Goal: Task Accomplishment & Management: Manage account settings

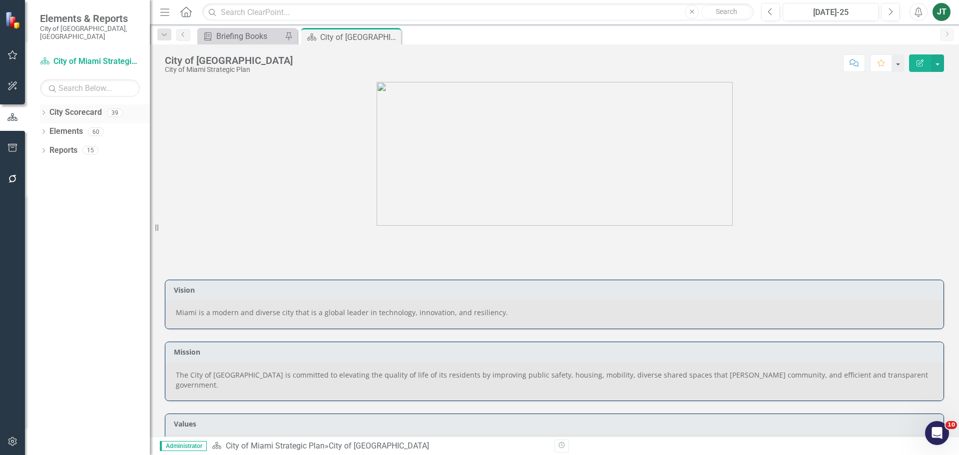
click at [45, 111] on icon "Dropdown" at bounding box center [43, 113] width 7 height 5
click at [52, 147] on icon "Dropdown" at bounding box center [48, 150] width 7 height 6
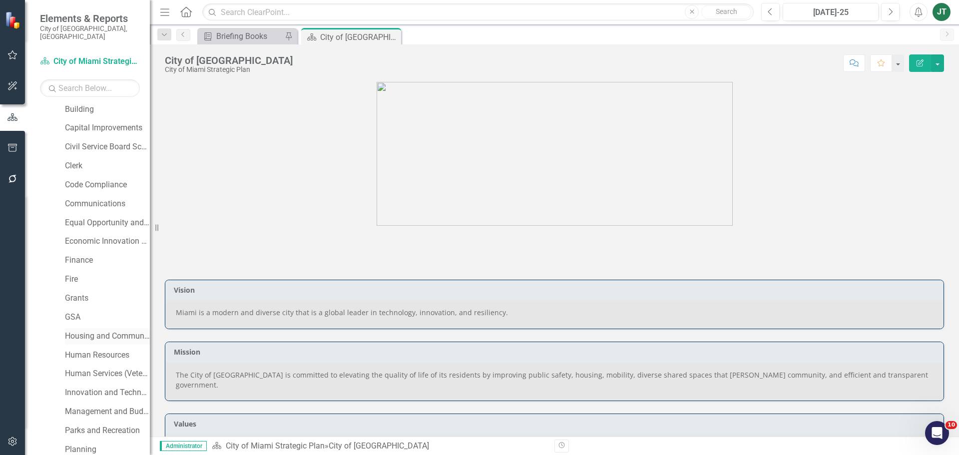
scroll to position [100, 0]
click at [93, 329] on link "Housing and Community Development" at bounding box center [107, 334] width 85 height 11
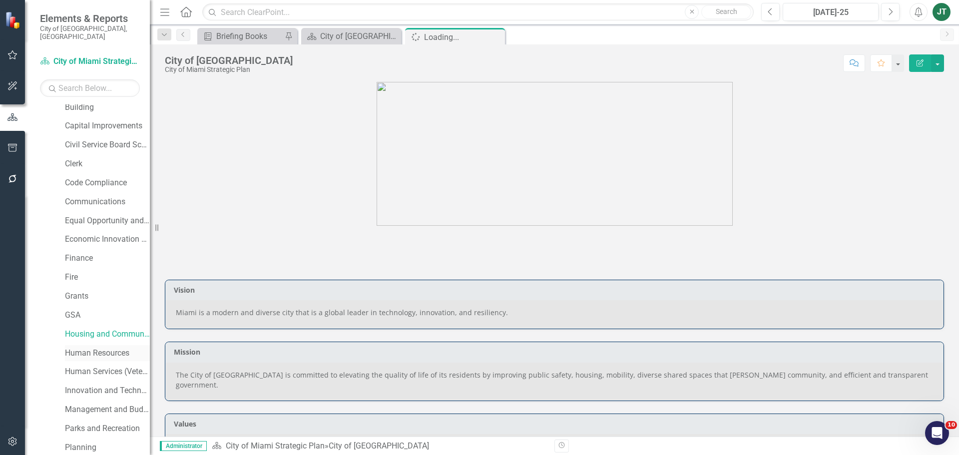
click at [93, 348] on link "Human Resources" at bounding box center [107, 353] width 85 height 11
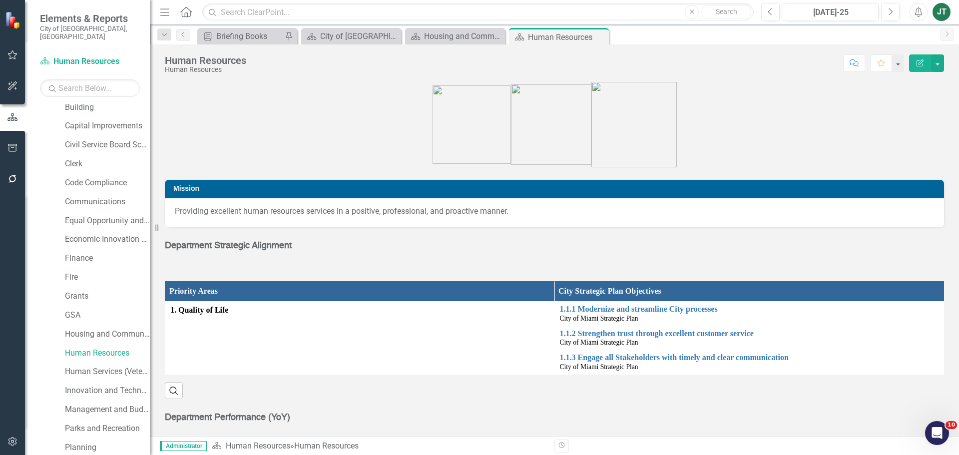
click at [274, 250] on span "Department Strategic Alignment" at bounding box center [228, 245] width 127 height 9
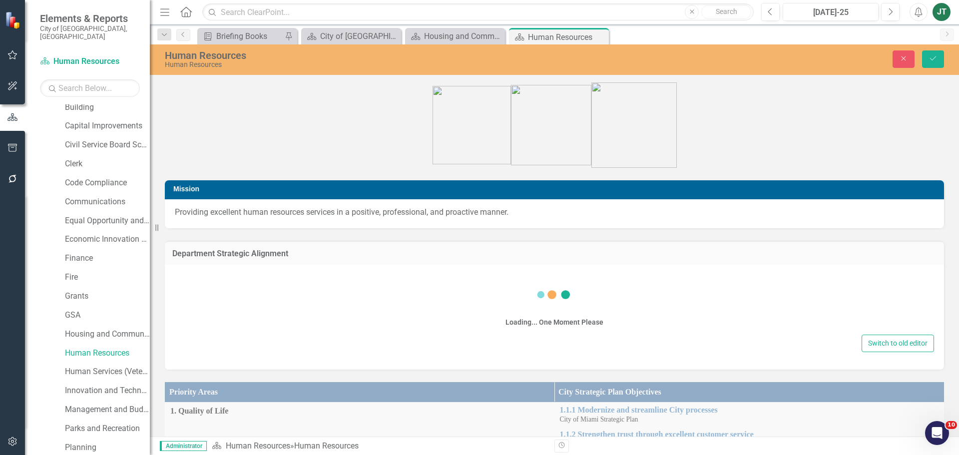
click at [272, 254] on h3 "Department Strategic Alignment" at bounding box center [554, 253] width 764 height 9
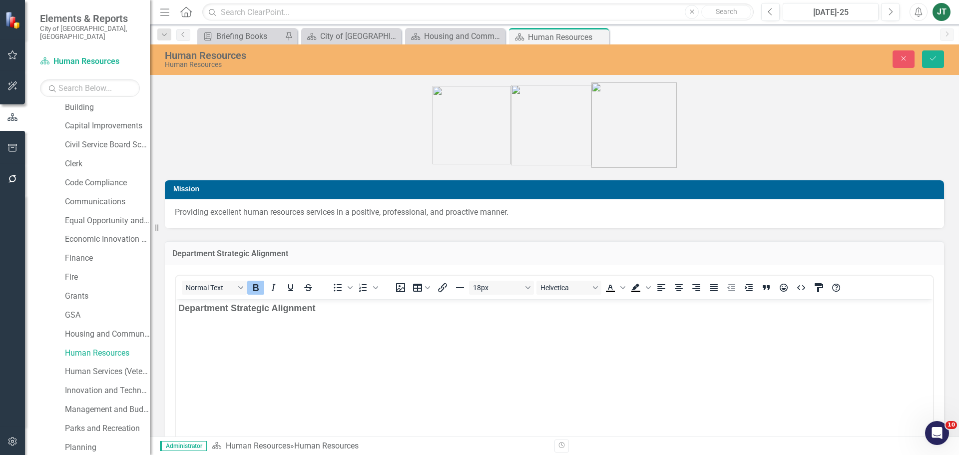
click at [305, 305] on span "Department Strategic Alignment" at bounding box center [246, 308] width 137 height 10
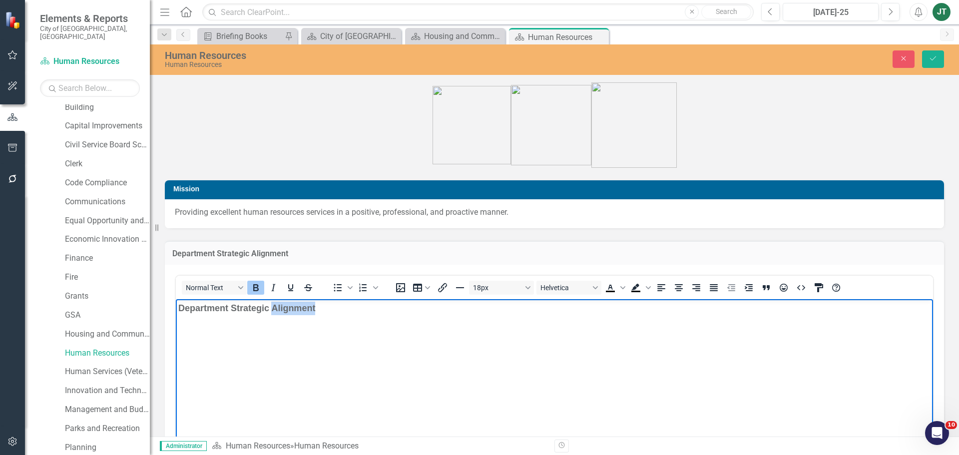
click at [305, 305] on span "Department Strategic Alignment" at bounding box center [246, 308] width 137 height 10
drag, startPoint x: 364, startPoint y: 319, endPoint x: 374, endPoint y: 309, distance: 14.1
click at [364, 319] on body "DEPARTMENT STRATEGIC ALIGNMENT" at bounding box center [554, 374] width 757 height 150
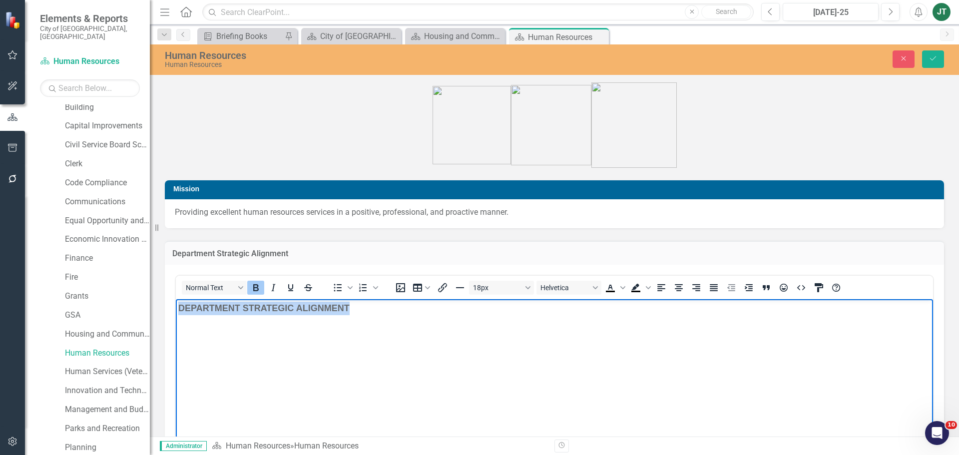
drag, startPoint x: 379, startPoint y: 308, endPoint x: 164, endPoint y: 297, distance: 214.6
click at [176, 299] on html "DEPARTMENT STRATEGIC ALIGNMENT" at bounding box center [554, 374] width 757 height 150
click at [622, 286] on icon "Text color Black" at bounding box center [622, 287] width 5 height 5
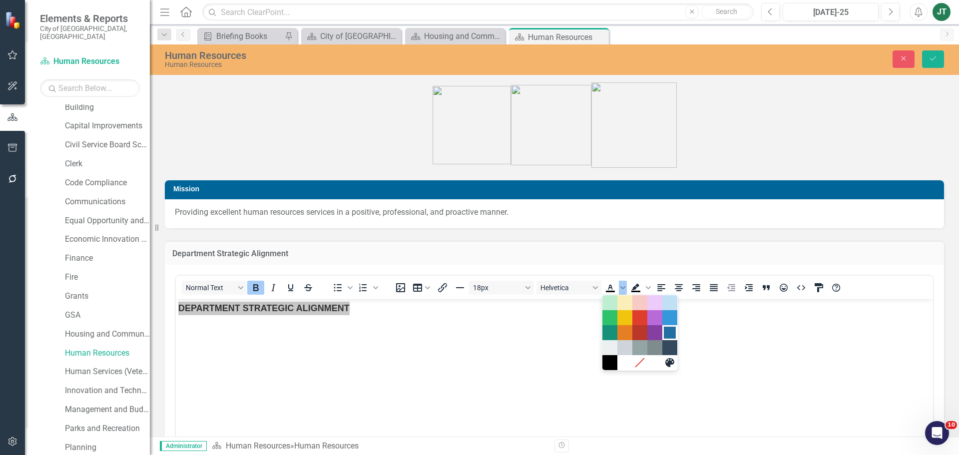
click at [669, 333] on div "Dark Blue" at bounding box center [670, 333] width 12 height 12
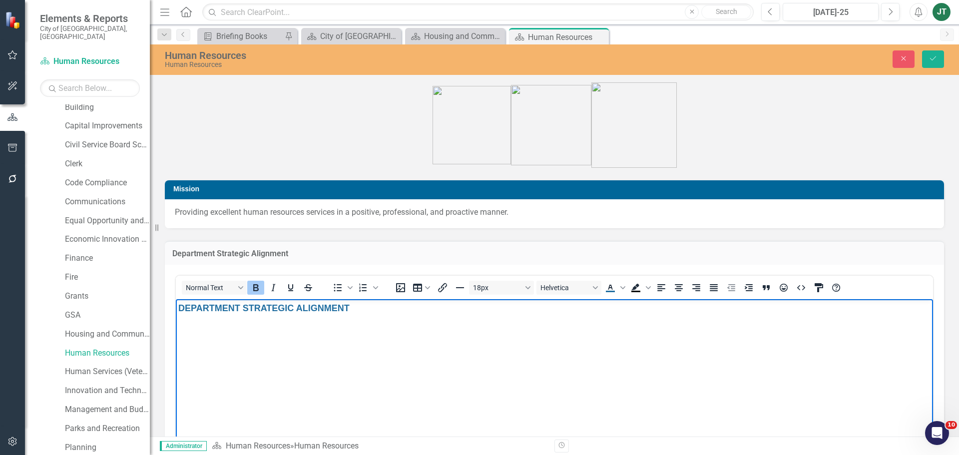
click at [728, 342] on body "DEPARTMENT STRATEGIC ALIGNMENT" at bounding box center [554, 374] width 757 height 150
click at [940, 53] on button "Save" at bounding box center [933, 58] width 22 height 17
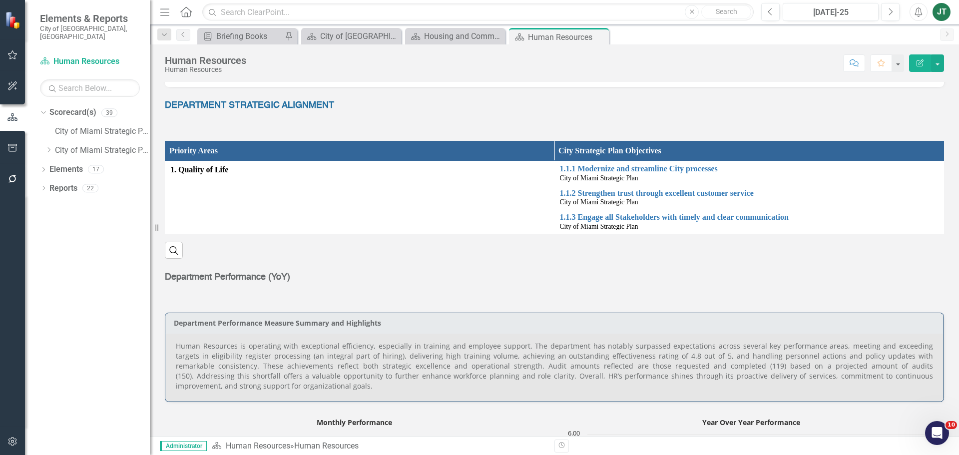
scroll to position [150, 0]
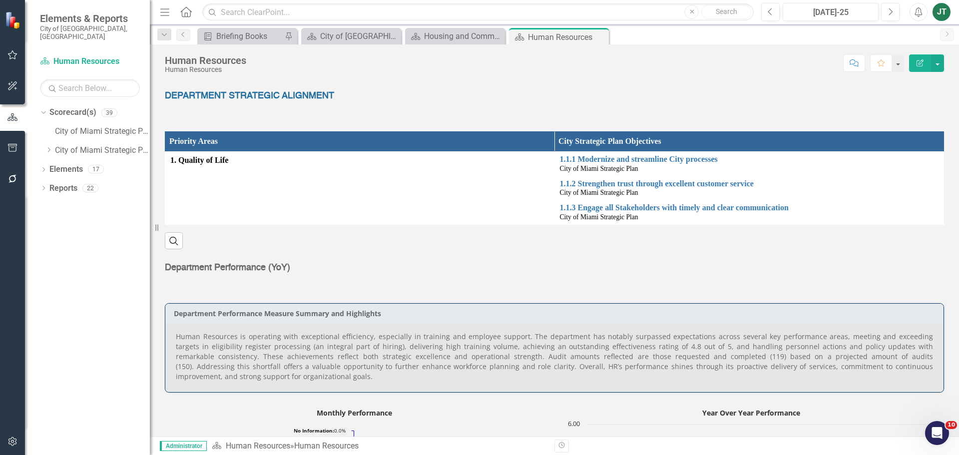
click at [263, 258] on div "Department Performance (YoY)" at bounding box center [554, 269] width 794 height 41
click at [262, 267] on span "Department Performance (YoY)" at bounding box center [227, 267] width 125 height 9
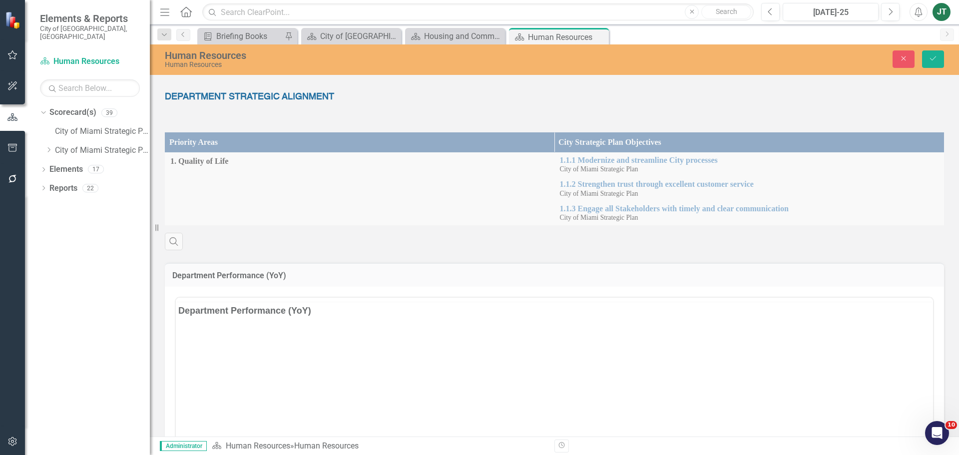
scroll to position [0, 0]
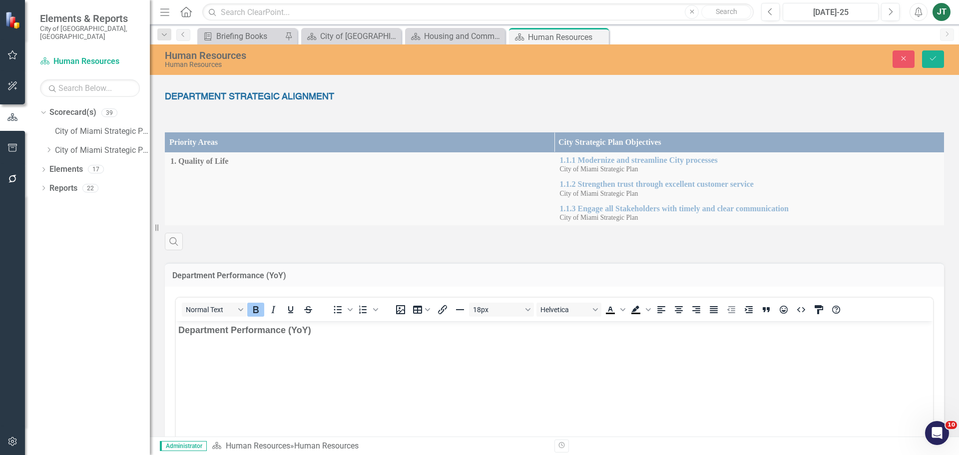
drag, startPoint x: 279, startPoint y: 329, endPoint x: 305, endPoint y: 335, distance: 26.2
click at [280, 329] on span "Department Performance (YoY)" at bounding box center [244, 330] width 133 height 10
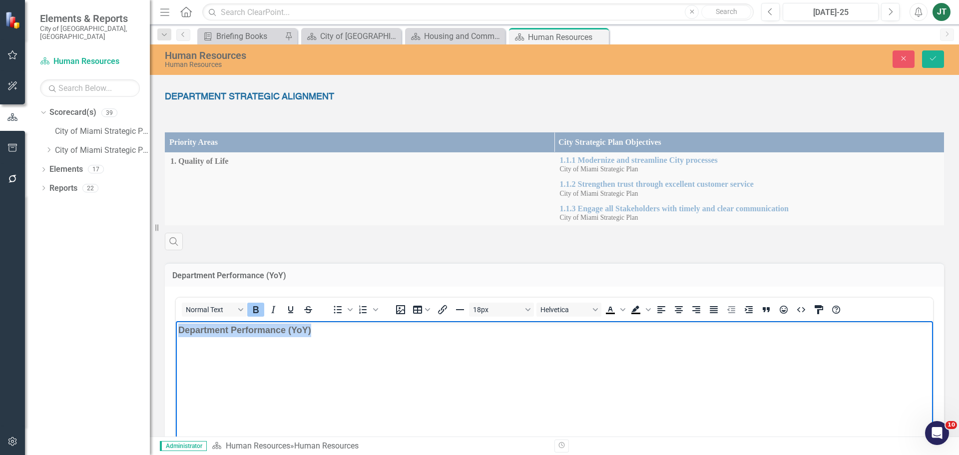
drag, startPoint x: 352, startPoint y: 333, endPoint x: 286, endPoint y: 635, distance: 308.8
click at [176, 321] on html "Department Performance (YoY)" at bounding box center [554, 396] width 757 height 150
click at [411, 334] on span "DEPARTMENT PERFORMANCE (MONTHLY & YEARLY)" at bounding box center [295, 330] width 234 height 10
drag, startPoint x: 437, startPoint y: 334, endPoint x: 145, endPoint y: 306, distance: 292.6
click at [176, 321] on html "DEPARTMENT PERFORMANCE (MONTHLY & YEARLY)" at bounding box center [554, 396] width 757 height 150
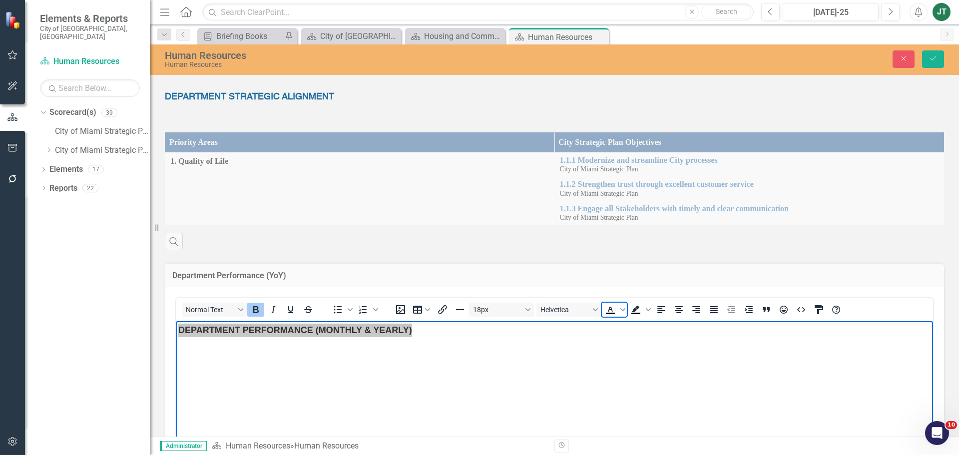
click at [614, 307] on icon "Text color Black" at bounding box center [610, 310] width 12 height 12
click at [620, 311] on span "Text color Black" at bounding box center [623, 310] width 8 height 14
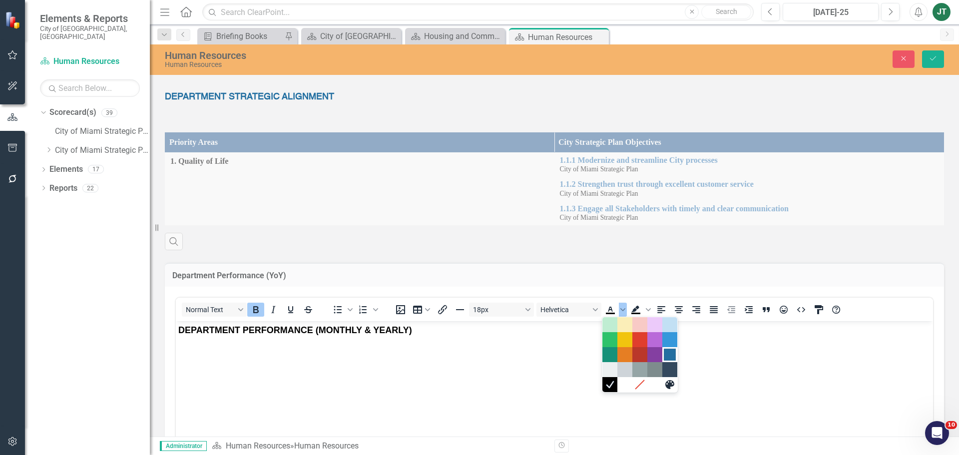
click at [668, 356] on div "Dark Blue" at bounding box center [670, 355] width 12 height 12
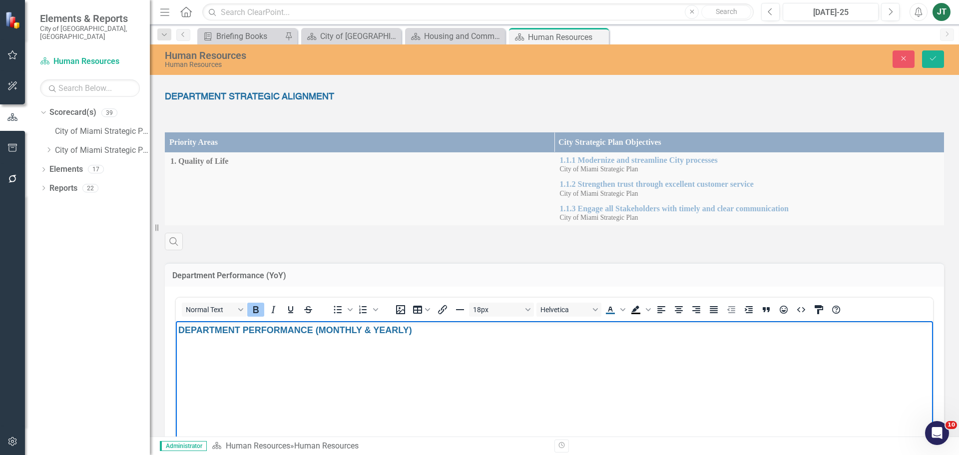
click at [728, 358] on body "DEPARTMENT PERFORMANCE (MONTHLY & YEARLY)" at bounding box center [554, 396] width 757 height 150
drag, startPoint x: 437, startPoint y: 352, endPoint x: 474, endPoint y: 325, distance: 45.9
click at [440, 348] on body "DEPARTMENT PERFORMANCE (MONTHLY & YEARLY)" at bounding box center [554, 396] width 757 height 150
click at [937, 60] on icon "Save" at bounding box center [933, 58] width 9 height 7
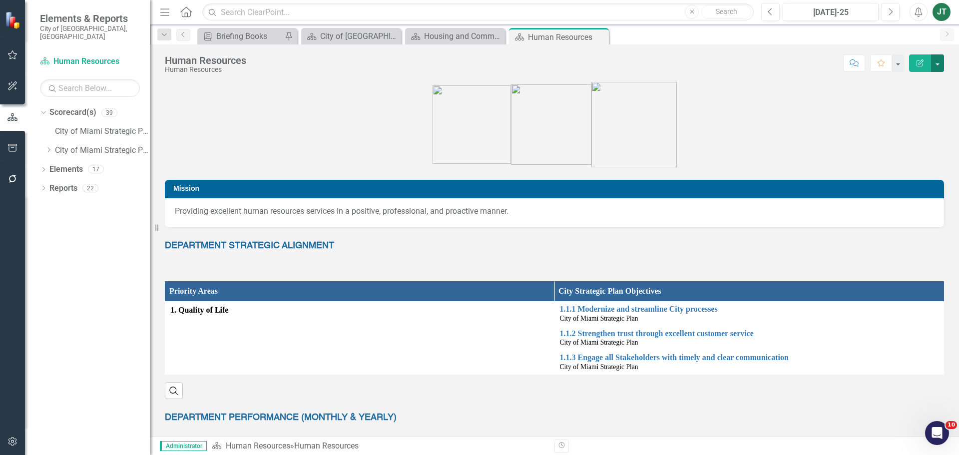
click at [937, 58] on button "button" at bounding box center [937, 62] width 13 height 17
click at [896, 102] on link "Edit Report Edit Layout" at bounding box center [901, 100] width 84 height 18
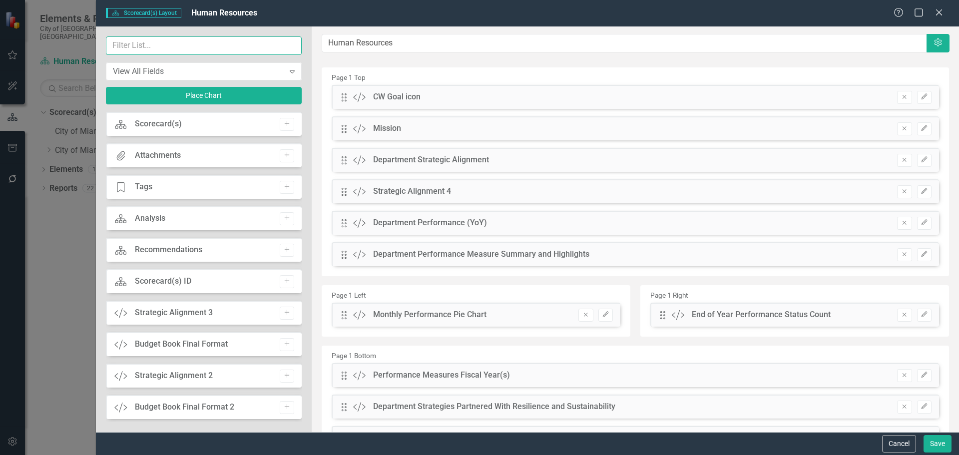
click at [147, 45] on input "text" at bounding box center [204, 45] width 196 height 18
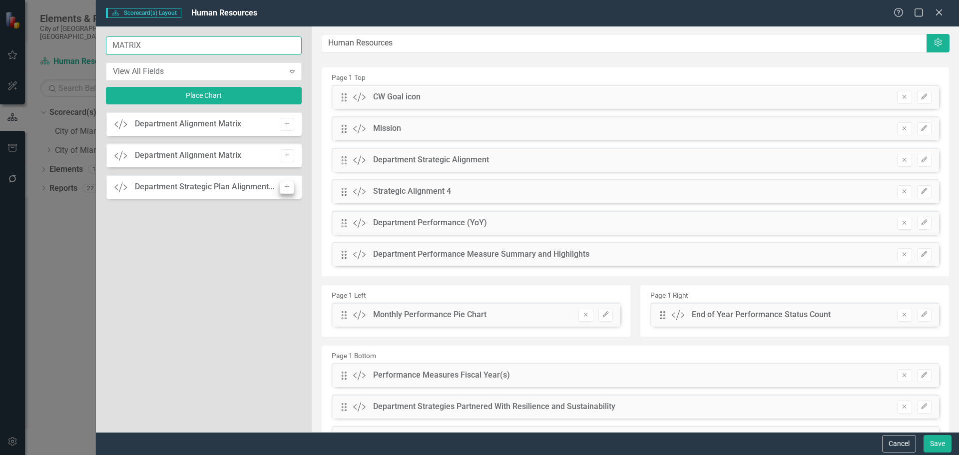
type input "MATRIX"
click at [288, 185] on icon "Add" at bounding box center [286, 187] width 7 height 6
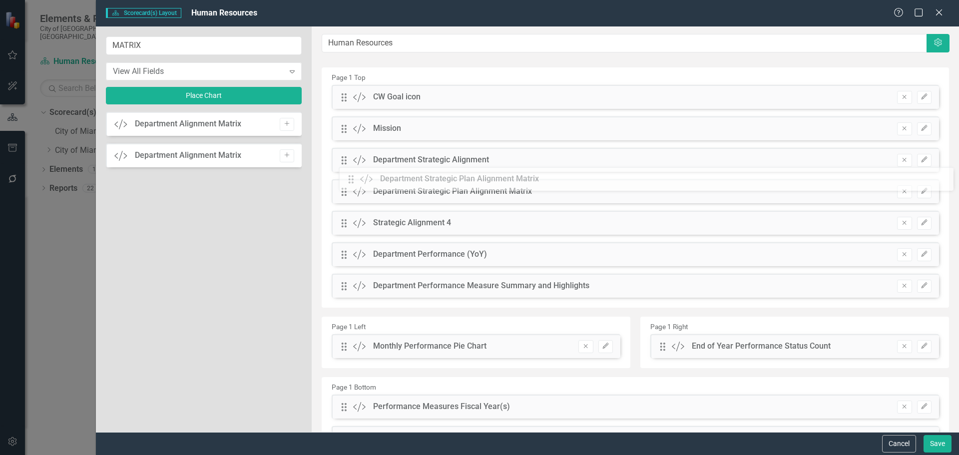
drag, startPoint x: 346, startPoint y: 99, endPoint x: 360, endPoint y: 181, distance: 83.2
click at [935, 443] on button "Save" at bounding box center [938, 443] width 28 height 17
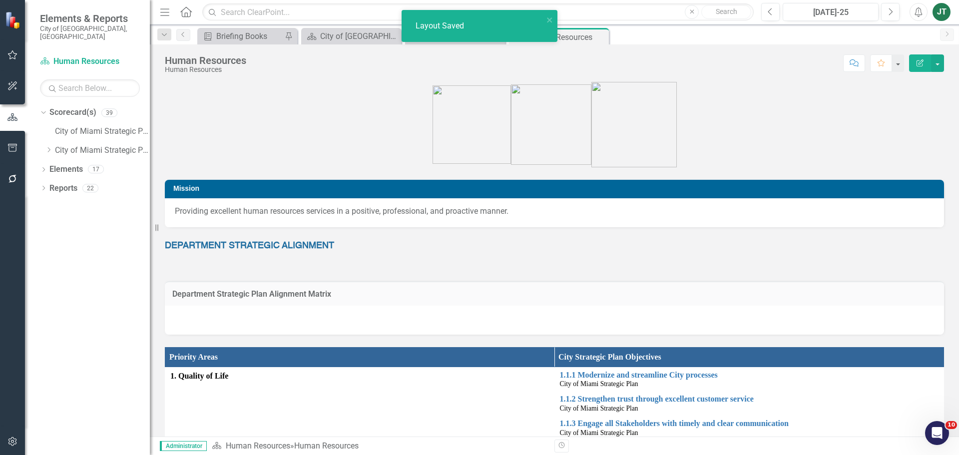
click at [340, 305] on div "Department Strategic Plan Alignment Matrix" at bounding box center [554, 293] width 779 height 24
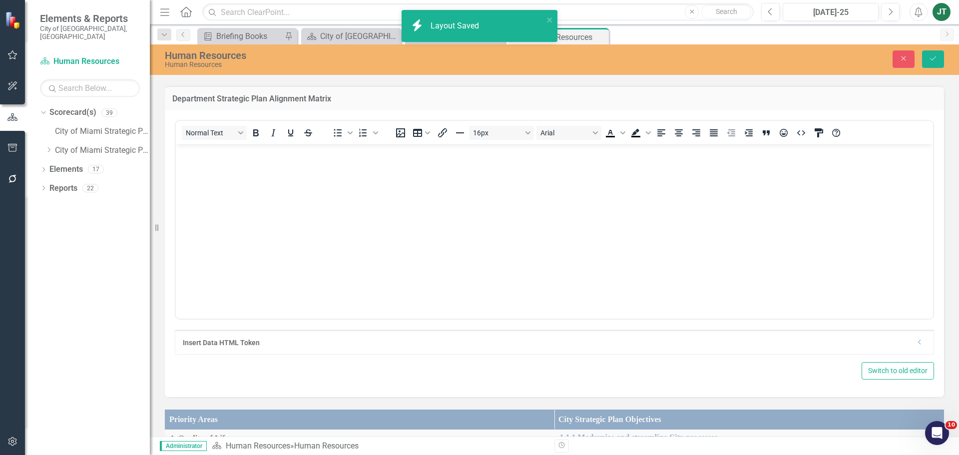
scroll to position [200, 0]
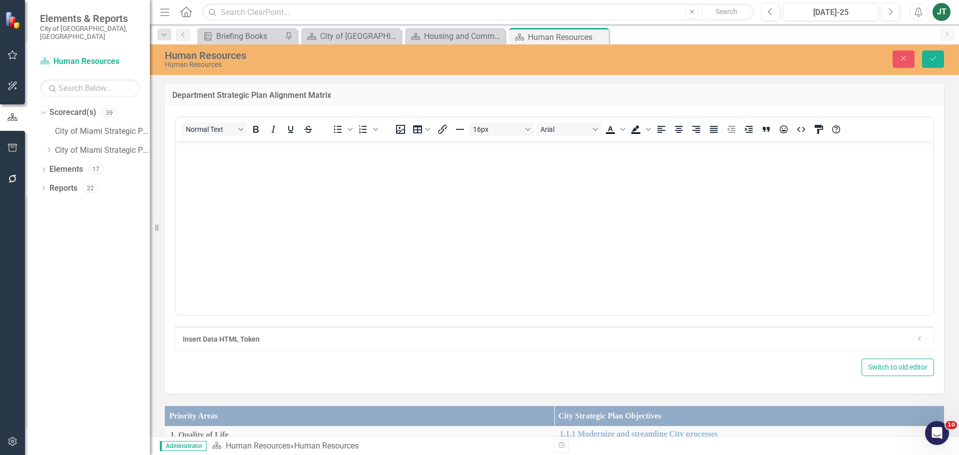
click at [912, 334] on div "Insert Data HTML Token Dropdown" at bounding box center [554, 339] width 758 height 24
click at [916, 341] on icon "Dropdown" at bounding box center [919, 339] width 7 height 6
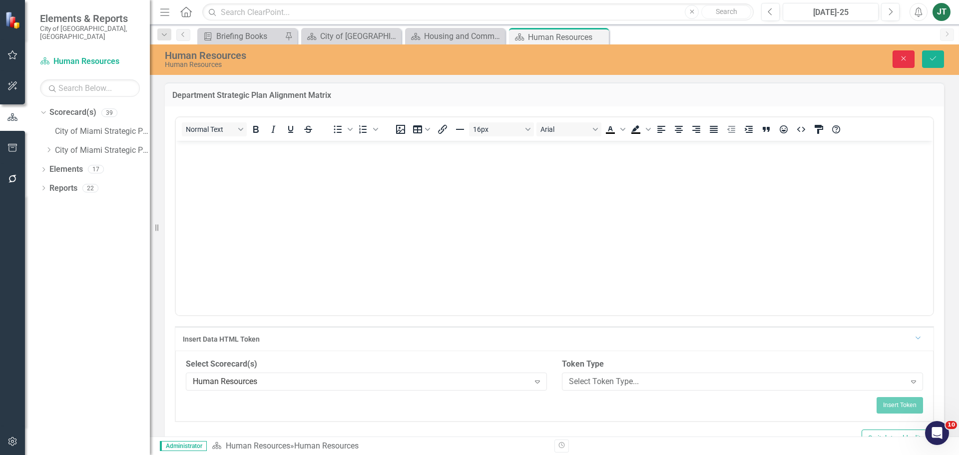
click at [899, 56] on icon "Close" at bounding box center [903, 58] width 9 height 7
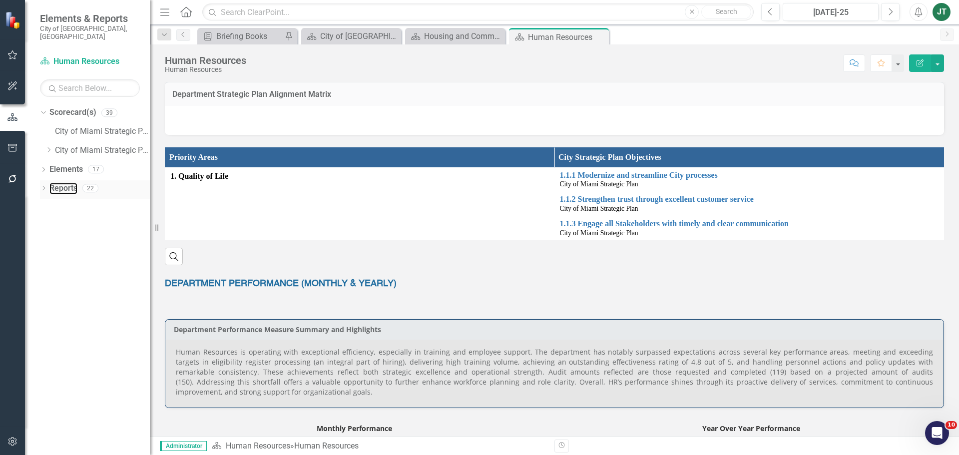
drag, startPoint x: 64, startPoint y: 178, endPoint x: 79, endPoint y: 178, distance: 14.5
click at [64, 183] on link "Reports" at bounding box center [63, 188] width 28 height 11
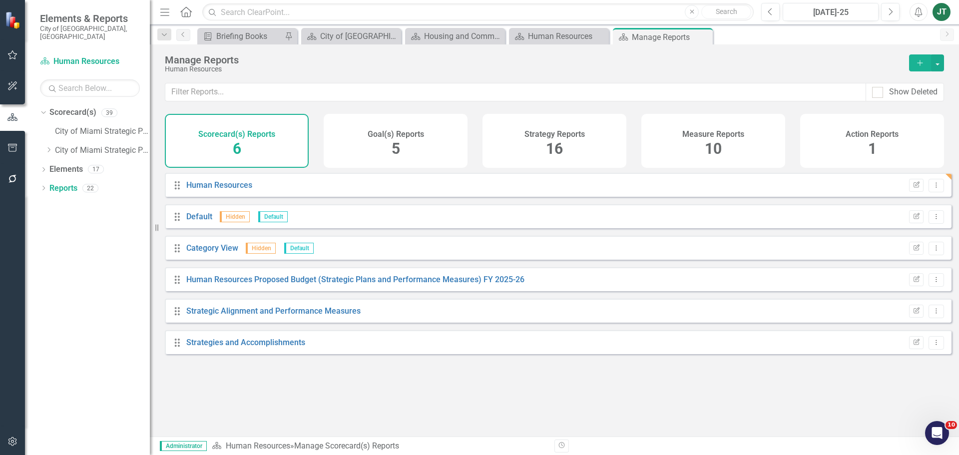
click at [390, 143] on div "Goal(s) Reports 5" at bounding box center [396, 141] width 144 height 54
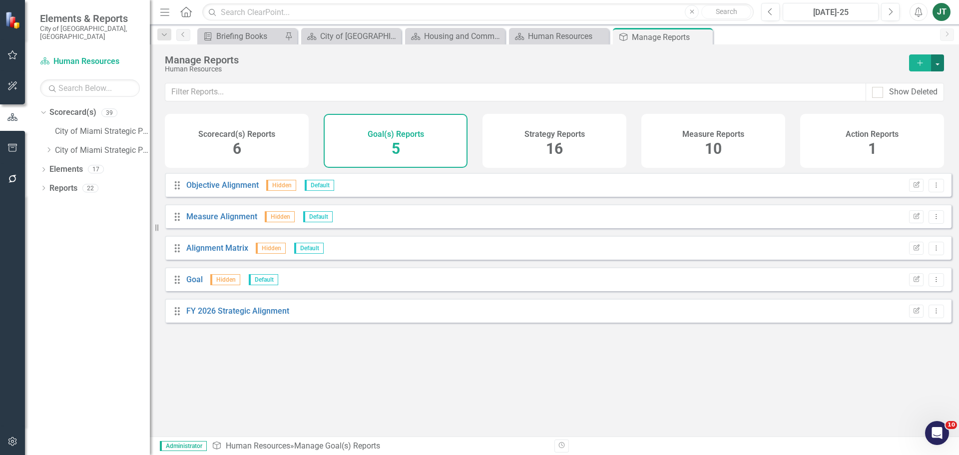
click at [939, 59] on button "button" at bounding box center [937, 62] width 13 height 17
click at [913, 98] on link "Copy Add From Template" at bounding box center [896, 99] width 93 height 18
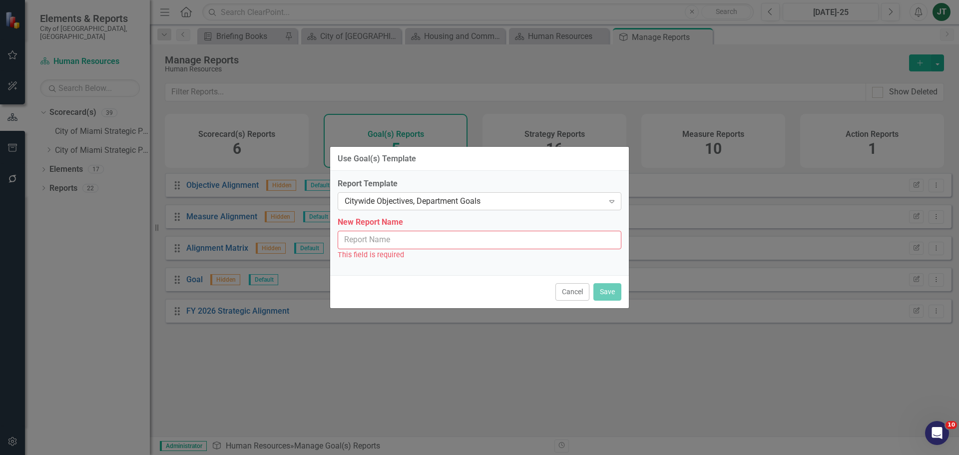
click at [480, 198] on div "Citywide Objectives, Department Goals" at bounding box center [474, 201] width 259 height 11
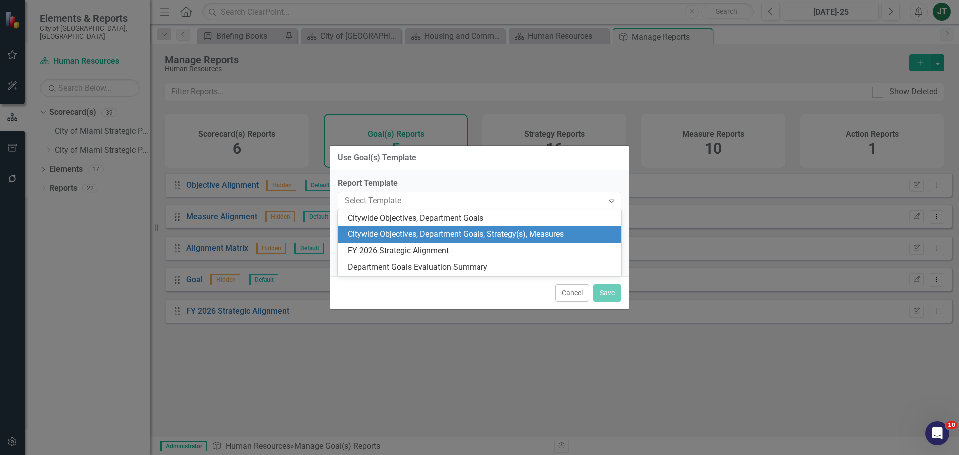
click at [486, 238] on div "Citywide Objectives, Department Goals, Strategy(s), Measures" at bounding box center [482, 234] width 268 height 11
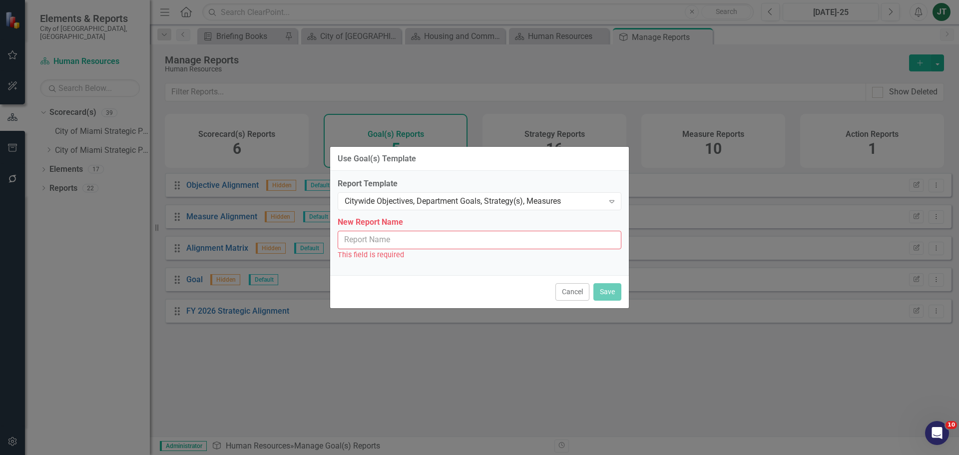
click at [506, 245] on input "New Report Name" at bounding box center [480, 240] width 284 height 18
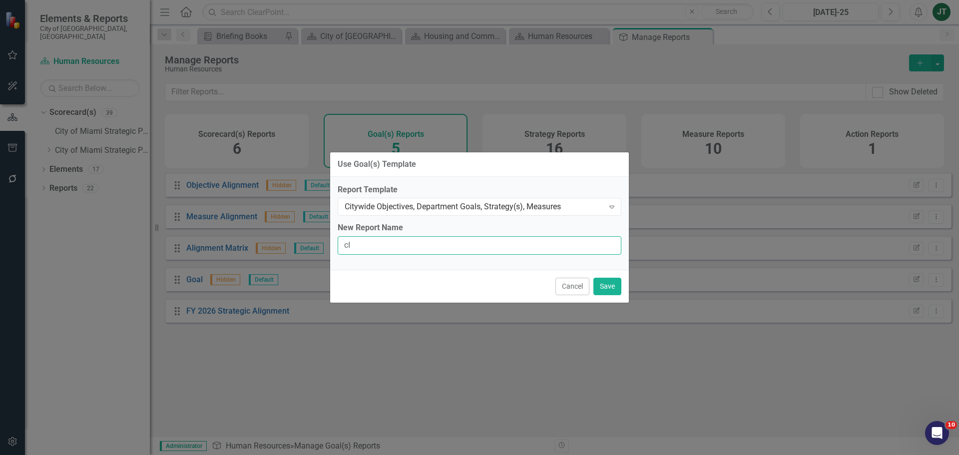
type input "c"
type input "Citywide Objectives, Department Goals, Strategy(s), Measures"
click at [606, 283] on button "Save" at bounding box center [607, 286] width 28 height 17
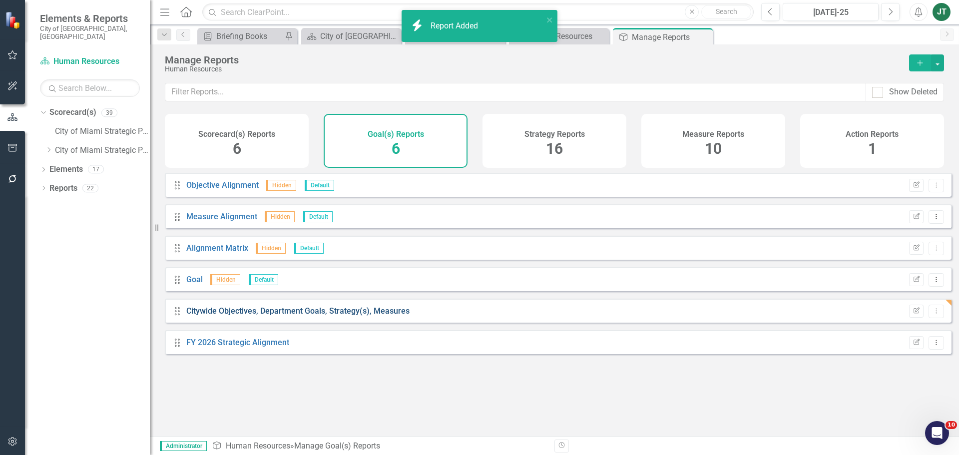
click at [339, 316] on link "Citywide Objectives, Department Goals, Strategy(s), Measures" at bounding box center [297, 310] width 223 height 9
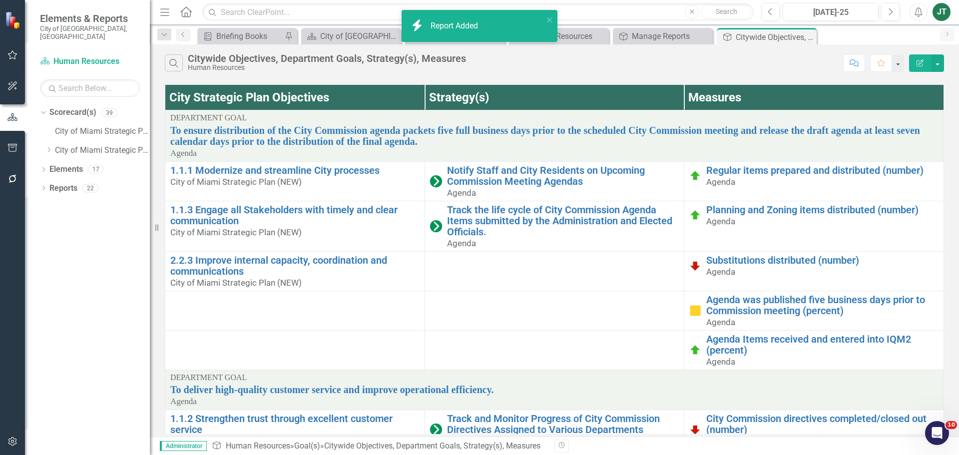
click at [922, 64] on icon "Edit Report" at bounding box center [920, 62] width 9 height 7
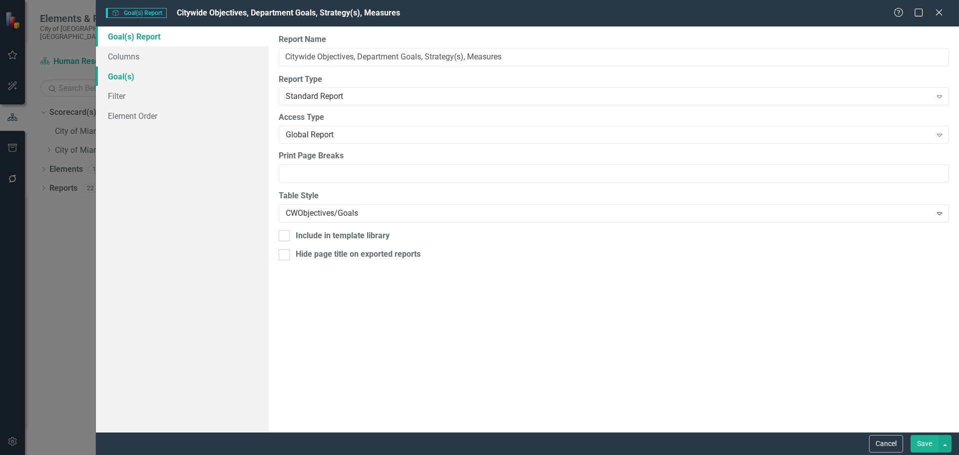
click at [119, 78] on link "Goal(s)" at bounding box center [182, 76] width 173 height 20
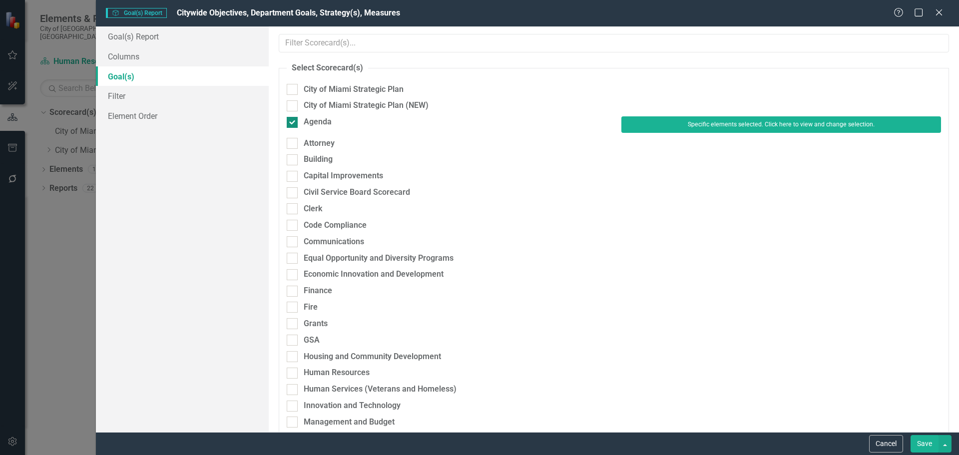
click at [304, 121] on div "Agenda" at bounding box center [318, 121] width 28 height 11
click at [293, 121] on input "Agenda" at bounding box center [290, 120] width 6 height 6
checkbox input "false"
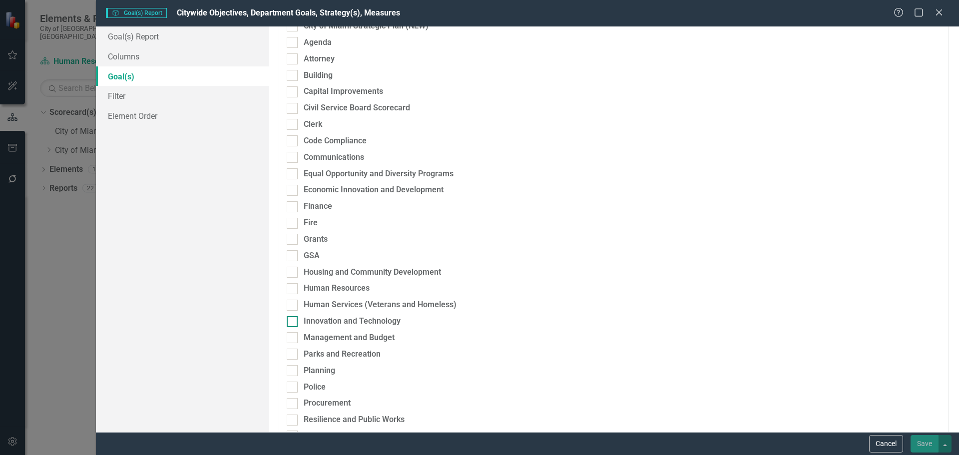
scroll to position [100, 0]
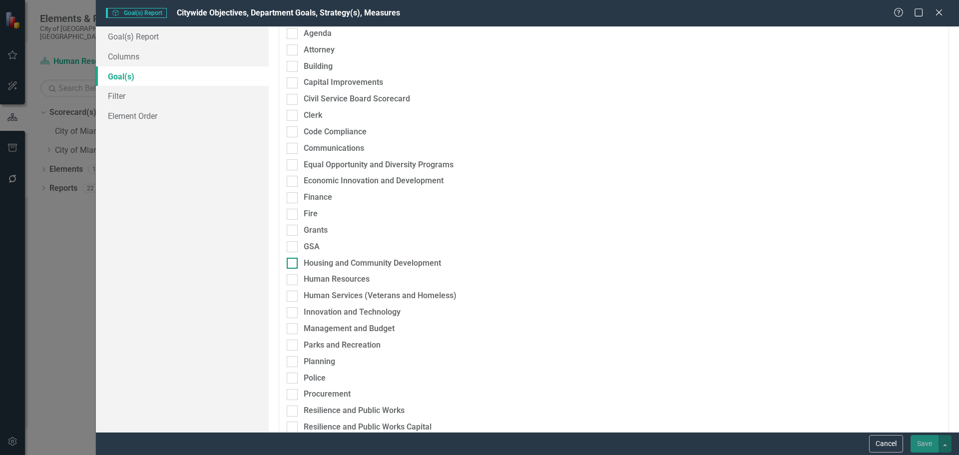
click at [323, 262] on div "Housing and Community Development" at bounding box center [372, 263] width 137 height 11
click at [293, 262] on input "Housing and Community Development" at bounding box center [290, 261] width 6 height 6
checkbox input "true"
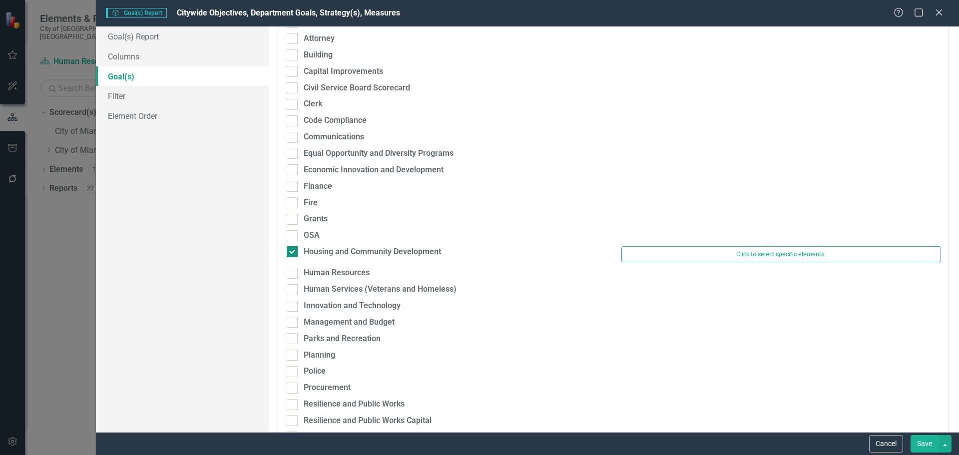
scroll to position [89, 0]
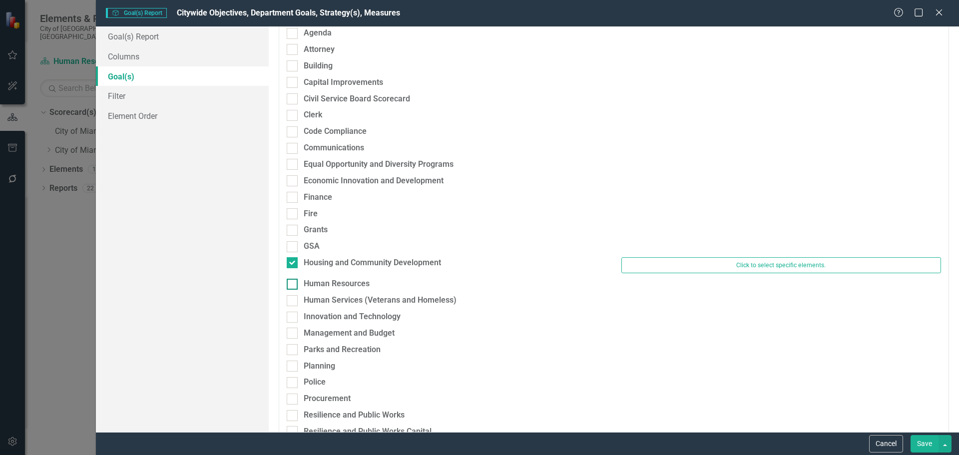
click at [323, 280] on div "Human Resources" at bounding box center [337, 283] width 66 height 11
click at [293, 280] on input "Human Resources" at bounding box center [290, 282] width 6 height 6
checkbox input "true"
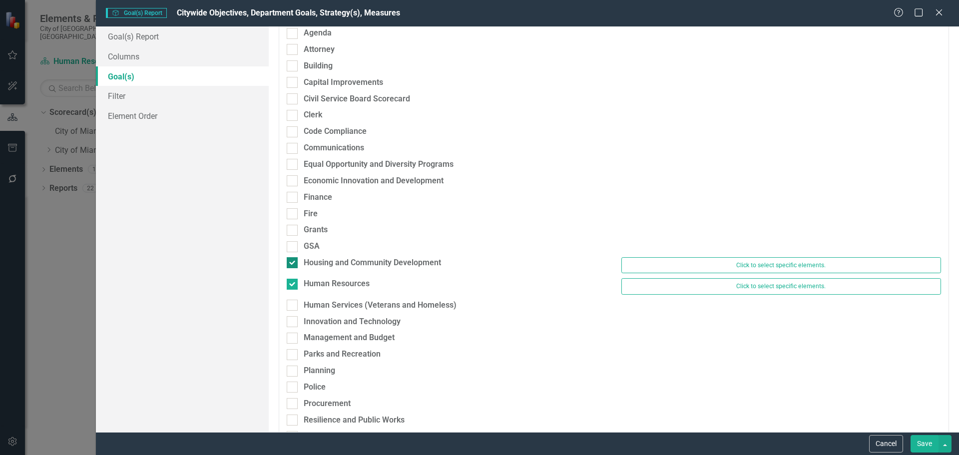
click at [328, 259] on div "Housing and Community Development" at bounding box center [372, 262] width 137 height 11
click at [293, 259] on input "Housing and Community Development" at bounding box center [290, 260] width 6 height 6
checkbox input "false"
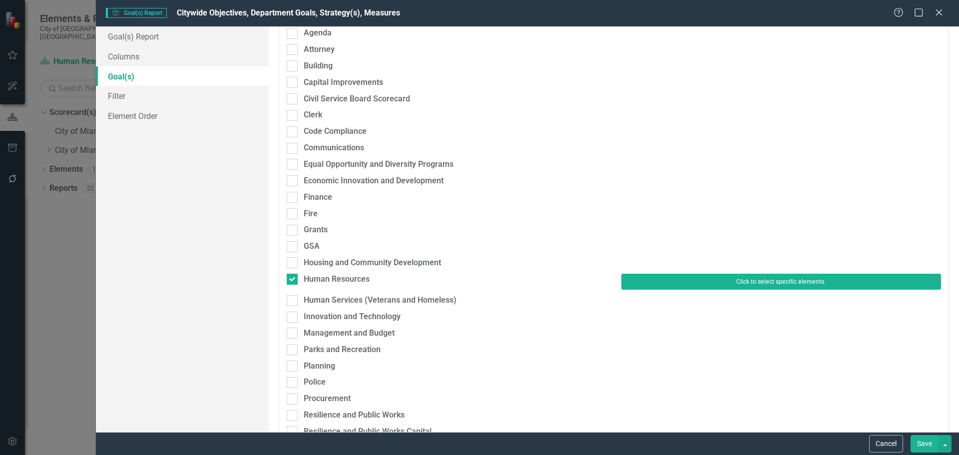
click at [704, 276] on button "Click to select specific elements." at bounding box center [781, 282] width 320 height 16
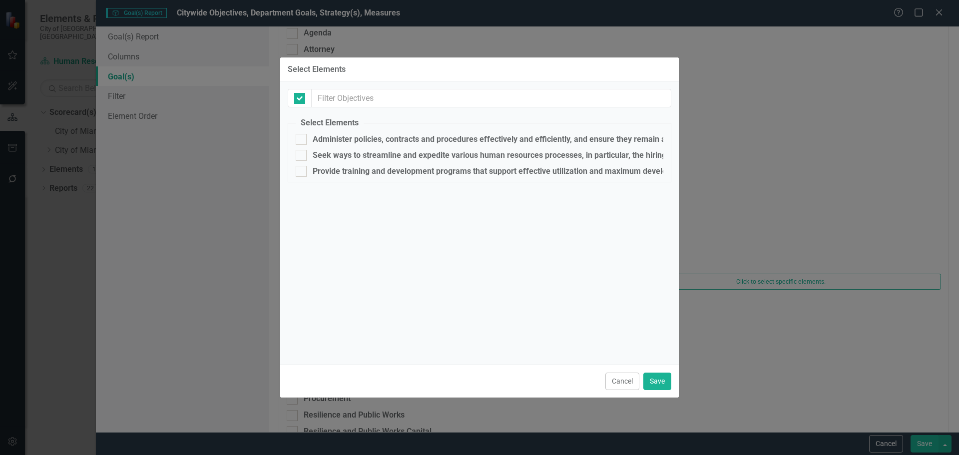
checkbox input "false"
drag, startPoint x: 301, startPoint y: 136, endPoint x: 301, endPoint y: 142, distance: 5.5
click at [301, 137] on input "Administer policies, contracts and procedures effectively and efficiently, and …" at bounding box center [299, 137] width 6 height 6
checkbox input "true"
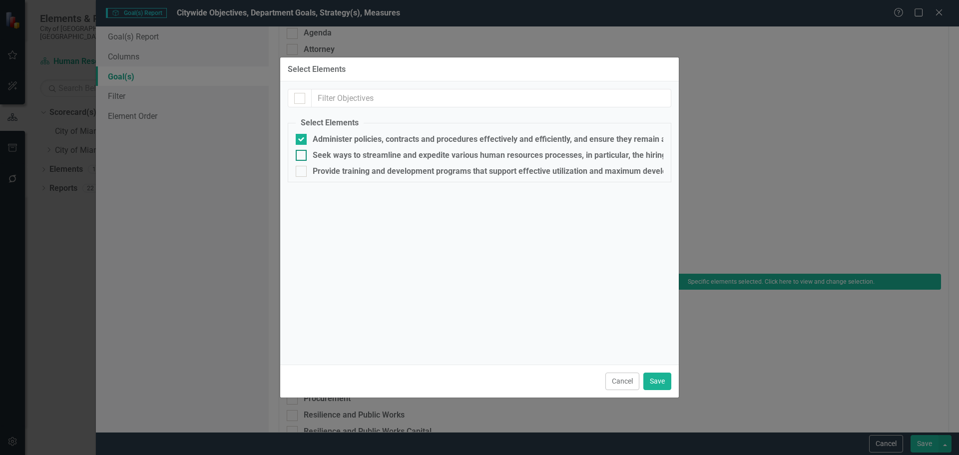
drag, startPoint x: 301, startPoint y: 156, endPoint x: 302, endPoint y: 172, distance: 16.5
click at [301, 156] on input "Seek ways to streamline and expedite various human resources processes, in part…" at bounding box center [299, 153] width 6 height 6
checkbox input "true"
click at [302, 173] on div at bounding box center [301, 171] width 11 height 11
click at [302, 172] on input "Provide training and development programs that support effective utilization an…" at bounding box center [299, 169] width 6 height 6
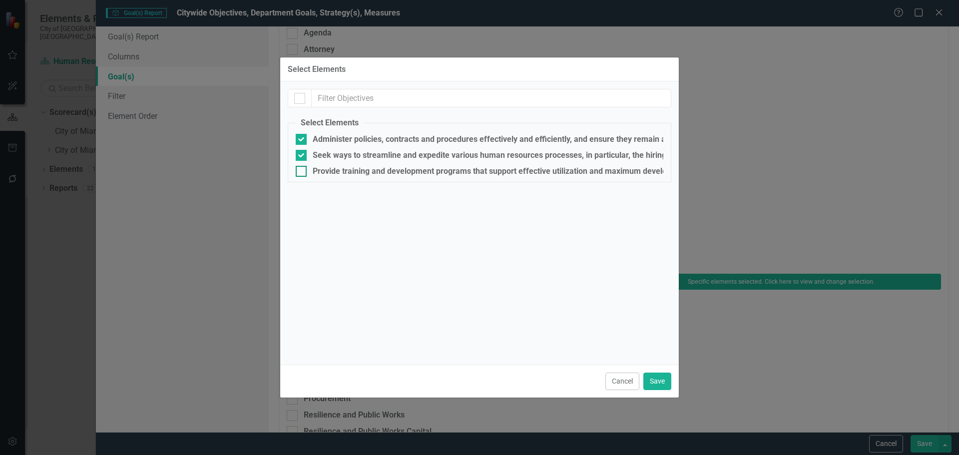
checkbox input "true"
click at [660, 379] on button "Save" at bounding box center [657, 381] width 28 height 17
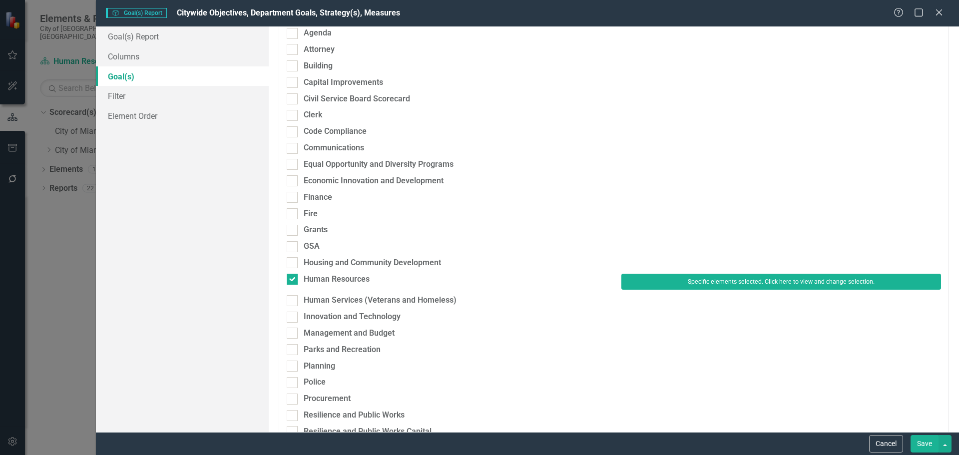
click at [922, 439] on button "Save" at bounding box center [925, 443] width 28 height 17
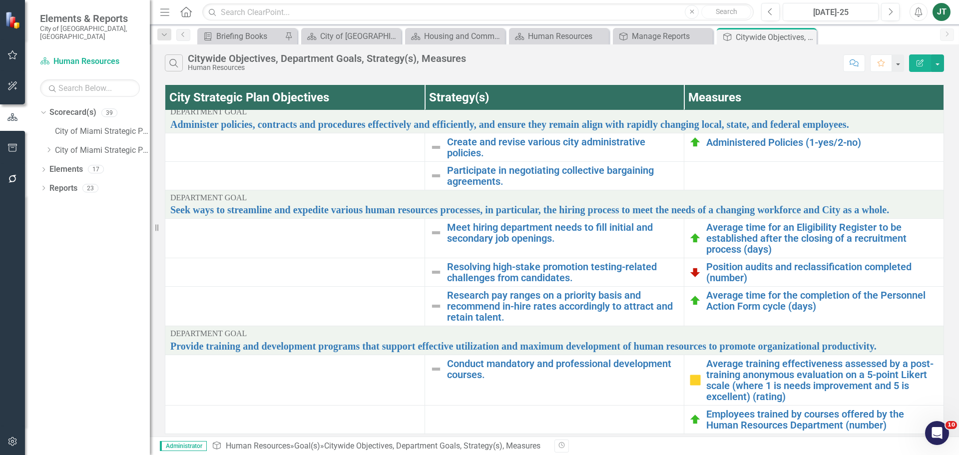
scroll to position [0, 0]
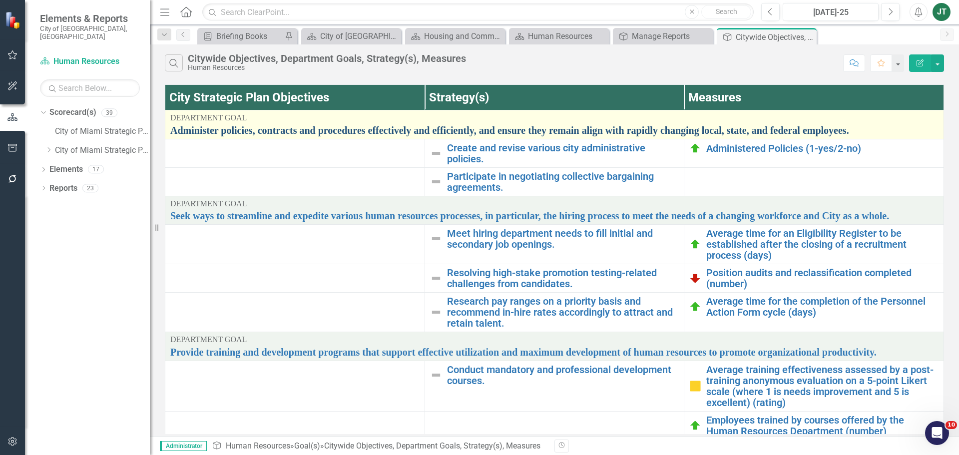
click at [339, 126] on link "Administer policies, contracts and procedures effectively and efficiently, and …" at bounding box center [554, 130] width 768 height 11
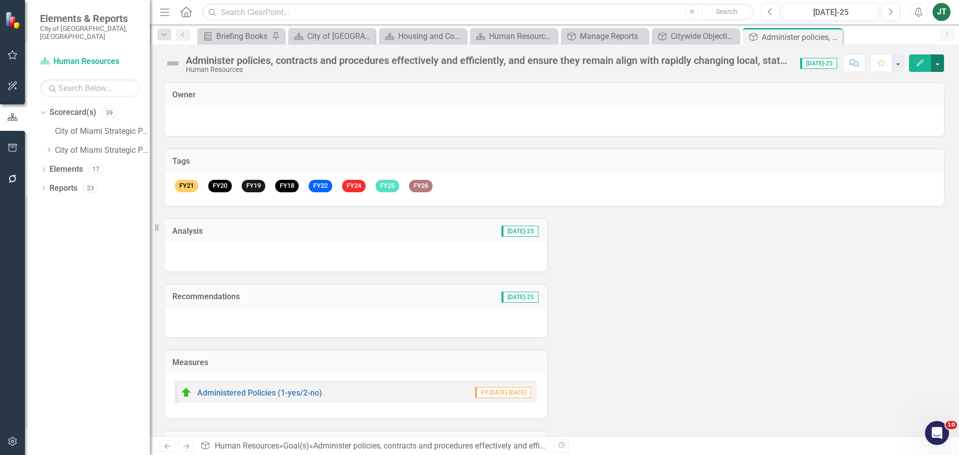
click at [938, 58] on button "button" at bounding box center [937, 62] width 13 height 17
click at [905, 95] on link "Edit Report Edit Layout" at bounding box center [903, 100] width 81 height 18
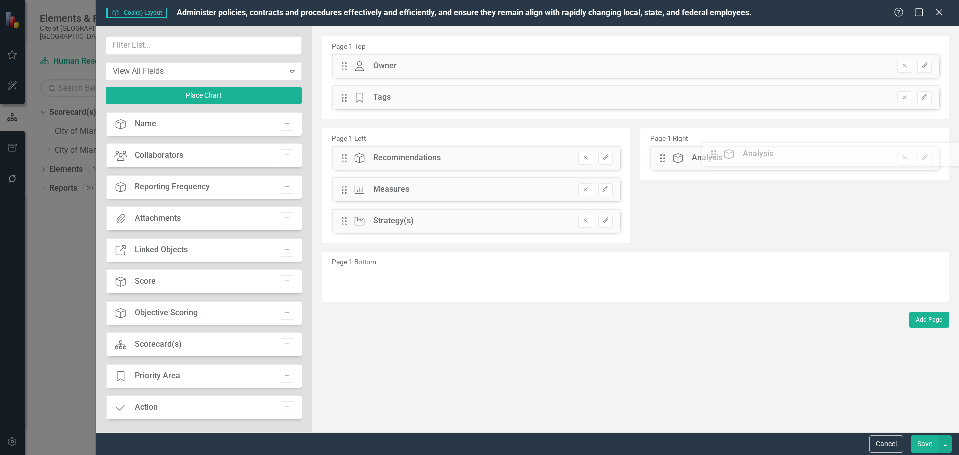
drag, startPoint x: 345, startPoint y: 159, endPoint x: 689, endPoint y: 156, distance: 344.2
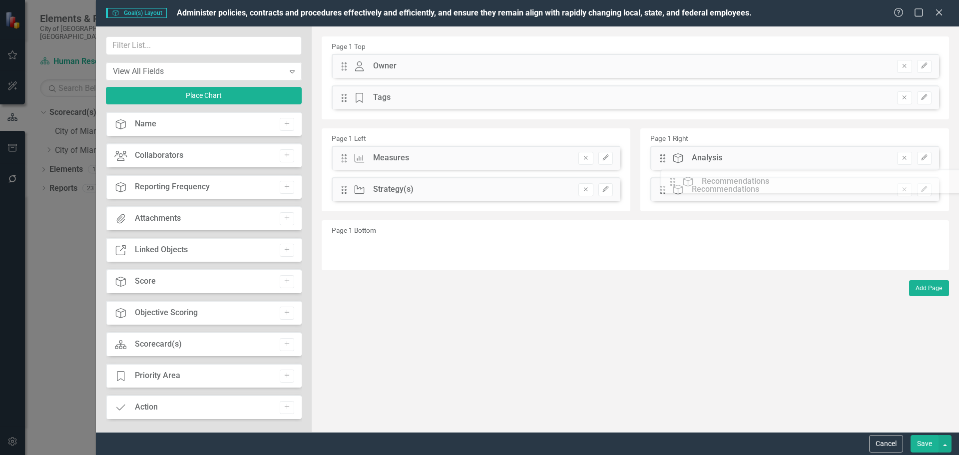
drag, startPoint x: 345, startPoint y: 158, endPoint x: 679, endPoint y: 183, distance: 335.1
click at [158, 44] on input "text" at bounding box center [204, 45] width 196 height 18
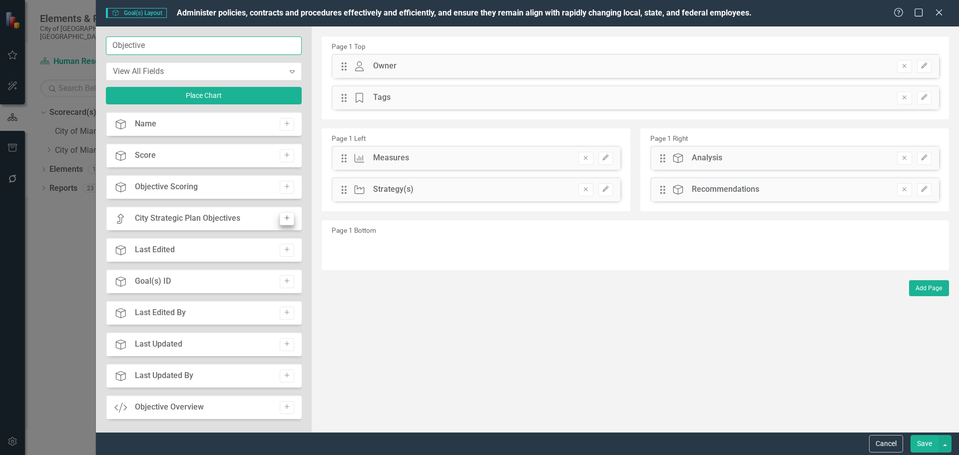
type input "Objective"
click at [283, 219] on icon "Add" at bounding box center [286, 218] width 7 height 6
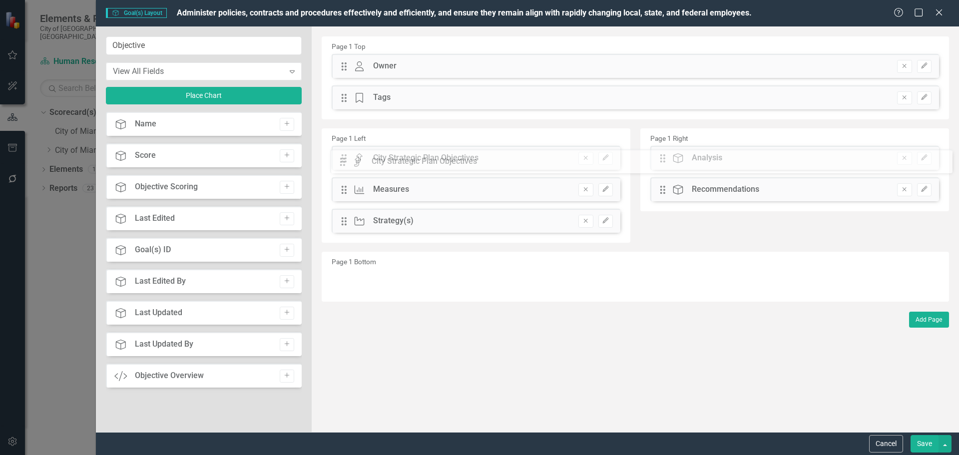
drag, startPoint x: 349, startPoint y: 67, endPoint x: 355, endPoint y: 154, distance: 87.1
click at [915, 438] on button "Save" at bounding box center [925, 443] width 28 height 17
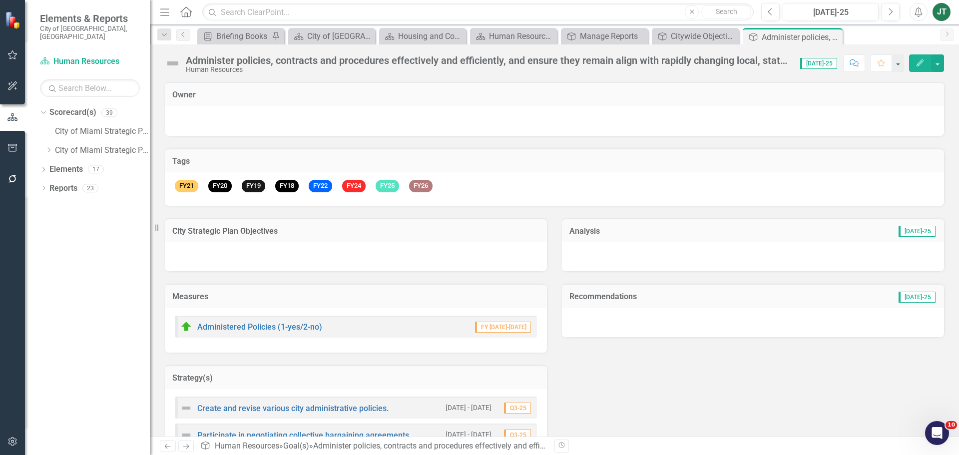
click at [327, 244] on div at bounding box center [356, 256] width 382 height 29
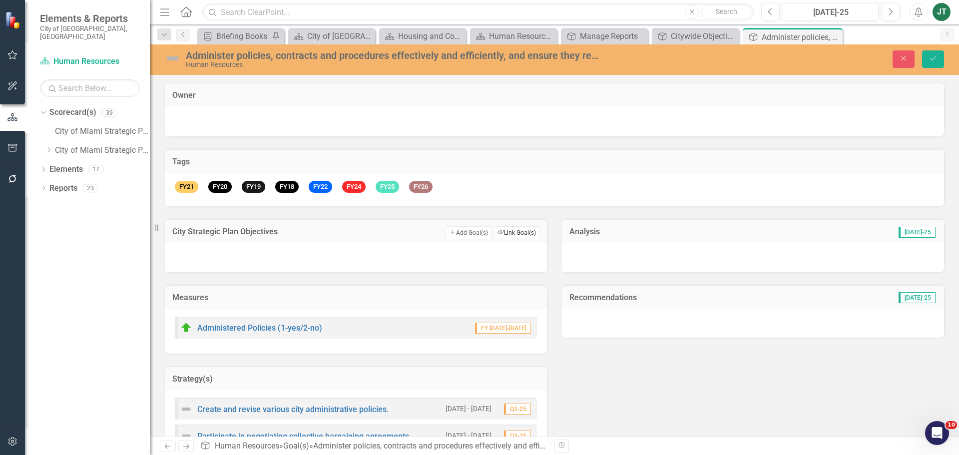
click at [524, 234] on button "Link Tag Link Goal(s)" at bounding box center [516, 232] width 45 height 13
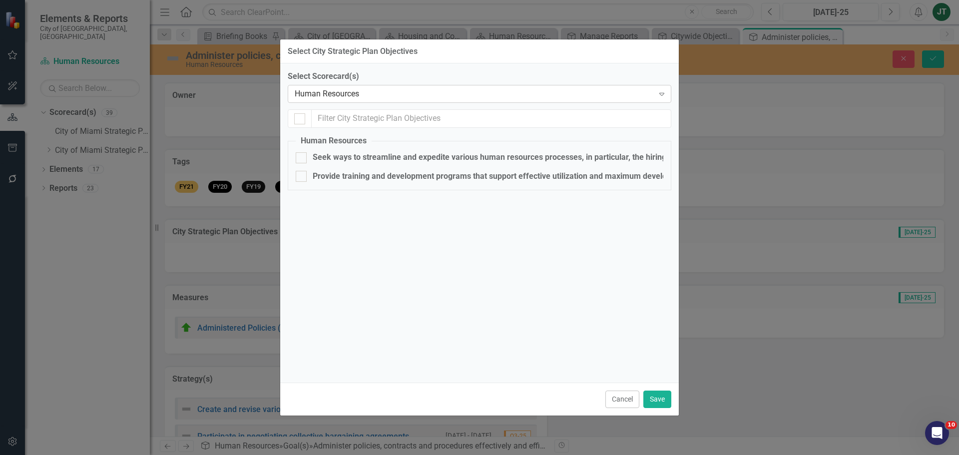
click at [343, 98] on div "Human Resources" at bounding box center [474, 93] width 359 height 11
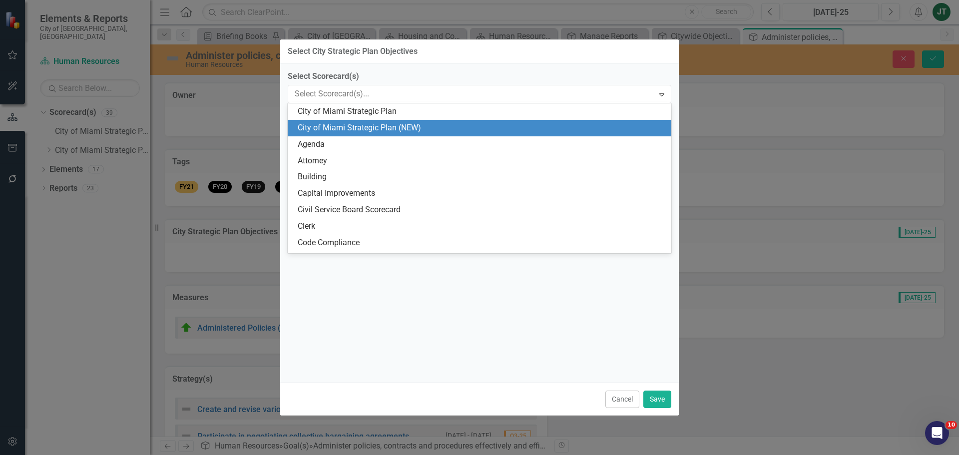
click at [383, 124] on div "City of Miami Strategic Plan (NEW)" at bounding box center [482, 127] width 368 height 11
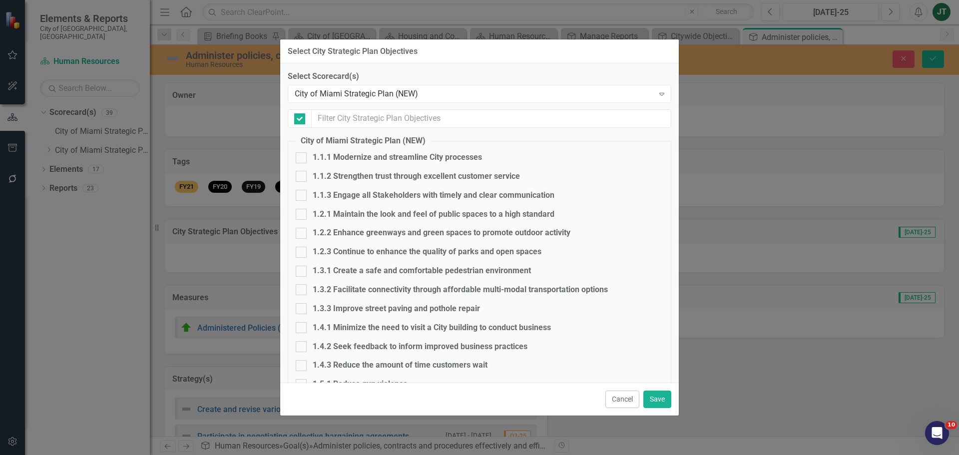
checkbox input "false"
click at [310, 153] on div "1.1.1 Modernize and streamline City processes" at bounding box center [480, 157] width 368 height 11
click at [302, 153] on input "1.1.1 Modernize and streamline City processes" at bounding box center [299, 155] width 6 height 6
checkbox input "true"
click at [319, 171] on div "1.1.2 Strengthen trust through excellent customer service" at bounding box center [416, 176] width 207 height 11
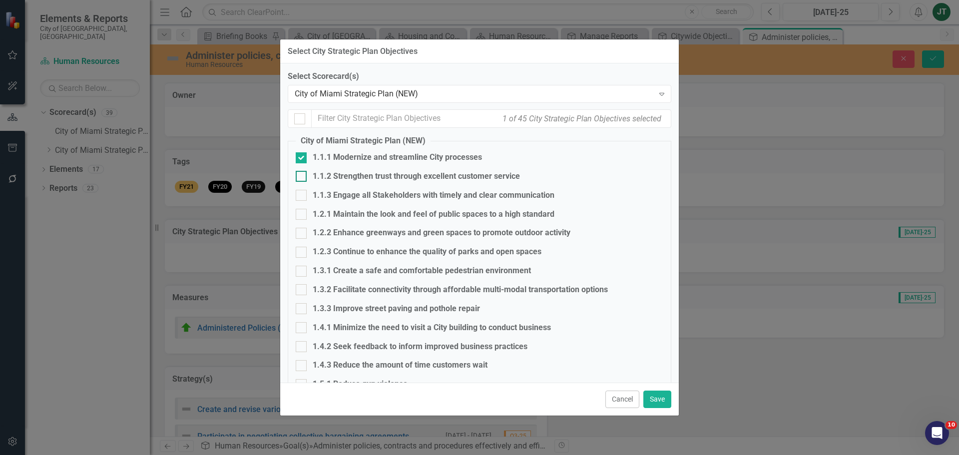
click at [302, 171] on input "1.1.2 Strengthen trust through excellent customer service" at bounding box center [299, 174] width 6 height 6
checkbox input "true"
click at [644, 400] on button "Save" at bounding box center [657, 399] width 28 height 17
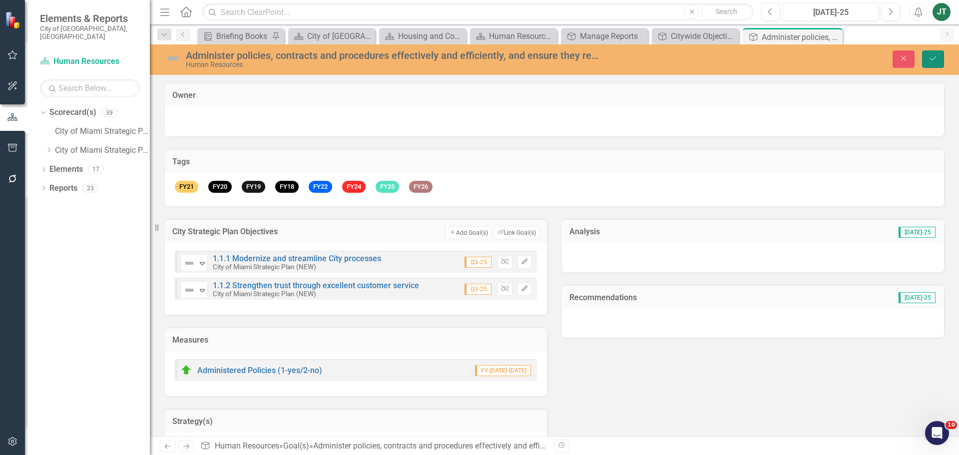
click at [933, 54] on button "Save" at bounding box center [933, 58] width 22 height 17
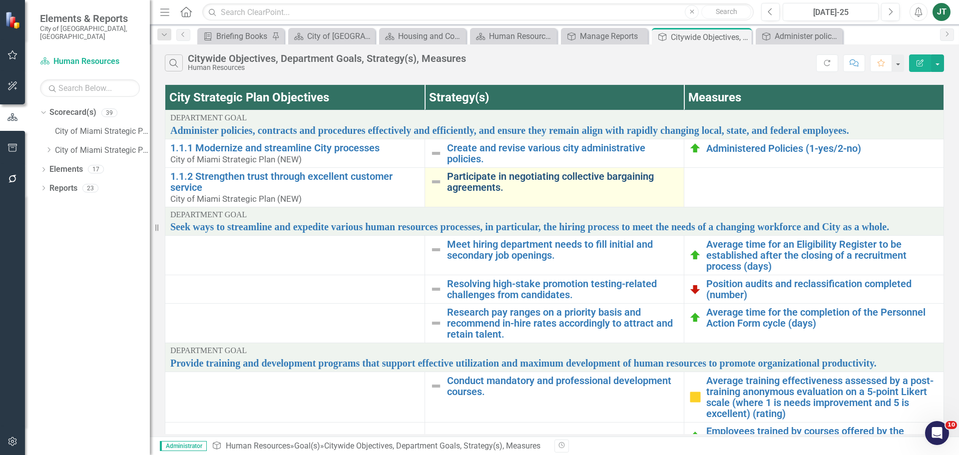
click at [483, 182] on link "Participate in negotiating collective bargaining agreements." at bounding box center [563, 182] width 232 height 22
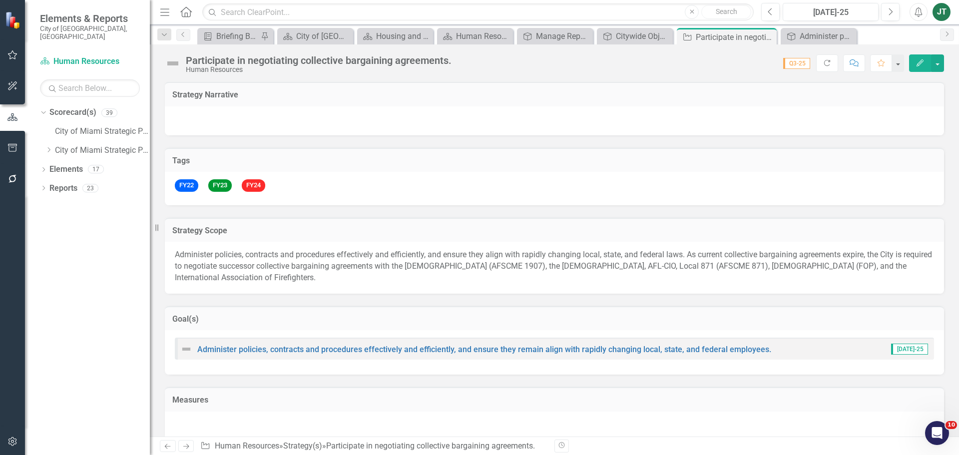
click at [288, 324] on td "Goal(s)" at bounding box center [554, 320] width 764 height 13
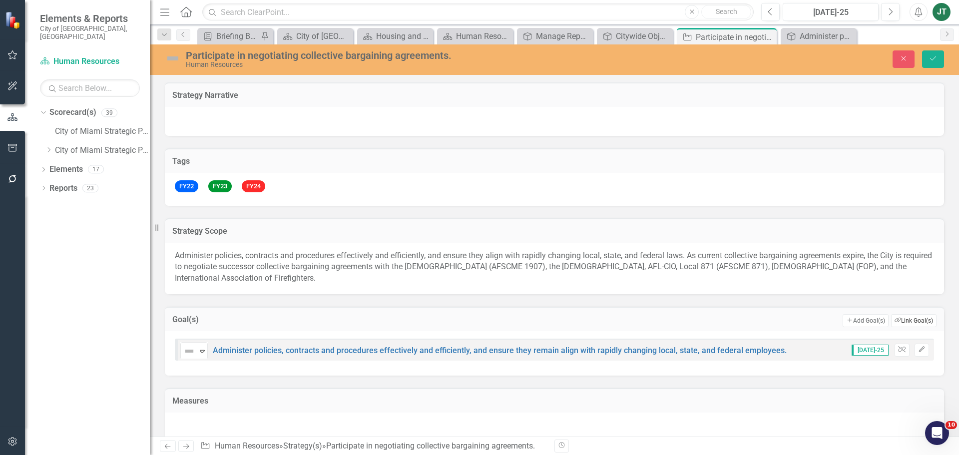
click at [896, 317] on button "Link Tag Link Goal(s)" at bounding box center [913, 320] width 45 height 13
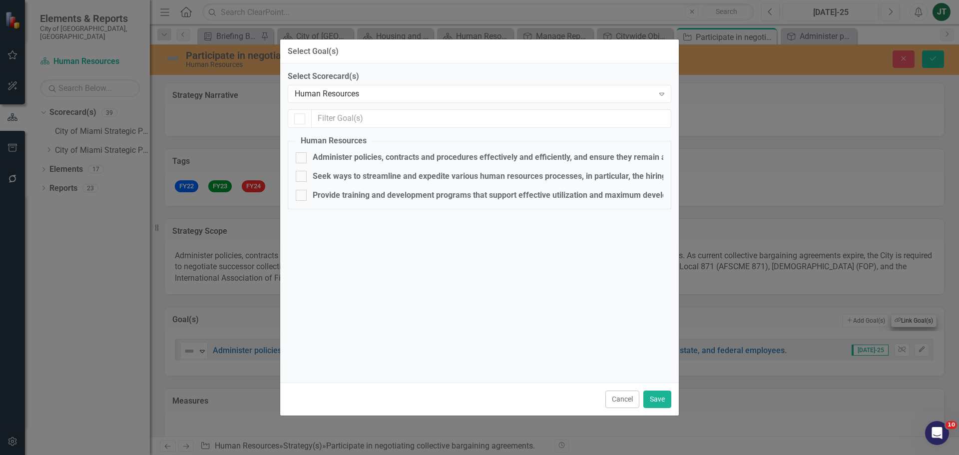
checkbox input "false"
checkbox input "true"
click at [327, 91] on div "Human Resources" at bounding box center [474, 93] width 359 height 11
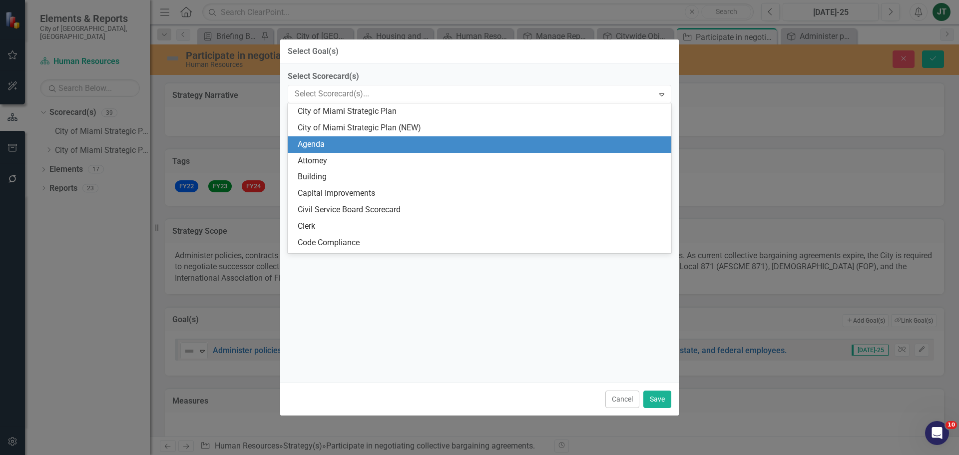
click at [377, 135] on div "City of Miami Strategic Plan (NEW)" at bounding box center [480, 128] width 384 height 16
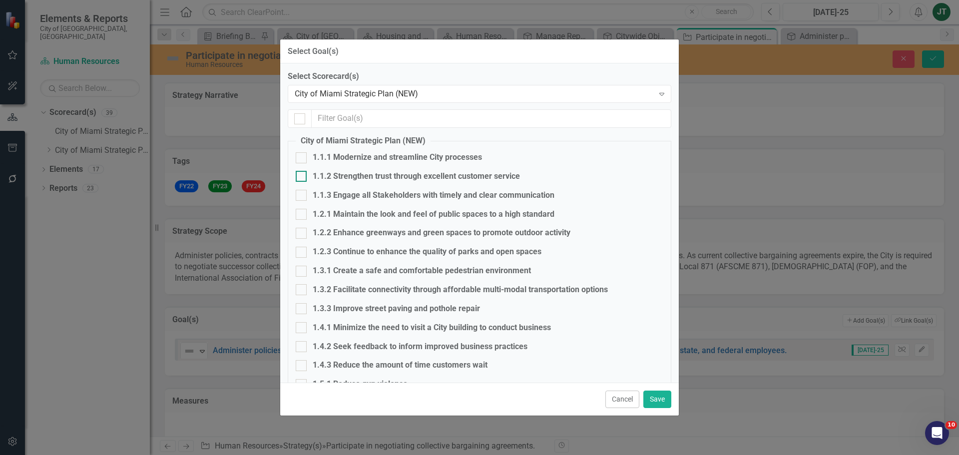
click at [335, 176] on div "1.1.2 Strengthen trust through excellent customer service" at bounding box center [416, 176] width 207 height 11
click at [302, 176] on input "1.1.2 Strengthen trust through excellent customer service" at bounding box center [299, 174] width 6 height 6
checkbox input "true"
click at [659, 403] on button "Save" at bounding box center [657, 399] width 28 height 17
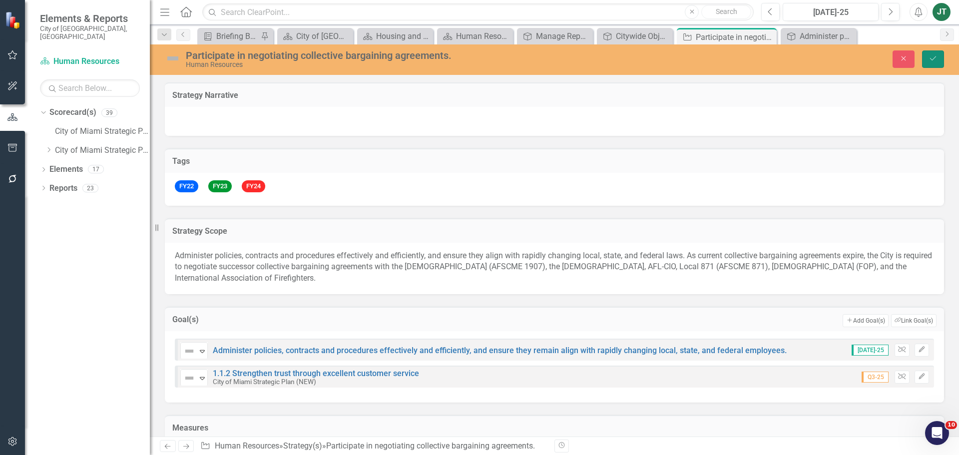
click at [938, 62] on button "Save" at bounding box center [933, 58] width 22 height 17
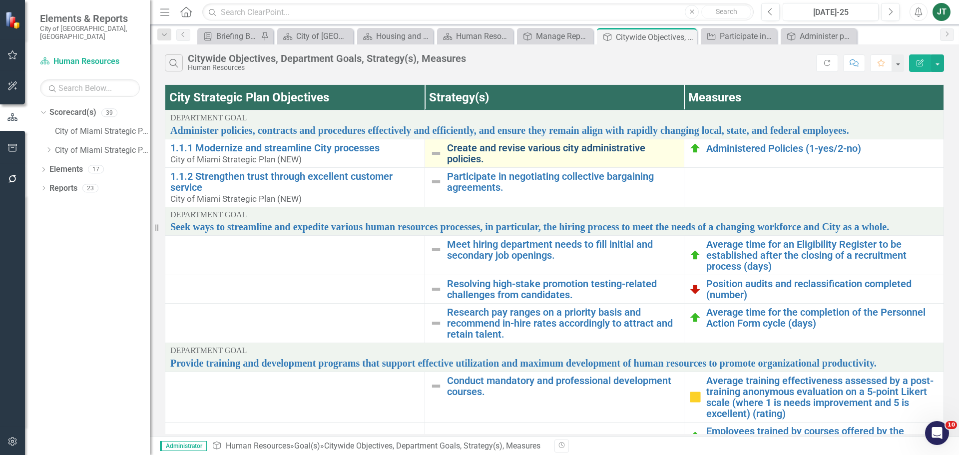
click at [540, 143] on link "Create and revise various city administrative policies." at bounding box center [563, 153] width 232 height 22
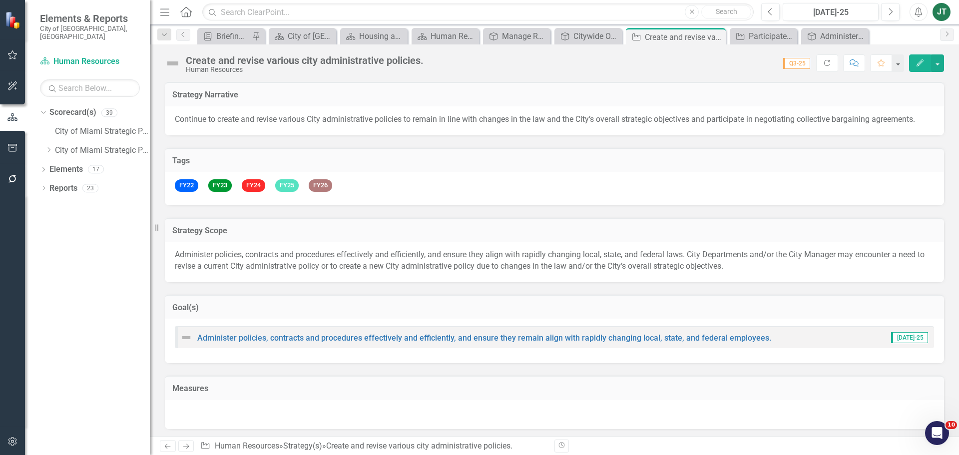
click at [316, 315] on td "Goal(s)" at bounding box center [554, 308] width 764 height 13
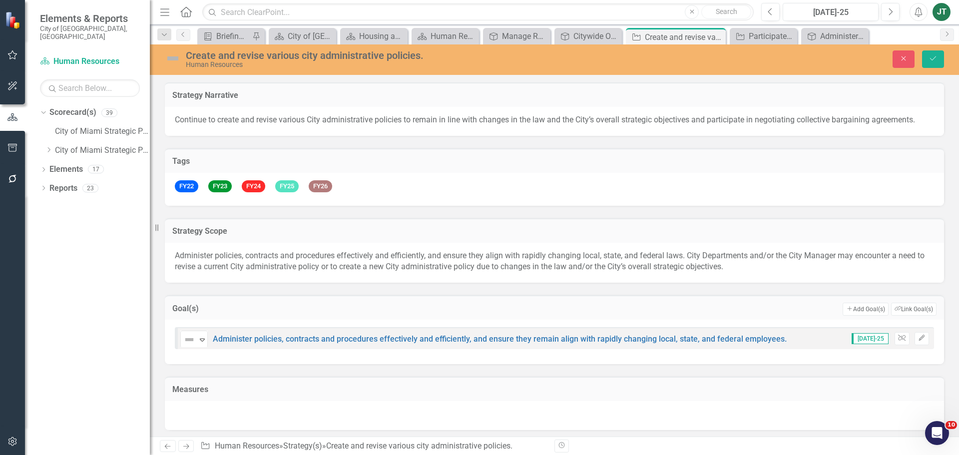
click at [897, 301] on div "Goal(s) Add Add Goal(s) Link Tag Link Goal(s)" at bounding box center [554, 307] width 779 height 24
click at [897, 306] on button "Link Tag Link Goal(s)" at bounding box center [913, 309] width 45 height 13
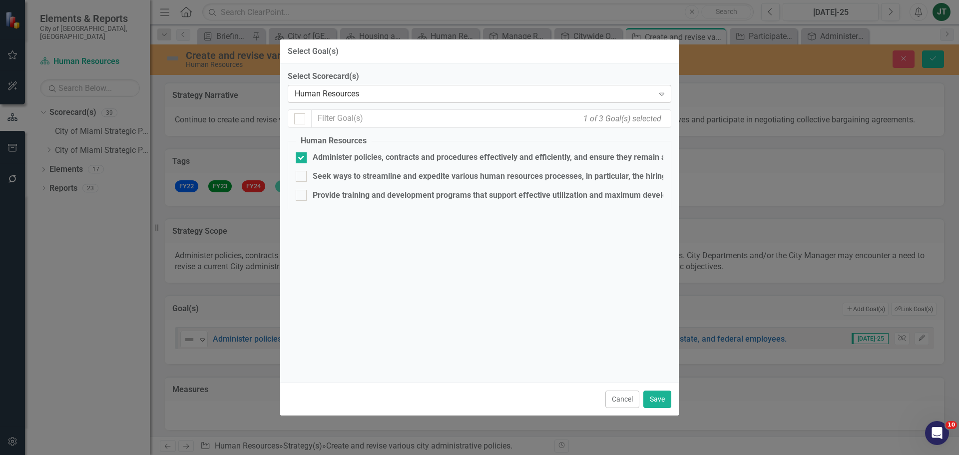
click at [329, 89] on div "Human Resources" at bounding box center [474, 93] width 359 height 11
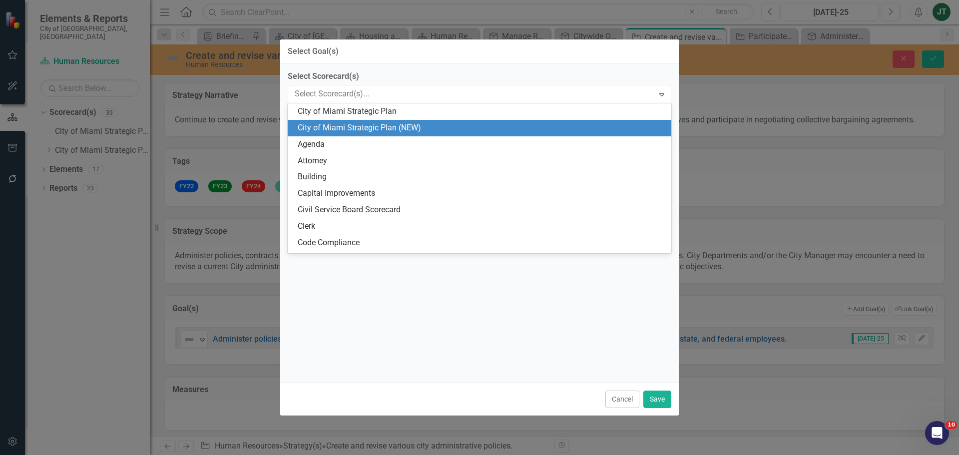
click at [389, 122] on div "City of Miami Strategic Plan (NEW)" at bounding box center [482, 127] width 368 height 11
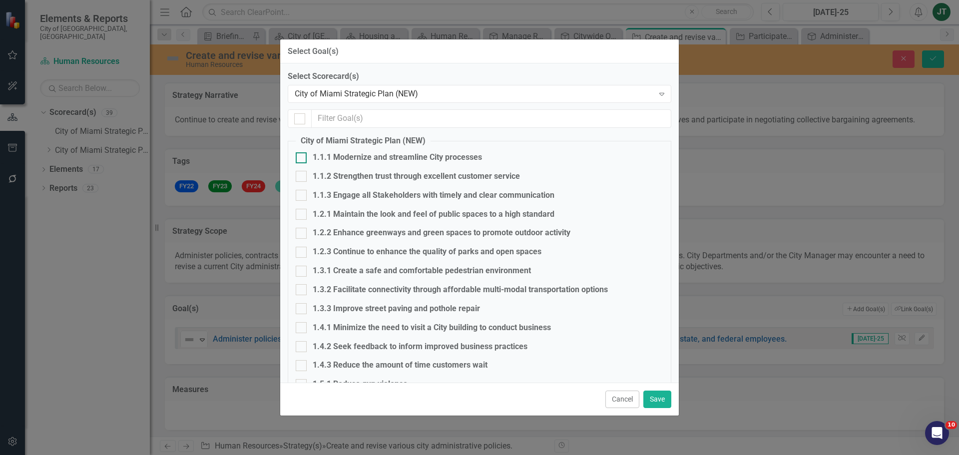
click at [324, 160] on div "1.1.1 Modernize and streamline City processes" at bounding box center [397, 157] width 169 height 11
click at [302, 159] on input "1.1.1 Modernize and streamline City processes" at bounding box center [299, 155] width 6 height 6
checkbox input "true"
click at [654, 403] on button "Save" at bounding box center [657, 399] width 28 height 17
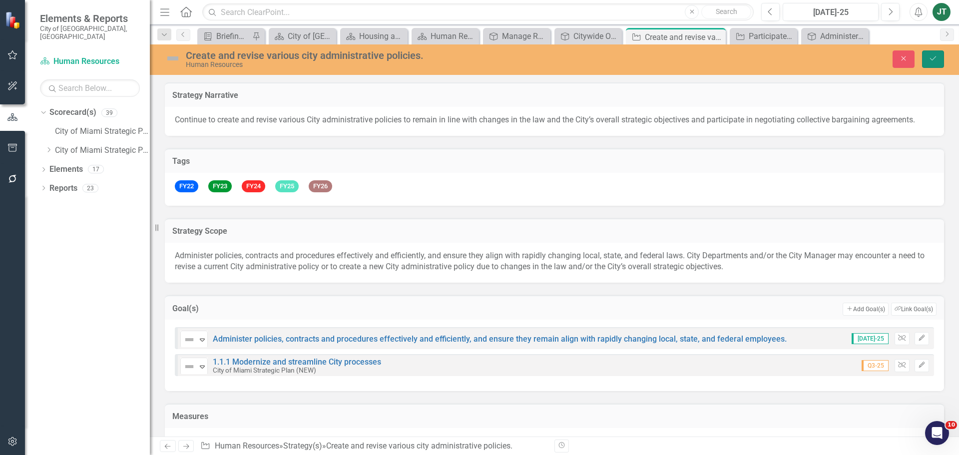
click at [931, 61] on icon "Save" at bounding box center [933, 58] width 9 height 7
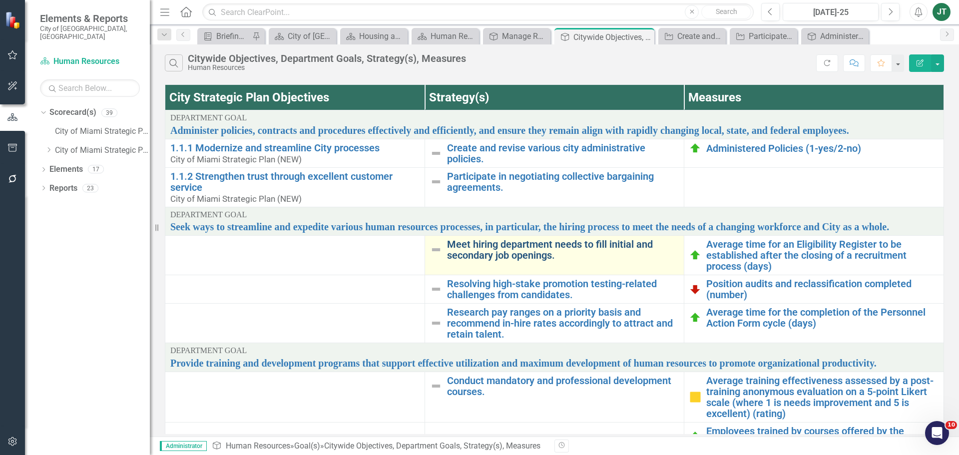
click at [497, 255] on link "Meet hiring department needs to fill initial and secondary job openings." at bounding box center [563, 250] width 232 height 22
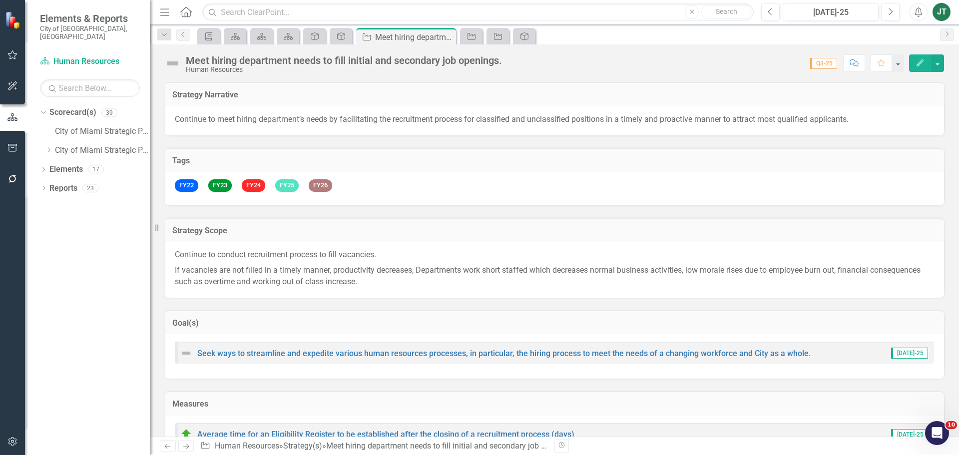
click at [310, 319] on h3 "Goal(s)" at bounding box center [554, 323] width 764 height 9
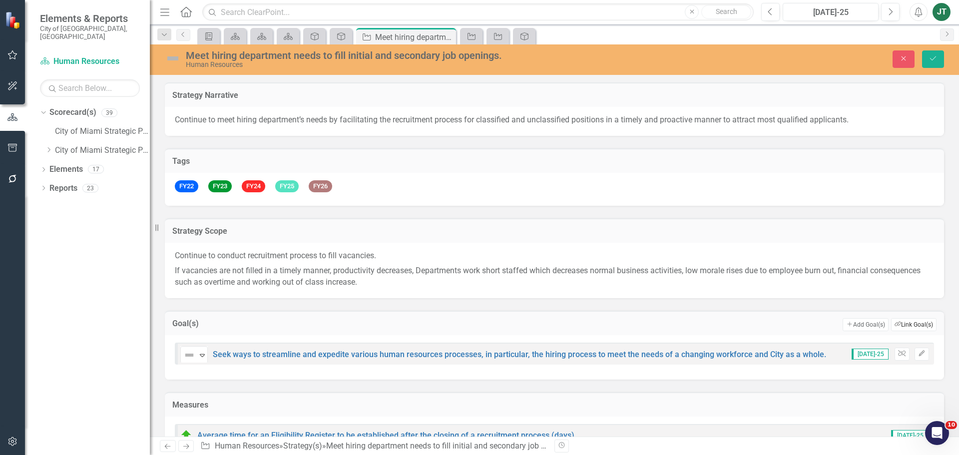
click at [895, 325] on icon "button" at bounding box center [898, 324] width 6 height 4
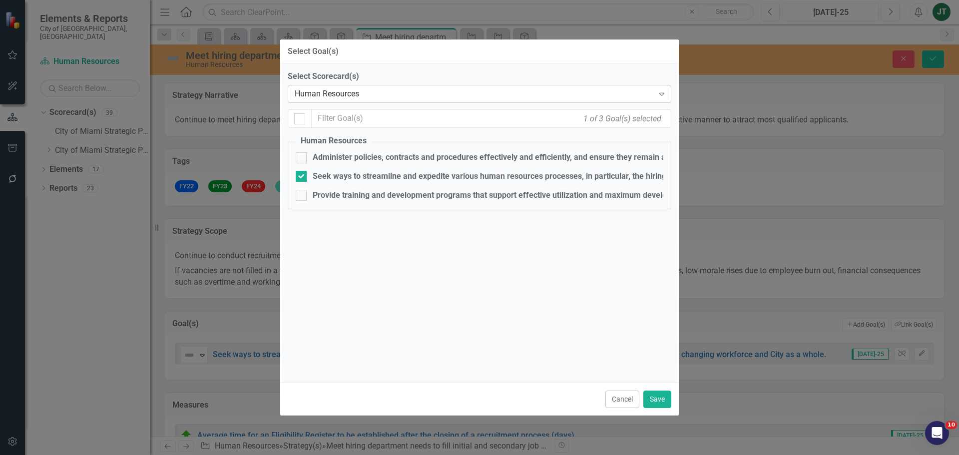
click at [348, 88] on div "Human Resources" at bounding box center [474, 93] width 359 height 11
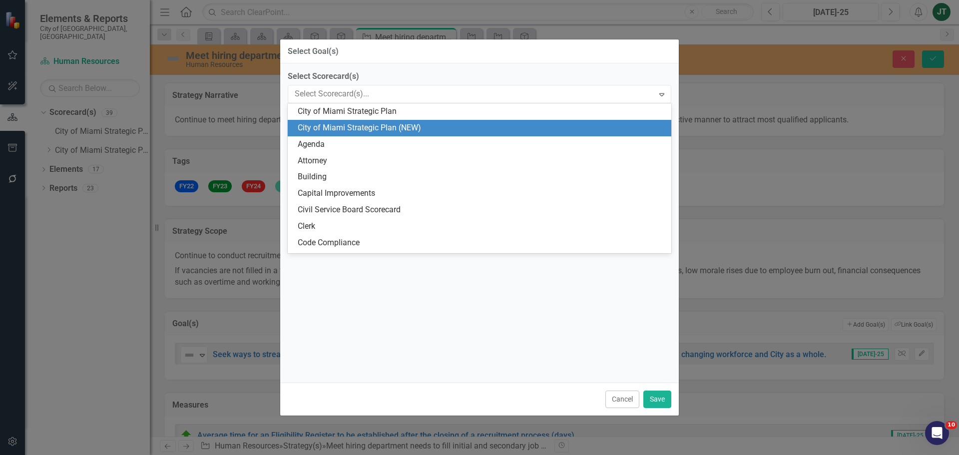
click at [398, 129] on div "City of Miami Strategic Plan (NEW)" at bounding box center [482, 127] width 368 height 11
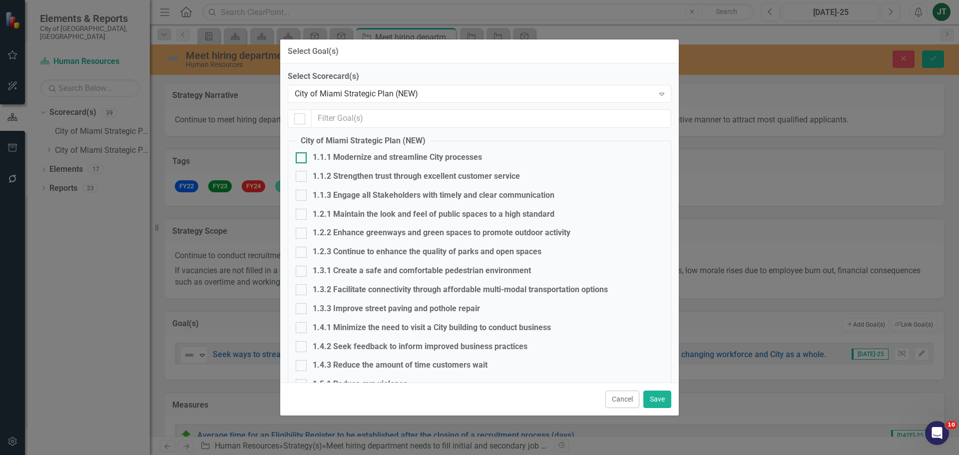
click at [356, 153] on div "1.1.1 Modernize and streamline City processes" at bounding box center [397, 157] width 169 height 11
click at [302, 153] on input "1.1.1 Modernize and streamline City processes" at bounding box center [299, 155] width 6 height 6
checkbox input "true"
click at [657, 404] on button "Save" at bounding box center [657, 399] width 28 height 17
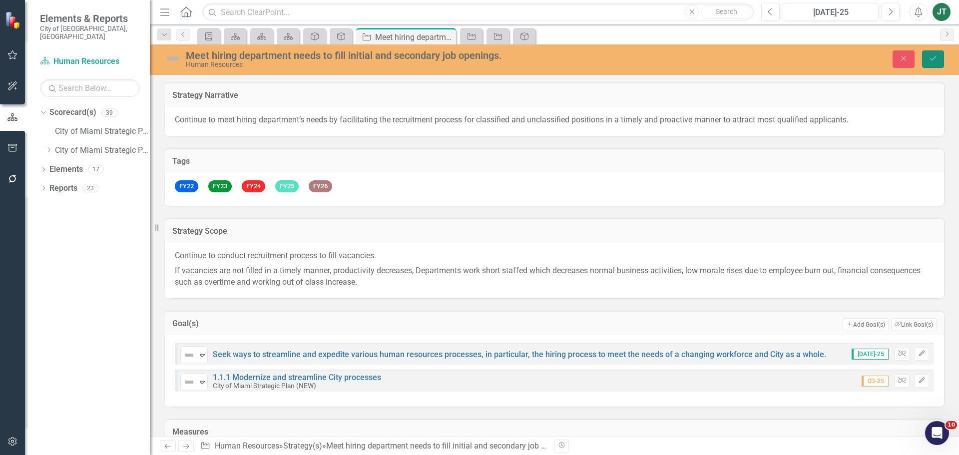
click at [931, 56] on icon "Save" at bounding box center [933, 58] width 9 height 7
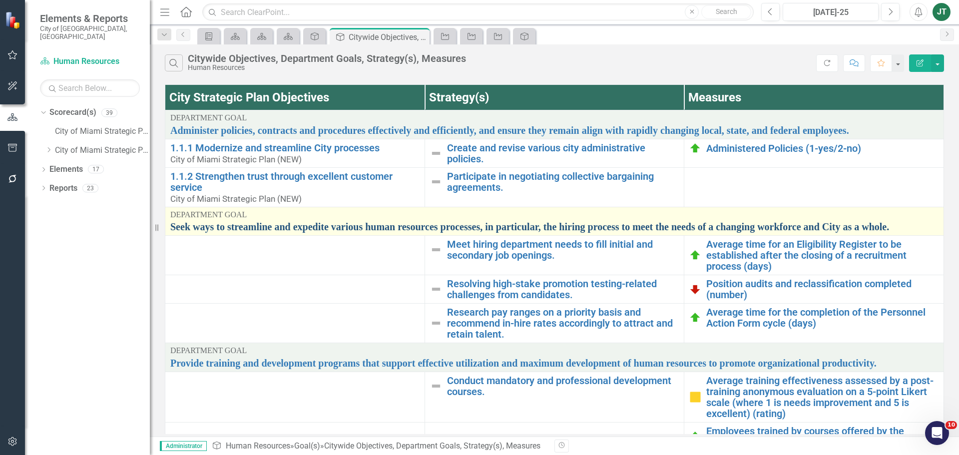
click at [445, 226] on link "Seek ways to streamline and expedite various human resources processes, in part…" at bounding box center [554, 226] width 768 height 11
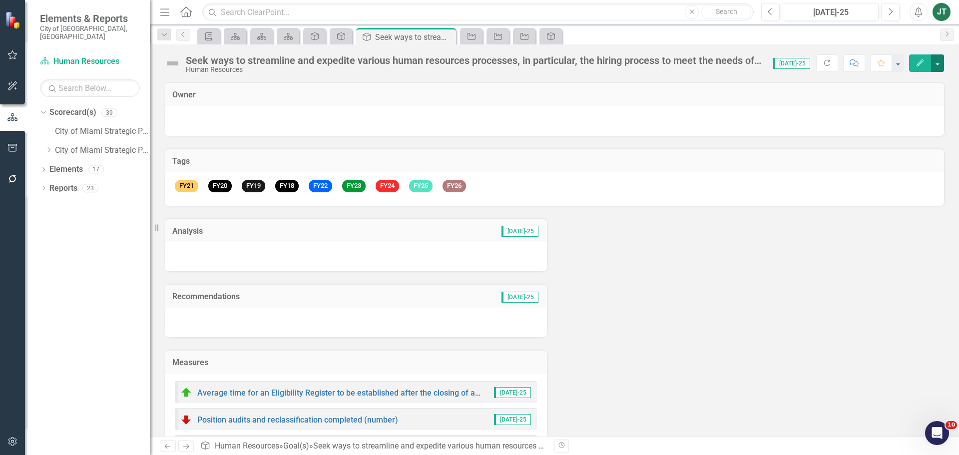
click at [936, 59] on button "button" at bounding box center [937, 62] width 13 height 17
click at [909, 95] on link "Edit Report Edit Layout" at bounding box center [903, 100] width 81 height 18
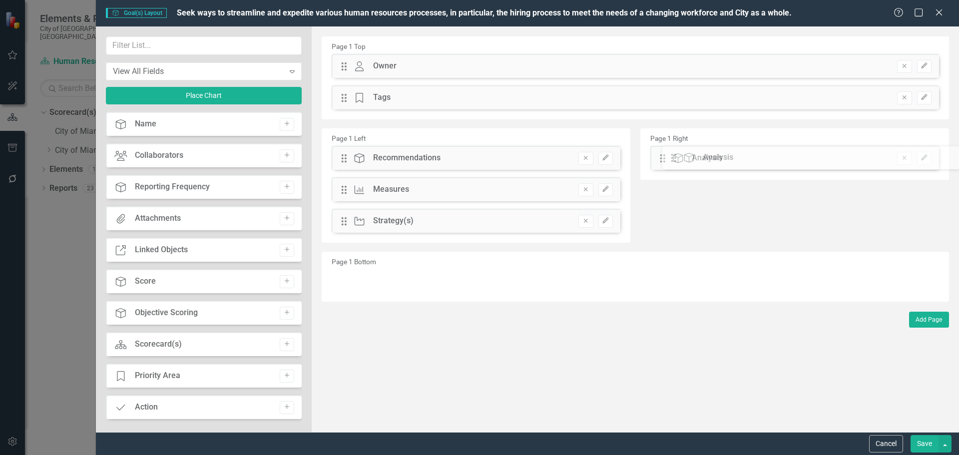
drag, startPoint x: 342, startPoint y: 160, endPoint x: 678, endPoint y: 160, distance: 336.7
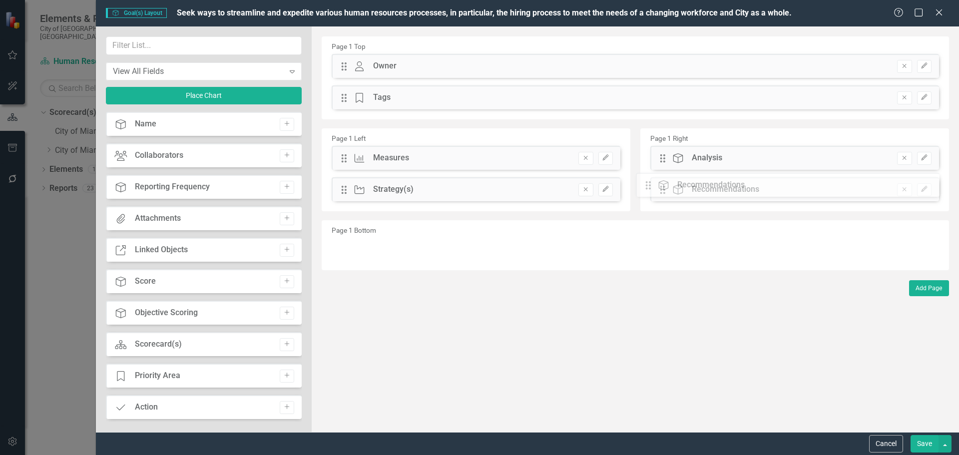
drag, startPoint x: 343, startPoint y: 159, endPoint x: 661, endPoint y: 186, distance: 319.4
click at [926, 441] on button "Save" at bounding box center [925, 443] width 28 height 17
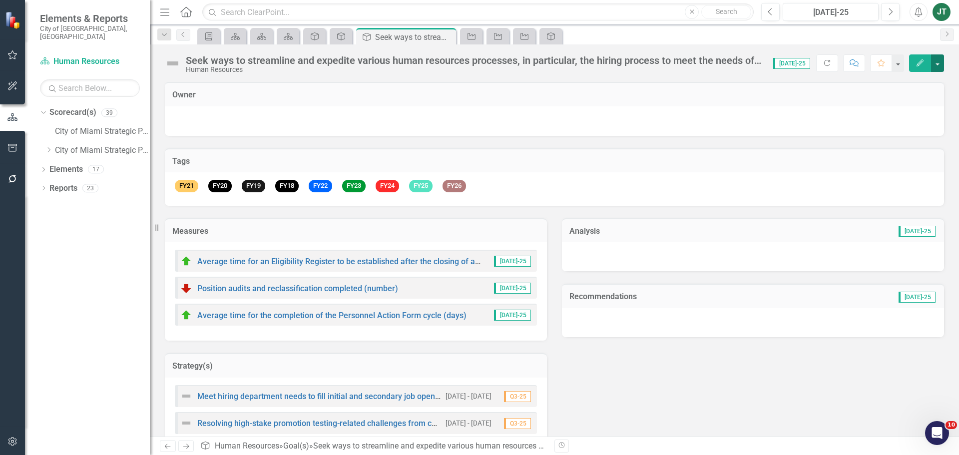
click at [936, 64] on button "button" at bounding box center [937, 62] width 13 height 17
click at [905, 94] on link "Edit Report Edit Layout" at bounding box center [903, 100] width 81 height 18
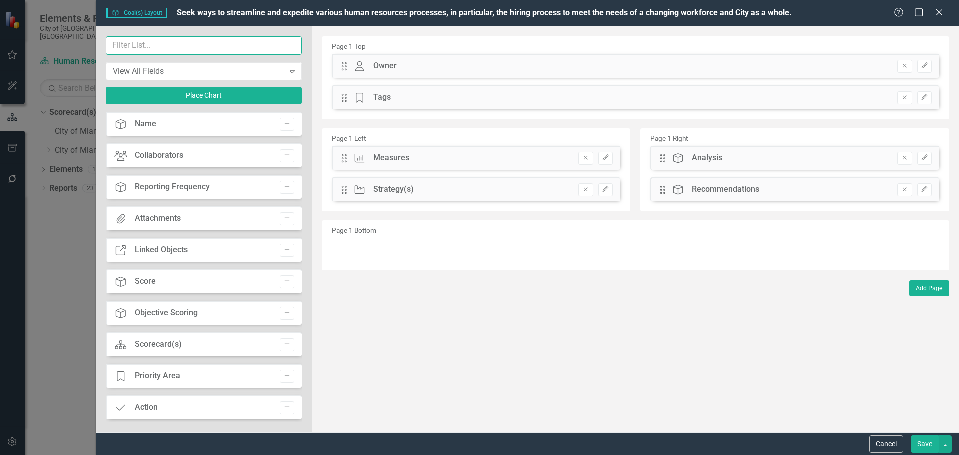
click at [184, 40] on input "text" at bounding box center [204, 45] width 196 height 18
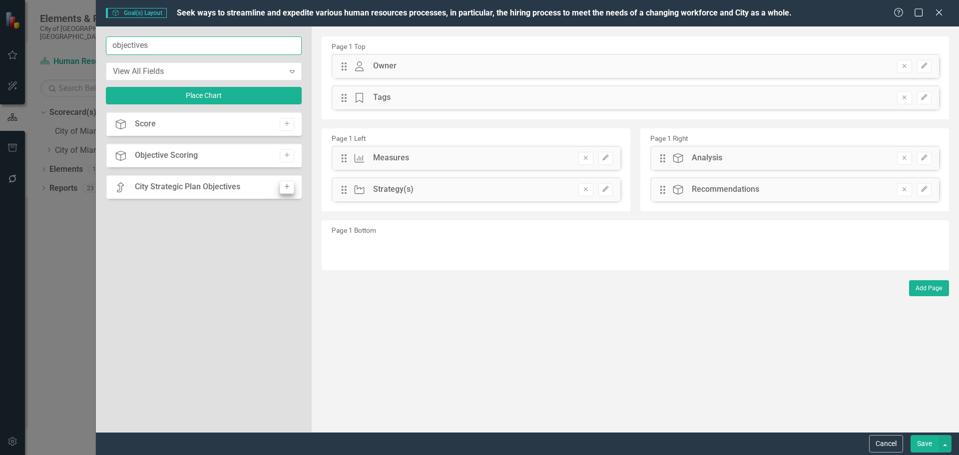
type input "objectives"
click at [288, 187] on icon "Add" at bounding box center [286, 187] width 7 height 6
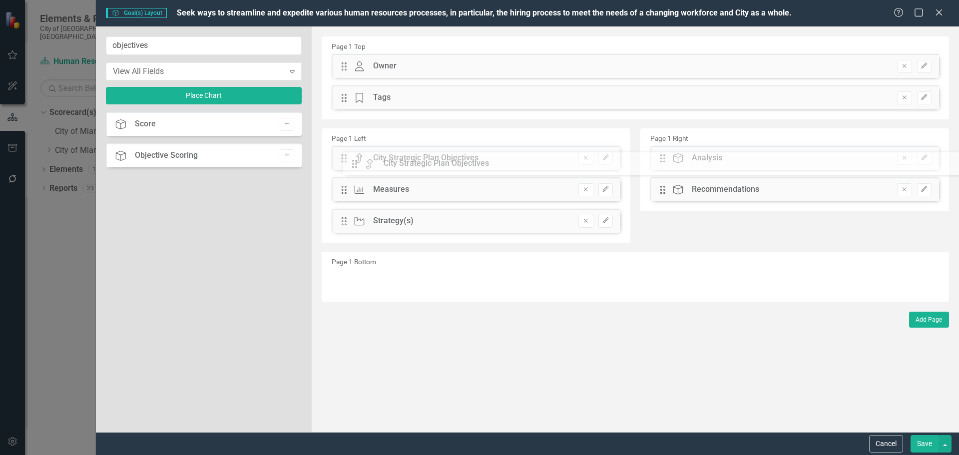
drag, startPoint x: 341, startPoint y: 64, endPoint x: 359, endPoint y: 162, distance: 99.1
click at [607, 157] on icon "button" at bounding box center [605, 158] width 6 height 6
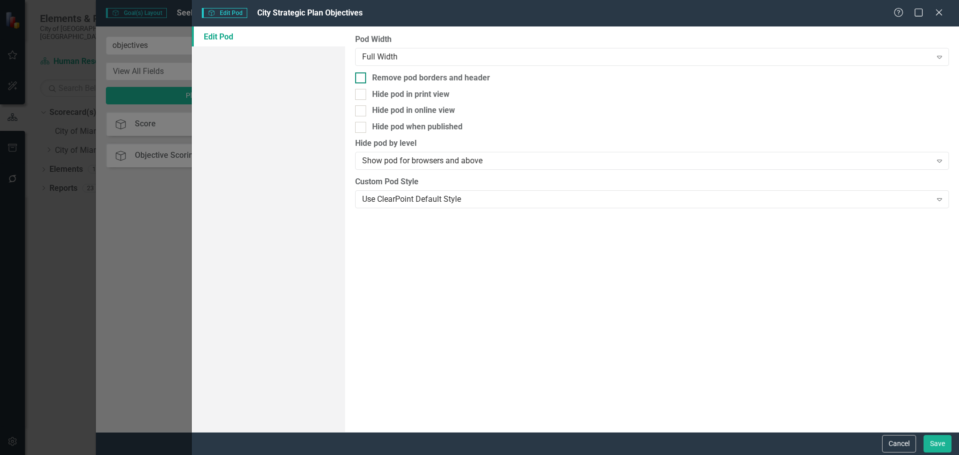
click at [413, 75] on div "Remove pod borders and header" at bounding box center [431, 77] width 118 height 11
click at [362, 75] on input "Remove pod borders and header" at bounding box center [358, 75] width 6 height 6
click at [422, 77] on div "Remove pod borders and header" at bounding box center [431, 77] width 118 height 11
click at [362, 77] on input "Remove pod borders and header" at bounding box center [358, 75] width 6 height 6
checkbox input "false"
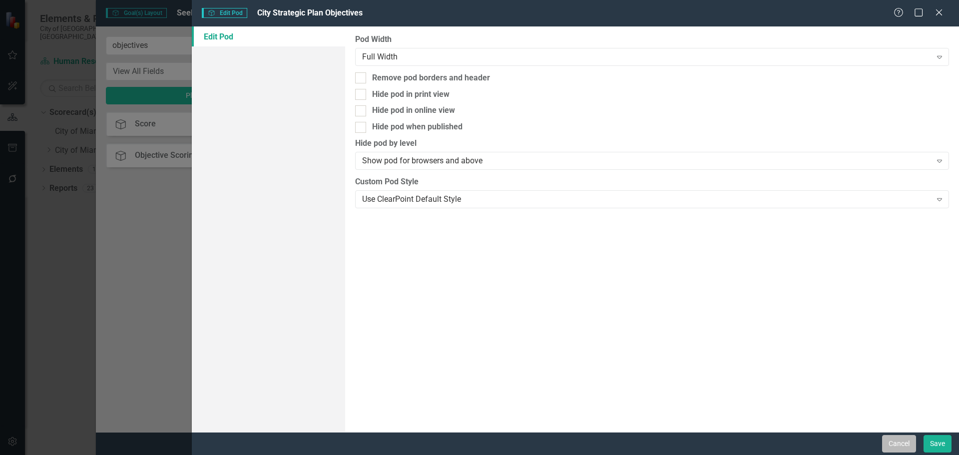
click at [907, 445] on button "Cancel" at bounding box center [899, 443] width 34 height 17
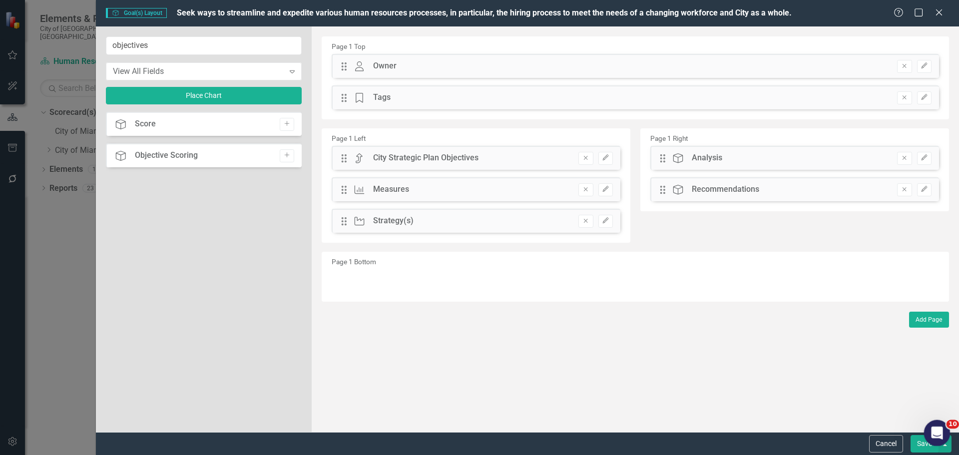
click at [946, 445] on body "Elements & Reports City of Miami, FL Scorecard(s) Human Resources Search Dropdo…" at bounding box center [479, 227] width 959 height 455
click at [946, 447] on button "button" at bounding box center [945, 443] width 13 height 17
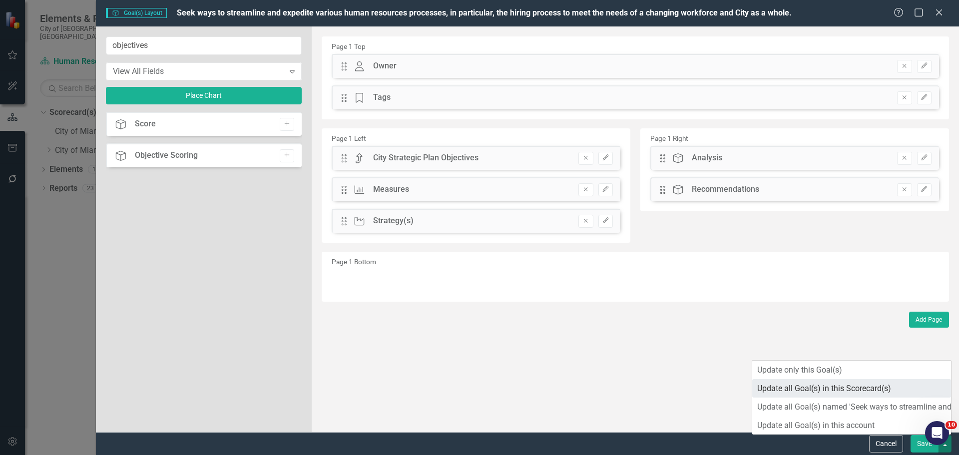
click at [856, 390] on link "Update all Goal(s) in this Scorecard(s)" at bounding box center [851, 388] width 199 height 18
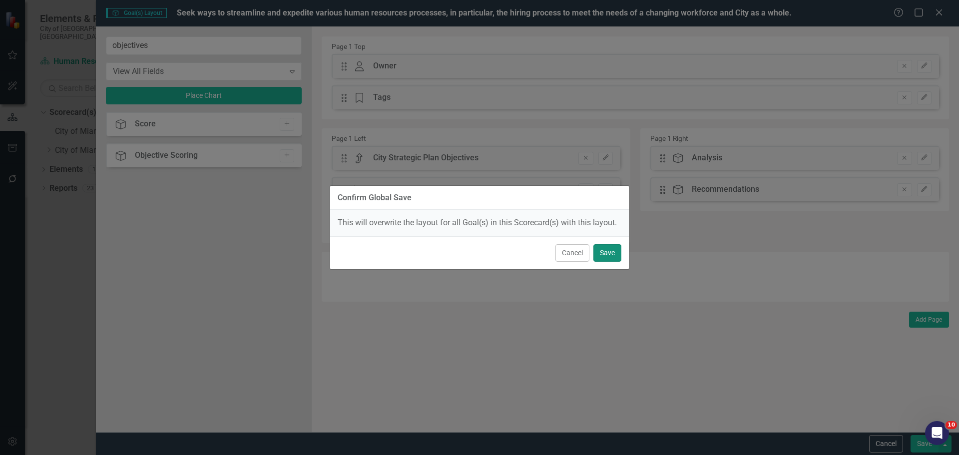
click at [611, 249] on button "Save" at bounding box center [607, 252] width 28 height 17
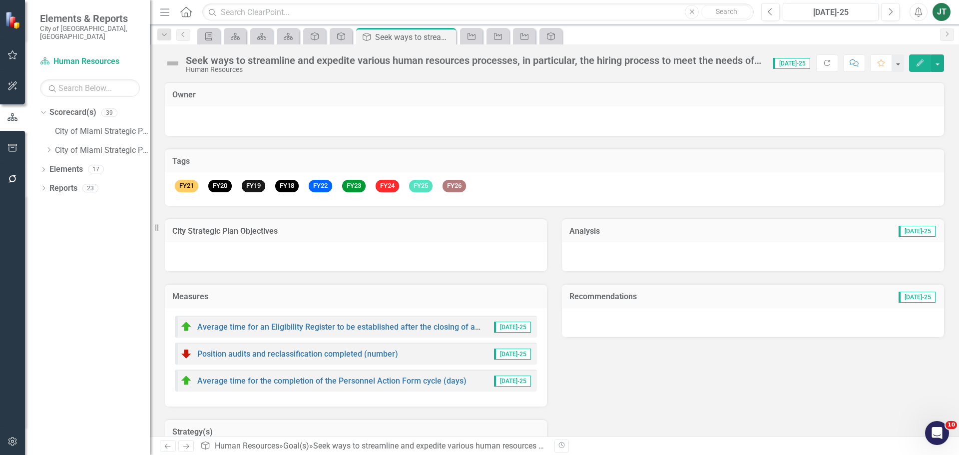
click at [419, 238] on td "City Strategic Plan Objectives" at bounding box center [355, 232] width 367 height 13
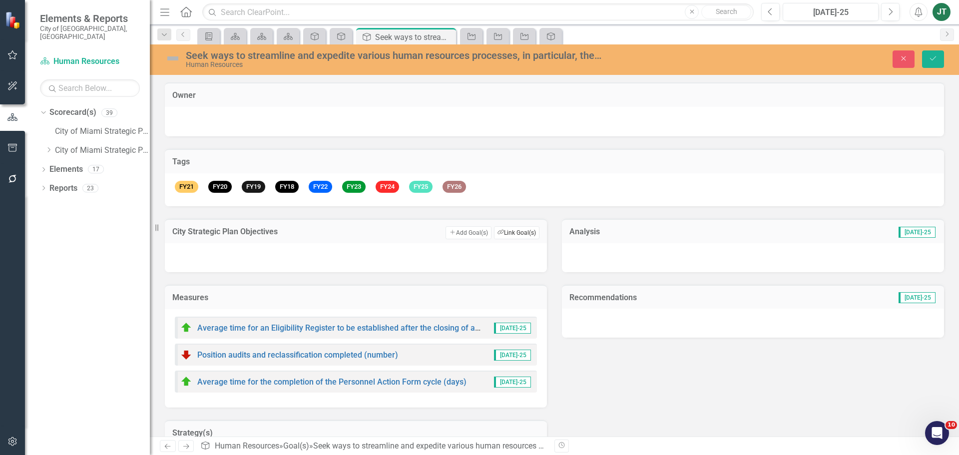
click at [530, 231] on button "Link Tag Link Goal(s)" at bounding box center [516, 232] width 45 height 13
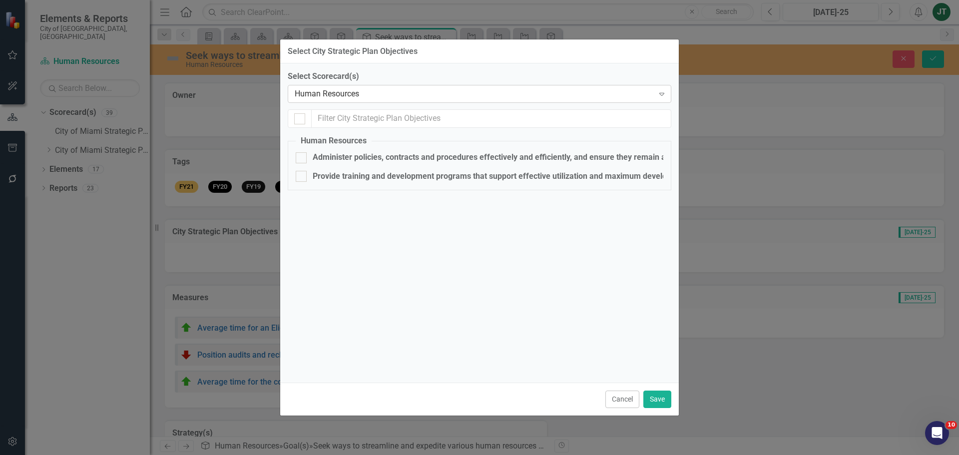
click at [351, 92] on div "Human Resources" at bounding box center [474, 93] width 359 height 11
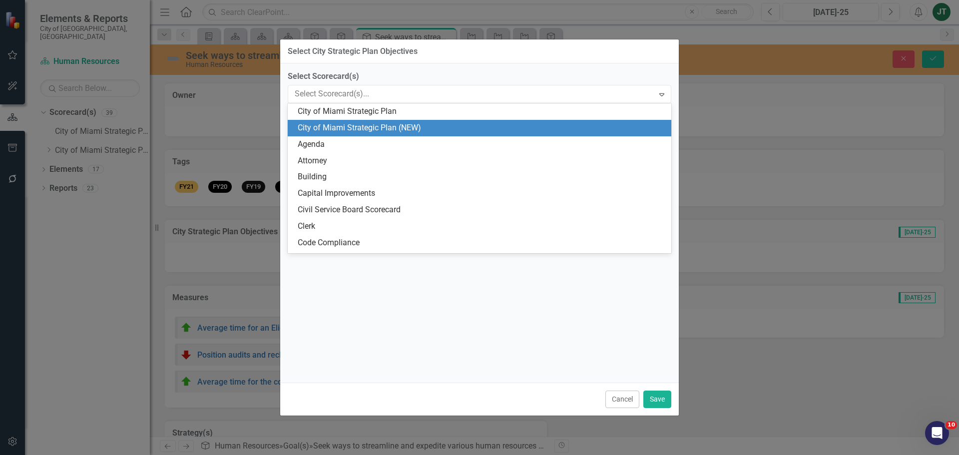
click at [394, 123] on div "City of Miami Strategic Plan (NEW)" at bounding box center [482, 127] width 368 height 11
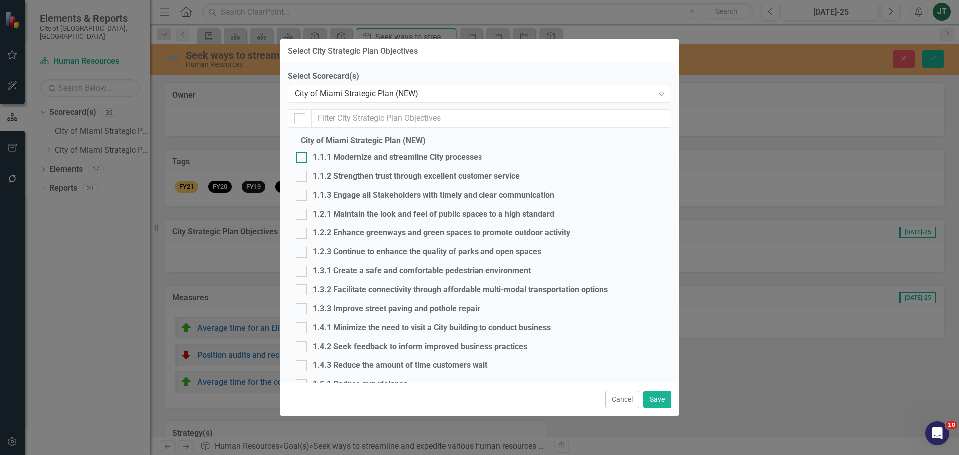
click at [358, 159] on div "1.1.1 Modernize and streamline City processes" at bounding box center [397, 157] width 169 height 11
click at [302, 159] on input "1.1.1 Modernize and streamline City processes" at bounding box center [299, 155] width 6 height 6
checkbox input "true"
click at [357, 175] on div "1.1.2 Strengthen trust through excellent customer service" at bounding box center [416, 176] width 207 height 11
click at [302, 175] on input "1.1.2 Strengthen trust through excellent customer service" at bounding box center [299, 174] width 6 height 6
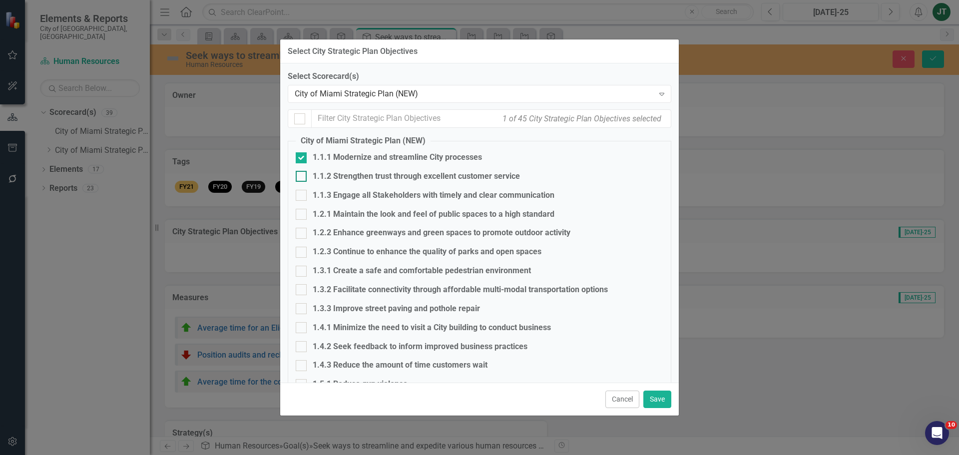
checkbox input "true"
click at [661, 395] on button "Save" at bounding box center [657, 399] width 28 height 17
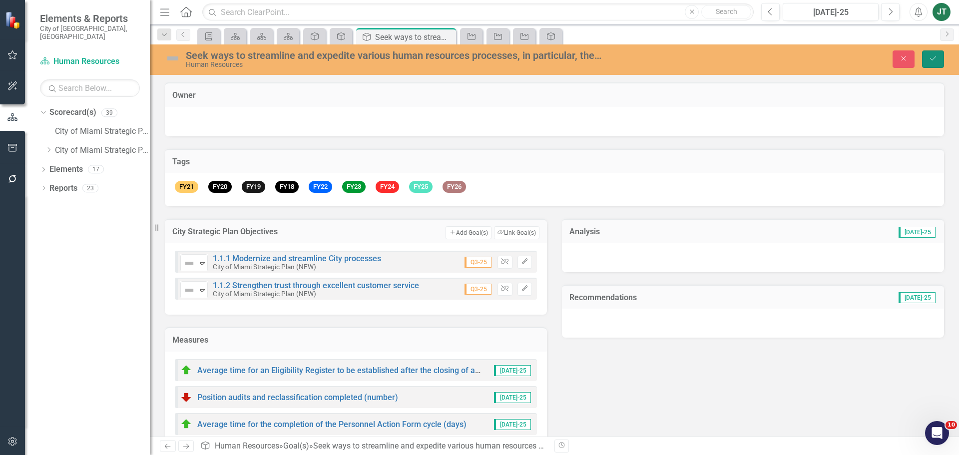
click at [934, 58] on icon "submit" at bounding box center [933, 58] width 6 height 4
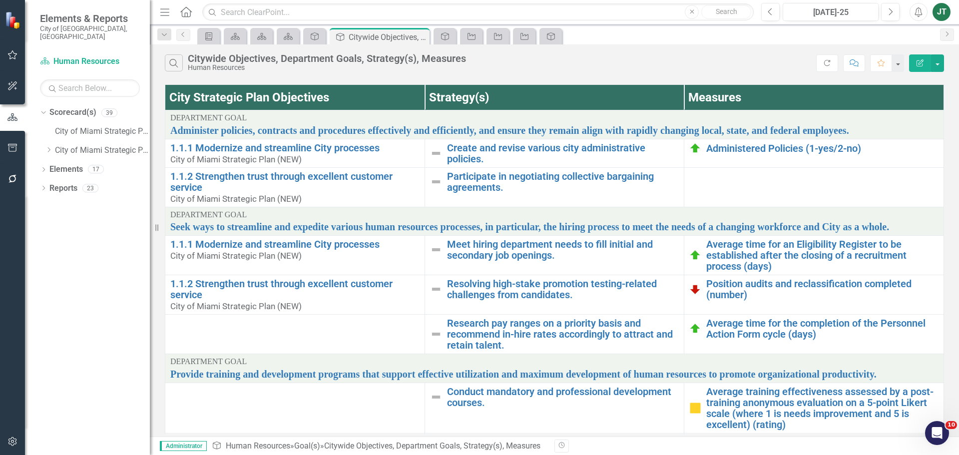
scroll to position [35, 0]
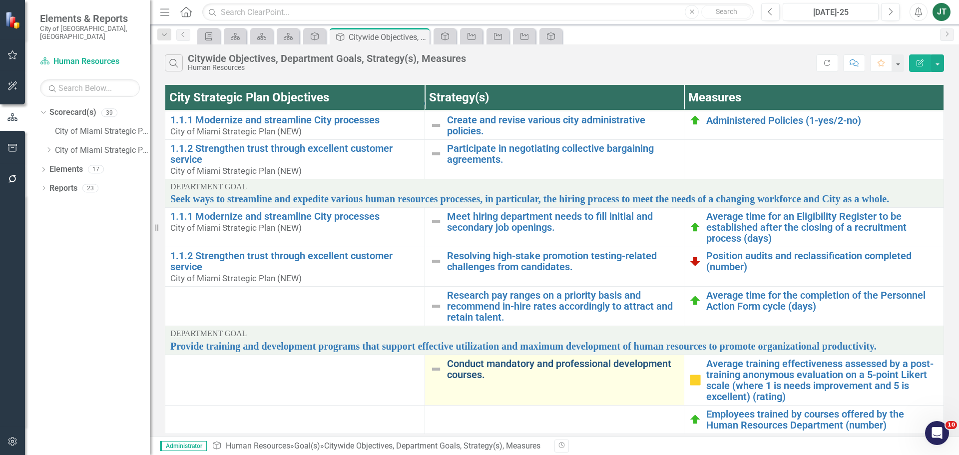
click at [544, 358] on link "Conduct mandatory and professional development courses." at bounding box center [563, 369] width 232 height 22
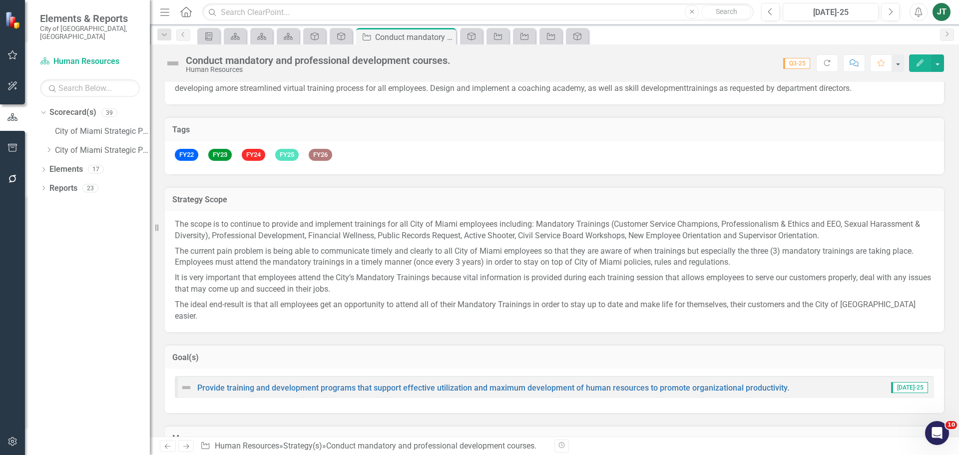
scroll to position [100, 0]
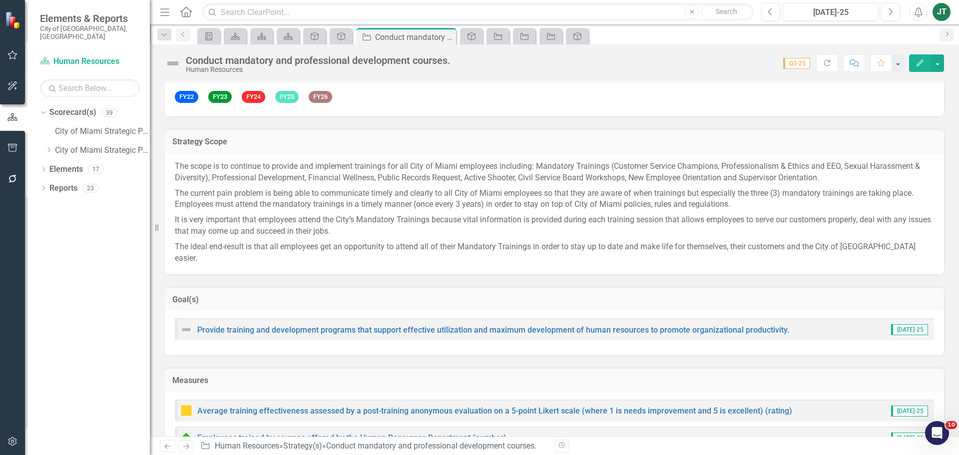
click at [300, 295] on h3 "Goal(s)" at bounding box center [554, 299] width 764 height 9
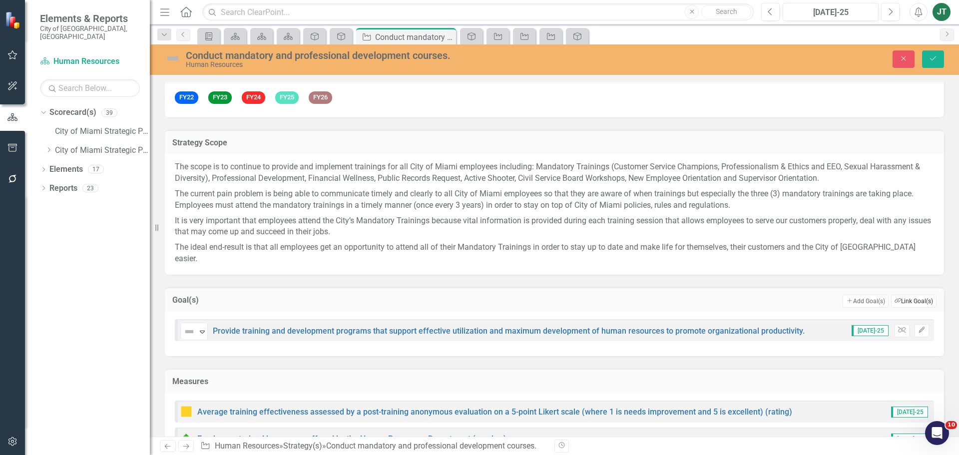
click at [911, 295] on button "Link Tag Link Goal(s)" at bounding box center [913, 301] width 45 height 13
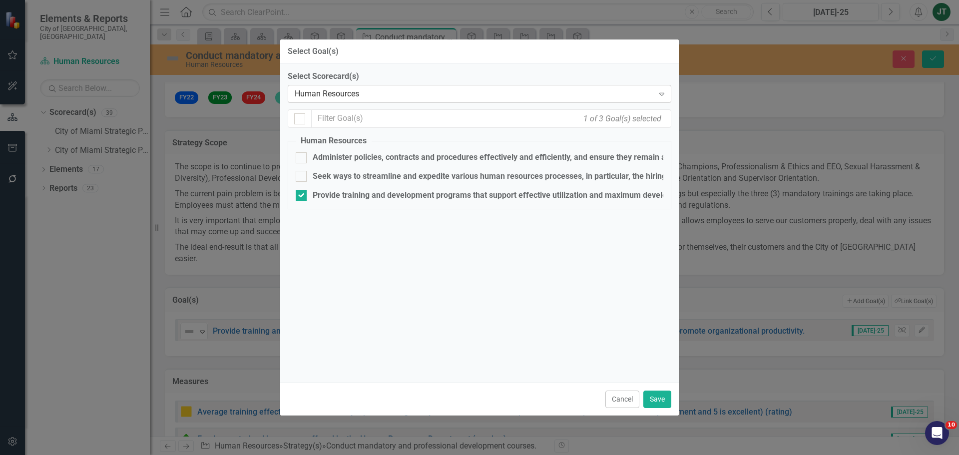
click at [346, 92] on div "Human Resources" at bounding box center [474, 93] width 359 height 11
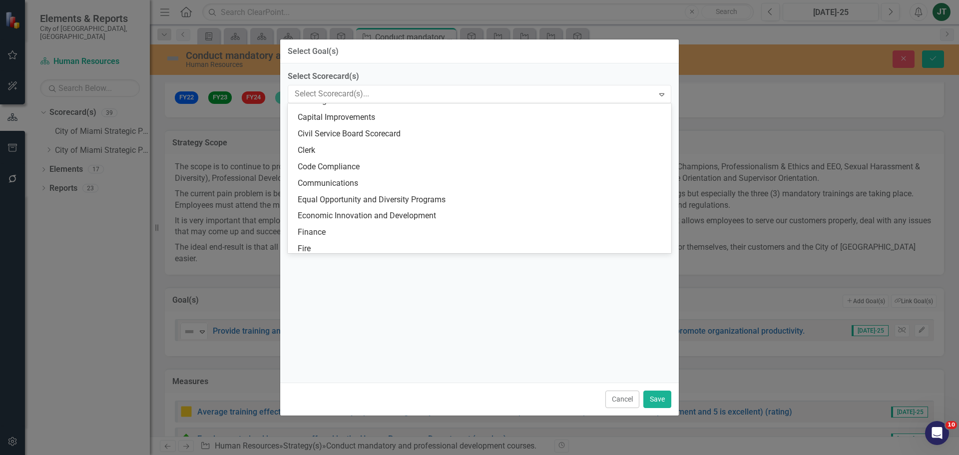
scroll to position [0, 0]
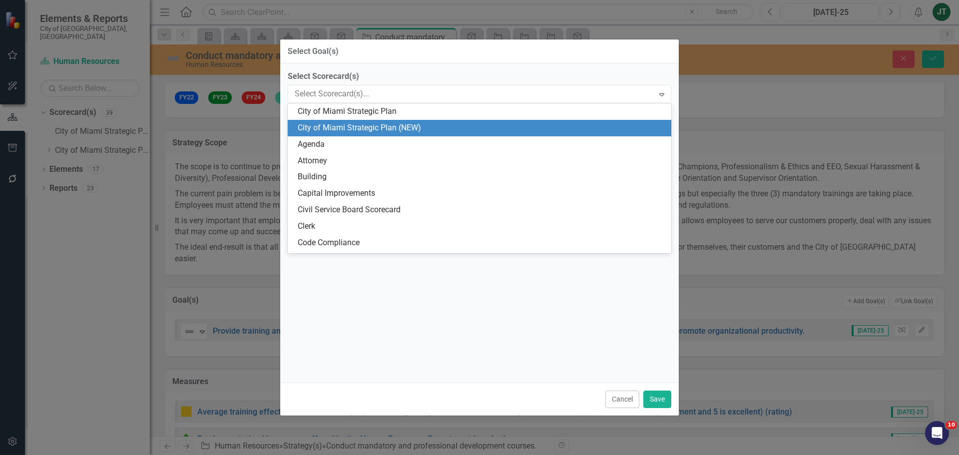
click at [378, 124] on div "City of Miami Strategic Plan (NEW)" at bounding box center [482, 127] width 368 height 11
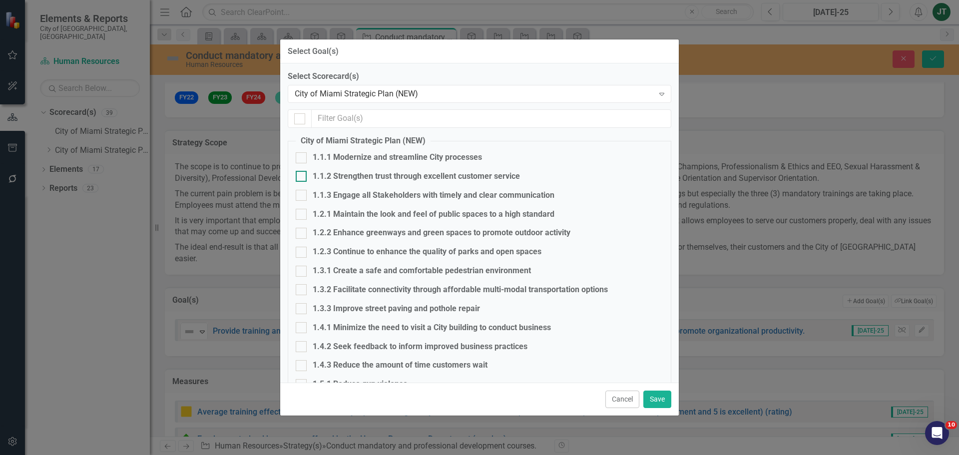
click at [336, 171] on div "1.1.2 Strengthen trust through excellent customer service" at bounding box center [416, 176] width 207 height 11
click at [302, 171] on input "1.1.2 Strengthen trust through excellent customer service" at bounding box center [299, 174] width 6 height 6
checkbox input "true"
click at [658, 399] on button "Save" at bounding box center [657, 399] width 28 height 17
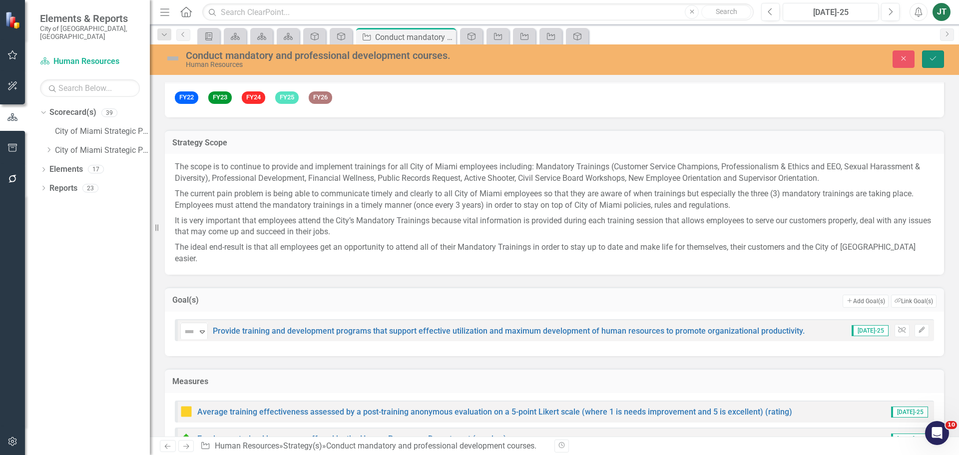
click at [933, 58] on icon "Save" at bounding box center [933, 58] width 9 height 7
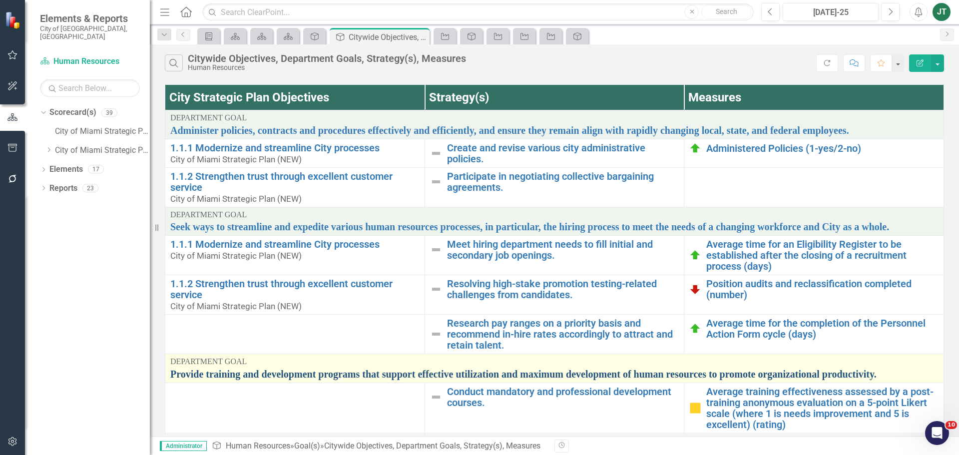
scroll to position [35, 0]
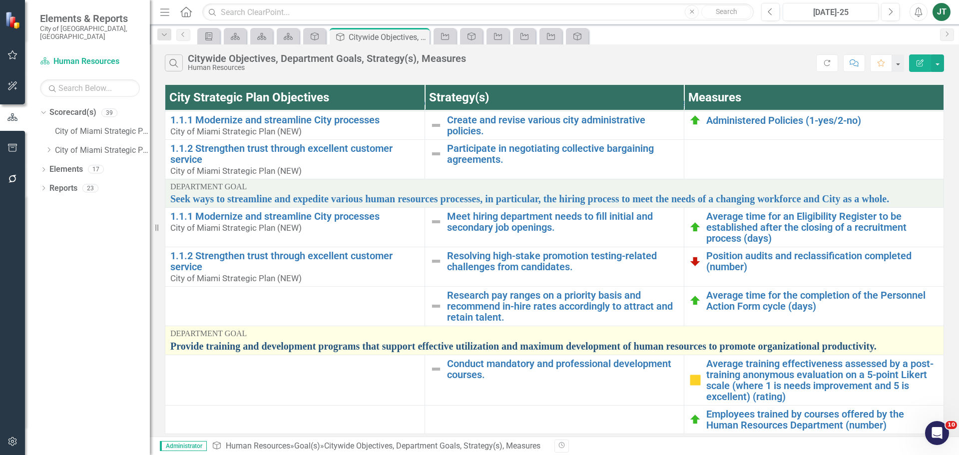
click at [242, 341] on link "Provide training and development programs that support effective utilization an…" at bounding box center [554, 346] width 768 height 11
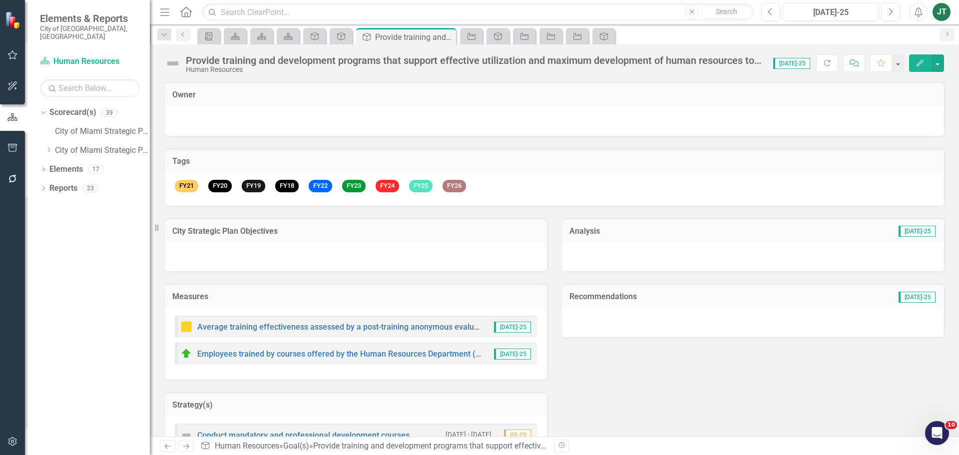
click at [292, 248] on div at bounding box center [356, 256] width 382 height 29
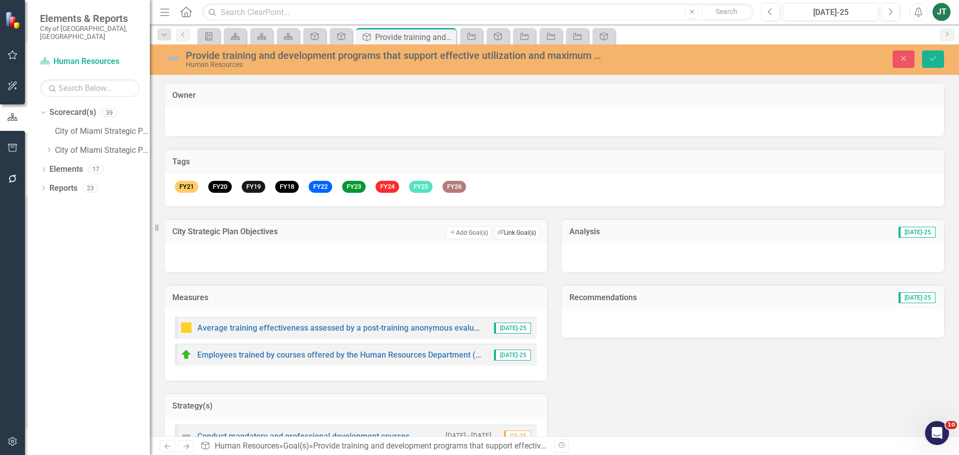
click at [510, 230] on button "Link Tag Link Goal(s)" at bounding box center [516, 232] width 45 height 13
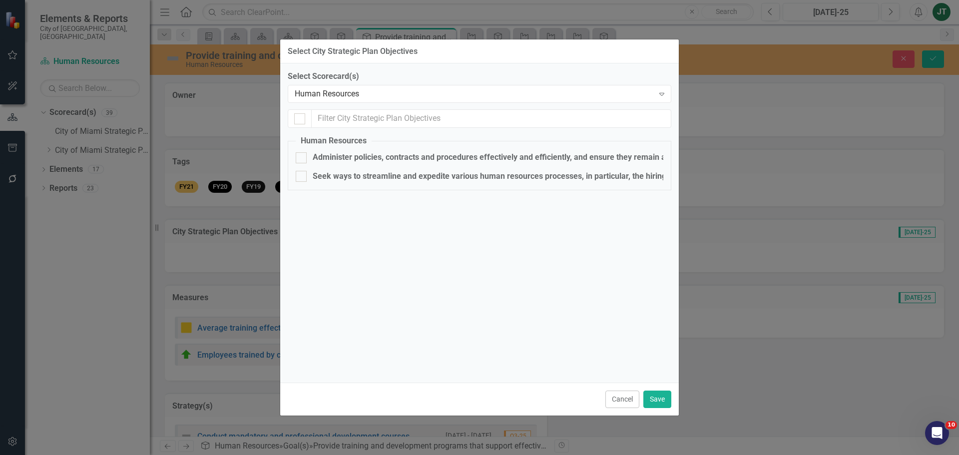
click at [364, 84] on div "Select Scorecard(s) Human Resources Expand" at bounding box center [480, 86] width 384 height 31
click at [363, 89] on div "Human Resources" at bounding box center [474, 93] width 359 height 11
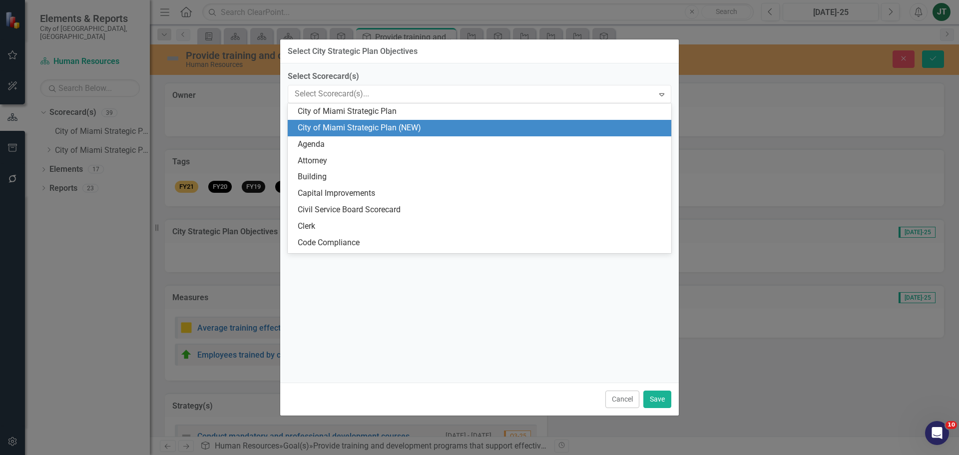
click at [396, 129] on div "City of Miami Strategic Plan (NEW)" at bounding box center [482, 127] width 368 height 11
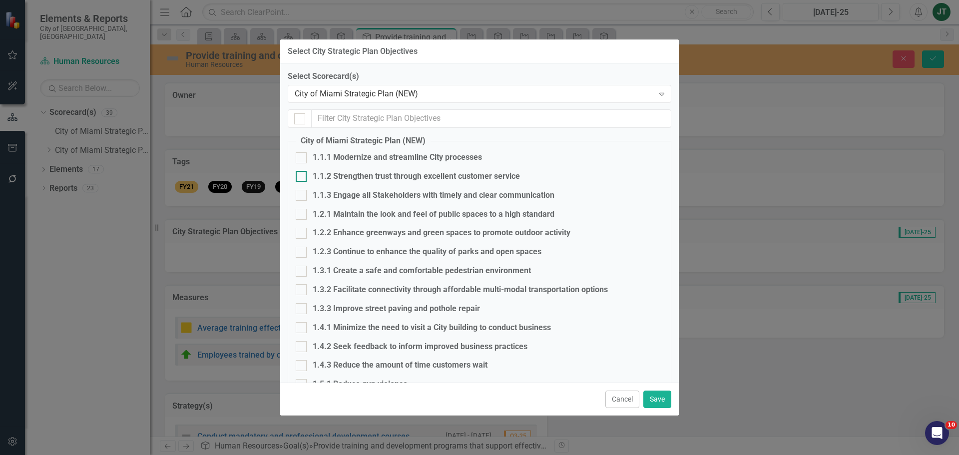
click at [337, 173] on div "1.1.2 Strengthen trust through excellent customer service" at bounding box center [416, 176] width 207 height 11
click at [302, 173] on input "1.1.2 Strengthen trust through excellent customer service" at bounding box center [299, 174] width 6 height 6
checkbox input "true"
click at [651, 402] on button "Save" at bounding box center [657, 399] width 28 height 17
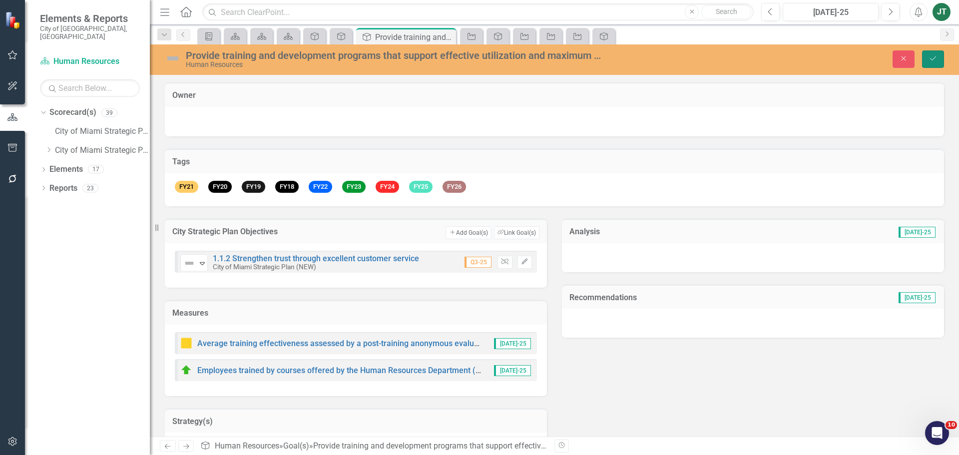
click at [928, 58] on button "Save" at bounding box center [933, 58] width 22 height 17
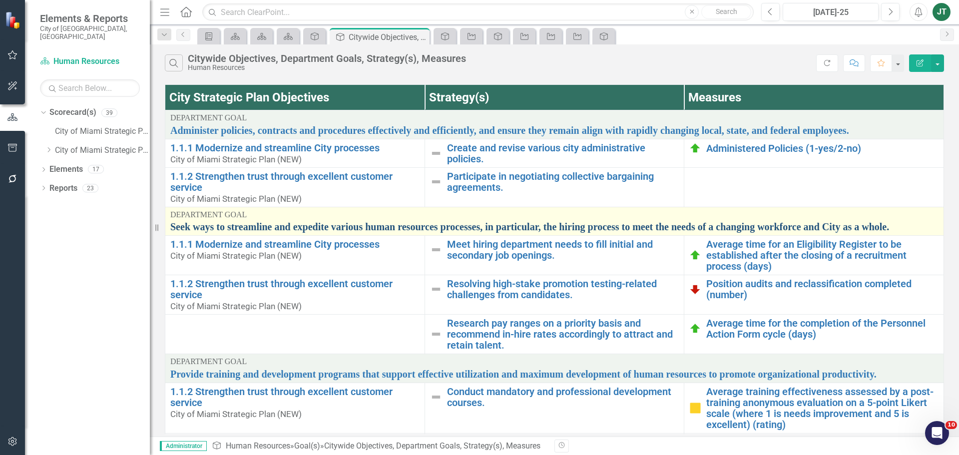
click at [315, 227] on link "Seek ways to streamline and expedite various human resources processes, in part…" at bounding box center [554, 226] width 768 height 11
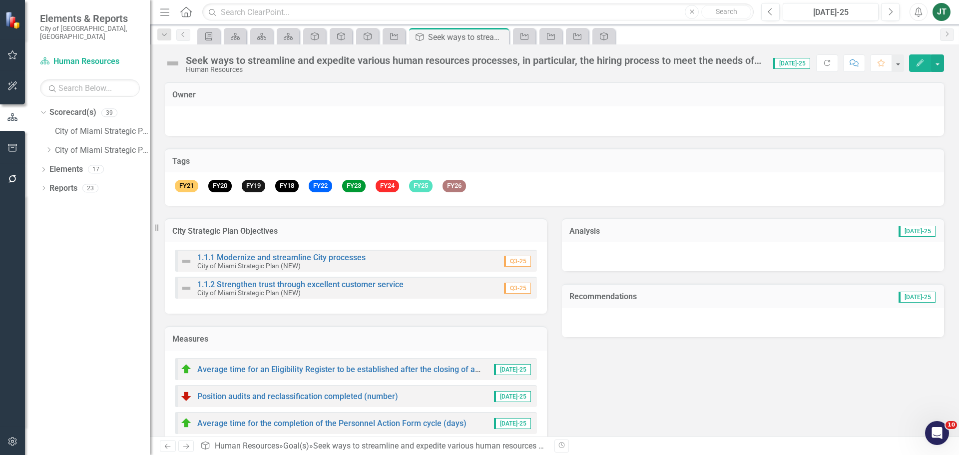
click at [340, 235] on h3 "City Strategic Plan Objectives" at bounding box center [355, 231] width 367 height 9
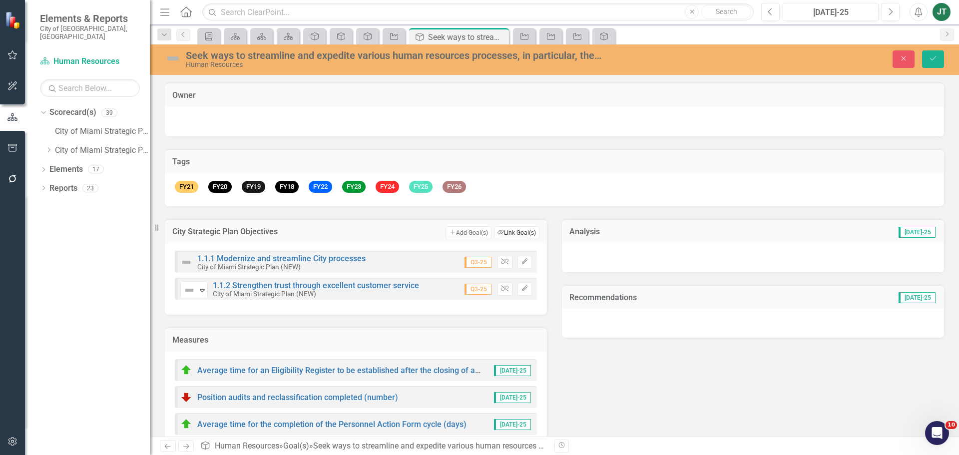
click at [498, 232] on icon "button" at bounding box center [501, 232] width 6 height 4
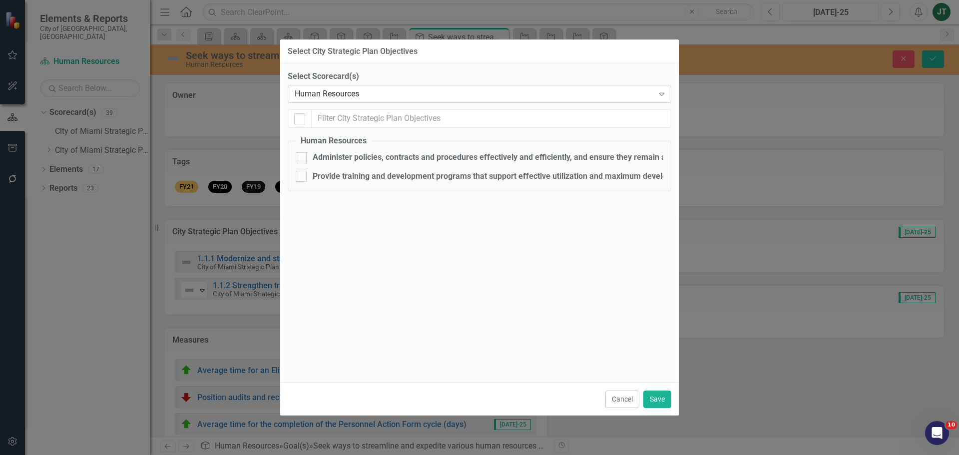
click at [340, 90] on div "Human Resources" at bounding box center [474, 93] width 359 height 11
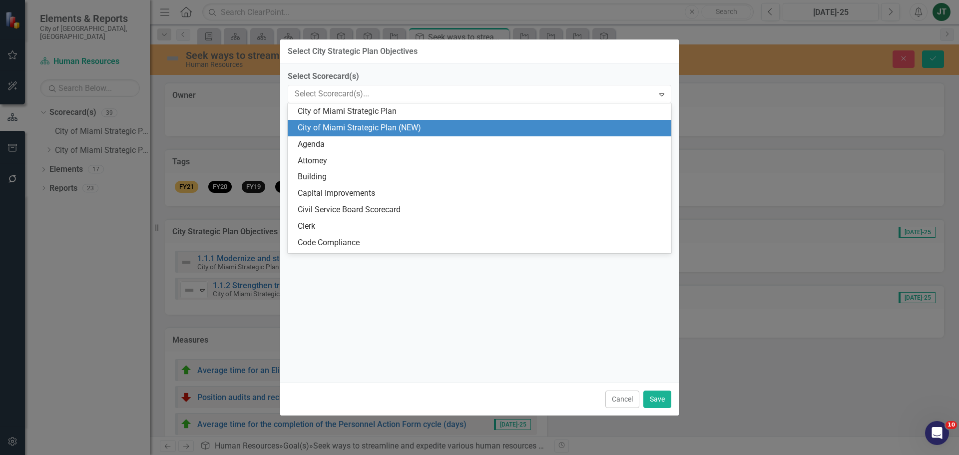
click at [376, 124] on div "City of Miami Strategic Plan (NEW)" at bounding box center [482, 127] width 368 height 11
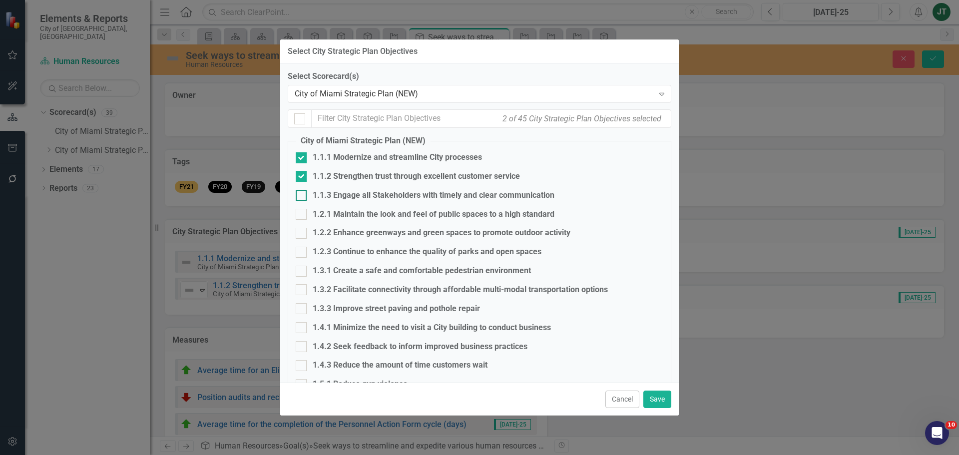
click at [337, 196] on div "1.1.3 Engage all Stakeholders with timely and clear communication" at bounding box center [434, 195] width 242 height 11
click at [302, 196] on input "1.1.3 Engage all Stakeholders with timely and clear communication" at bounding box center [299, 193] width 6 height 6
checkbox input "true"
click at [659, 399] on button "Save" at bounding box center [657, 399] width 28 height 17
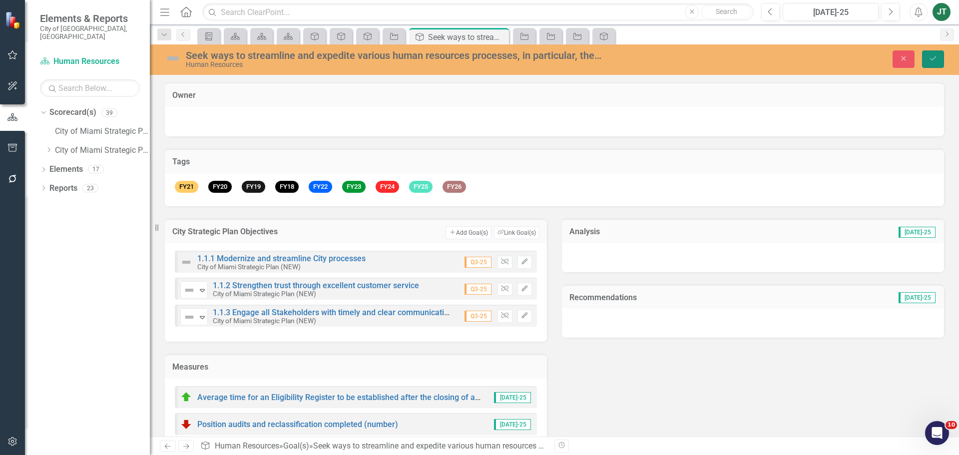
click at [932, 53] on button "Save" at bounding box center [933, 58] width 22 height 17
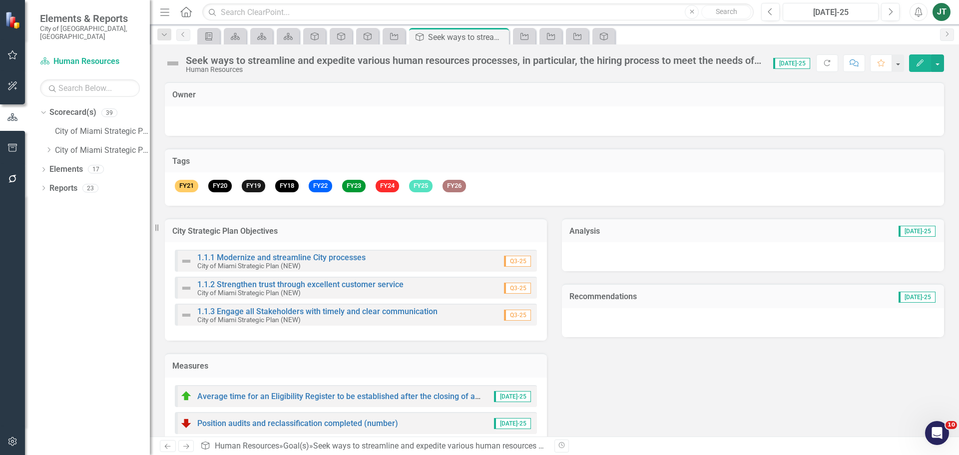
click at [358, 141] on div "Tags FY21 FY20 FY19 FY18 FY22 FY23 FY24 FY25 FY26" at bounding box center [554, 171] width 794 height 70
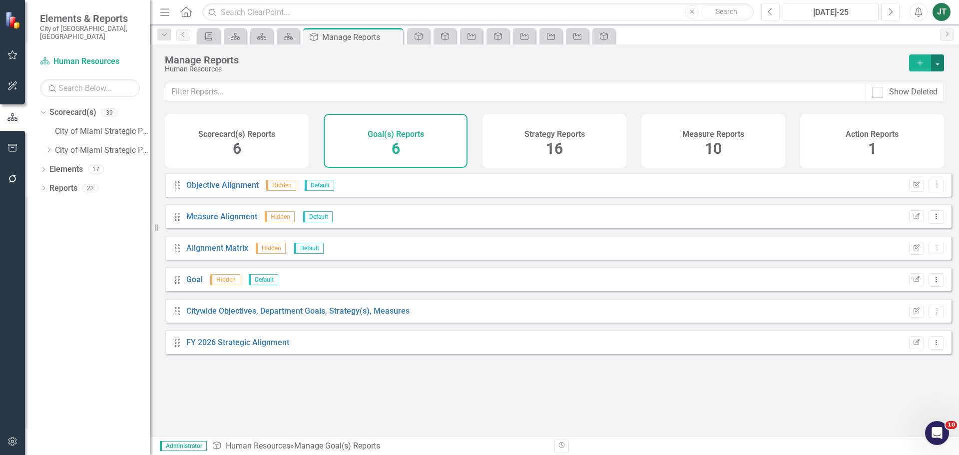
click at [940, 56] on button "button" at bounding box center [937, 62] width 13 height 17
click at [902, 97] on link "Copy Add From Template" at bounding box center [896, 99] width 93 height 18
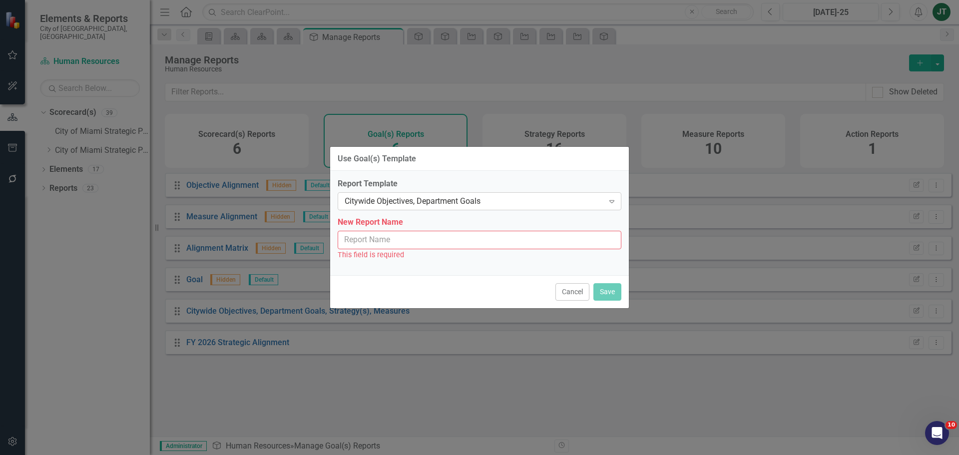
click at [413, 201] on div "Citywide Objectives, Department Goals" at bounding box center [474, 201] width 259 height 11
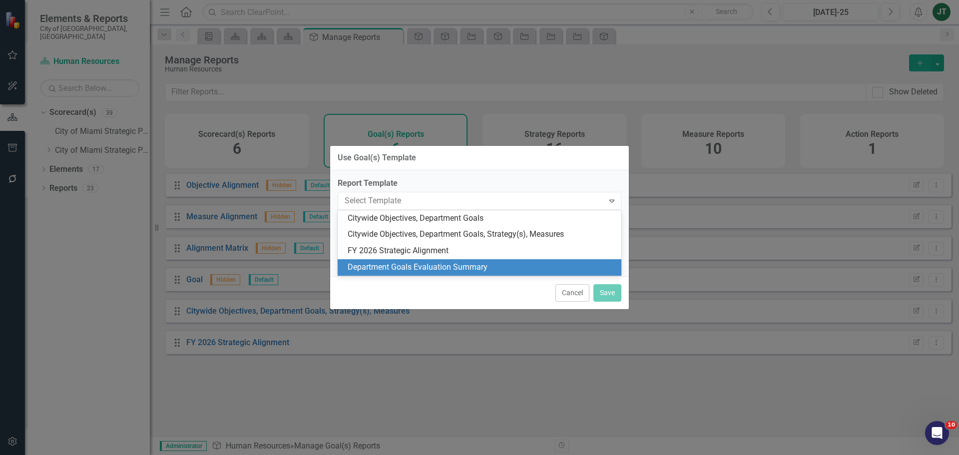
click at [418, 267] on div "Department Goals Evaluation Summary" at bounding box center [482, 267] width 268 height 11
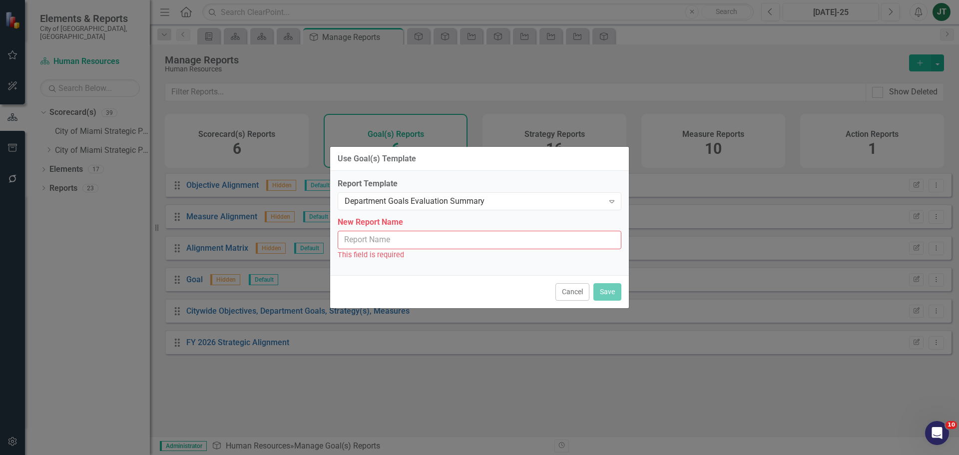
click at [417, 239] on input "New Report Name" at bounding box center [480, 240] width 284 height 18
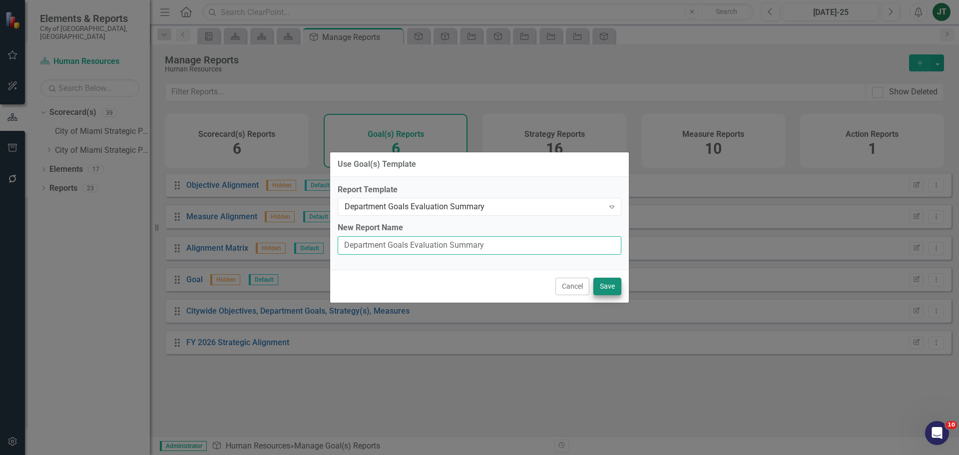
type input "Department Goals Evaluation Summary"
click at [601, 282] on button "Save" at bounding box center [607, 286] width 28 height 17
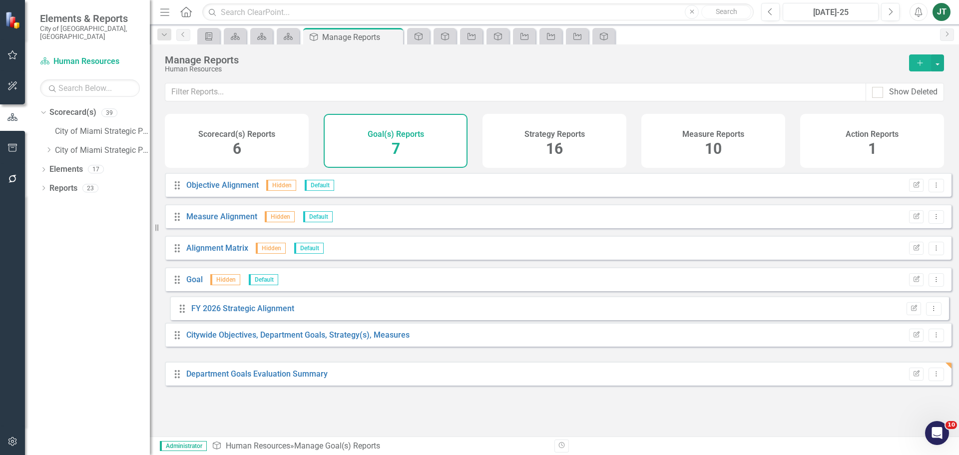
drag, startPoint x: 178, startPoint y: 350, endPoint x: 183, endPoint y: 308, distance: 41.8
click at [183, 308] on div "Drag Objective Alignment Hidden Default Edit Report Dropdown Menu Drag Measure …" at bounding box center [558, 279] width 787 height 213
click at [236, 379] on link "Department Goals Evaluation Summary" at bounding box center [256, 373] width 141 height 9
click at [203, 140] on div "Scorecard(s) Reports 6" at bounding box center [237, 141] width 144 height 54
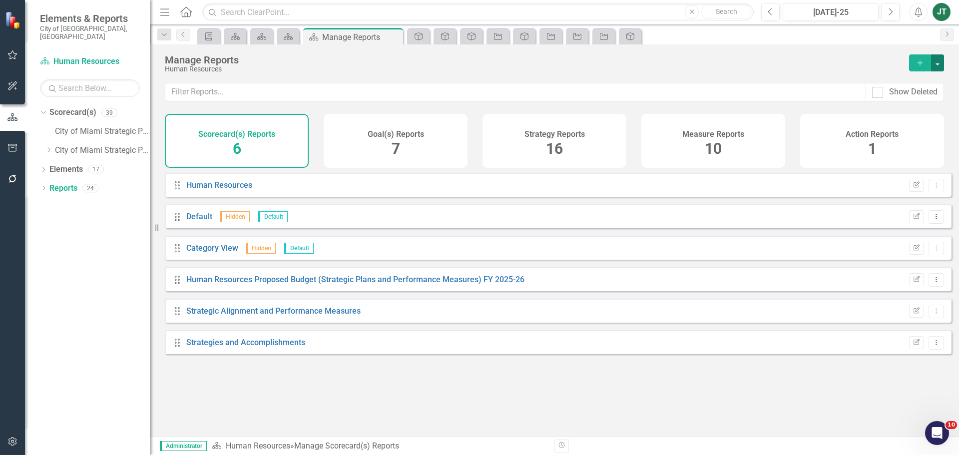
click at [940, 60] on button "button" at bounding box center [937, 62] width 13 height 17
click at [917, 93] on link "Copy Add From Template" at bounding box center [894, 99] width 100 height 18
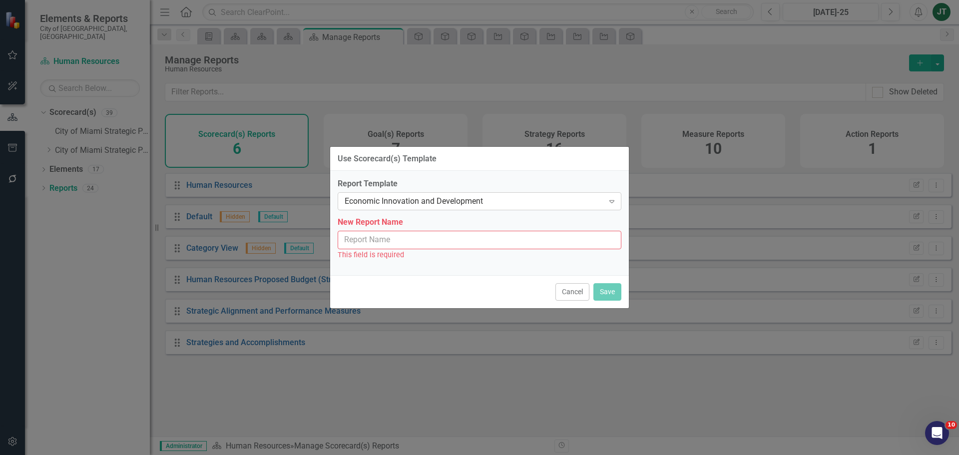
click at [440, 198] on div "Economic Innovation and Development" at bounding box center [474, 201] width 259 height 11
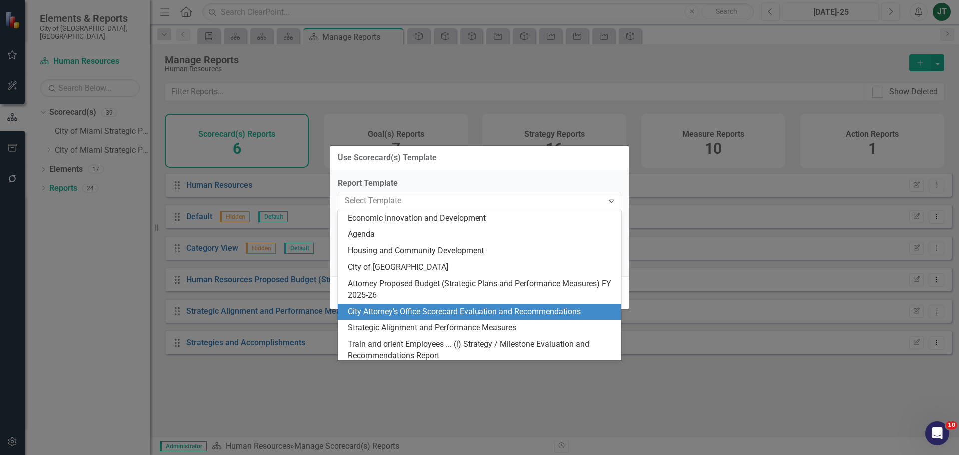
click at [464, 308] on div "City Attorney’s Office Scorecard Evaluation and Recommendations" at bounding box center [482, 311] width 268 height 11
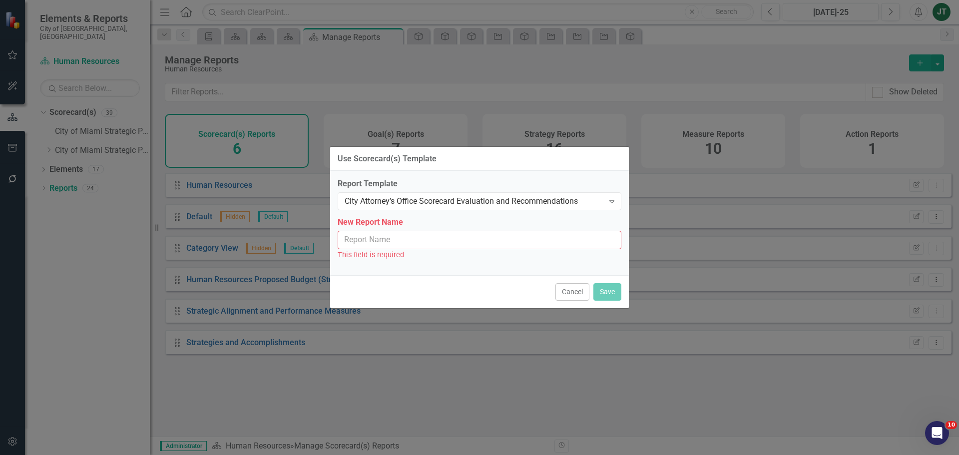
click at [407, 239] on input "New Report Name" at bounding box center [480, 240] width 284 height 18
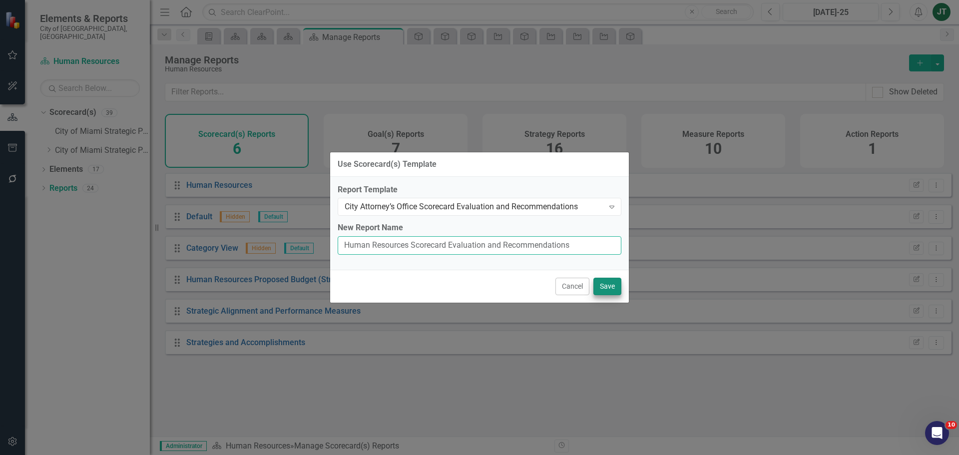
type input "Human Resources Scorecard Evaluation and Recommendations"
click at [605, 282] on button "Save" at bounding box center [607, 286] width 28 height 17
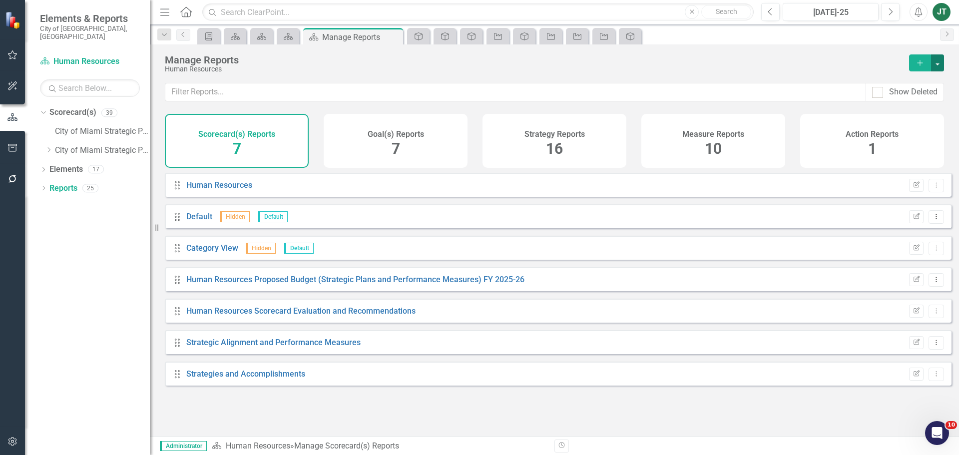
click at [937, 61] on button "button" at bounding box center [937, 62] width 13 height 17
click at [903, 99] on link "Copy Add From Template" at bounding box center [894, 99] width 100 height 18
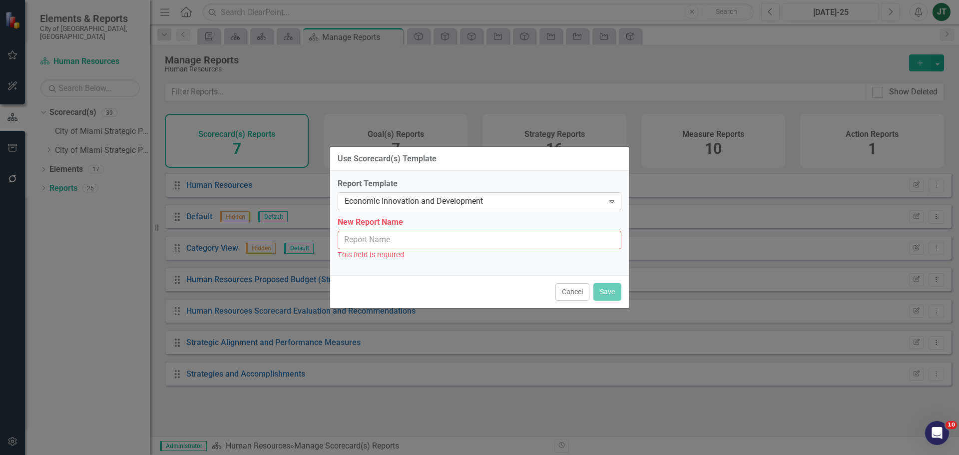
click at [424, 196] on div "Economic Innovation and Development" at bounding box center [474, 201] width 259 height 11
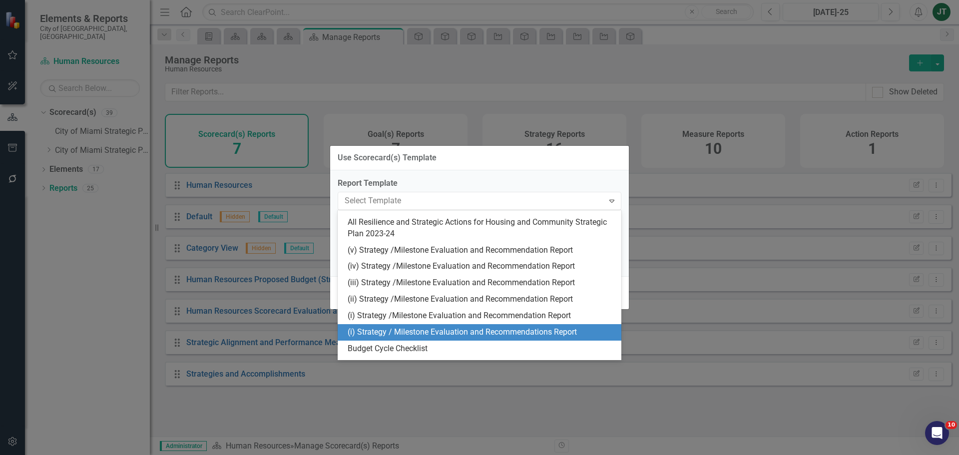
scroll to position [275, 0]
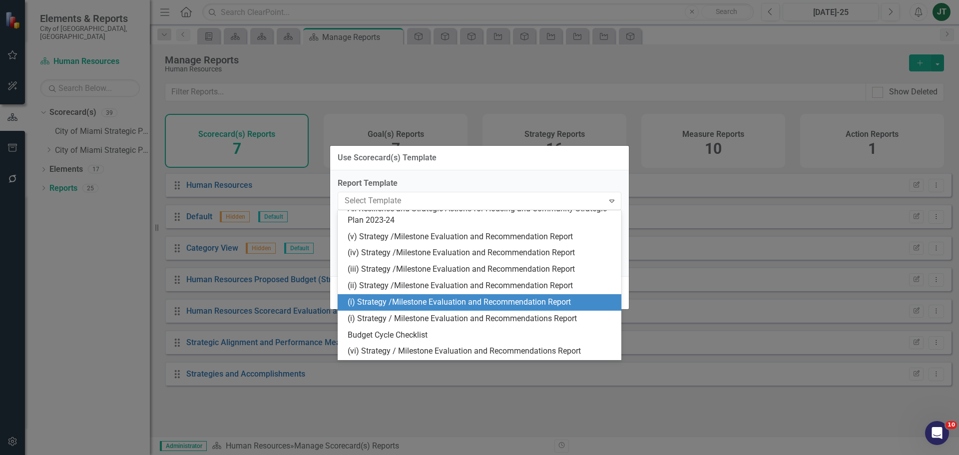
click at [390, 300] on div "(i) Strategy /Milestone Evaluation and Recommendation Report" at bounding box center [482, 302] width 268 height 11
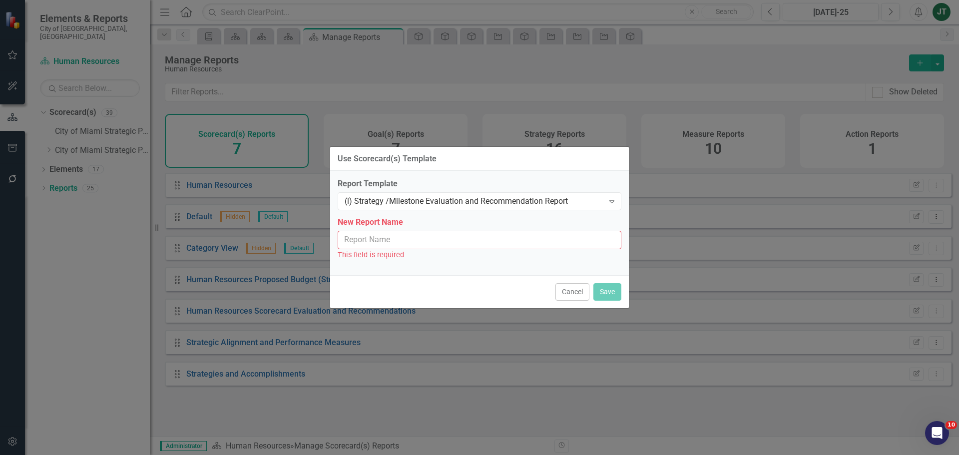
click at [397, 234] on input "New Report Name" at bounding box center [480, 240] width 284 height 18
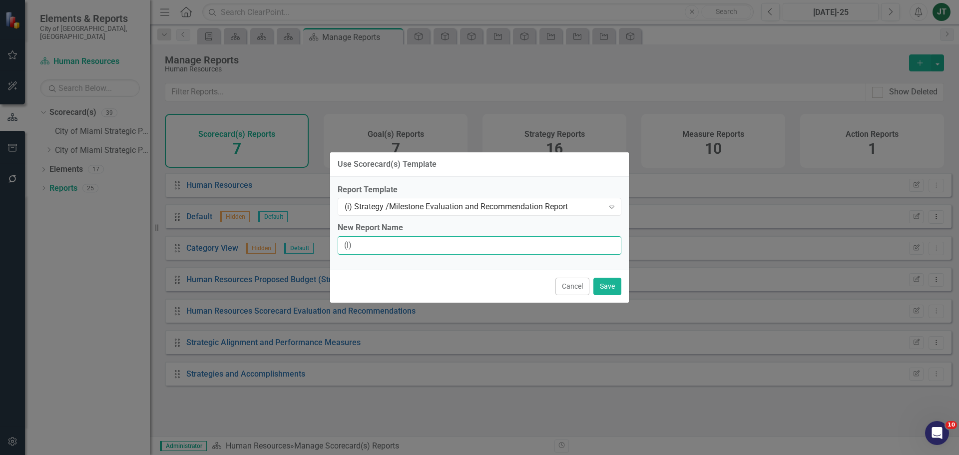
type input "(i) Strategy / Milestone Evaluation and Recommendations Report"
click at [607, 285] on button "Save" at bounding box center [607, 286] width 28 height 17
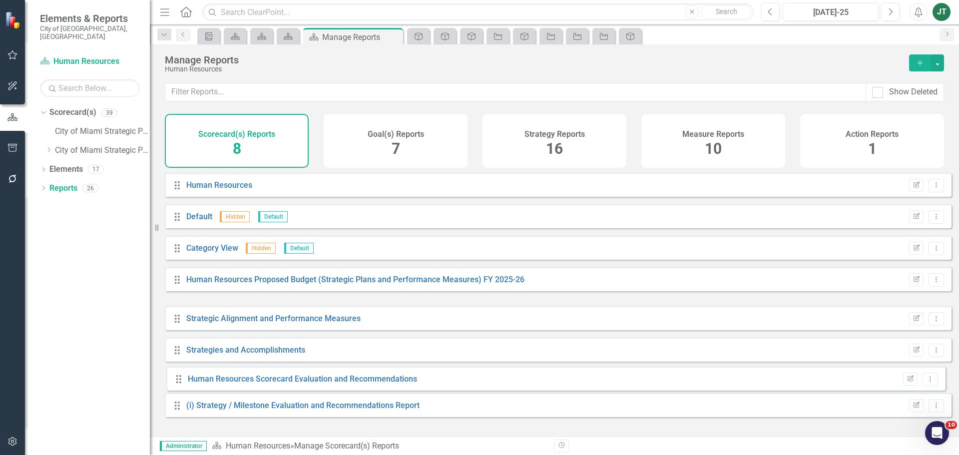
drag, startPoint x: 176, startPoint y: 320, endPoint x: 178, endPoint y: 380, distance: 60.5
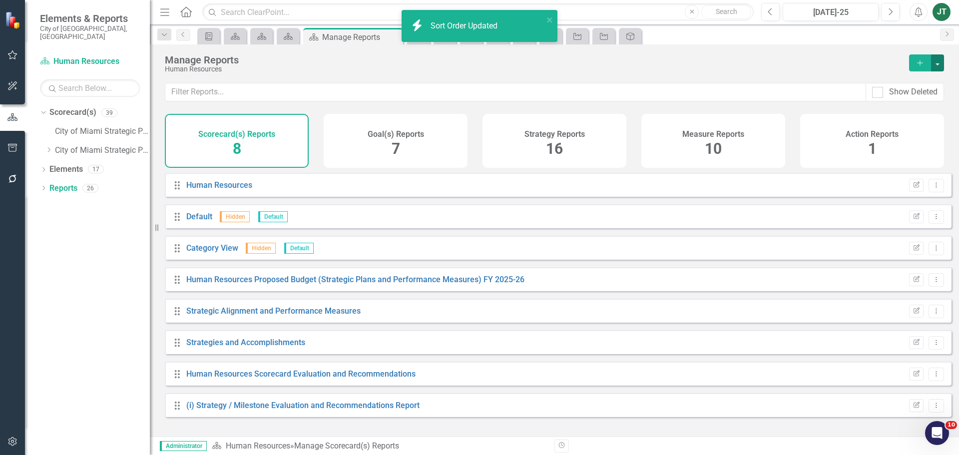
click at [938, 64] on button "button" at bounding box center [937, 62] width 13 height 17
click at [902, 101] on link "Copy Add From Template" at bounding box center [894, 99] width 100 height 18
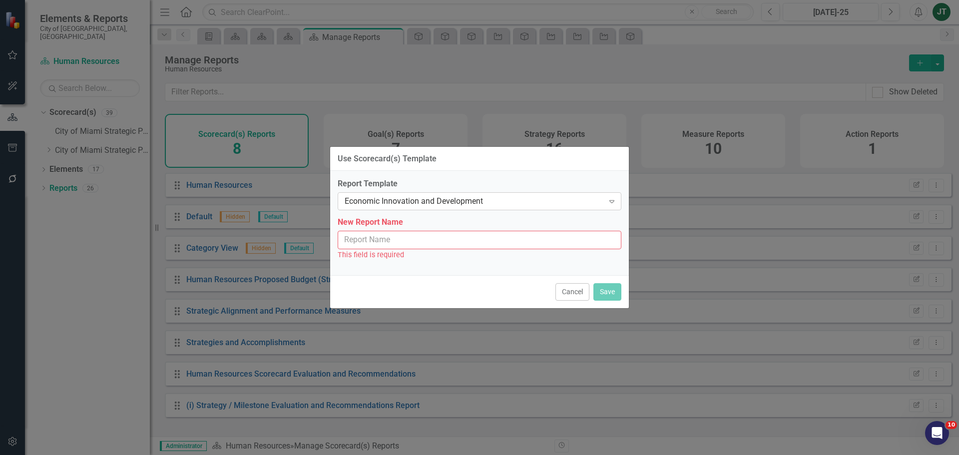
click at [429, 203] on div "Economic Innovation and Development" at bounding box center [474, 201] width 259 height 11
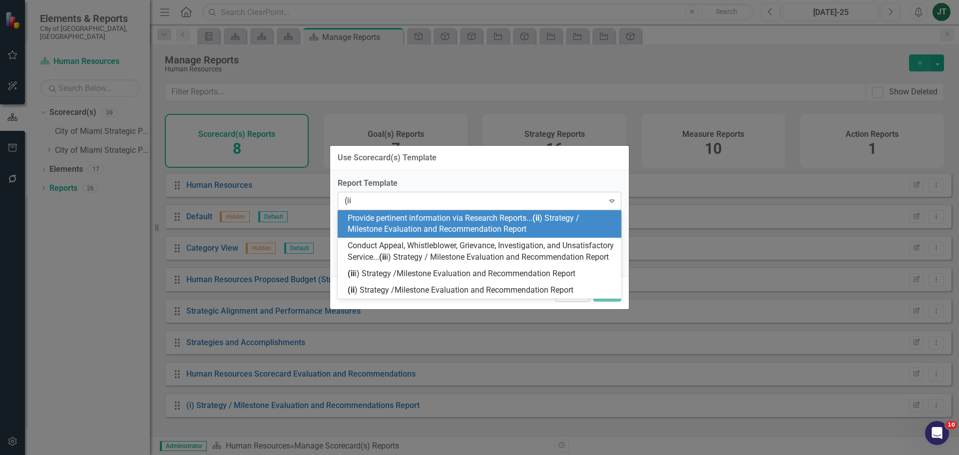
type input "(ii)"
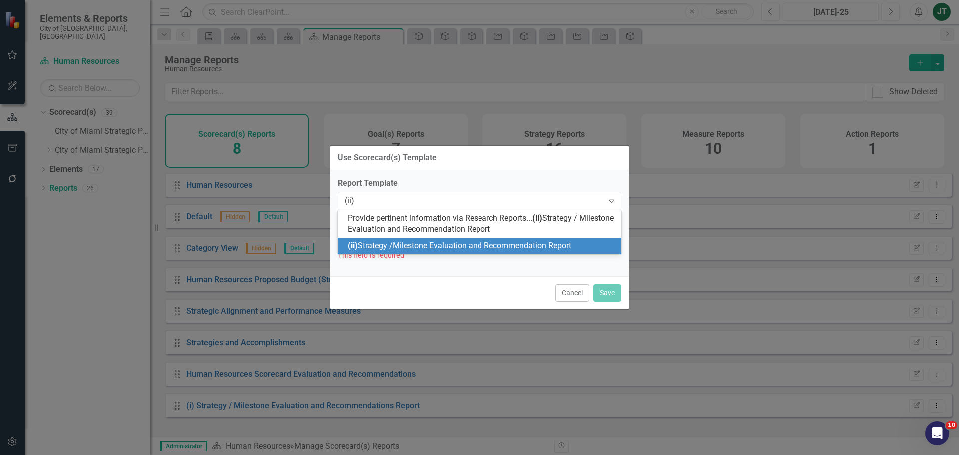
click at [439, 240] on div "(ii) Strategy /Milestone Evaluation and Recommendation Report" at bounding box center [482, 245] width 268 height 11
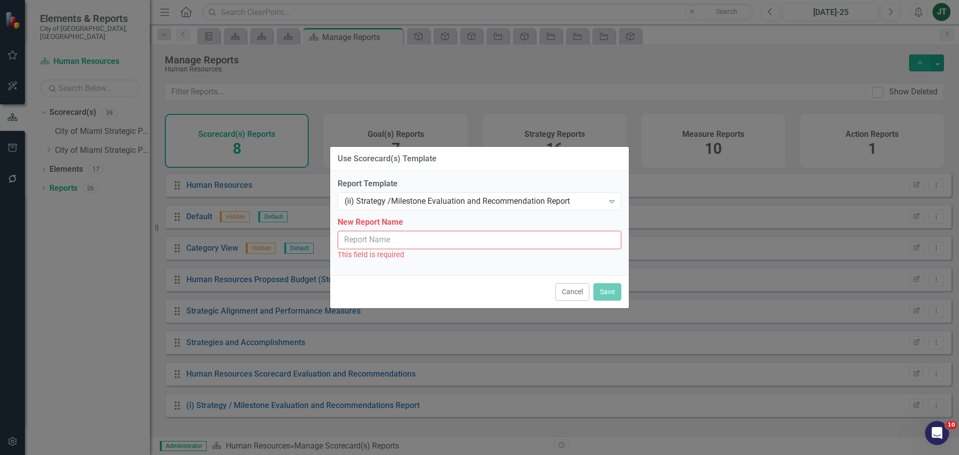
click at [471, 237] on input "New Report Name" at bounding box center [480, 240] width 284 height 18
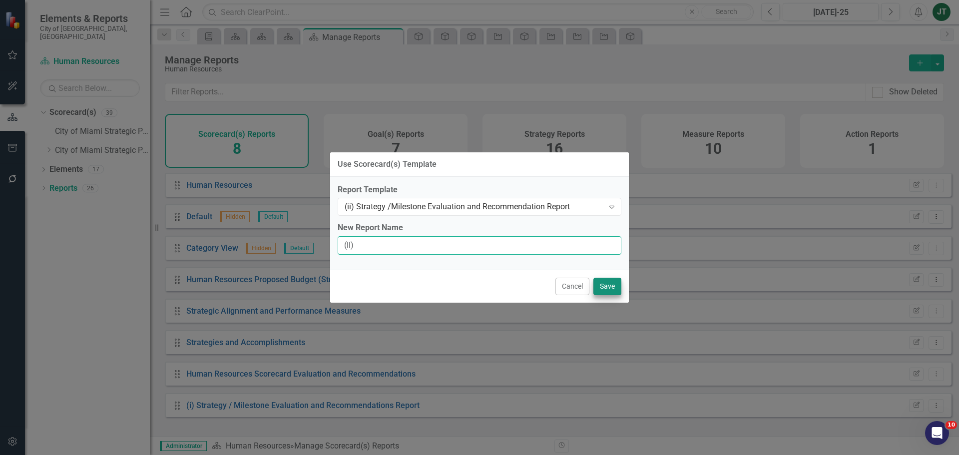
type input "(ii)"
click at [604, 290] on button "Save" at bounding box center [607, 286] width 28 height 17
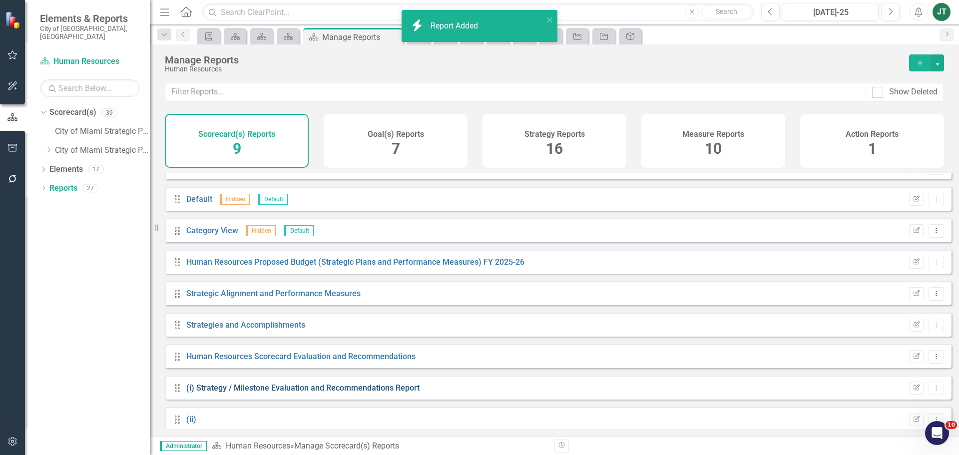
scroll to position [27, 0]
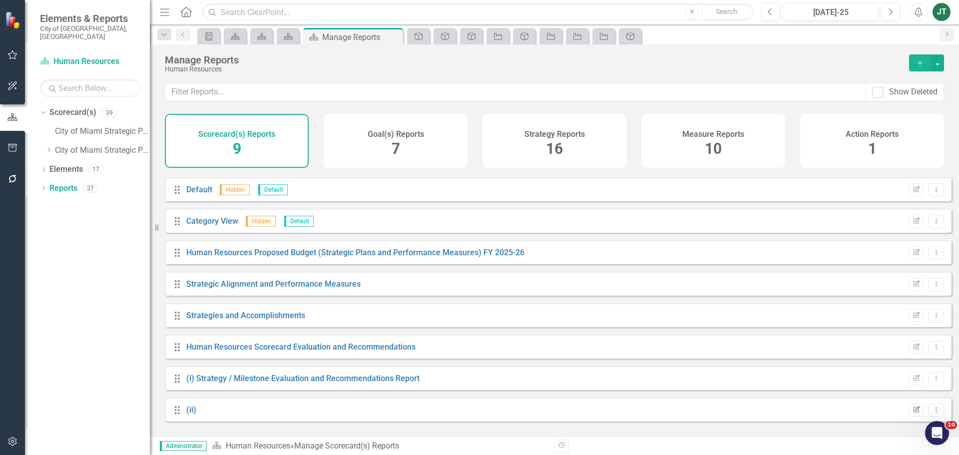
click at [913, 413] on icon "Edit Report" at bounding box center [916, 410] width 7 height 6
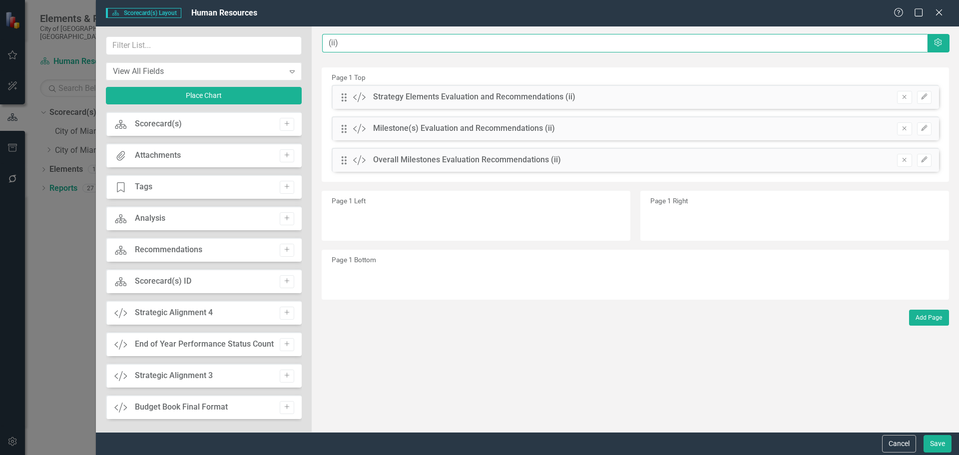
click at [386, 40] on input "(ii)" at bounding box center [624, 43] width 605 height 18
type input "(ii)"
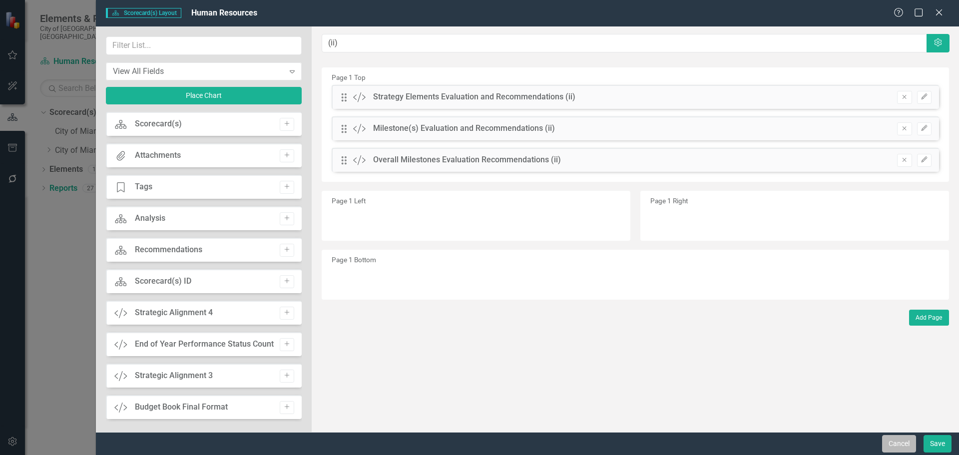
click at [892, 443] on button "Cancel" at bounding box center [899, 443] width 34 height 17
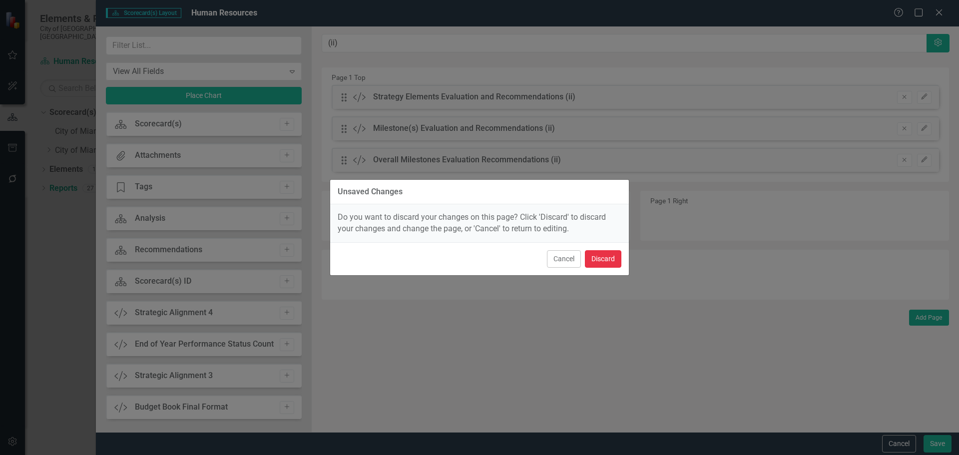
click at [589, 262] on button "Discard" at bounding box center [603, 258] width 36 height 17
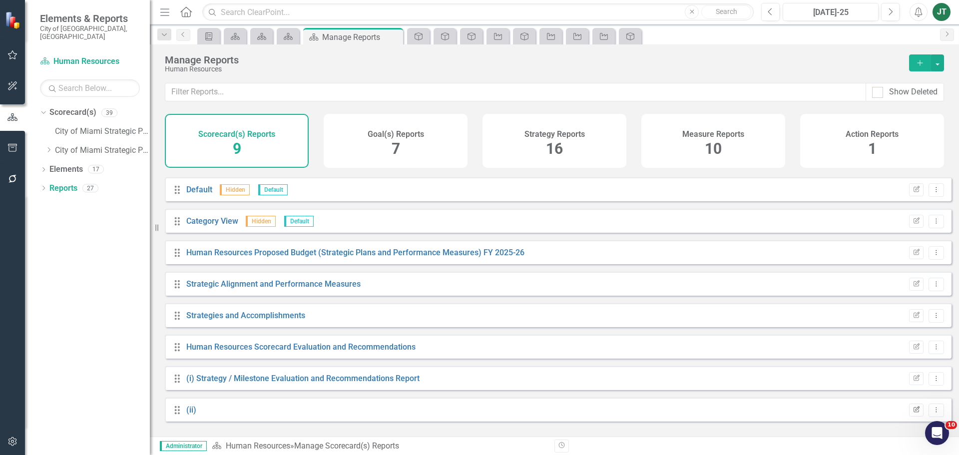
click at [913, 413] on icon "Edit Report" at bounding box center [916, 410] width 7 height 6
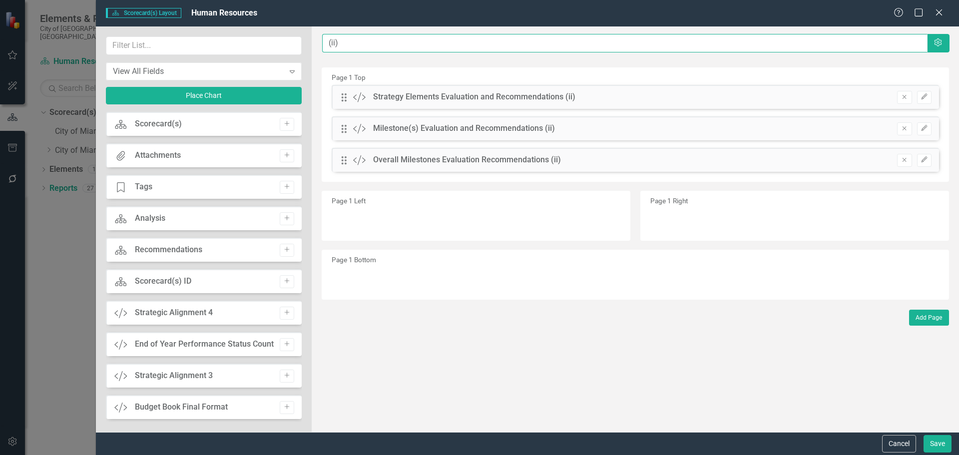
click at [393, 42] on input "(ii)" at bounding box center [624, 43] width 605 height 18
type input "(ii) Strategy / Milestone Evaluation and Recommendation Report"
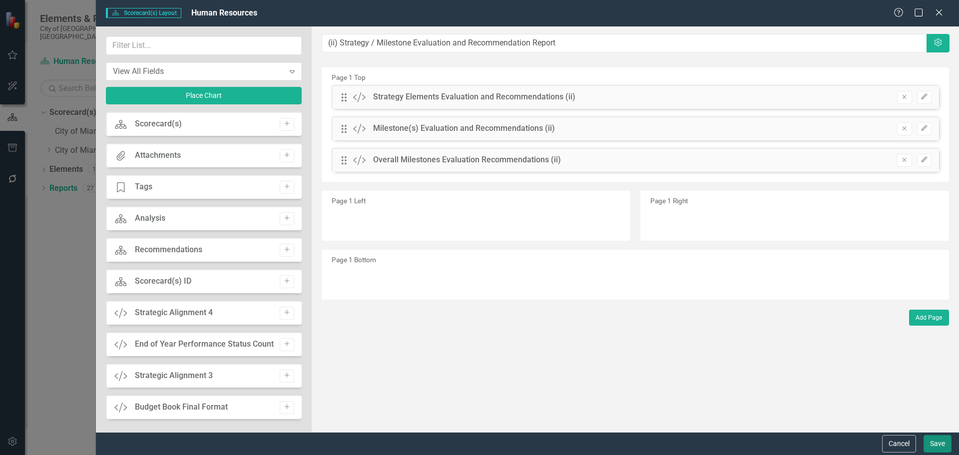
click at [934, 447] on button "Save" at bounding box center [938, 443] width 28 height 17
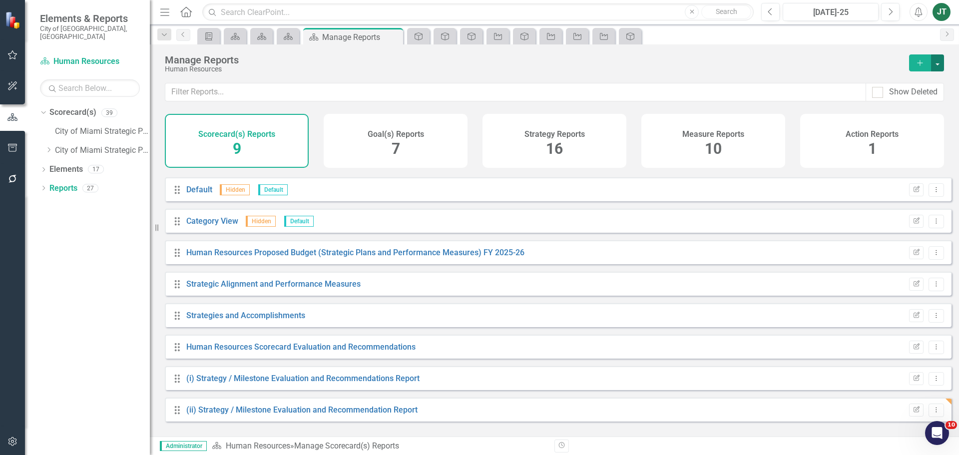
click at [933, 62] on button "button" at bounding box center [937, 62] width 13 height 17
click at [897, 99] on link "Copy Add From Template" at bounding box center [894, 99] width 100 height 18
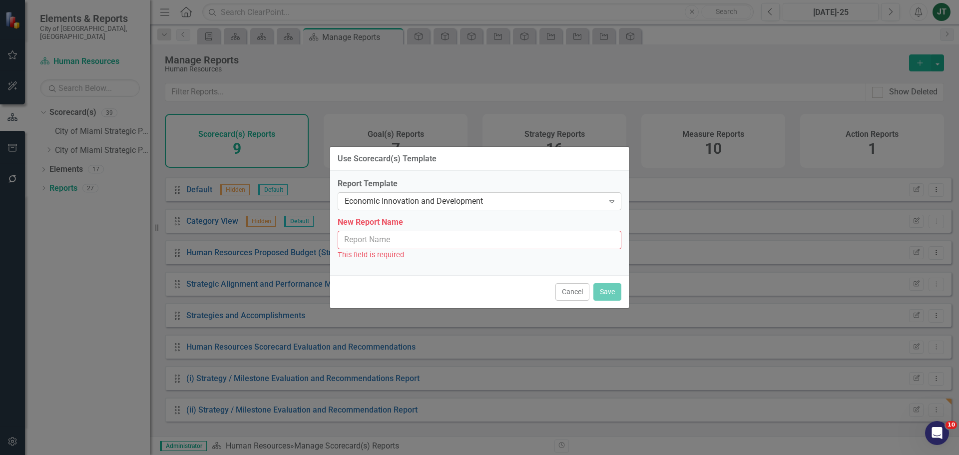
click at [399, 199] on div "Economic Innovation and Development" at bounding box center [474, 201] width 259 height 11
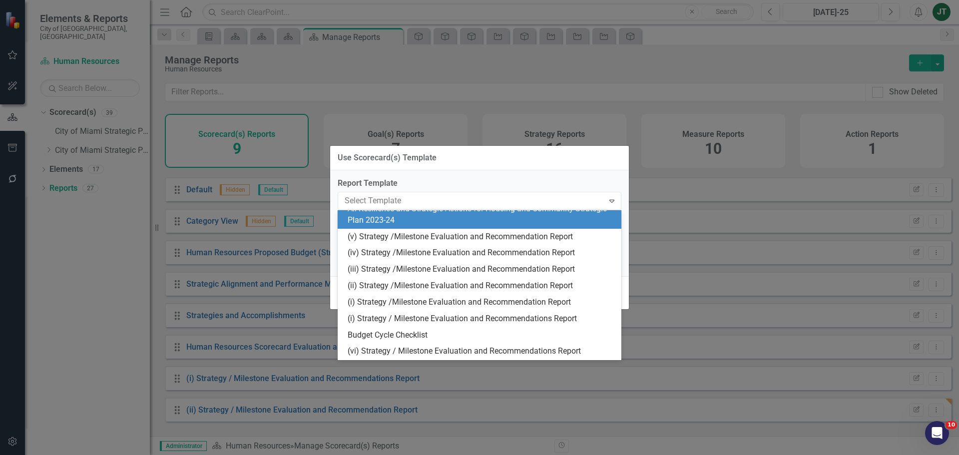
scroll to position [274, 0]
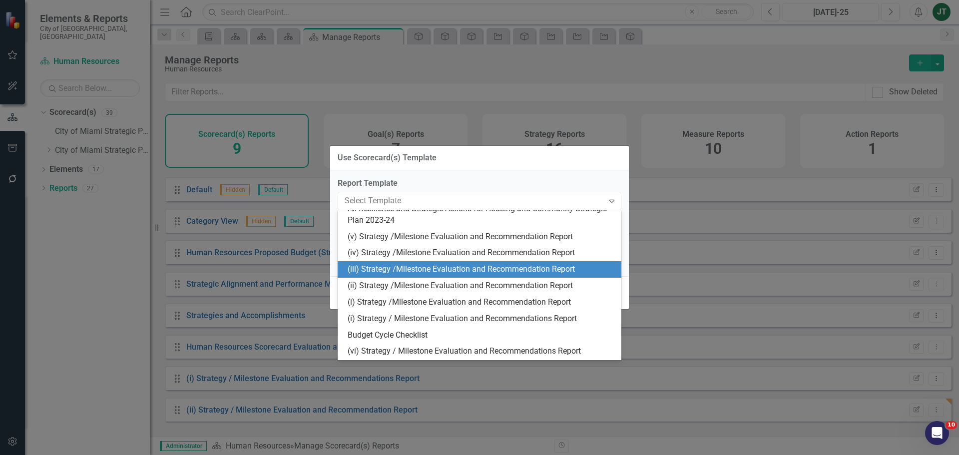
click at [378, 269] on div "(iii) Strategy /Milestone Evaluation and Recommendation Report" at bounding box center [482, 269] width 268 height 11
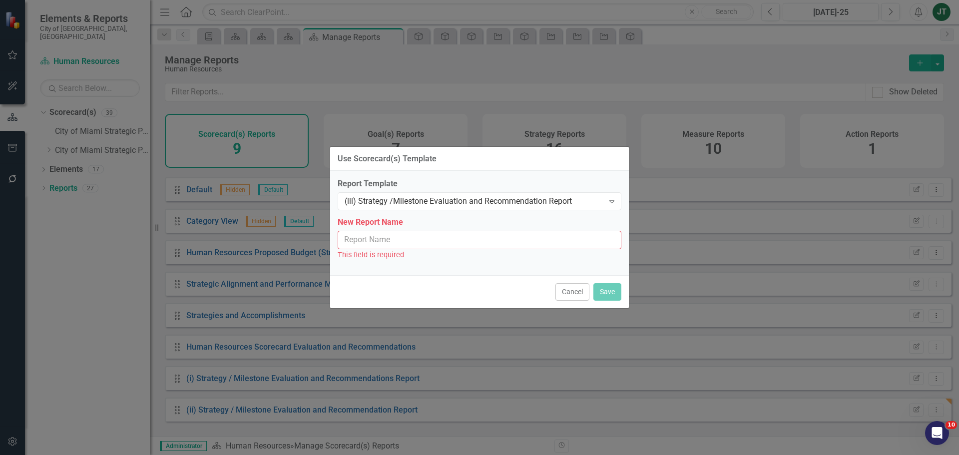
click at [371, 246] on input "New Report Name" at bounding box center [480, 240] width 284 height 18
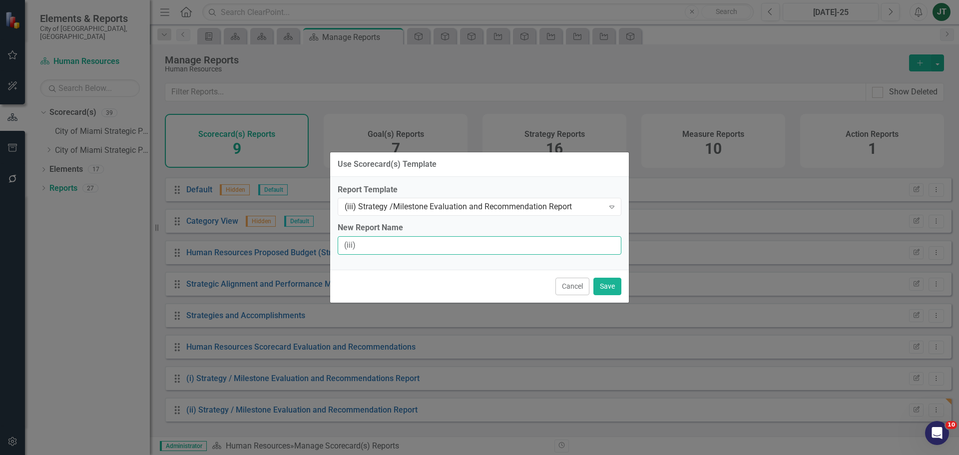
type input "(iii) Strategy / Milestone Evaluation and Recommendation Report"
click at [606, 287] on button "Save" at bounding box center [607, 286] width 28 height 17
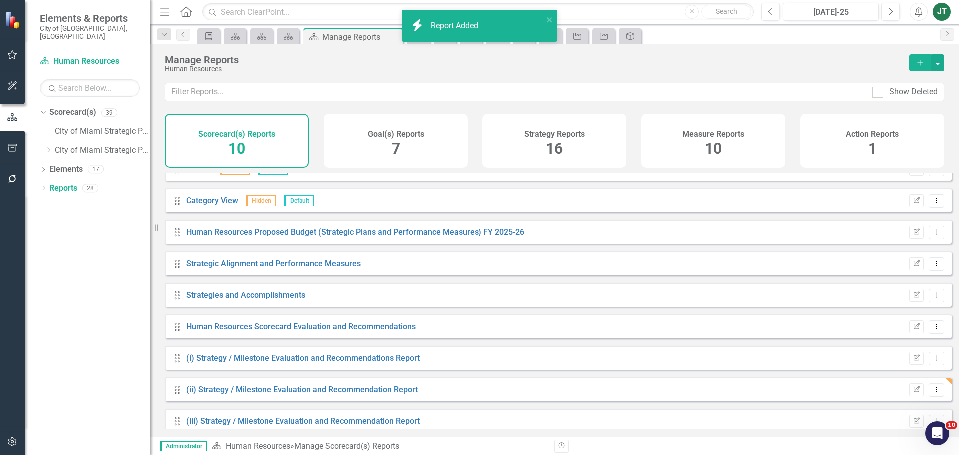
scroll to position [58, 0]
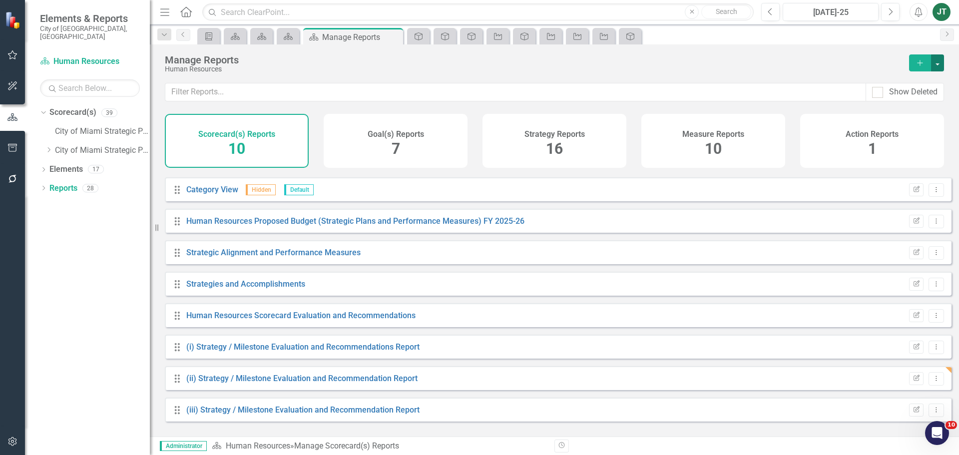
click at [937, 63] on button "button" at bounding box center [937, 62] width 13 height 17
click at [907, 99] on link "Copy Add From Template" at bounding box center [894, 99] width 100 height 18
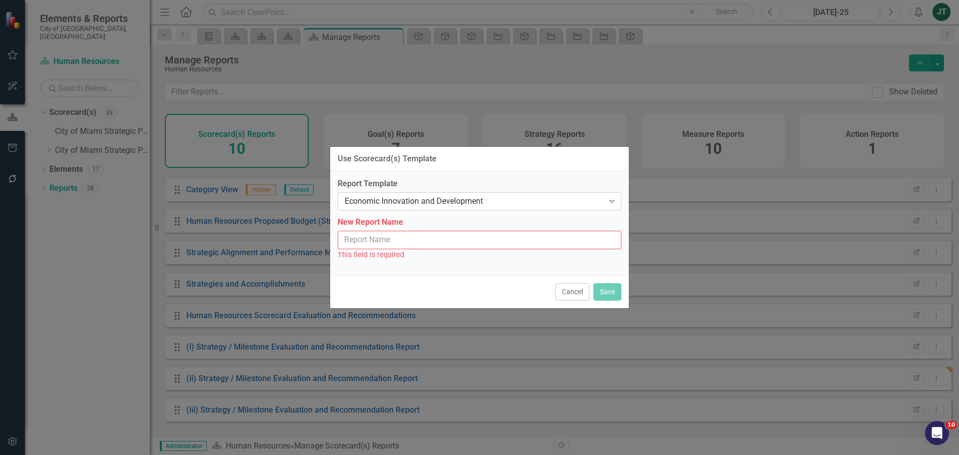
click at [457, 199] on div "Economic Innovation and Development" at bounding box center [474, 201] width 259 height 11
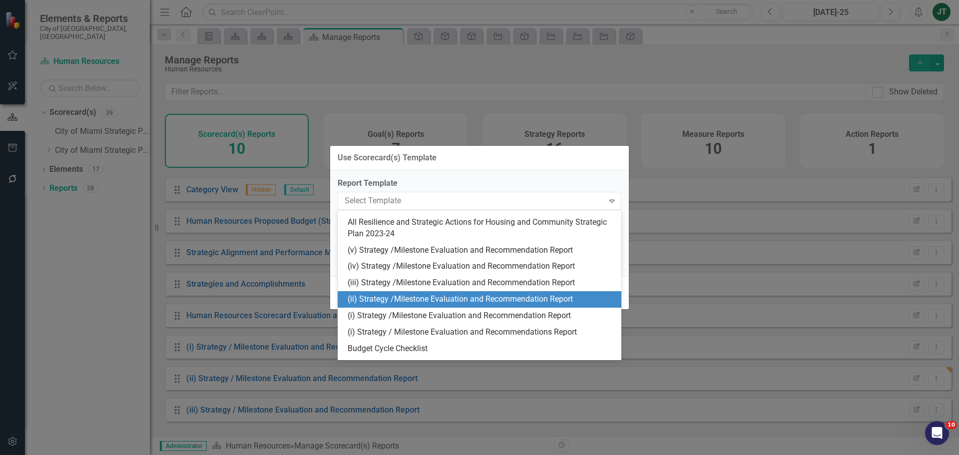
scroll to position [274, 0]
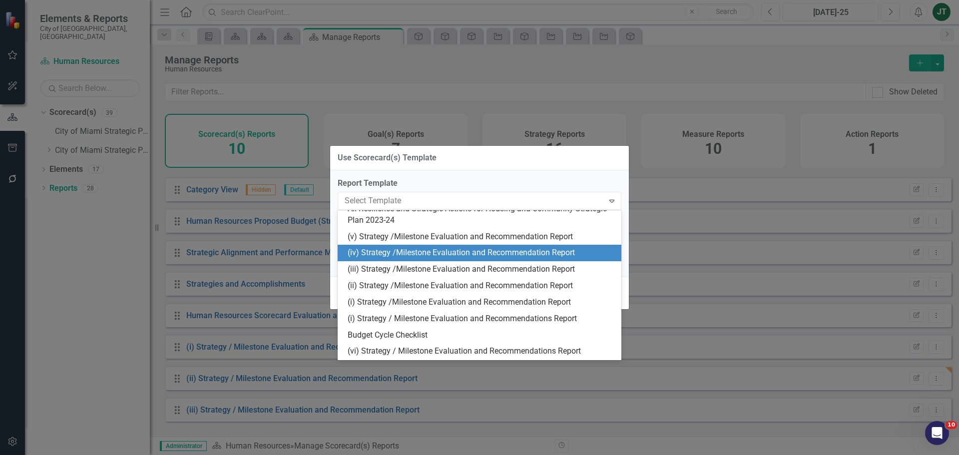
click at [364, 250] on div "(iv) Strategy /Milestone Evaluation and Recommendation Report" at bounding box center [482, 252] width 268 height 11
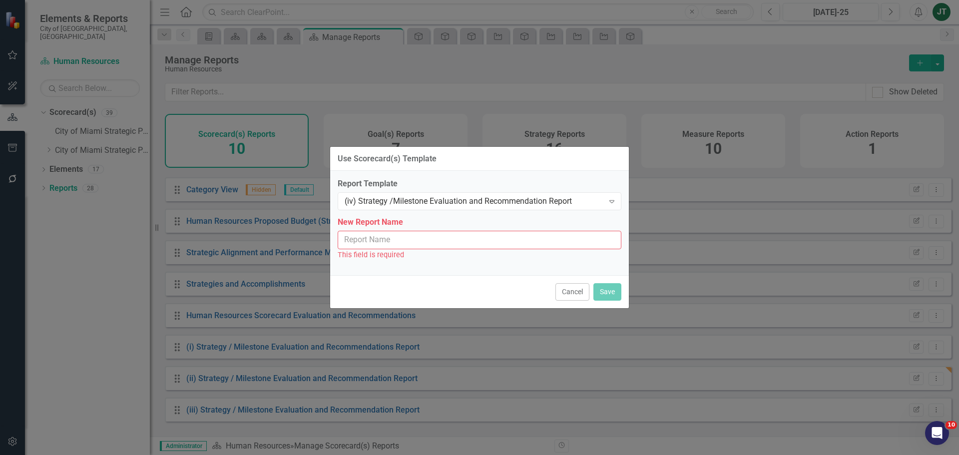
click at [443, 242] on input "New Report Name" at bounding box center [480, 240] width 284 height 18
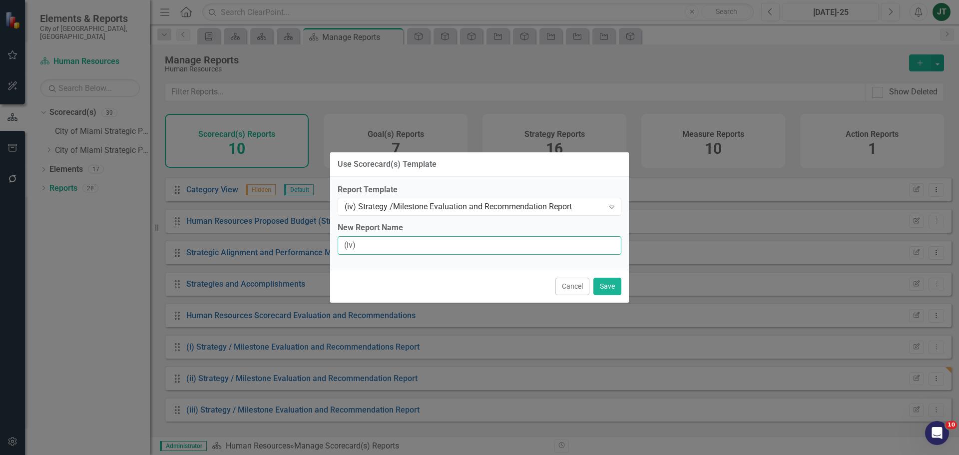
type input "(iv) Strategy / Milestone Evaluation and Recommendation Report"
click at [606, 286] on button "Save" at bounding box center [607, 286] width 28 height 17
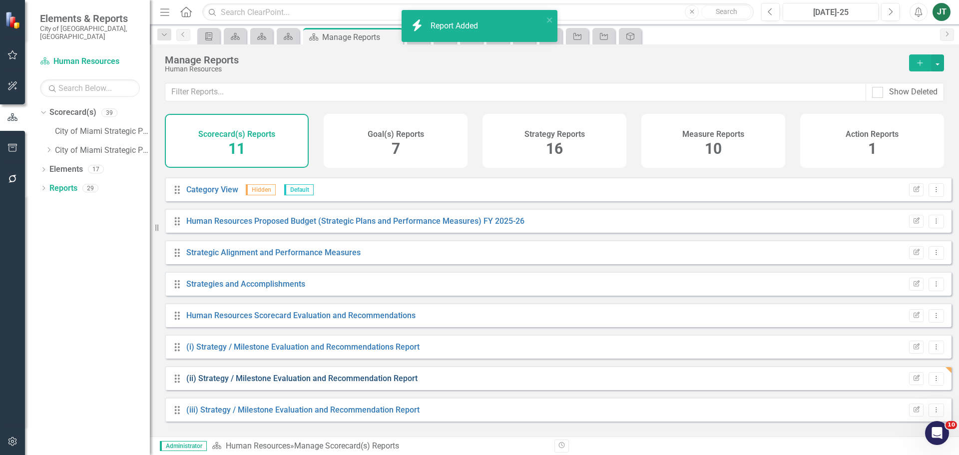
scroll to position [90, 0]
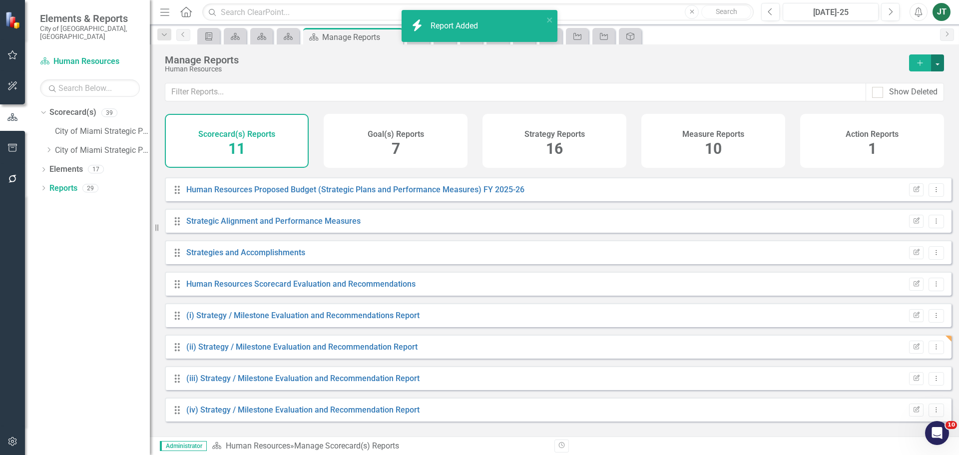
click at [938, 59] on button "button" at bounding box center [937, 62] width 13 height 17
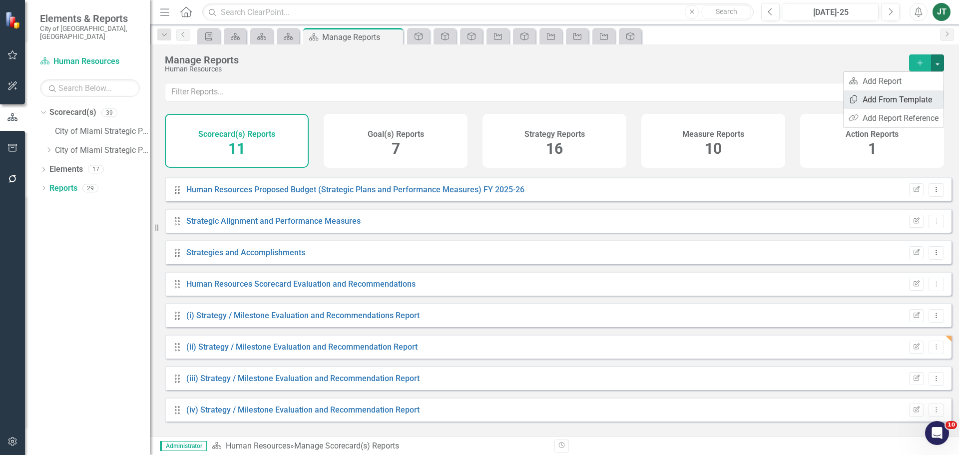
click at [900, 96] on link "Copy Add From Template" at bounding box center [894, 99] width 100 height 18
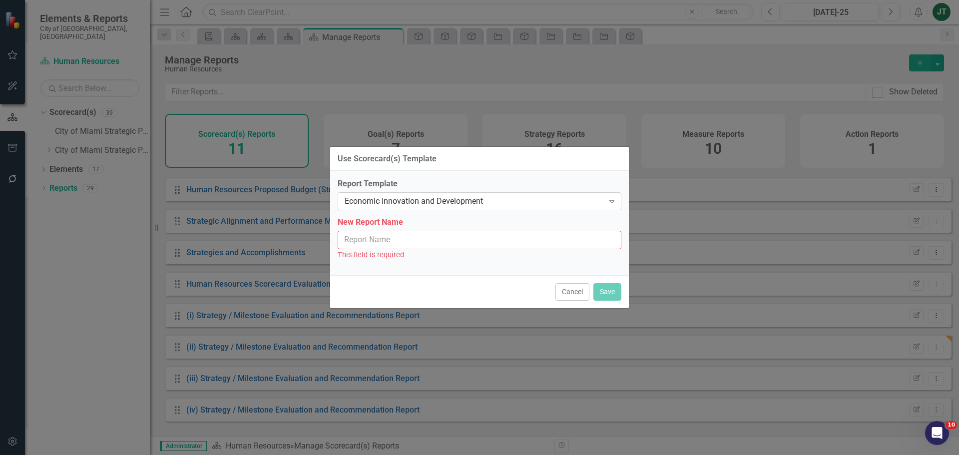
click at [389, 193] on div "Economic Innovation and Development Expand" at bounding box center [480, 201] width 284 height 18
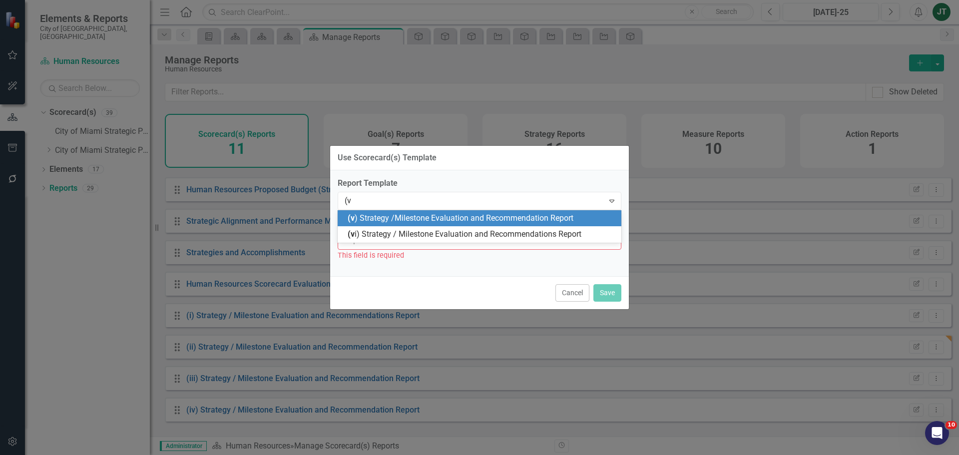
type input "(v)"
click at [527, 214] on span "(v) Strategy /Milestone Evaluation and Recommendation Report" at bounding box center [460, 217] width 224 height 9
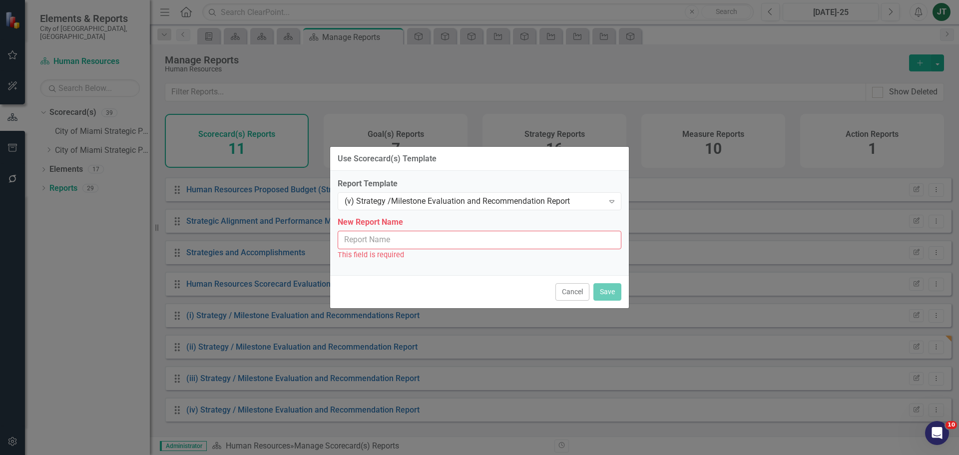
click at [385, 248] on input "New Report Name" at bounding box center [480, 240] width 284 height 18
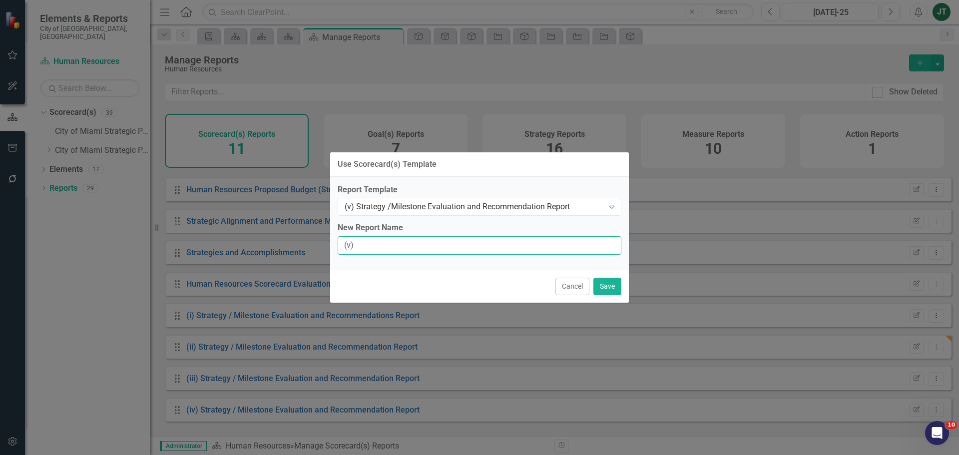
click at [401, 251] on input "(v)" at bounding box center [480, 245] width 284 height 18
type input "(v) Strategy / Milestone Evaluation and Recommendation Report"
click at [610, 282] on button "Save" at bounding box center [607, 286] width 28 height 17
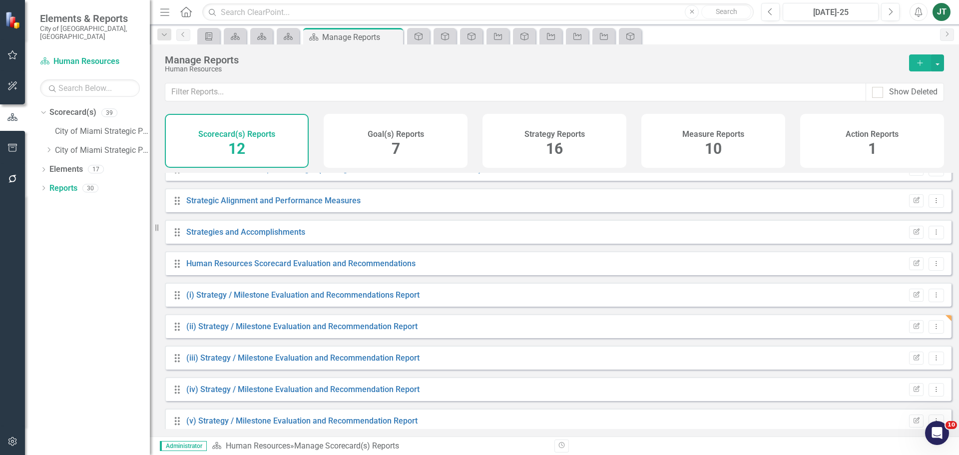
scroll to position [121, 0]
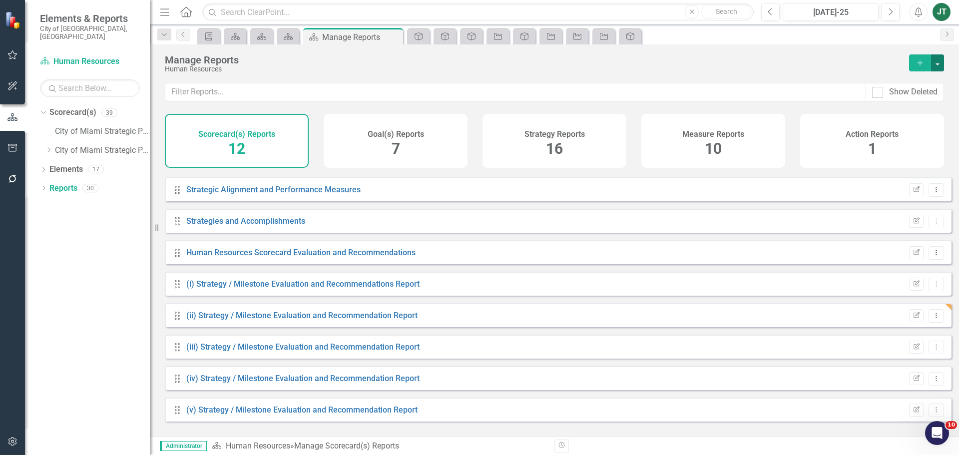
click at [939, 59] on button "button" at bounding box center [937, 62] width 13 height 17
click at [909, 97] on link "Copy Add From Template" at bounding box center [894, 99] width 100 height 18
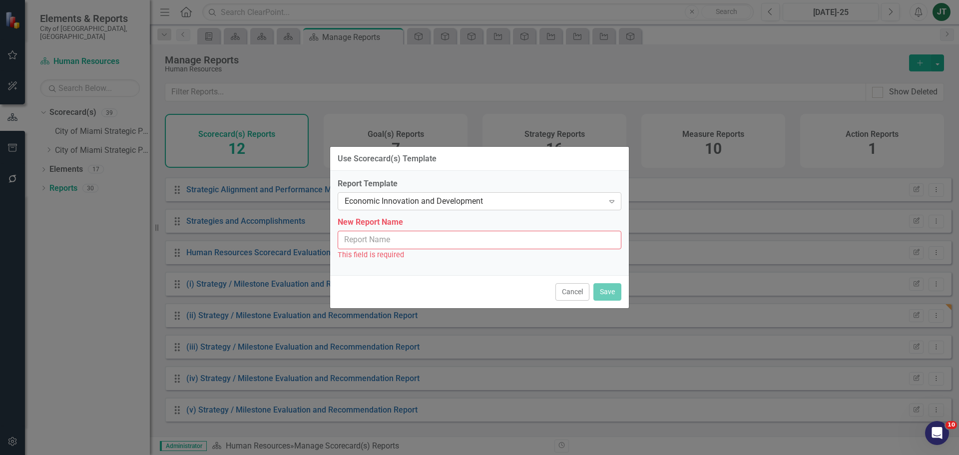
click at [430, 196] on div "Economic Innovation and Development" at bounding box center [474, 201] width 259 height 11
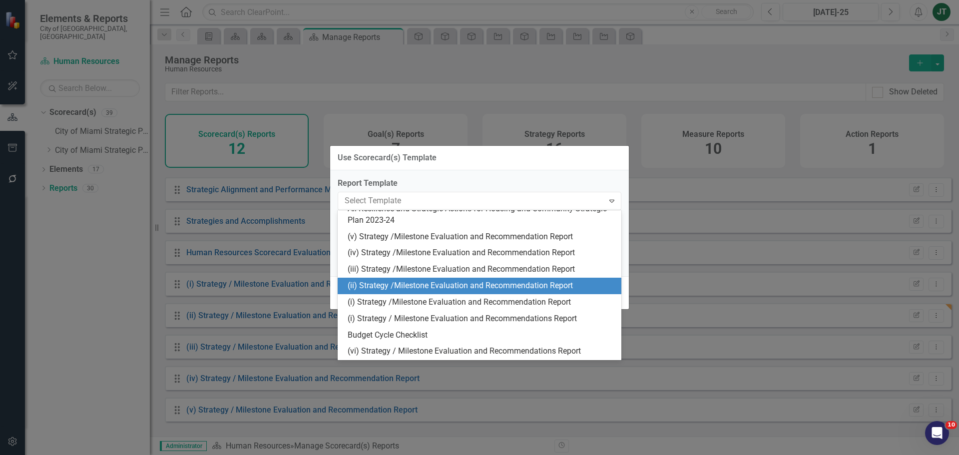
scroll to position [274, 0]
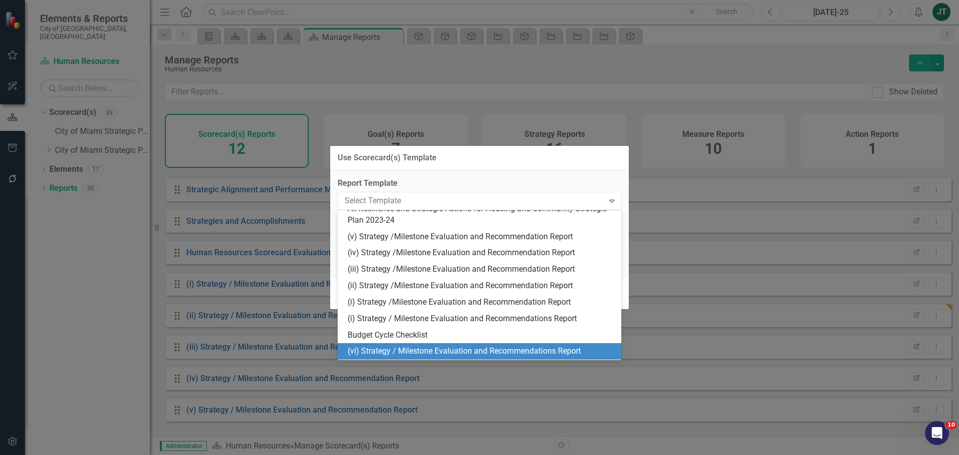
click at [356, 346] on div "(vi) Strategy / Milestone Evaluation and Recommendations Report" at bounding box center [482, 351] width 268 height 11
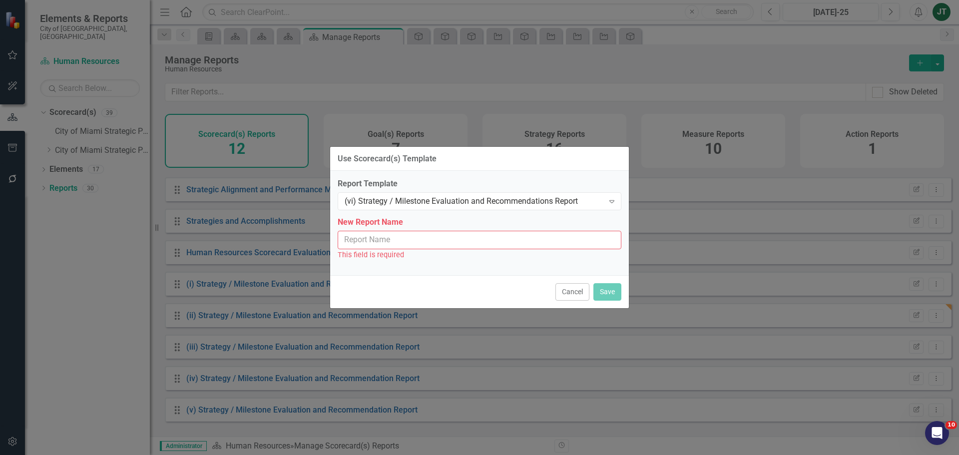
click at [377, 237] on input "New Report Name" at bounding box center [480, 240] width 284 height 18
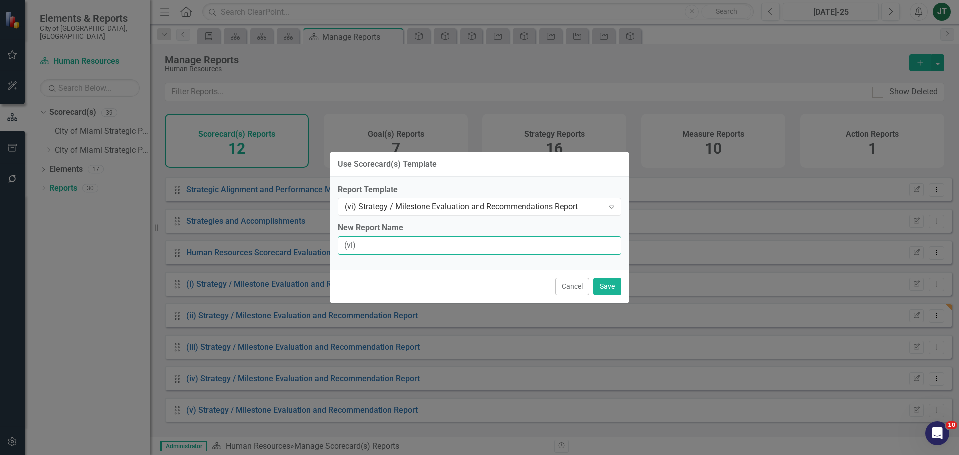
type input "(vi) Strategy / Milestone Evaluation and Recommendations Report"
click at [613, 288] on button "Save" at bounding box center [607, 286] width 28 height 17
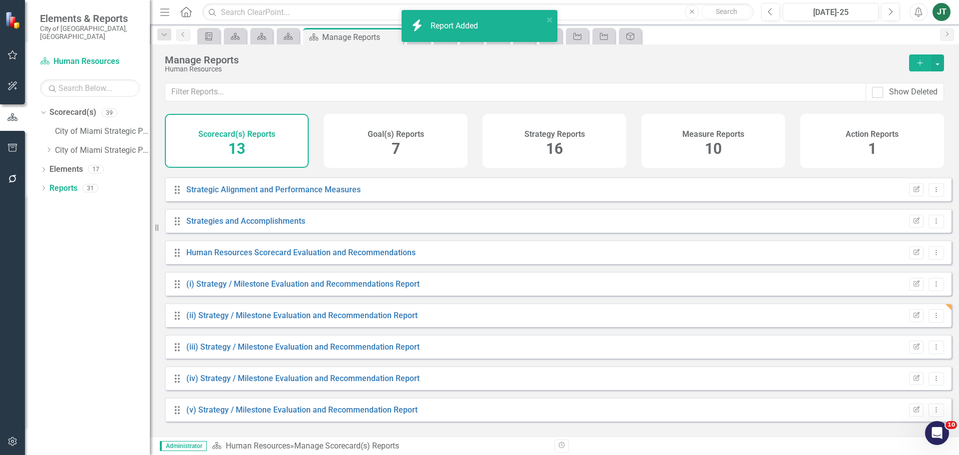
click at [376, 138] on h4 "Goal(s) Reports" at bounding box center [396, 134] width 56 height 9
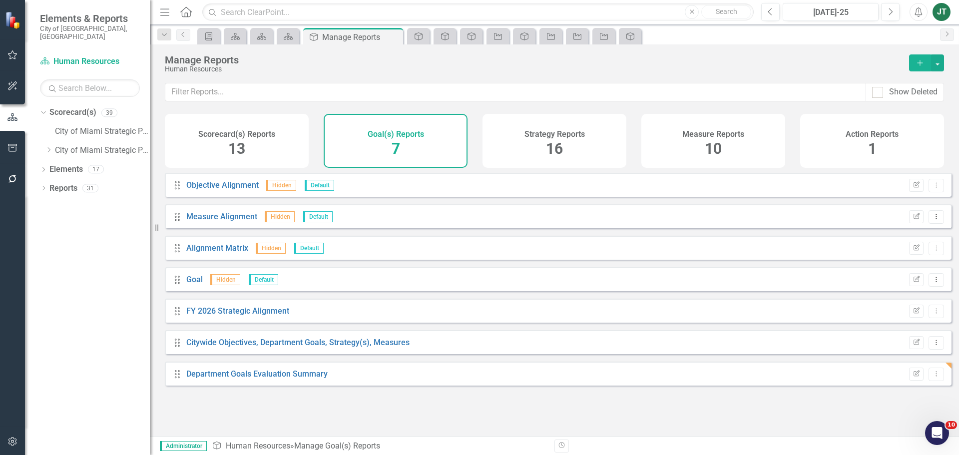
click at [521, 138] on div "Strategy Reports 16" at bounding box center [555, 141] width 144 height 54
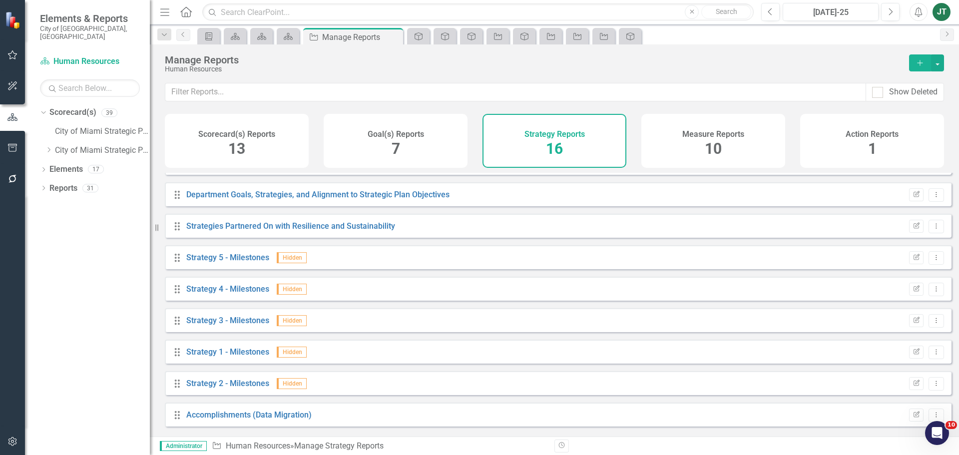
scroll to position [247, 0]
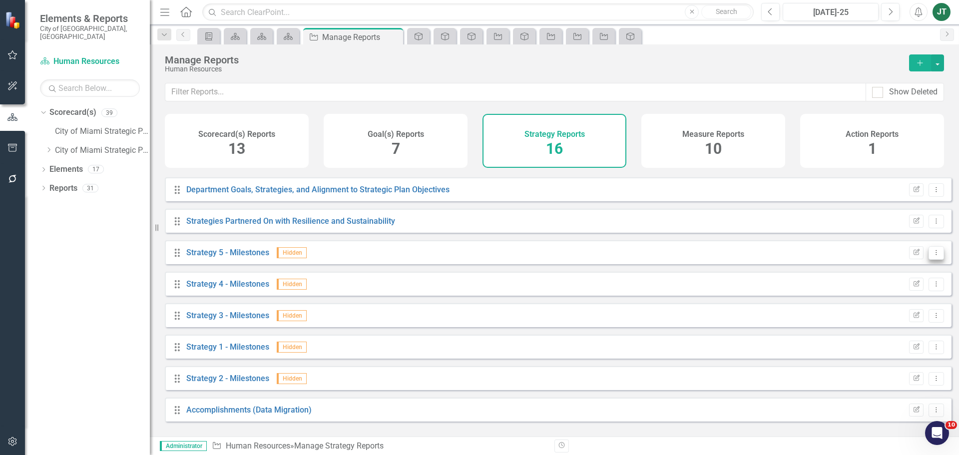
click at [932, 256] on icon "Dropdown Menu" at bounding box center [936, 252] width 8 height 6
click at [891, 329] on link "Trash Delete Report" at bounding box center [895, 332] width 82 height 18
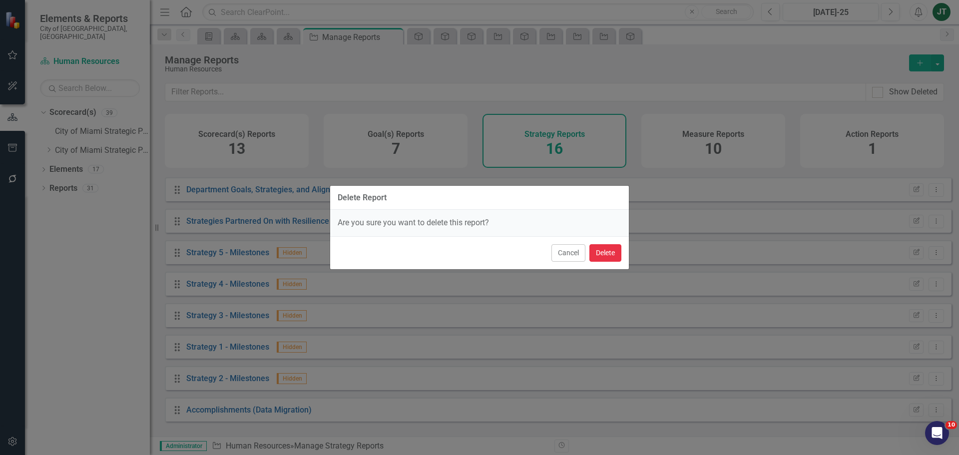
click at [589, 246] on button "Delete" at bounding box center [605, 252] width 32 height 17
click at [595, 249] on button "Delete" at bounding box center [605, 252] width 32 height 17
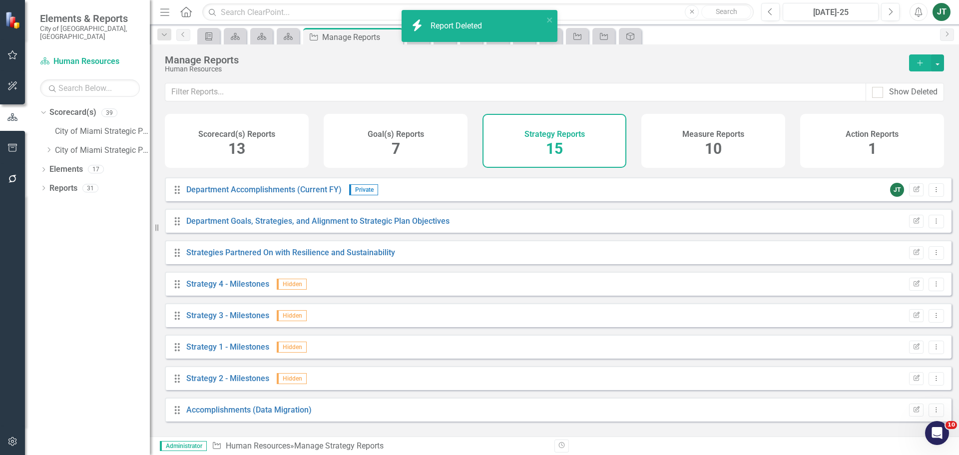
scroll to position [216, 0]
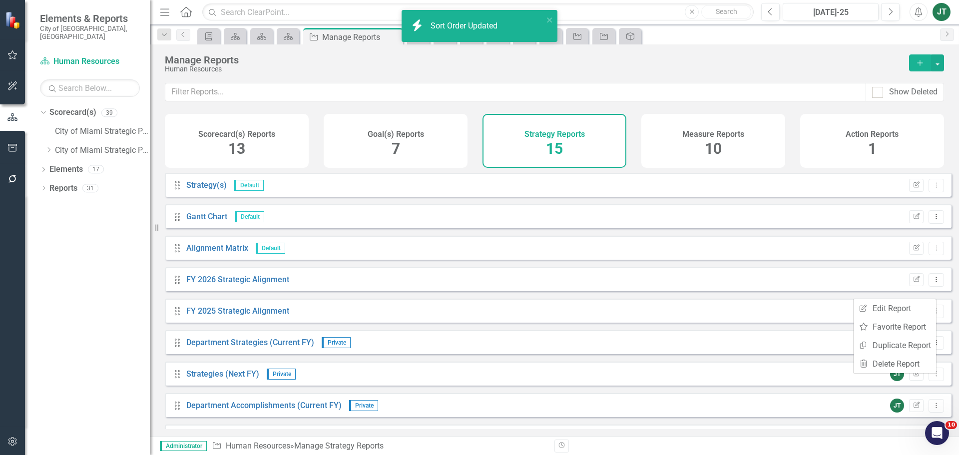
scroll to position [216, 0]
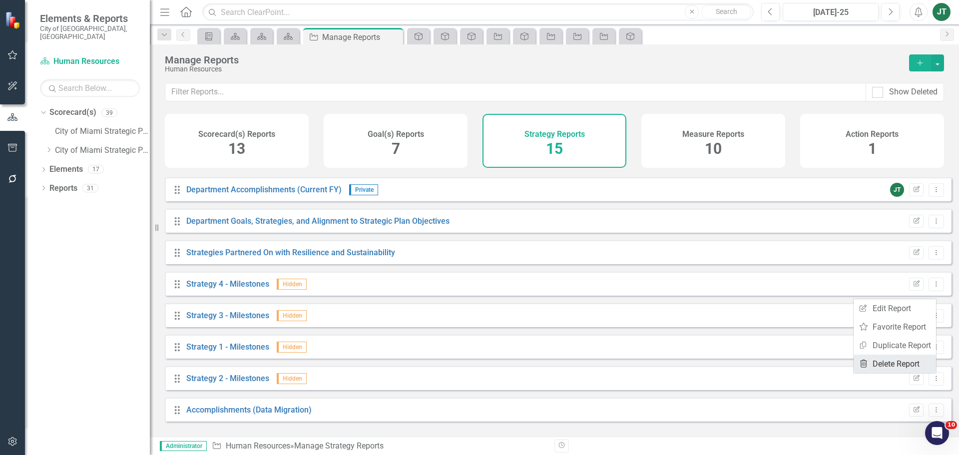
click at [884, 364] on link "Trash Delete Report" at bounding box center [895, 364] width 82 height 18
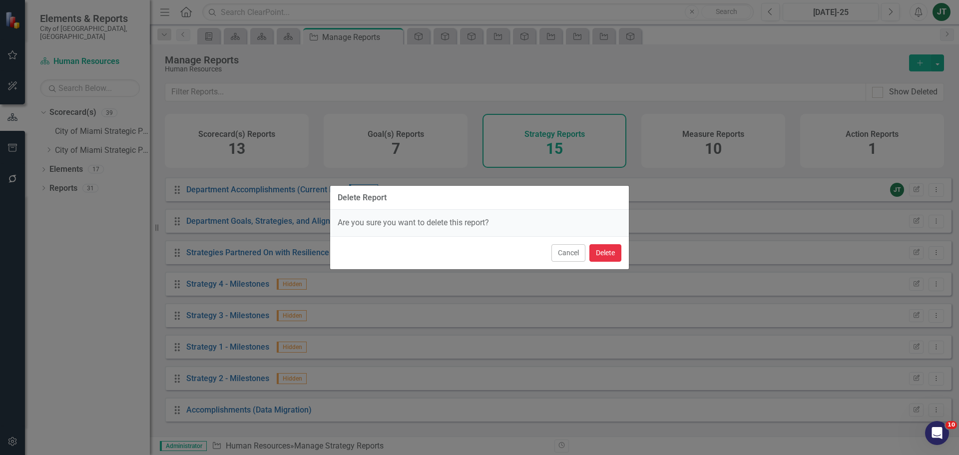
click at [608, 249] on button "Delete" at bounding box center [605, 252] width 32 height 17
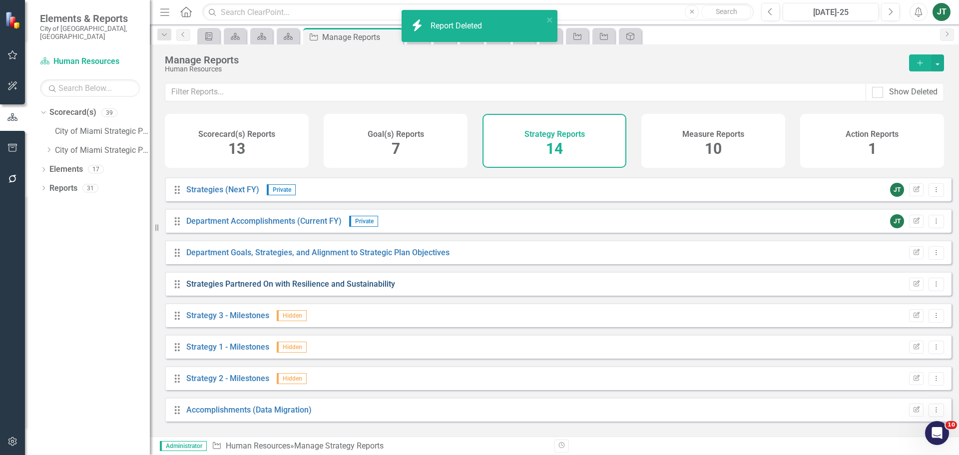
scroll to position [184, 0]
click at [933, 323] on button "Dropdown Menu" at bounding box center [936, 315] width 15 height 13
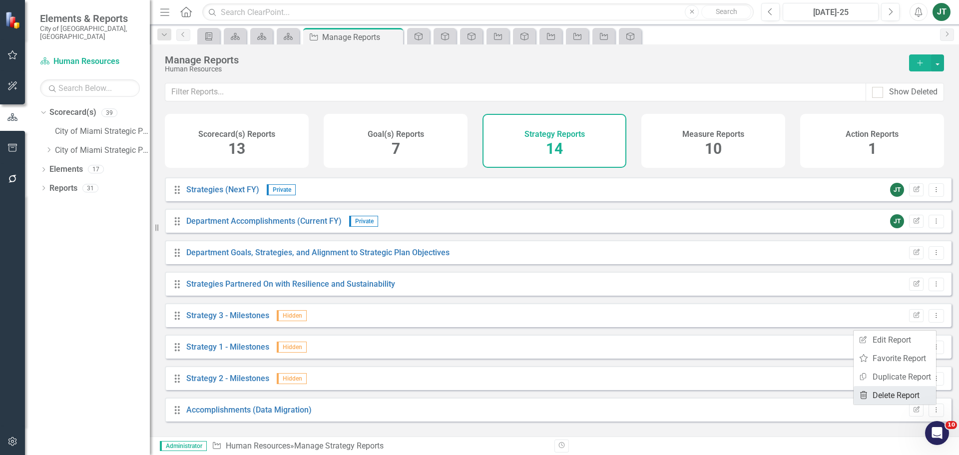
click at [881, 395] on link "Trash Delete Report" at bounding box center [895, 395] width 82 height 18
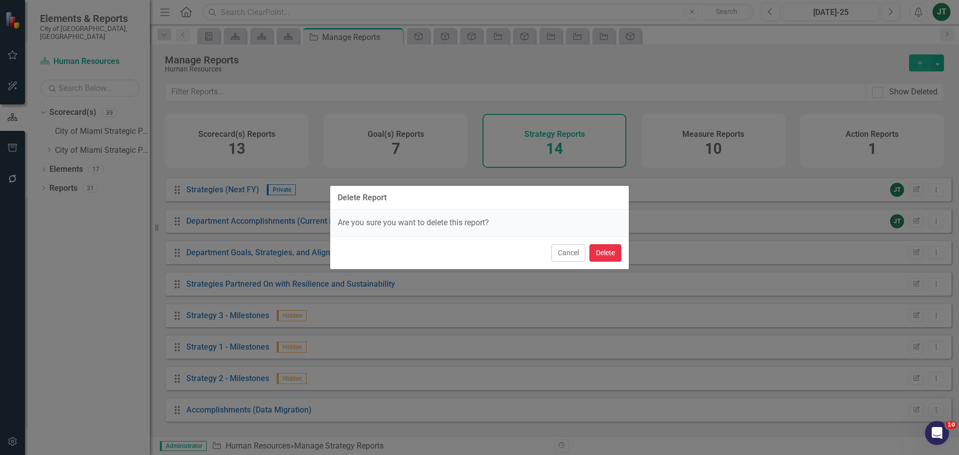
click at [605, 250] on button "Delete" at bounding box center [605, 252] width 32 height 17
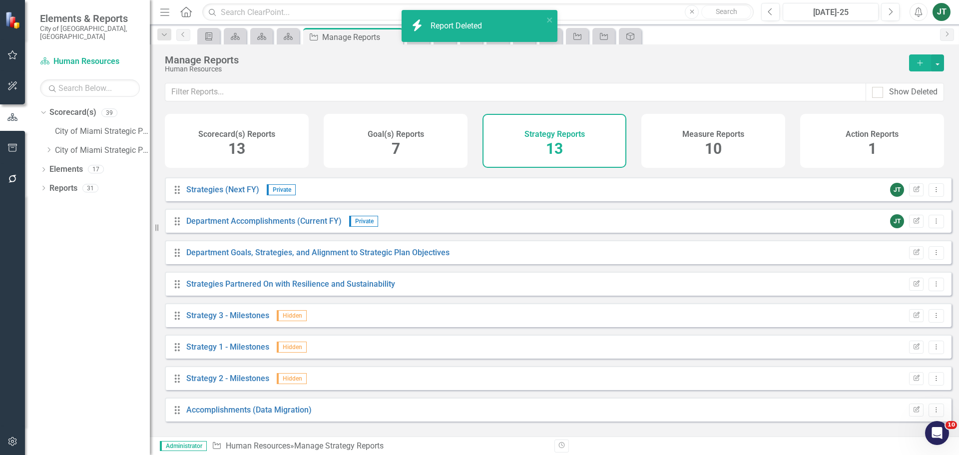
scroll to position [153, 0]
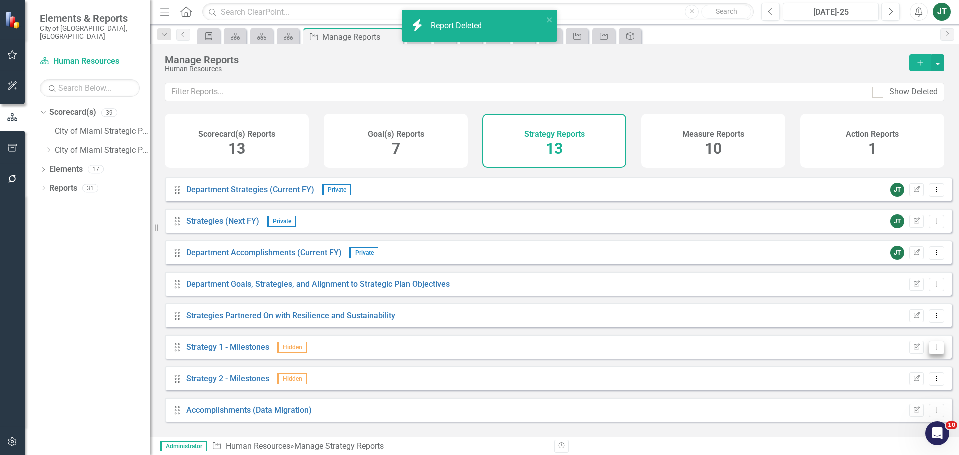
click at [932, 350] on icon "Dropdown Menu" at bounding box center [936, 347] width 8 height 6
click at [886, 425] on link "Trash Delete Report" at bounding box center [895, 427] width 82 height 18
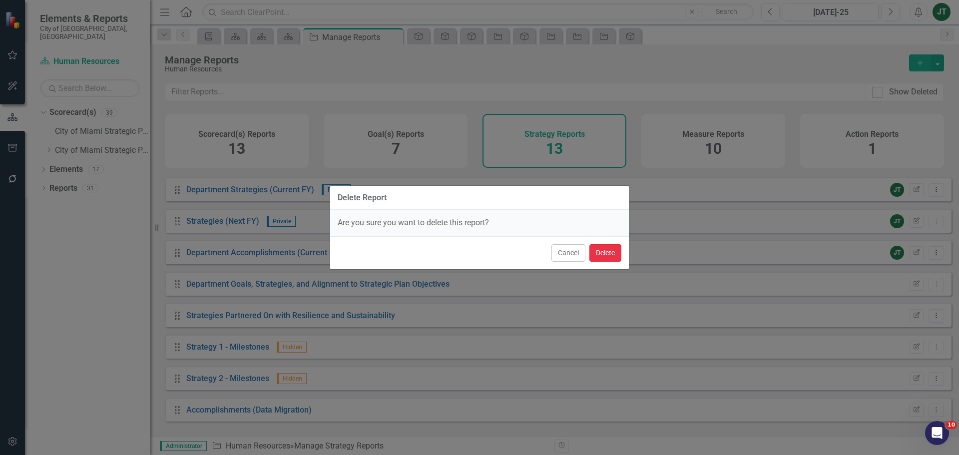
click at [605, 249] on button "Delete" at bounding box center [605, 252] width 32 height 17
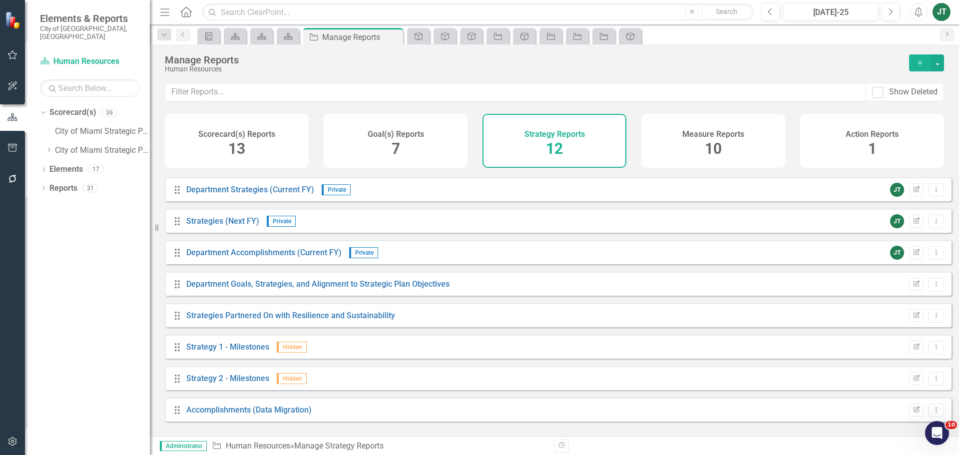
scroll to position [121, 0]
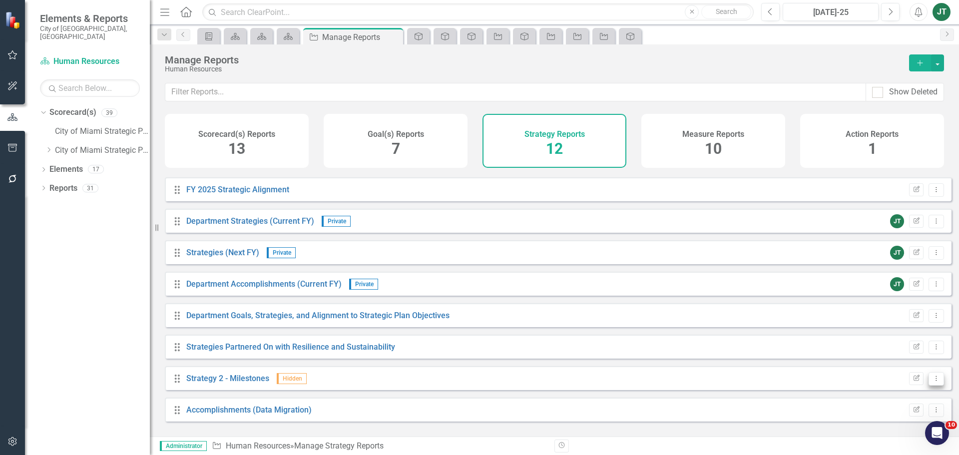
click at [932, 382] on icon "Dropdown Menu" at bounding box center [936, 378] width 8 height 6
click at [887, 368] on link "Trash Delete Report" at bounding box center [895, 370] width 82 height 18
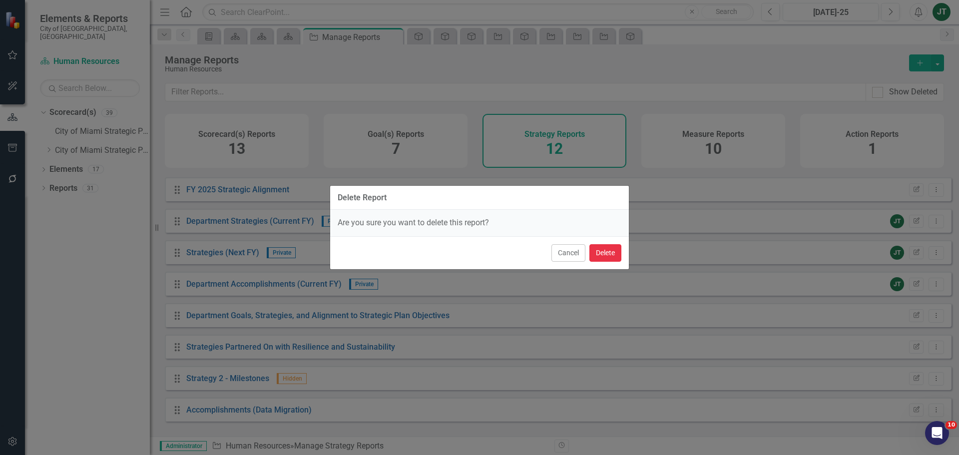
click at [611, 257] on button "Delete" at bounding box center [605, 252] width 32 height 17
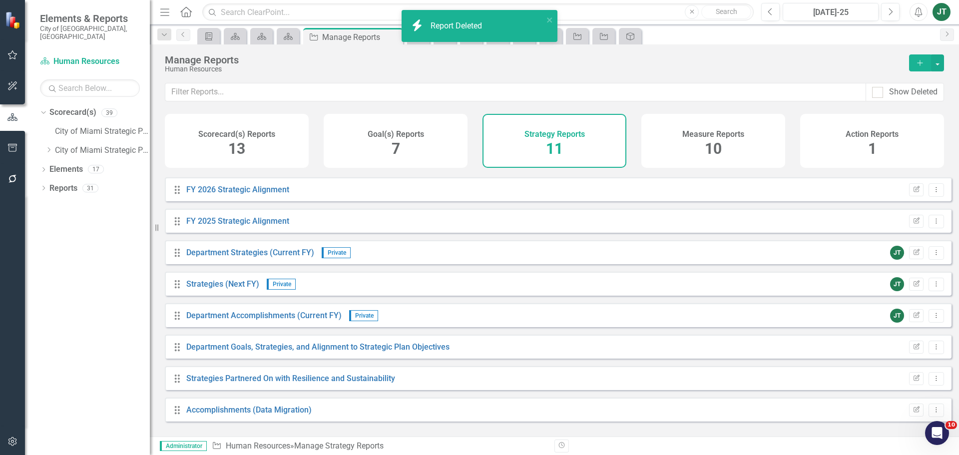
scroll to position [90, 0]
click at [933, 58] on button "button" at bounding box center [937, 62] width 13 height 17
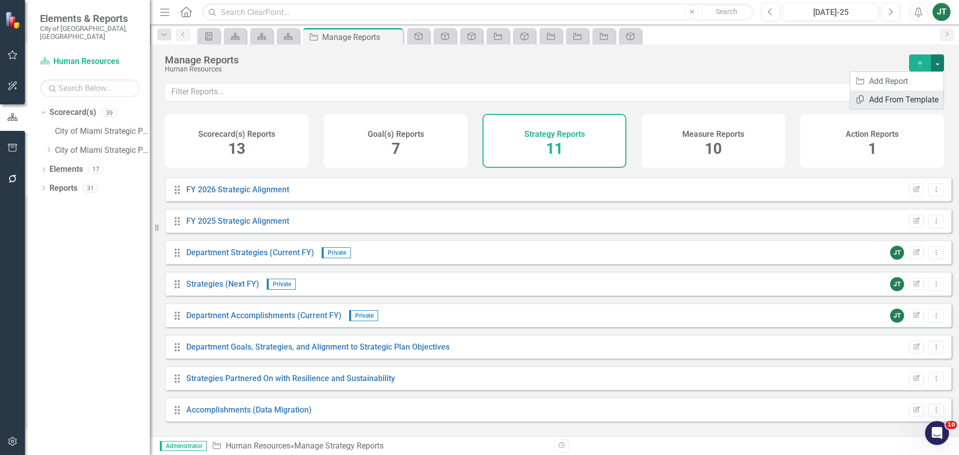
click at [905, 103] on link "Copy Add From Template" at bounding box center [896, 99] width 93 height 18
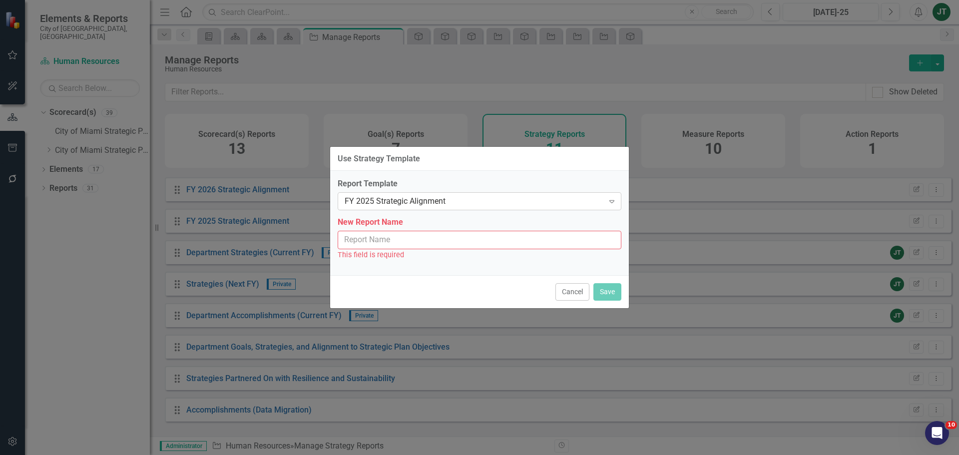
click at [378, 199] on div "FY 2025 Strategic Alignment" at bounding box center [474, 201] width 259 height 11
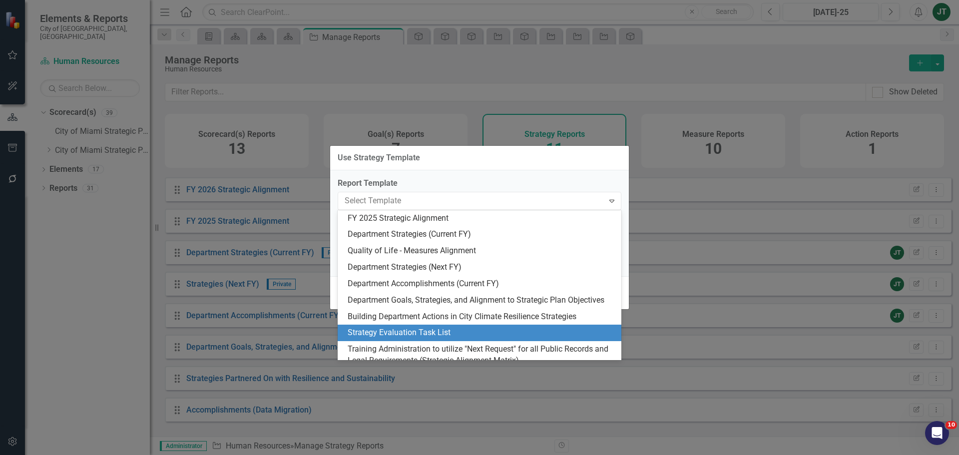
click at [423, 331] on div "Strategy Evaluation Task List" at bounding box center [482, 332] width 268 height 11
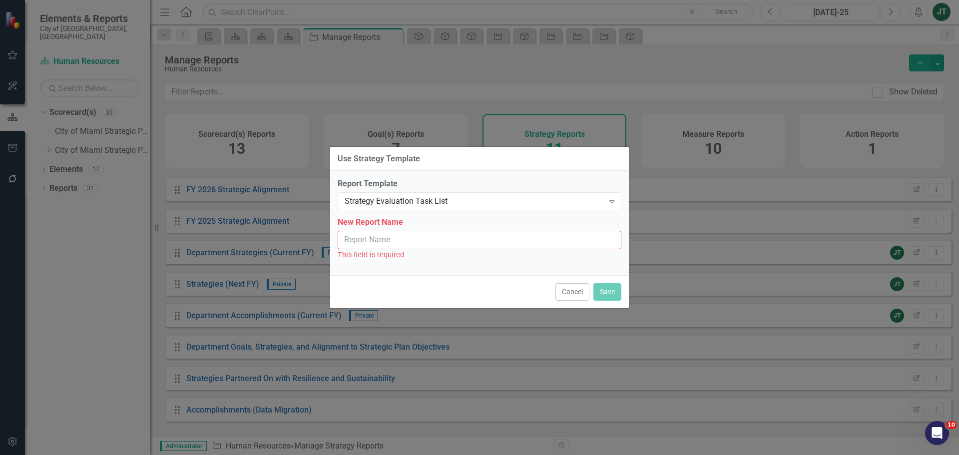
click at [437, 232] on input "New Report Name" at bounding box center [480, 240] width 284 height 18
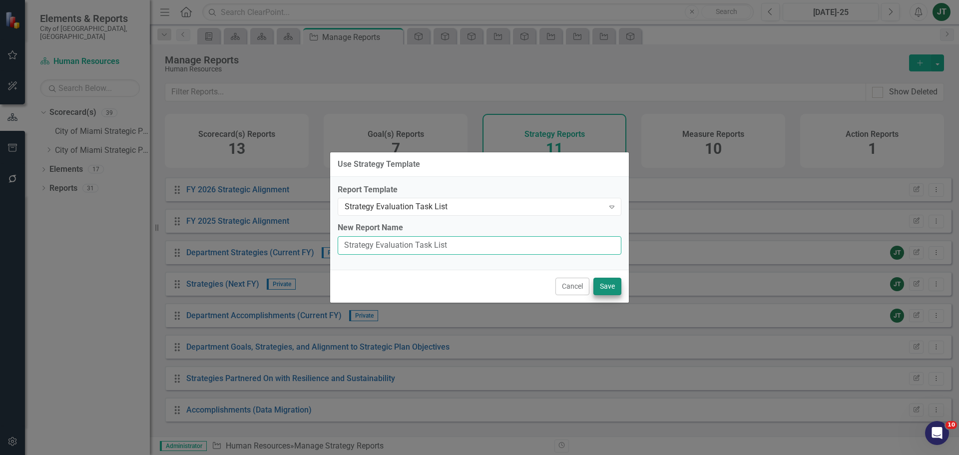
type input "Strategy Evaluation Task List"
click at [611, 284] on button "Save" at bounding box center [607, 286] width 28 height 17
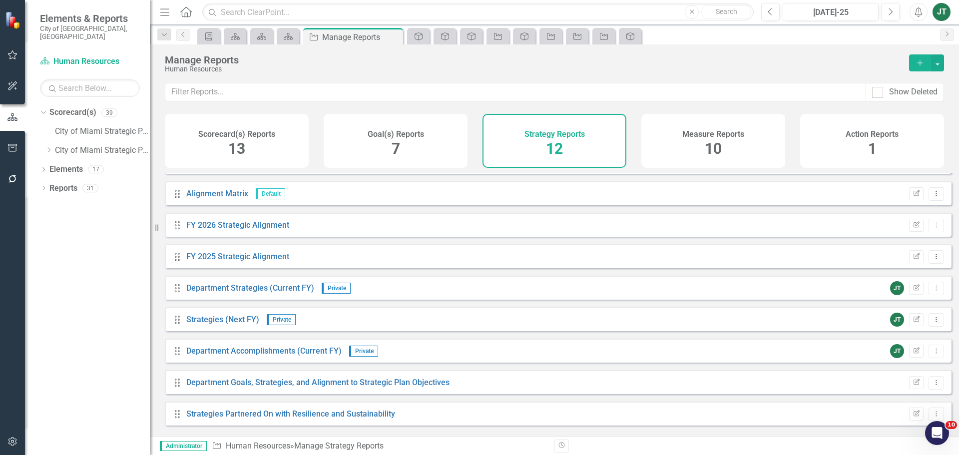
scroll to position [121, 0]
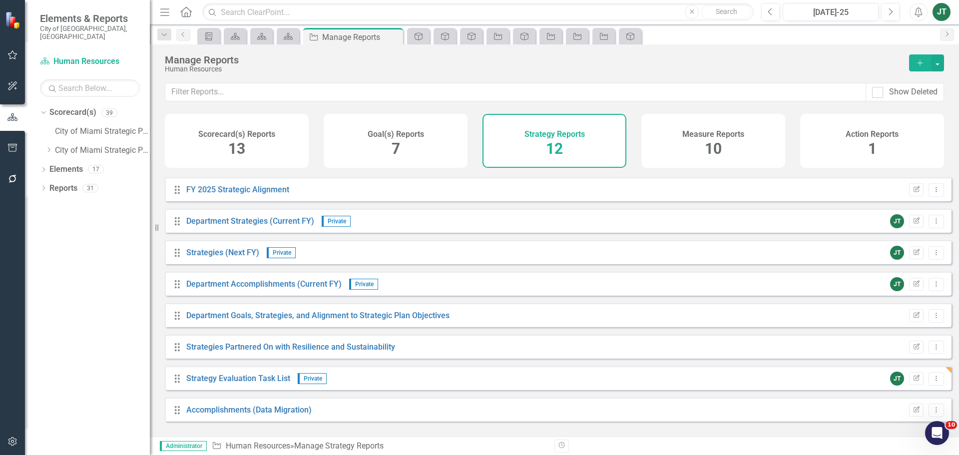
click at [946, 60] on div "Manage Reports Human Resources Add" at bounding box center [554, 63] width 809 height 38
click at [942, 63] on button "button" at bounding box center [937, 62] width 13 height 17
click at [910, 104] on link "Copy Add From Template" at bounding box center [896, 99] width 93 height 18
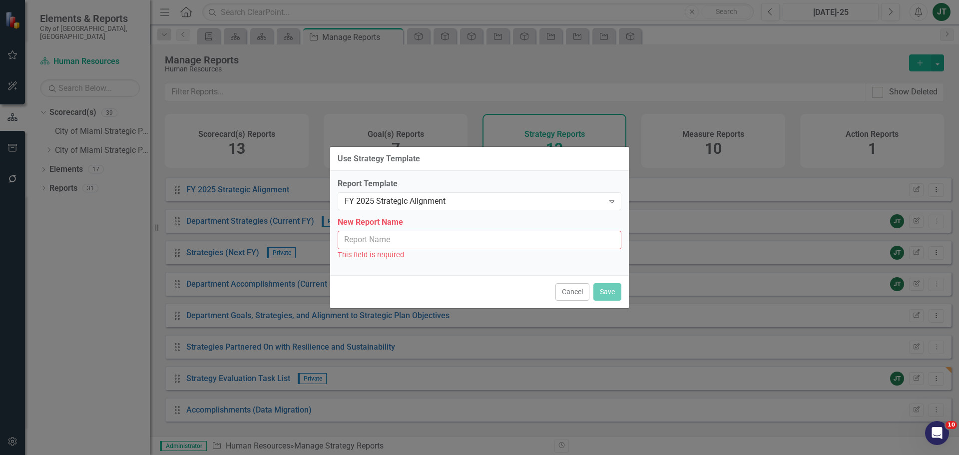
click at [396, 212] on div "Report Template FY 2025 Strategic Alignment Expand New Report Name This field i…" at bounding box center [479, 223] width 299 height 104
click at [400, 204] on div "FY 2025 Strategic Alignment" at bounding box center [474, 201] width 259 height 11
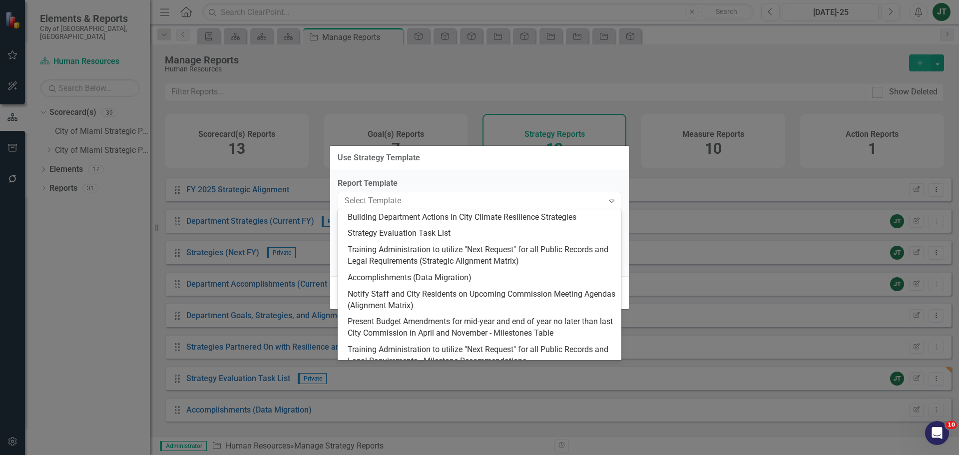
scroll to position [100, 0]
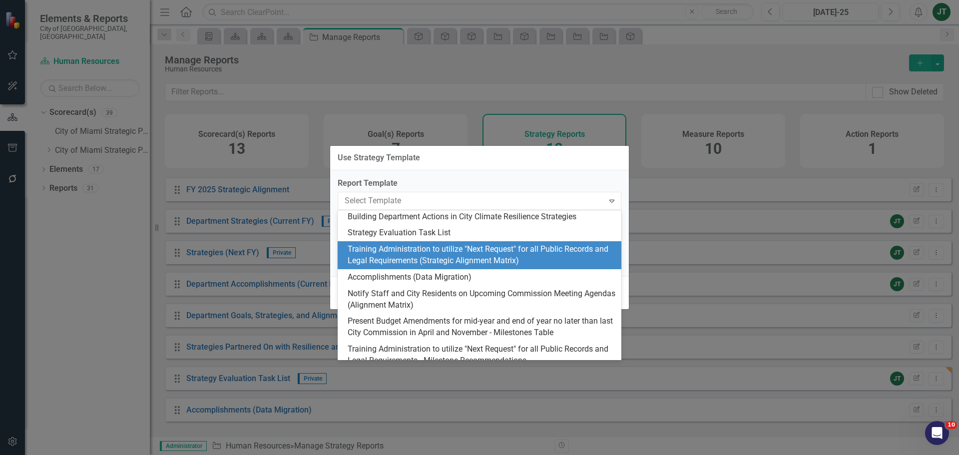
click at [482, 256] on div "Training Administration to utilize "Next Request" for all Public Records and Le…" at bounding box center [482, 255] width 268 height 23
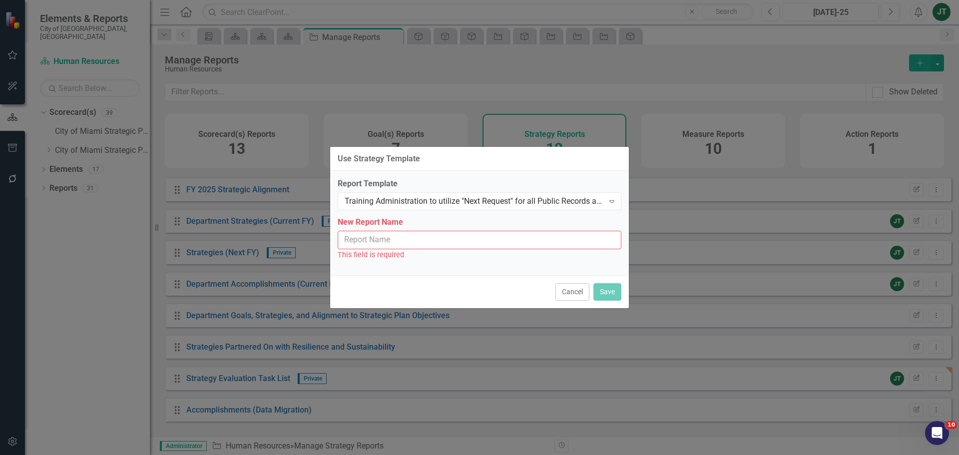
click at [427, 243] on input "New Report Name" at bounding box center [480, 240] width 284 height 18
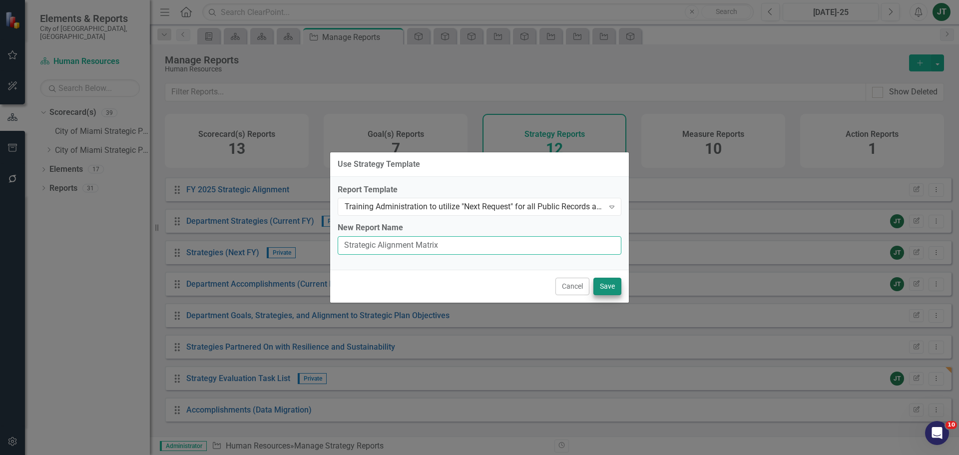
type input "Strategic Alignment Matrix"
click at [610, 287] on button "Save" at bounding box center [607, 286] width 28 height 17
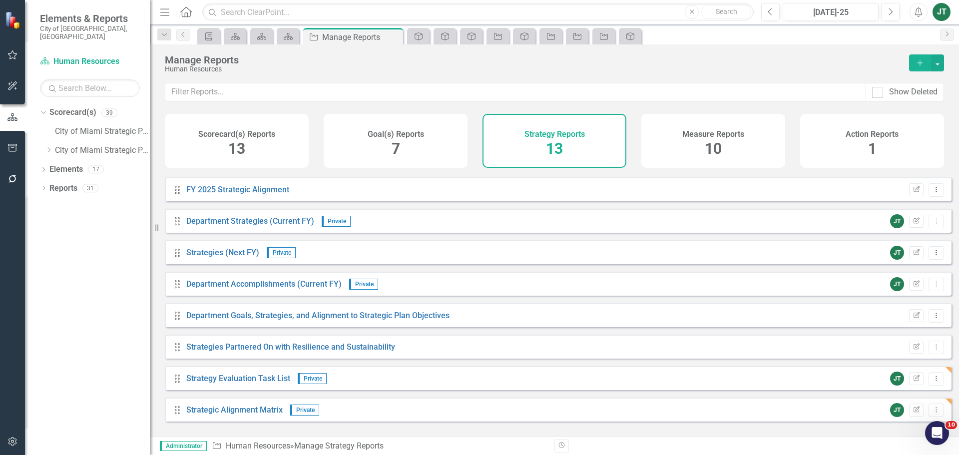
scroll to position [153, 0]
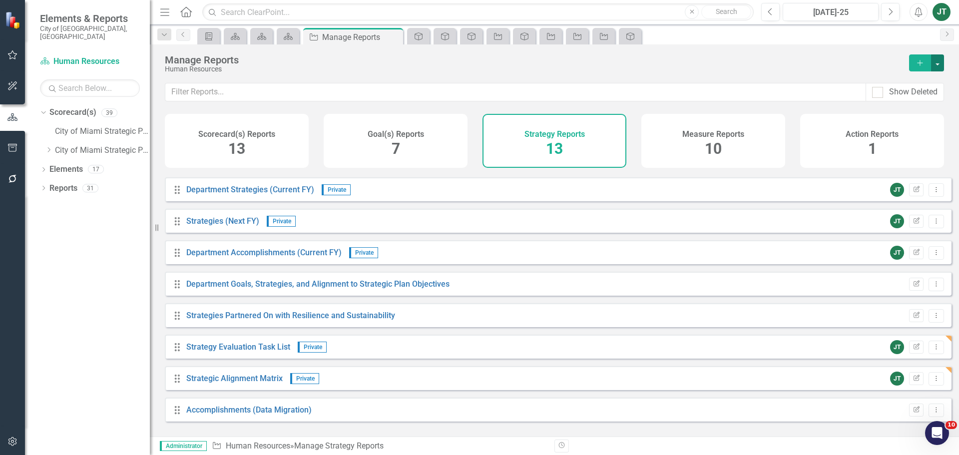
click at [937, 60] on button "button" at bounding box center [937, 62] width 13 height 17
click at [908, 98] on link "Copy Add From Template" at bounding box center [896, 99] width 93 height 18
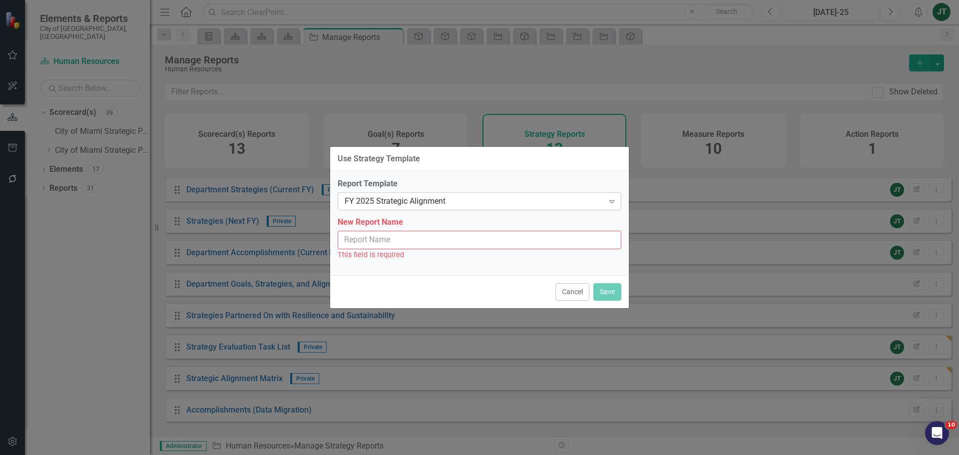
click at [430, 201] on div "FY 2025 Strategic Alignment" at bounding box center [474, 201] width 259 height 11
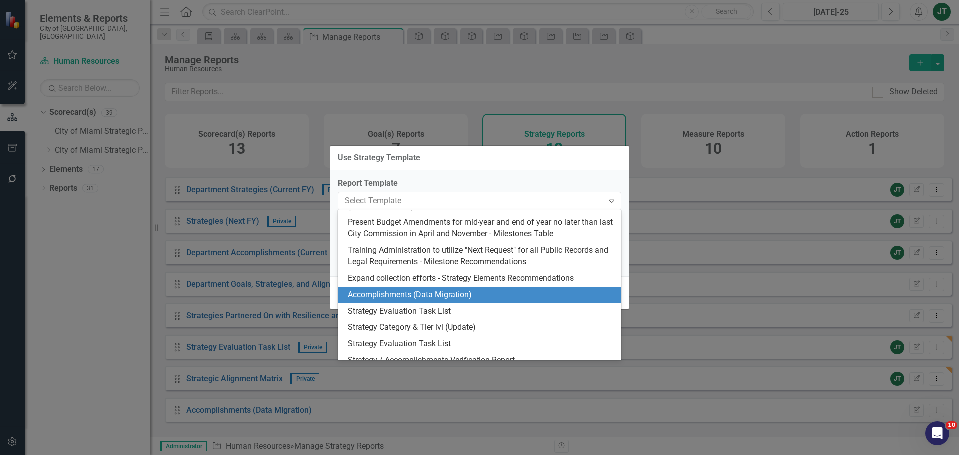
scroll to position [200, 0]
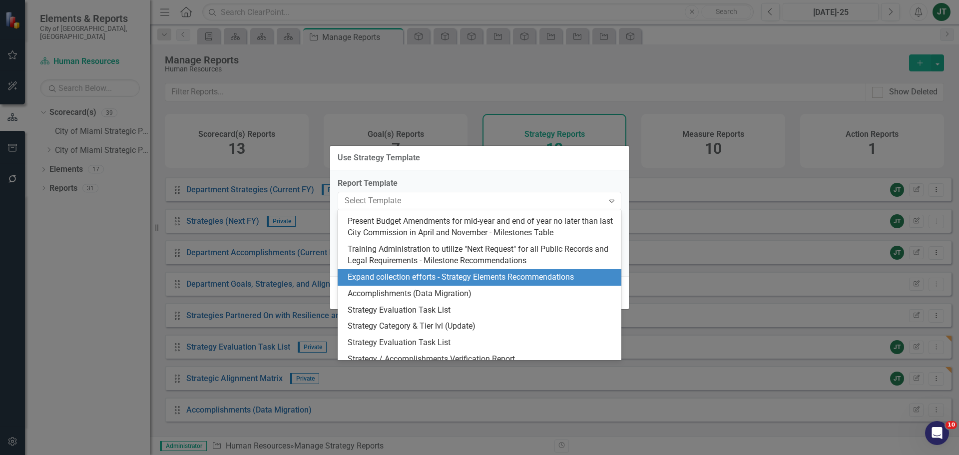
click at [498, 273] on div "Expand collection efforts - Strategy Elements Recommendations" at bounding box center [482, 277] width 268 height 11
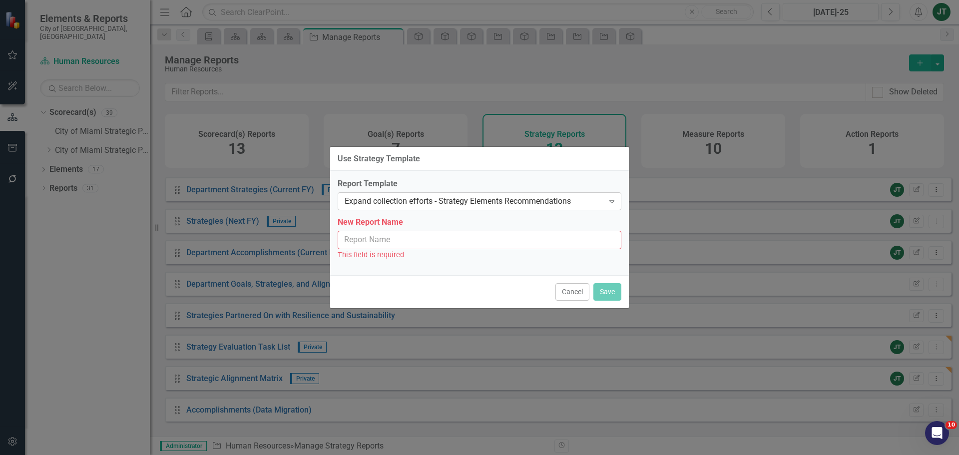
click at [598, 204] on div "Expand collection efforts - Strategy Elements Recommendations" at bounding box center [474, 201] width 259 height 11
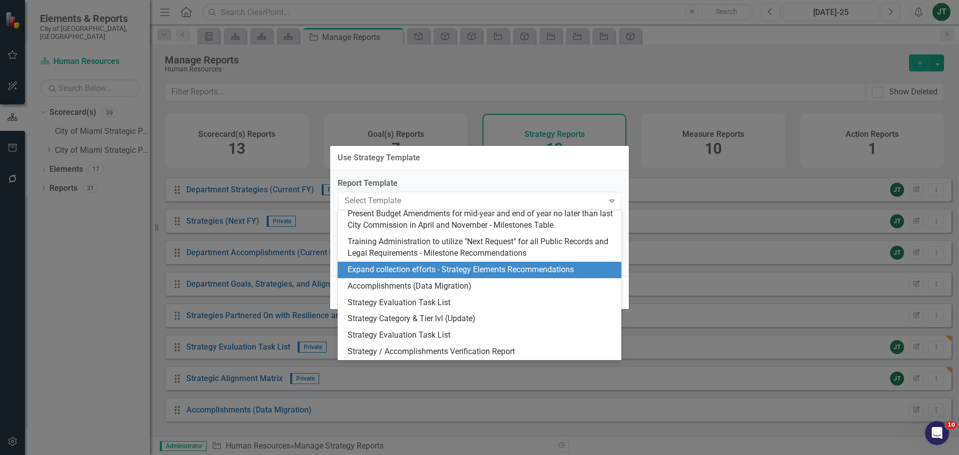
scroll to position [157, 0]
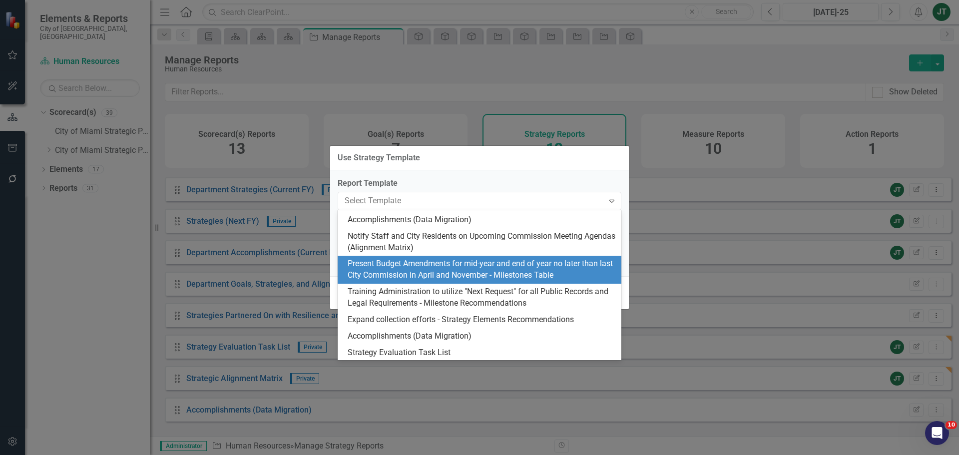
click at [528, 272] on div "Present Budget Amendments for mid-year and end of year no later than last City …" at bounding box center [482, 269] width 268 height 23
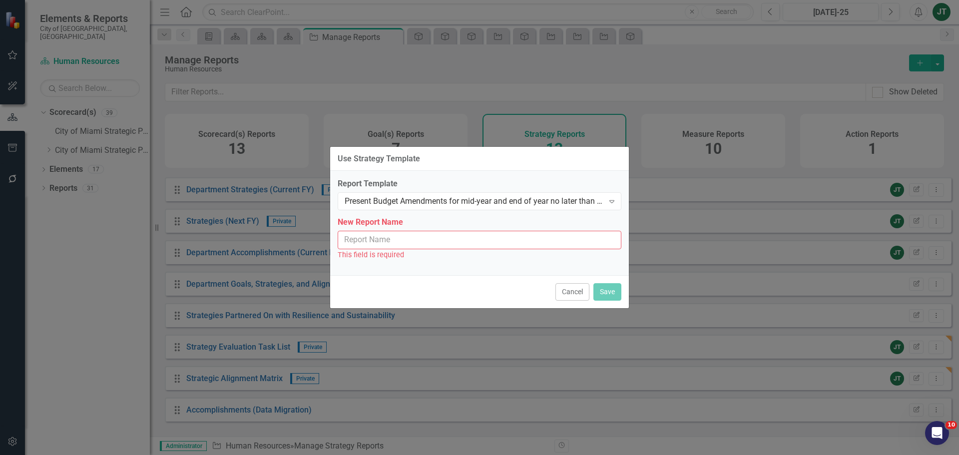
click at [444, 239] on input "New Report Name" at bounding box center [480, 240] width 284 height 18
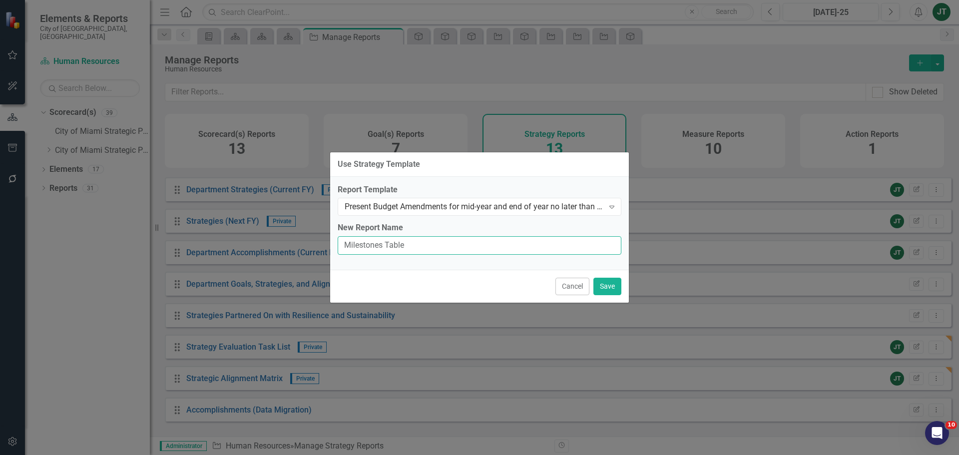
type input "Milestones Table"
click at [612, 285] on button "Save" at bounding box center [607, 286] width 28 height 17
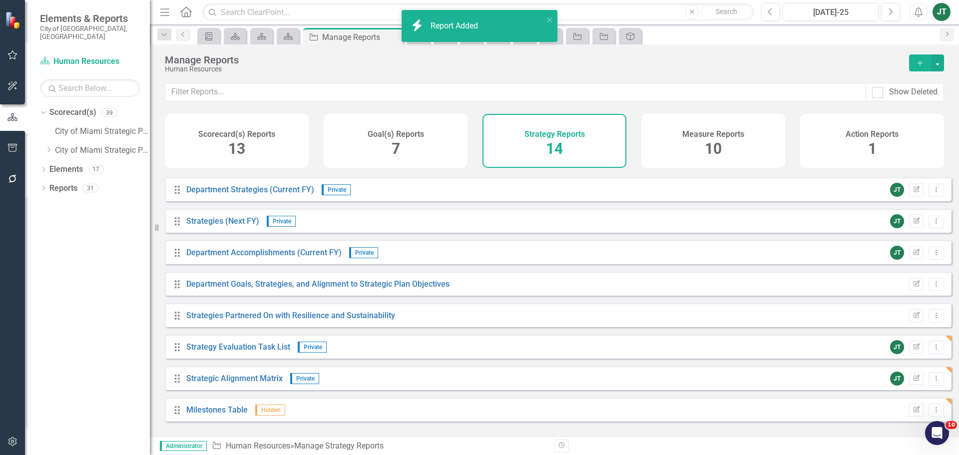
scroll to position [184, 0]
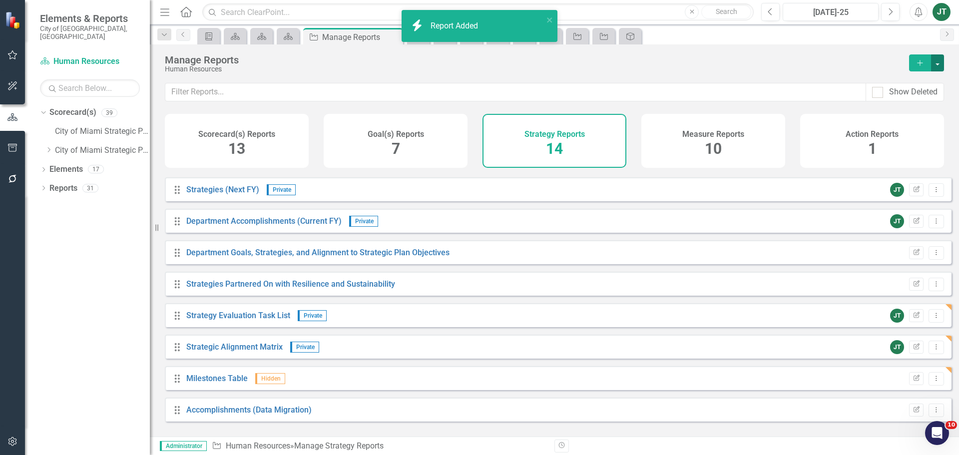
click at [939, 62] on button "button" at bounding box center [937, 62] width 13 height 17
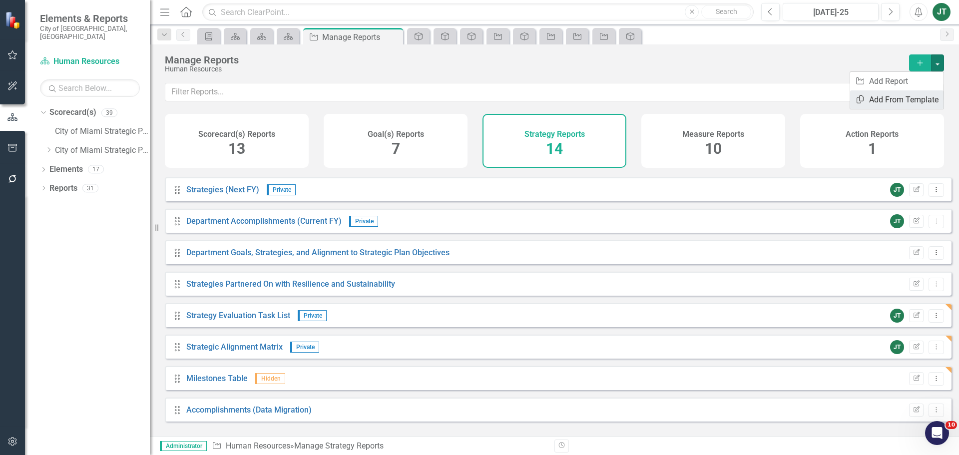
click at [914, 98] on link "Copy Add From Template" at bounding box center [896, 99] width 93 height 18
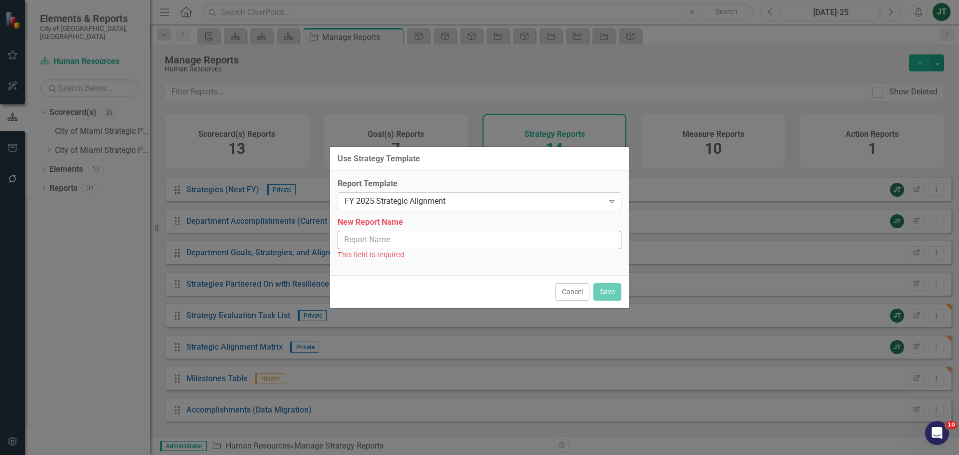
click at [446, 200] on div "FY 2025 Strategic Alignment" at bounding box center [474, 201] width 259 height 11
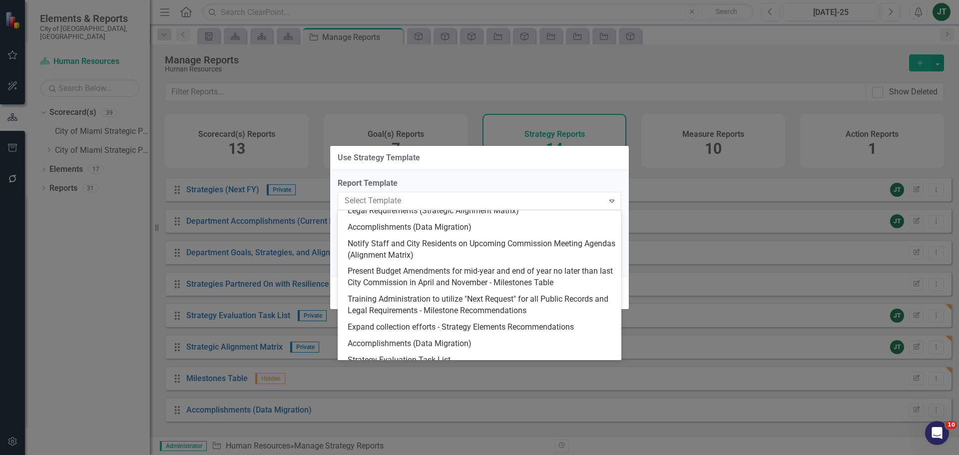
scroll to position [200, 0]
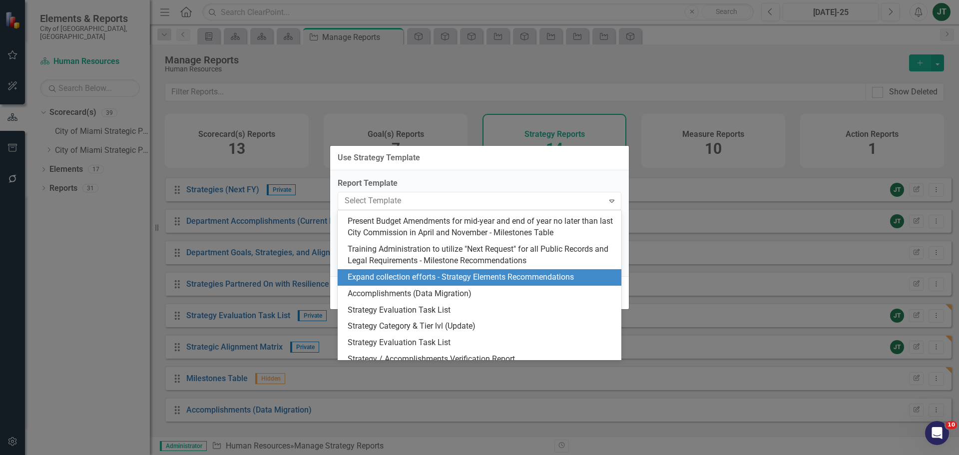
click at [481, 274] on div "Expand collection efforts - Strategy Elements Recommendations" at bounding box center [482, 277] width 268 height 11
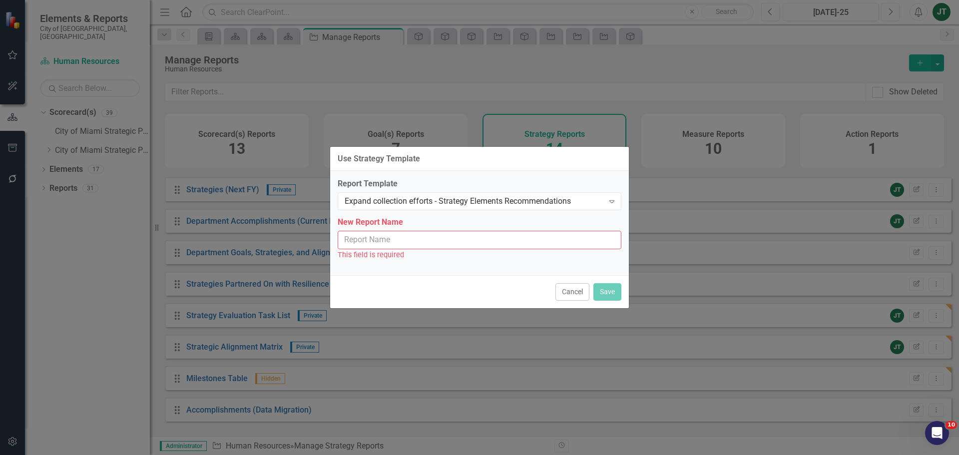
click at [488, 243] on input "New Report Name" at bounding box center [480, 240] width 284 height 18
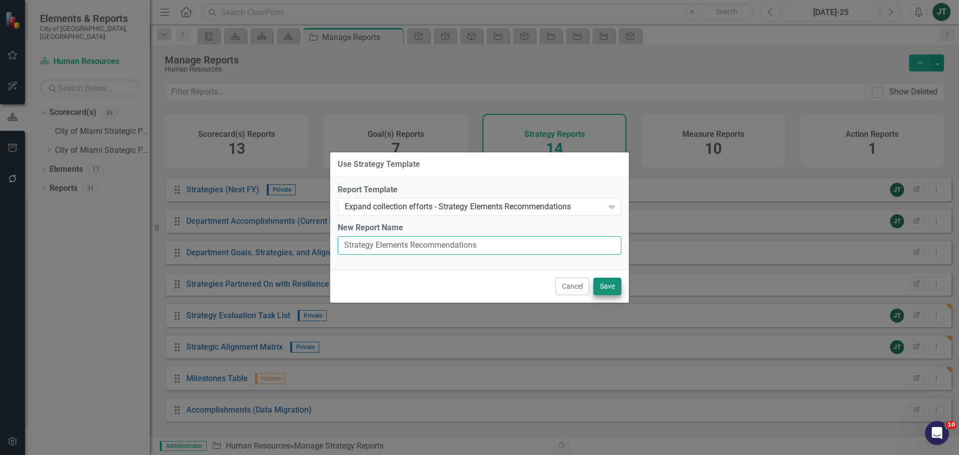
type input "Strategy Elements Recommendations"
click at [606, 283] on button "Save" at bounding box center [607, 286] width 28 height 17
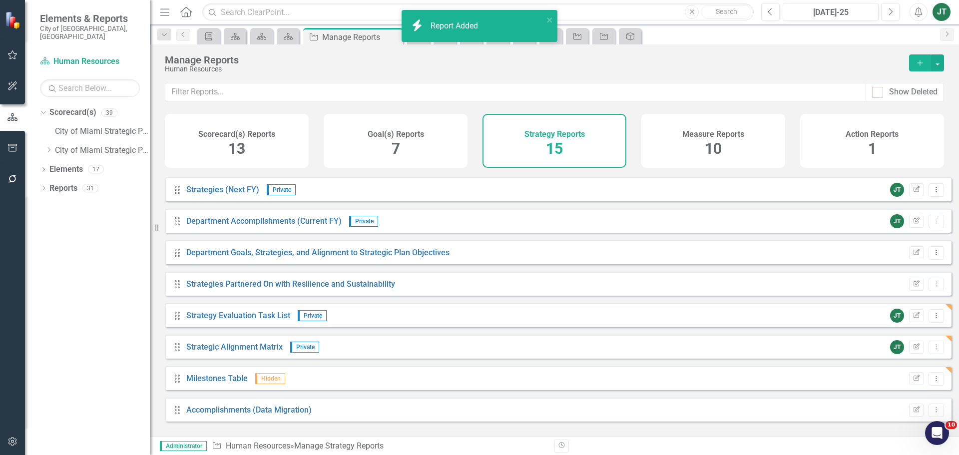
scroll to position [216, 0]
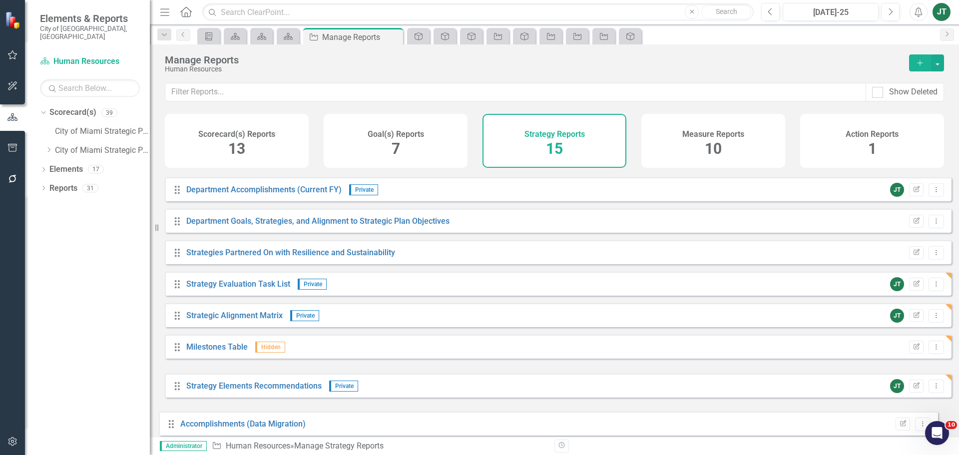
drag, startPoint x: 178, startPoint y: 386, endPoint x: 172, endPoint y: 424, distance: 38.4
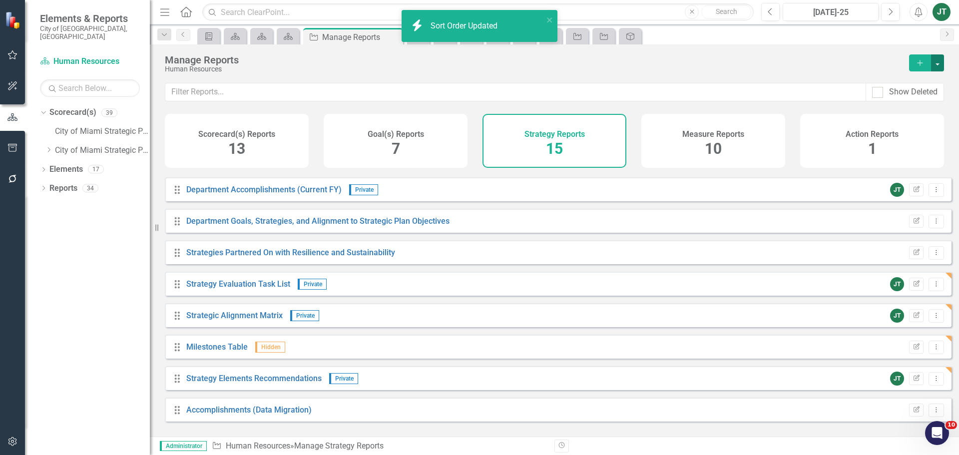
click at [939, 59] on button "button" at bounding box center [937, 62] width 13 height 17
click at [919, 95] on link "Copy Add From Template" at bounding box center [896, 99] width 93 height 18
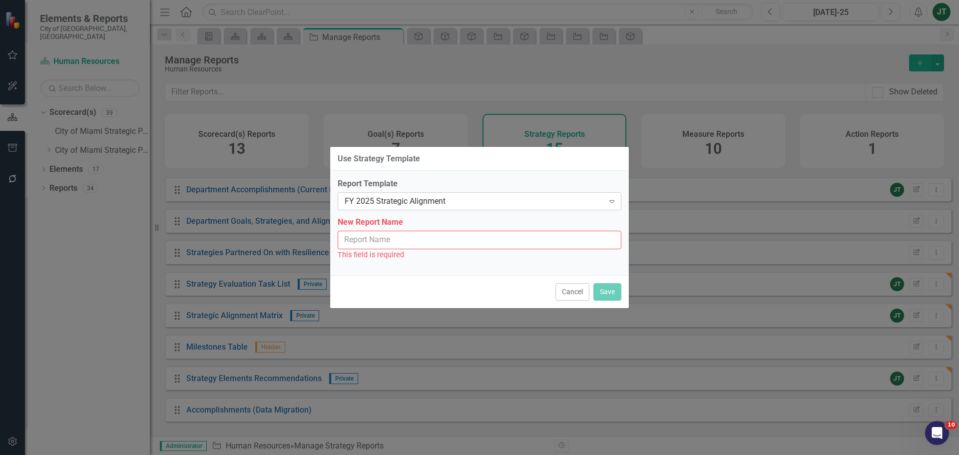
click at [428, 199] on div "FY 2025 Strategic Alignment" at bounding box center [474, 201] width 259 height 11
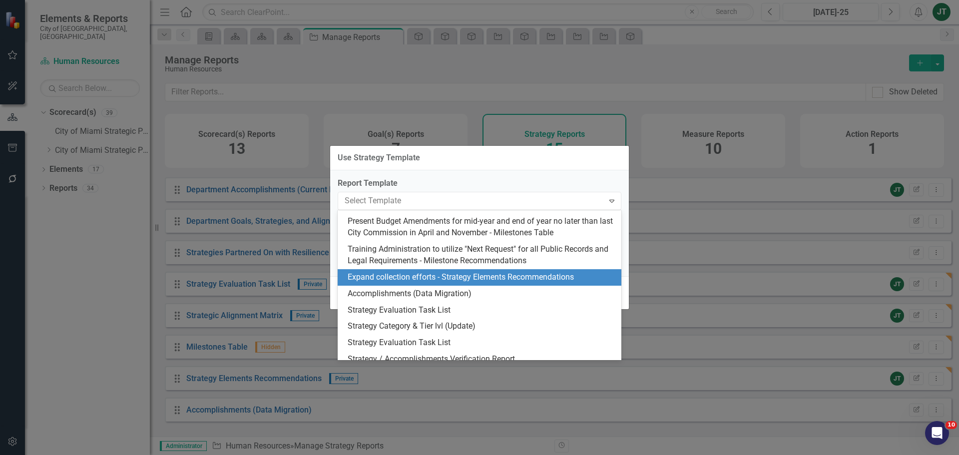
scroll to position [207, 0]
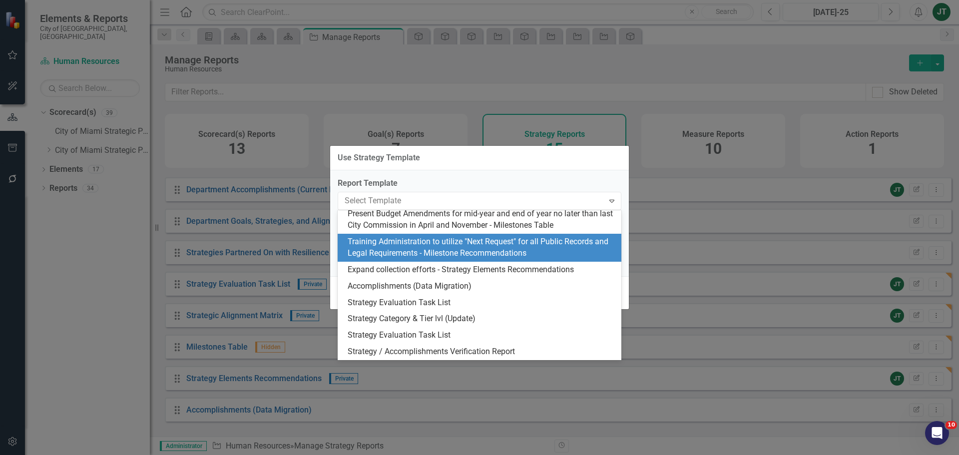
click at [486, 249] on div "Training Administration to utilize "Next Request" for all Public Records and Le…" at bounding box center [482, 247] width 268 height 23
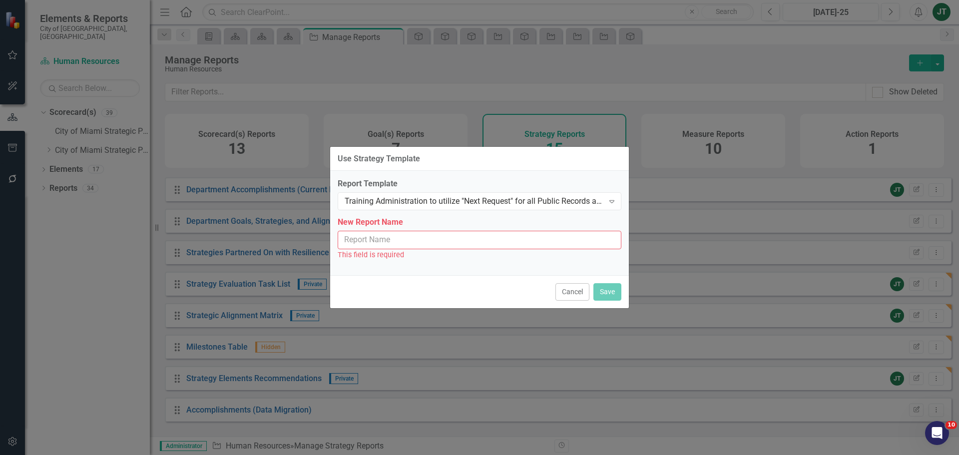
click at [444, 238] on input "New Report Name" at bounding box center [480, 240] width 284 height 18
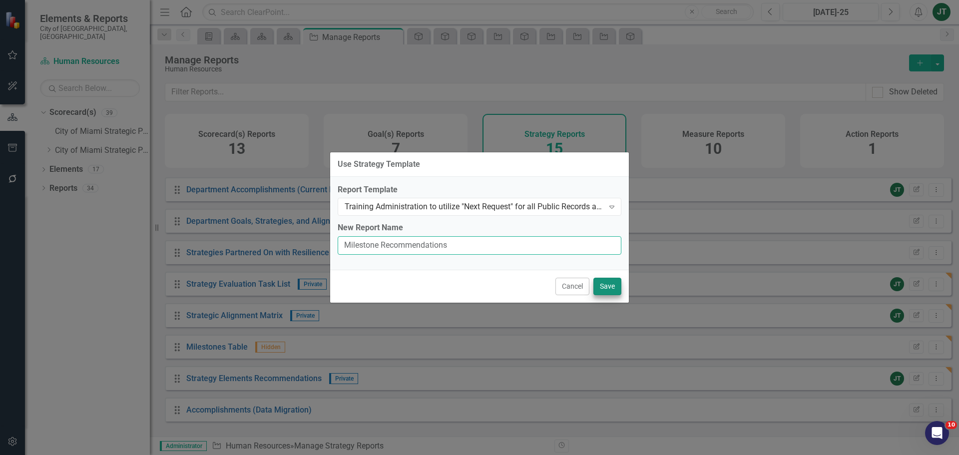
type input "Milestone Recommendations"
click at [601, 287] on button "Save" at bounding box center [607, 286] width 28 height 17
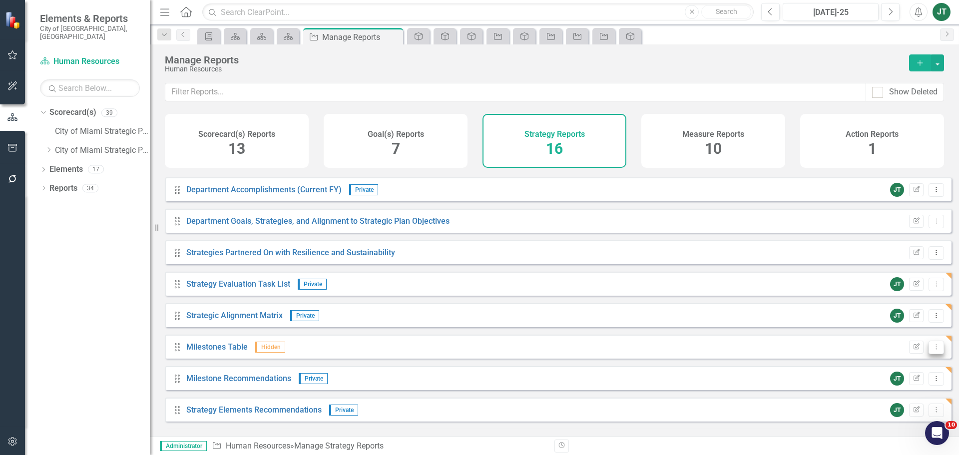
click at [936, 353] on button "Dropdown Menu" at bounding box center [936, 347] width 15 height 13
click at [888, 371] on link "Edit Report Edit Report" at bounding box center [895, 371] width 82 height 18
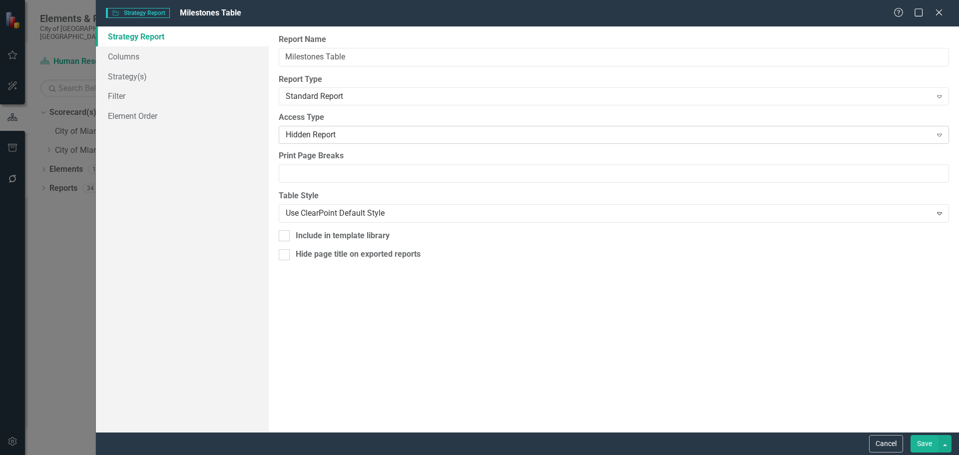
click at [316, 132] on div "Hidden Report" at bounding box center [609, 134] width 646 height 11
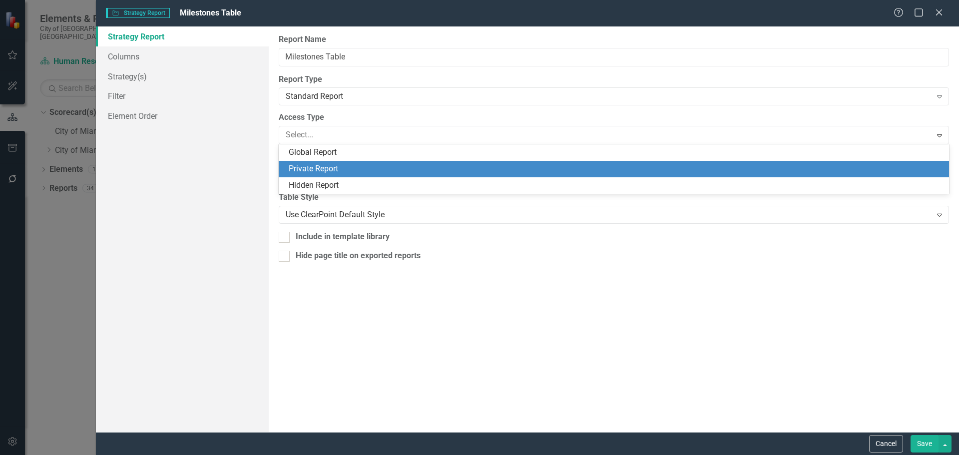
click at [320, 168] on div "Private Report" at bounding box center [616, 168] width 654 height 11
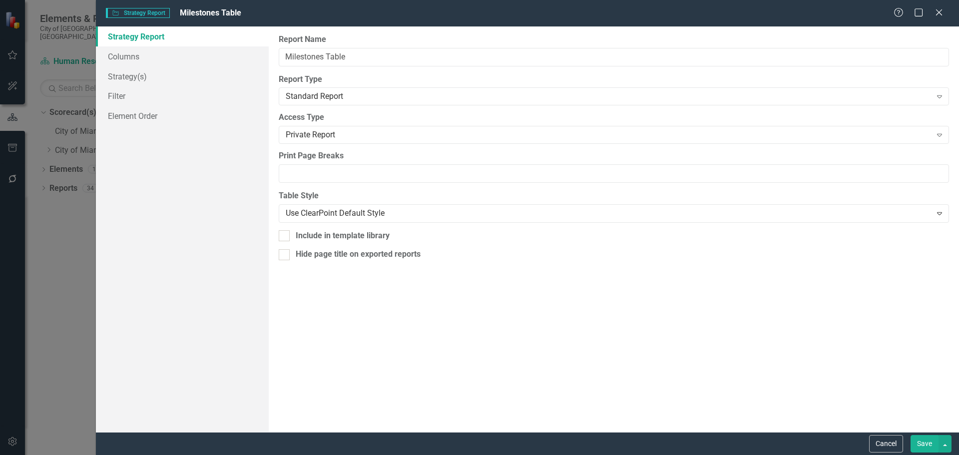
click at [917, 439] on button "Save" at bounding box center [925, 443] width 28 height 17
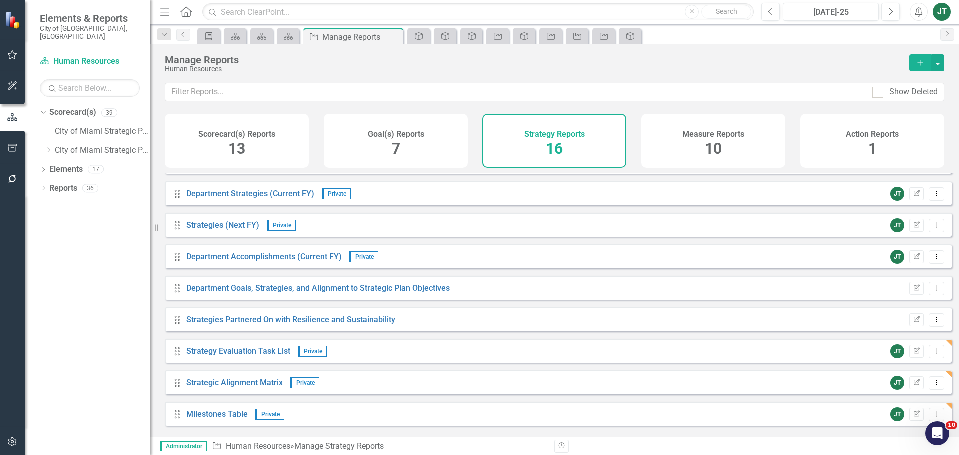
scroll to position [247, 0]
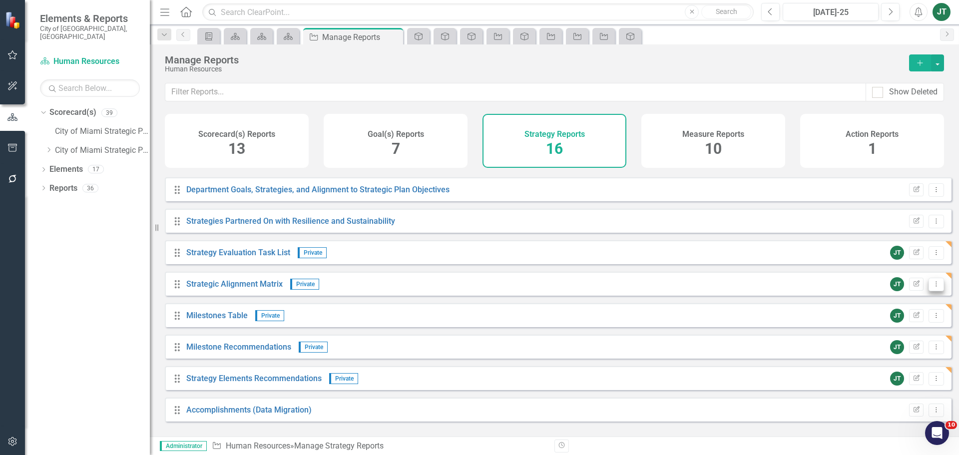
click at [932, 287] on icon "Dropdown Menu" at bounding box center [936, 284] width 8 height 6
click at [909, 343] on link "Copy Duplicate Report" at bounding box center [895, 345] width 82 height 18
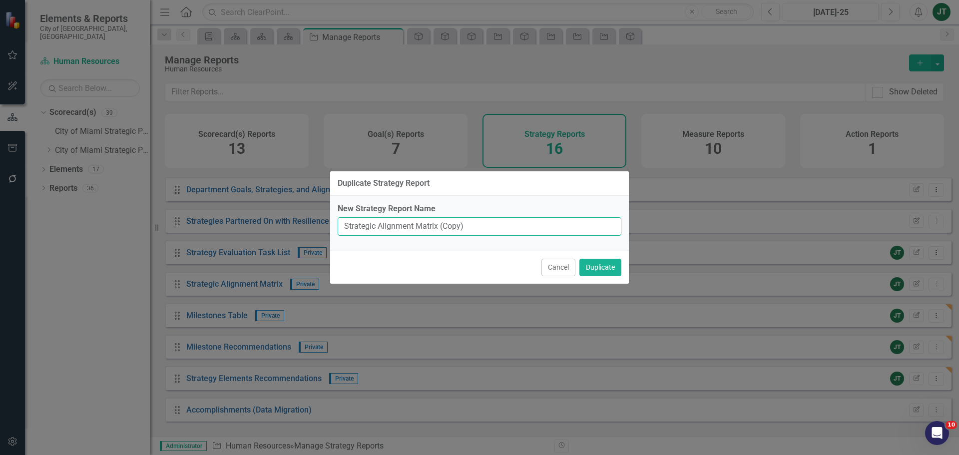
drag, startPoint x: 439, startPoint y: 227, endPoint x: 510, endPoint y: 223, distance: 71.0
click at [510, 223] on input "Strategic Alignment Matrix (Copy)" at bounding box center [480, 226] width 284 height 18
type input "Strategic Alignment Matrix"
click at [607, 264] on button "Duplicate" at bounding box center [600, 267] width 42 height 17
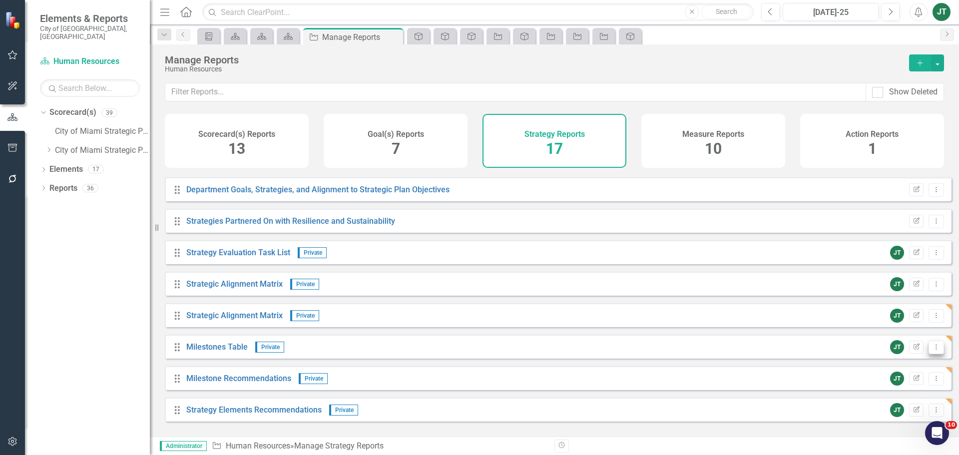
click at [932, 350] on icon "Dropdown Menu" at bounding box center [936, 347] width 8 height 6
click at [902, 407] on link "Copy Duplicate Report" at bounding box center [895, 408] width 82 height 18
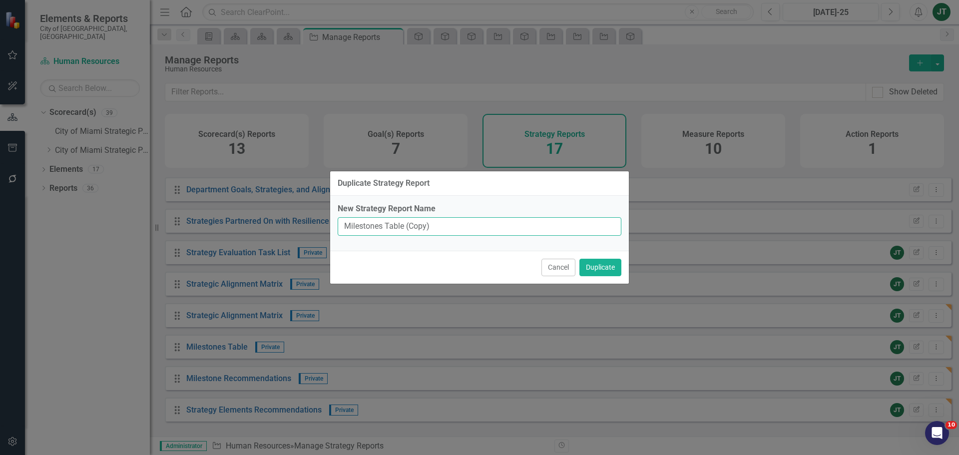
drag, startPoint x: 404, startPoint y: 224, endPoint x: 504, endPoint y: 226, distance: 99.4
click at [504, 226] on input "Milestones Table (Copy)" at bounding box center [480, 226] width 284 height 18
type input "Milestones Table"
click at [596, 272] on button "Duplicate" at bounding box center [600, 267] width 42 height 17
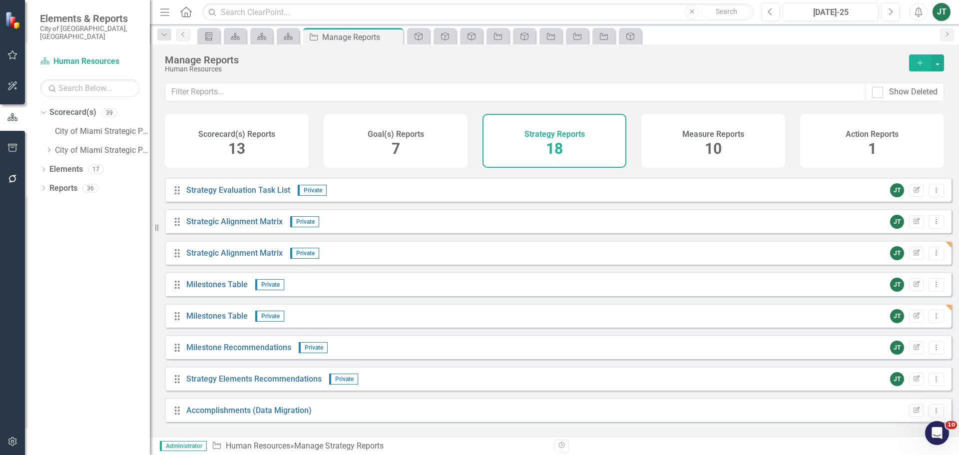
scroll to position [310, 0]
click at [932, 287] on icon "Dropdown Menu" at bounding box center [936, 284] width 8 height 6
click at [912, 345] on link "Copy Duplicate Report" at bounding box center [895, 345] width 82 height 18
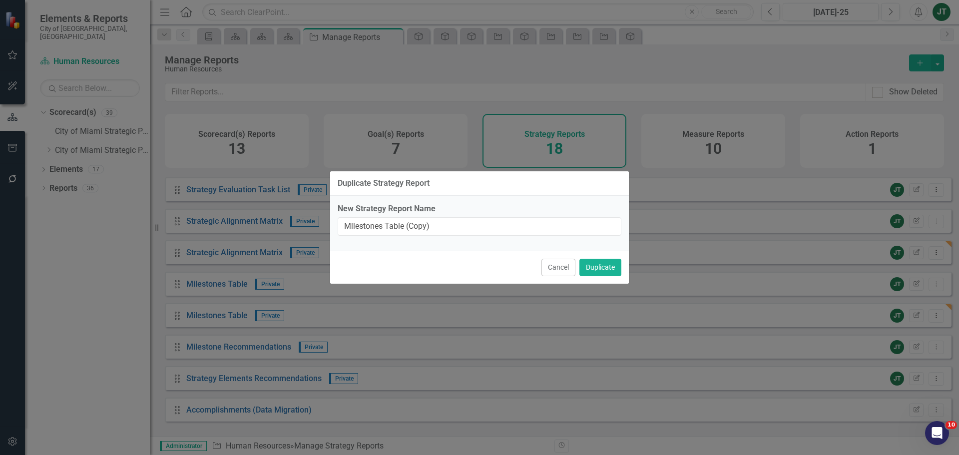
click at [333, 278] on div "Cancel Duplicate" at bounding box center [479, 267] width 299 height 33
click at [544, 266] on button "Cancel" at bounding box center [559, 267] width 34 height 17
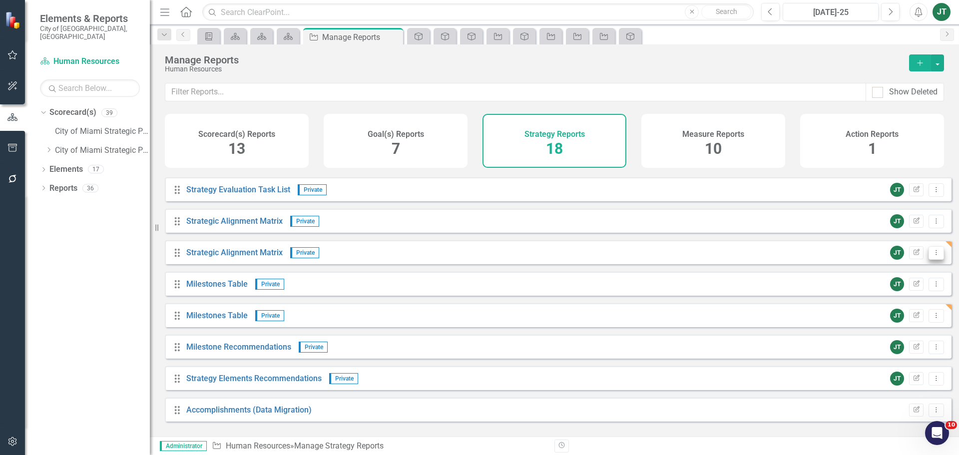
click at [934, 259] on button "Dropdown Menu" at bounding box center [936, 252] width 15 height 13
click at [895, 316] on link "Copy Duplicate Report" at bounding box center [895, 314] width 82 height 18
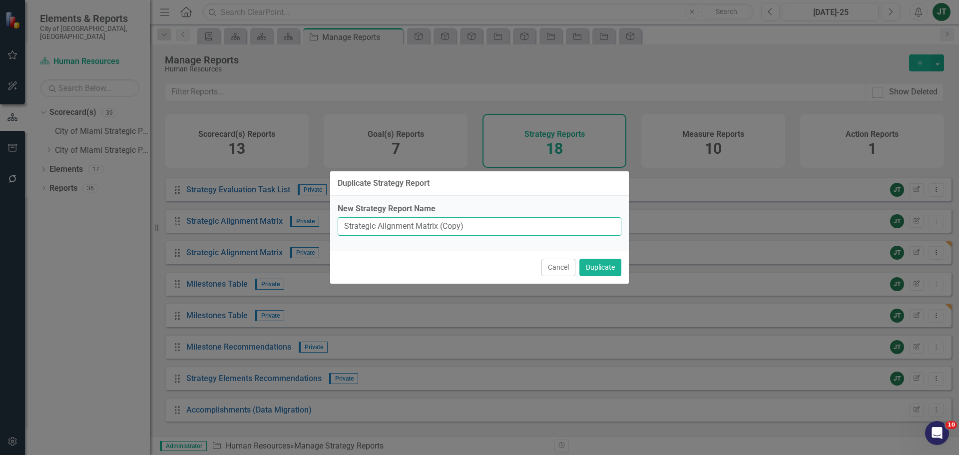
drag, startPoint x: 437, startPoint y: 227, endPoint x: 467, endPoint y: 227, distance: 30.0
click at [467, 227] on input "Strategic Alignment Matrix (Copy)" at bounding box center [480, 226] width 284 height 18
drag, startPoint x: 475, startPoint y: 227, endPoint x: 458, endPoint y: 229, distance: 17.1
click at [475, 227] on input "Strategic Alignment Matrix (Copy)" at bounding box center [480, 226] width 284 height 18
click at [446, 227] on input "Strategic Alignment Matrix (Copy)" at bounding box center [480, 226] width 284 height 18
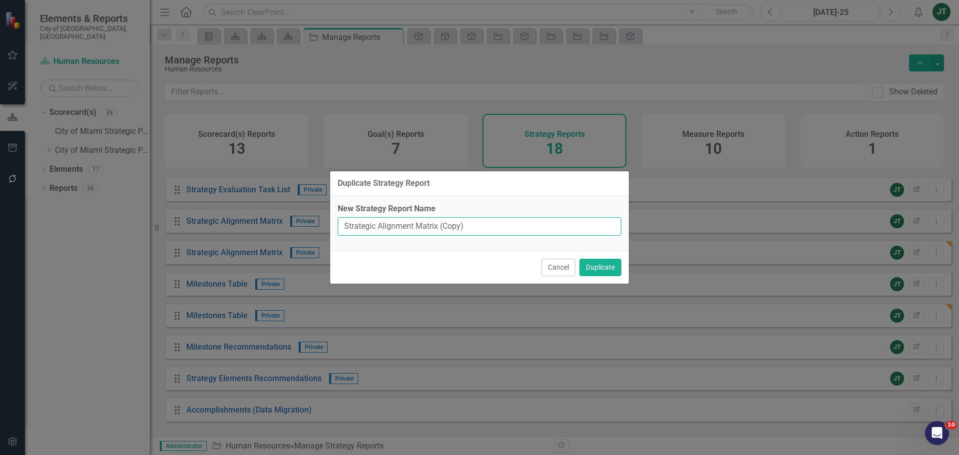
drag, startPoint x: 439, startPoint y: 227, endPoint x: 521, endPoint y: 226, distance: 82.4
click at [521, 226] on input "Strategic Alignment Matrix (Copy)" at bounding box center [480, 226] width 284 height 18
type input "Strategic Alignment Matrix"
click at [605, 267] on button "Duplicate" at bounding box center [600, 267] width 42 height 17
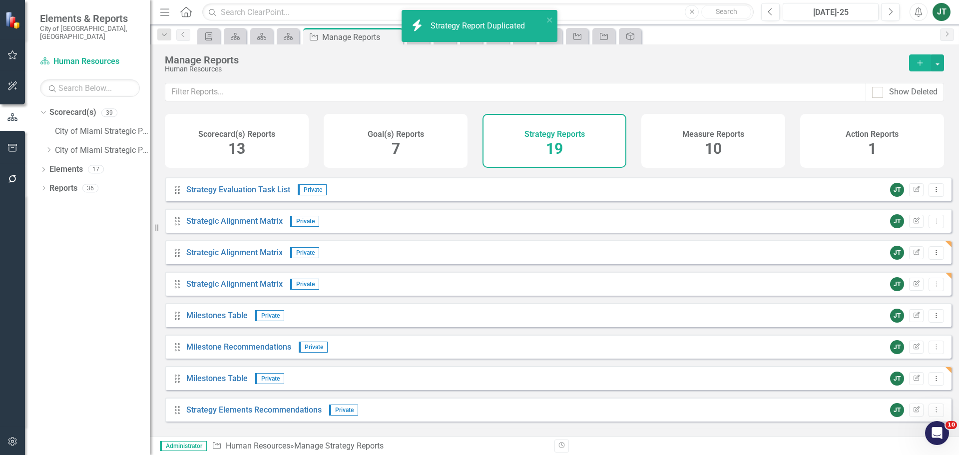
scroll to position [342, 0]
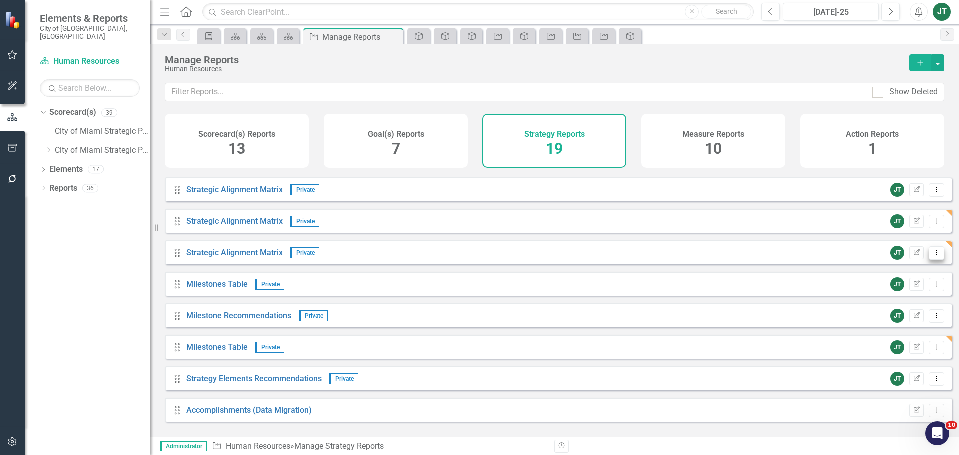
click at [936, 255] on icon at bounding box center [936, 252] width 1 height 5
click at [905, 309] on link "Copy Duplicate Report" at bounding box center [895, 314] width 82 height 18
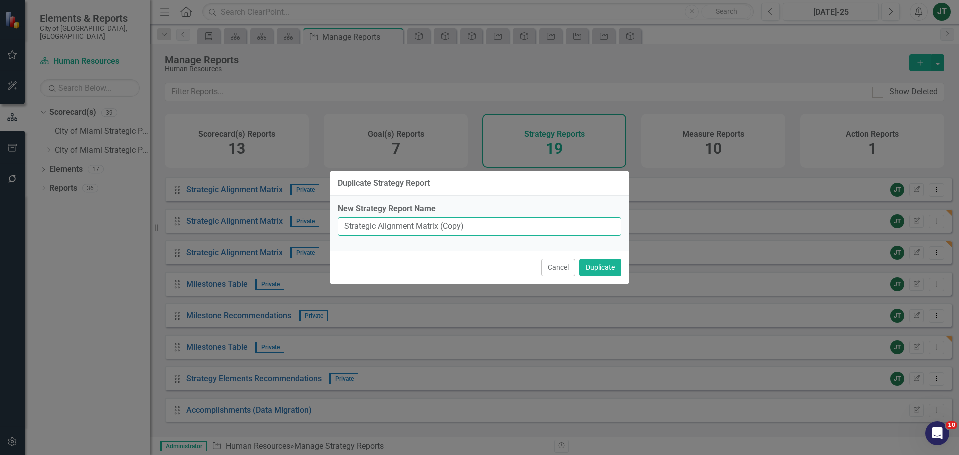
drag, startPoint x: 439, startPoint y: 227, endPoint x: 511, endPoint y: 233, distance: 72.1
click at [511, 233] on input "Strategic Alignment Matrix (Copy)" at bounding box center [480, 226] width 284 height 18
type input "Strategic Alignment Matrix"
click at [601, 260] on button "Duplicate" at bounding box center [600, 267] width 42 height 17
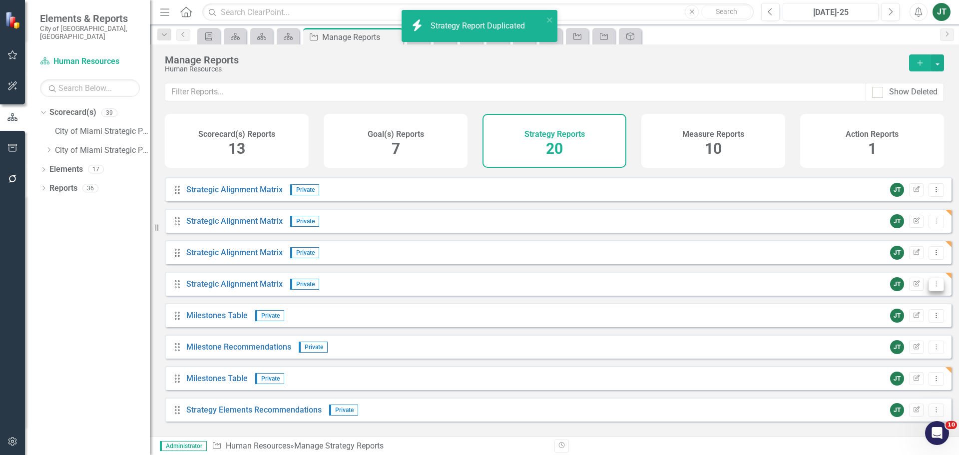
click at [934, 291] on button "Dropdown Menu" at bounding box center [936, 284] width 15 height 13
click at [903, 348] on link "Copy Duplicate Report" at bounding box center [895, 345] width 82 height 18
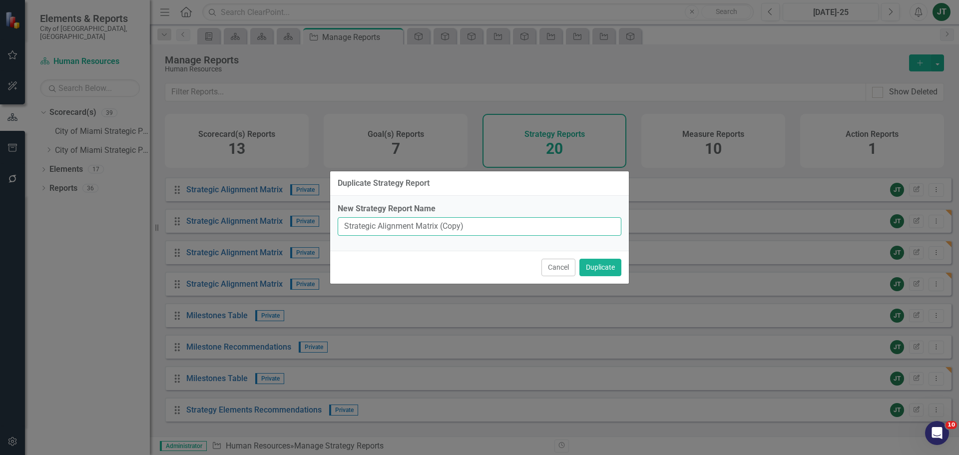
drag, startPoint x: 438, startPoint y: 226, endPoint x: 582, endPoint y: 225, distance: 143.9
click at [571, 226] on input "Strategic Alignment Matrix (Copy)" at bounding box center [480, 226] width 284 height 18
type input "Strategic Alignment Matrix"
click at [597, 265] on button "Duplicate" at bounding box center [600, 267] width 42 height 17
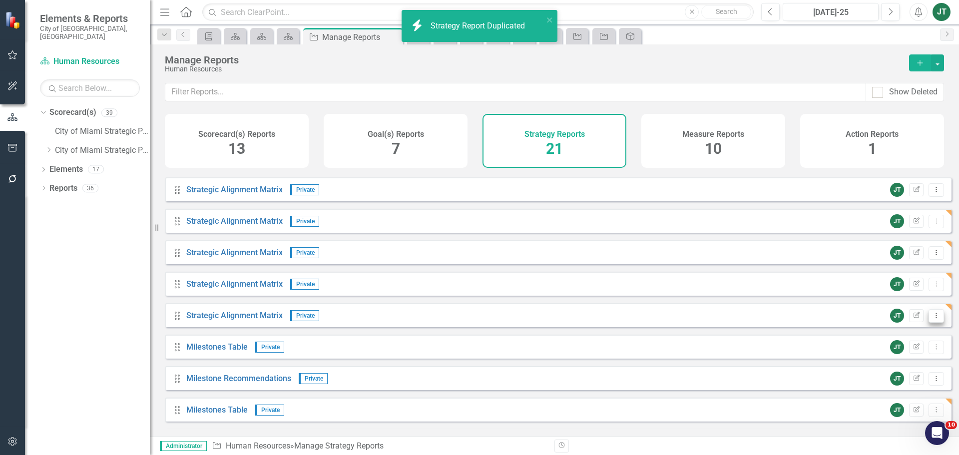
click at [932, 319] on icon "Dropdown Menu" at bounding box center [936, 315] width 8 height 6
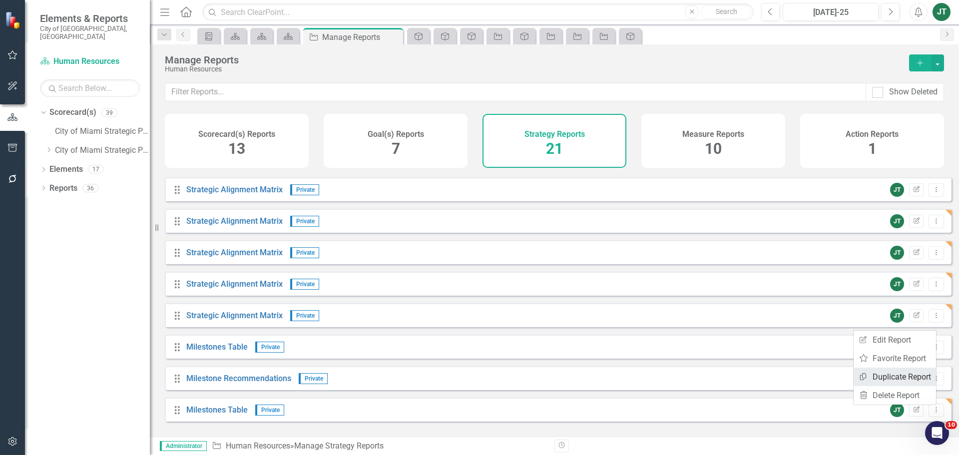
click at [888, 375] on link "Copy Duplicate Report" at bounding box center [895, 377] width 82 height 18
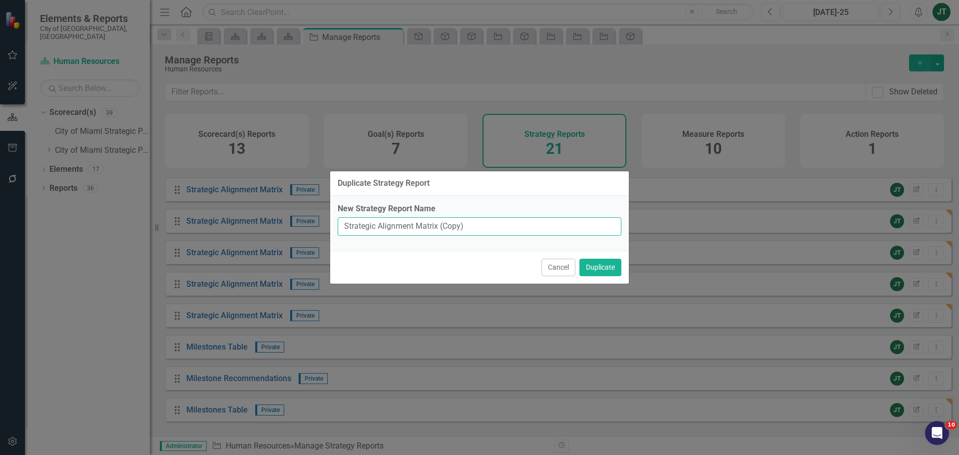
drag, startPoint x: 438, startPoint y: 227, endPoint x: 491, endPoint y: 228, distance: 53.0
click at [491, 228] on input "Strategic Alignment Matrix (Copy)" at bounding box center [480, 226] width 284 height 18
type input "Strategic Alignment Matrix"
click at [601, 265] on button "Duplicate" at bounding box center [600, 267] width 42 height 17
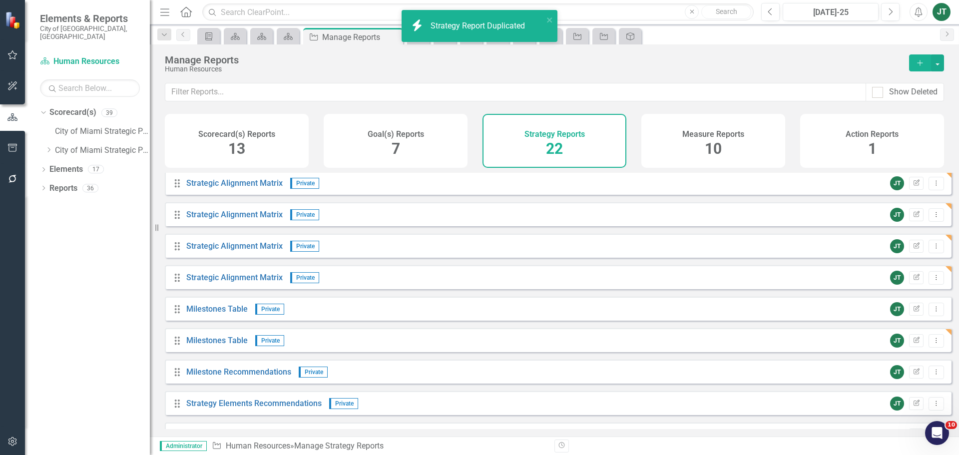
scroll to position [436, 0]
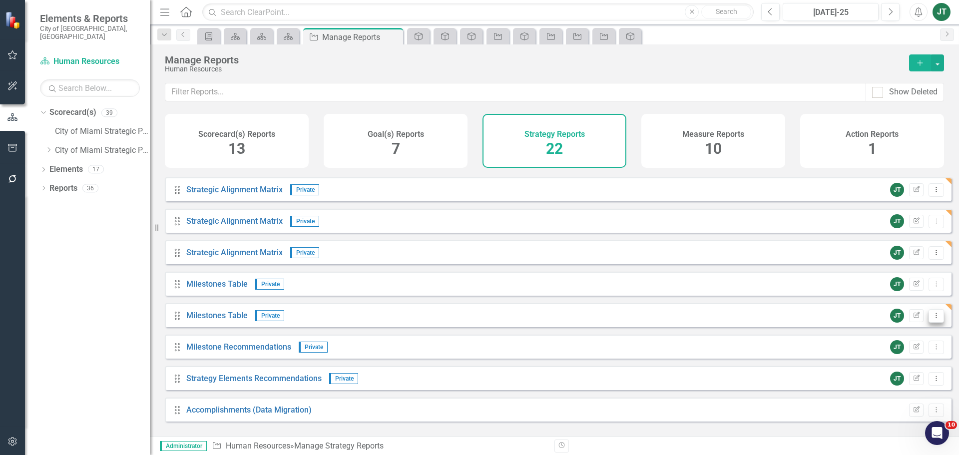
click at [932, 319] on icon "Dropdown Menu" at bounding box center [936, 315] width 8 height 6
click at [897, 378] on link "Copy Duplicate Report" at bounding box center [895, 377] width 82 height 18
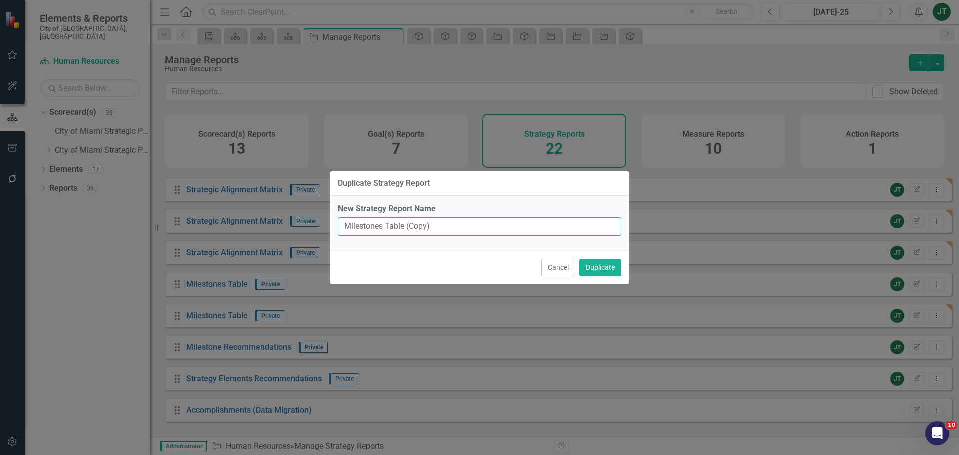
drag, startPoint x: 404, startPoint y: 225, endPoint x: 490, endPoint y: 222, distance: 86.0
click at [489, 222] on input "Milestones Table (Copy)" at bounding box center [480, 226] width 284 height 18
type input "Milestones Table"
click at [586, 266] on button "Duplicate" at bounding box center [600, 267] width 42 height 17
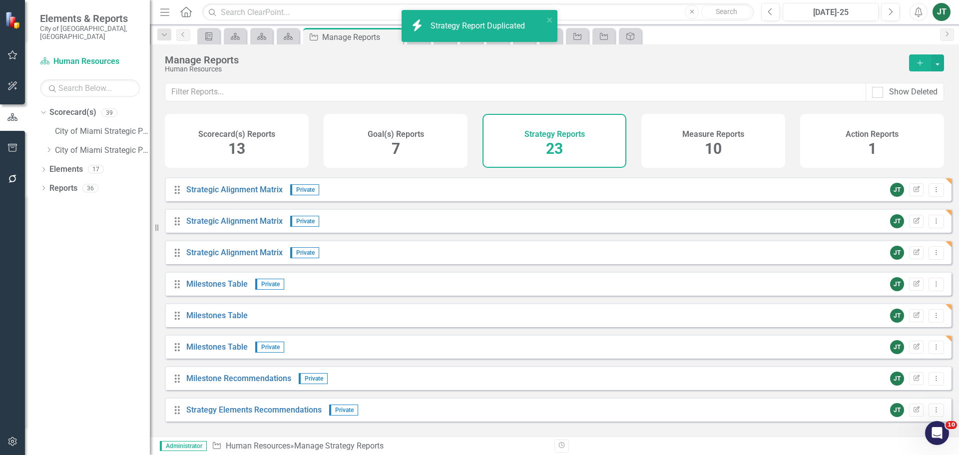
scroll to position [468, 0]
click at [934, 321] on button "Dropdown Menu" at bounding box center [936, 315] width 15 height 13
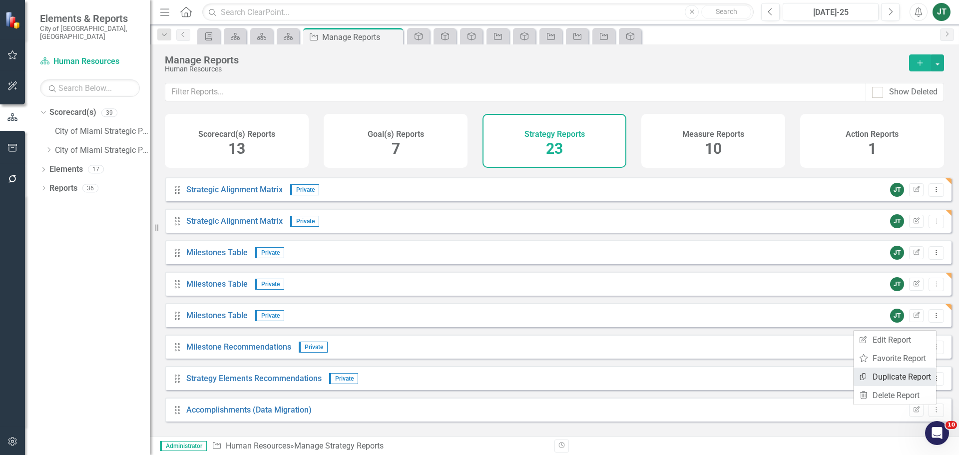
click at [905, 375] on link "Copy Duplicate Report" at bounding box center [895, 377] width 82 height 18
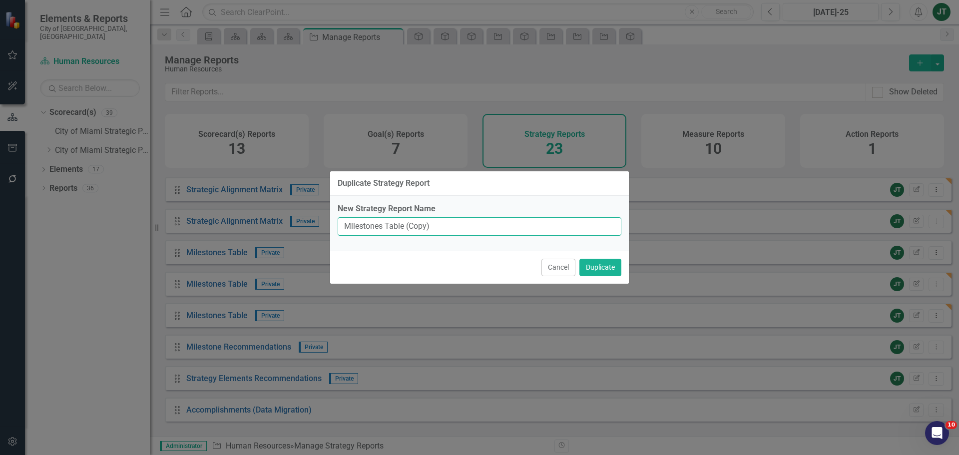
drag, startPoint x: 404, startPoint y: 224, endPoint x: 561, endPoint y: 224, distance: 156.9
click at [557, 225] on input "Milestones Table (Copy)" at bounding box center [480, 226] width 284 height 18
type input "Milestones Table"
click at [605, 270] on button "Duplicate" at bounding box center [600, 267] width 42 height 17
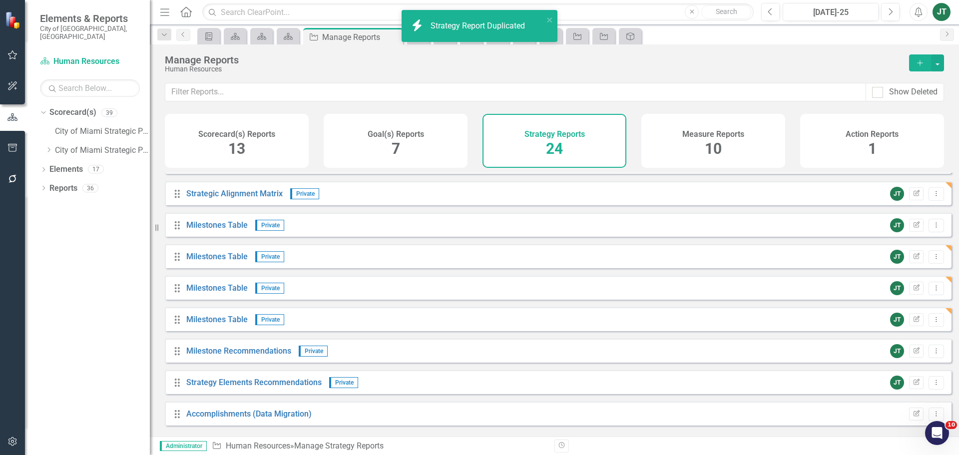
scroll to position [499, 0]
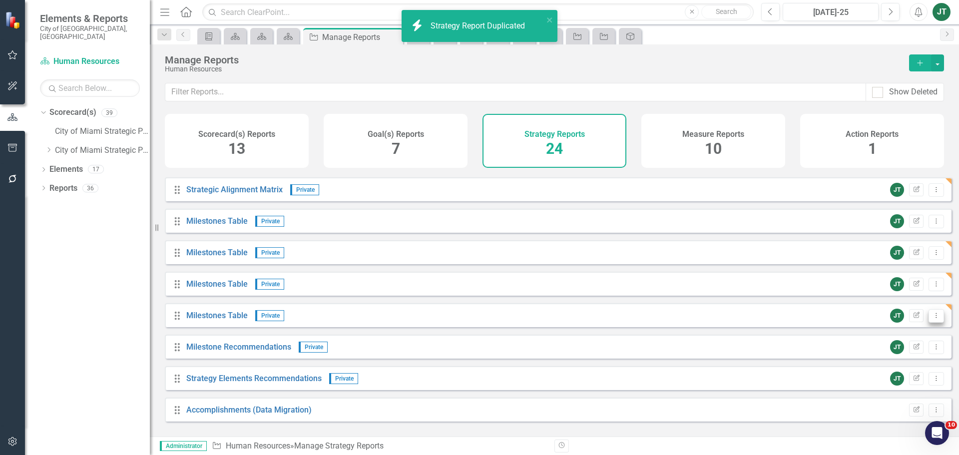
click at [932, 319] on icon "Dropdown Menu" at bounding box center [936, 315] width 8 height 6
click at [900, 374] on link "Copy Duplicate Report" at bounding box center [895, 377] width 82 height 18
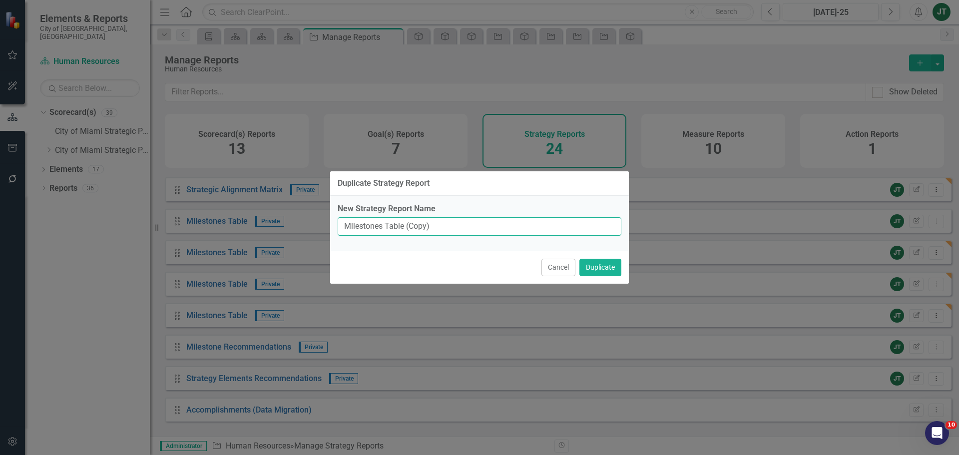
click at [403, 225] on input "Milestones Table (Copy)" at bounding box center [480, 226] width 284 height 18
click at [404, 224] on input "Milestones Table (Copy)" at bounding box center [480, 226] width 284 height 18
drag, startPoint x: 405, startPoint y: 227, endPoint x: 447, endPoint y: 227, distance: 42.0
click at [447, 227] on input "Milestones Table (Copy)" at bounding box center [480, 226] width 284 height 18
type input "Milestones Table"
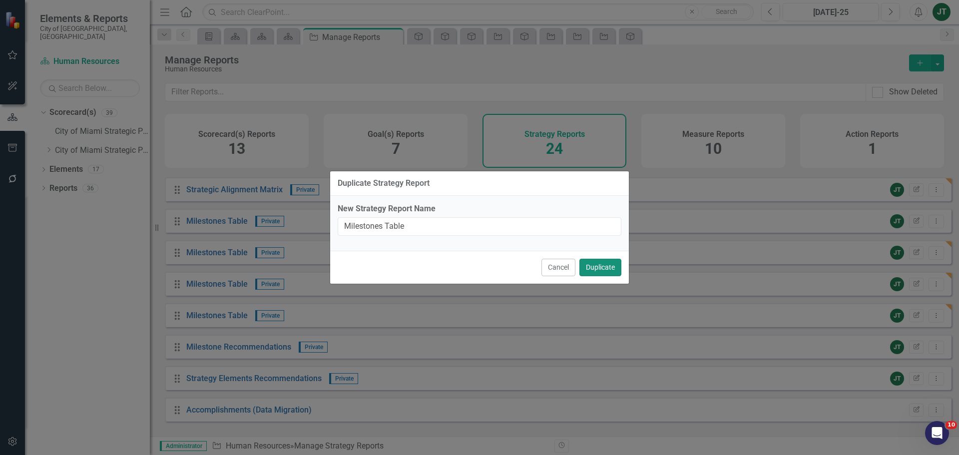
click at [596, 267] on button "Duplicate" at bounding box center [600, 267] width 42 height 17
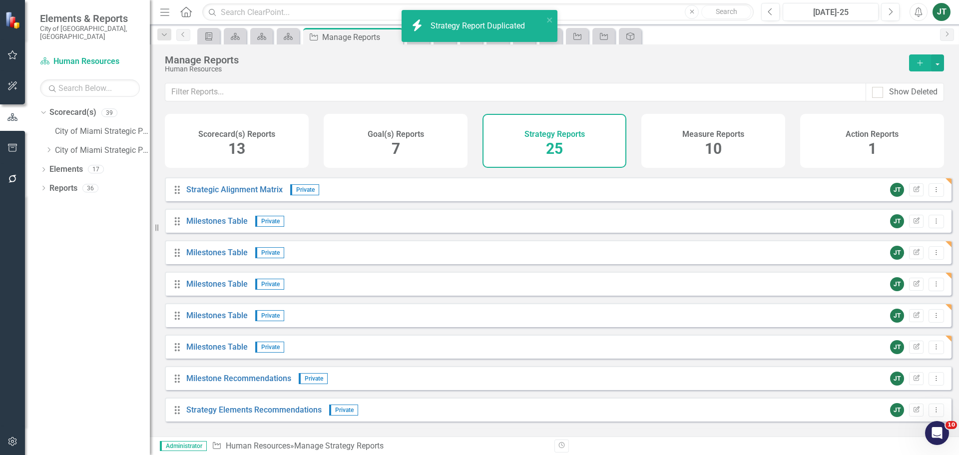
scroll to position [531, 0]
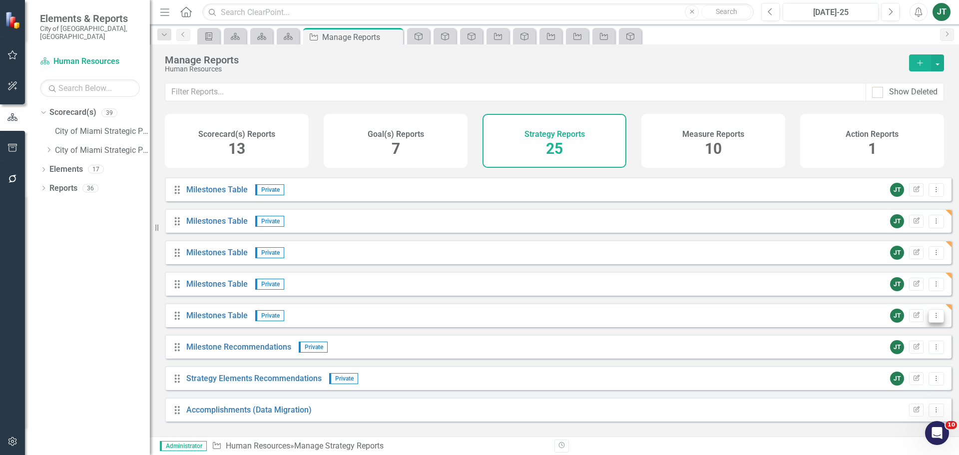
click at [932, 319] on icon "Dropdown Menu" at bounding box center [936, 315] width 8 height 6
click at [903, 372] on link "Copy Duplicate Report" at bounding box center [895, 377] width 82 height 18
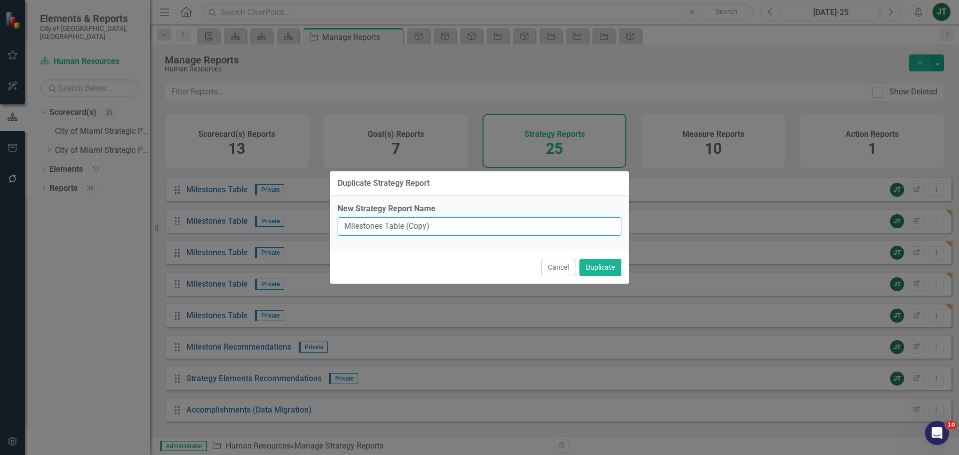
drag, startPoint x: 405, startPoint y: 223, endPoint x: 445, endPoint y: 228, distance: 40.7
click at [445, 228] on input "Milestones Table (Copy)" at bounding box center [480, 226] width 284 height 18
type input "Milestones Table"
click at [612, 266] on button "Duplicate" at bounding box center [600, 267] width 42 height 17
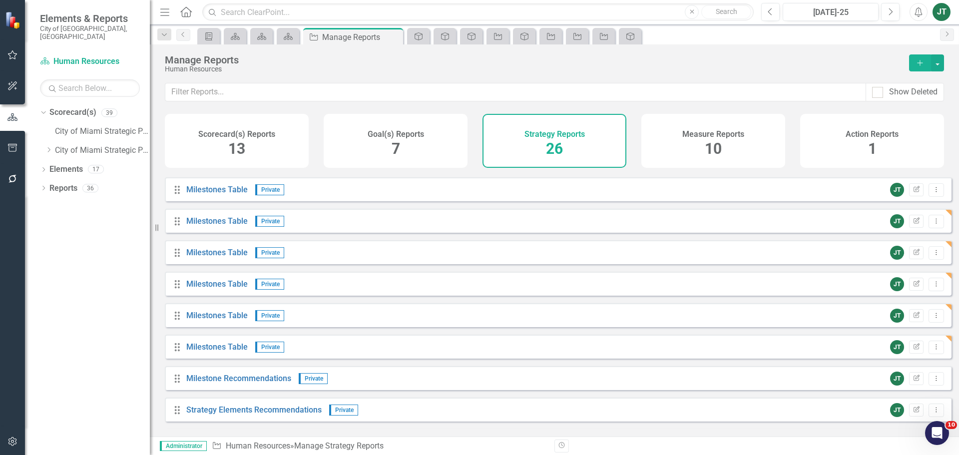
scroll to position [562, 0]
click at [936, 354] on button "Dropdown Menu" at bounding box center [936, 347] width 15 height 13
click at [893, 403] on link "Copy Duplicate Report" at bounding box center [895, 408] width 82 height 18
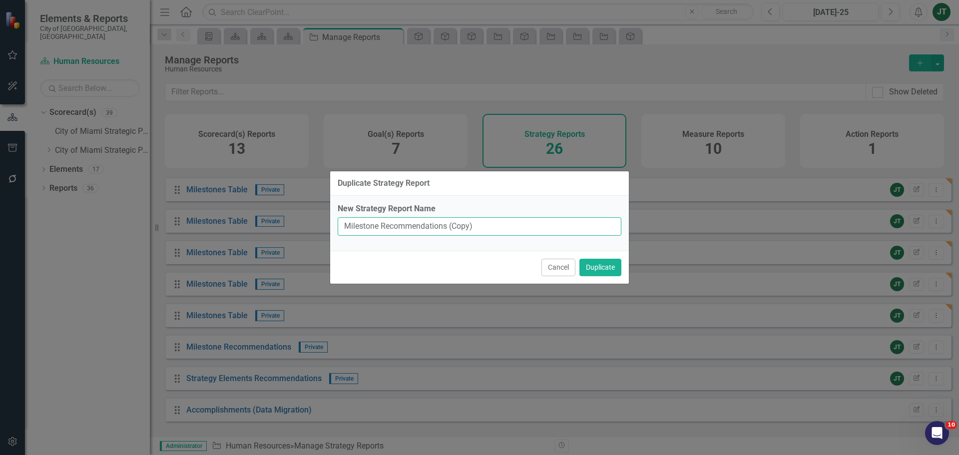
click at [450, 227] on input "Milestone Recommendations (Copy)" at bounding box center [480, 226] width 284 height 18
drag, startPoint x: 448, startPoint y: 227, endPoint x: 509, endPoint y: 224, distance: 61.0
click at [509, 224] on input "Milestone Recommendations (Copy)" at bounding box center [480, 226] width 284 height 18
type input "Milestone Recommendations"
click at [591, 269] on button "Duplicate" at bounding box center [600, 267] width 42 height 17
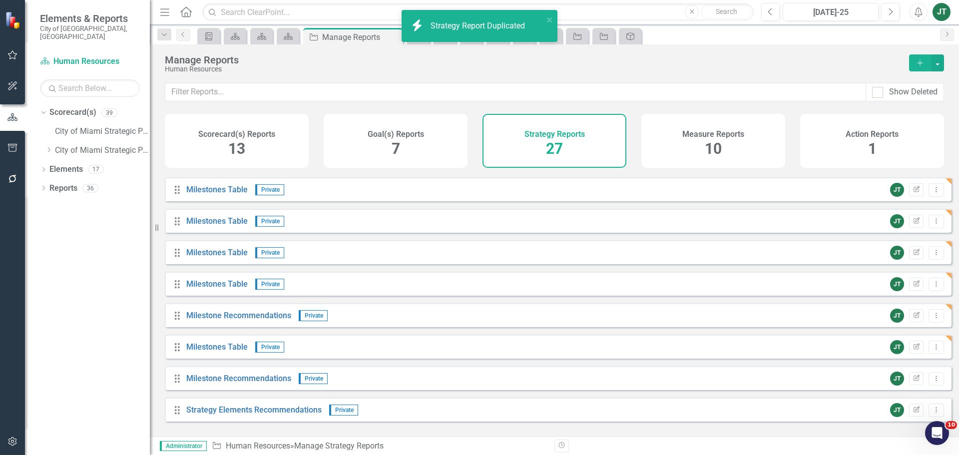
scroll to position [593, 0]
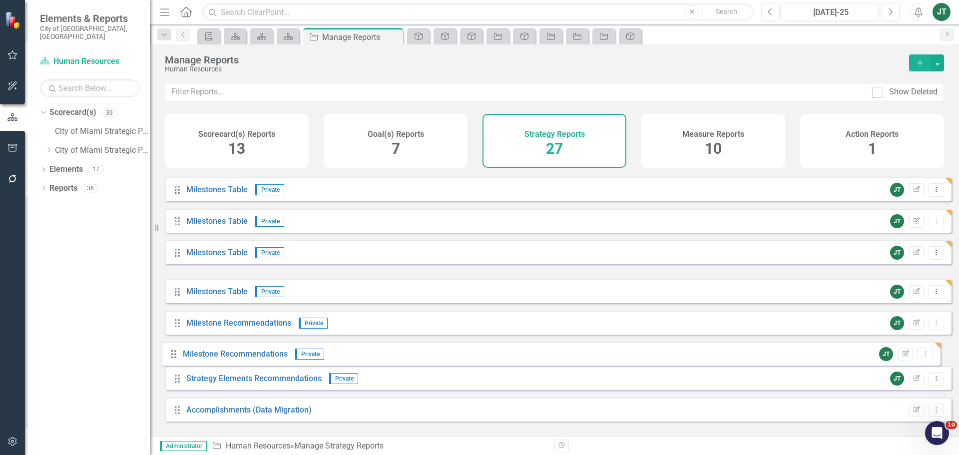
drag, startPoint x: 177, startPoint y: 291, endPoint x: 173, endPoint y: 354, distance: 62.5
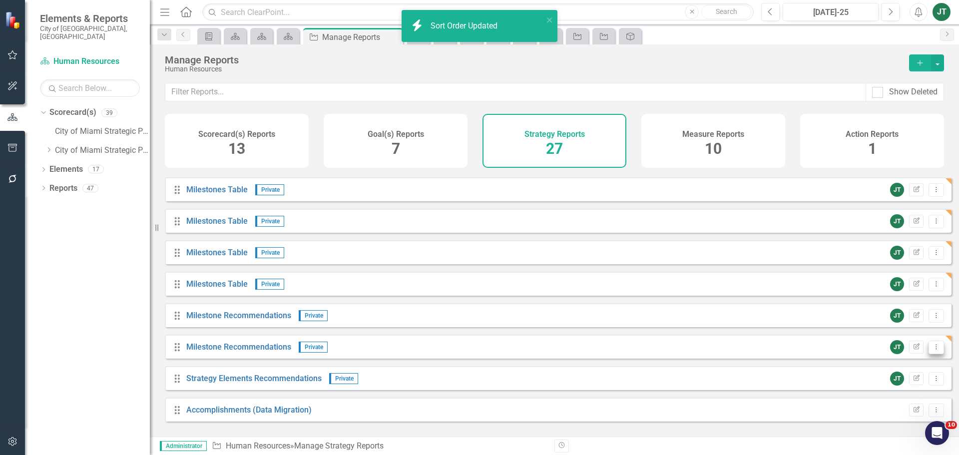
click at [932, 350] on icon "Dropdown Menu" at bounding box center [936, 347] width 8 height 6
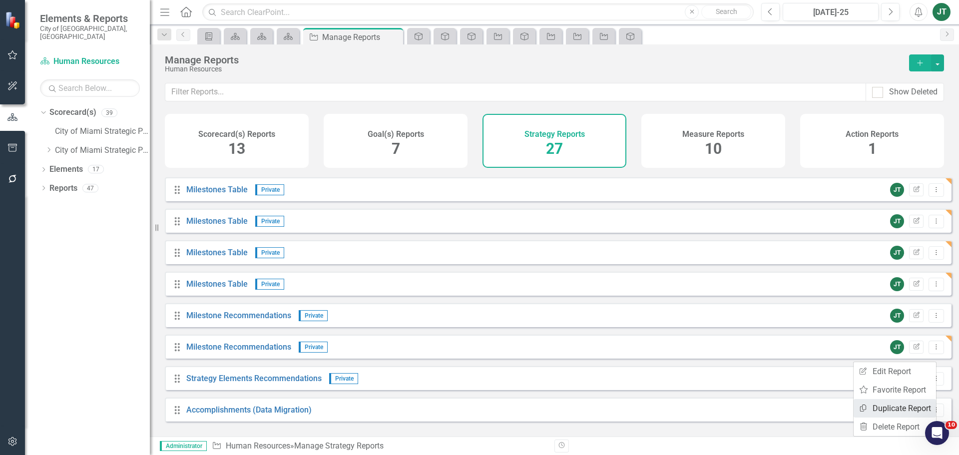
click at [898, 405] on link "Copy Duplicate Report" at bounding box center [895, 408] width 82 height 18
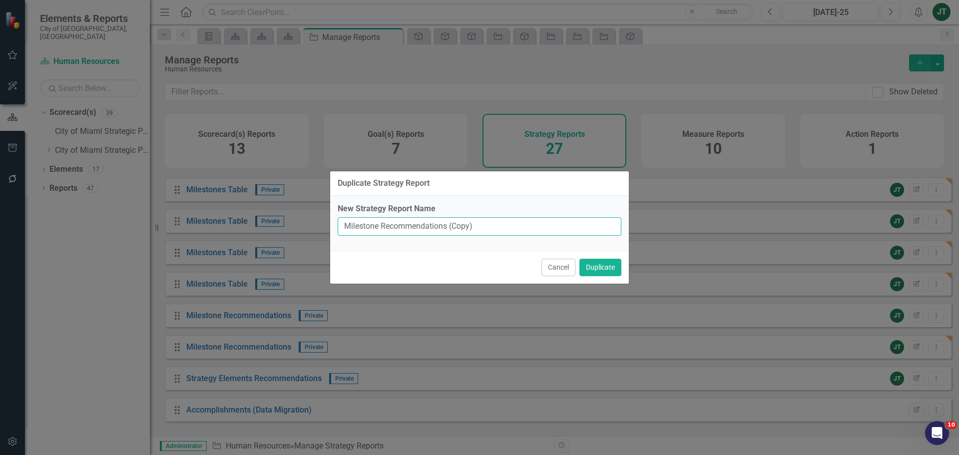
click at [443, 225] on input "Milestone Recommendations (Copy)" at bounding box center [480, 226] width 284 height 18
drag, startPoint x: 447, startPoint y: 225, endPoint x: 510, endPoint y: 225, distance: 62.9
click at [509, 226] on input "Milestone Recommendations (Copy)" at bounding box center [480, 226] width 284 height 18
type input "Milestone Recommendations"
click at [609, 269] on button "Duplicate" at bounding box center [600, 267] width 42 height 17
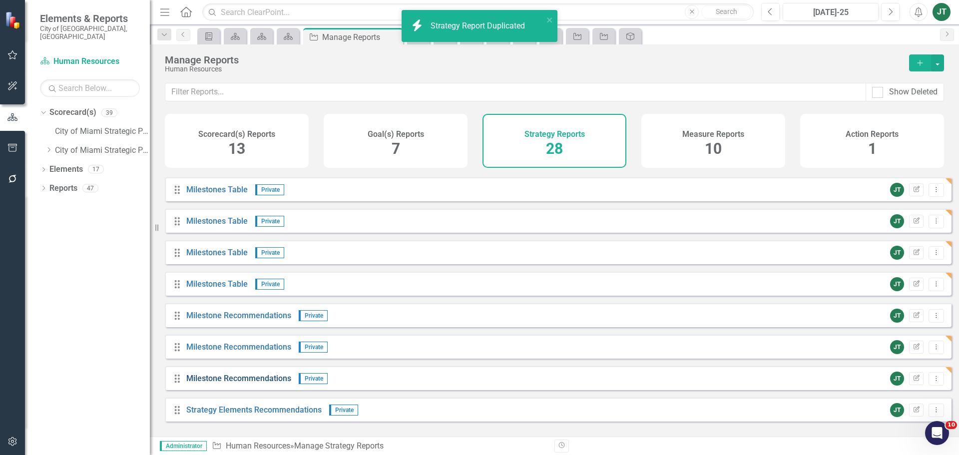
scroll to position [625, 0]
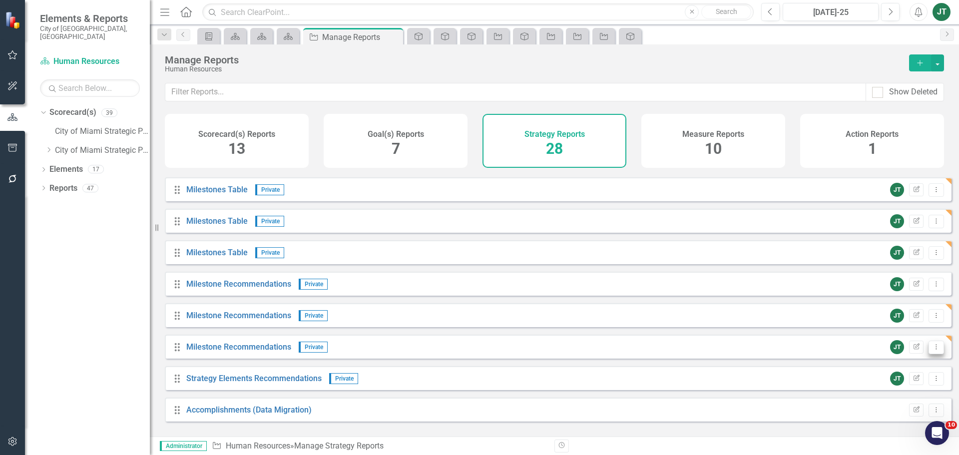
click at [933, 350] on icon "Dropdown Menu" at bounding box center [936, 347] width 8 height 6
click at [892, 409] on link "Copy Duplicate Report" at bounding box center [895, 408] width 82 height 18
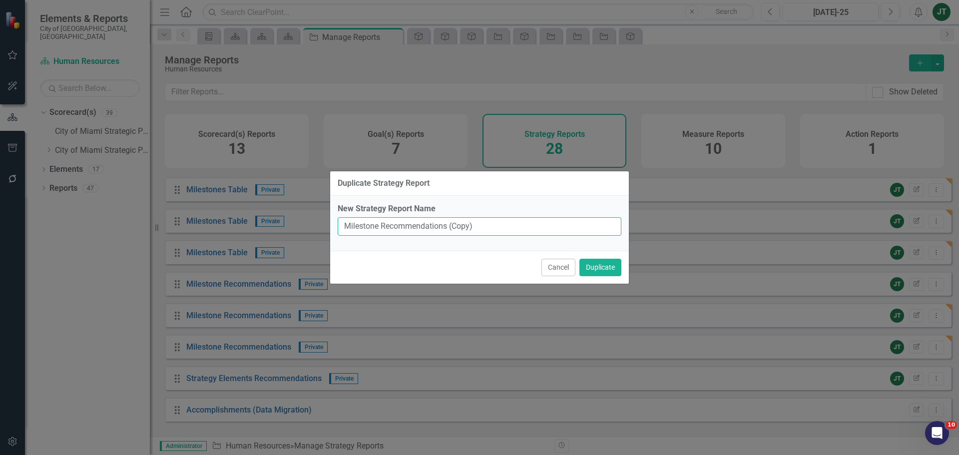
drag, startPoint x: 448, startPoint y: 226, endPoint x: 561, endPoint y: 225, distance: 113.4
click at [553, 226] on input "Milestone Recommendations (Copy)" at bounding box center [480, 226] width 284 height 18
type input "Milestone Recommendations"
click at [601, 269] on button "Duplicate" at bounding box center [600, 267] width 42 height 17
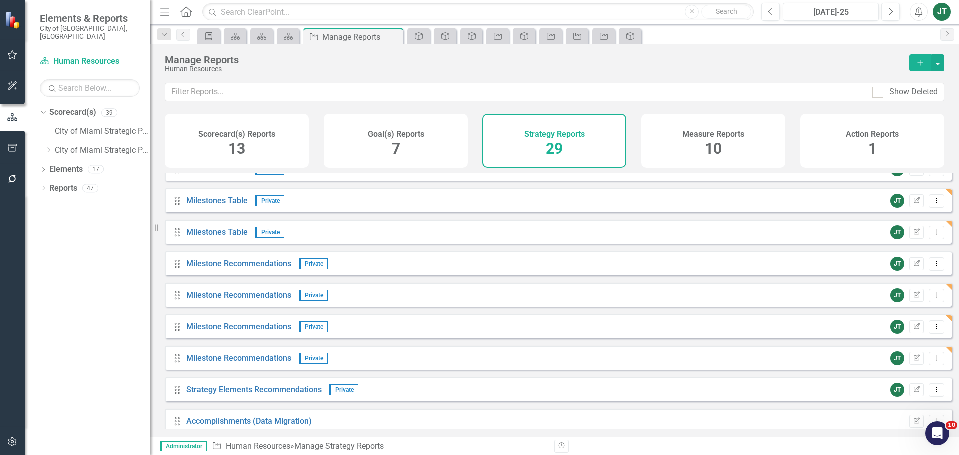
scroll to position [656, 0]
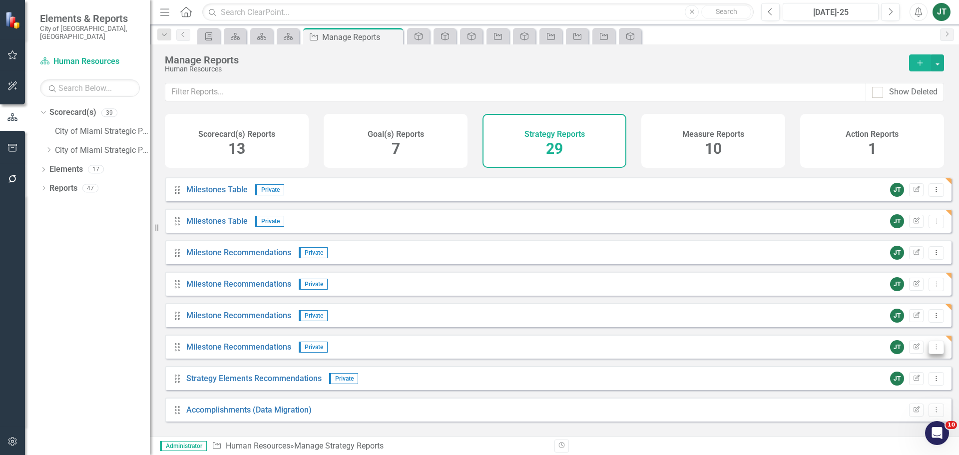
click at [932, 350] on icon "Dropdown Menu" at bounding box center [936, 347] width 8 height 6
click at [906, 406] on link "Copy Duplicate Report" at bounding box center [895, 408] width 82 height 18
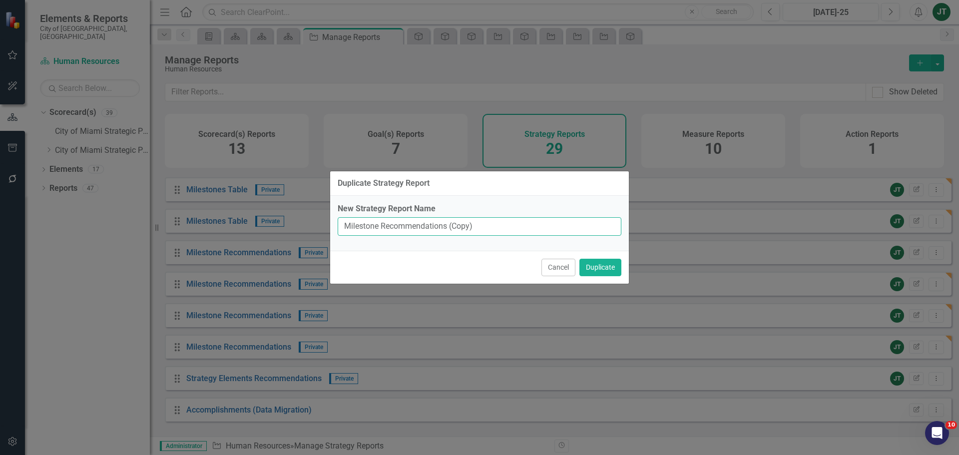
drag, startPoint x: 448, startPoint y: 223, endPoint x: 518, endPoint y: 222, distance: 70.4
click at [518, 222] on input "Milestone Recommendations (Copy)" at bounding box center [480, 226] width 284 height 18
type input "Milestone Recommendations"
click at [595, 262] on button "Duplicate" at bounding box center [600, 267] width 42 height 17
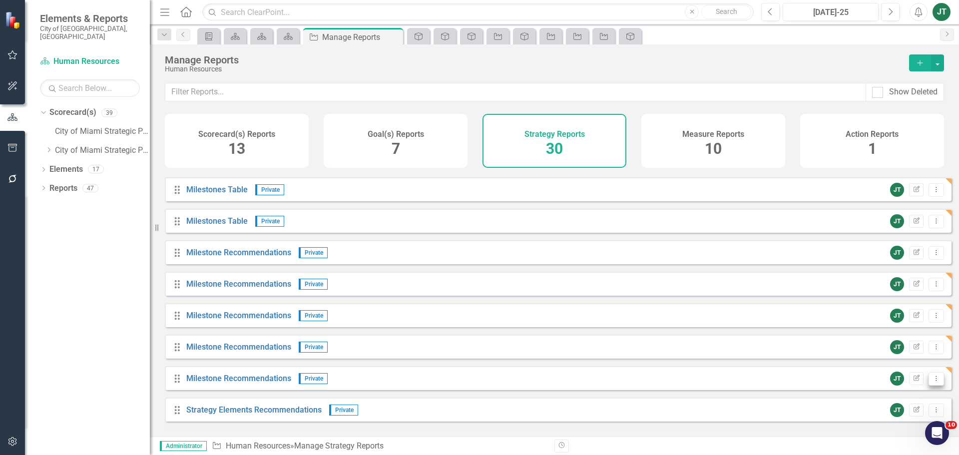
click at [932, 382] on icon "Dropdown Menu" at bounding box center [936, 378] width 8 height 6
click at [912, 350] on link "Copy Duplicate Report" at bounding box center [895, 351] width 82 height 18
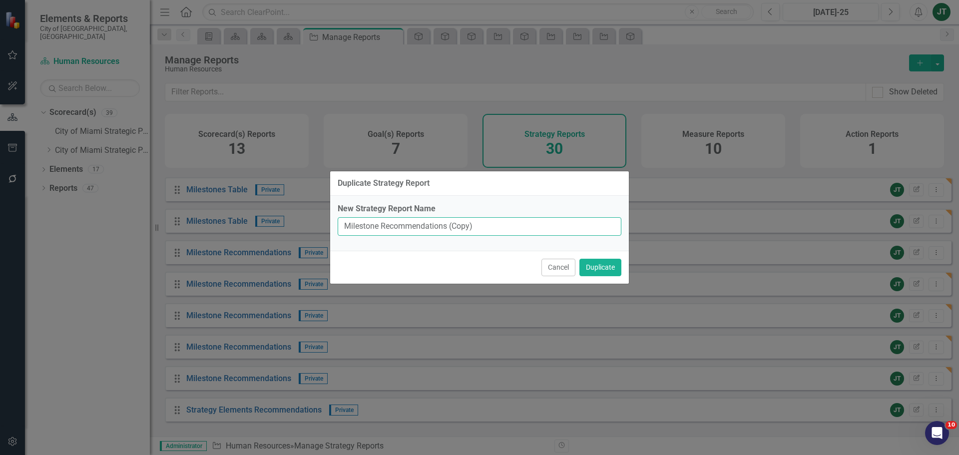
drag, startPoint x: 472, startPoint y: 226, endPoint x: 545, endPoint y: 230, distance: 73.1
click at [545, 230] on input "Milestone Recommendations (Copy)" at bounding box center [480, 226] width 284 height 18
type input "Milestone Recommendations"
click at [598, 265] on button "Duplicate" at bounding box center [600, 267] width 42 height 17
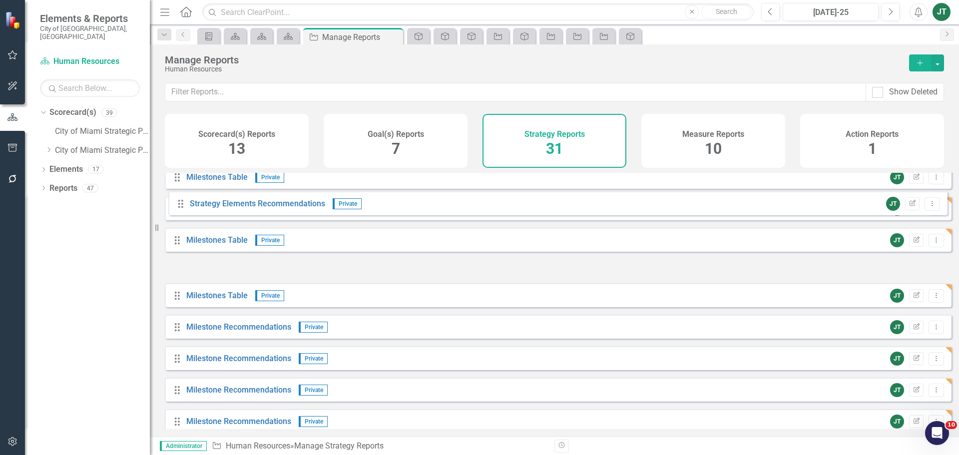
scroll to position [588, 0]
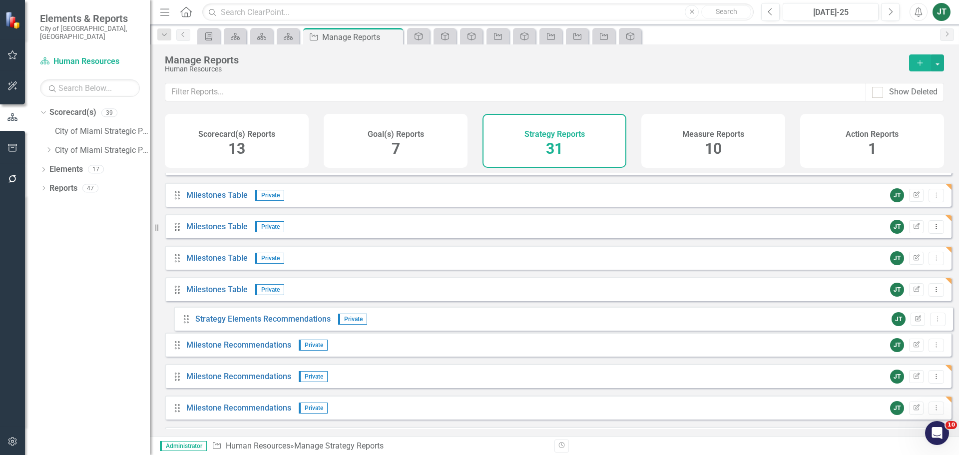
drag, startPoint x: 174, startPoint y: 384, endPoint x: 183, endPoint y: 317, distance: 67.5
click at [183, 317] on div "Drag Strategy(s) Default Edit Report Dropdown Menu Drag [PERSON_NAME] Chart Def…" at bounding box center [558, 69] width 787 height 968
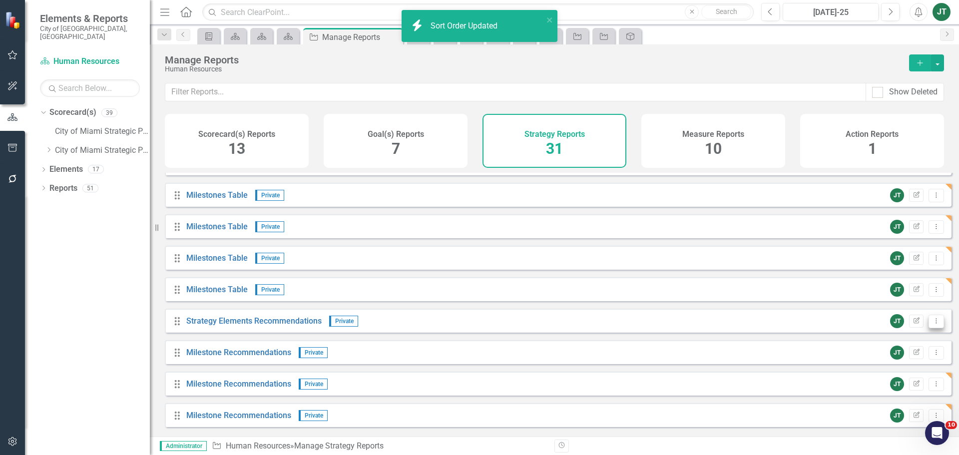
click at [932, 324] on icon "Dropdown Menu" at bounding box center [936, 321] width 8 height 6
click at [900, 385] on link "Copy Duplicate Report" at bounding box center [895, 382] width 82 height 18
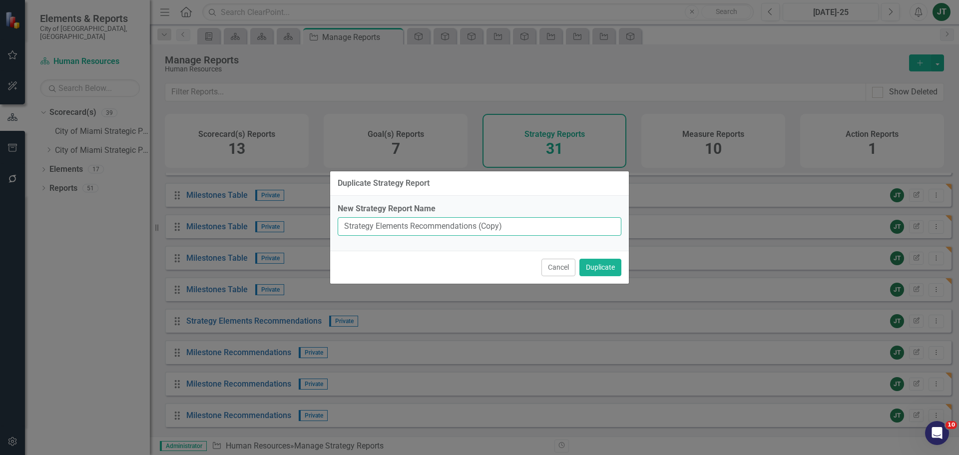
drag, startPoint x: 479, startPoint y: 226, endPoint x: 577, endPoint y: 226, distance: 98.9
click at [577, 226] on input "Strategy Elements Recommendations (Copy)" at bounding box center [480, 226] width 284 height 18
type input "Strategy Elements Recommendations"
click at [612, 267] on button "Duplicate" at bounding box center [600, 267] width 42 height 17
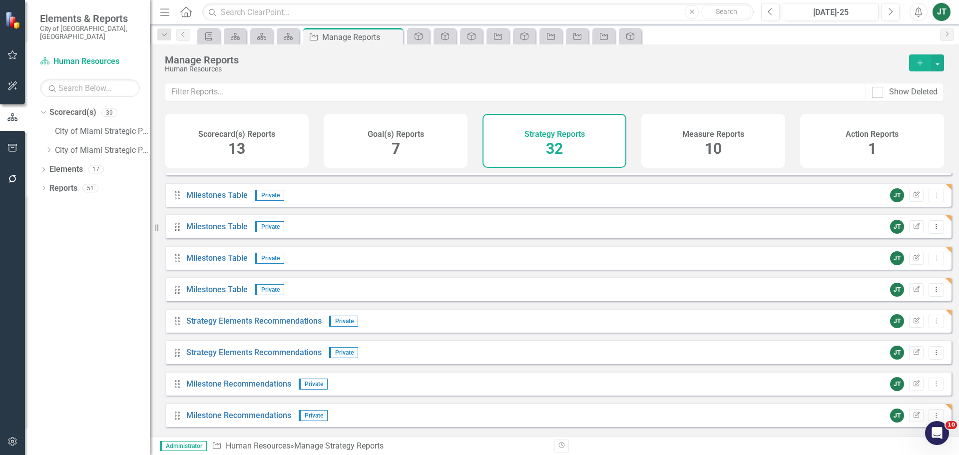
click at [932, 356] on icon "Dropdown Menu" at bounding box center [936, 352] width 8 height 6
click at [899, 408] on link "Copy Duplicate Report" at bounding box center [895, 414] width 82 height 18
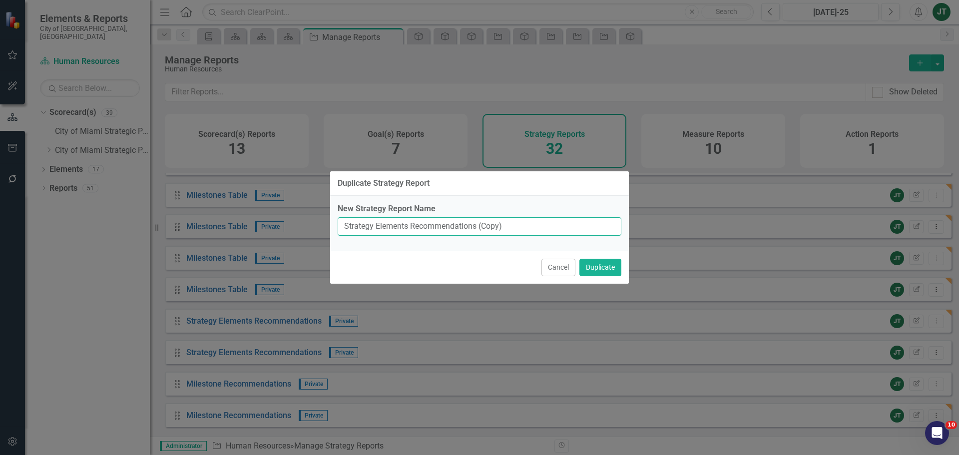
drag, startPoint x: 477, startPoint y: 224, endPoint x: 553, endPoint y: 224, distance: 75.9
click at [553, 224] on input "Strategy Elements Recommendations (Copy)" at bounding box center [480, 226] width 284 height 18
type input "Strategy Elements Recommendations"
click at [591, 265] on button "Duplicate" at bounding box center [600, 267] width 42 height 17
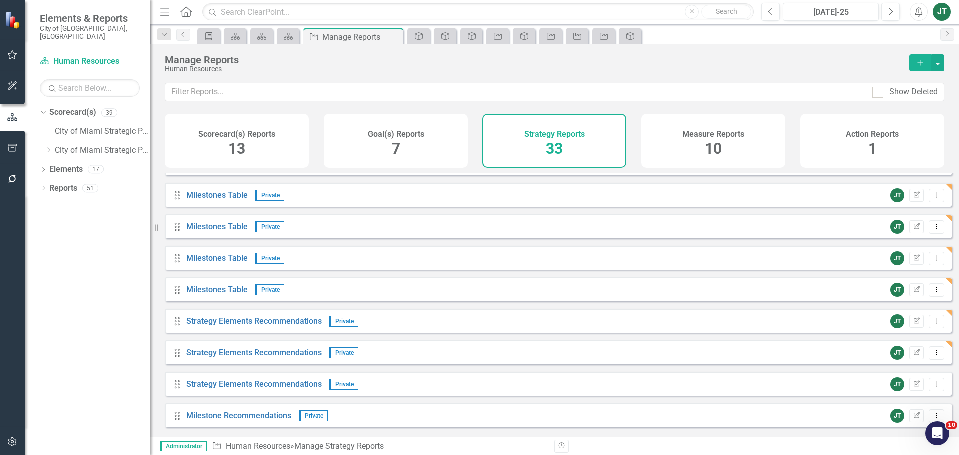
scroll to position [688, 0]
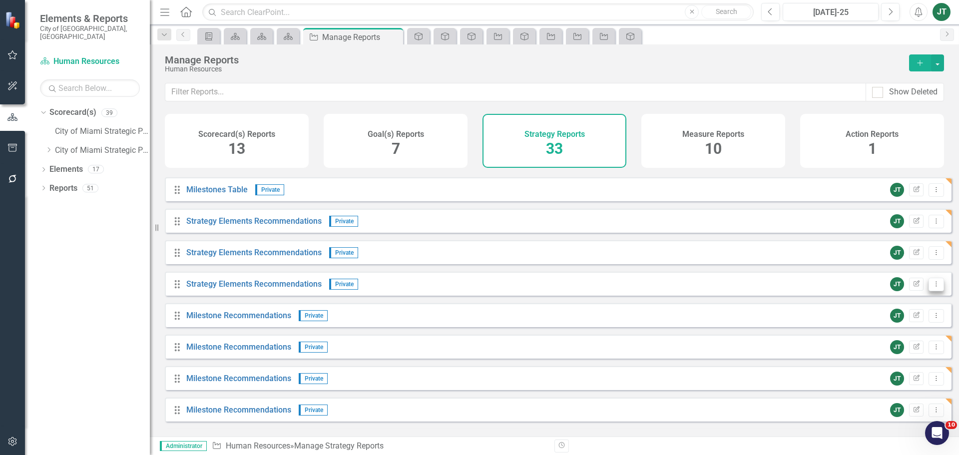
click at [932, 287] on icon "Dropdown Menu" at bounding box center [936, 284] width 8 height 6
click at [899, 340] on link "Copy Duplicate Report" at bounding box center [895, 345] width 82 height 18
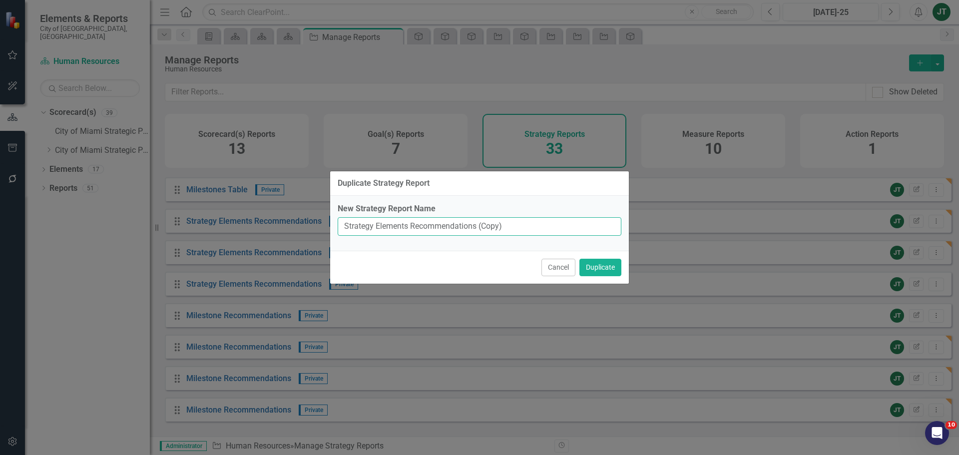
drag, startPoint x: 478, startPoint y: 225, endPoint x: 591, endPoint y: 225, distance: 113.4
click at [591, 225] on input "Strategy Elements Recommendations (Copy)" at bounding box center [480, 226] width 284 height 18
type input "Strategy Elements Recommendations"
click at [592, 266] on button "Duplicate" at bounding box center [600, 267] width 42 height 17
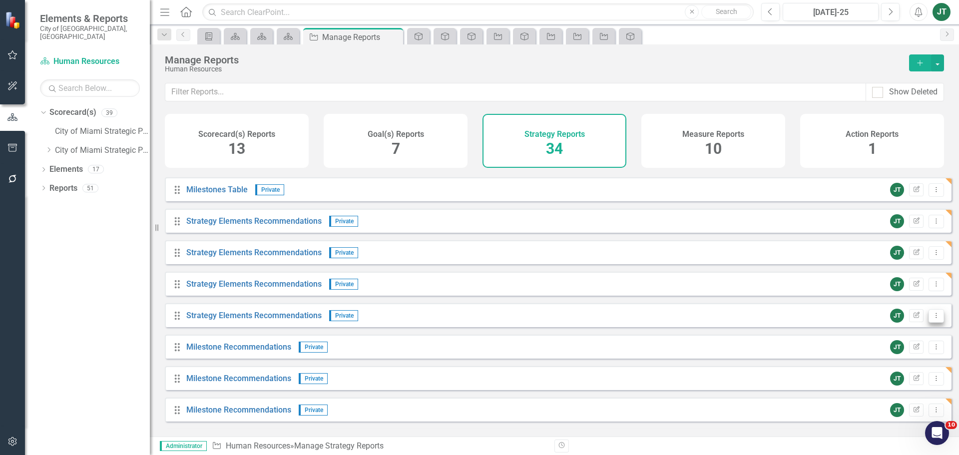
click at [932, 319] on icon "Dropdown Menu" at bounding box center [936, 315] width 8 height 6
click at [898, 374] on link "Copy Duplicate Report" at bounding box center [895, 377] width 82 height 18
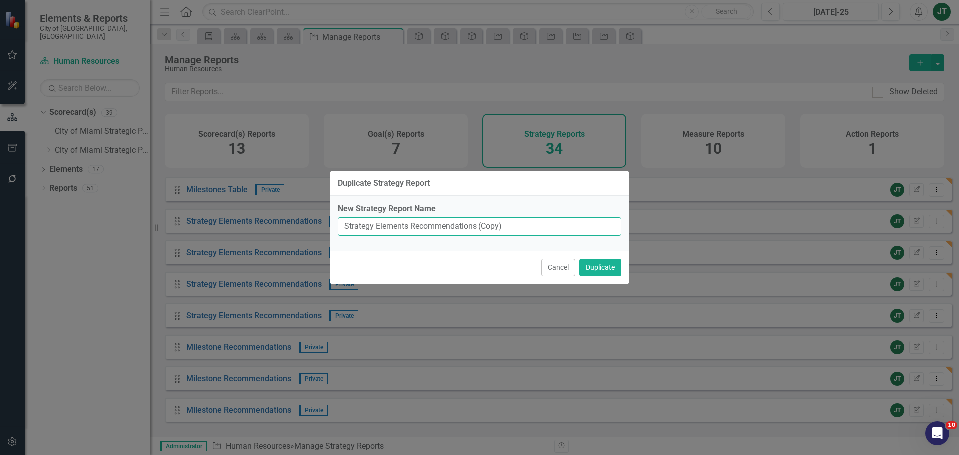
drag, startPoint x: 476, startPoint y: 225, endPoint x: 571, endPoint y: 219, distance: 95.6
click at [568, 225] on input "Strategy Elements Recommendations (Copy)" at bounding box center [480, 226] width 284 height 18
type input "Strategy Elements Recommendations"
click at [597, 269] on button "Duplicate" at bounding box center [600, 267] width 42 height 17
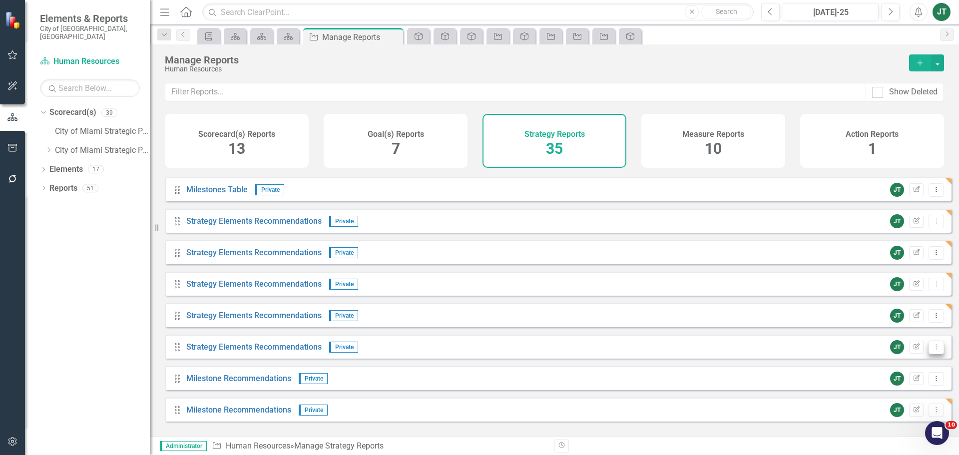
click at [929, 354] on button "Dropdown Menu" at bounding box center [936, 347] width 15 height 13
click at [914, 405] on link "Copy Duplicate Report" at bounding box center [895, 408] width 82 height 18
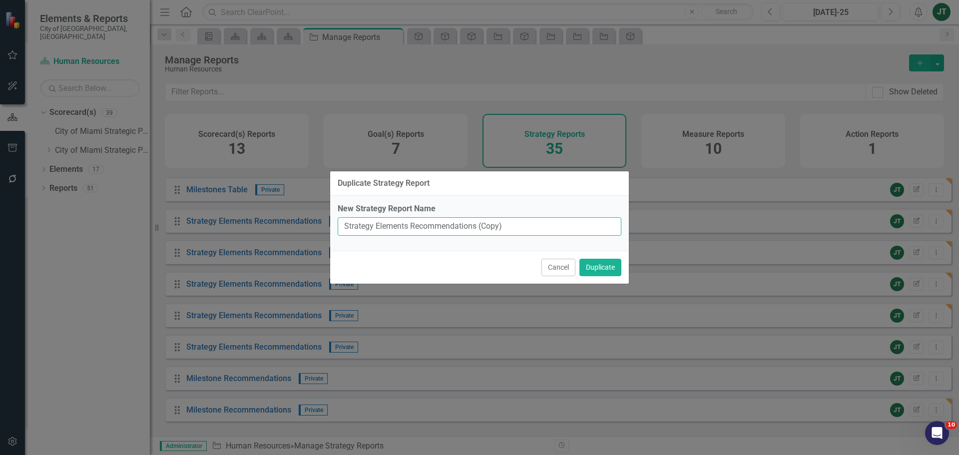
drag, startPoint x: 477, startPoint y: 226, endPoint x: 560, endPoint y: 220, distance: 83.1
click at [558, 222] on input "Strategy Elements Recommendations (Copy)" at bounding box center [480, 226] width 284 height 18
type input "Strategy Elements Recommendations"
click at [605, 262] on button "Duplicate" at bounding box center [600, 267] width 42 height 17
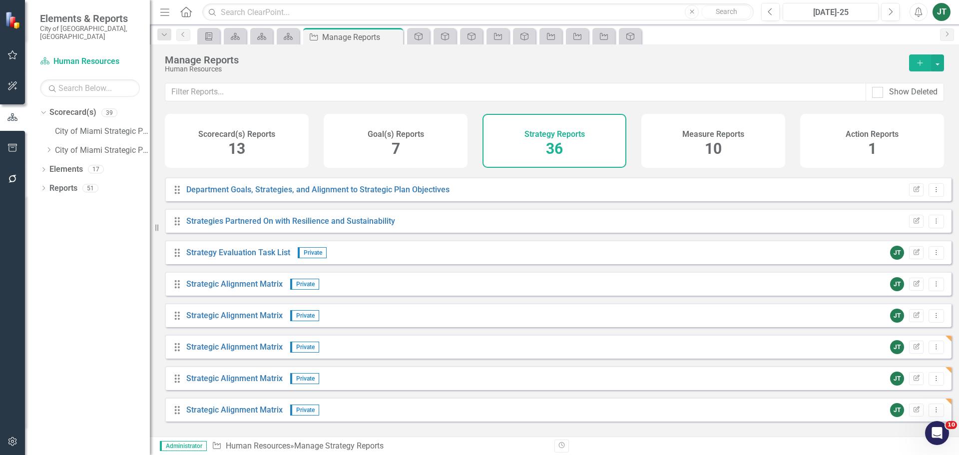
scroll to position [238, 0]
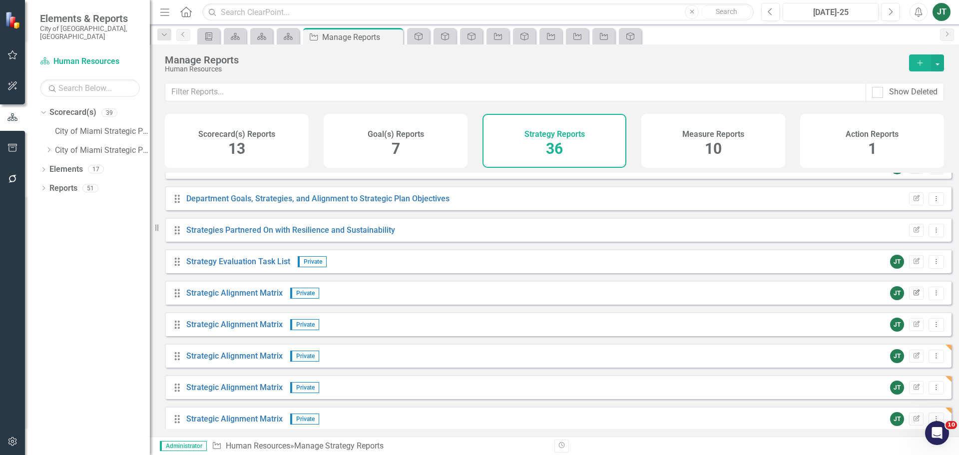
click at [913, 296] on icon "Edit Report" at bounding box center [916, 293] width 7 height 6
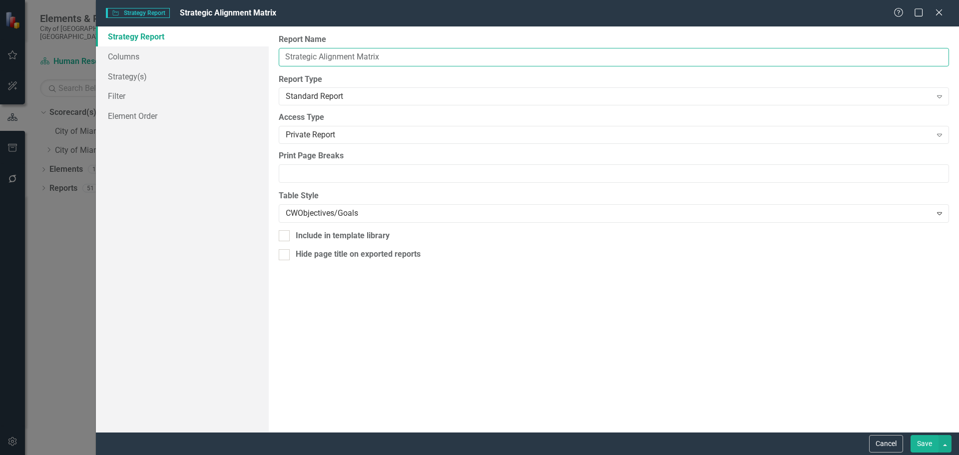
click at [281, 53] on input "Strategic Alignment Matrix" at bounding box center [614, 57] width 670 height 18
paste input "Conduct mandatory and professional"
type input "Conduct mandatory and professional....Strategic Alignment Matrix"
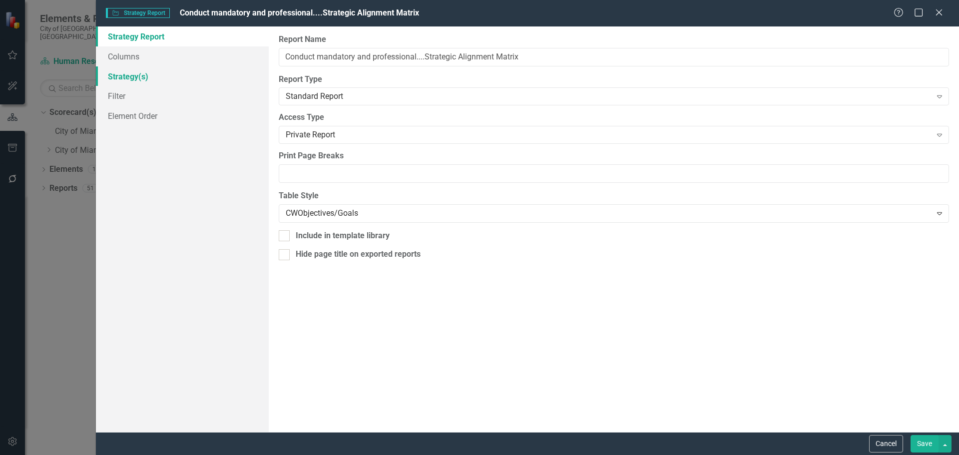
click at [164, 71] on link "Strategy(s)" at bounding box center [182, 76] width 173 height 20
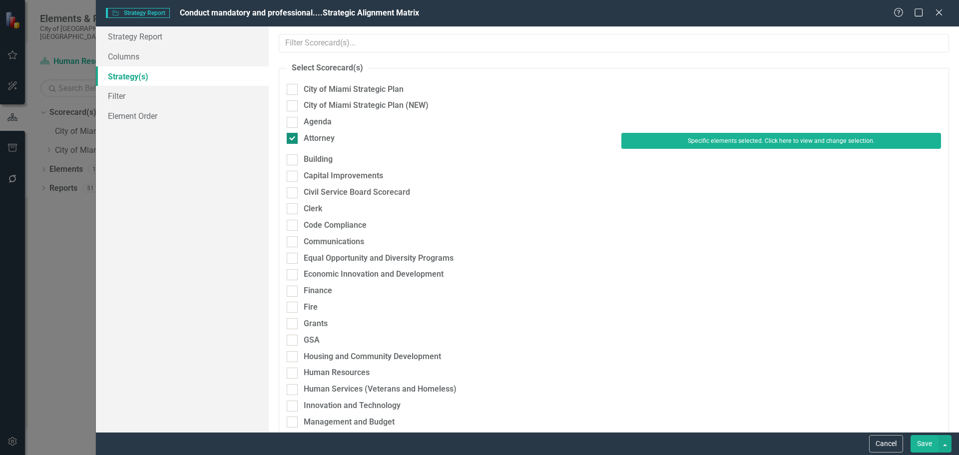
click at [320, 135] on div "Attorney" at bounding box center [319, 138] width 31 height 11
click at [293, 135] on input "Attorney" at bounding box center [290, 136] width 6 height 6
checkbox input "false"
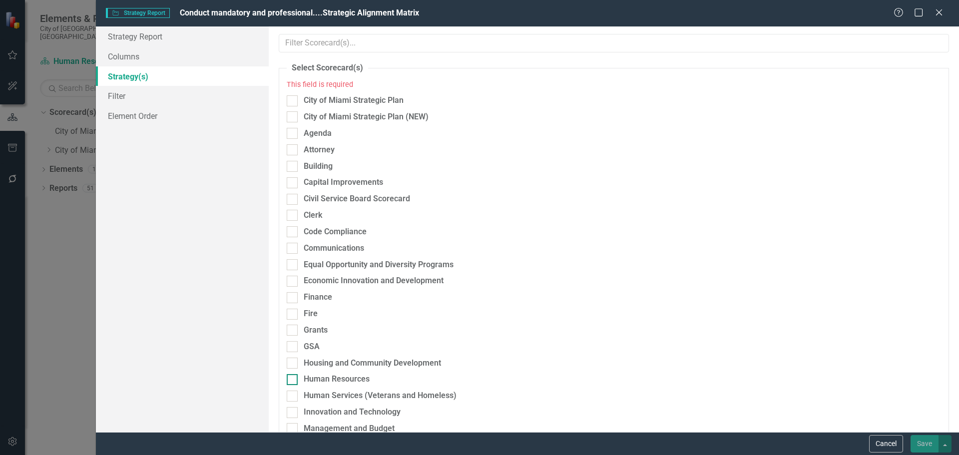
click at [323, 376] on div "Human Resources" at bounding box center [337, 379] width 66 height 11
click at [293, 376] on input "Human Resources" at bounding box center [290, 377] width 6 height 6
checkbox input "true"
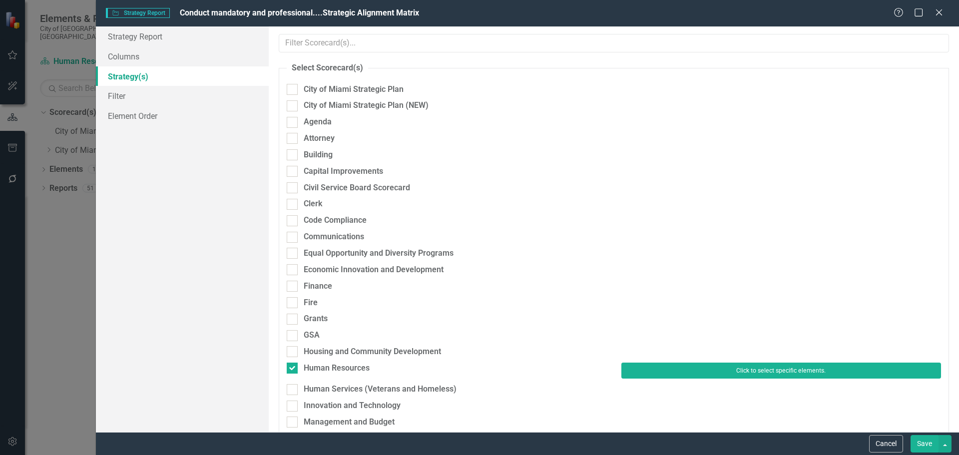
click at [687, 374] on button "Click to select specific elements." at bounding box center [781, 371] width 320 height 16
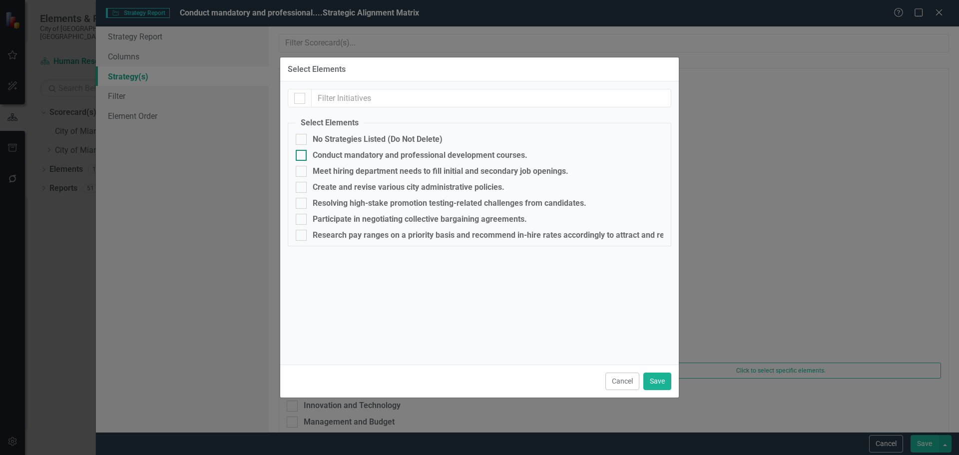
click at [333, 153] on div "Conduct mandatory and professional development courses." at bounding box center [420, 155] width 215 height 9
click at [302, 153] on input "Conduct mandatory and professional development courses." at bounding box center [299, 153] width 6 height 6
checkbox input "true"
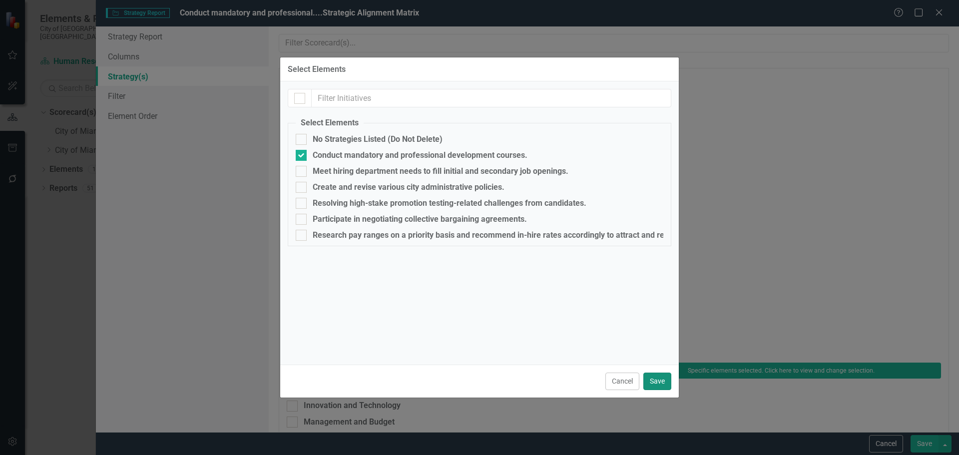
click at [656, 384] on button "Save" at bounding box center [657, 381] width 28 height 17
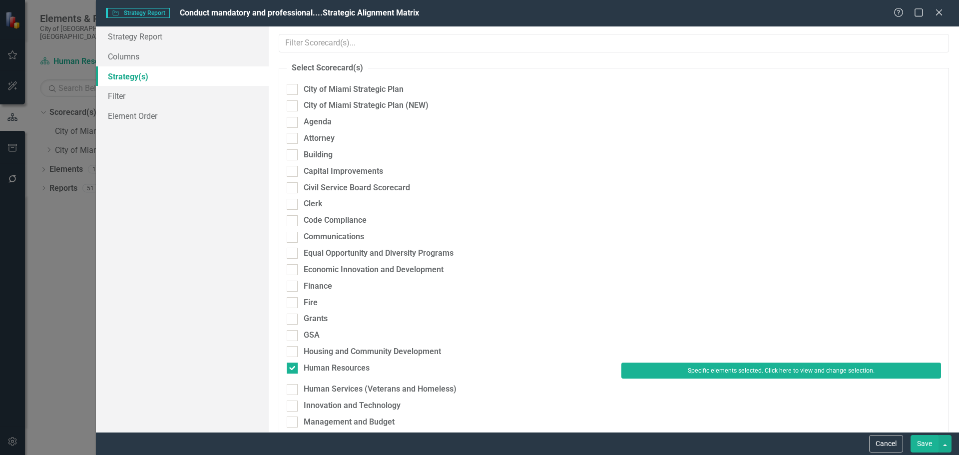
click at [920, 443] on button "Save" at bounding box center [925, 443] width 28 height 17
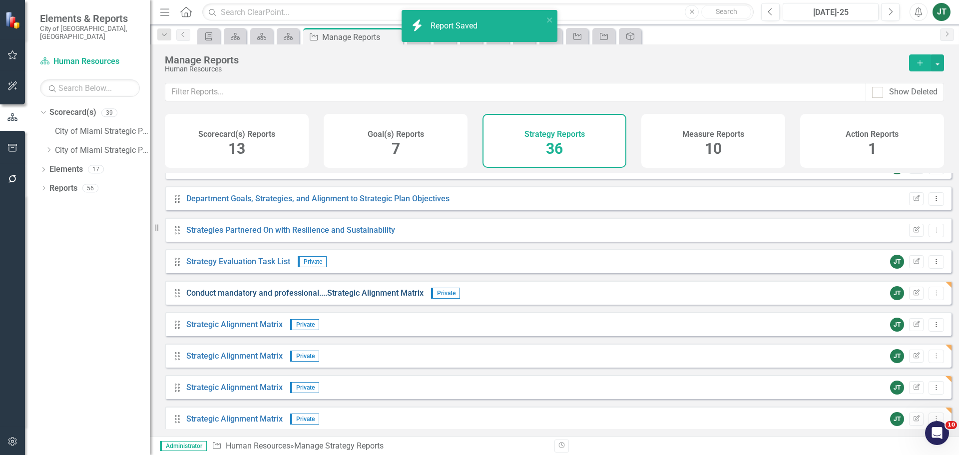
click at [309, 298] on link "Conduct mandatory and professional....Strategic Alignment Matrix" at bounding box center [304, 292] width 237 height 9
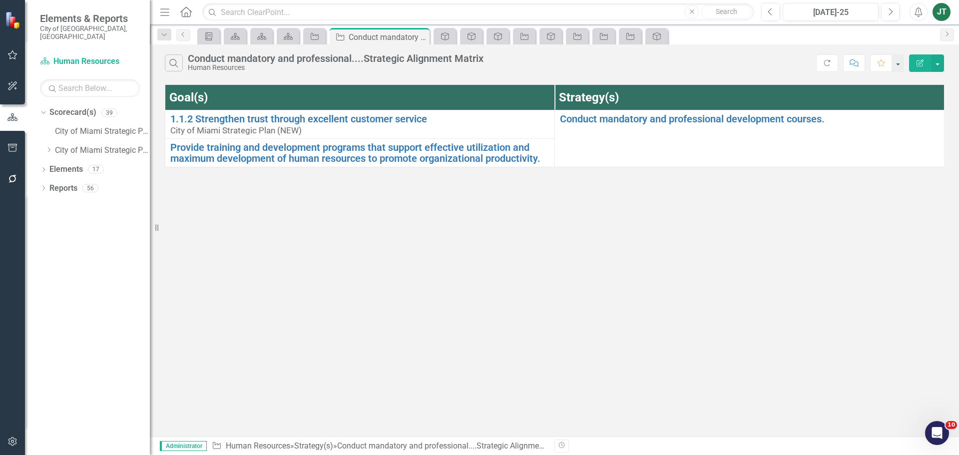
click at [920, 62] on icon "button" at bounding box center [920, 62] width 7 height 7
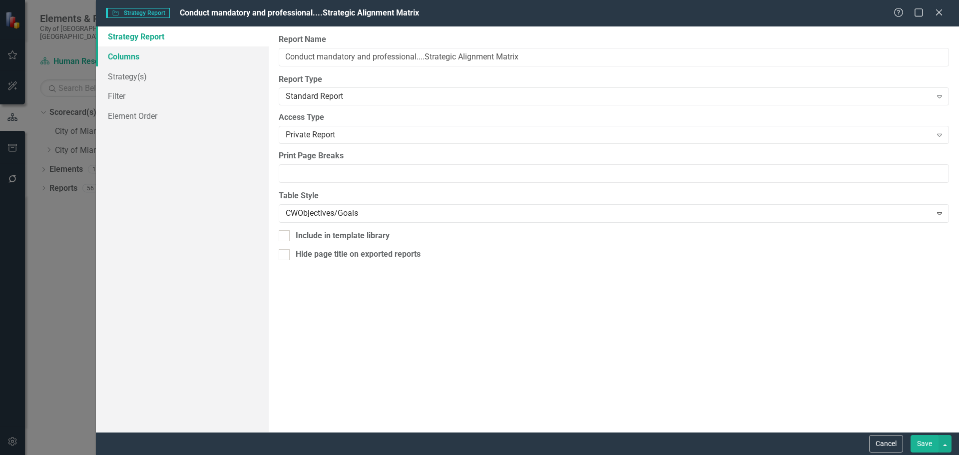
click at [138, 55] on link "Columns" at bounding box center [182, 56] width 173 height 20
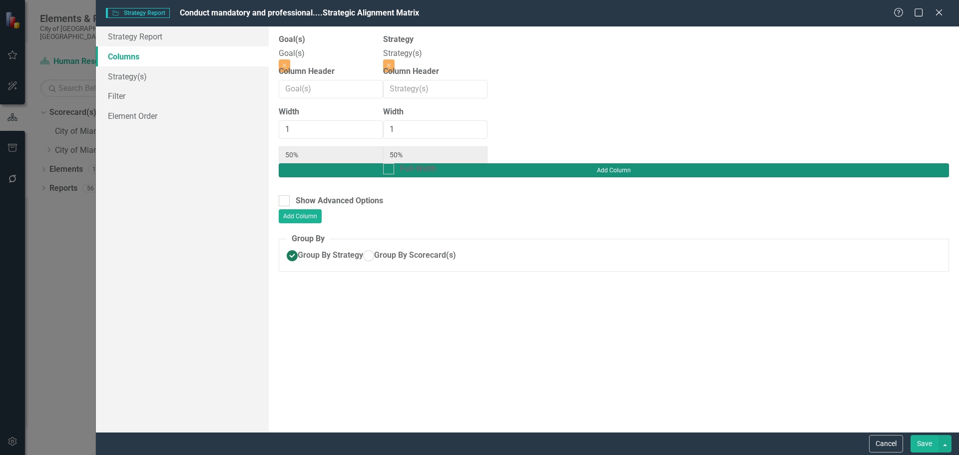
click at [925, 163] on button "Add Column" at bounding box center [614, 170] width 670 height 14
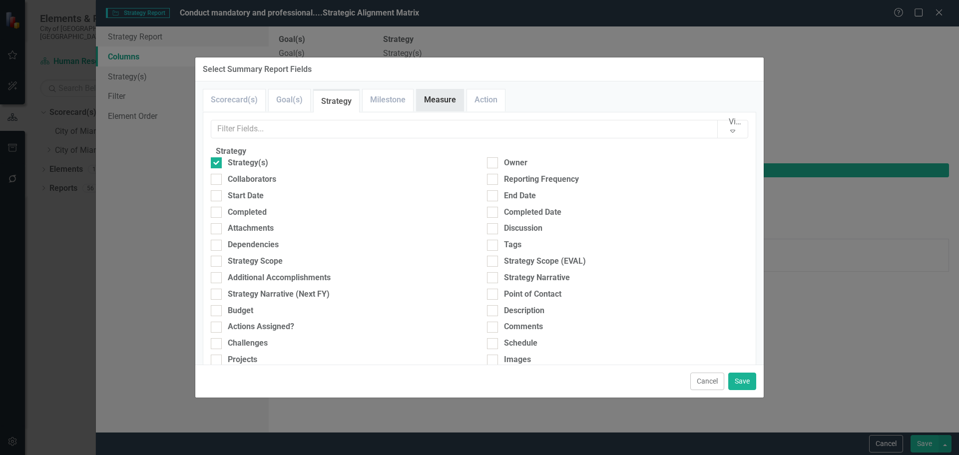
click at [424, 100] on link "Measure" at bounding box center [440, 99] width 47 height 21
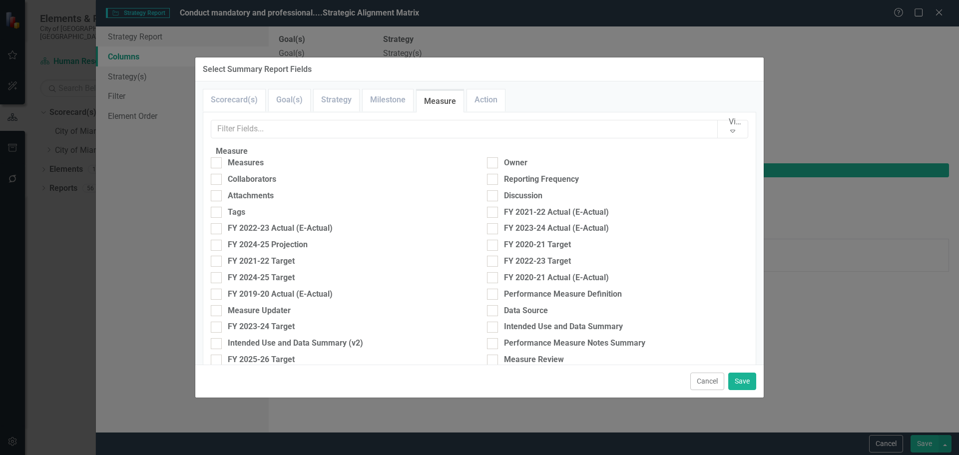
click at [261, 164] on fieldset "Measure Measures Owner Collaborators Reporting Frequency Attachments Discussion…" at bounding box center [480, 422] width 538 height 553
click at [257, 168] on div "Measures" at bounding box center [246, 162] width 36 height 11
click at [217, 164] on input "Measures" at bounding box center [214, 160] width 6 height 6
checkbox input "true"
click at [745, 385] on button "Save" at bounding box center [742, 381] width 28 height 17
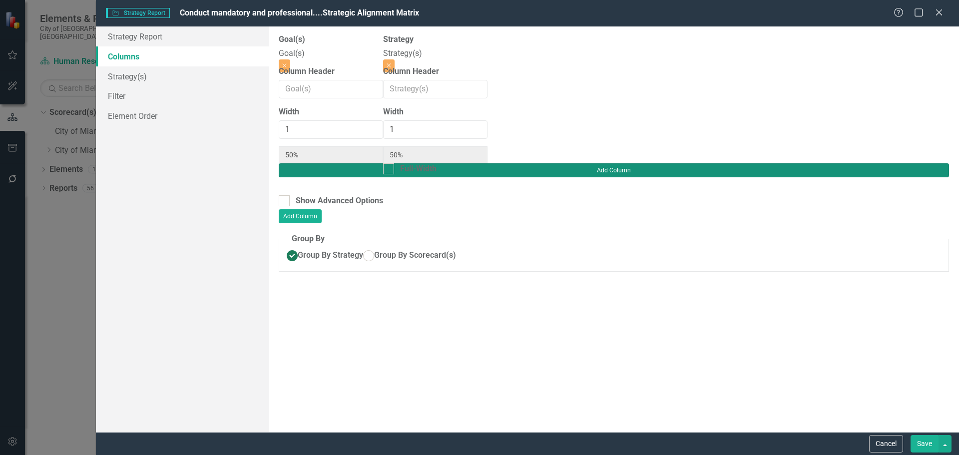
type input "33%"
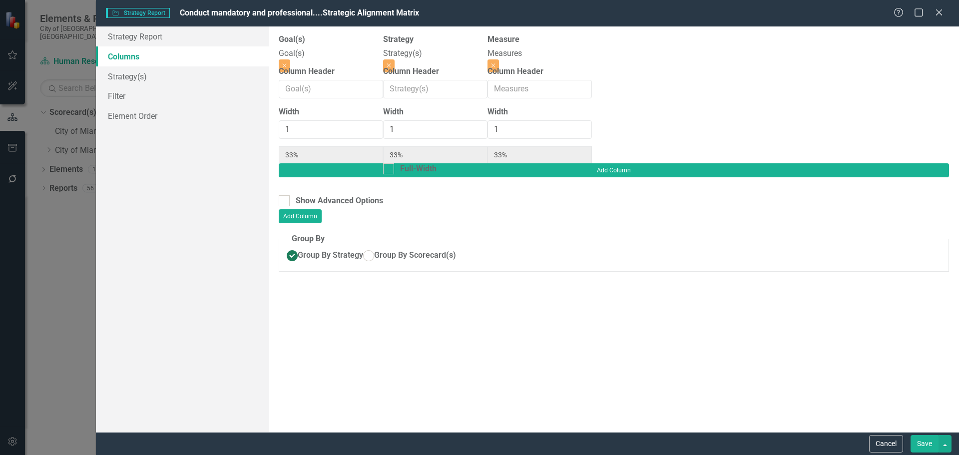
click at [934, 441] on button "Save" at bounding box center [925, 443] width 28 height 17
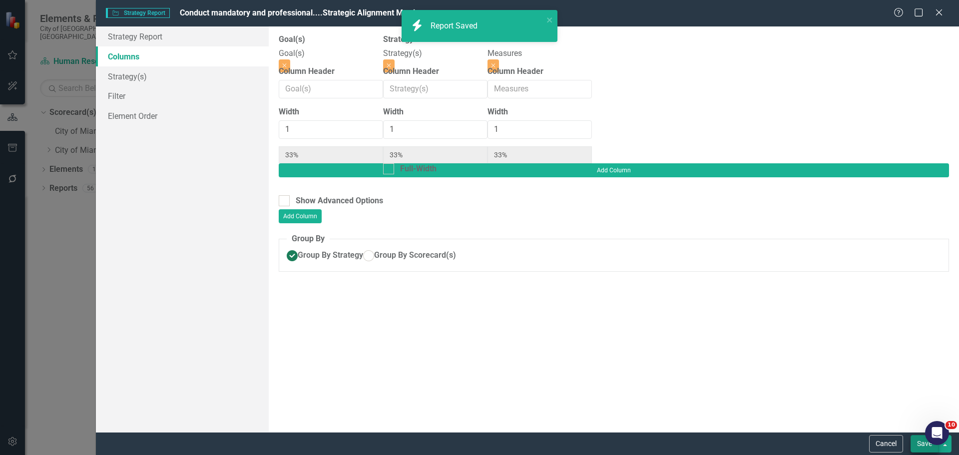
radio input "true"
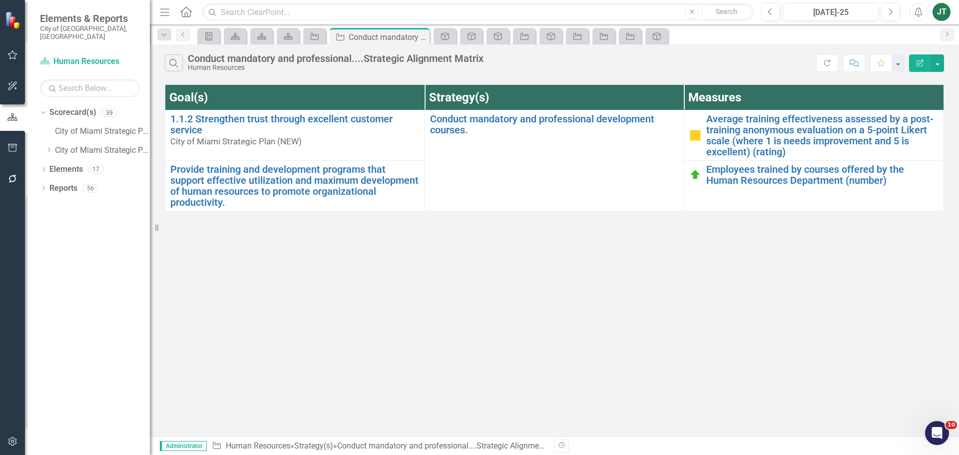
drag, startPoint x: 372, startPoint y: 313, endPoint x: 374, endPoint y: 298, distance: 14.6
click at [372, 312] on div "Search Conduct mandatory and professional....Strategic Alignment Matrix Human R…" at bounding box center [554, 240] width 809 height 392
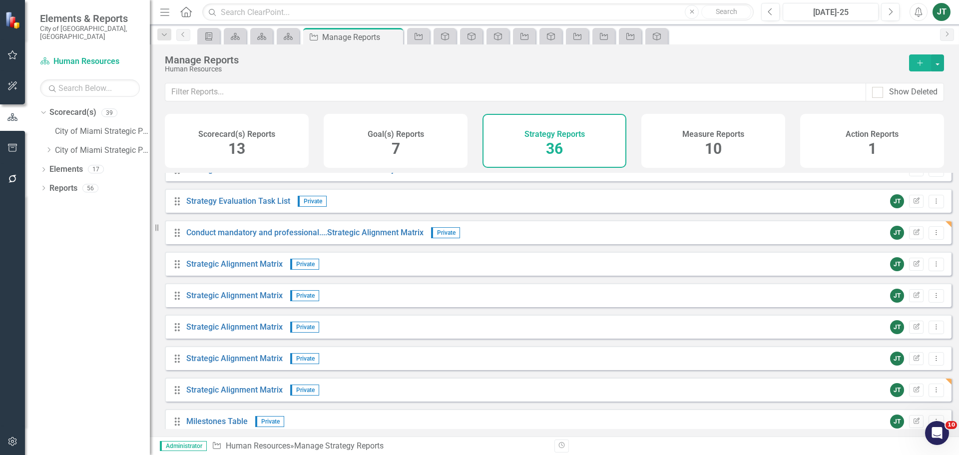
scroll to position [300, 0]
click at [913, 266] on icon "Edit Report" at bounding box center [916, 263] width 7 height 6
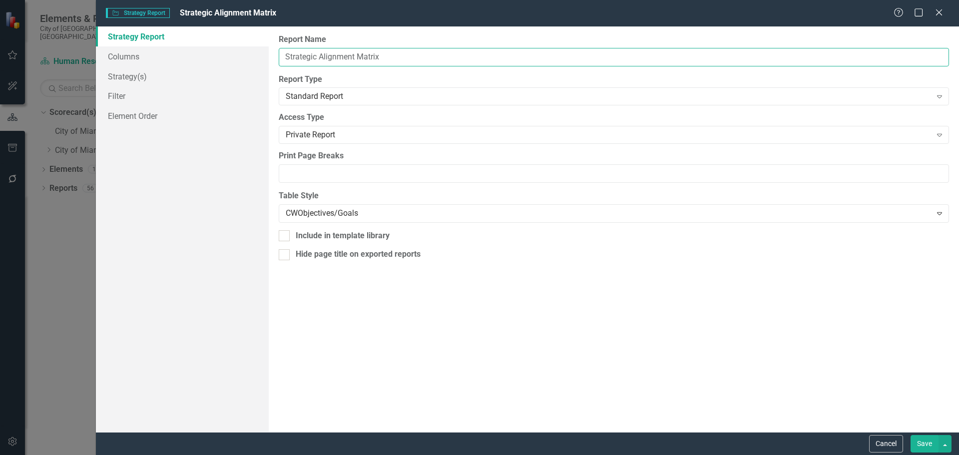
click at [284, 57] on input "Strategic Alignment Matrix" at bounding box center [614, 57] width 670 height 18
paste input "Meet hiring department needs"
type input "Meet hiring department needs.Strategic Alignment Matrix"
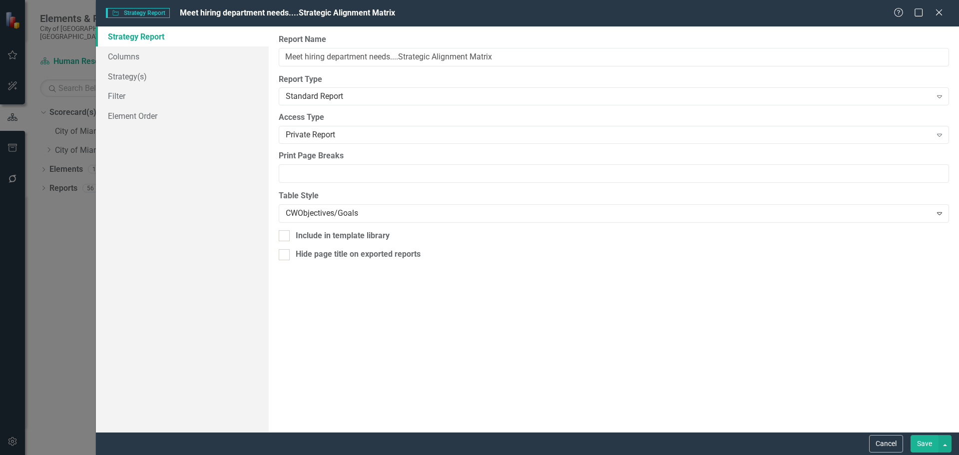
scroll to position [300, 0]
type input "Meet hiring department needs....Strategic Alignment Matrix"
click at [134, 56] on link "Columns" at bounding box center [182, 56] width 173 height 20
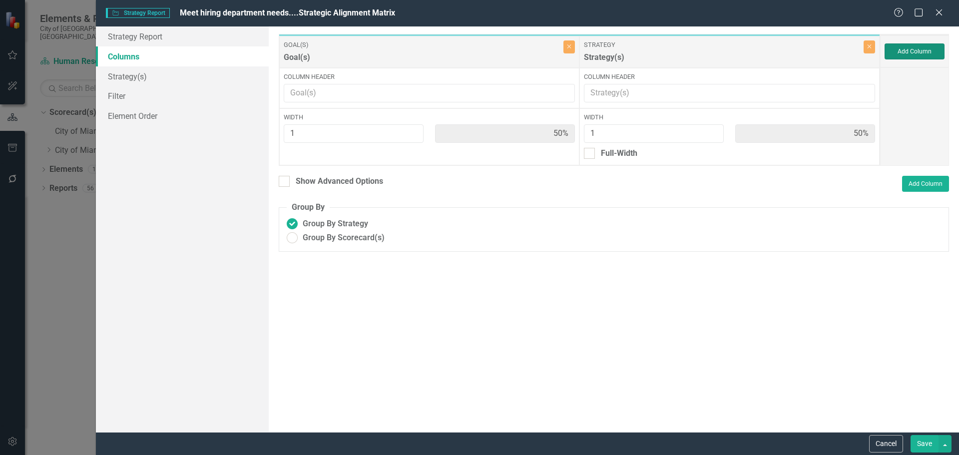
click at [912, 43] on button "Add Column" at bounding box center [915, 51] width 60 height 16
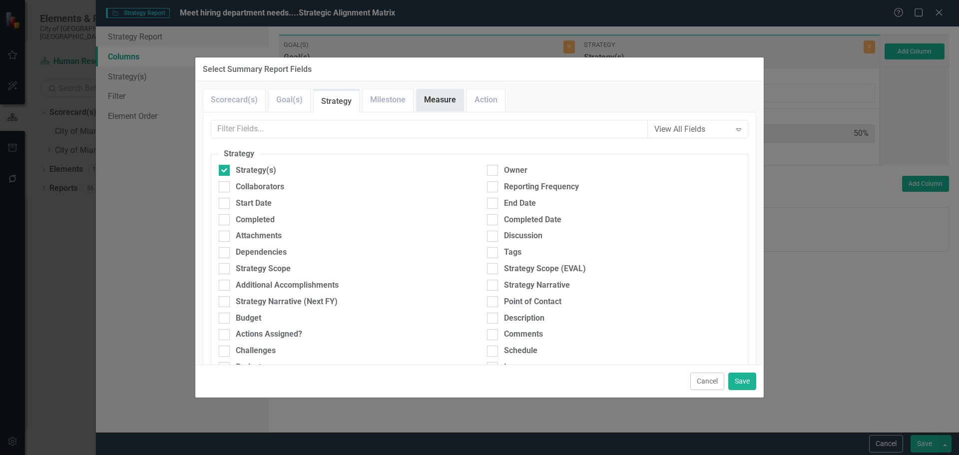
click at [429, 93] on link "Measure" at bounding box center [440, 99] width 47 height 21
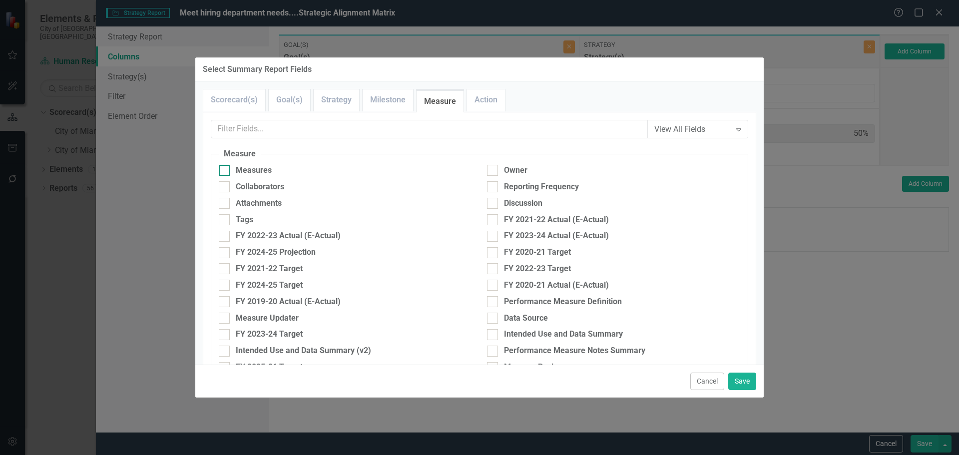
click at [260, 170] on div "Measures" at bounding box center [254, 170] width 36 height 11
click at [225, 170] on input "Measures" at bounding box center [222, 168] width 6 height 6
checkbox input "true"
click at [737, 376] on button "Save" at bounding box center [742, 381] width 28 height 17
type input "33%"
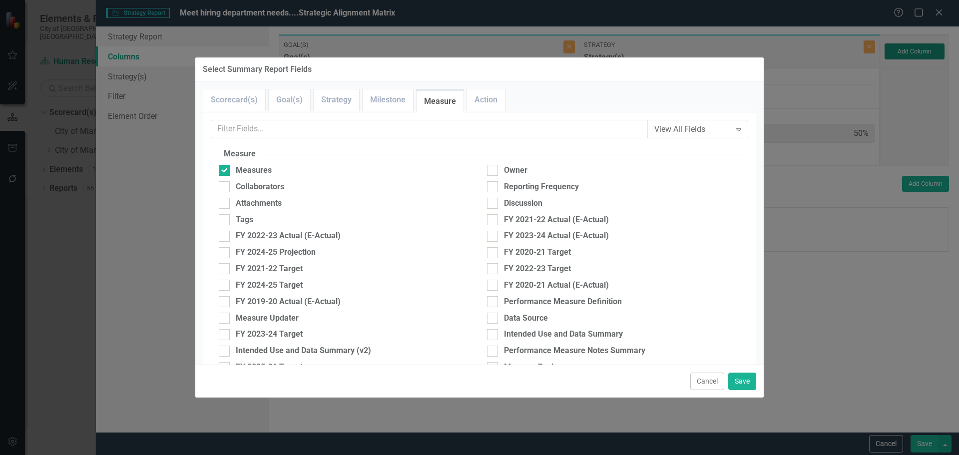
type input "33%"
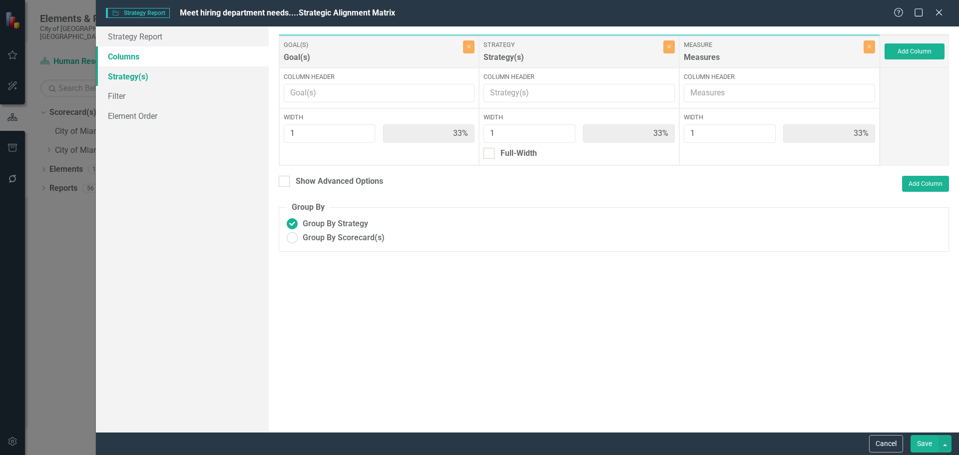
click at [130, 69] on link "Strategy(s)" at bounding box center [182, 76] width 173 height 20
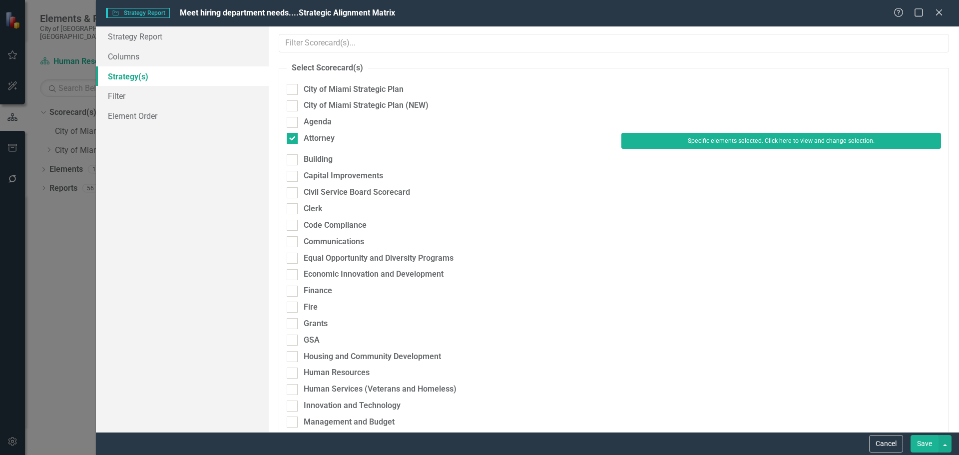
click at [130, 75] on link "Strategy(s)" at bounding box center [182, 76] width 173 height 20
click at [331, 139] on div "Attorney" at bounding box center [319, 138] width 31 height 11
click at [293, 139] on input "Attorney" at bounding box center [290, 136] width 6 height 6
checkbox input "false"
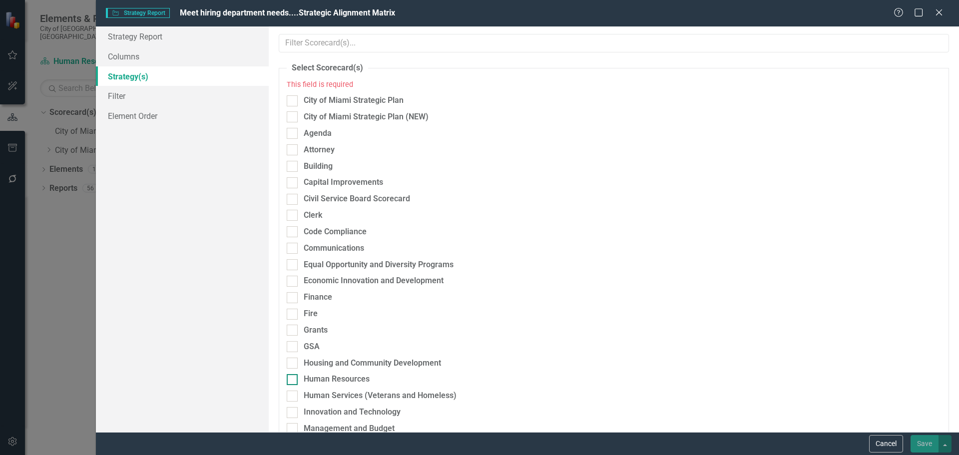
click at [317, 376] on div "Human Resources" at bounding box center [337, 379] width 66 height 11
click at [293, 376] on input "Human Resources" at bounding box center [290, 377] width 6 height 6
checkbox input "true"
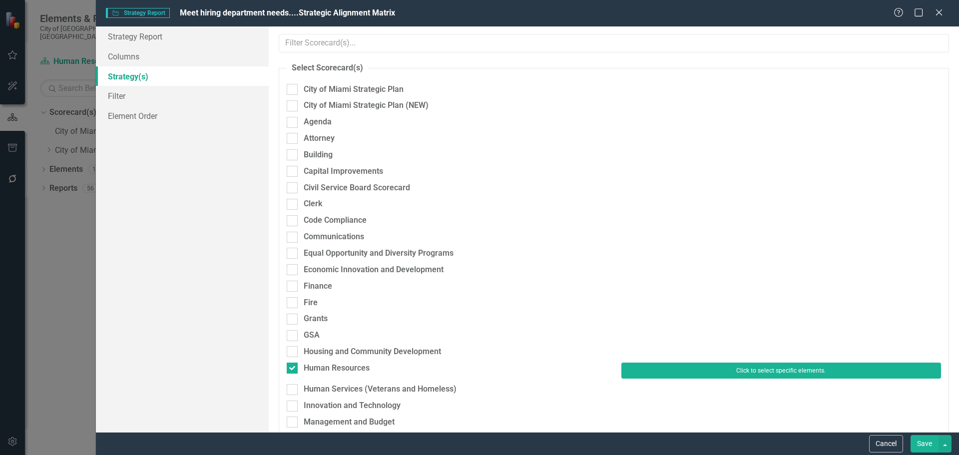
click at [693, 375] on button "Click to select specific elements." at bounding box center [781, 371] width 320 height 16
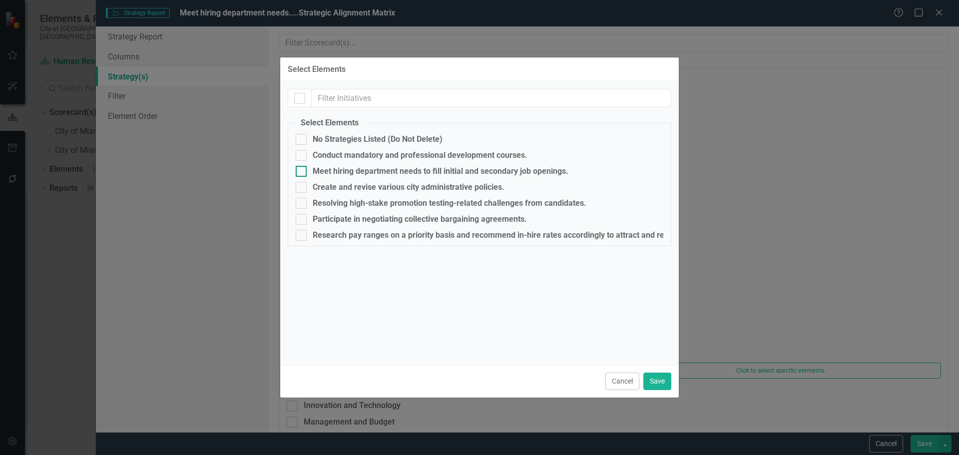
click at [331, 173] on div "Meet hiring department needs to fill initial and secondary job openings." at bounding box center [441, 171] width 256 height 9
click at [302, 172] on input "Meet hiring department needs to fill initial and secondary job openings." at bounding box center [299, 169] width 6 height 6
checkbox input "true"
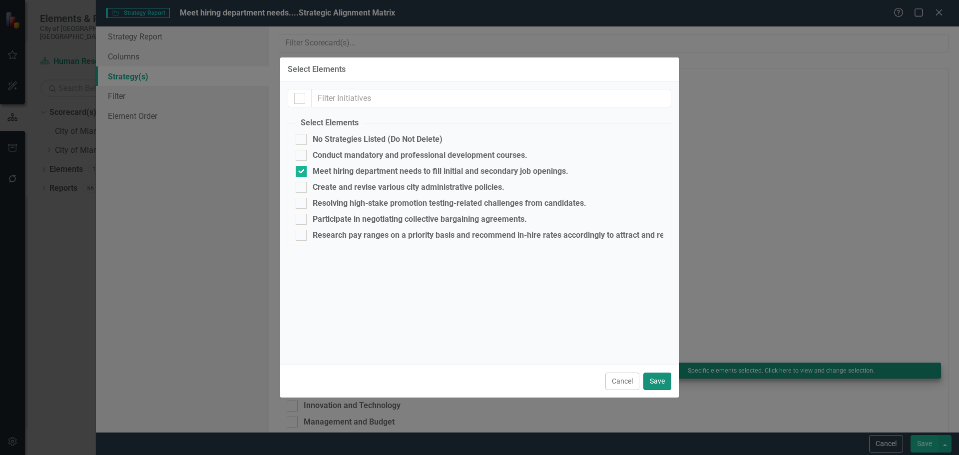
click at [656, 378] on button "Save" at bounding box center [657, 381] width 28 height 17
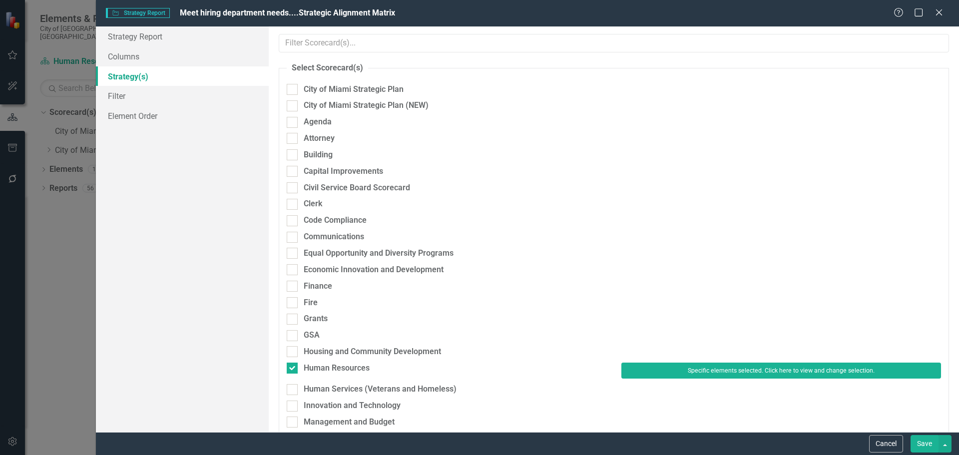
click at [921, 439] on button "Save" at bounding box center [925, 443] width 28 height 17
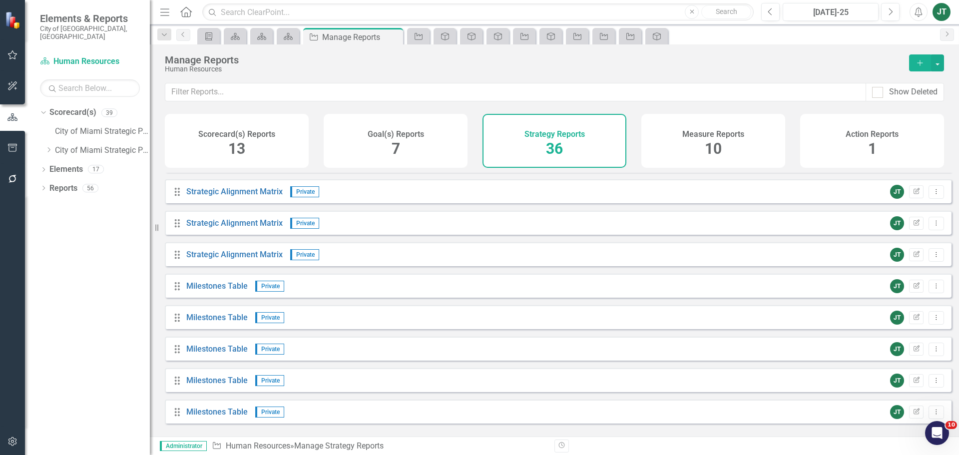
scroll to position [450, 0]
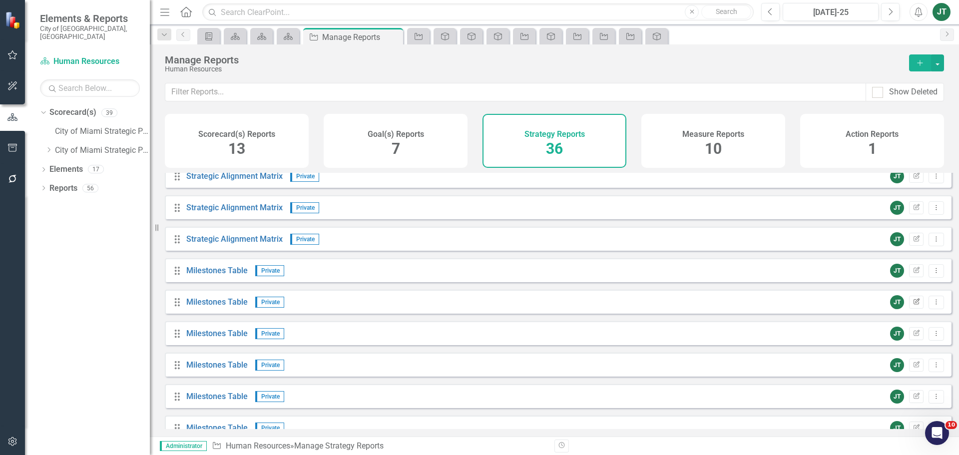
click at [913, 305] on icon "Edit Report" at bounding box center [916, 302] width 7 height 6
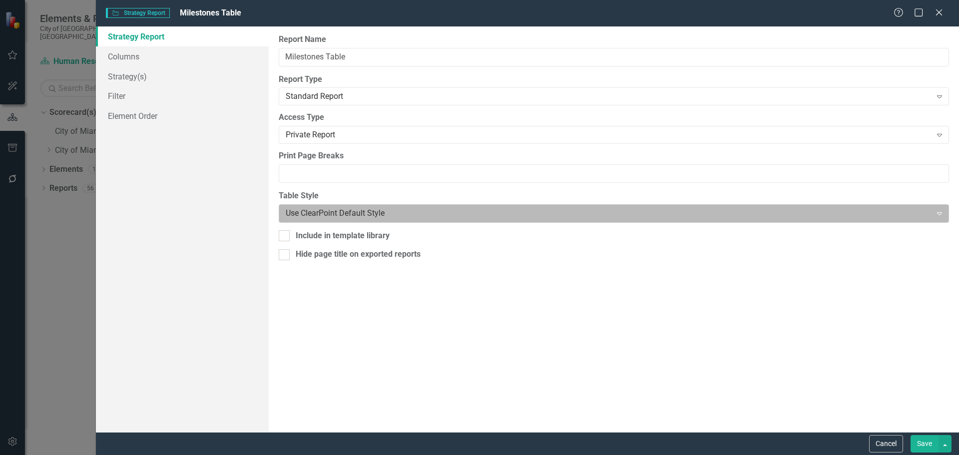
click at [334, 211] on div at bounding box center [606, 213] width 640 height 13
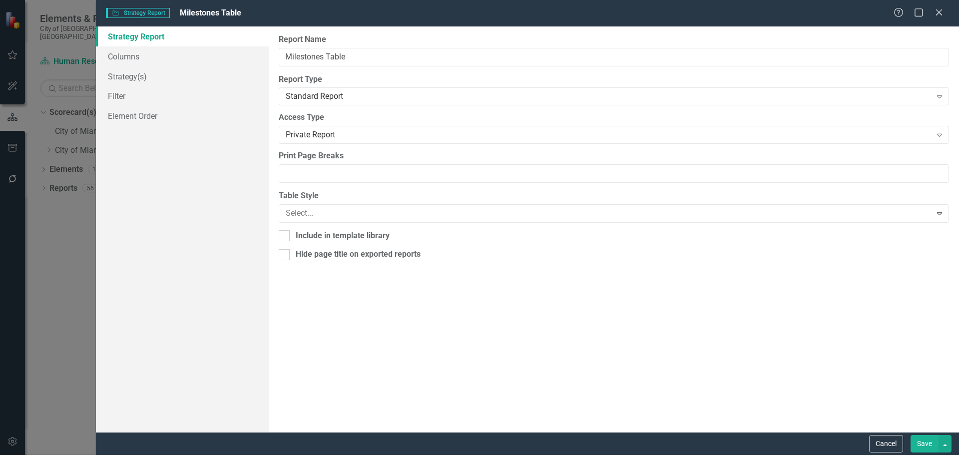
scroll to position [150, 0]
click at [221, 241] on div "Strategy Report Columns Strategy(s) Filter Element Order" at bounding box center [182, 229] width 173 height 406
click at [145, 76] on link "Strategy(s)" at bounding box center [182, 76] width 173 height 20
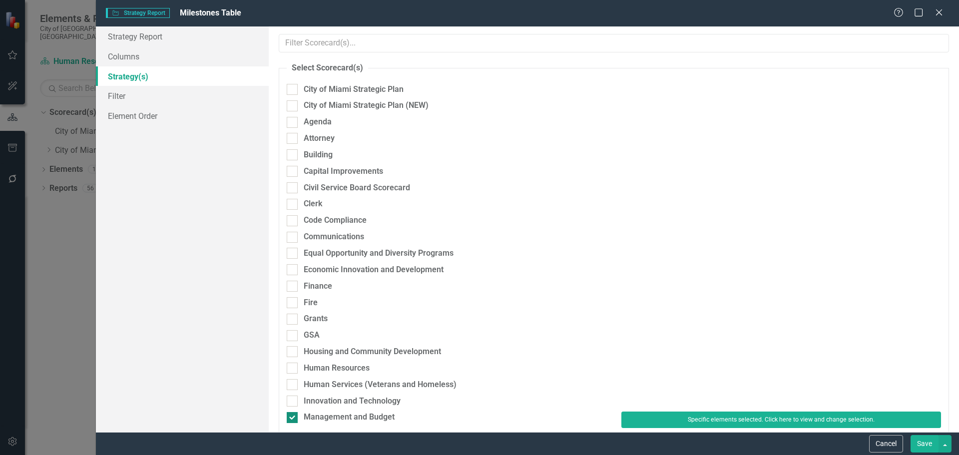
click at [314, 415] on div "Management and Budget" at bounding box center [349, 417] width 91 height 11
click at [293, 415] on input "Management and Budget" at bounding box center [290, 415] width 6 height 6
checkbox input "false"
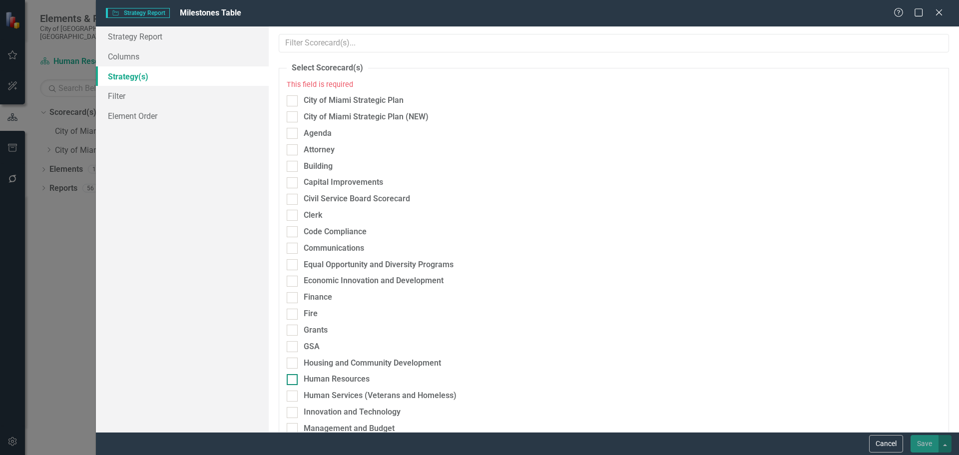
click at [318, 379] on div "Human Resources" at bounding box center [337, 379] width 66 height 11
click at [293, 379] on input "Human Resources" at bounding box center [290, 377] width 6 height 6
checkbox input "true"
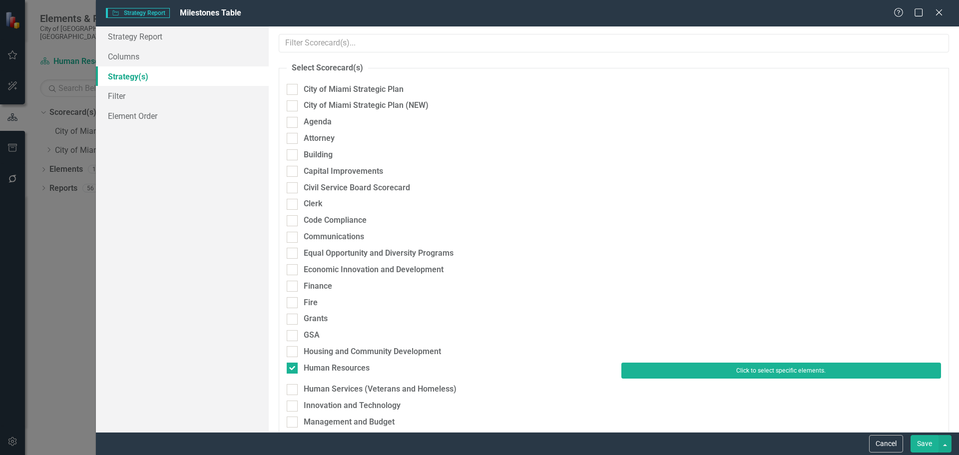
click at [635, 368] on button "Click to select specific elements." at bounding box center [781, 371] width 320 height 16
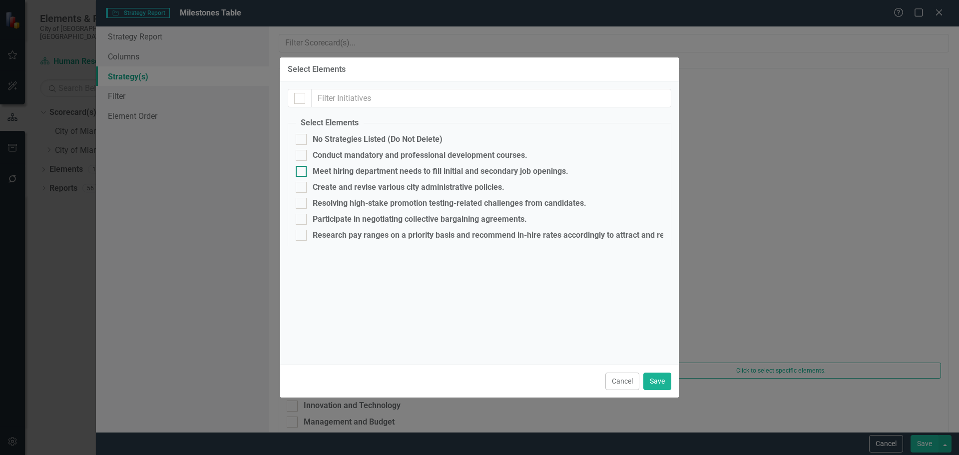
click at [339, 170] on div "Meet hiring department needs to fill initial and secondary job openings." at bounding box center [441, 171] width 256 height 9
click at [302, 170] on input "Meet hiring department needs to fill initial and secondary job openings." at bounding box center [299, 169] width 6 height 6
checkbox input "true"
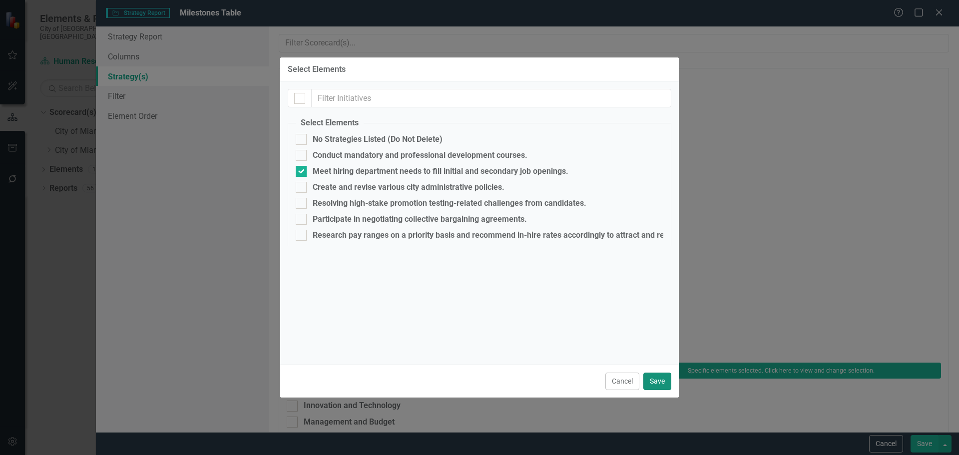
click at [661, 384] on button "Save" at bounding box center [657, 381] width 28 height 17
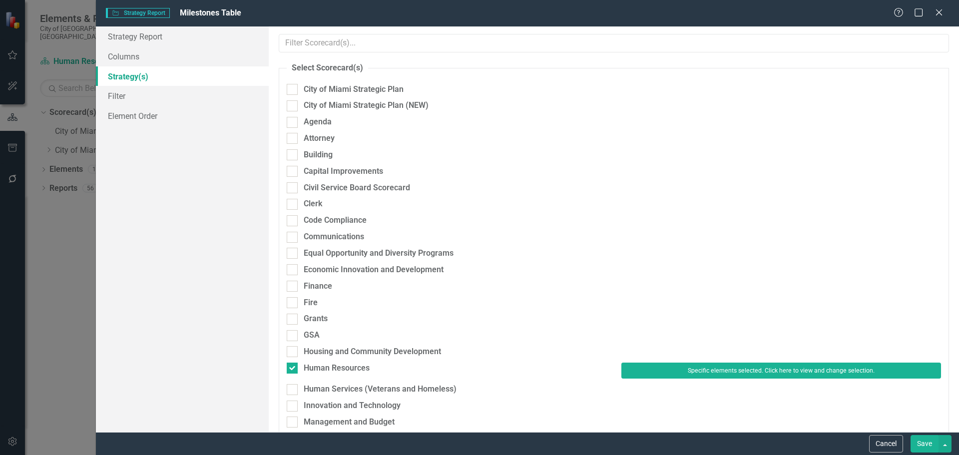
click at [935, 438] on button "Save" at bounding box center [925, 443] width 28 height 17
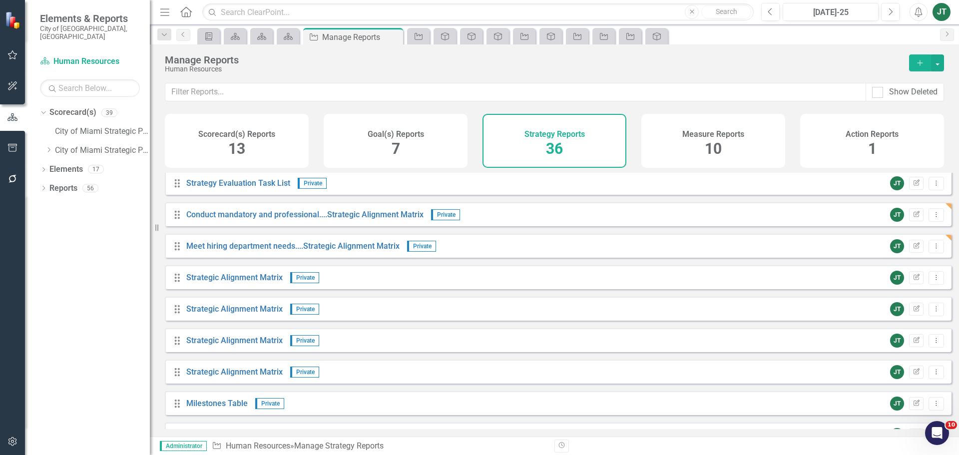
scroll to position [427, 0]
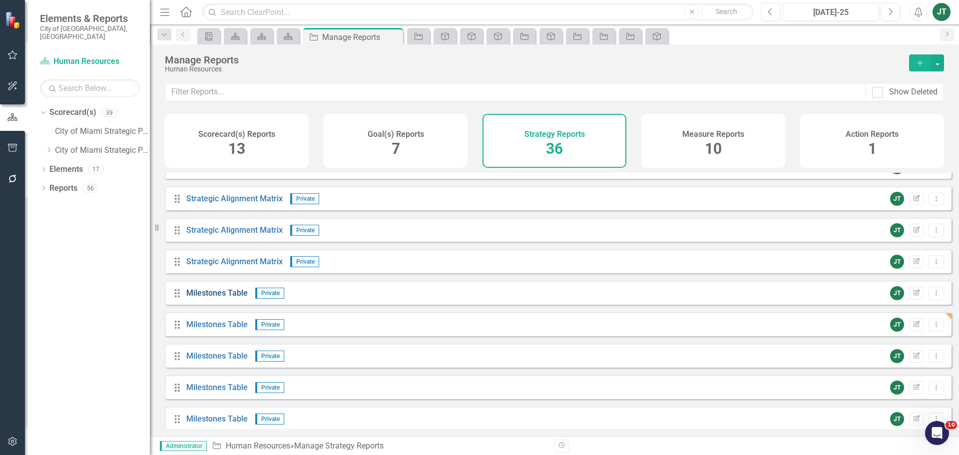
click at [226, 298] on link "Milestones Table" at bounding box center [216, 292] width 61 height 9
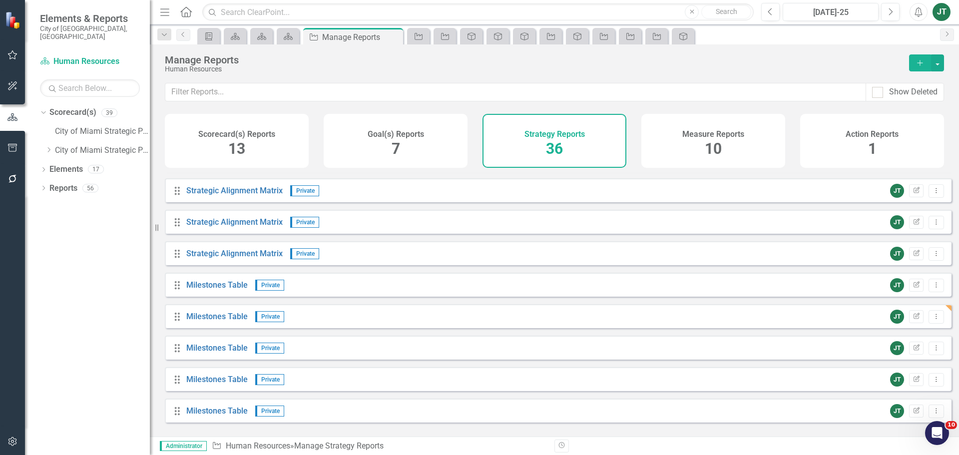
scroll to position [450, 0]
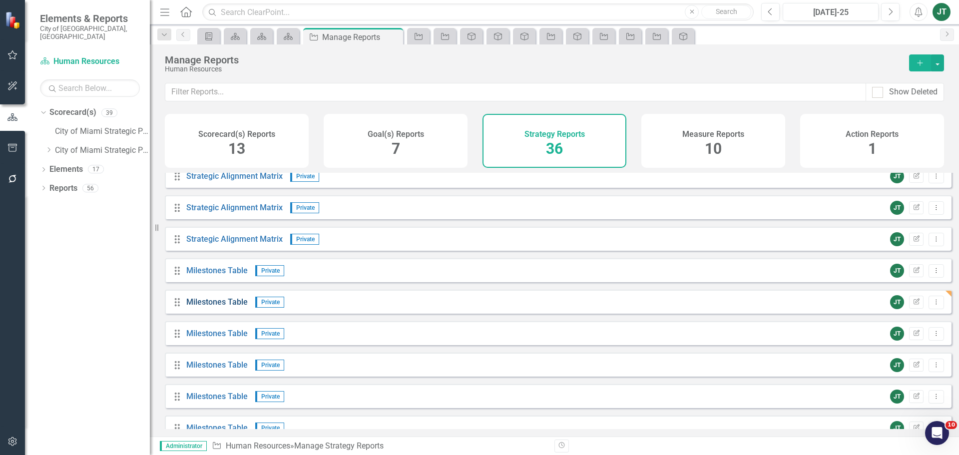
click at [235, 307] on link "Milestones Table" at bounding box center [216, 301] width 61 height 9
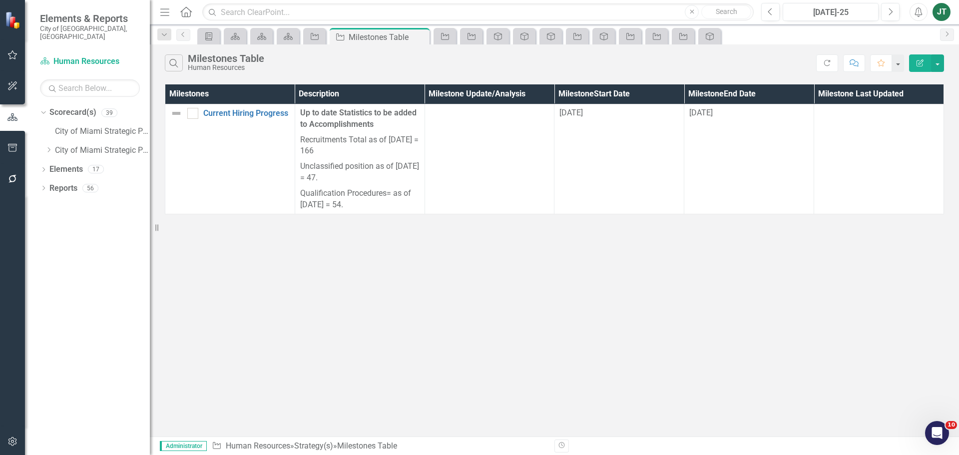
click at [922, 63] on icon "Edit Report" at bounding box center [920, 62] width 9 height 7
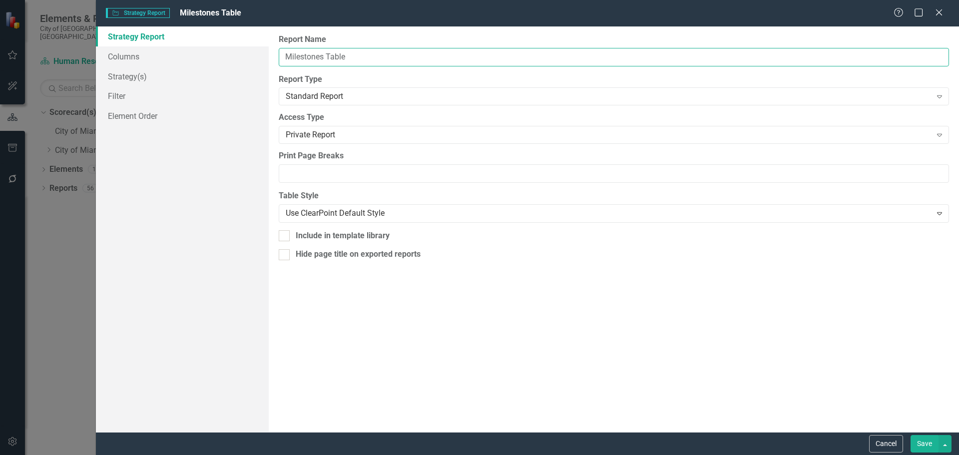
click at [284, 55] on input "Milestones Table" at bounding box center [614, 57] width 670 height 18
paste input "Meet hiring department needs"
type input "Meet hiring department needs....Milestones Table"
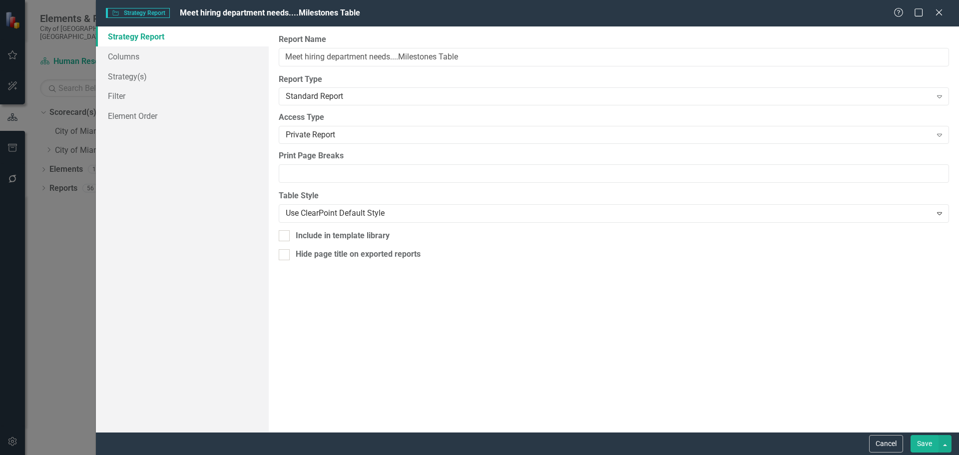
click at [921, 443] on button "Save" at bounding box center [925, 443] width 28 height 17
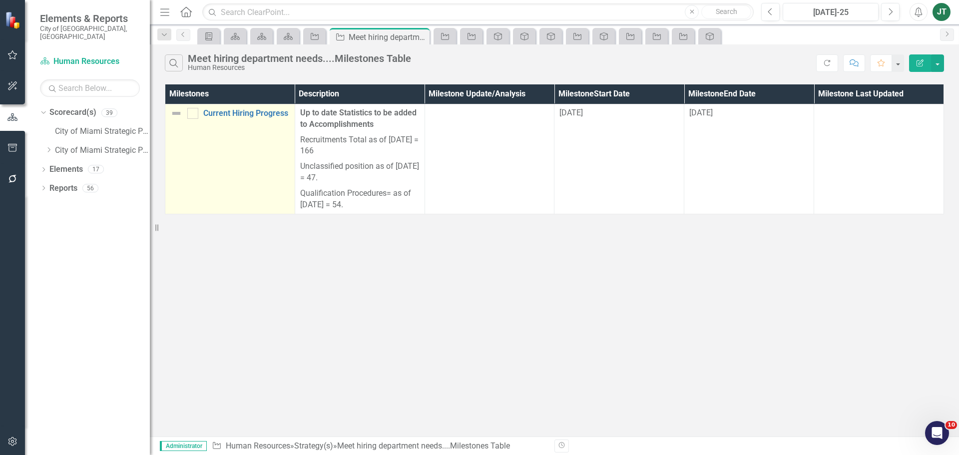
drag, startPoint x: 229, startPoint y: 261, endPoint x: 169, endPoint y: 135, distance: 139.4
click at [229, 257] on div "Search Meet hiring department needs....Milestones Table Human Resources Refresh…" at bounding box center [554, 240] width 809 height 392
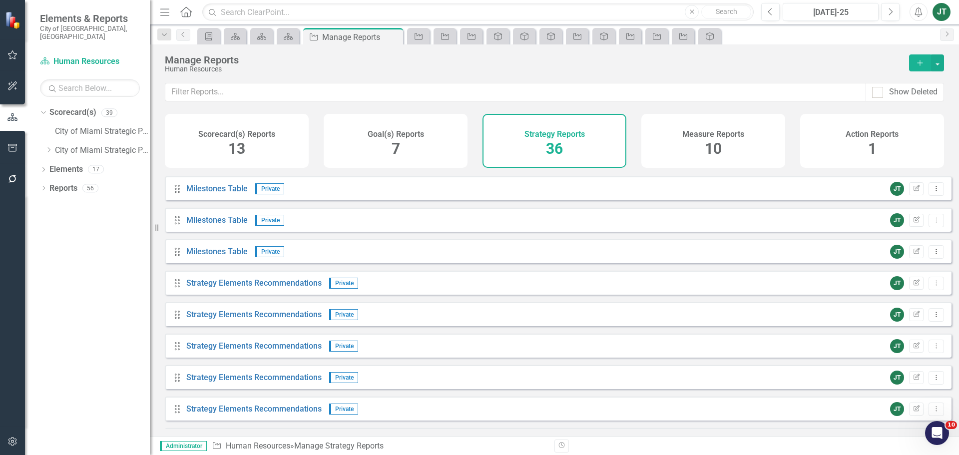
scroll to position [649, 0]
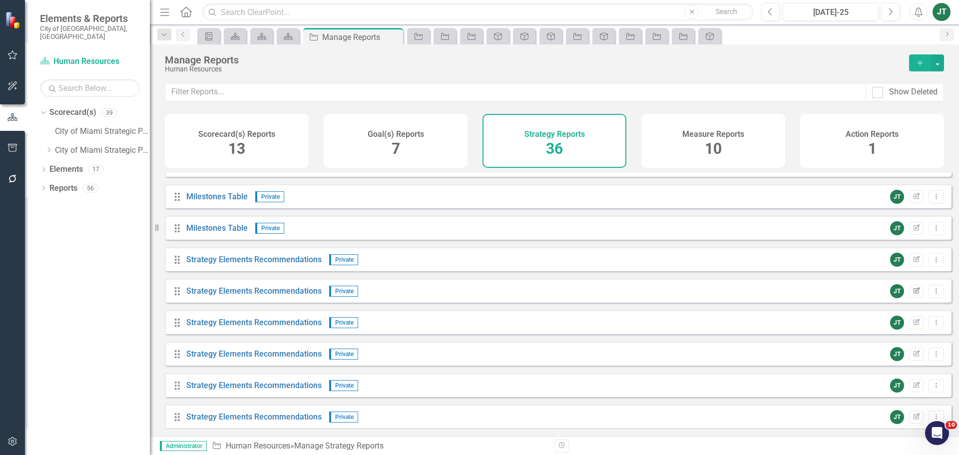
click at [913, 294] on icon "Edit Report" at bounding box center [916, 291] width 7 height 6
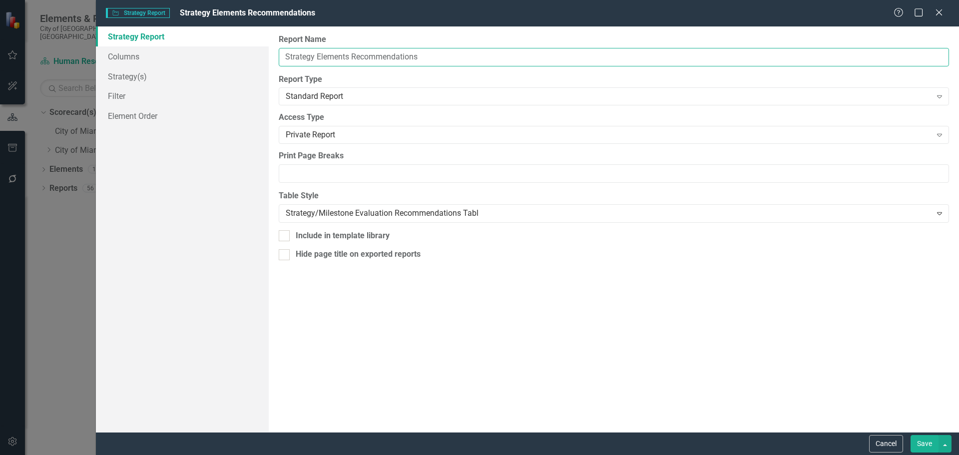
click at [281, 51] on input "Strategy Elements Recommendations" at bounding box center [614, 57] width 670 height 18
paste input "Meet hiring department needs"
type input "Meet hiring department needs...Strategy Elements Recommendations"
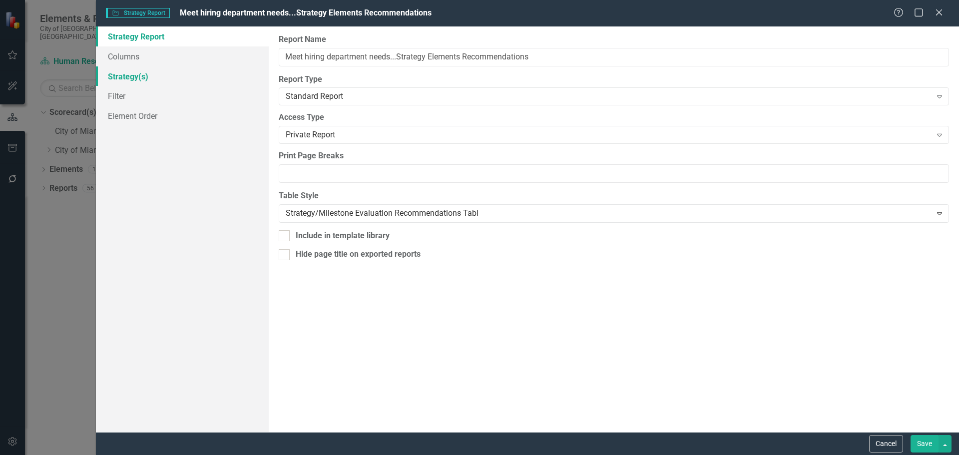
click at [143, 77] on link "Strategy(s)" at bounding box center [182, 76] width 173 height 20
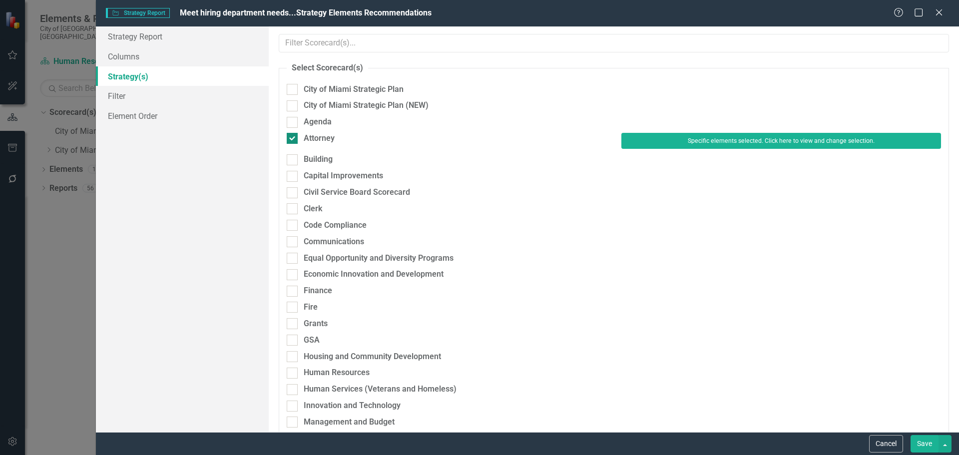
click at [324, 139] on div "Attorney" at bounding box center [319, 138] width 31 height 11
click at [293, 139] on input "Attorney" at bounding box center [290, 136] width 6 height 6
checkbox input "false"
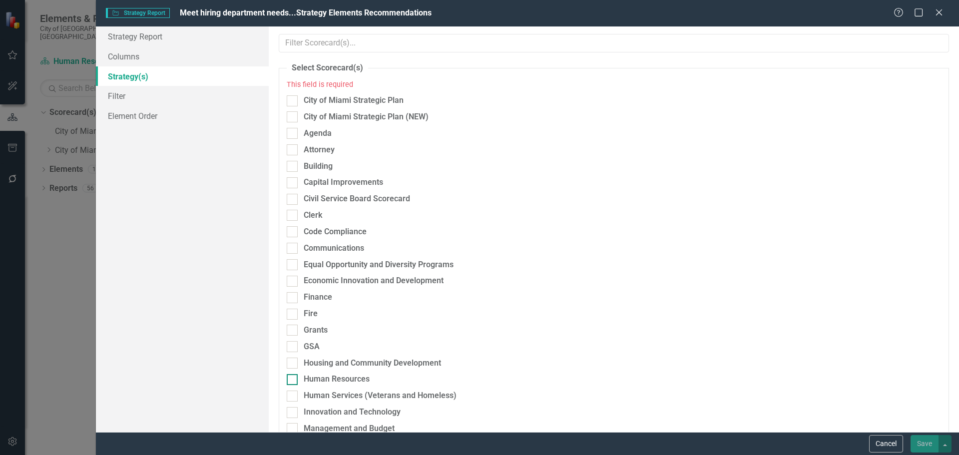
click at [320, 377] on div "Human Resources" at bounding box center [337, 379] width 66 height 11
click at [293, 377] on input "Human Resources" at bounding box center [290, 377] width 6 height 6
checkbox input "true"
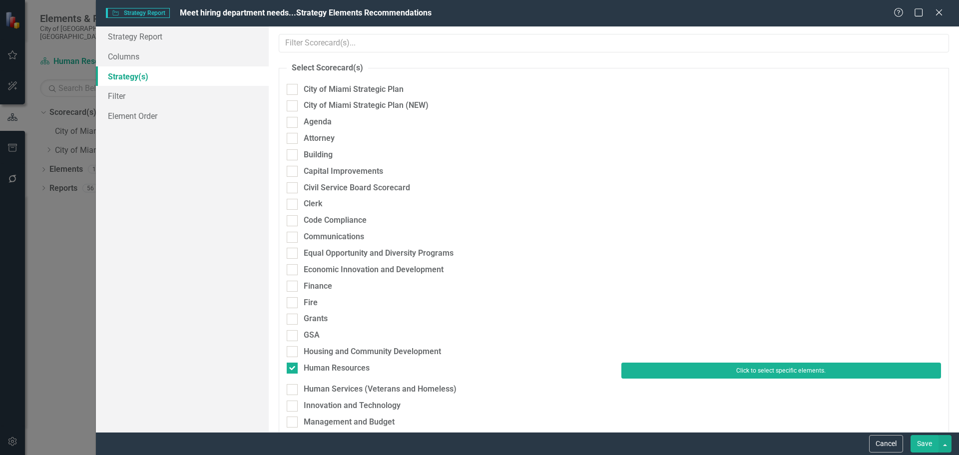
click at [661, 369] on button "Click to select specific elements." at bounding box center [781, 371] width 320 height 16
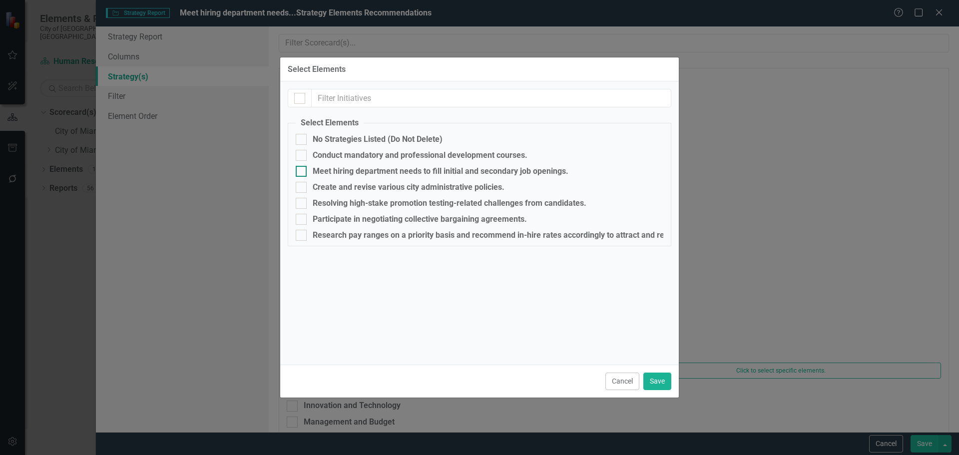
click at [335, 168] on div "Meet hiring department needs to fill initial and secondary job openings." at bounding box center [441, 171] width 256 height 9
click at [302, 168] on input "Meet hiring department needs to fill initial and secondary job openings." at bounding box center [299, 169] width 6 height 6
checkbox input "true"
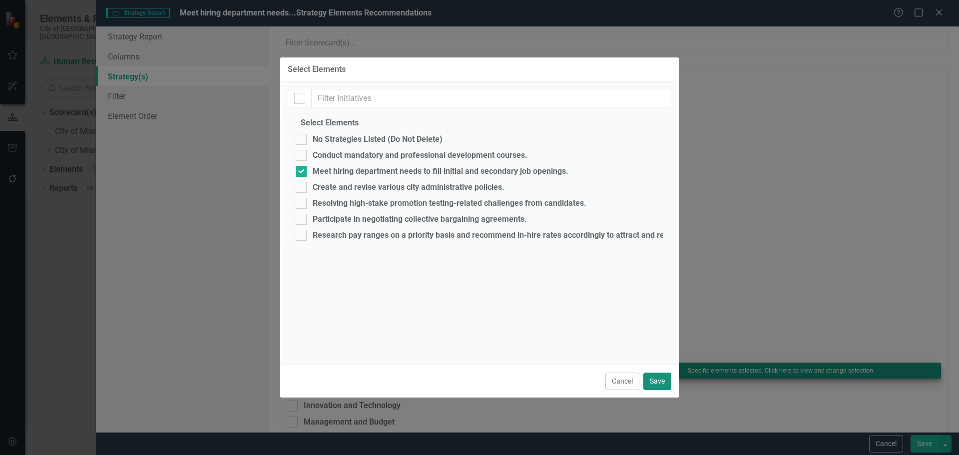
click at [657, 377] on button "Save" at bounding box center [657, 381] width 28 height 17
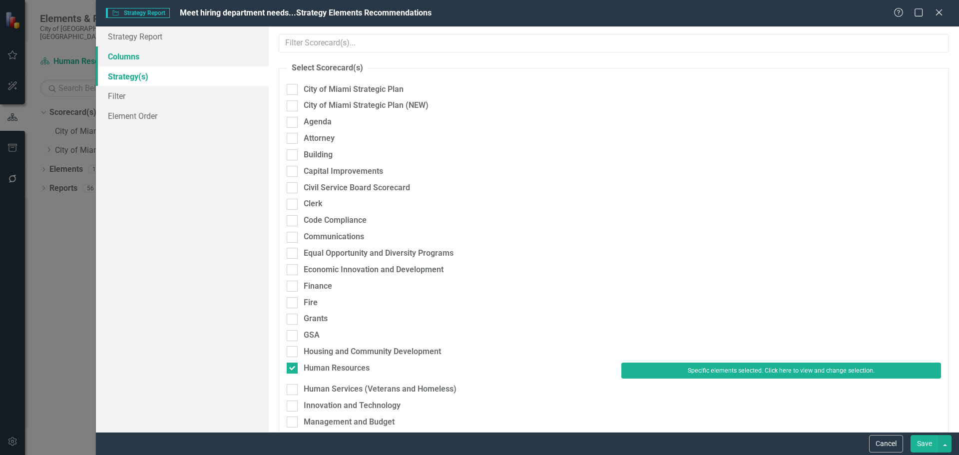
click at [113, 52] on link "Columns" at bounding box center [182, 56] width 173 height 20
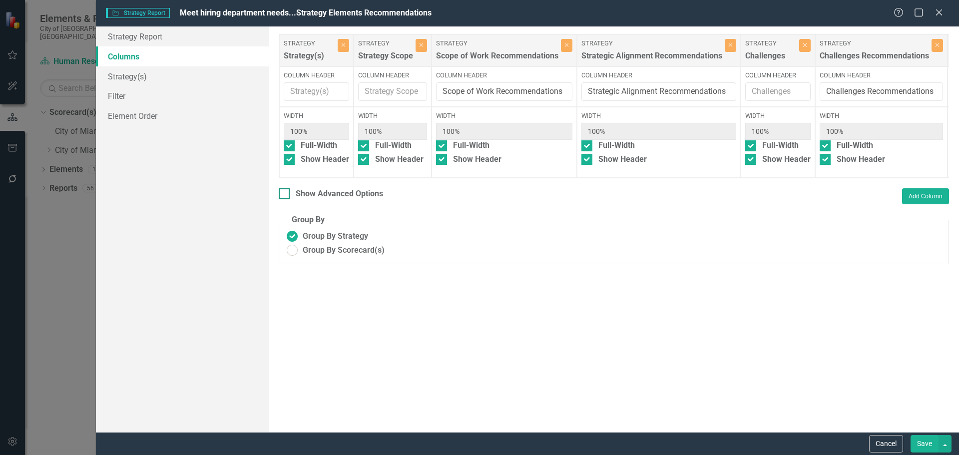
click at [359, 200] on div "Show Advanced Options" at bounding box center [339, 193] width 87 height 11
click at [285, 195] on input "Show Advanced Options" at bounding box center [282, 191] width 6 height 6
checkbox input "true"
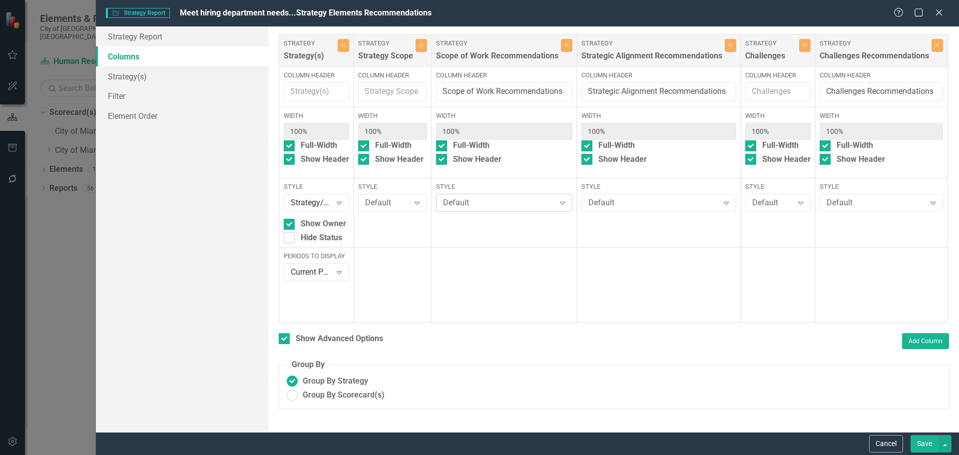
click at [457, 202] on div "Default" at bounding box center [499, 202] width 112 height 11
type input "gr"
click at [632, 204] on div "Default" at bounding box center [653, 202] width 130 height 11
type input "gra"
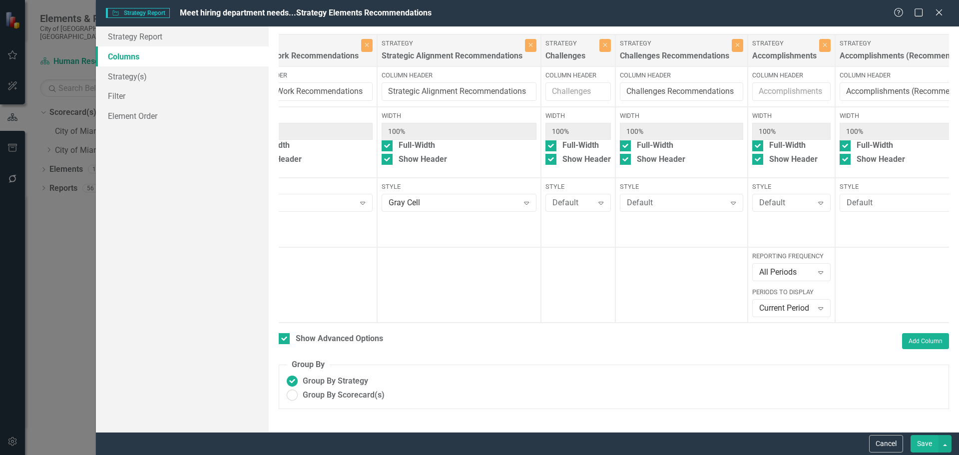
scroll to position [0, 311]
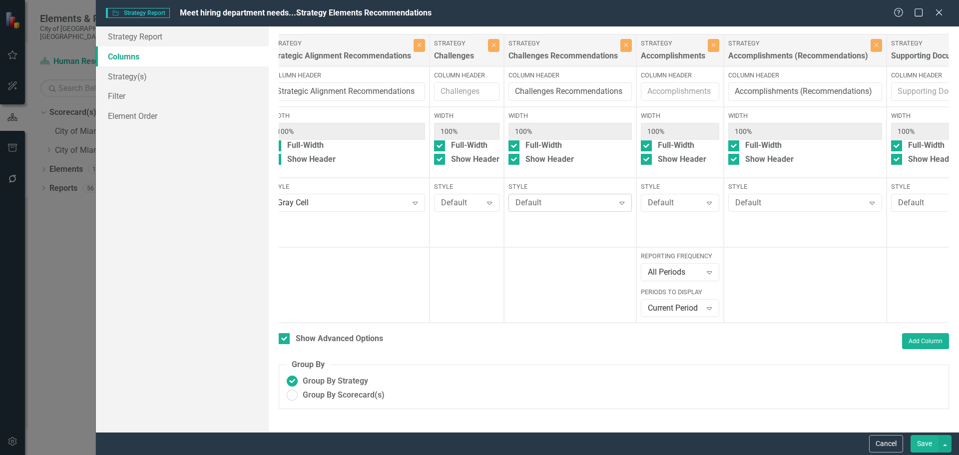
click at [533, 208] on div "Default" at bounding box center [565, 202] width 99 height 11
type input "gra"
drag, startPoint x: 539, startPoint y: 239, endPoint x: 631, endPoint y: 217, distance: 95.0
click at [790, 200] on div "Default" at bounding box center [799, 202] width 129 height 11
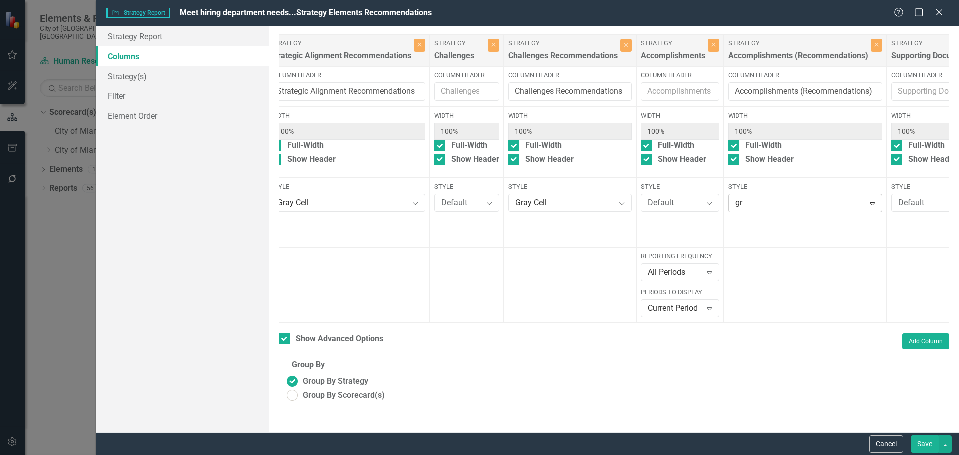
type input "gra"
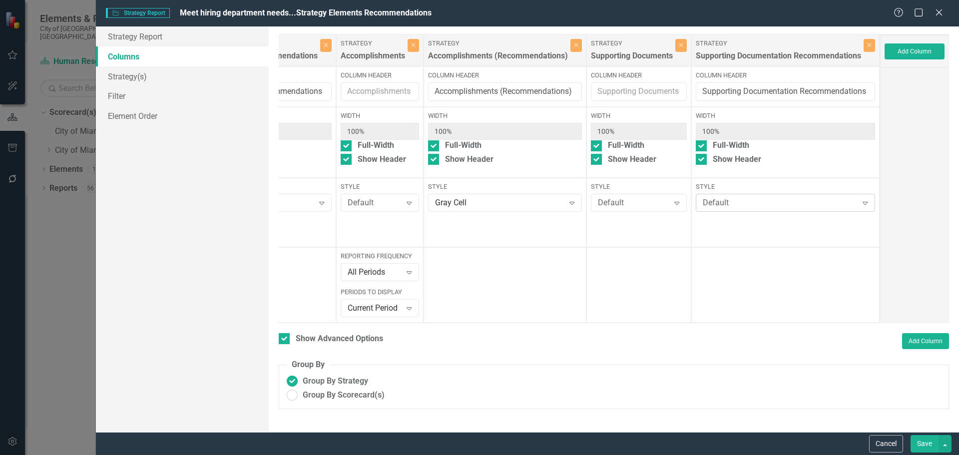
click at [768, 198] on div "Default Expand" at bounding box center [785, 203] width 179 height 18
type input "gra"
click at [937, 435] on button "Save" at bounding box center [925, 443] width 28 height 17
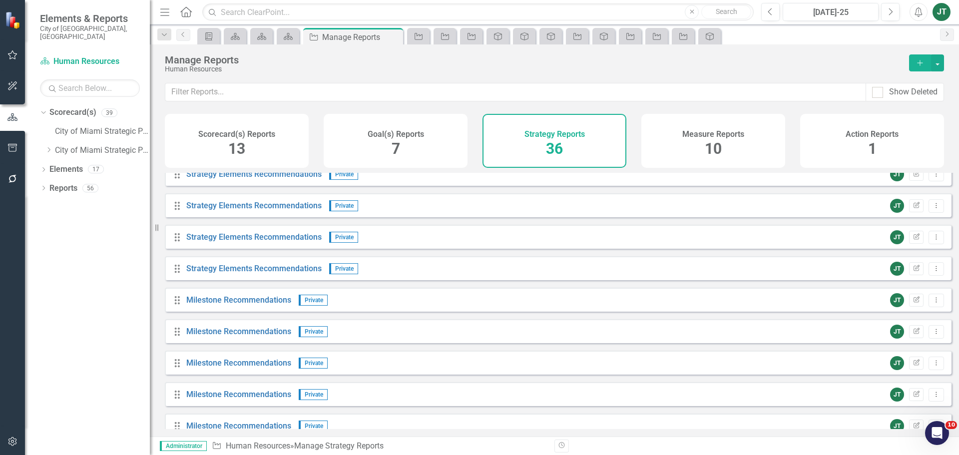
scroll to position [827, 0]
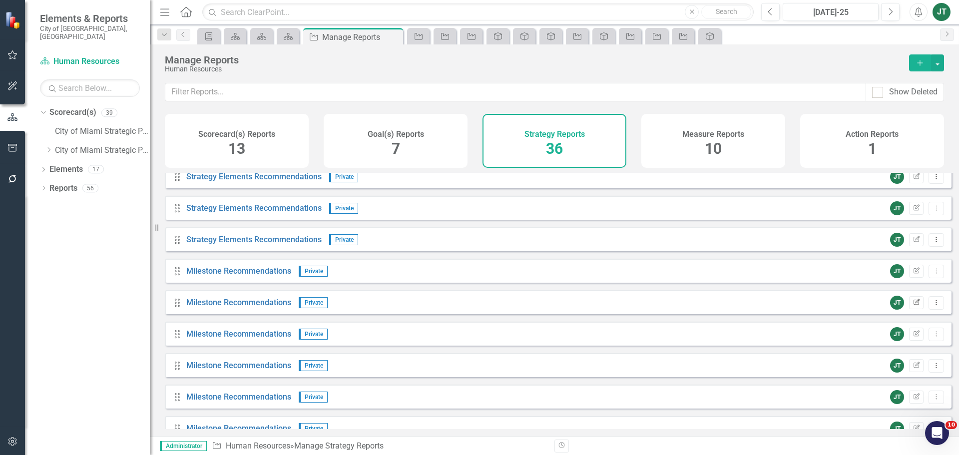
click at [909, 306] on button "Edit Report" at bounding box center [916, 302] width 14 height 13
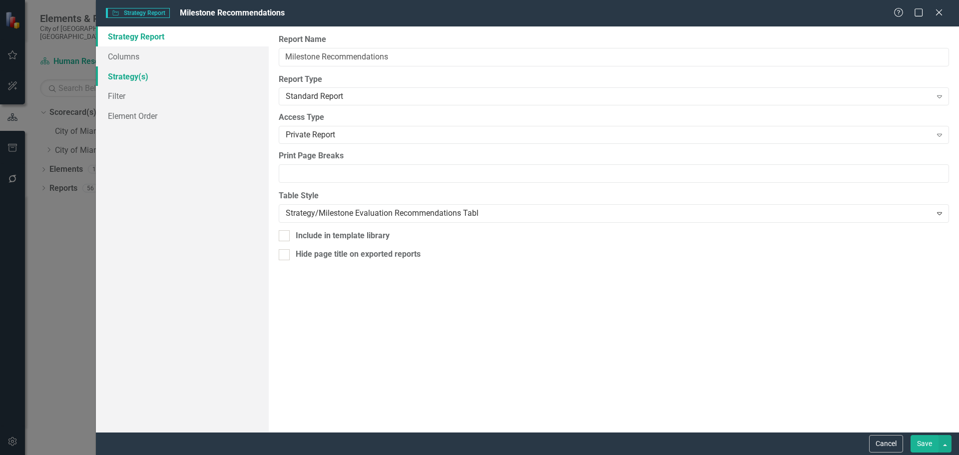
click at [144, 72] on link "Strategy(s)" at bounding box center [182, 76] width 173 height 20
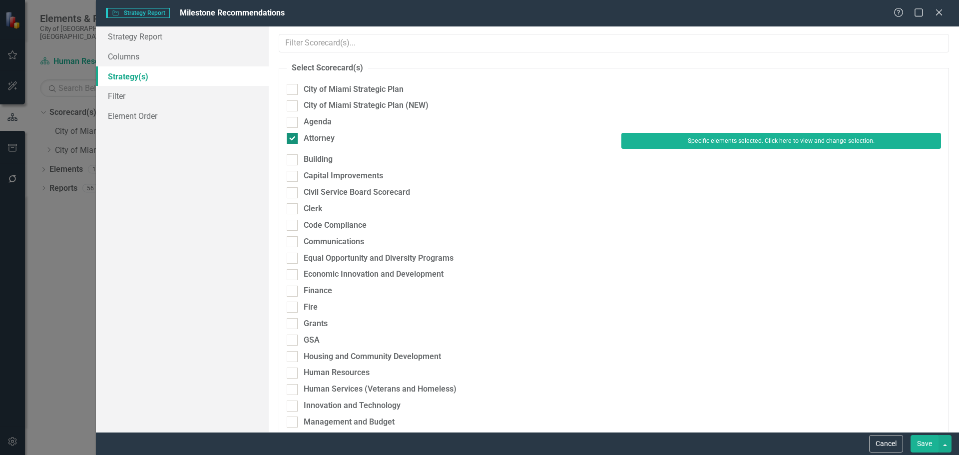
click at [321, 136] on div "Attorney" at bounding box center [319, 138] width 31 height 11
click at [293, 136] on input "Attorney" at bounding box center [290, 136] width 6 height 6
checkbox input "false"
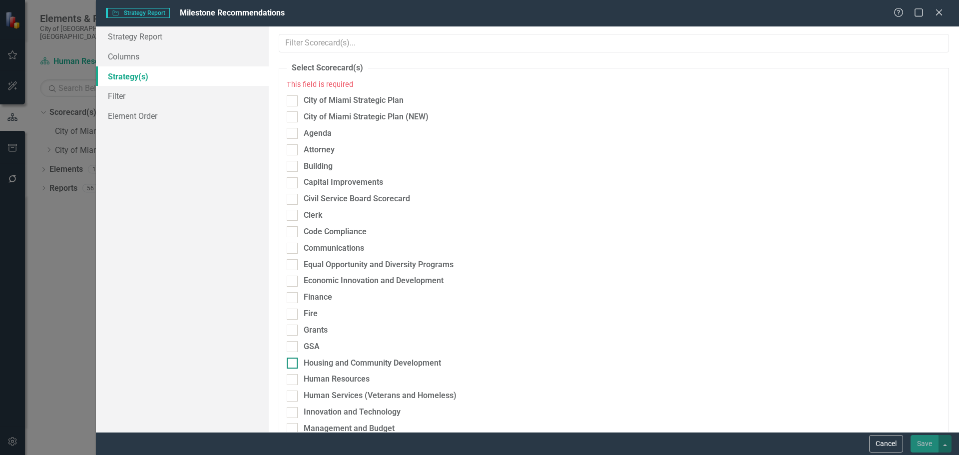
click at [342, 364] on div "Housing and Community Development" at bounding box center [372, 363] width 137 height 11
click at [293, 364] on input "Housing and Community Development" at bounding box center [290, 361] width 6 height 6
checkbox input "true"
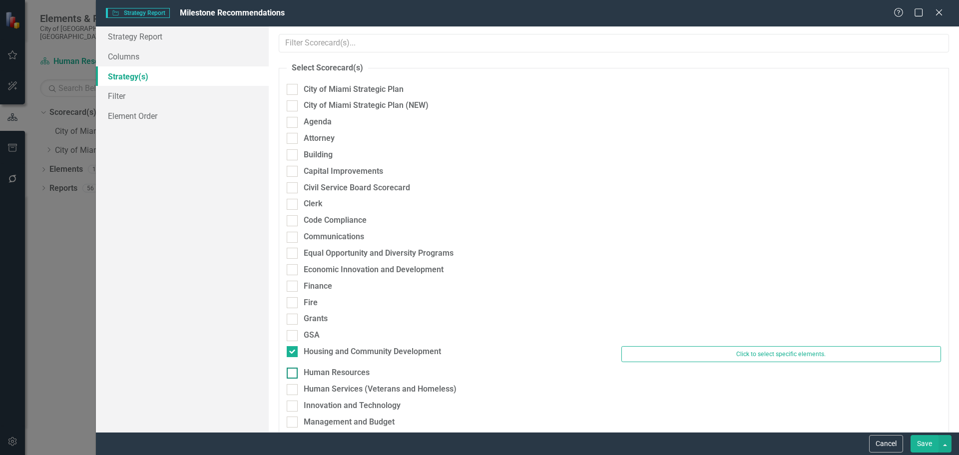
click at [338, 371] on div "Human Resources" at bounding box center [337, 372] width 66 height 11
click at [293, 371] on input "Human Resources" at bounding box center [290, 371] width 6 height 6
checkbox input "true"
click at [345, 354] on div "Housing and Community Development" at bounding box center [372, 351] width 137 height 11
click at [293, 353] on input "Housing and Community Development" at bounding box center [290, 349] width 6 height 6
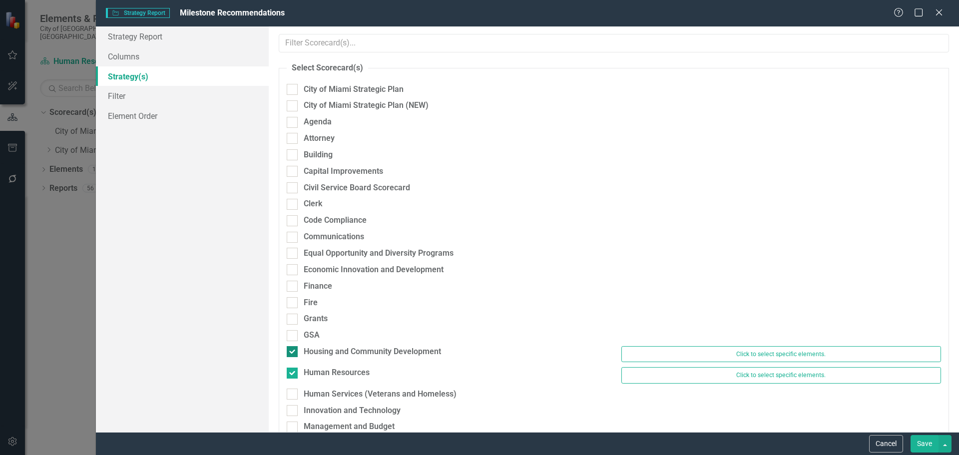
checkbox input "false"
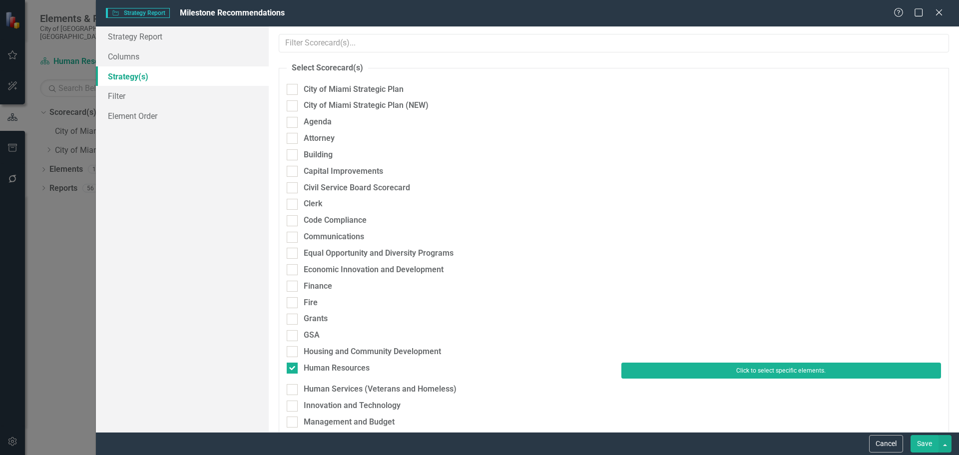
click at [723, 376] on button "Click to select specific elements." at bounding box center [781, 371] width 320 height 16
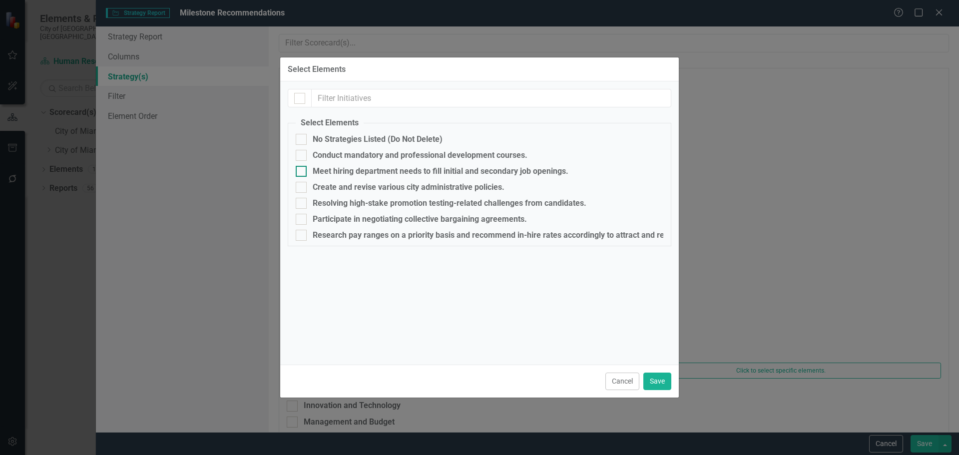
click at [332, 171] on div "Meet hiring department needs to fill initial and secondary job openings." at bounding box center [441, 171] width 256 height 9
click at [302, 171] on input "Meet hiring department needs to fill initial and secondary job openings." at bounding box center [299, 169] width 6 height 6
checkbox input "true"
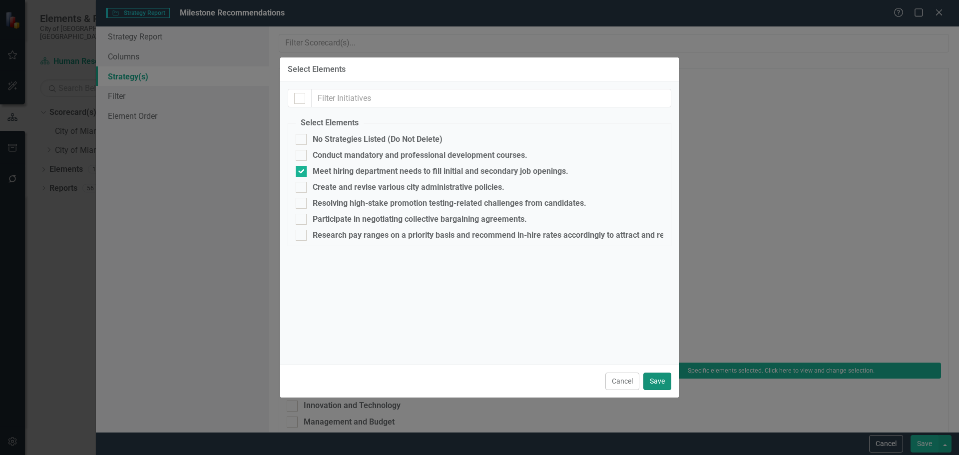
click at [662, 381] on button "Save" at bounding box center [657, 381] width 28 height 17
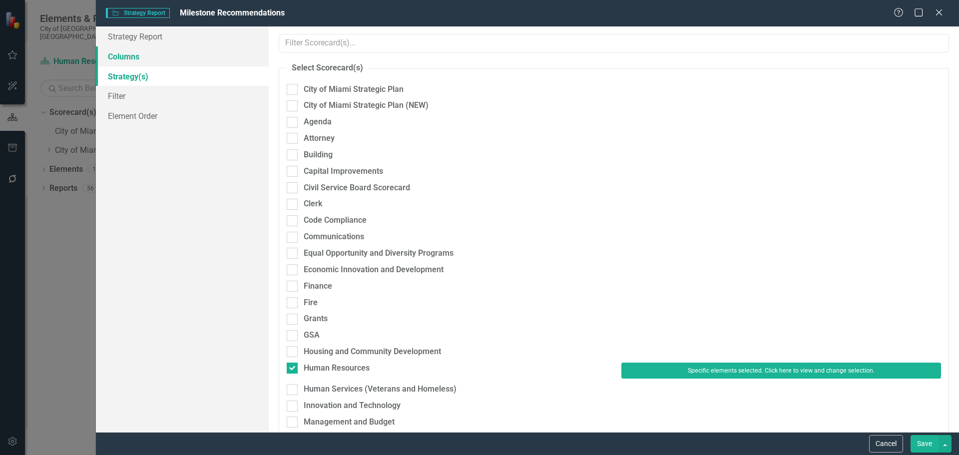
click at [144, 60] on link "Columns" at bounding box center [182, 56] width 173 height 20
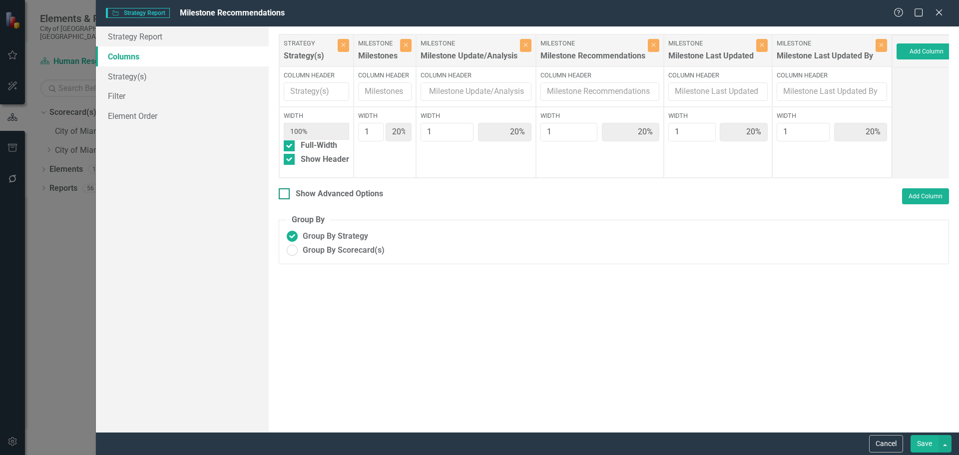
click at [328, 200] on div "Show Advanced Options" at bounding box center [339, 193] width 87 height 11
click at [285, 195] on input "Show Advanced Options" at bounding box center [282, 191] width 6 height 6
checkbox input "true"
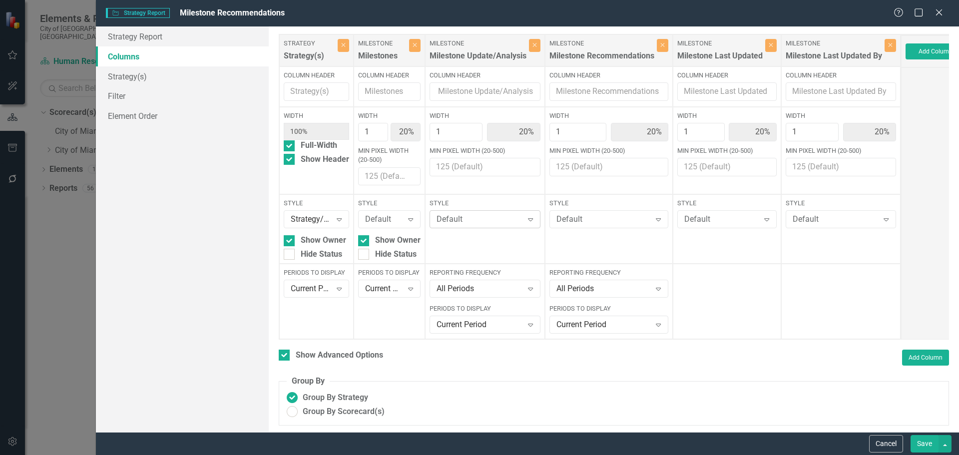
click at [472, 218] on div "Default" at bounding box center [480, 219] width 86 height 11
type input "gr"
click at [597, 222] on div "Default" at bounding box center [604, 219] width 94 height 11
type input "gra"
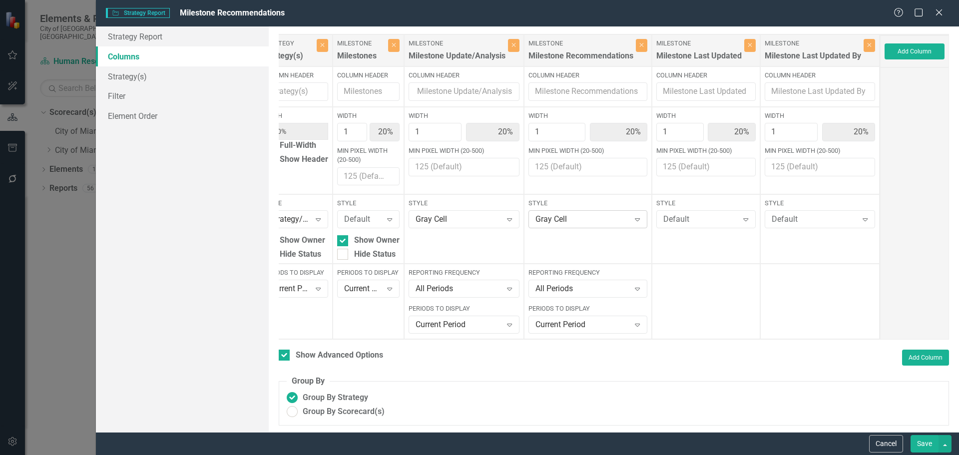
click at [567, 222] on div "Gray Cell" at bounding box center [583, 219] width 94 height 11
click at [560, 455] on div "Default" at bounding box center [481, 463] width 943 height 11
click at [462, 225] on div "Gray Cell" at bounding box center [459, 219] width 86 height 11
click at [457, 455] on div "Default" at bounding box center [481, 463] width 943 height 11
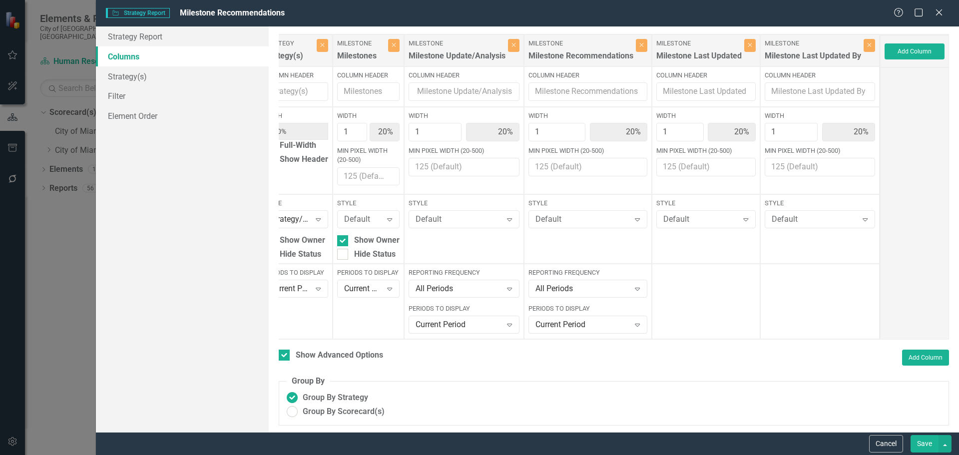
click at [924, 439] on button "Save" at bounding box center [925, 443] width 28 height 17
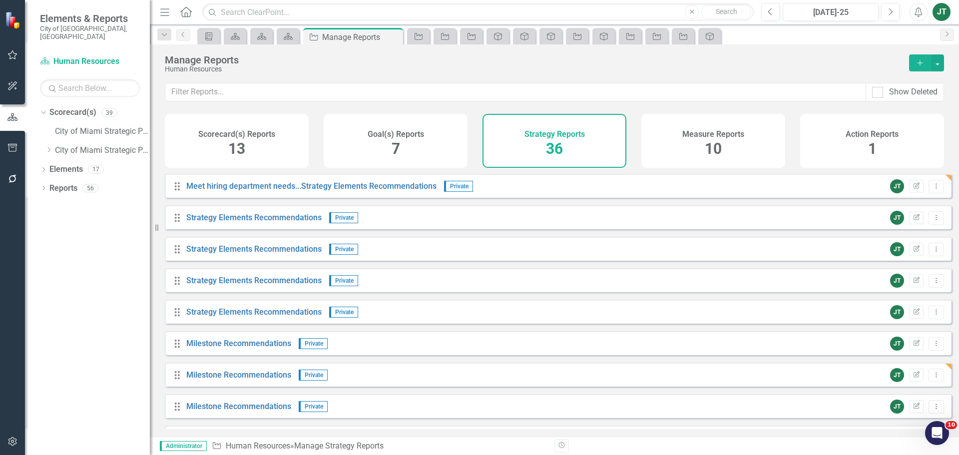
scroll to position [777, 0]
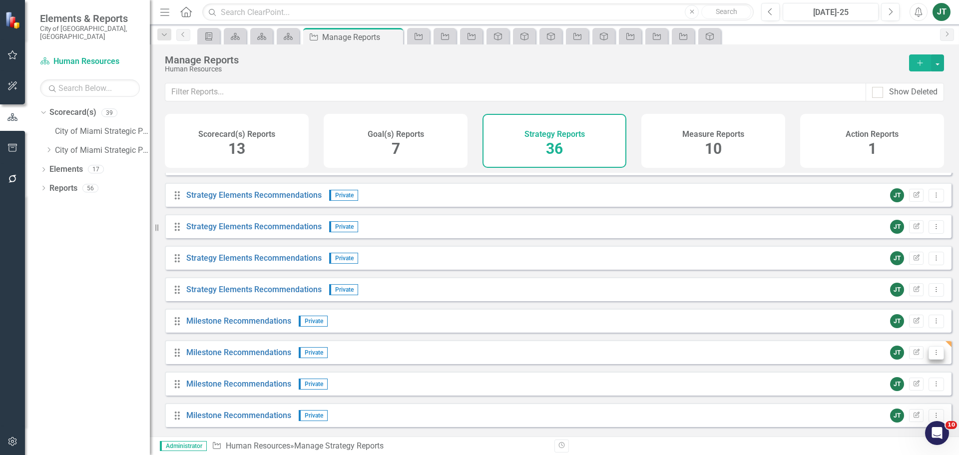
click at [932, 356] on icon "Dropdown Menu" at bounding box center [936, 352] width 8 height 6
click at [874, 383] on link "Edit Report Edit Report" at bounding box center [895, 377] width 82 height 18
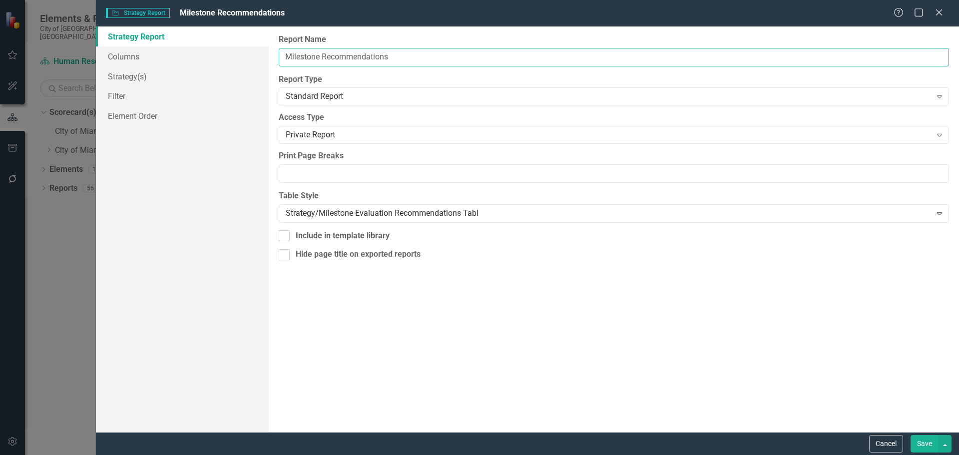
click at [281, 53] on input "Milestone Recommendations" at bounding box center [614, 57] width 670 height 18
paste input "Meet hiring department needs"
type input "Meet hiring department needs....Milestone Recommendations"
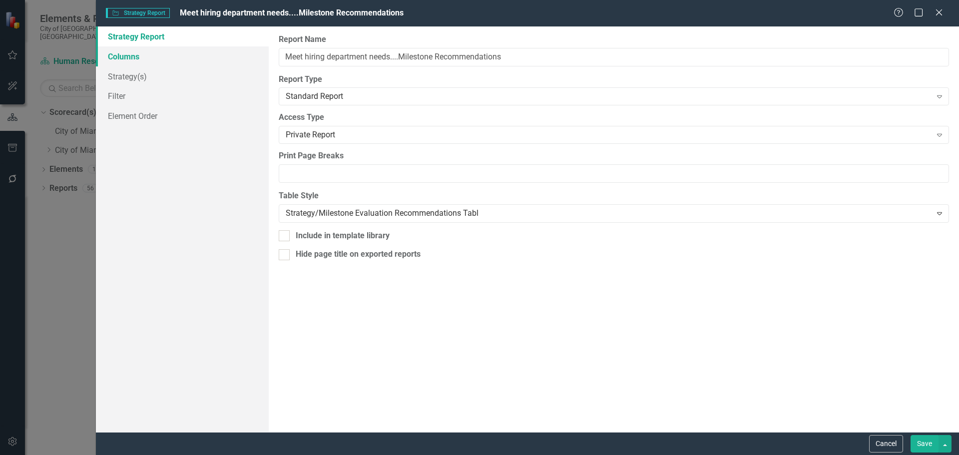
click at [174, 63] on link "Columns" at bounding box center [182, 56] width 173 height 20
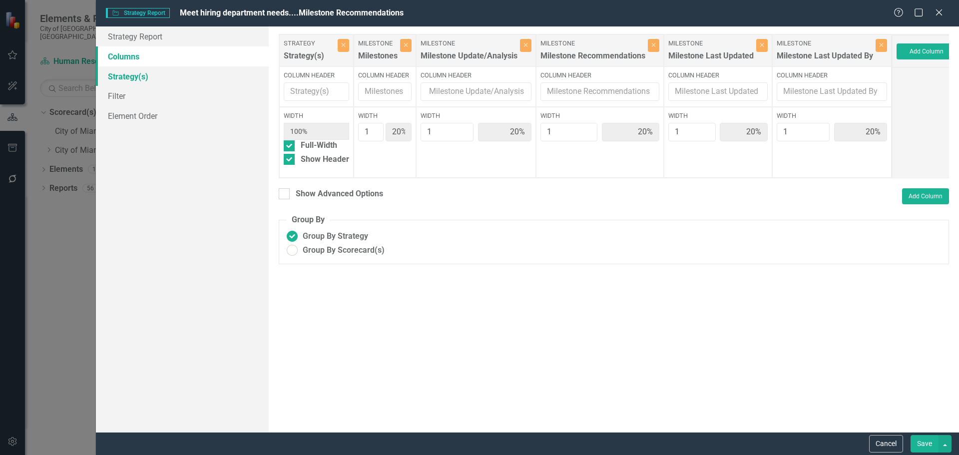
click at [161, 81] on link "Strategy(s)" at bounding box center [182, 76] width 173 height 20
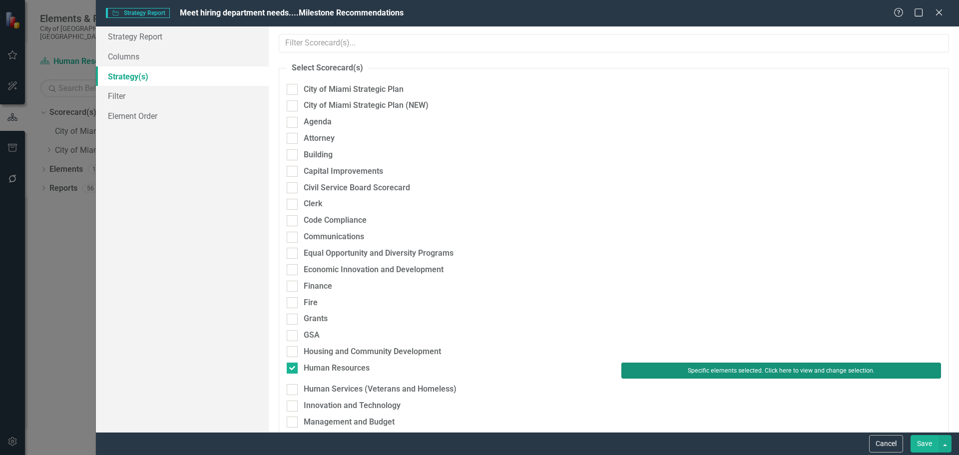
click at [691, 372] on button "Specific elements selected. Click here to view and change selection." at bounding box center [781, 371] width 320 height 16
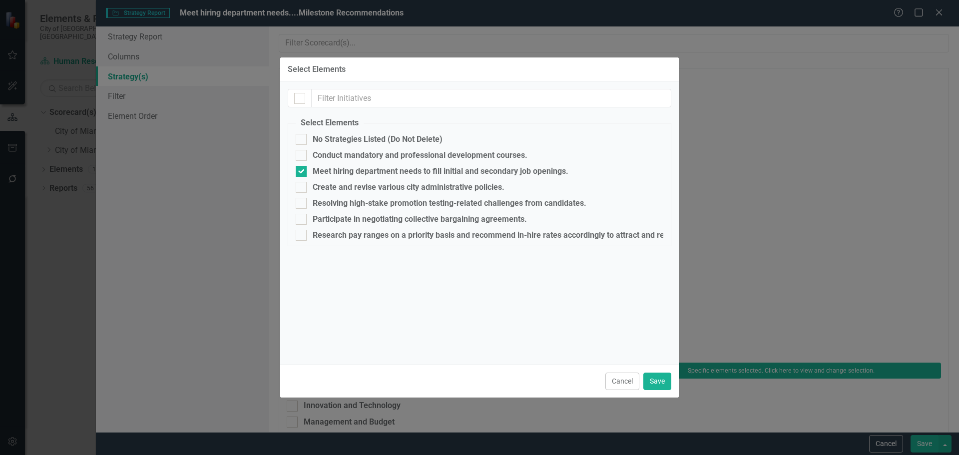
click at [924, 445] on div "Select Elements Select Elements No Strategies Listed (Do Not Delete) Conduct ma…" at bounding box center [479, 227] width 959 height 455
drag, startPoint x: 659, startPoint y: 383, endPoint x: 793, endPoint y: 411, distance: 136.7
click at [660, 384] on button "Save" at bounding box center [657, 381] width 28 height 17
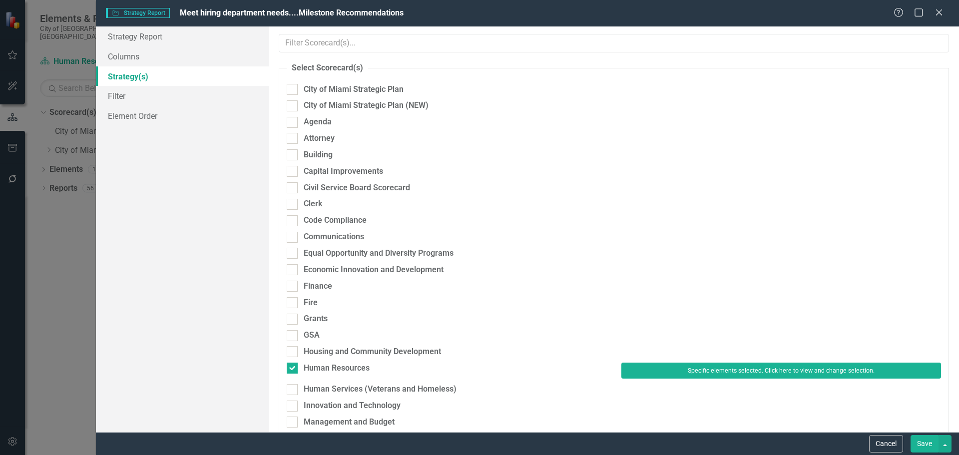
click at [921, 444] on button "Save" at bounding box center [925, 443] width 28 height 17
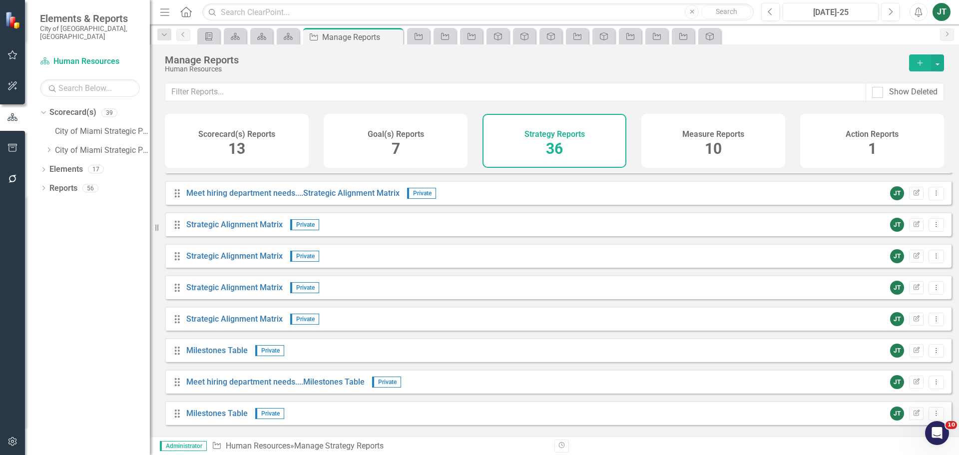
scroll to position [227, 0]
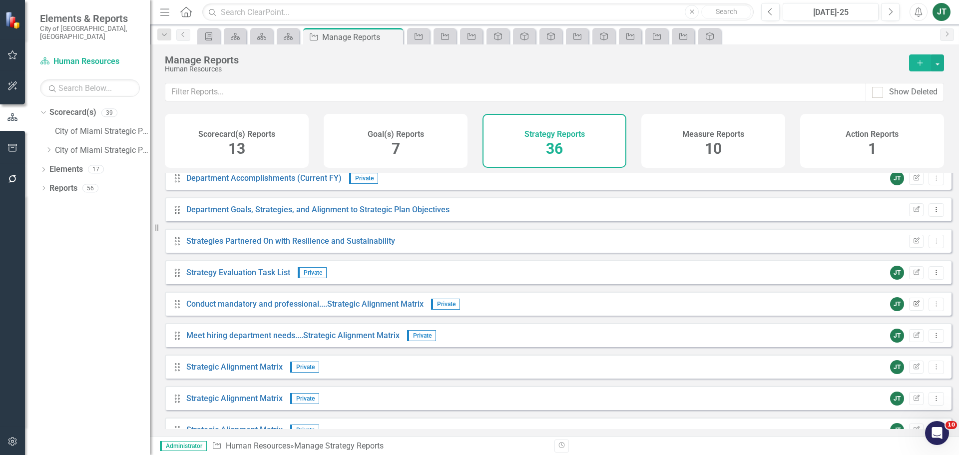
click at [913, 307] on icon "Edit Report" at bounding box center [916, 304] width 7 height 6
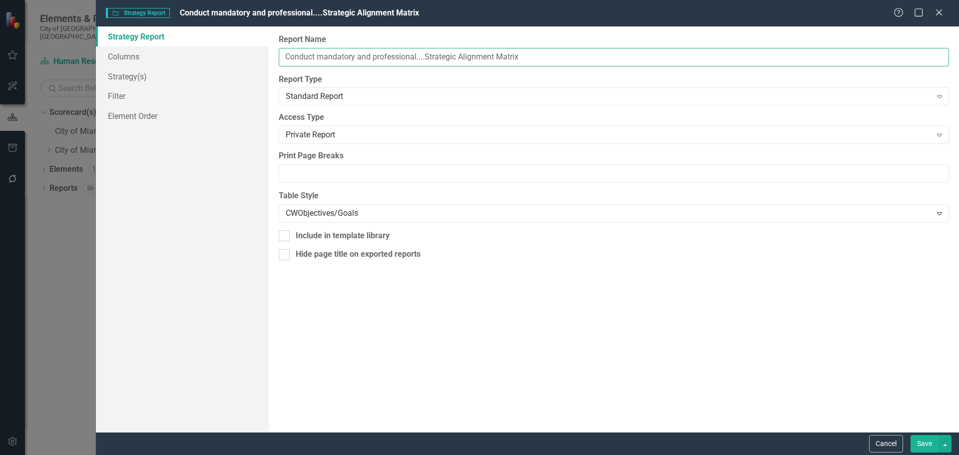
drag, startPoint x: 423, startPoint y: 57, endPoint x: 288, endPoint y: 51, distance: 135.0
click at [288, 51] on input "Conduct mandatory and professional....Strategic Alignment Matrix" at bounding box center [614, 57] width 670 height 18
click at [424, 58] on input "Conduct mandatory and professional....Strategic Alignment Matrix" at bounding box center [614, 57] width 670 height 18
drag, startPoint x: 425, startPoint y: 55, endPoint x: 286, endPoint y: 54, distance: 138.4
click at [286, 54] on input "Conduct mandatory and professional....Strategic Alignment Matrix" at bounding box center [614, 57] width 670 height 18
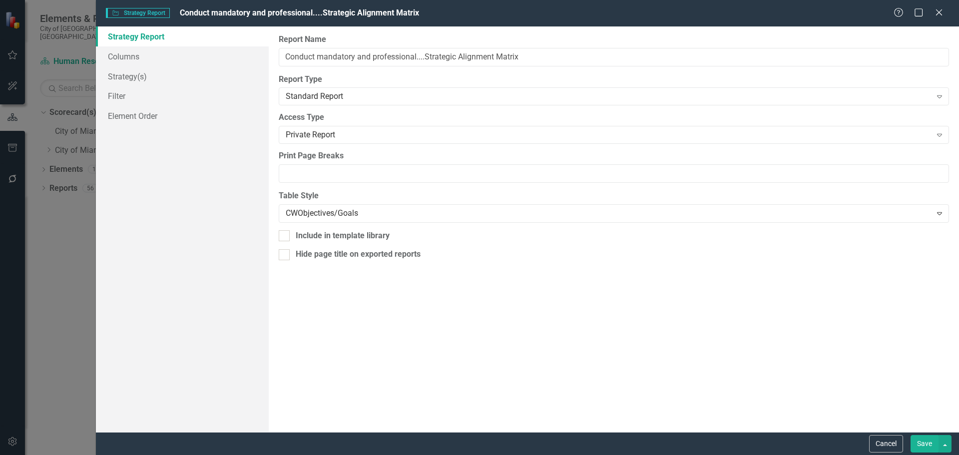
click at [928, 440] on button "Save" at bounding box center [925, 443] width 28 height 17
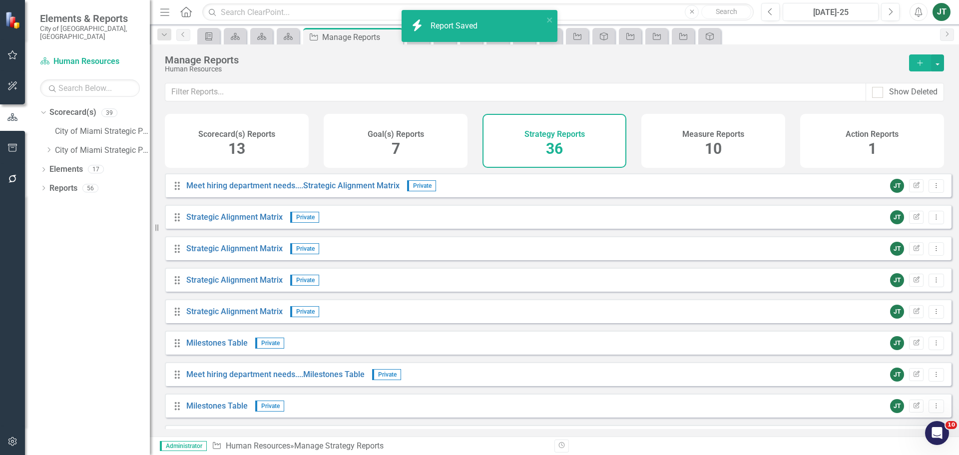
scroll to position [427, 0]
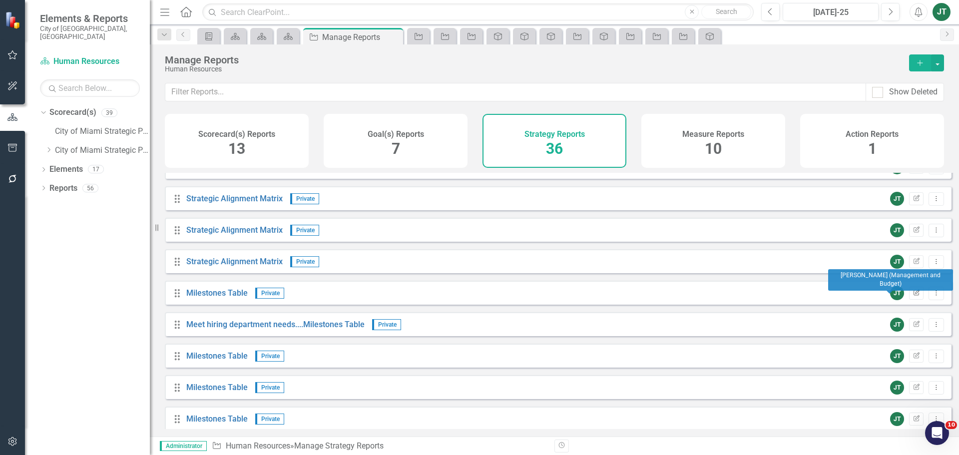
click at [913, 296] on icon "Edit Report" at bounding box center [916, 293] width 7 height 6
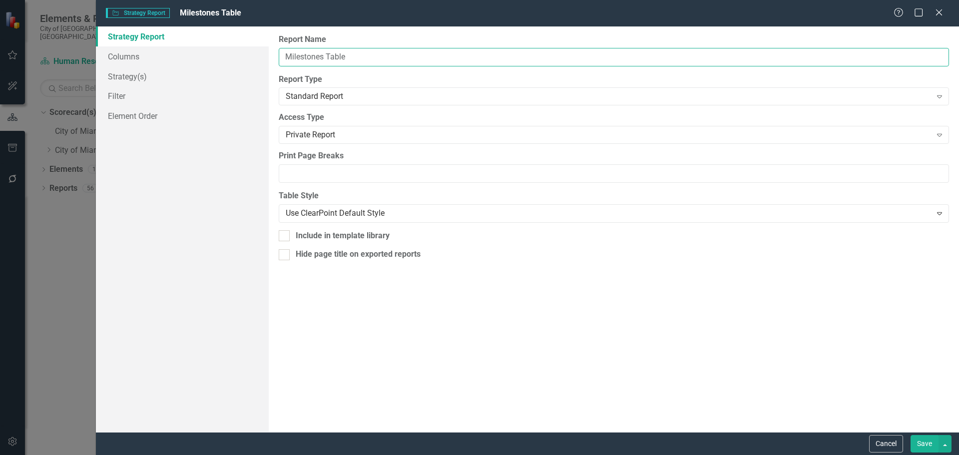
click at [284, 56] on input "Milestones Table" at bounding box center [614, 57] width 670 height 18
paste input "Conduct mandatory and professional...."
type input "Conduct mandatory and professional....Milestones Table"
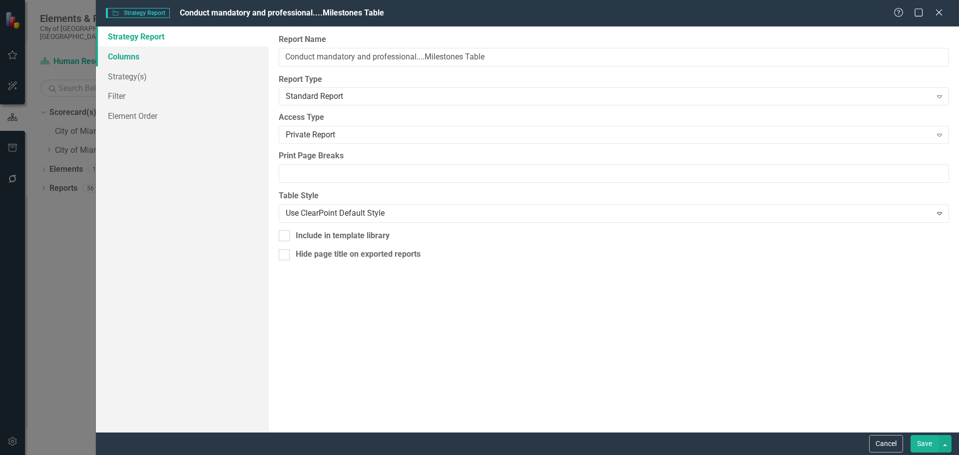
click at [157, 55] on link "Columns" at bounding box center [182, 56] width 173 height 20
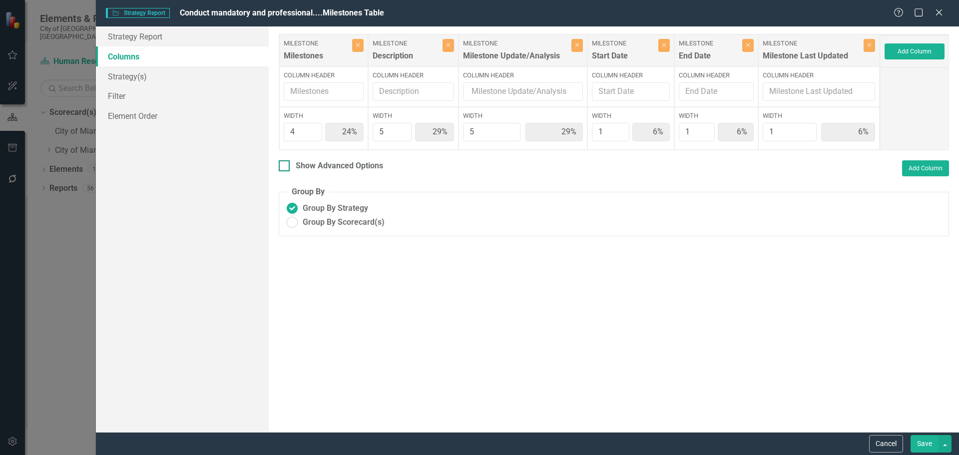
click at [326, 166] on div "Show Advanced Options" at bounding box center [339, 165] width 87 height 11
click at [285, 166] on input "Show Advanced Options" at bounding box center [282, 163] width 6 height 6
checkbox input "true"
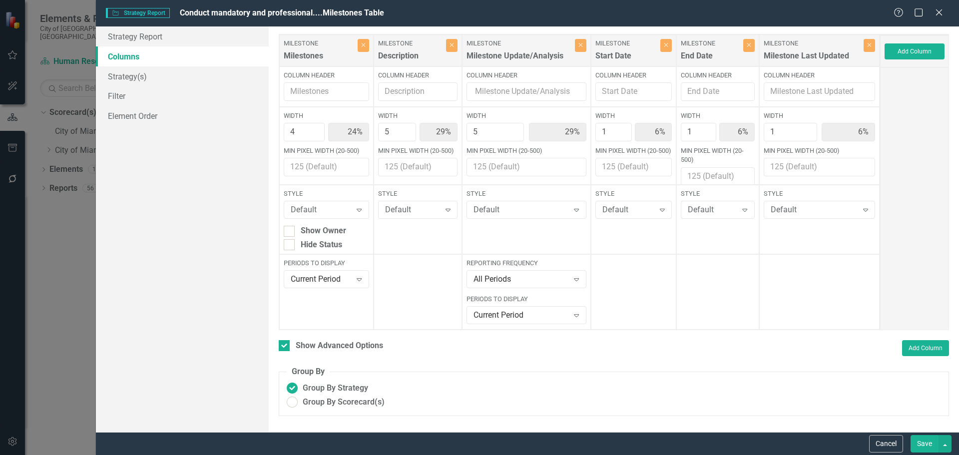
click at [919, 446] on button "Save" at bounding box center [925, 443] width 28 height 17
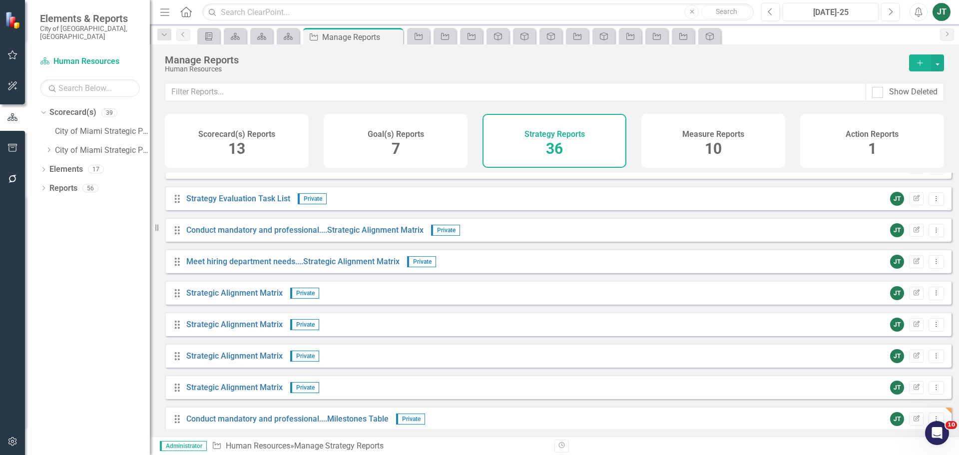
scroll to position [277, 0]
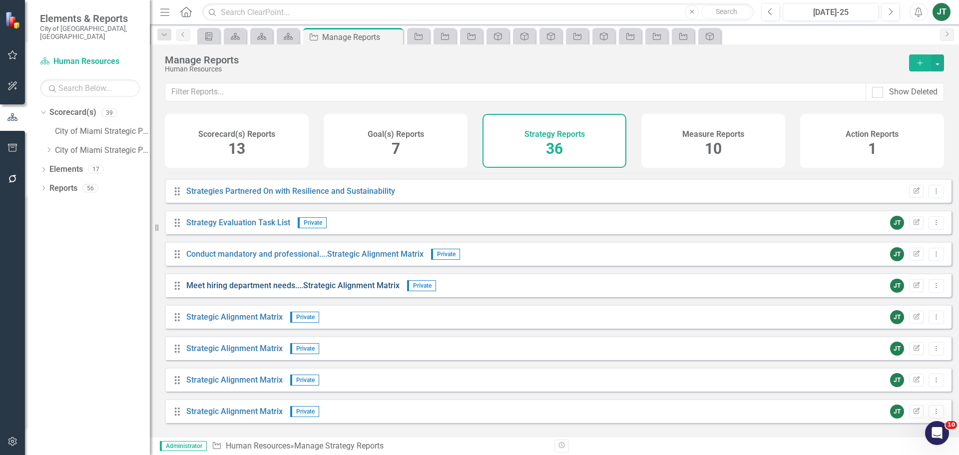
click at [286, 290] on link "Meet hiring department needs....Strategic Alignment Matrix" at bounding box center [292, 285] width 213 height 9
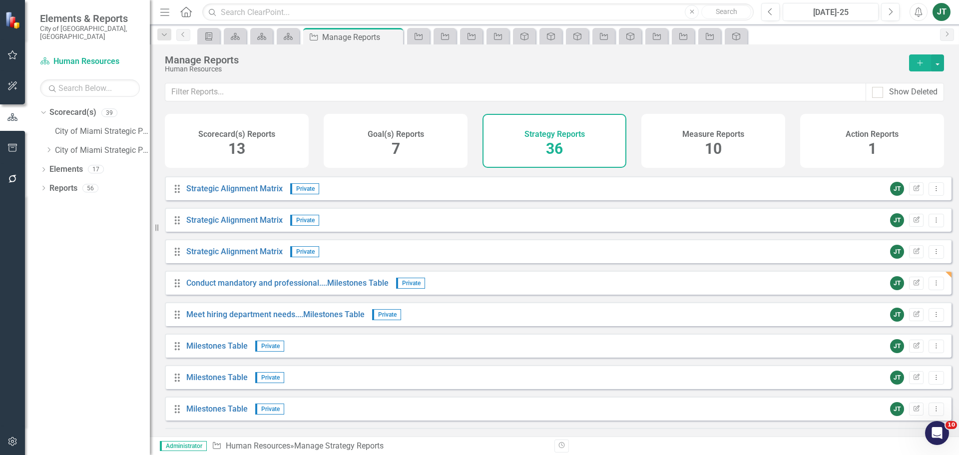
scroll to position [450, 0]
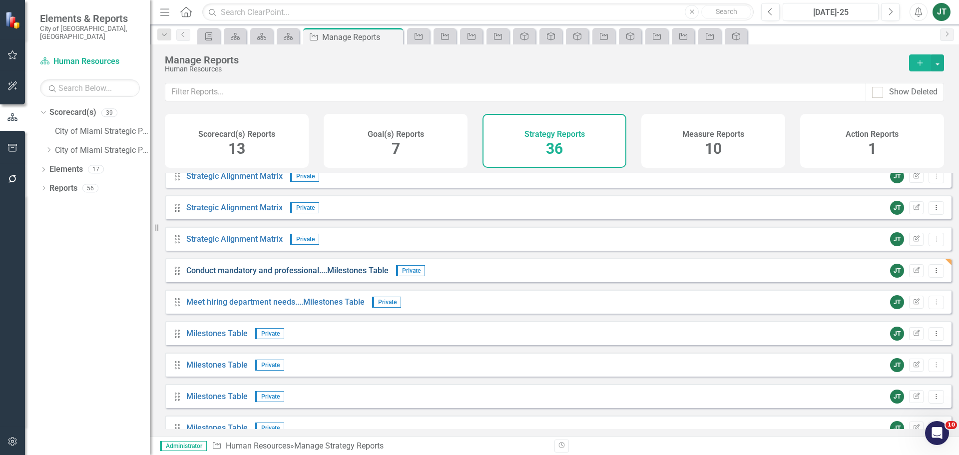
click at [248, 275] on link "Conduct mandatory and professional....Milestones Table" at bounding box center [287, 270] width 202 height 9
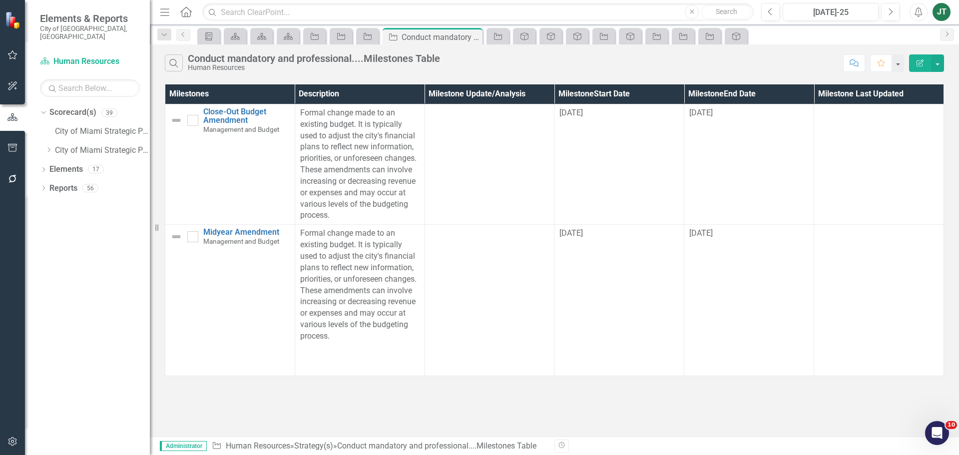
click at [915, 63] on button "Edit Report" at bounding box center [920, 62] width 22 height 17
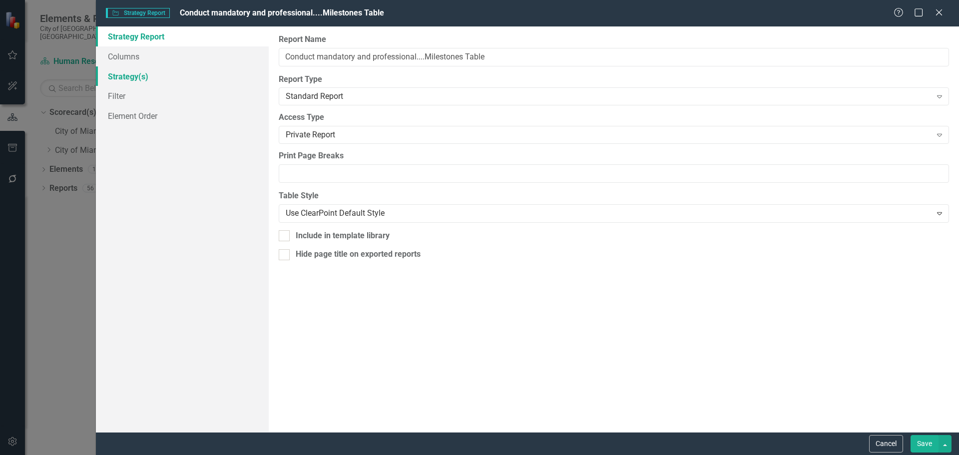
click at [137, 72] on link "Strategy(s)" at bounding box center [182, 76] width 173 height 20
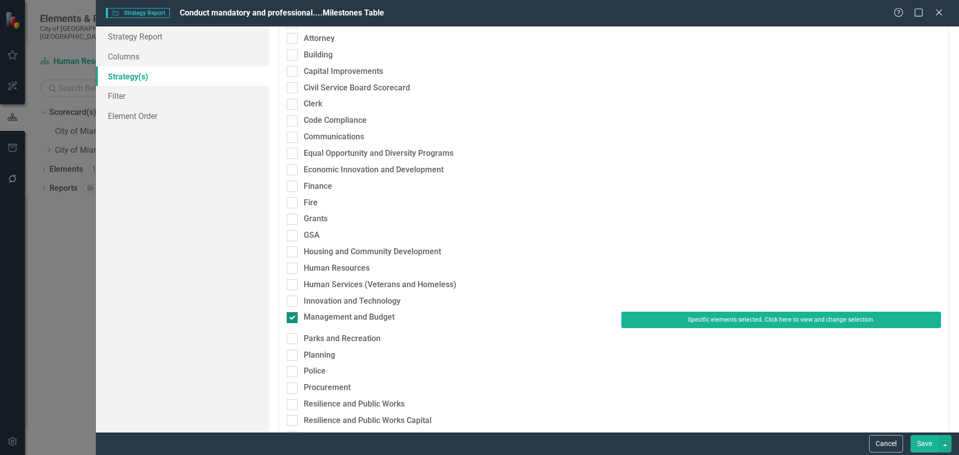
click at [350, 315] on div "Management and Budget" at bounding box center [349, 317] width 91 height 11
click at [293, 315] on input "Management and Budget" at bounding box center [290, 315] width 6 height 6
checkbox input "false"
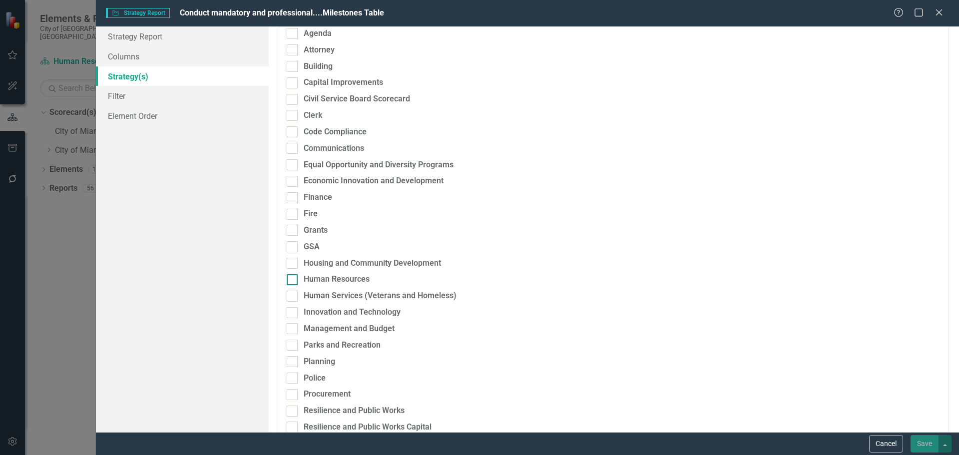
scroll to position [111, 0]
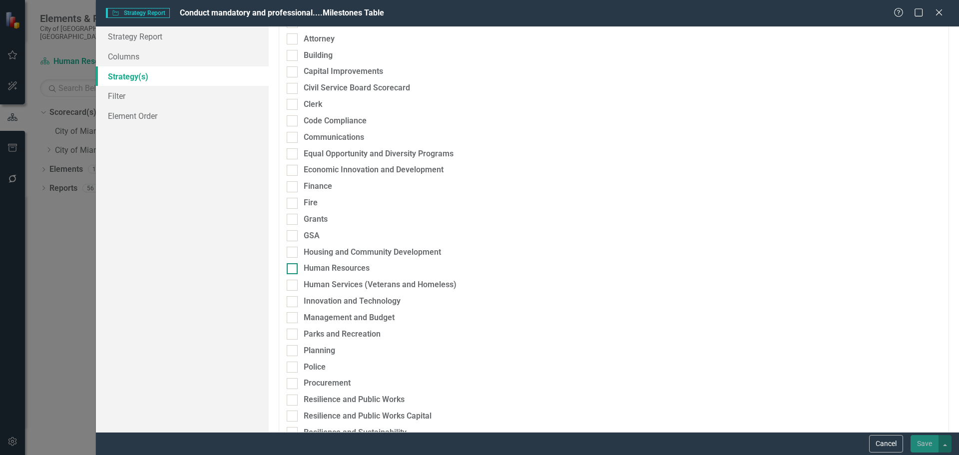
click at [323, 268] on div "Human Resources" at bounding box center [337, 268] width 66 height 11
click at [293, 268] on input "Human Resources" at bounding box center [290, 266] width 6 height 6
checkbox input "true"
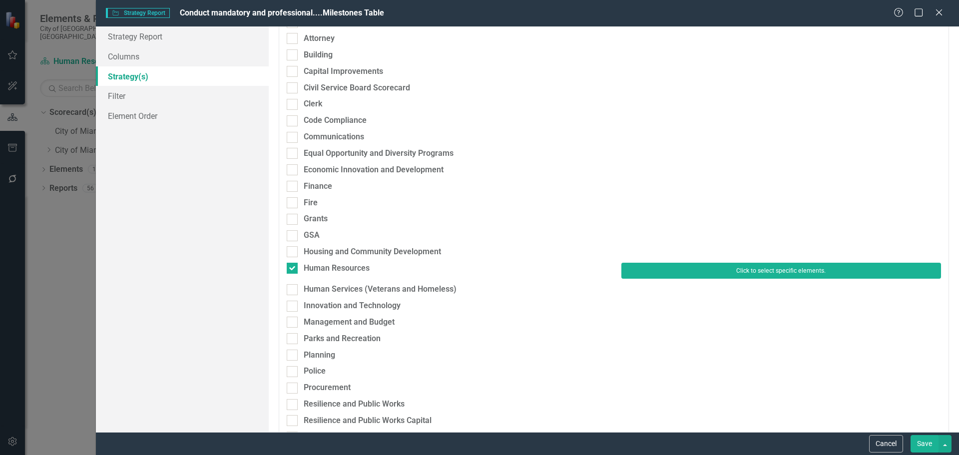
click at [697, 275] on button "Click to select specific elements." at bounding box center [781, 271] width 320 height 16
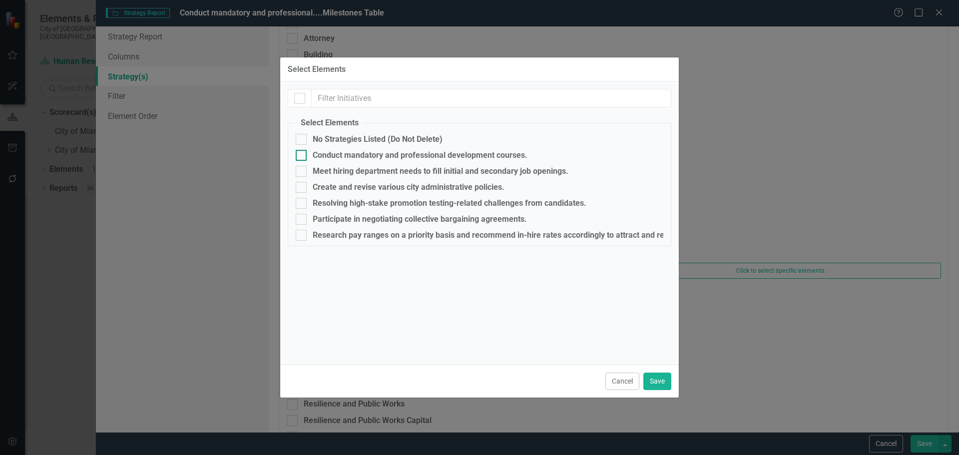
click at [337, 157] on div "Conduct mandatory and professional development courses." at bounding box center [420, 155] width 215 height 9
click at [302, 156] on input "Conduct mandatory and professional development courses." at bounding box center [299, 153] width 6 height 6
checkbox input "true"
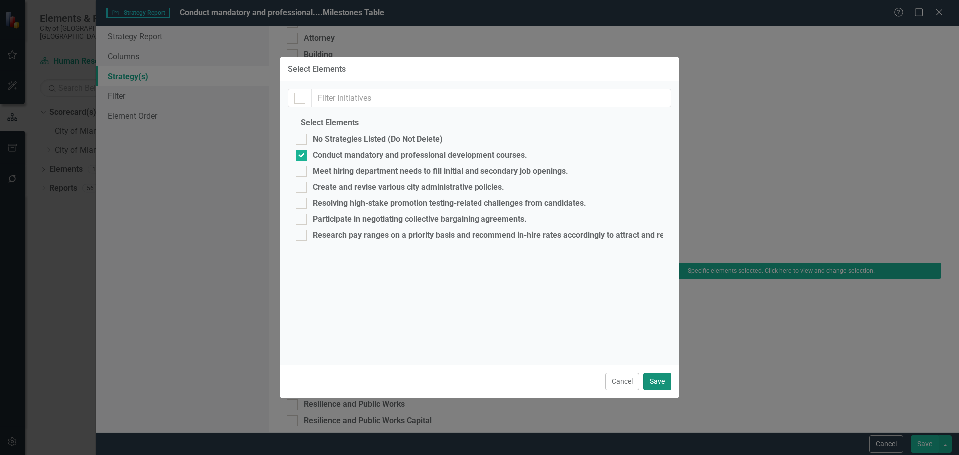
click at [661, 381] on button "Save" at bounding box center [657, 381] width 28 height 17
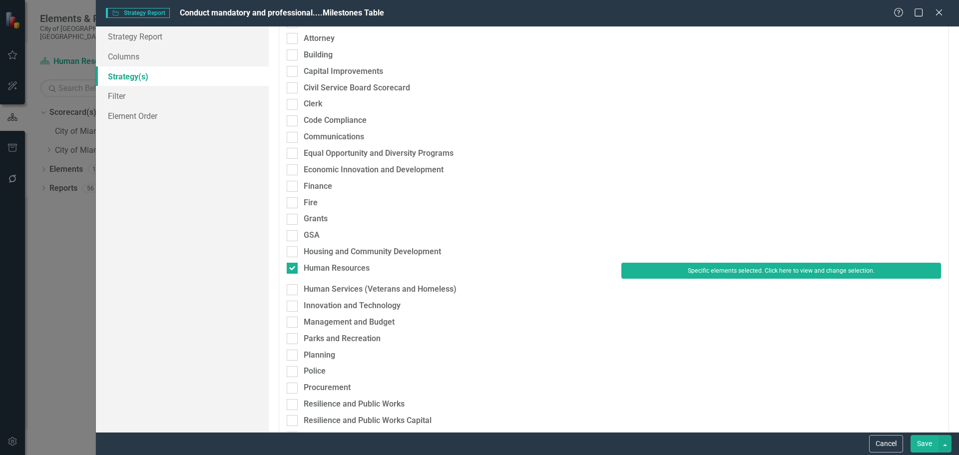
click at [924, 442] on button "Save" at bounding box center [925, 443] width 28 height 17
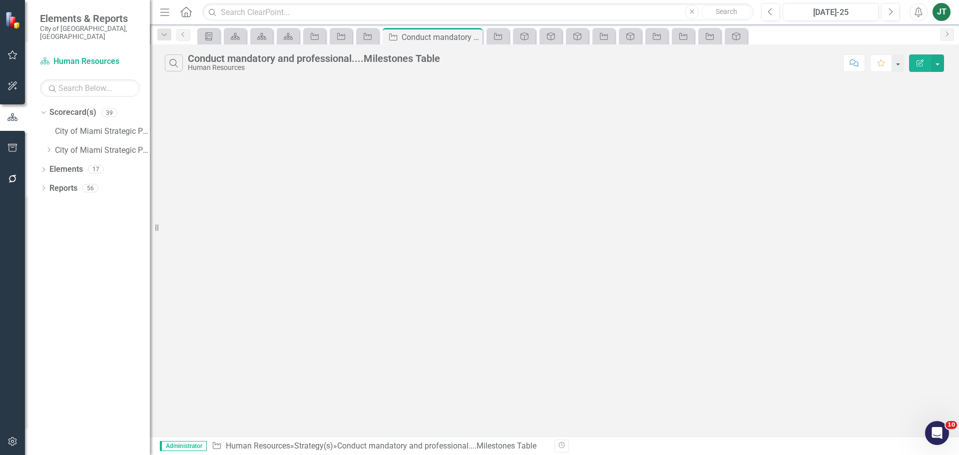
click at [923, 60] on icon "Edit Report" at bounding box center [920, 62] width 9 height 7
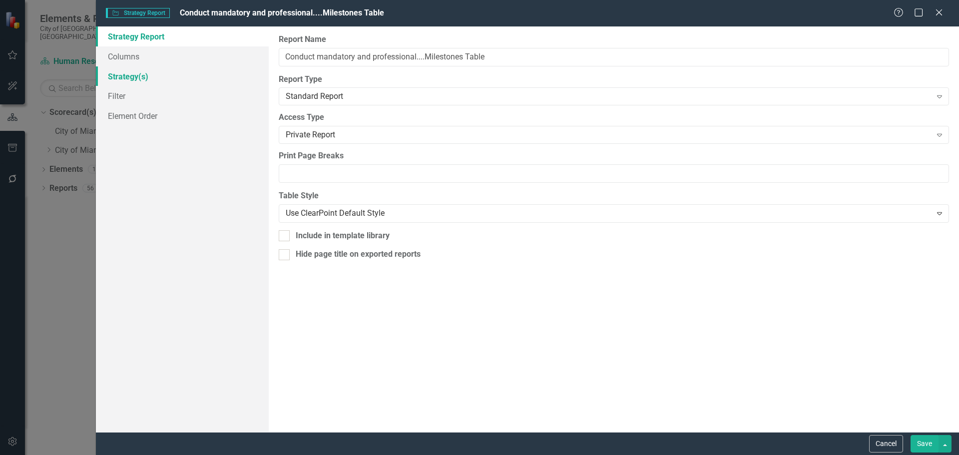
click at [156, 73] on link "Strategy(s)" at bounding box center [182, 76] width 173 height 20
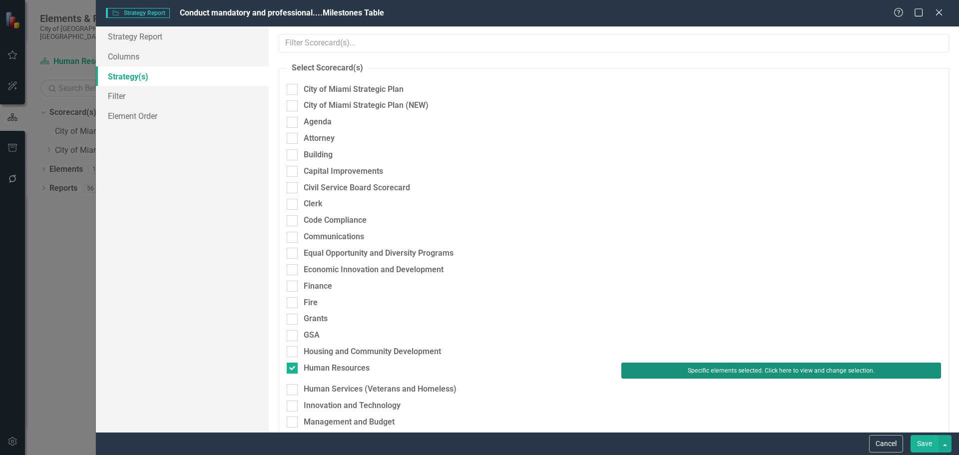
click at [728, 373] on button "Specific elements selected. Click here to view and change selection." at bounding box center [781, 371] width 320 height 16
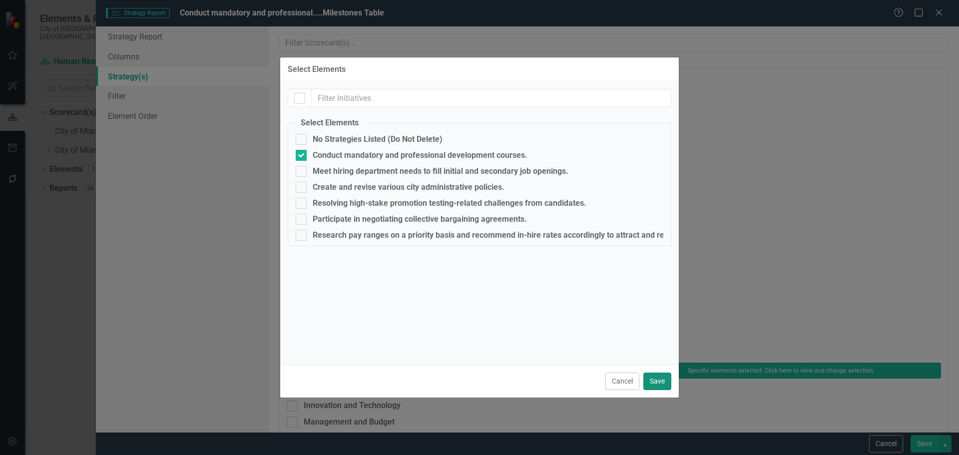
click at [660, 381] on button "Save" at bounding box center [657, 381] width 28 height 17
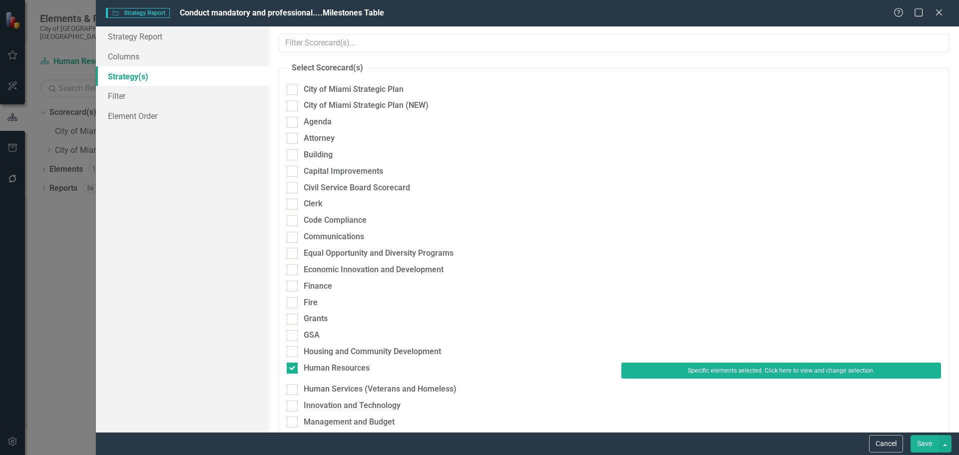
click at [919, 441] on button "Save" at bounding box center [925, 443] width 28 height 17
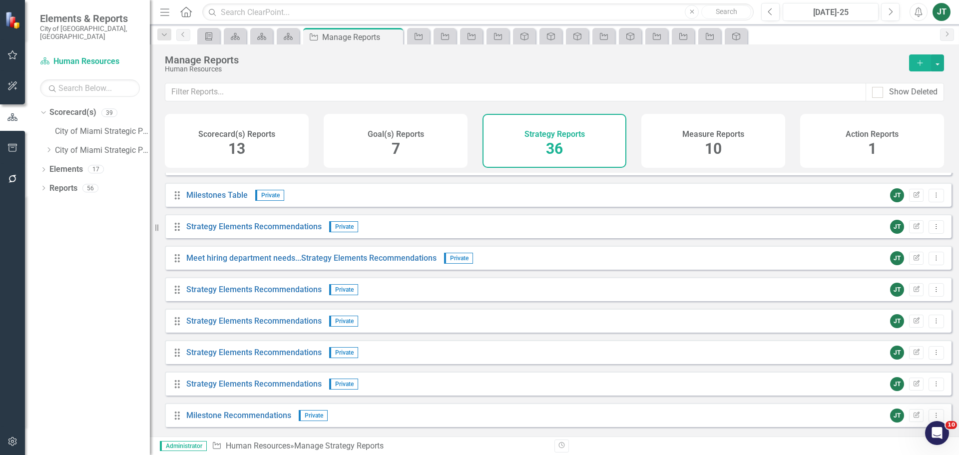
scroll to position [699, 0]
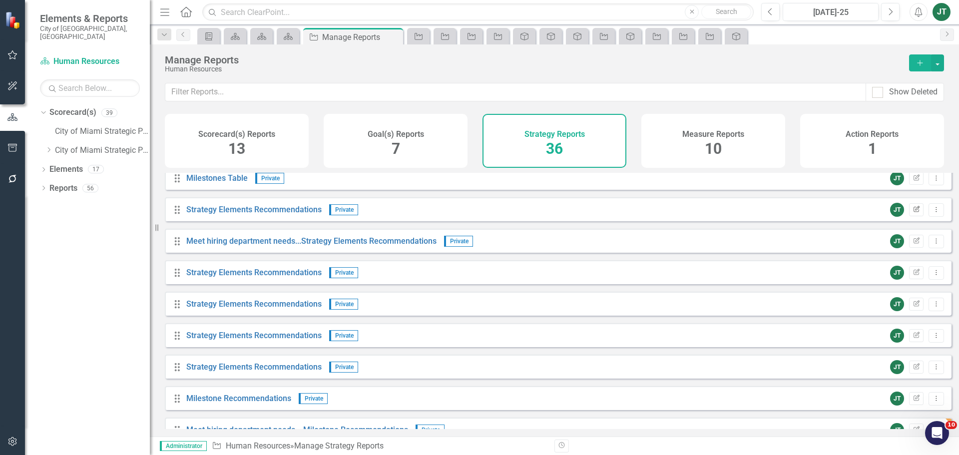
click at [913, 213] on icon "Edit Report" at bounding box center [916, 210] width 7 height 6
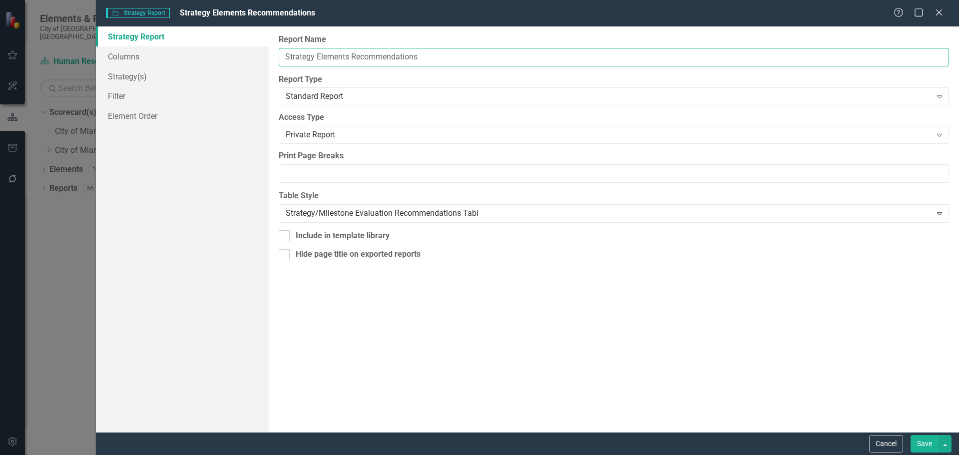
click at [285, 57] on input "Strategy Elements Recommendations" at bounding box center [614, 57] width 670 height 18
paste input "Conduct mandatory and professional...."
type input "Conduct mandatory and professional....Strategy Elements Recommendations"
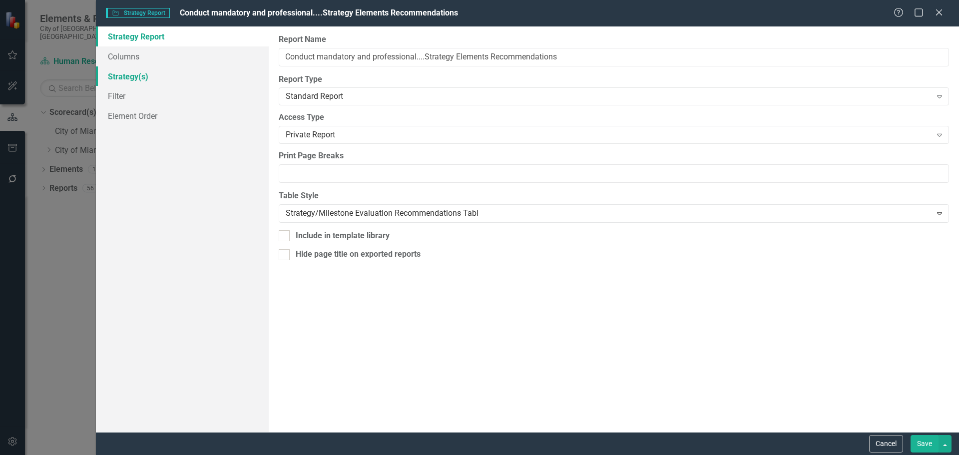
click at [166, 82] on link "Strategy(s)" at bounding box center [182, 76] width 173 height 20
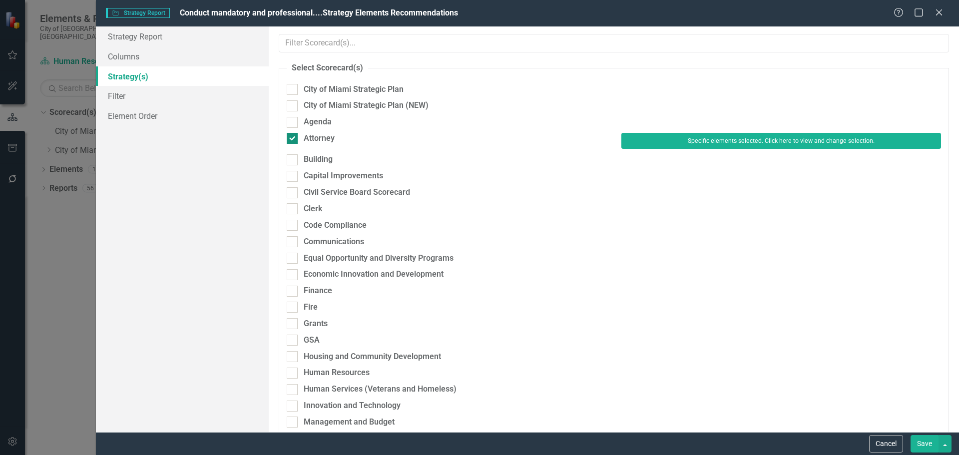
click at [315, 137] on div "Attorney" at bounding box center [319, 138] width 31 height 11
click at [293, 137] on input "Attorney" at bounding box center [290, 136] width 6 height 6
checkbox input "false"
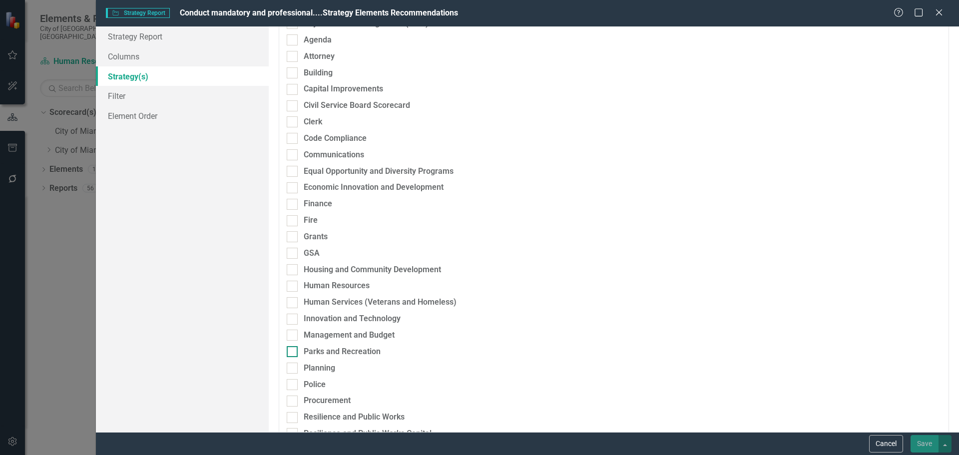
scroll to position [100, 0]
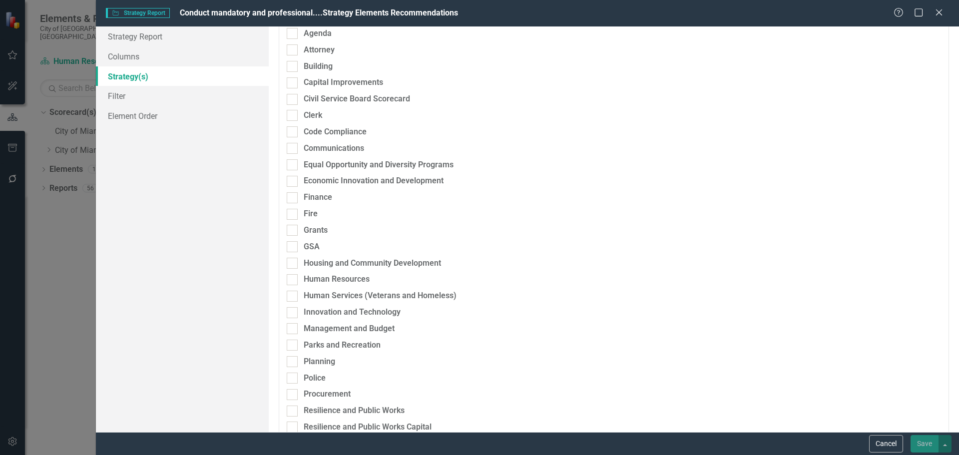
click at [328, 289] on div "Human Resources" at bounding box center [446, 282] width 335 height 16
click at [332, 277] on div "Human Resources" at bounding box center [337, 279] width 66 height 11
click at [293, 277] on input "Human Resources" at bounding box center [290, 277] width 6 height 6
checkbox input "true"
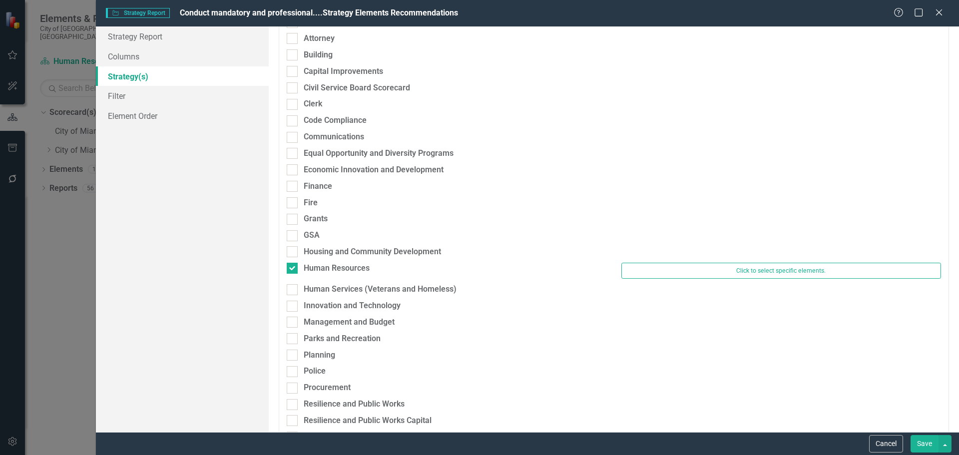
scroll to position [89, 0]
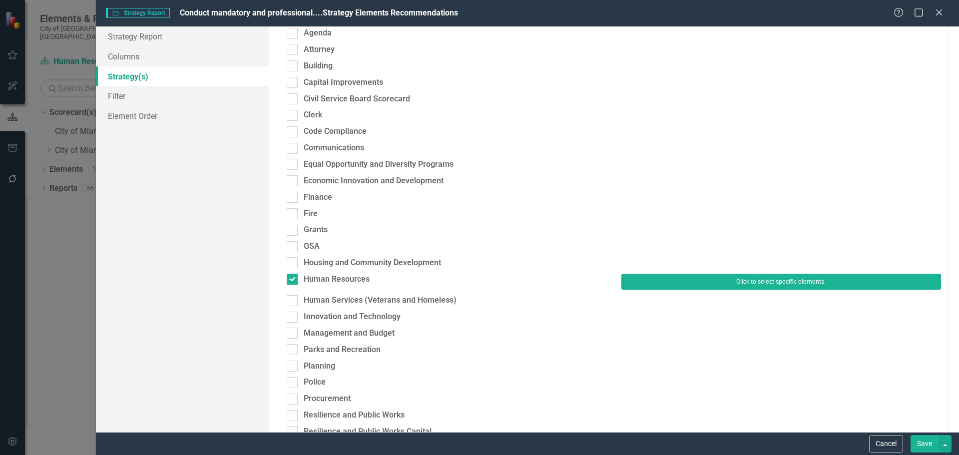
click at [656, 283] on button "Click to select specific elements." at bounding box center [781, 282] width 320 height 16
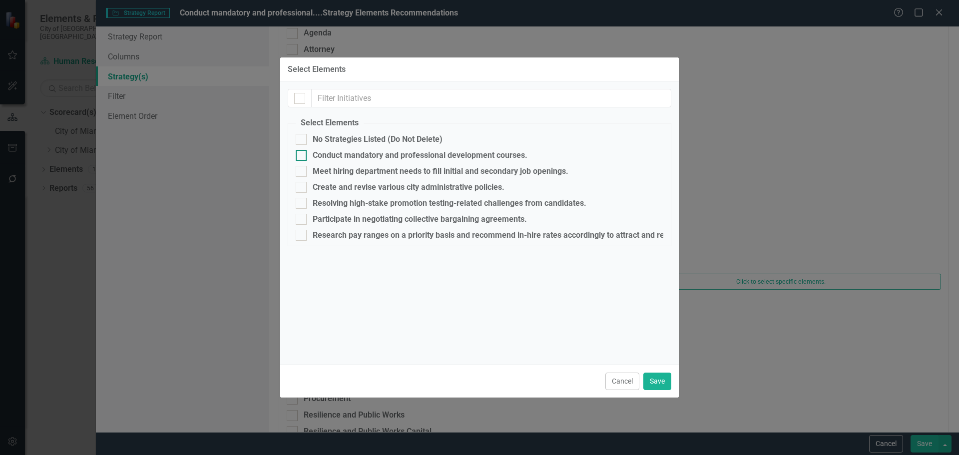
click at [322, 156] on div "Conduct mandatory and professional development courses." at bounding box center [420, 155] width 215 height 9
click at [302, 156] on input "Conduct mandatory and professional development courses." at bounding box center [299, 153] width 6 height 6
checkbox input "true"
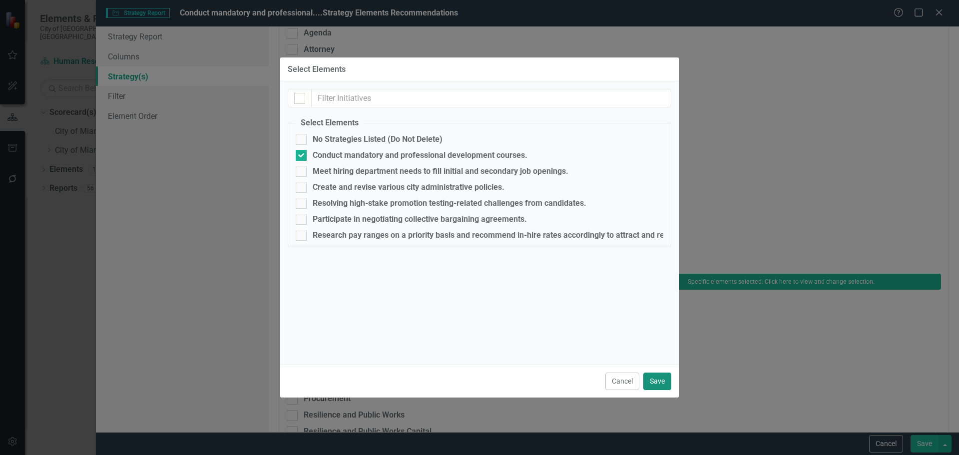
click at [667, 382] on button "Save" at bounding box center [657, 381] width 28 height 17
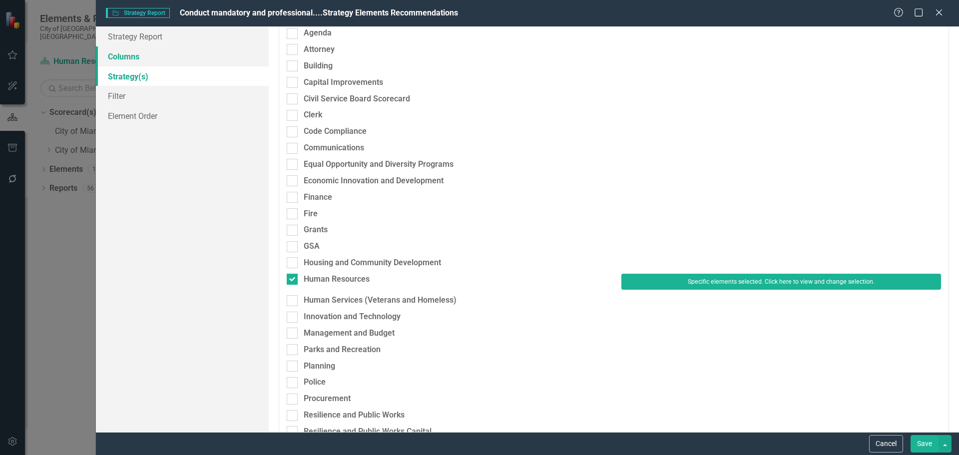
click at [133, 54] on link "Columns" at bounding box center [182, 56] width 173 height 20
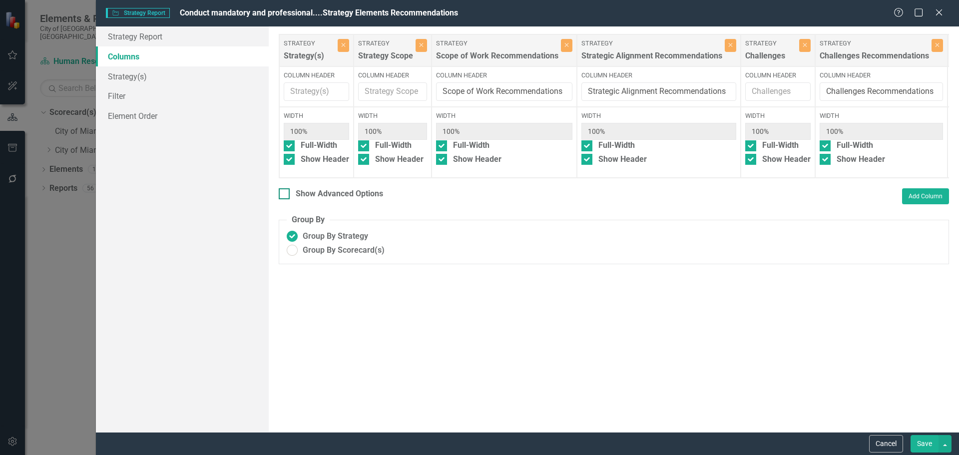
click at [360, 200] on div "Show Advanced Options" at bounding box center [339, 193] width 87 height 11
click at [285, 195] on input "Show Advanced Options" at bounding box center [282, 191] width 6 height 6
checkbox input "true"
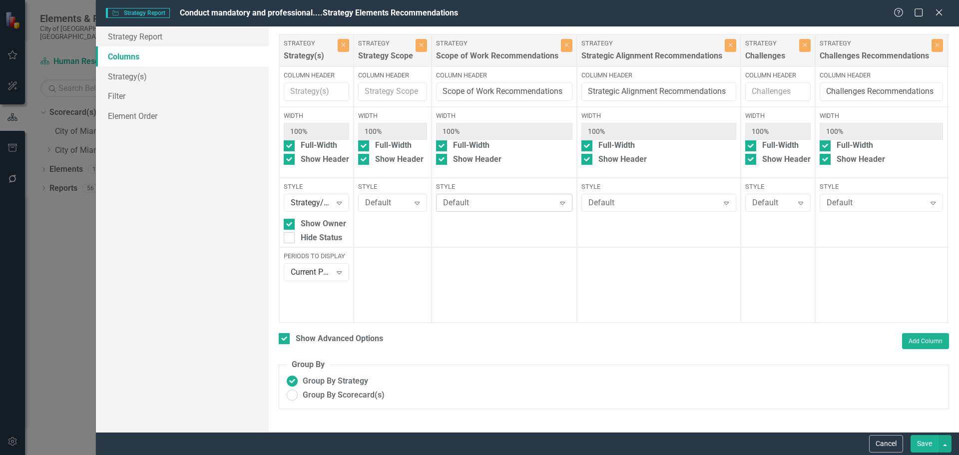
click at [489, 203] on div "Default" at bounding box center [499, 202] width 112 height 11
type input "gra"
drag, startPoint x: 660, startPoint y: 191, endPoint x: 659, endPoint y: 199, distance: 7.6
click at [660, 191] on label "Style" at bounding box center [658, 186] width 155 height 9
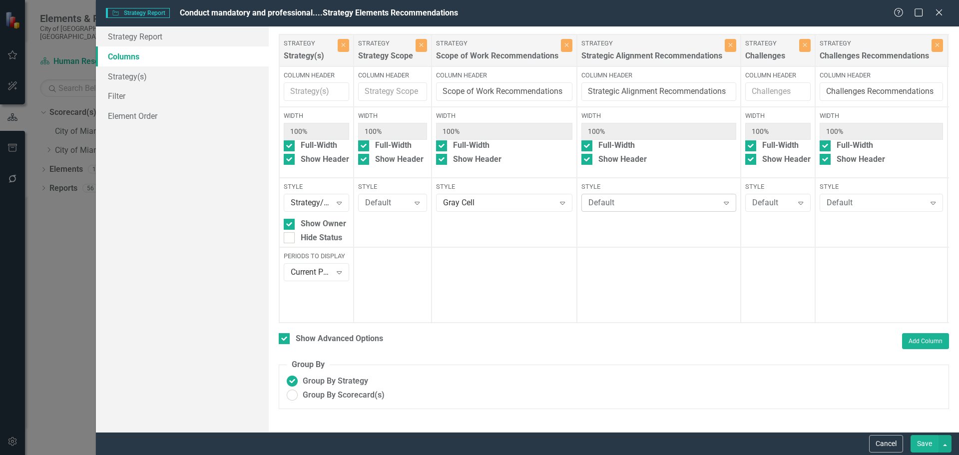
click at [658, 201] on div "Default" at bounding box center [653, 202] width 130 height 11
type input "gra"
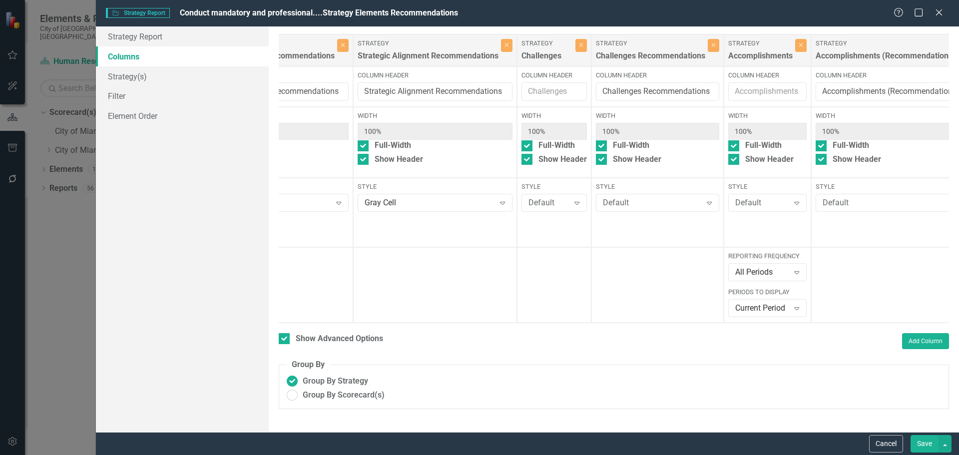
scroll to position [0, 225]
click at [646, 197] on div "Default Expand" at bounding box center [655, 203] width 123 height 18
type input "gra"
click at [876, 198] on div "Default Expand" at bounding box center [891, 203] width 154 height 18
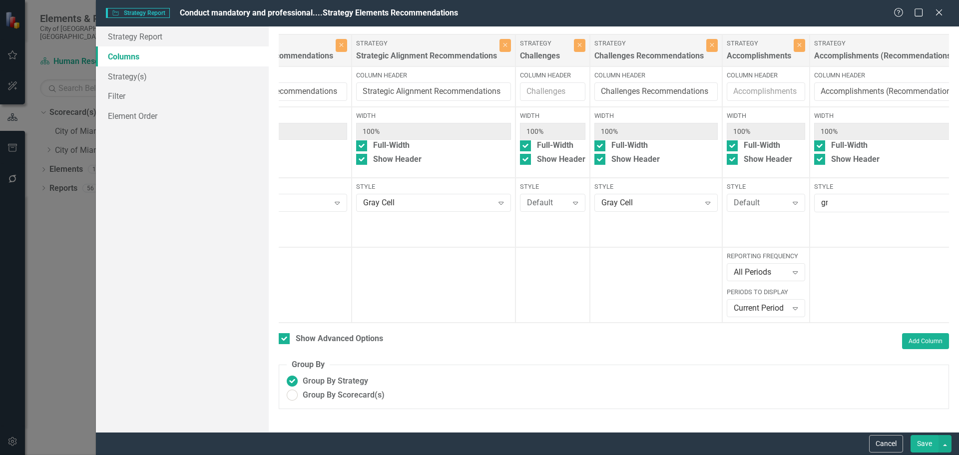
type input "gra"
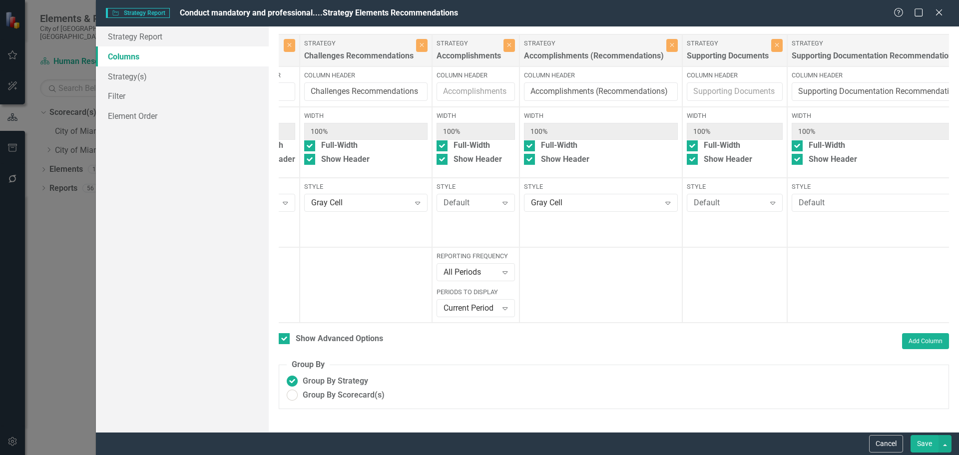
scroll to position [0, 614]
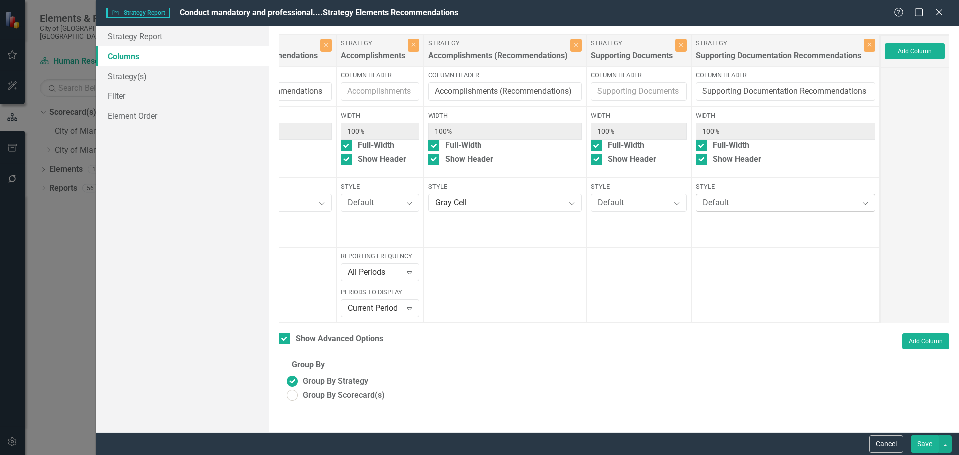
click at [709, 202] on div "Default" at bounding box center [780, 202] width 155 height 11
type input "gra"
click at [923, 444] on button "Save" at bounding box center [925, 443] width 28 height 17
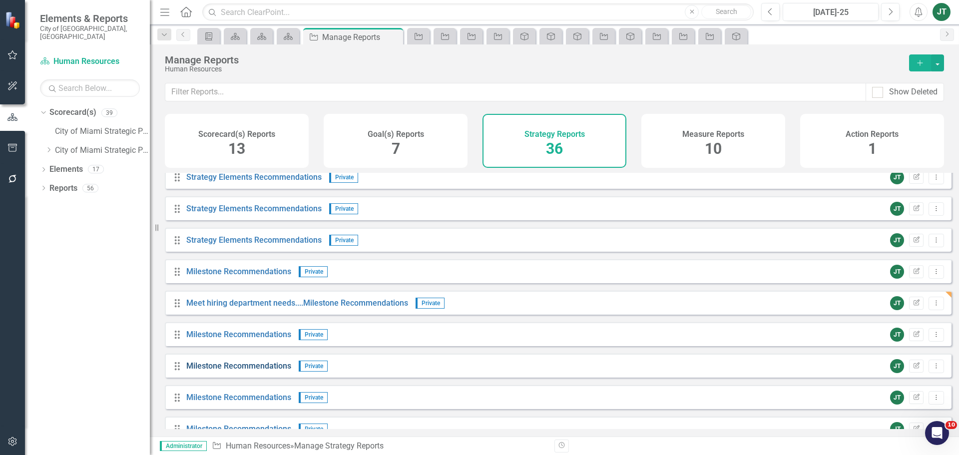
scroll to position [827, 0]
click at [913, 274] on icon "Edit Report" at bounding box center [916, 271] width 7 height 6
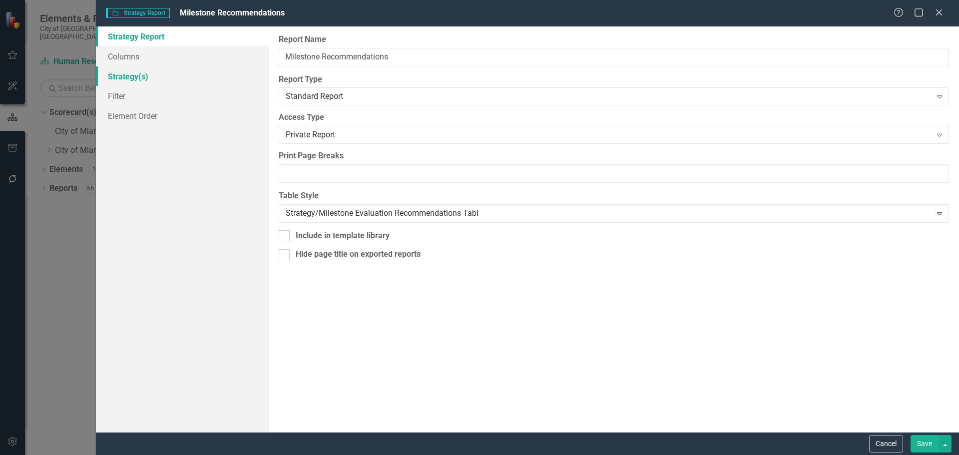
click at [143, 68] on link "Strategy(s)" at bounding box center [182, 76] width 173 height 20
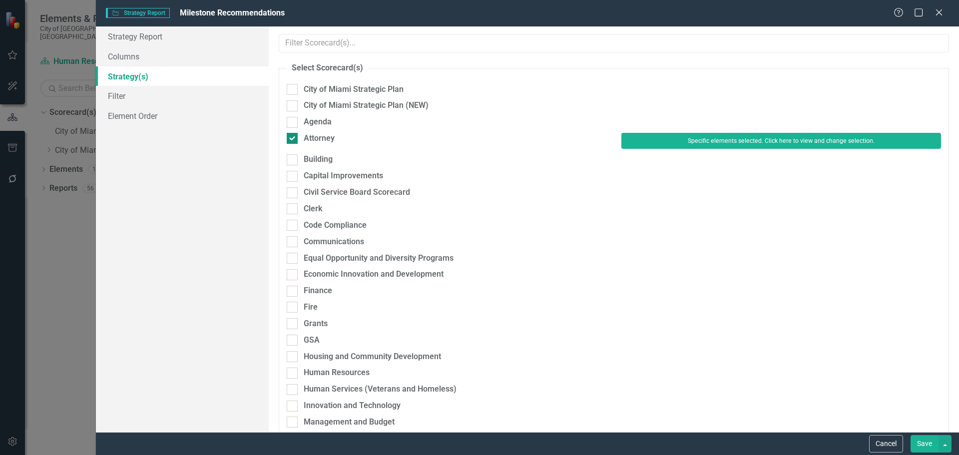
click at [316, 137] on div "Attorney" at bounding box center [319, 138] width 31 height 11
click at [293, 137] on input "Attorney" at bounding box center [290, 136] width 6 height 6
checkbox input "false"
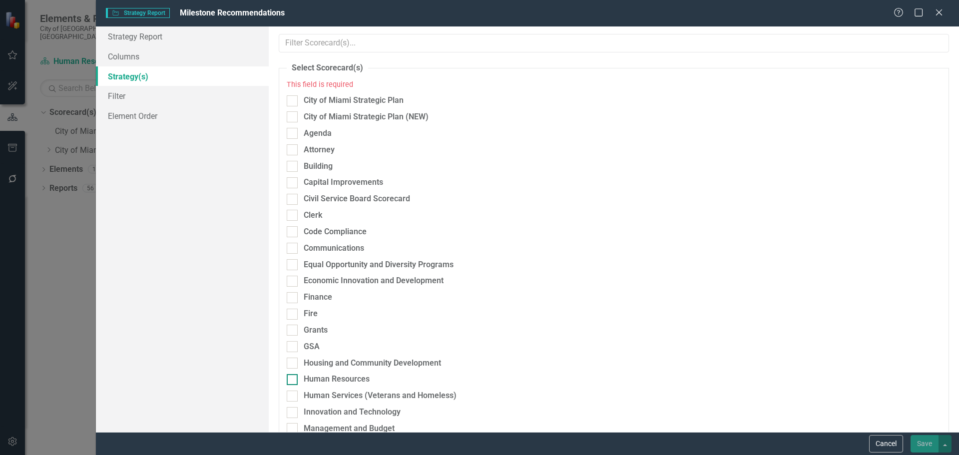
click at [316, 379] on div "Human Resources" at bounding box center [337, 379] width 66 height 11
click at [293, 379] on input "Human Resources" at bounding box center [290, 377] width 6 height 6
checkbox input "true"
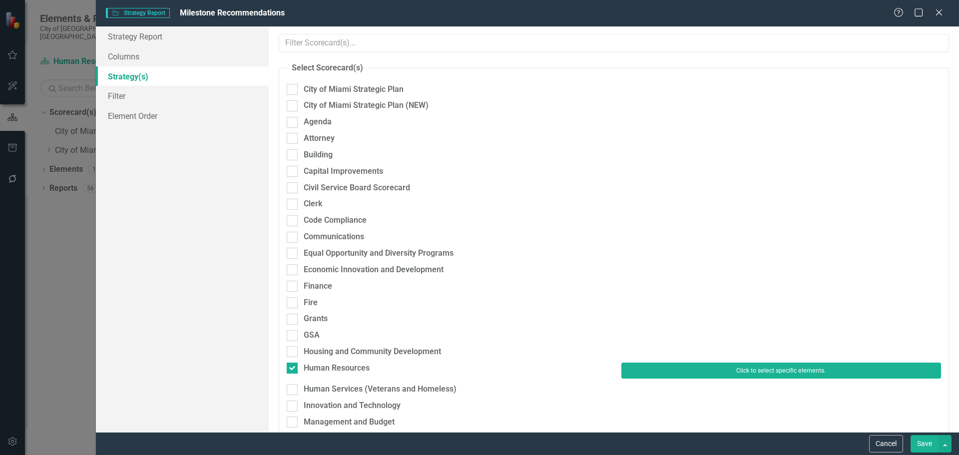
click at [677, 366] on button "Click to select specific elements." at bounding box center [781, 371] width 320 height 16
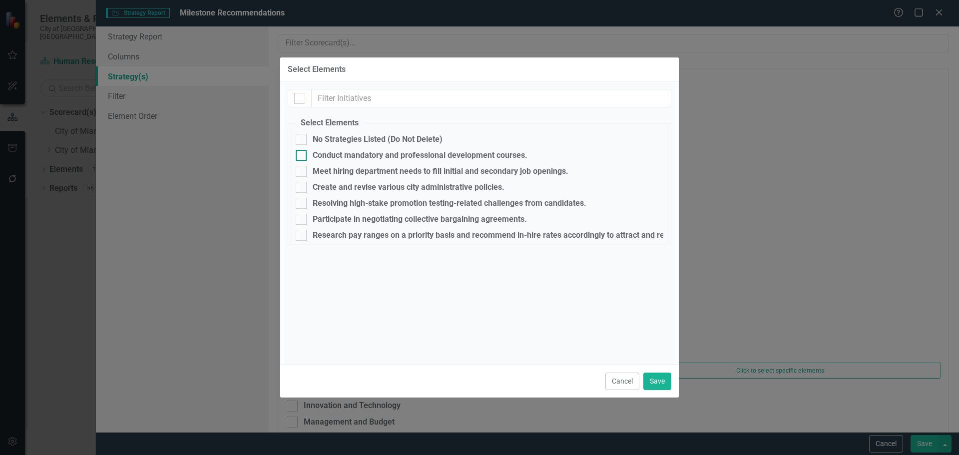
click at [333, 153] on div "Conduct mandatory and professional development courses." at bounding box center [420, 155] width 215 height 9
click at [302, 153] on input "Conduct mandatory and professional development courses." at bounding box center [299, 153] width 6 height 6
checkbox input "true"
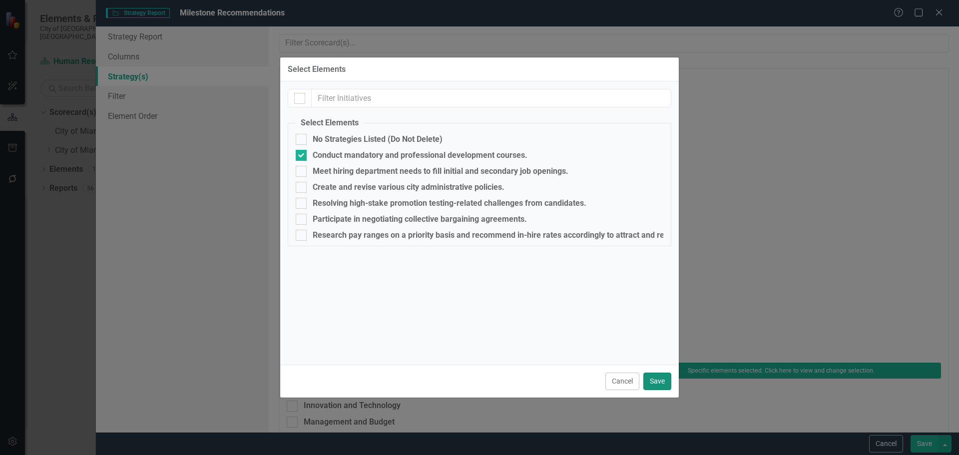
click at [664, 382] on button "Save" at bounding box center [657, 381] width 28 height 17
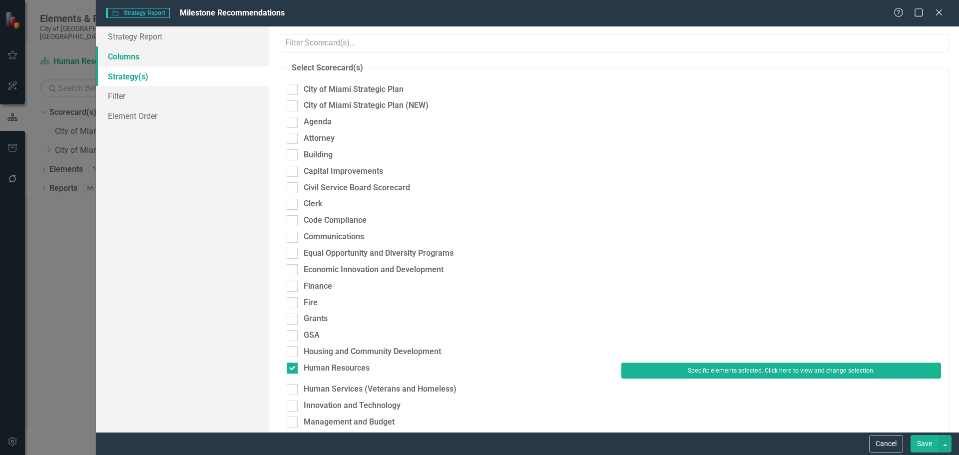
click at [154, 61] on link "Columns" at bounding box center [182, 56] width 173 height 20
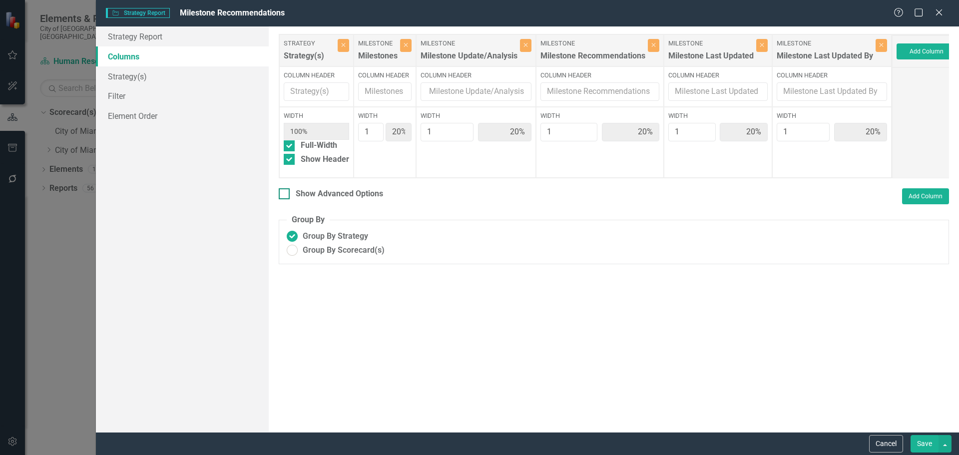
click at [345, 200] on div "Show Advanced Options" at bounding box center [339, 193] width 87 height 11
click at [285, 195] on input "Show Advanced Options" at bounding box center [282, 191] width 6 height 6
checkbox input "true"
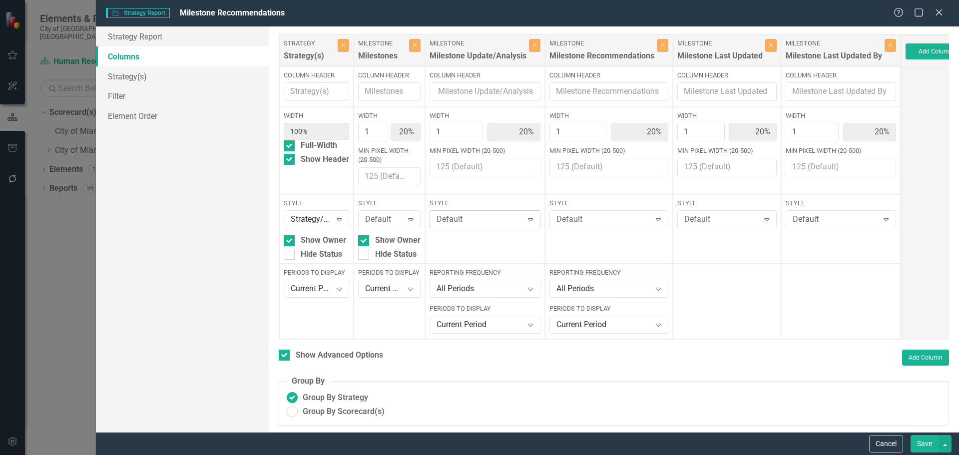
click at [468, 219] on div "Default" at bounding box center [480, 219] width 86 height 11
click at [171, 39] on link "Strategy Report" at bounding box center [182, 36] width 173 height 20
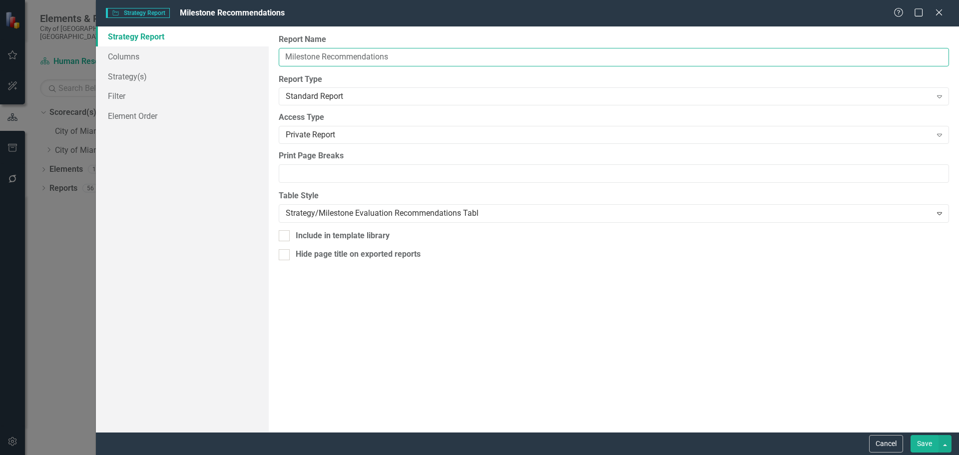
click at [282, 53] on input "Milestone Recommendations" at bounding box center [614, 57] width 670 height 18
paste input "Conduct mandatory and professional...."
type input "Conduct mandatory and professional....Milestone Recommendations"
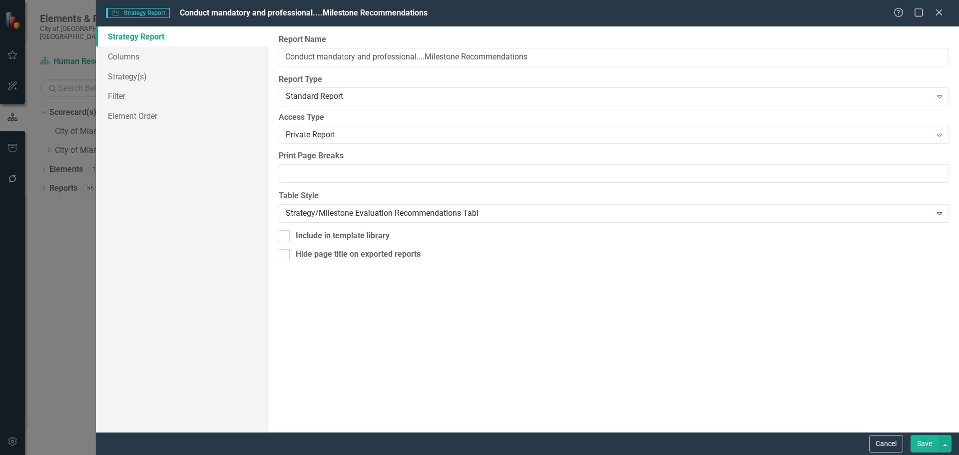
click at [301, 186] on div "Report Name Conduct mandatory and professional....Milestone Recommendations Rep…" at bounding box center [614, 229] width 690 height 406
click at [932, 446] on button "Save" at bounding box center [925, 443] width 28 height 17
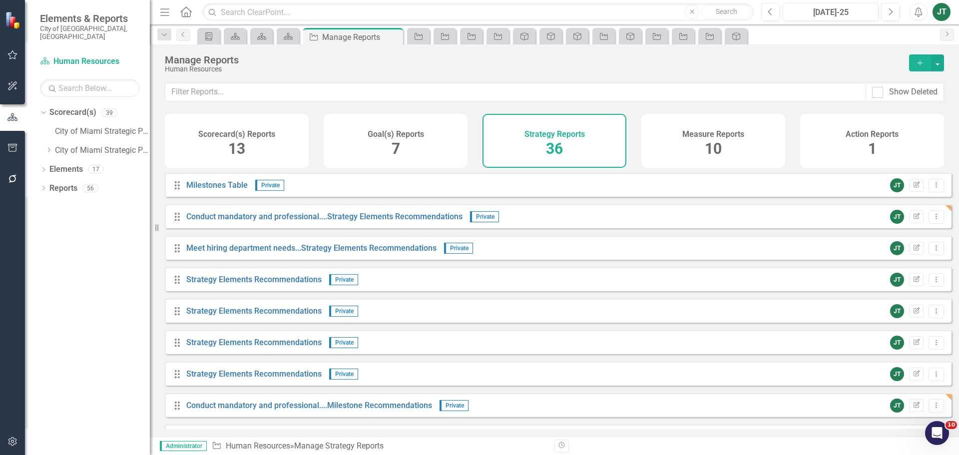
scroll to position [627, 0]
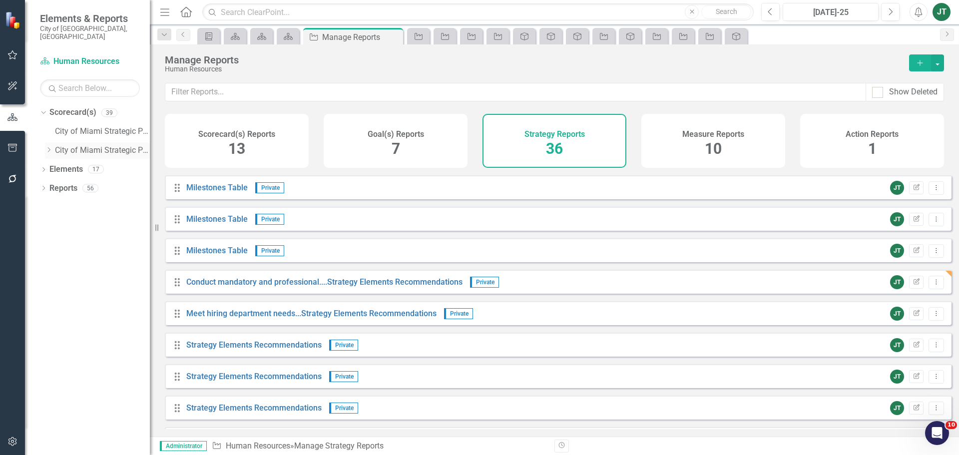
click at [49, 147] on icon "Dropdown" at bounding box center [48, 150] width 7 height 6
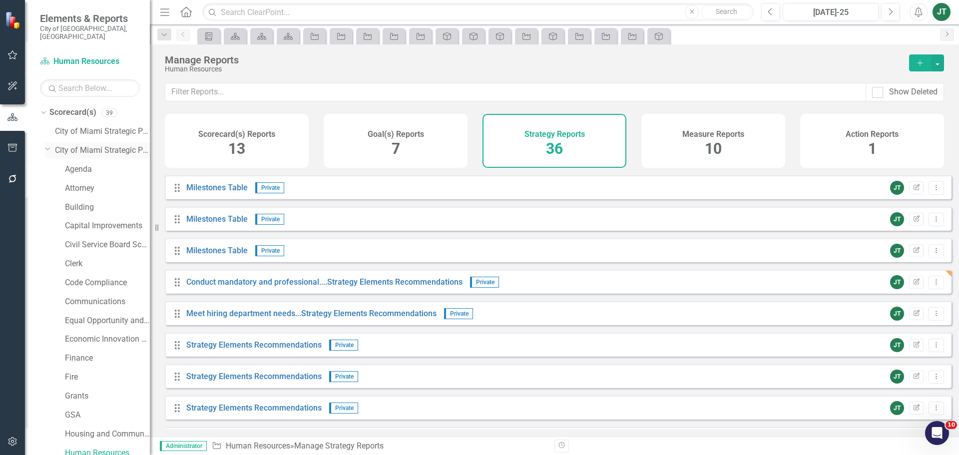
click at [49, 148] on icon at bounding box center [47, 149] width 5 height 2
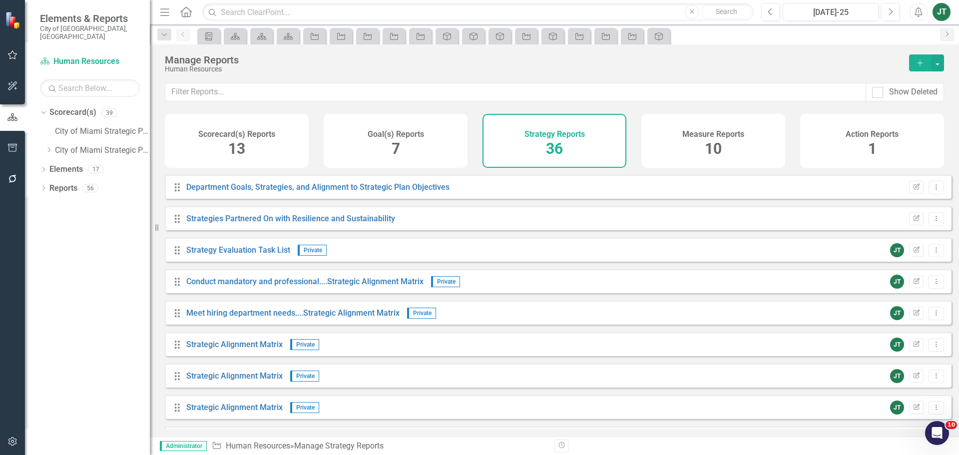
scroll to position [300, 0]
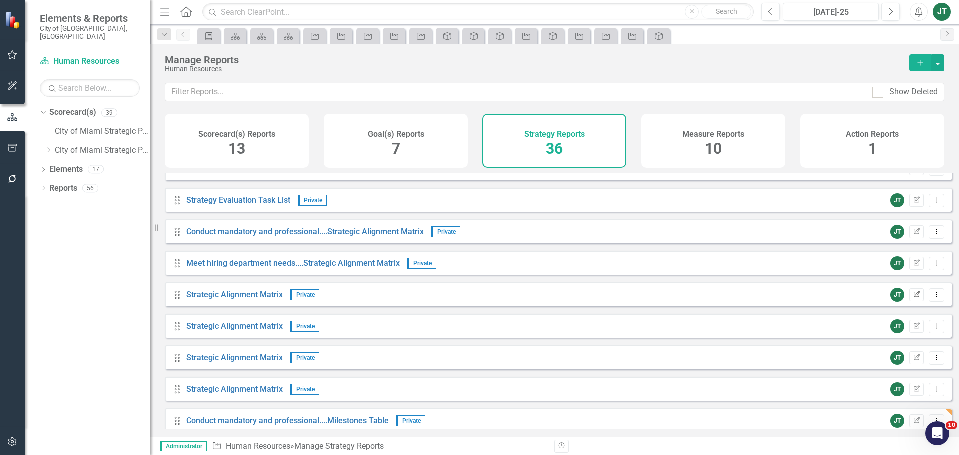
click at [914, 297] on icon "button" at bounding box center [917, 294] width 6 height 6
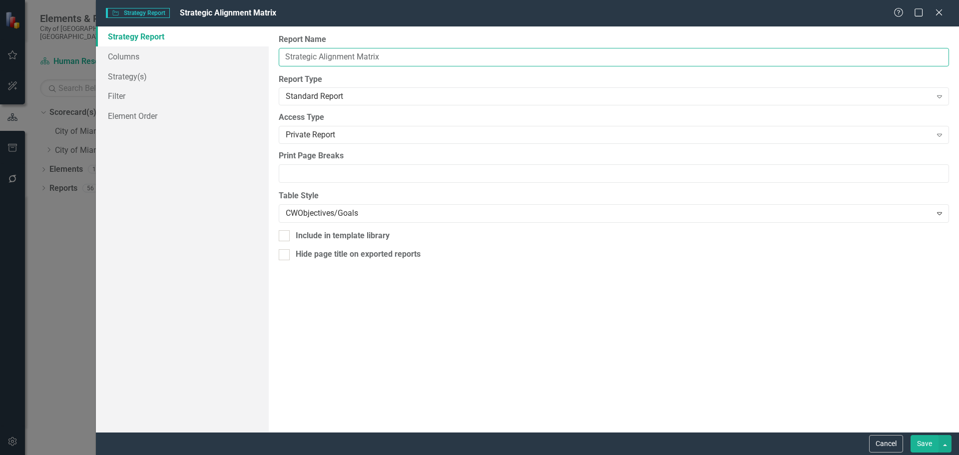
click at [285, 58] on input "Strategic Alignment Matrix" at bounding box center [614, 57] width 670 height 18
paste input "Create and revise various city administrative policies."
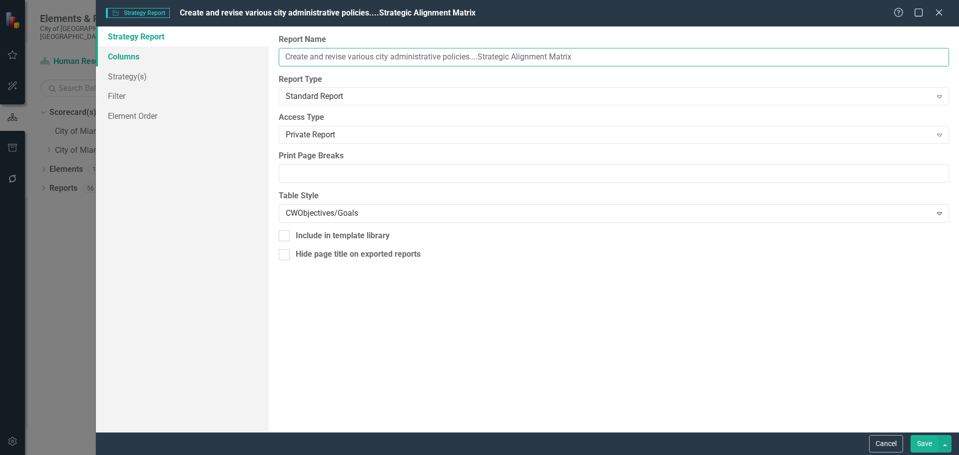
type input "Create and revise various city administrative policies....Strategic Alignment M…"
click at [164, 55] on link "Columns" at bounding box center [182, 56] width 173 height 20
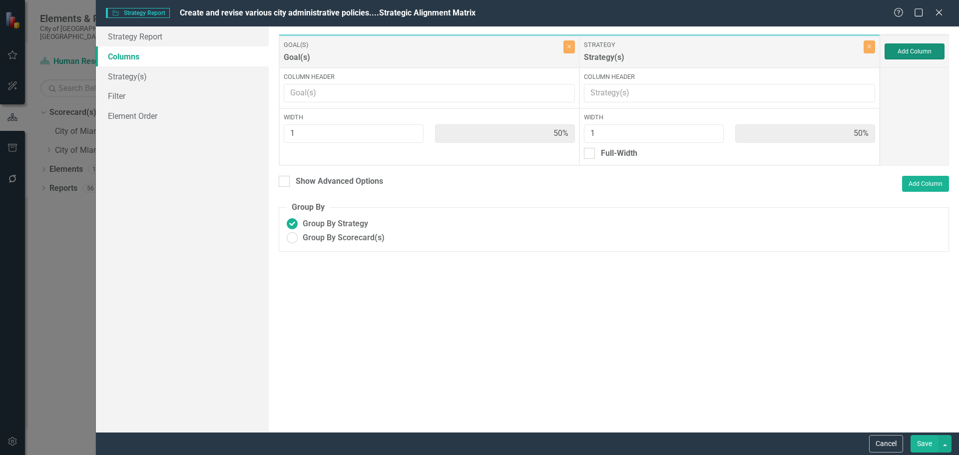
click at [916, 58] on button "Add Column" at bounding box center [915, 51] width 60 height 16
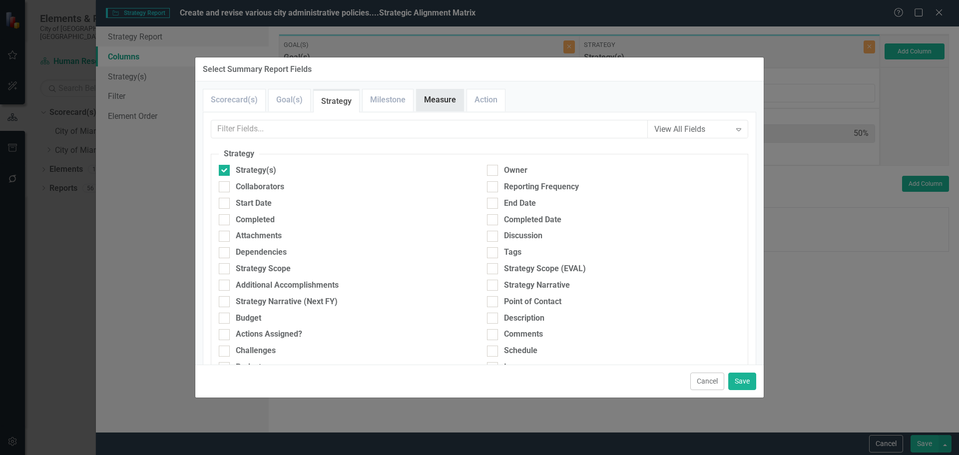
click at [424, 103] on link "Measure" at bounding box center [440, 99] width 47 height 21
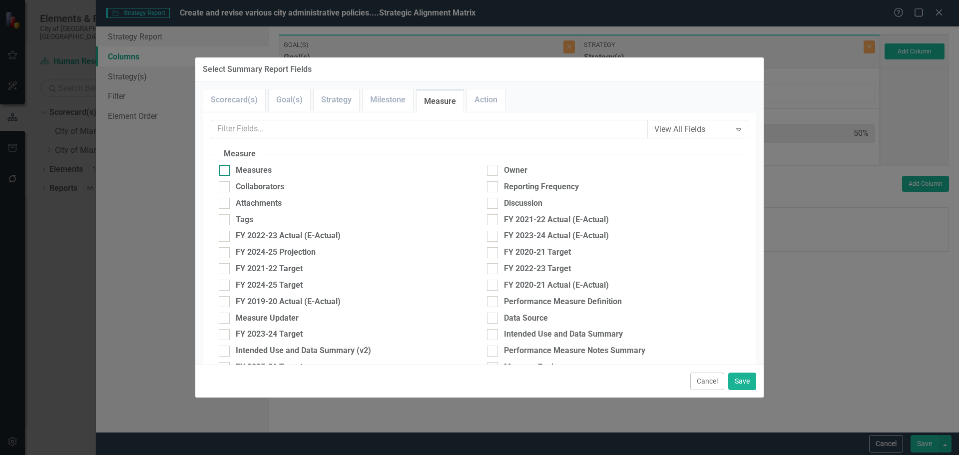
click at [254, 167] on div "Measures" at bounding box center [254, 170] width 36 height 11
click at [225, 167] on input "Measures" at bounding box center [222, 168] width 6 height 6
checkbox input "true"
click at [743, 383] on button "Save" at bounding box center [742, 381] width 28 height 17
type input "33%"
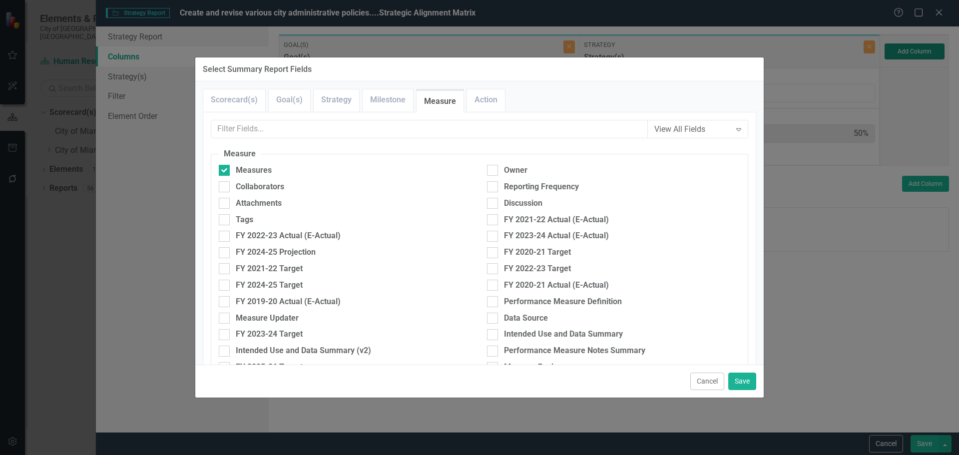
type input "33%"
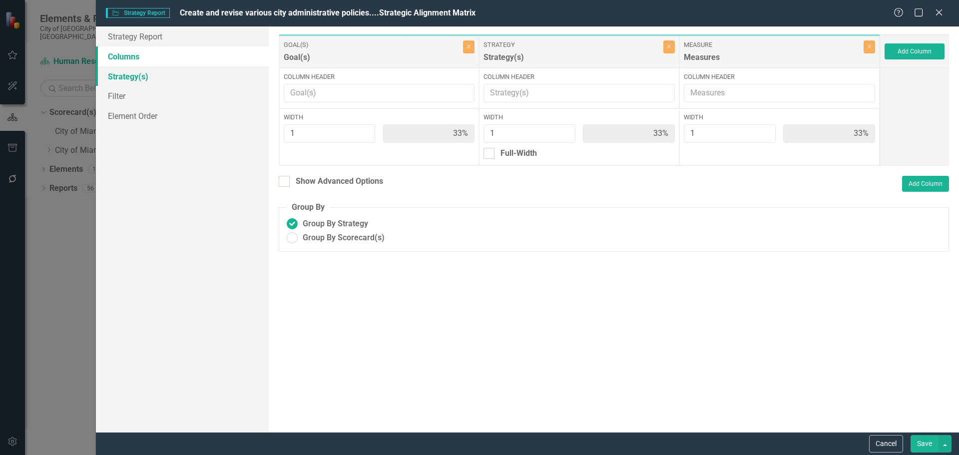
click at [121, 76] on link "Strategy(s)" at bounding box center [182, 76] width 173 height 20
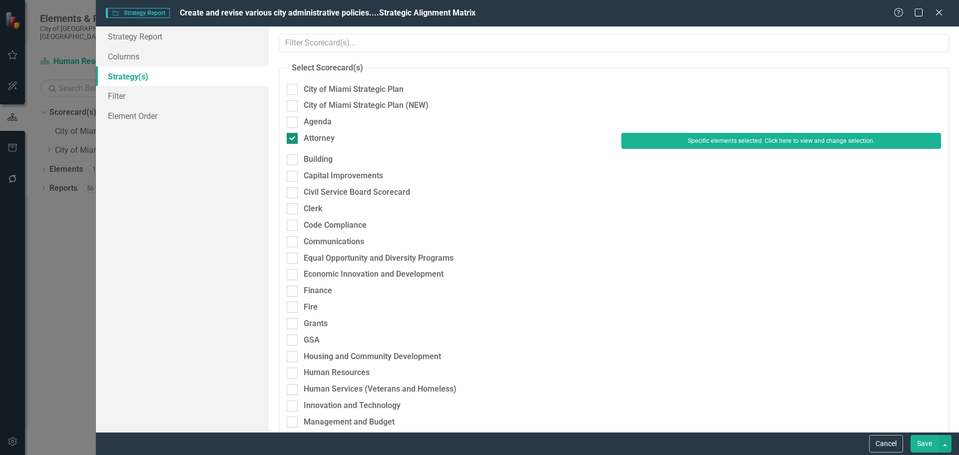
click at [306, 139] on div "Attorney" at bounding box center [319, 138] width 31 height 11
click at [293, 139] on input "Attorney" at bounding box center [290, 136] width 6 height 6
checkbox input "false"
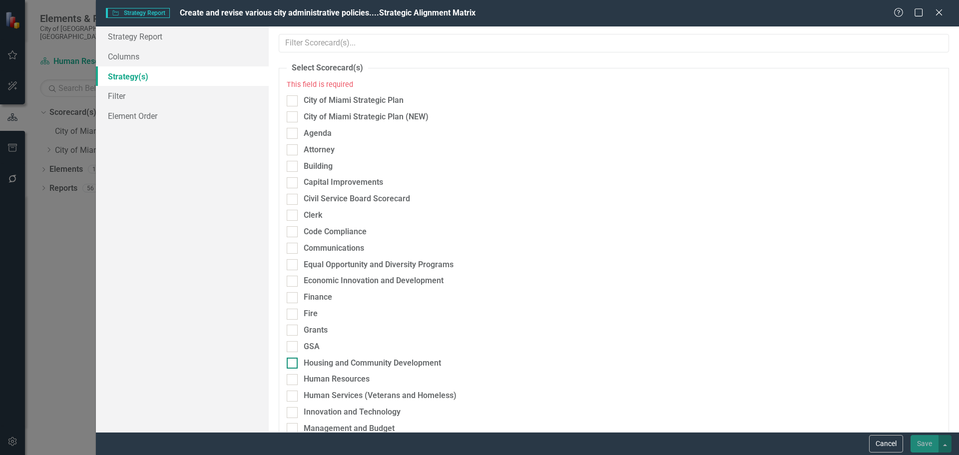
click at [318, 363] on div "Housing and Community Development" at bounding box center [372, 363] width 137 height 11
click at [293, 363] on input "Housing and Community Development" at bounding box center [290, 361] width 6 height 6
checkbox input "true"
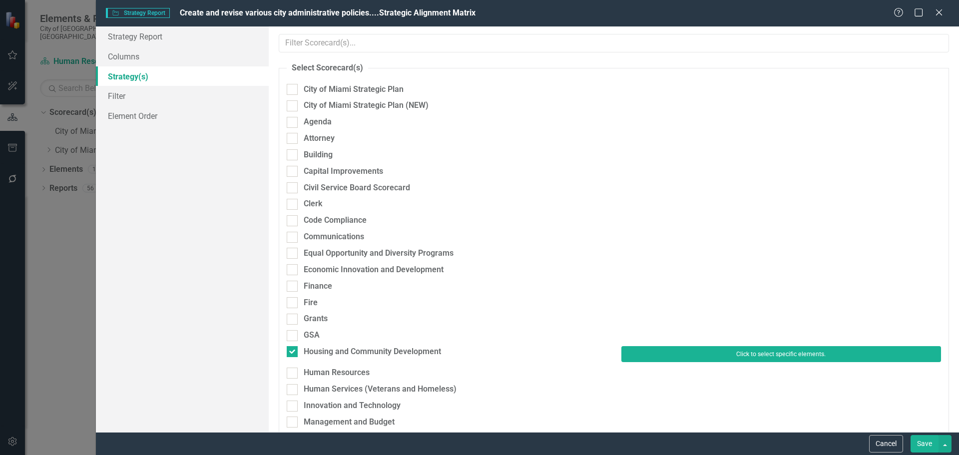
click at [774, 349] on button "Click to select specific elements." at bounding box center [781, 354] width 320 height 16
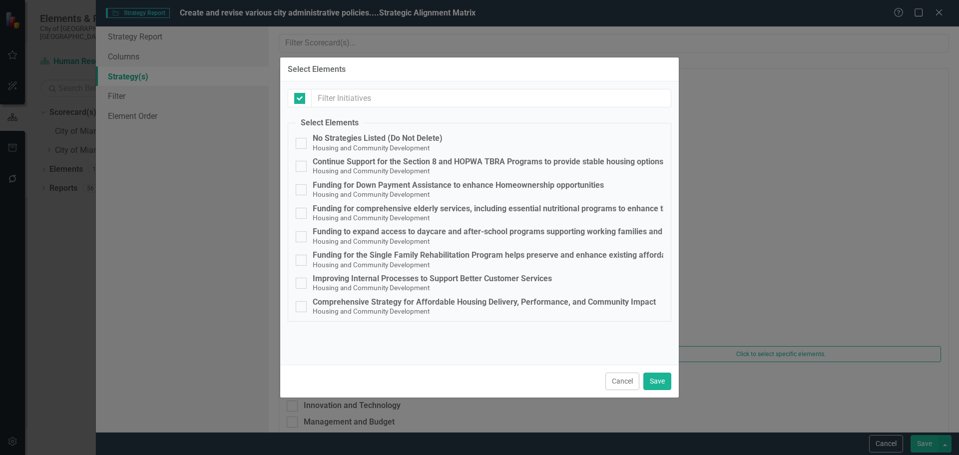
checkbox input "false"
click at [621, 380] on button "Cancel" at bounding box center [622, 381] width 34 height 17
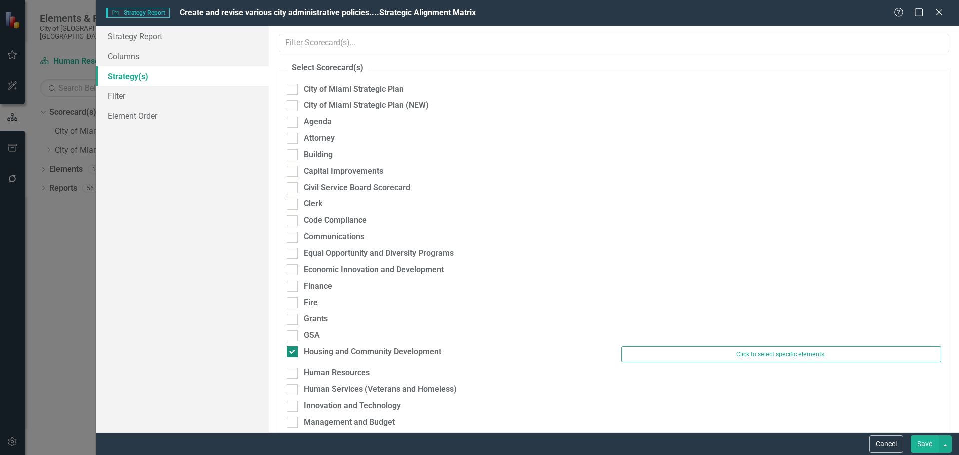
click at [322, 352] on div "Housing and Community Development" at bounding box center [372, 351] width 137 height 11
click at [293, 352] on input "Housing and Community Development" at bounding box center [290, 349] width 6 height 6
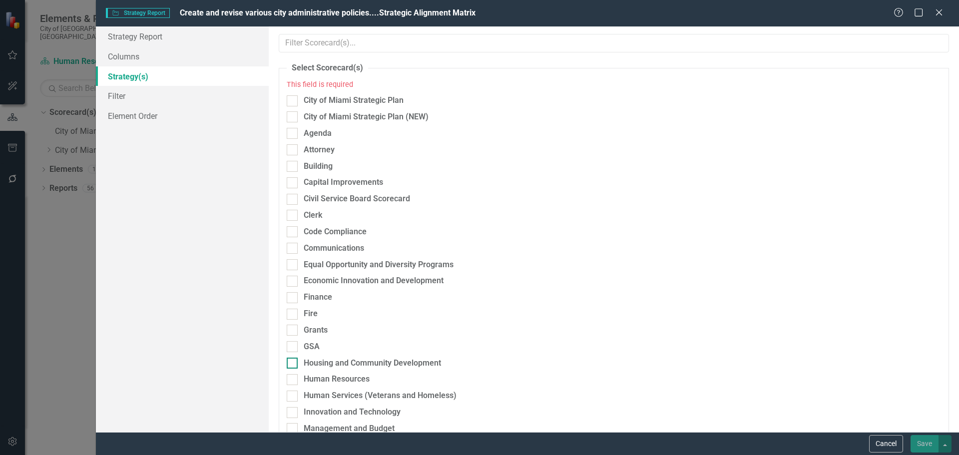
click at [319, 363] on div "Housing and Community Development" at bounding box center [372, 363] width 137 height 11
click at [293, 363] on input "Housing and Community Development" at bounding box center [290, 361] width 6 height 6
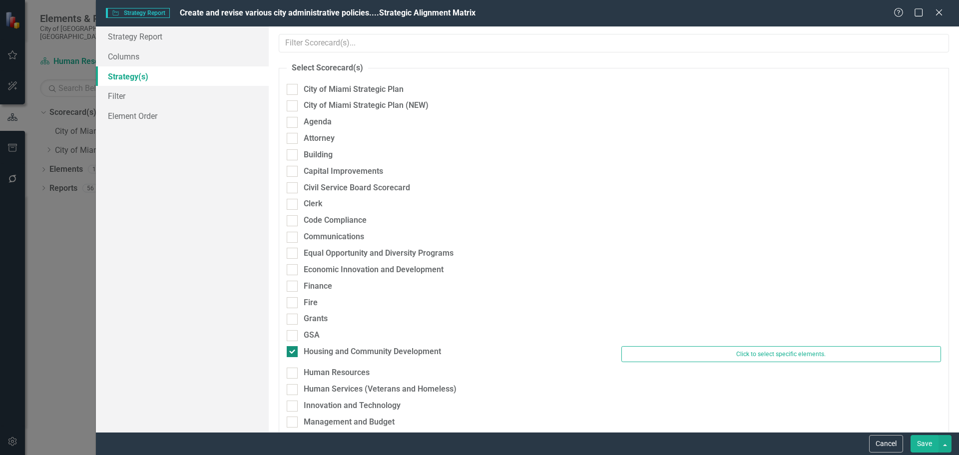
click at [319, 351] on div "Housing and Community Development" at bounding box center [372, 351] width 137 height 11
click at [293, 351] on input "Housing and Community Development" at bounding box center [290, 349] width 6 height 6
checkbox input "false"
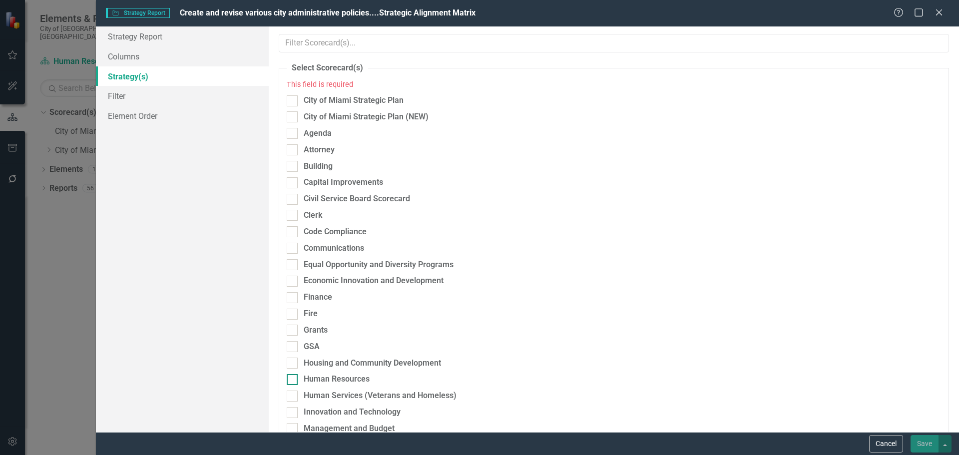
click at [323, 382] on div "Human Resources" at bounding box center [337, 379] width 66 height 11
click at [293, 381] on input "Human Resources" at bounding box center [290, 377] width 6 height 6
checkbox input "true"
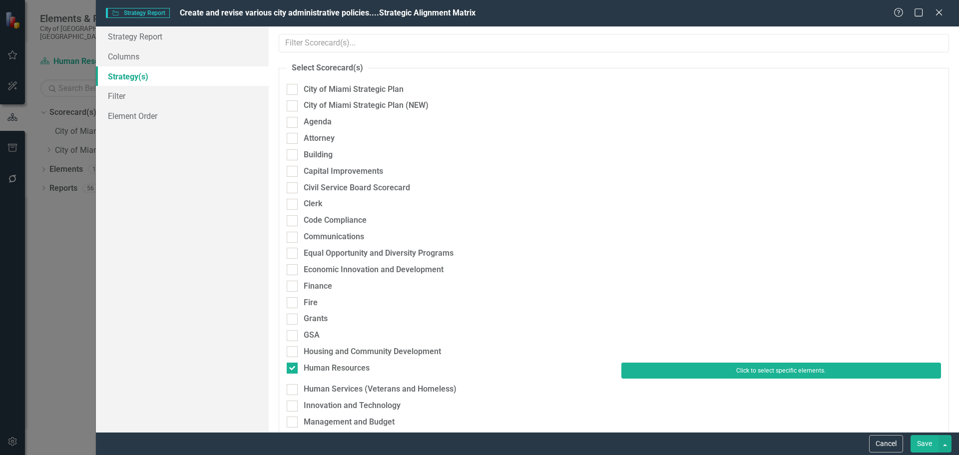
click at [710, 374] on button "Click to select specific elements." at bounding box center [781, 371] width 320 height 16
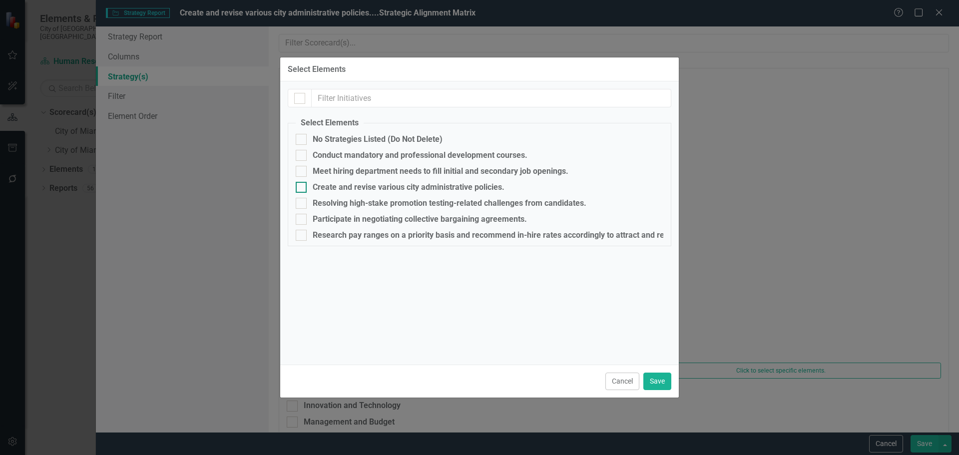
drag, startPoint x: 311, startPoint y: 189, endPoint x: 316, endPoint y: 188, distance: 5.1
click at [312, 189] on div "Create and revise various city administrative policies." at bounding box center [480, 187] width 368 height 11
click at [302, 188] on input "Create and revise various city administrative policies." at bounding box center [299, 185] width 6 height 6
checkbox input "true"
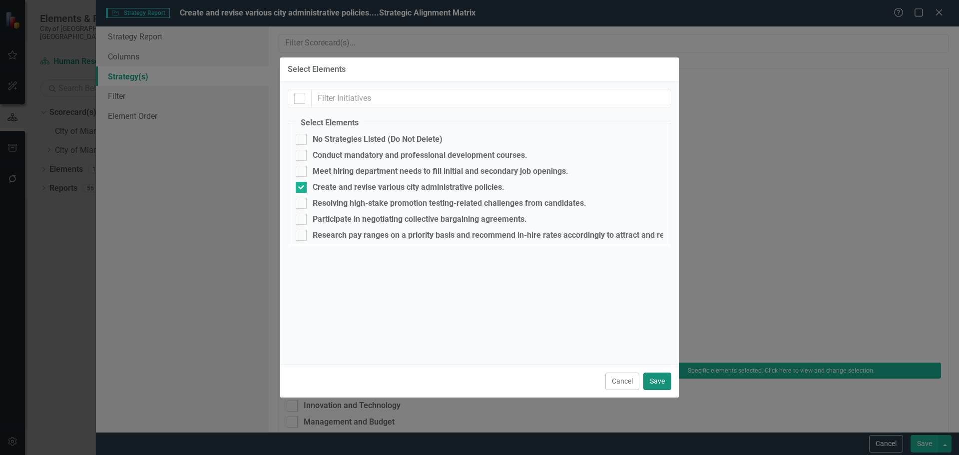
click at [649, 384] on button "Save" at bounding box center [657, 381] width 28 height 17
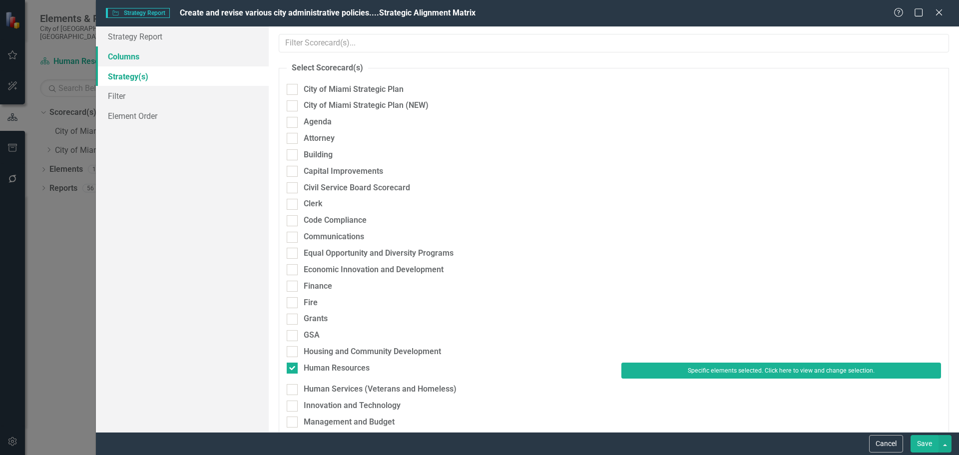
click at [127, 58] on link "Columns" at bounding box center [182, 56] width 173 height 20
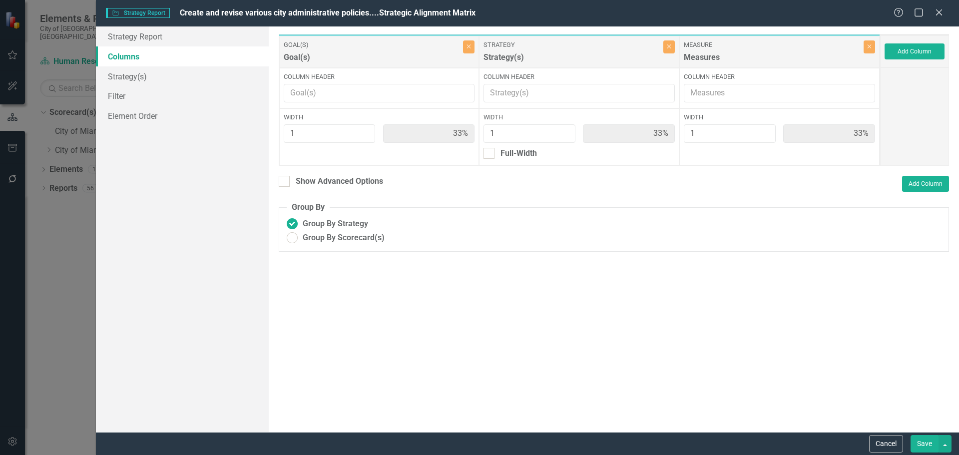
click at [923, 445] on button "Save" at bounding box center [925, 443] width 28 height 17
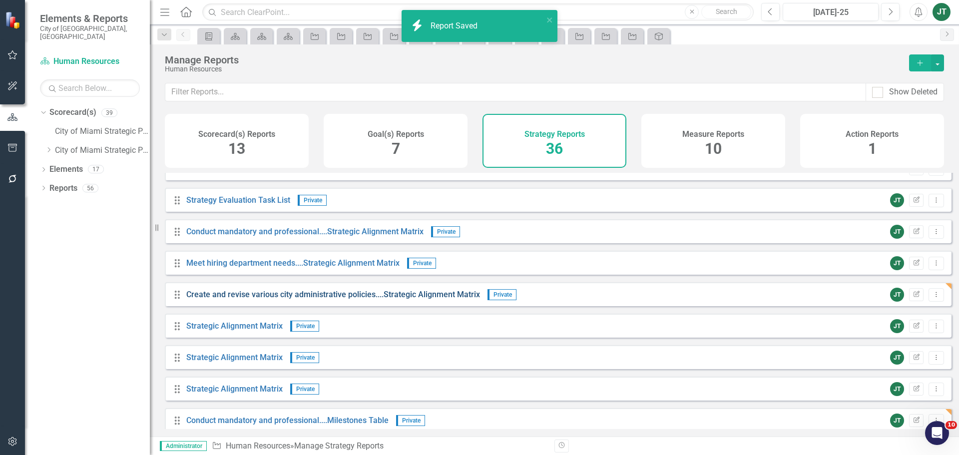
click at [373, 299] on link "Create and revise various city administrative policies....Strategic Alignment M…" at bounding box center [333, 294] width 294 height 9
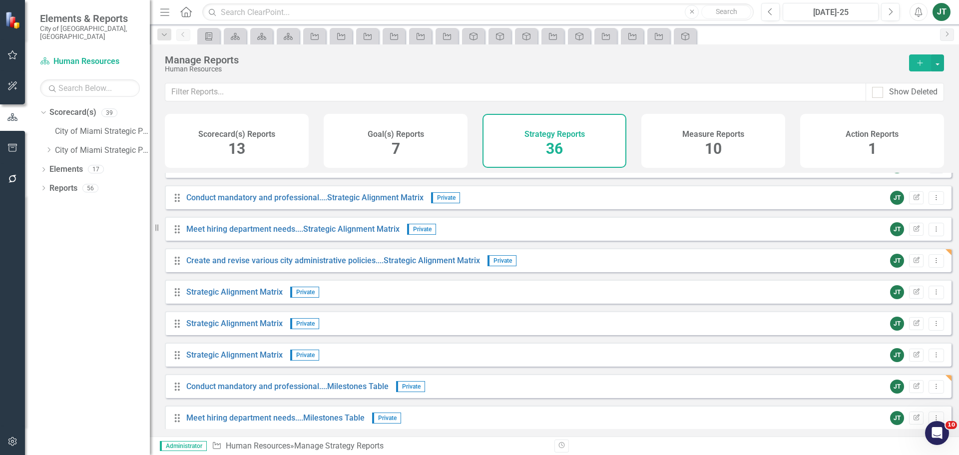
scroll to position [300, 0]
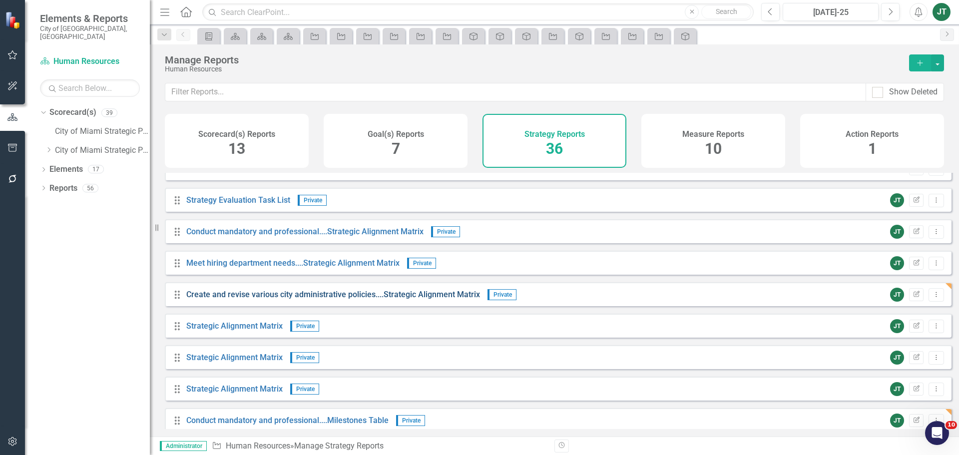
click at [285, 299] on link "Create and revise various city administrative policies....Strategic Alignment M…" at bounding box center [333, 294] width 294 height 9
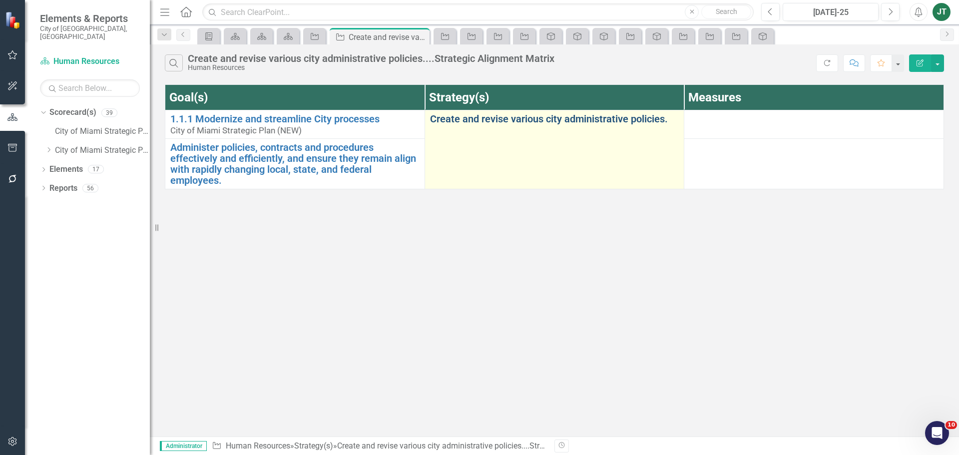
click at [609, 114] on link "Create and revise various city administrative policies." at bounding box center [554, 118] width 249 height 11
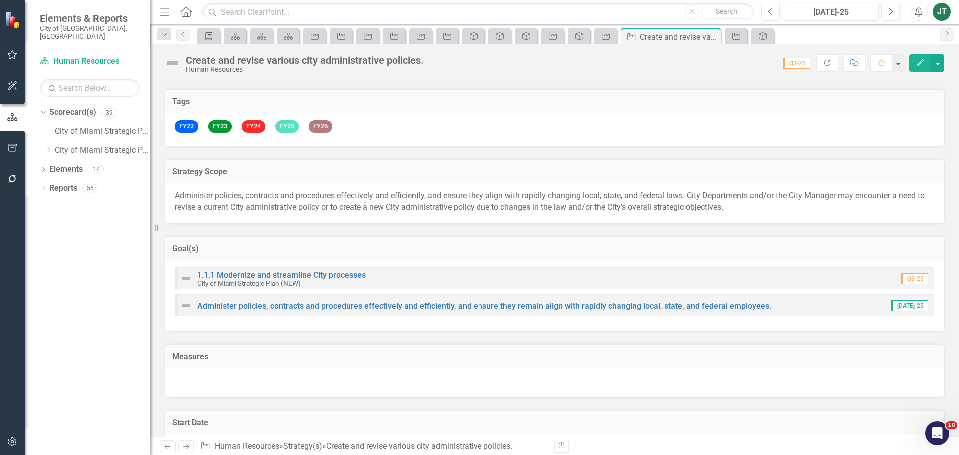
scroll to position [150, 0]
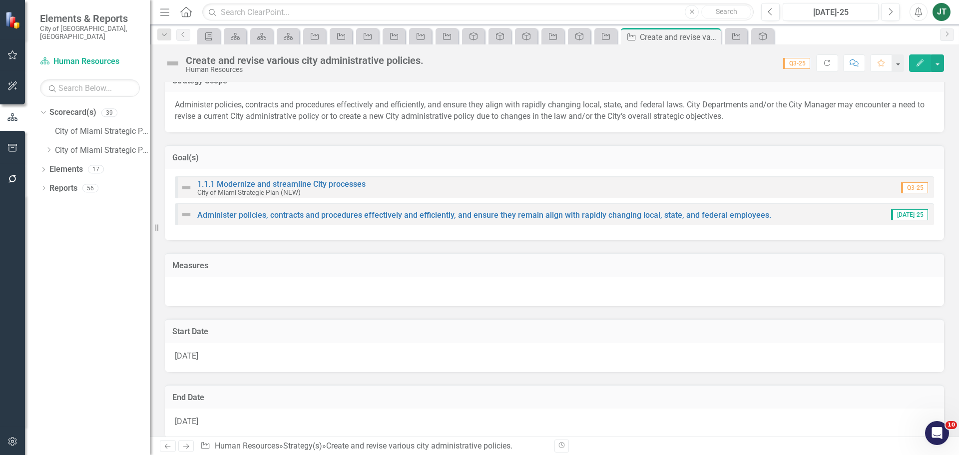
click at [292, 272] on td "Measures" at bounding box center [554, 266] width 764 height 13
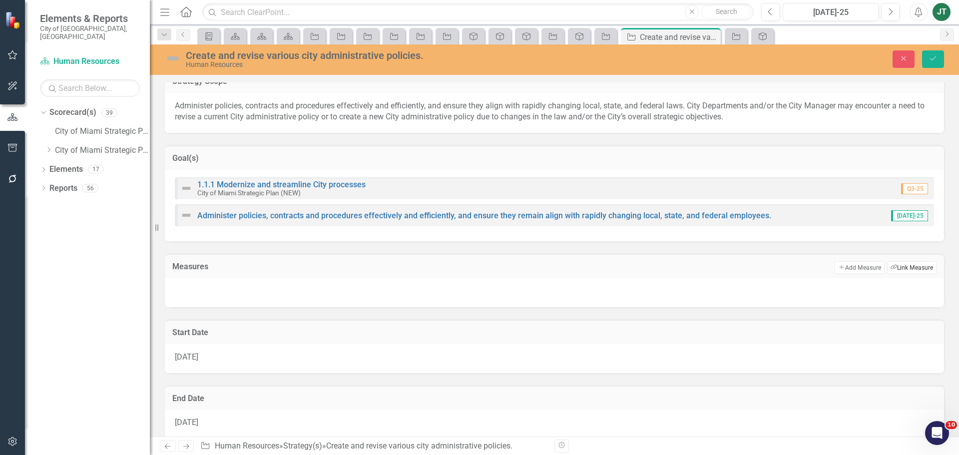
click at [910, 264] on button "Link Tag Link Measure" at bounding box center [911, 267] width 49 height 13
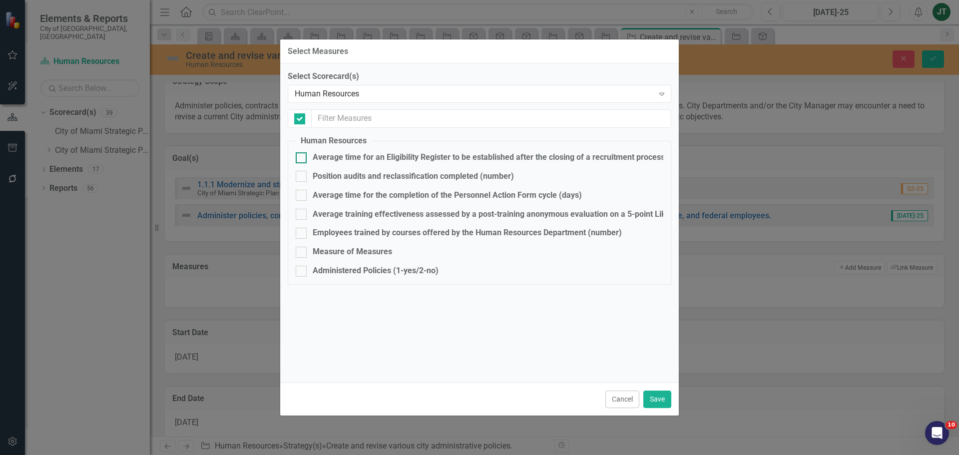
checkbox input "false"
click at [346, 270] on div "Administered Policies (1-yes/2-no)" at bounding box center [376, 270] width 126 height 11
click at [302, 270] on input "Administered Policies (1-yes/2-no)" at bounding box center [299, 269] width 6 height 6
checkbox input "true"
click at [663, 396] on button "Save" at bounding box center [657, 399] width 28 height 17
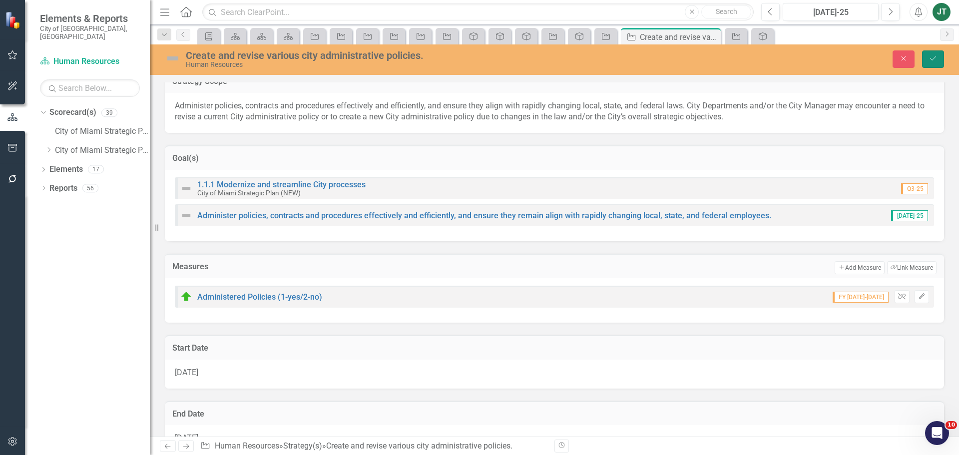
click at [929, 56] on icon "Save" at bounding box center [933, 58] width 9 height 7
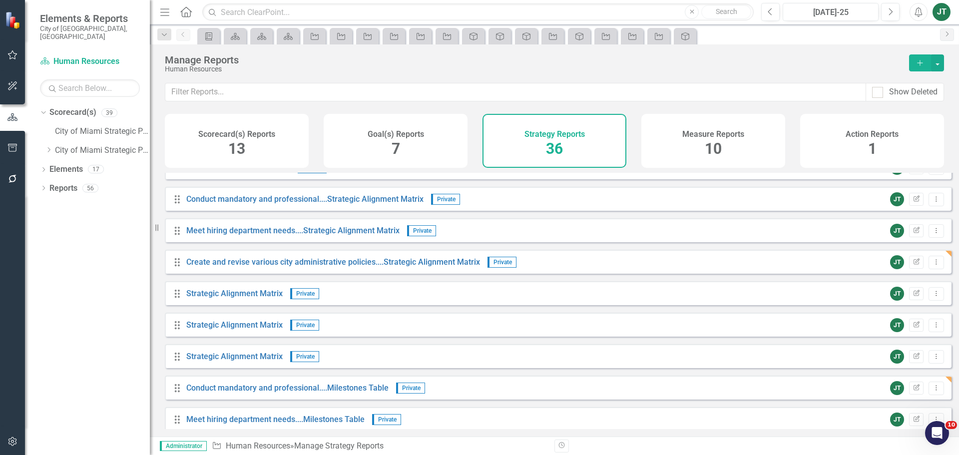
scroll to position [350, 0]
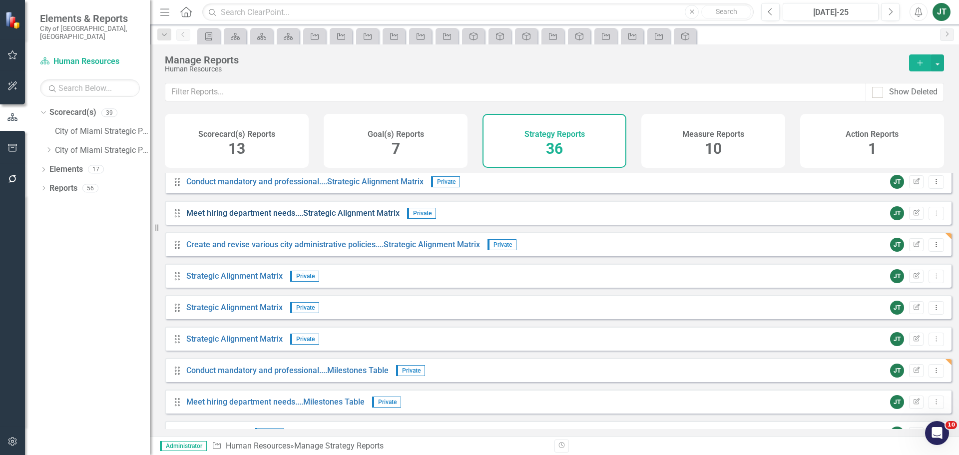
click at [270, 218] on link "Meet hiring department needs....Strategic Alignment Matrix" at bounding box center [292, 212] width 213 height 9
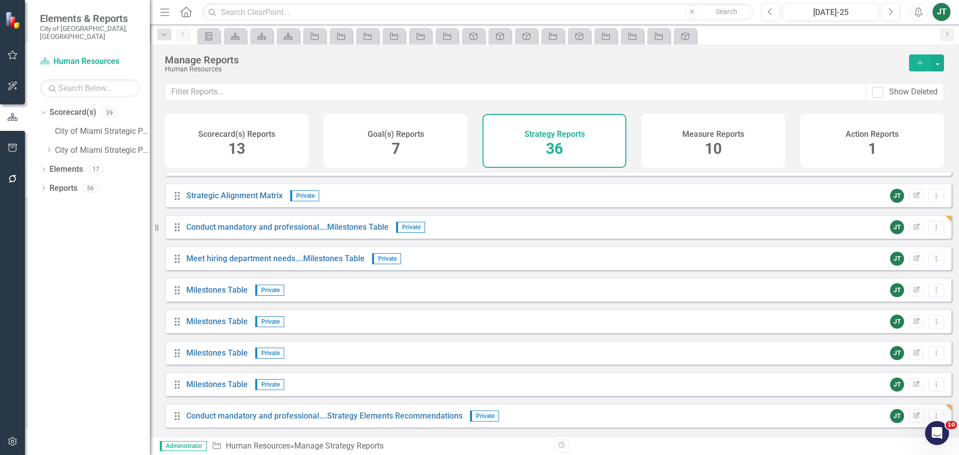
scroll to position [500, 0]
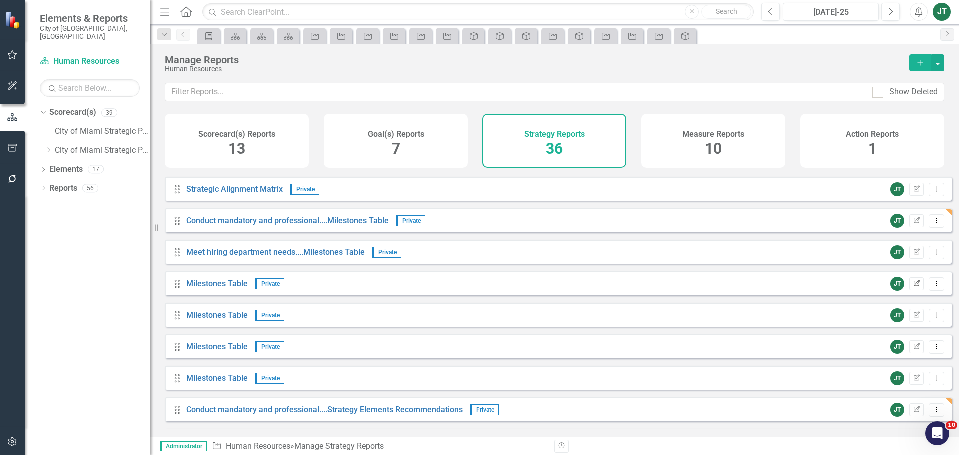
click at [914, 286] on icon "button" at bounding box center [917, 283] width 6 height 6
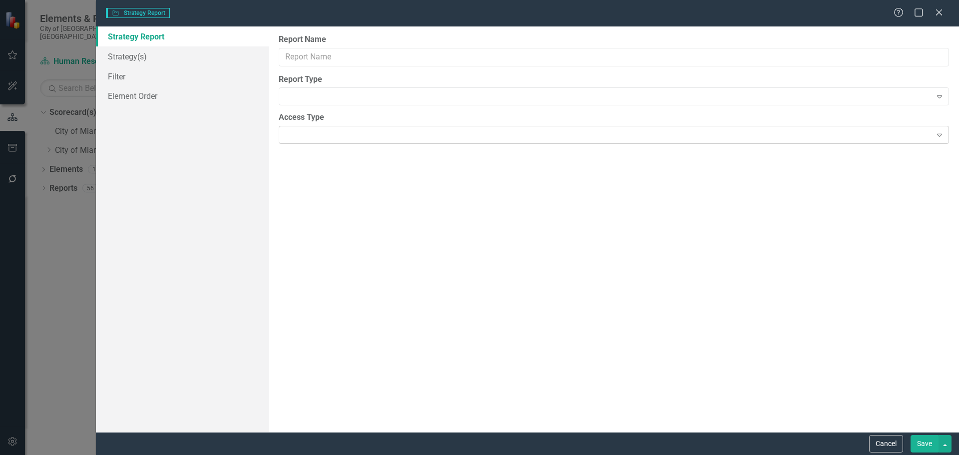
type input "Milestones Table"
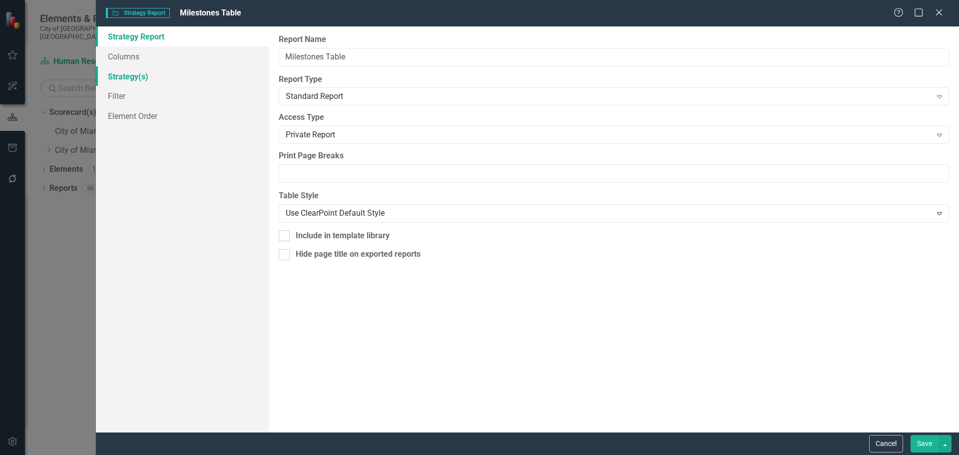
click at [142, 76] on link "Strategy(s)" at bounding box center [182, 76] width 173 height 20
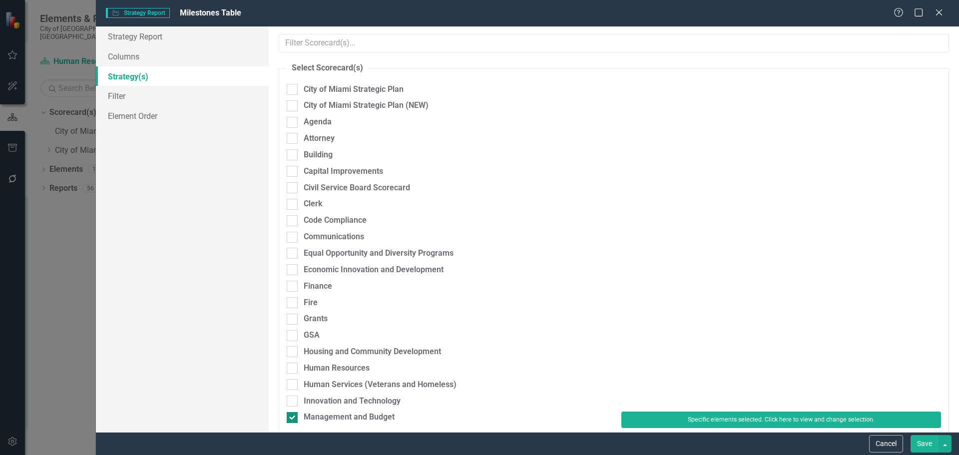
click at [373, 413] on div "Management and Budget" at bounding box center [349, 417] width 91 height 11
click at [293, 413] on input "Management and Budget" at bounding box center [290, 415] width 6 height 6
checkbox input "false"
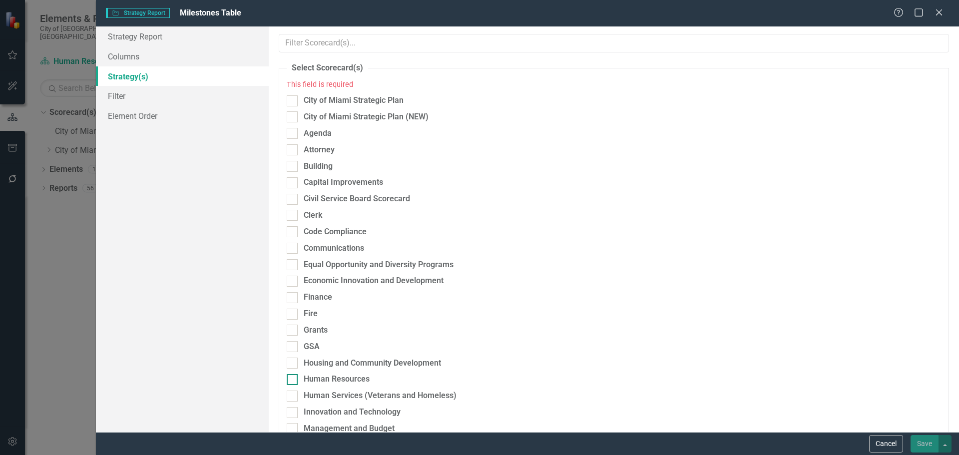
click at [325, 378] on div "Human Resources" at bounding box center [337, 379] width 66 height 11
click at [293, 378] on input "Human Resources" at bounding box center [290, 377] width 6 height 6
checkbox input "true"
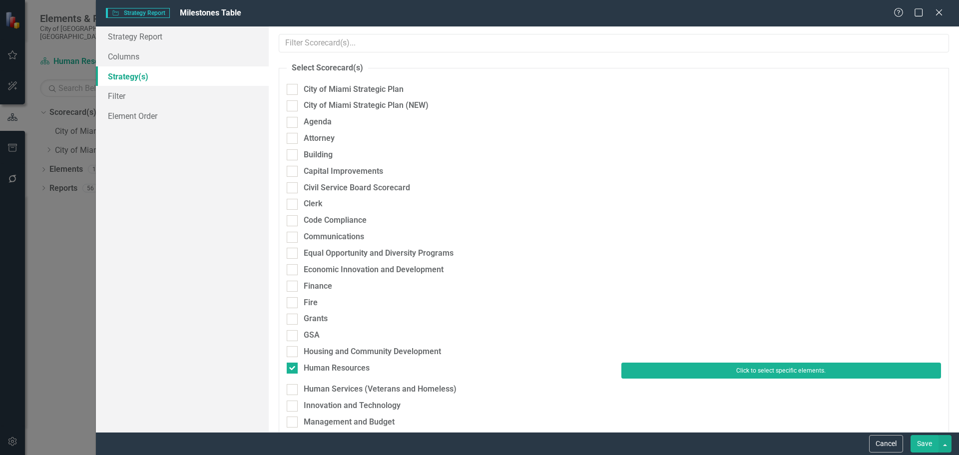
click at [649, 373] on button "Click to select specific elements." at bounding box center [781, 371] width 320 height 16
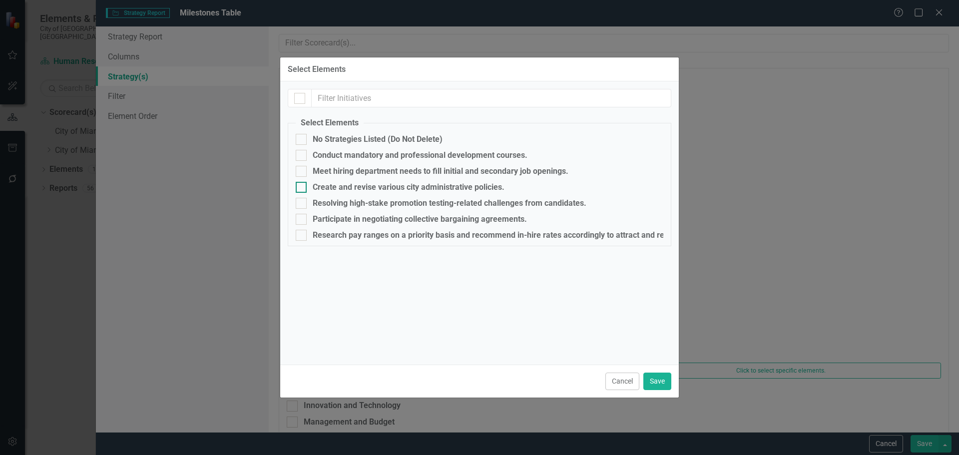
click at [339, 186] on div "Create and revise various city administrative policies." at bounding box center [409, 187] width 192 height 9
click at [302, 186] on input "Create and revise various city administrative policies." at bounding box center [299, 185] width 6 height 6
checkbox input "true"
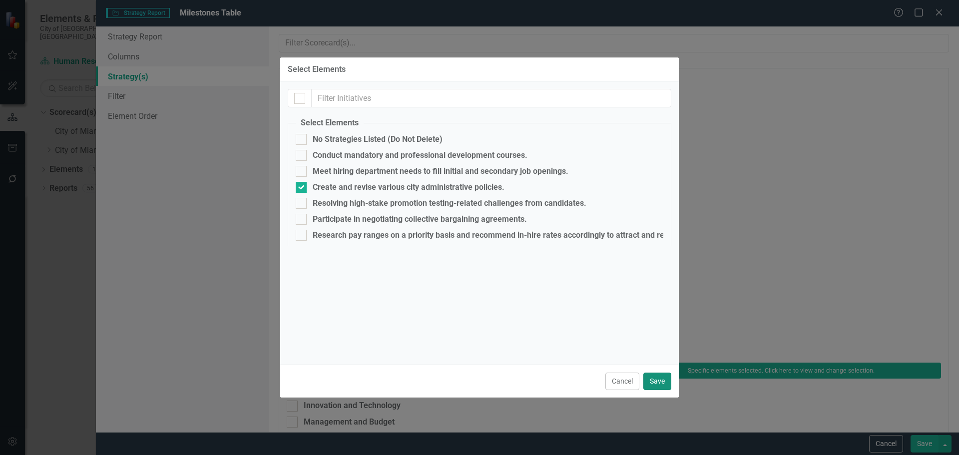
click at [652, 378] on button "Save" at bounding box center [657, 381] width 28 height 17
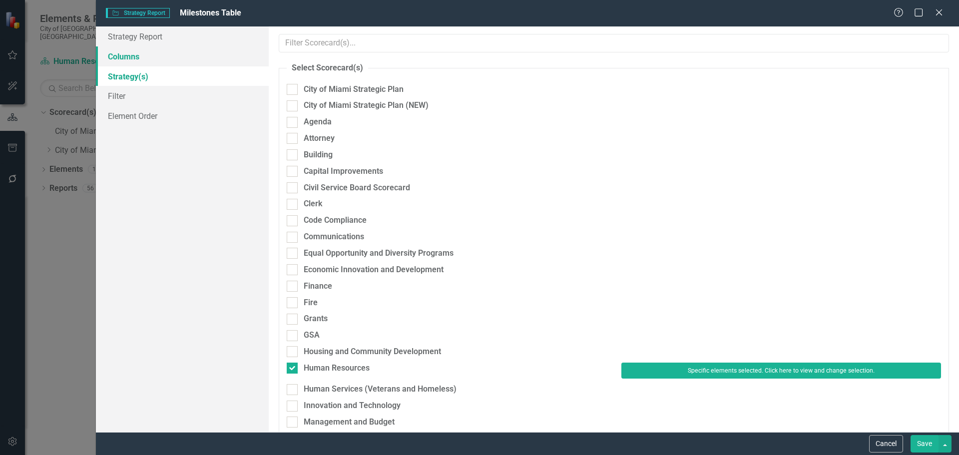
click at [143, 58] on link "Columns" at bounding box center [182, 56] width 173 height 20
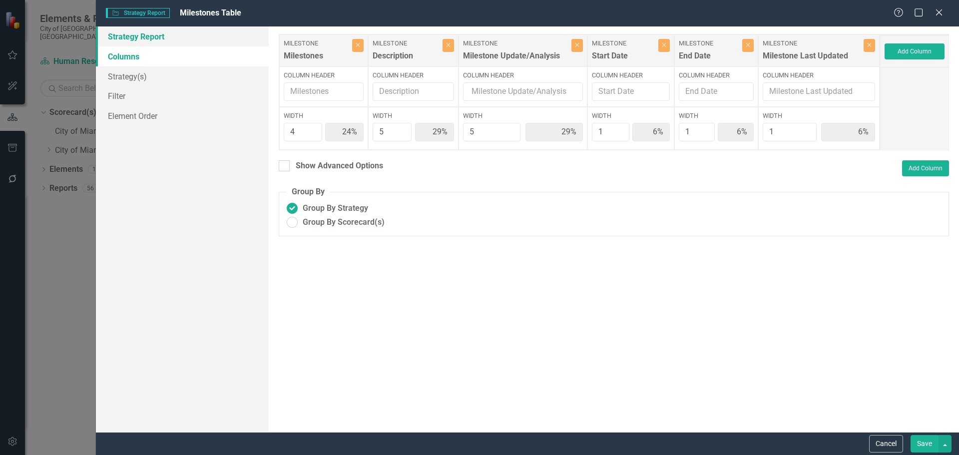
click at [136, 35] on link "Strategy Report" at bounding box center [182, 36] width 173 height 20
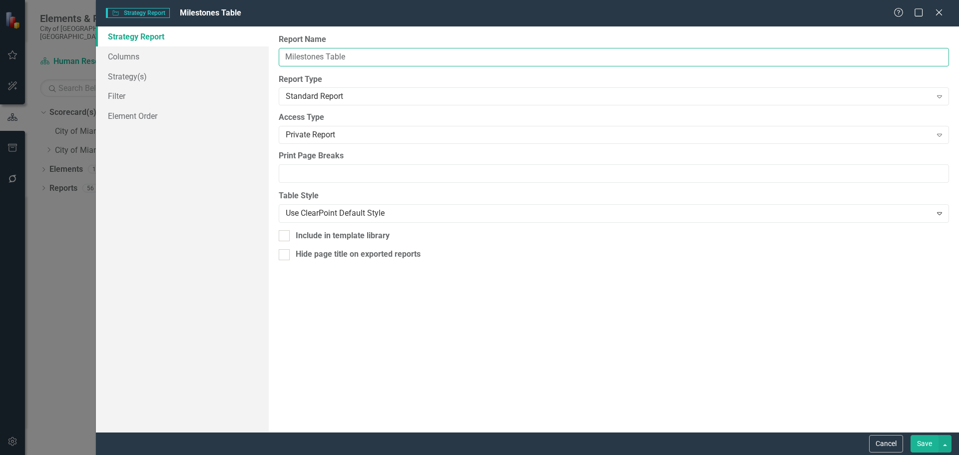
click at [283, 54] on input "Milestones Table" at bounding box center [614, 57] width 670 height 18
paste input "Create and revise various city administrative policies."
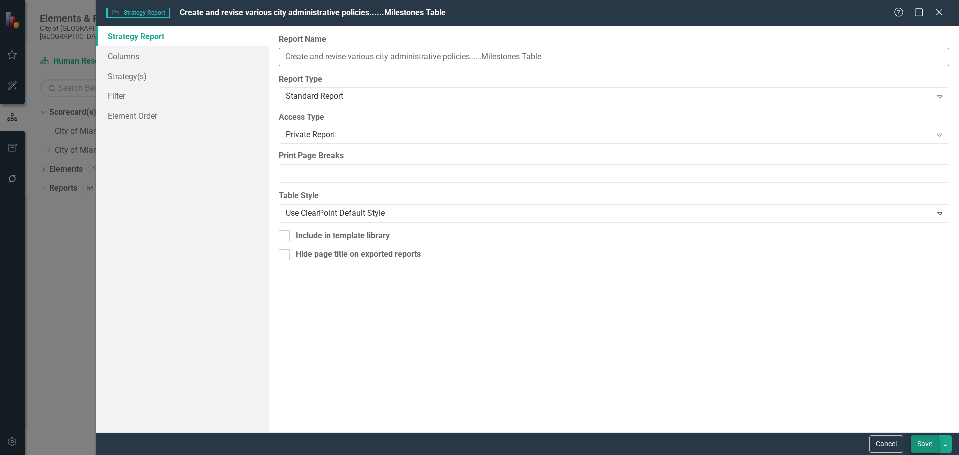
type input "Create and revise various city administrative policies......Milestones Table"
click at [921, 441] on button "Save" at bounding box center [925, 443] width 28 height 17
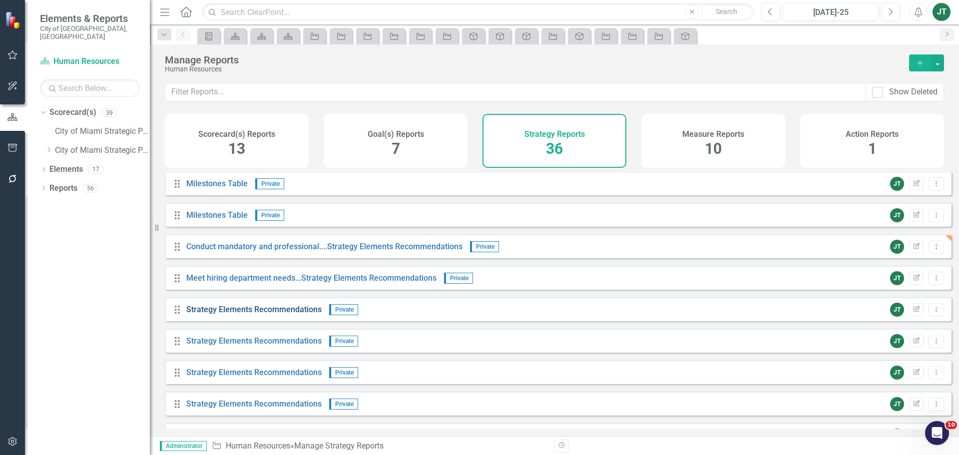
scroll to position [677, 0]
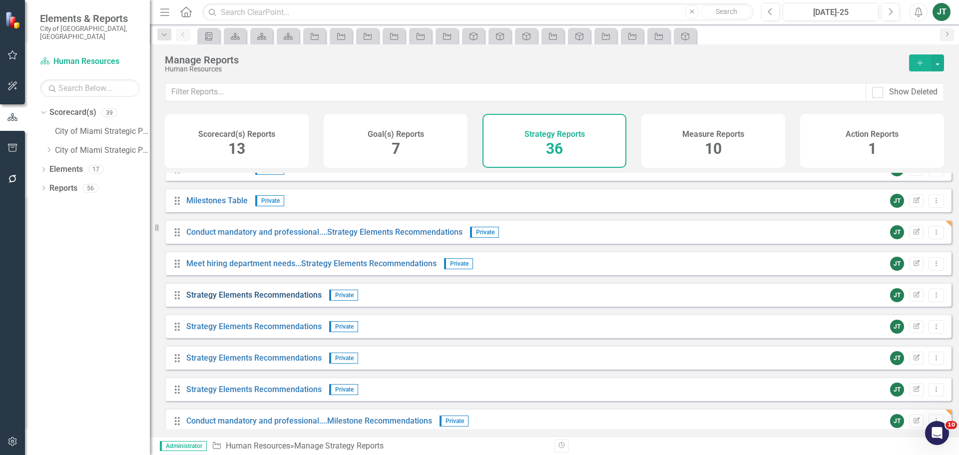
click at [240, 300] on link "Strategy Elements Recommendations" at bounding box center [253, 294] width 135 height 9
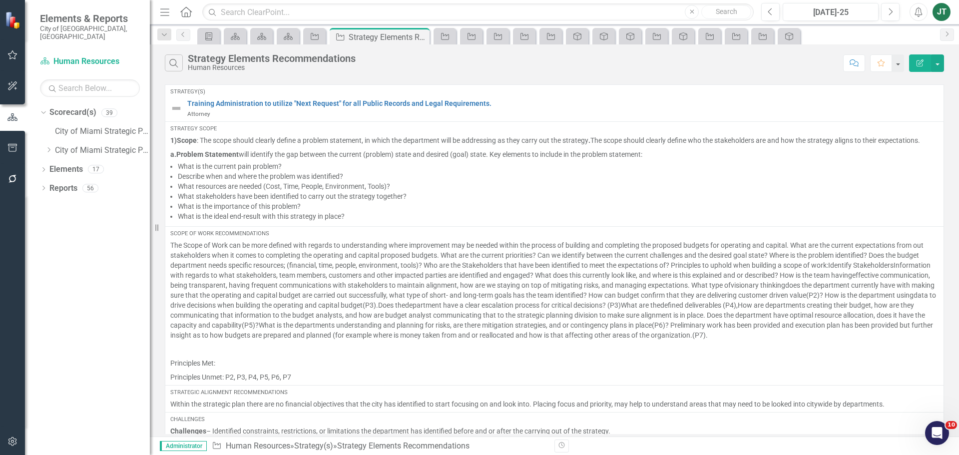
click at [917, 58] on button "Edit Report" at bounding box center [920, 62] width 22 height 17
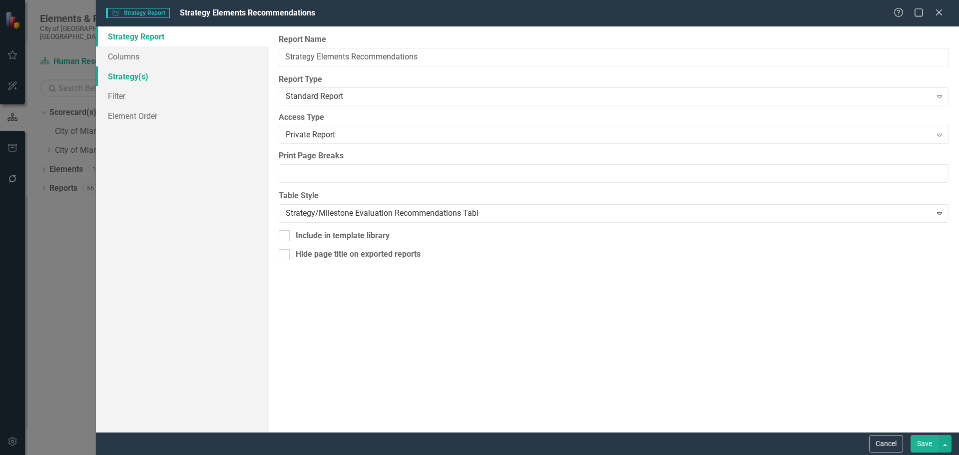
click at [116, 74] on link "Strategy(s)" at bounding box center [182, 76] width 173 height 20
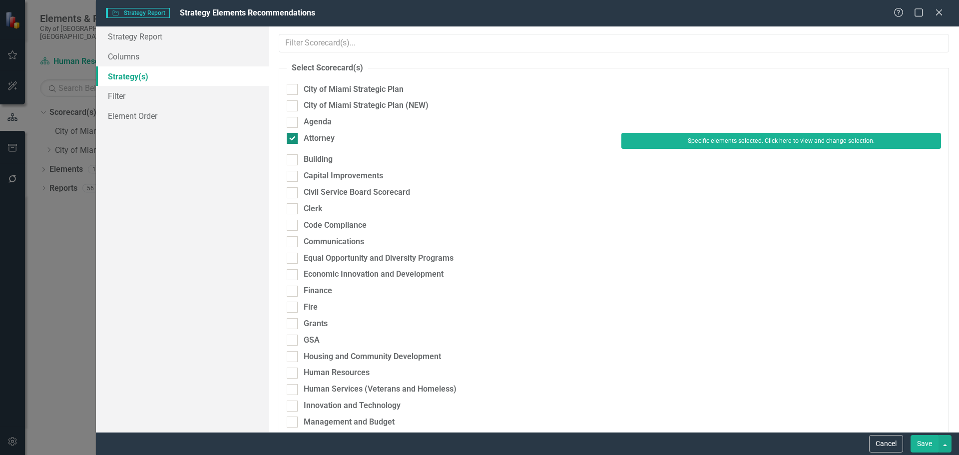
click at [315, 138] on div "Attorney" at bounding box center [319, 138] width 31 height 11
click at [293, 138] on input "Attorney" at bounding box center [290, 136] width 6 height 6
checkbox input "false"
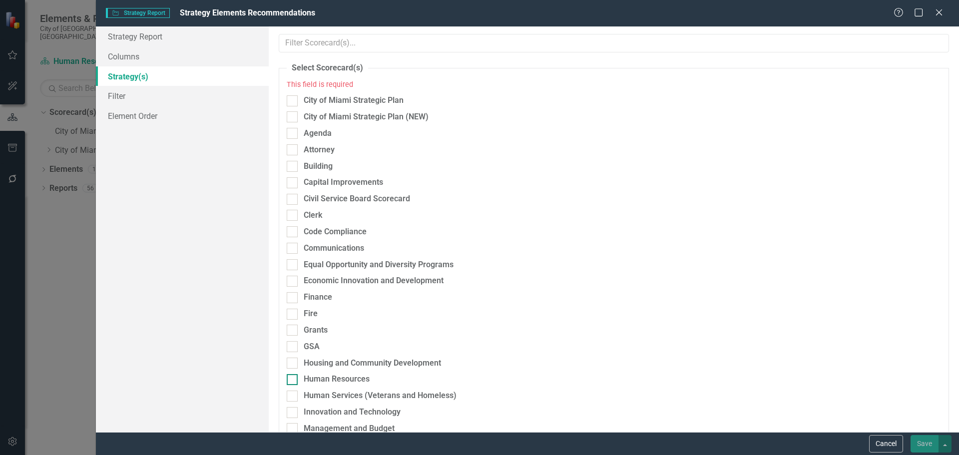
click at [330, 379] on div "Human Resources" at bounding box center [337, 379] width 66 height 11
click at [293, 379] on input "Human Resources" at bounding box center [290, 377] width 6 height 6
checkbox input "true"
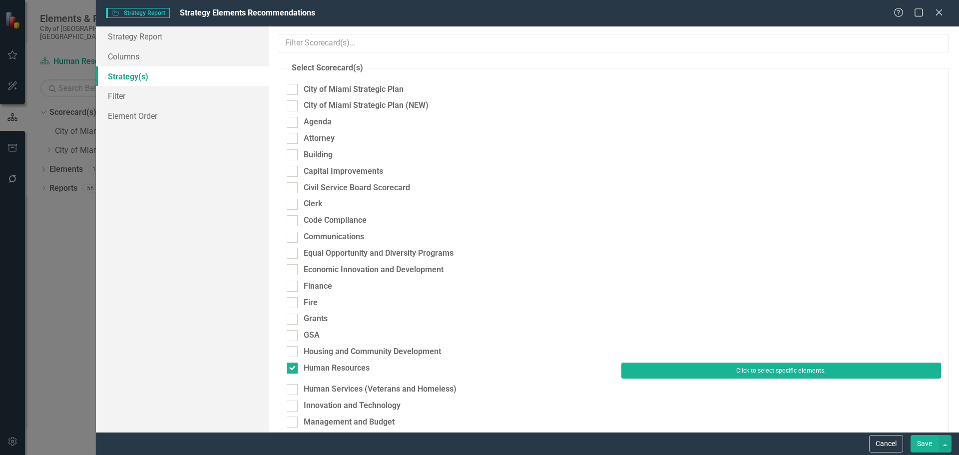
click at [667, 374] on button "Click to select specific elements." at bounding box center [781, 371] width 320 height 16
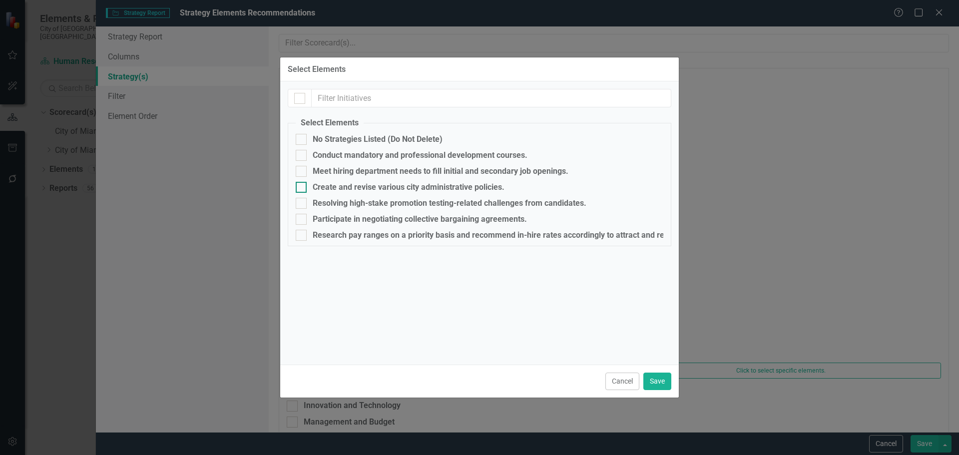
click at [332, 189] on div "Create and revise various city administrative policies." at bounding box center [409, 187] width 192 height 9
click at [302, 188] on input "Create and revise various city administrative policies." at bounding box center [299, 185] width 6 height 6
checkbox input "true"
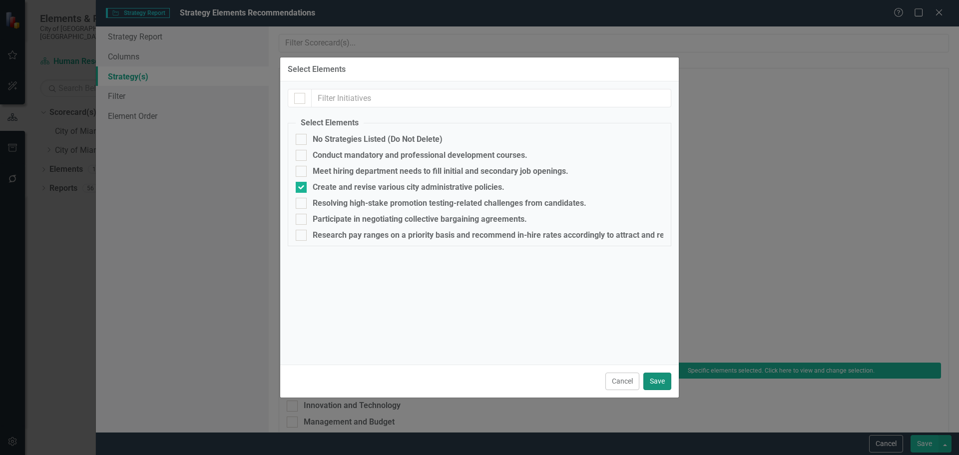
click at [652, 377] on button "Save" at bounding box center [657, 381] width 28 height 17
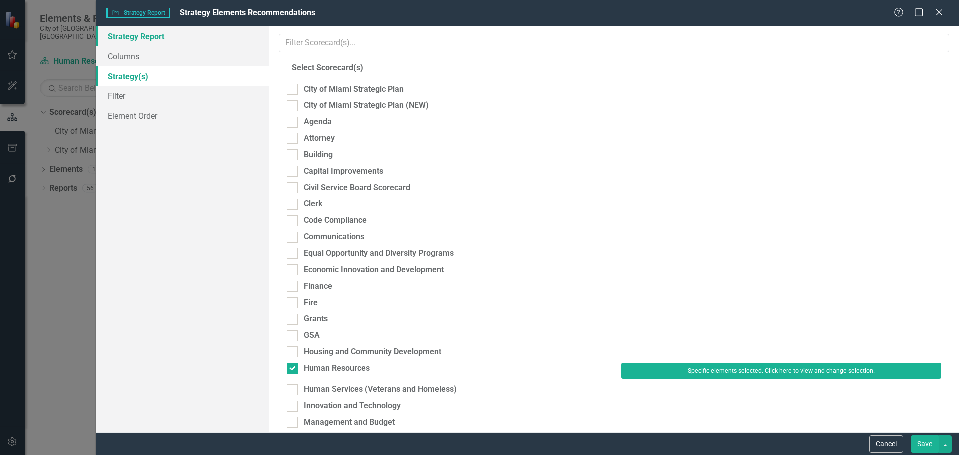
click at [139, 37] on link "Strategy Report" at bounding box center [182, 36] width 173 height 20
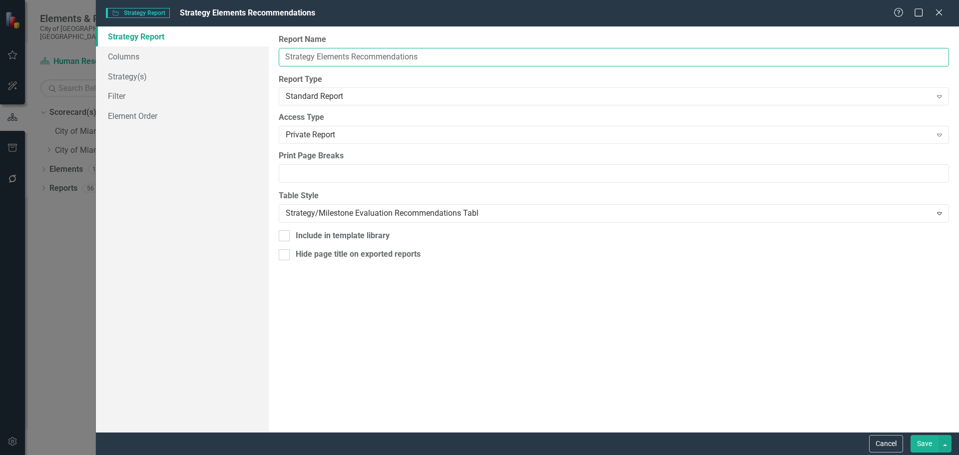
click at [286, 53] on input "Strategy Elements Recommendations" at bounding box center [614, 57] width 670 height 18
paste input "Create and revise various city administrative policies."
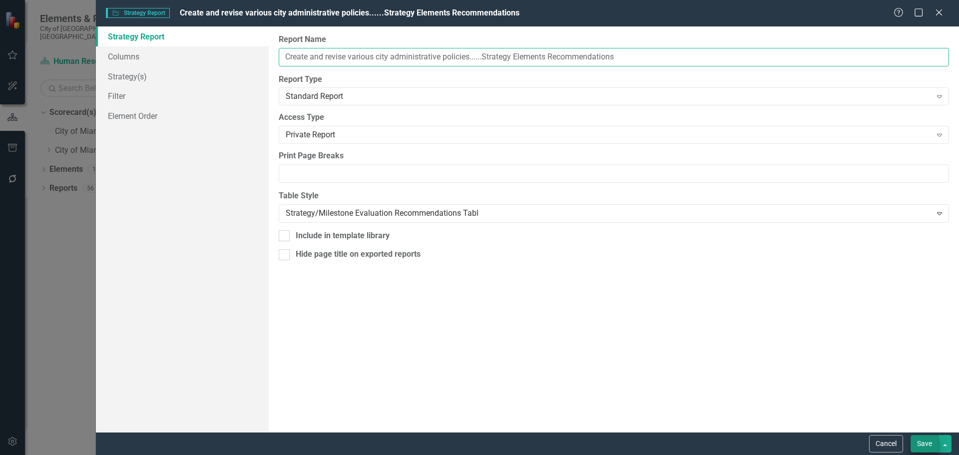
type input "Create and revise various city administrative policies......Strategy Elements R…"
click at [926, 441] on button "Save" at bounding box center [925, 443] width 28 height 17
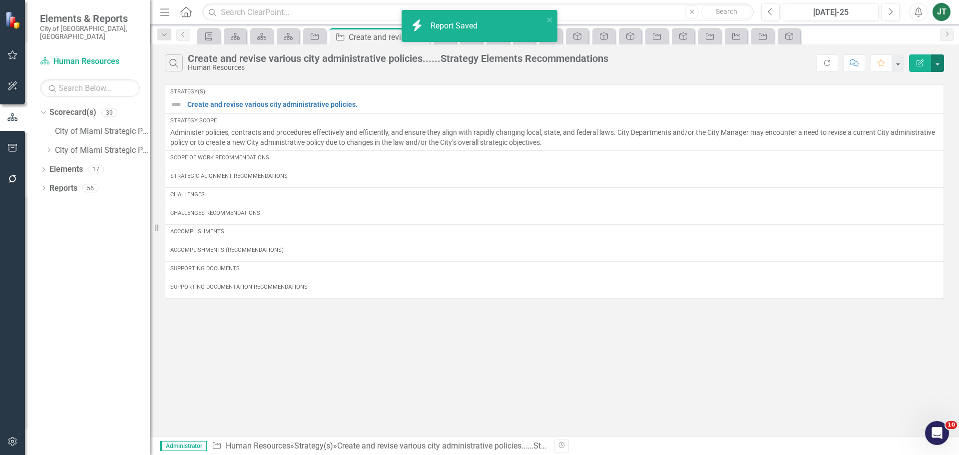
click at [938, 64] on button "button" at bounding box center [937, 62] width 13 height 17
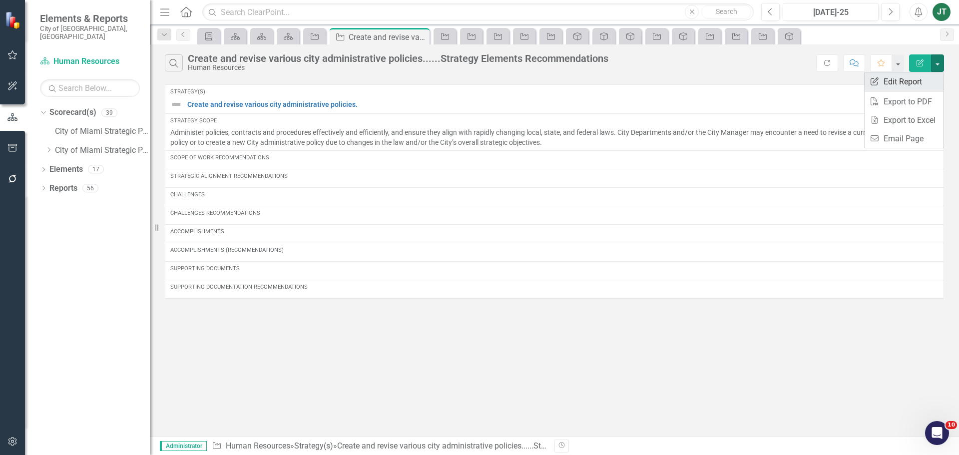
click at [903, 79] on link "Edit Report Edit Report" at bounding box center [904, 81] width 79 height 18
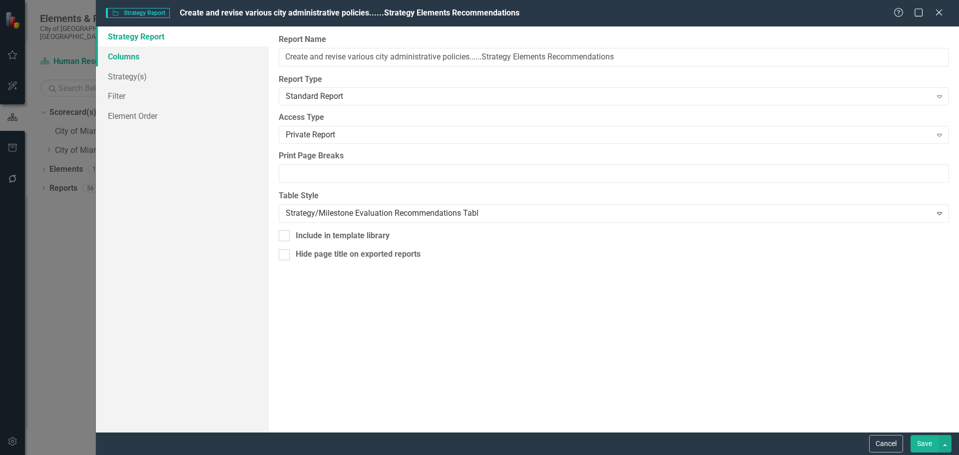
click at [108, 54] on link "Columns" at bounding box center [182, 56] width 173 height 20
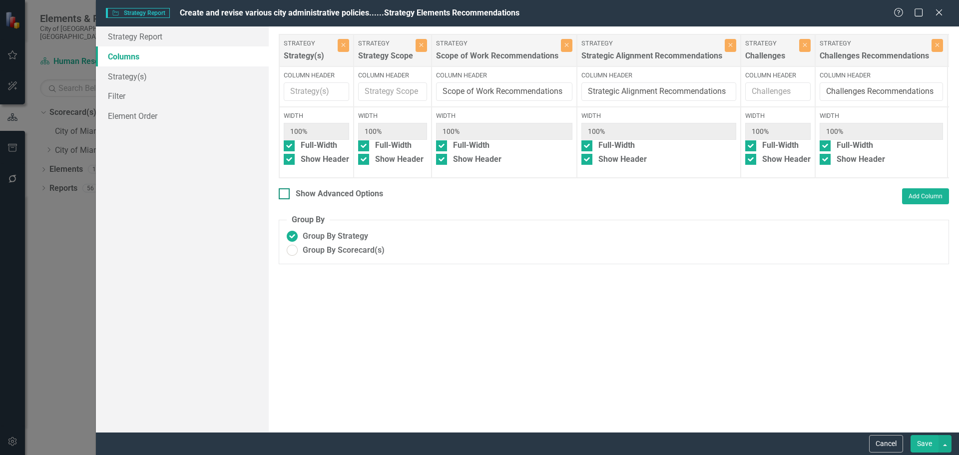
click at [332, 200] on div "Show Advanced Options" at bounding box center [339, 193] width 87 height 11
click at [285, 195] on input "Show Advanced Options" at bounding box center [282, 191] width 6 height 6
checkbox input "true"
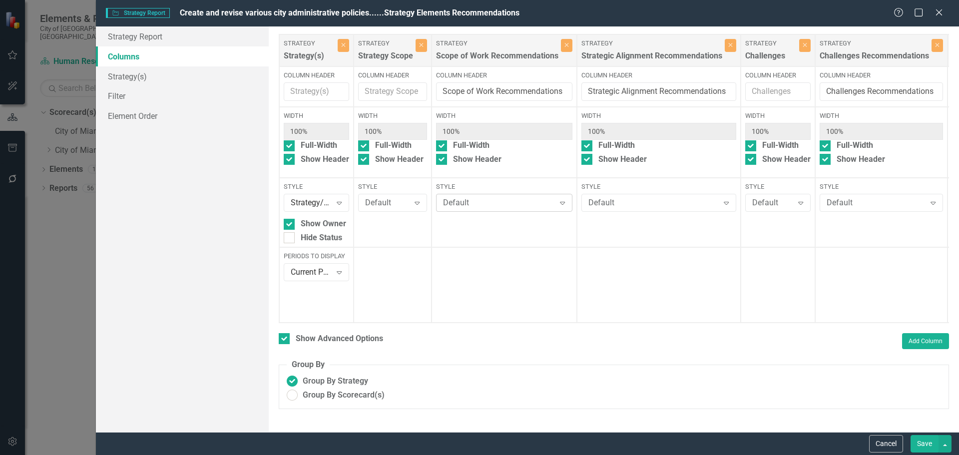
click at [488, 205] on div "Default" at bounding box center [499, 202] width 112 height 11
type input "gra"
click at [600, 201] on div "Default" at bounding box center [653, 202] width 130 height 11
type input "gra"
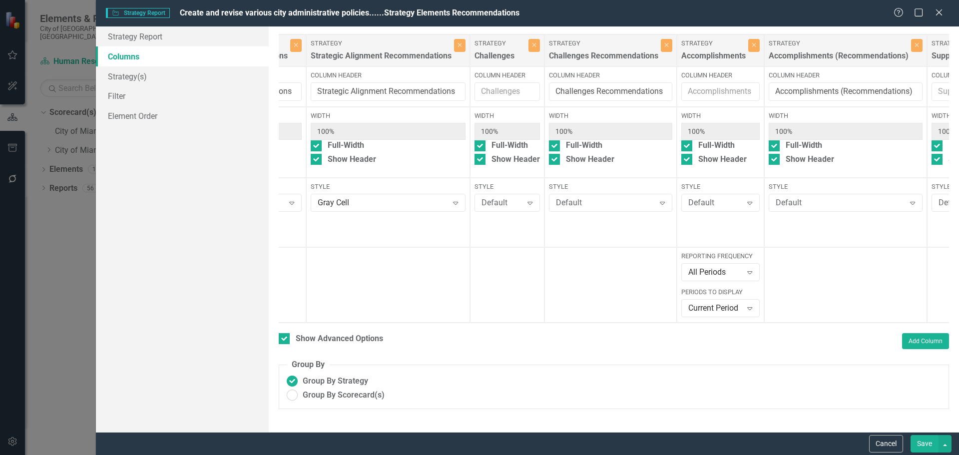
scroll to position [0, 292]
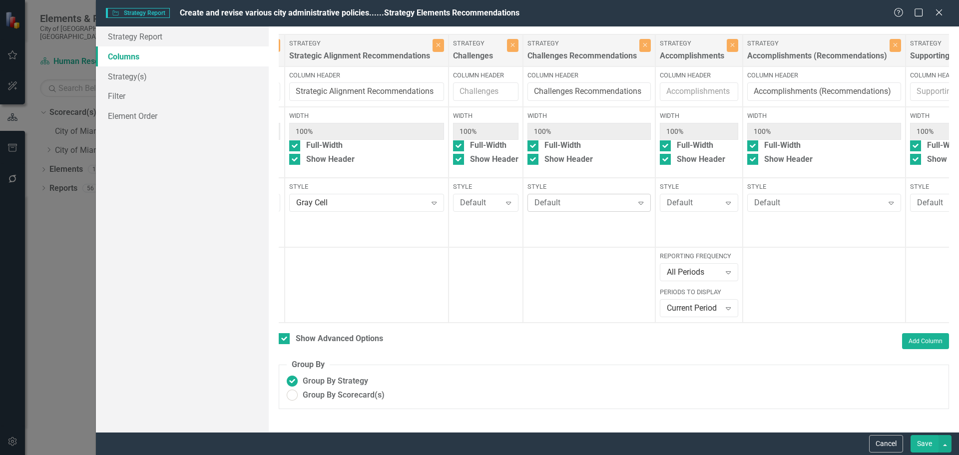
click at [574, 201] on div "Default" at bounding box center [584, 202] width 99 height 11
type input "gra"
click at [793, 203] on div "Default" at bounding box center [818, 202] width 129 height 11
type input "gra"
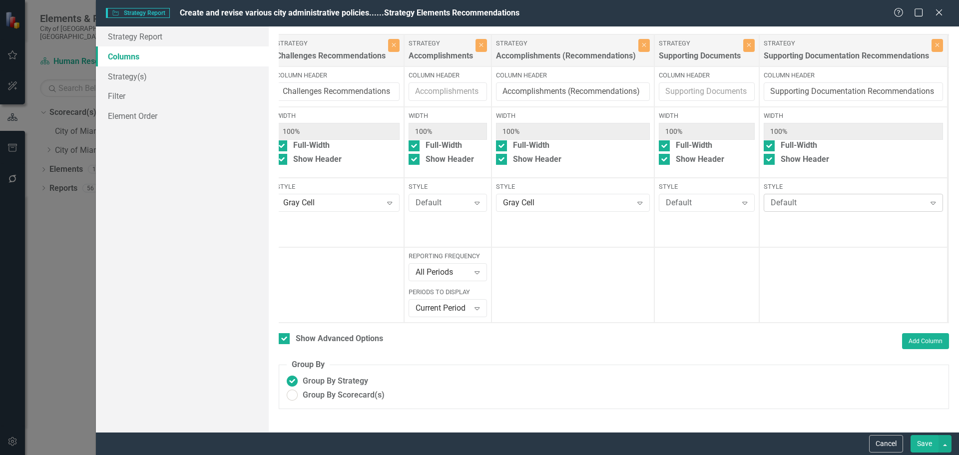
scroll to position [0, 552]
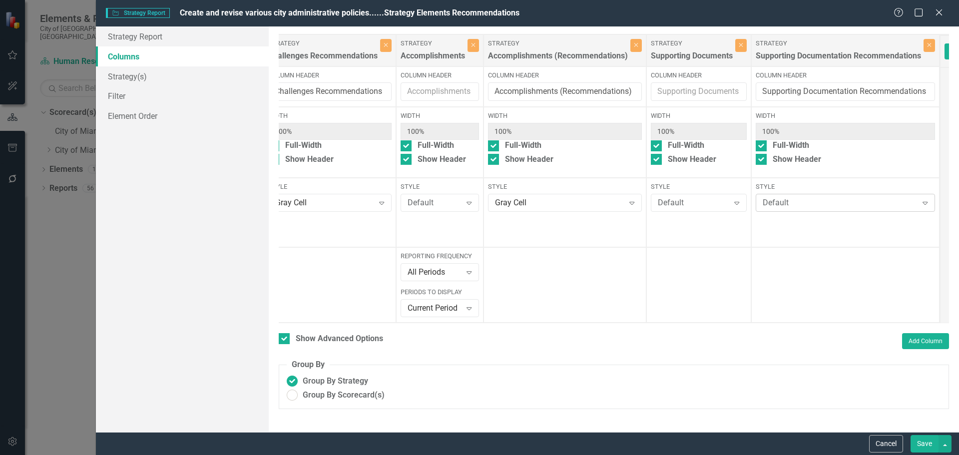
click at [799, 211] on div "Default Expand" at bounding box center [845, 203] width 179 height 18
type input "gra"
click at [926, 442] on button "Save" at bounding box center [925, 443] width 28 height 17
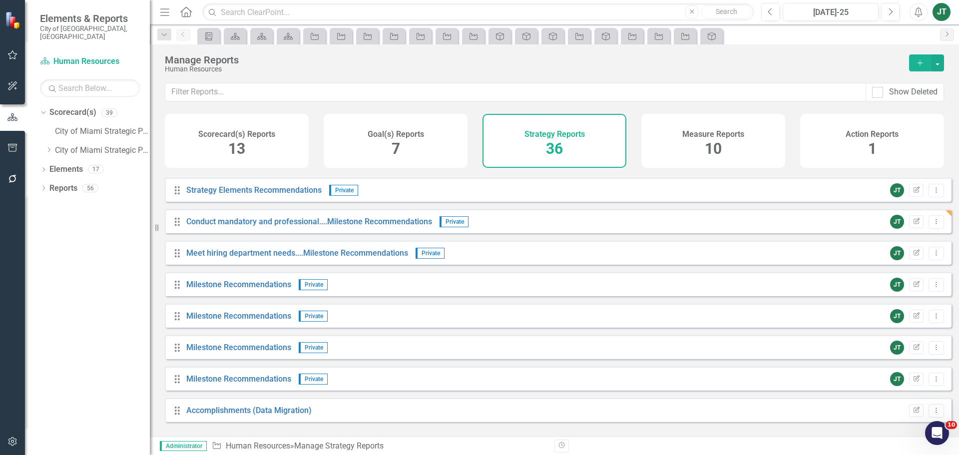
scroll to position [877, 0]
click at [913, 287] on icon "Edit Report" at bounding box center [916, 284] width 7 height 6
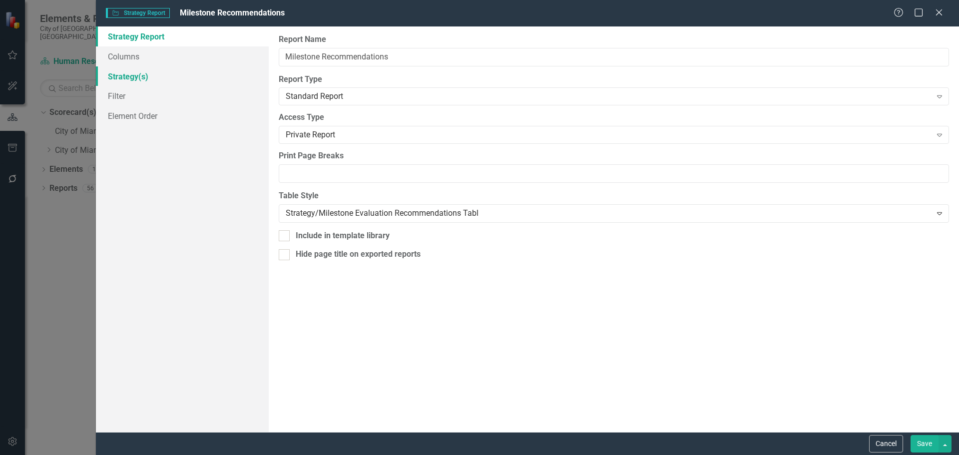
click at [152, 79] on link "Strategy(s)" at bounding box center [182, 76] width 173 height 20
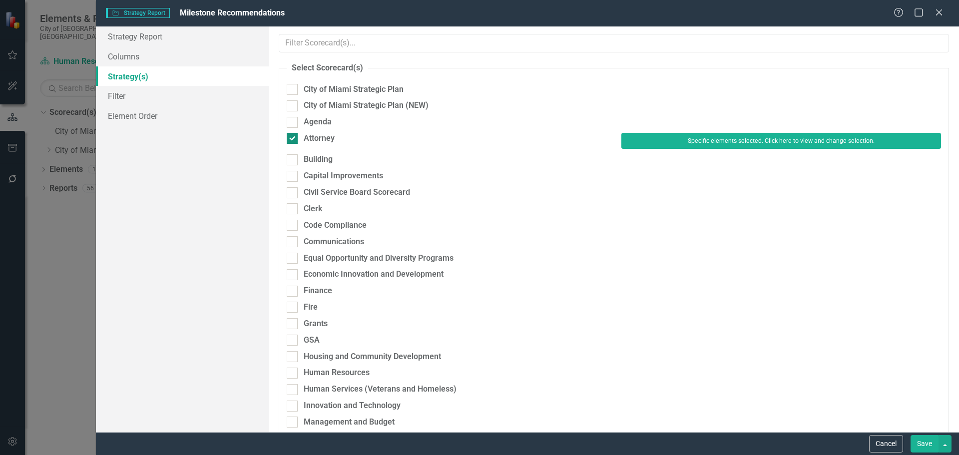
click at [327, 136] on div "Attorney" at bounding box center [319, 138] width 31 height 11
click at [293, 136] on input "Attorney" at bounding box center [290, 136] width 6 height 6
checkbox input "false"
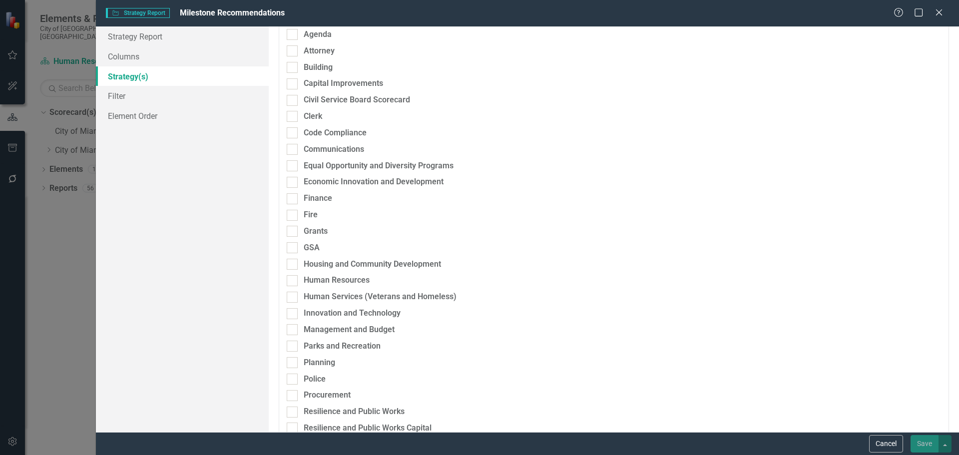
scroll to position [100, 0]
click at [322, 279] on div "Human Resources" at bounding box center [337, 279] width 66 height 11
click at [293, 279] on input "Human Resources" at bounding box center [290, 277] width 6 height 6
checkbox input "true"
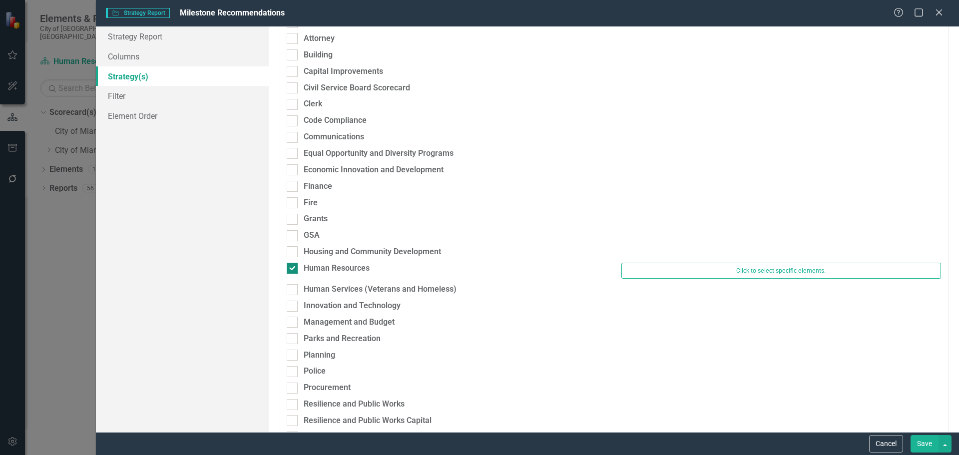
scroll to position [89, 0]
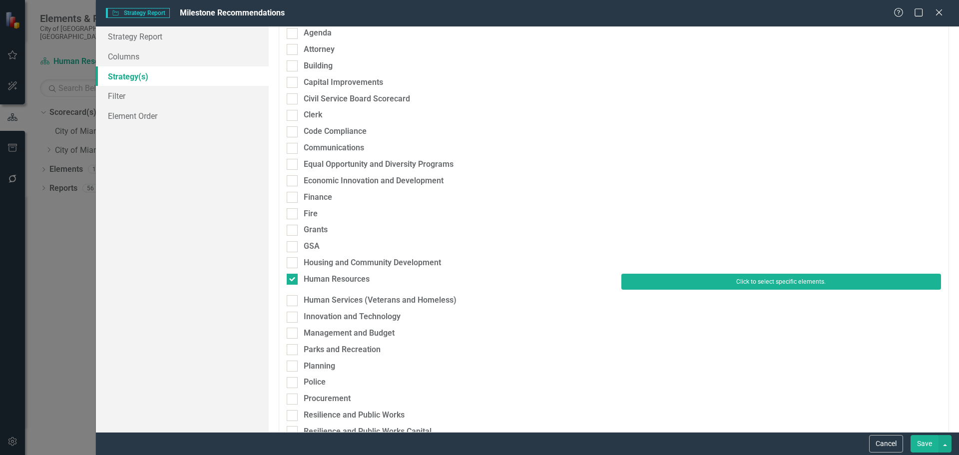
click at [677, 281] on button "Click to select specific elements." at bounding box center [781, 282] width 320 height 16
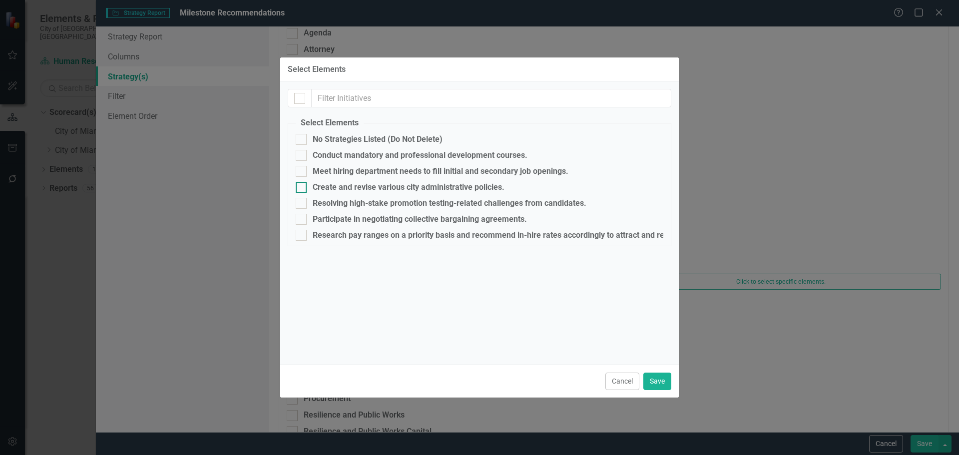
click at [332, 188] on div "Create and revise various city administrative policies." at bounding box center [409, 187] width 192 height 9
click at [302, 188] on input "Create and revise various city administrative policies." at bounding box center [299, 185] width 6 height 6
checkbox input "true"
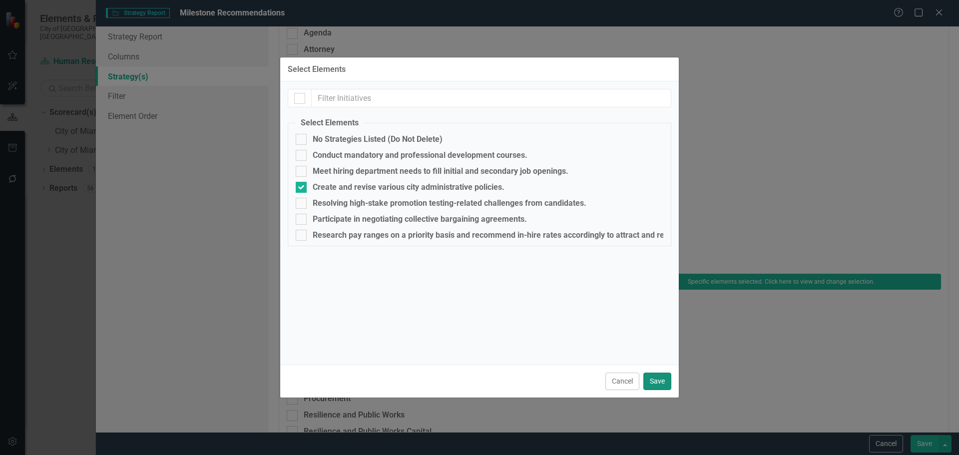
click at [654, 382] on button "Save" at bounding box center [657, 381] width 28 height 17
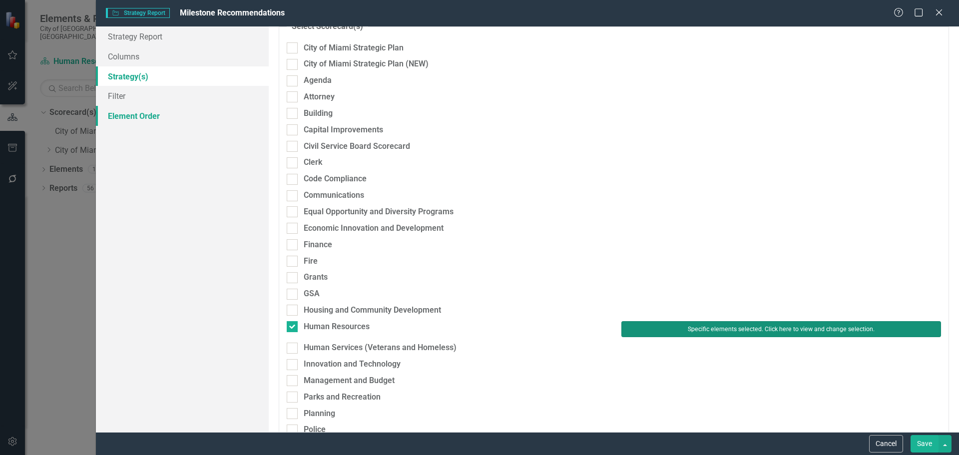
scroll to position [0, 0]
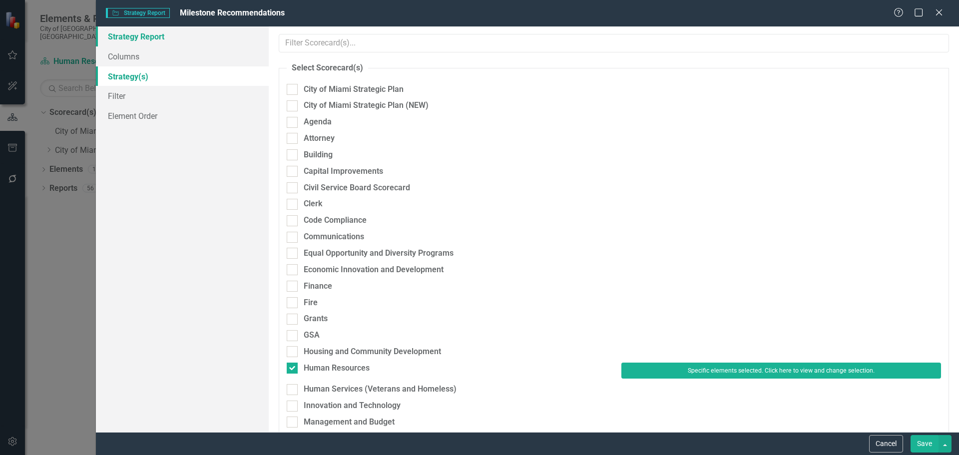
click at [149, 39] on link "Strategy Report" at bounding box center [182, 36] width 173 height 20
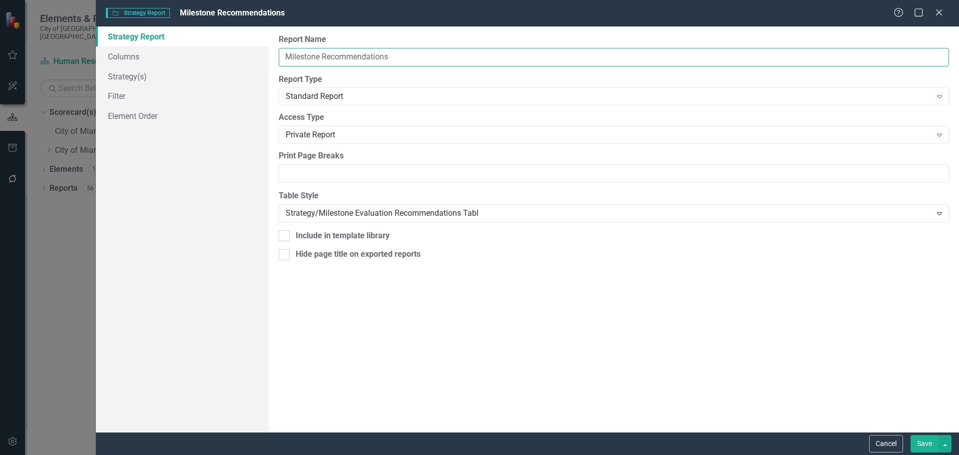
click at [284, 56] on input "Milestone Recommendations" at bounding box center [614, 57] width 670 height 18
paste input "Create and revise various city administrative policies."
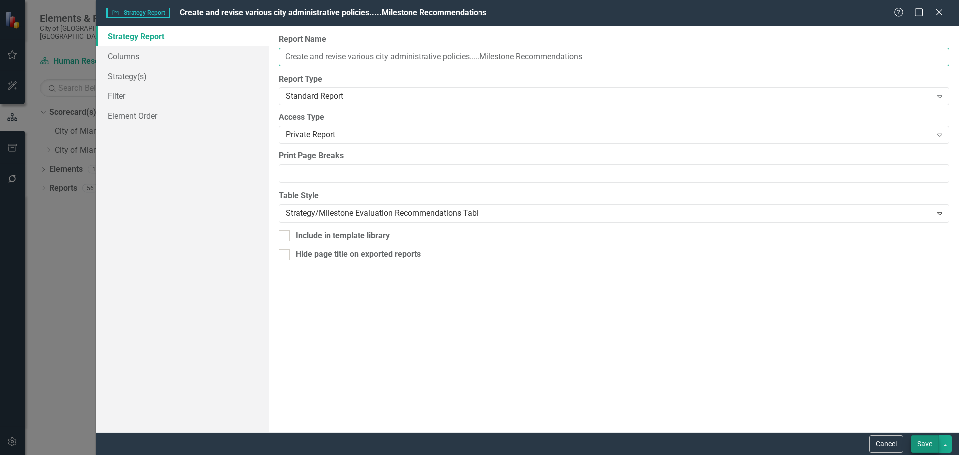
type input "Create and revise various city administrative policies.....Milestone Recommenda…"
click at [923, 443] on button "Save" at bounding box center [925, 443] width 28 height 17
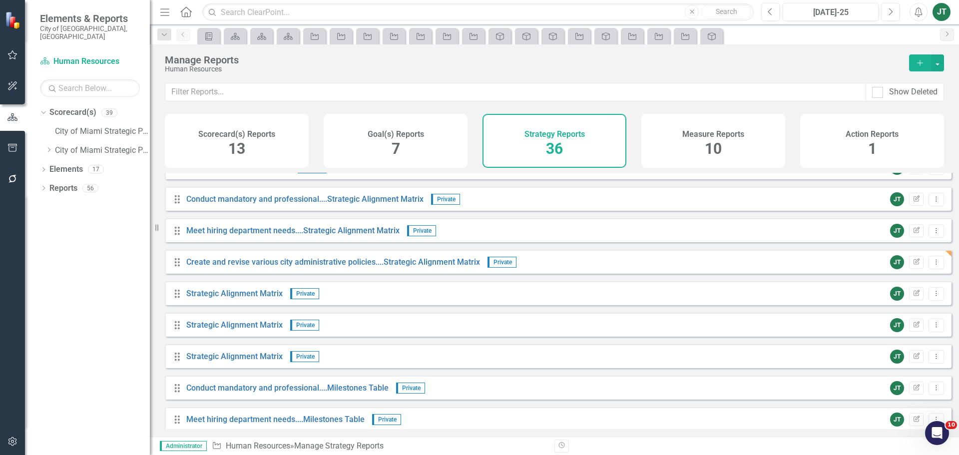
scroll to position [350, 0]
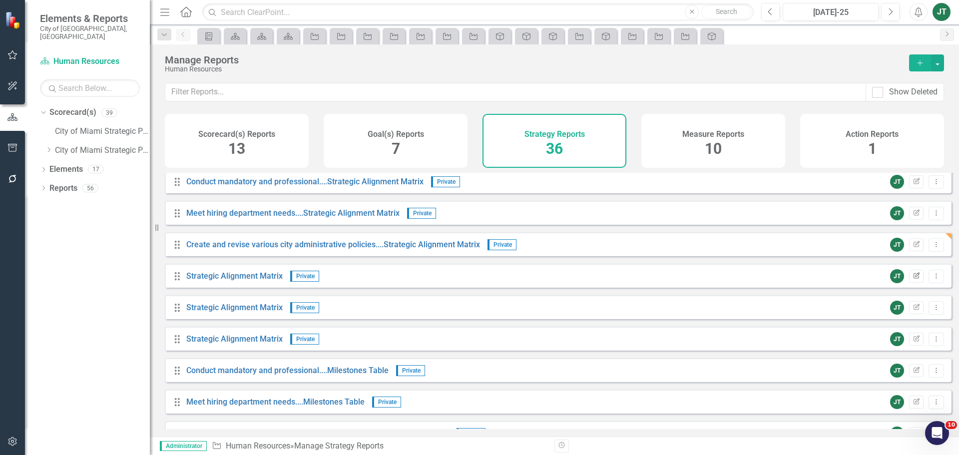
click at [914, 278] on icon "button" at bounding box center [917, 275] width 6 height 6
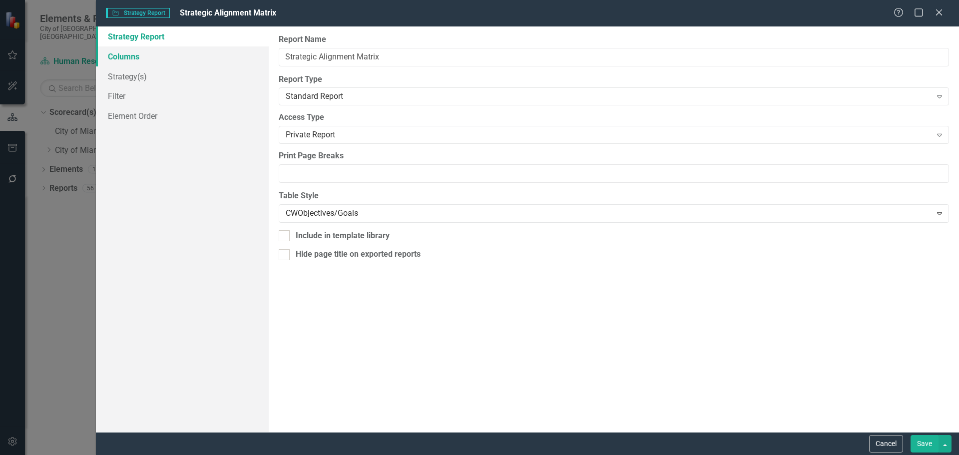
click at [140, 58] on link "Columns" at bounding box center [182, 56] width 173 height 20
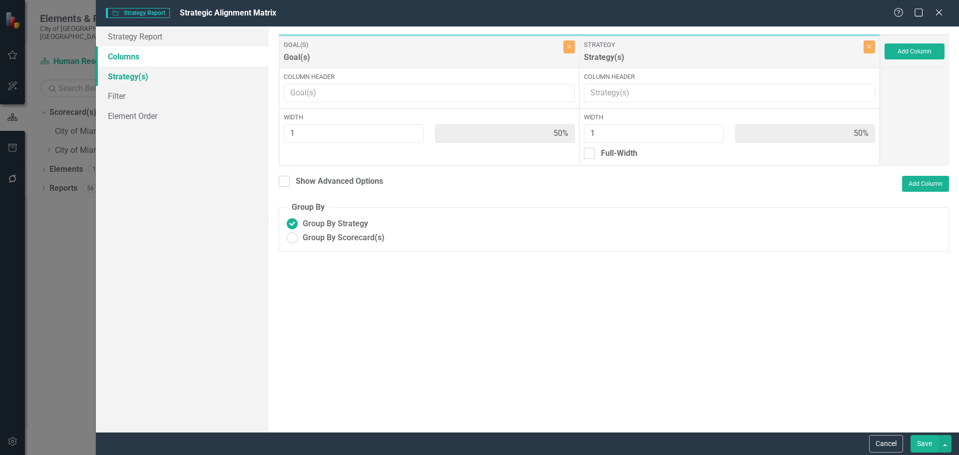
click at [137, 74] on link "Strategy(s)" at bounding box center [182, 76] width 173 height 20
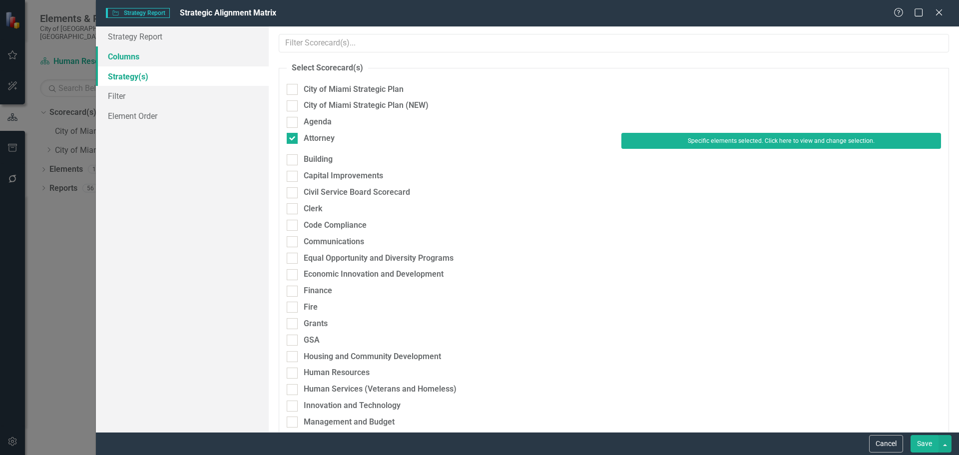
click at [145, 54] on link "Columns" at bounding box center [182, 56] width 173 height 20
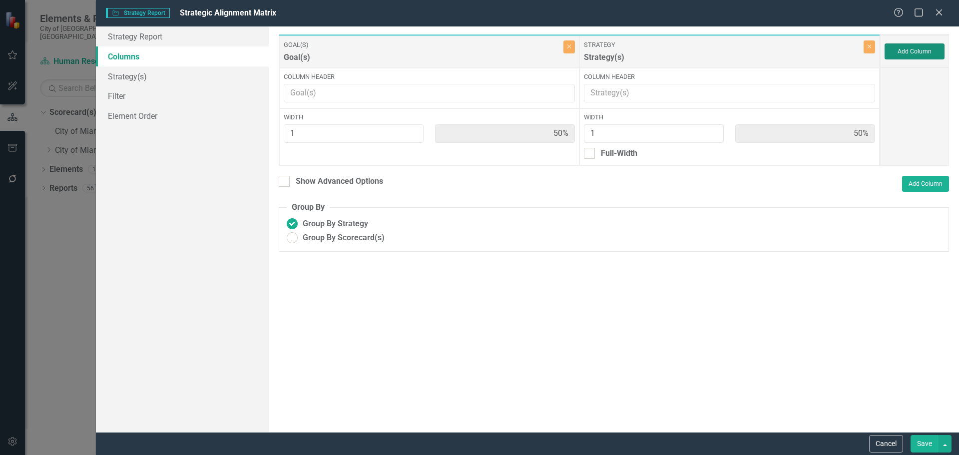
click at [919, 52] on button "Add Column" at bounding box center [915, 51] width 60 height 16
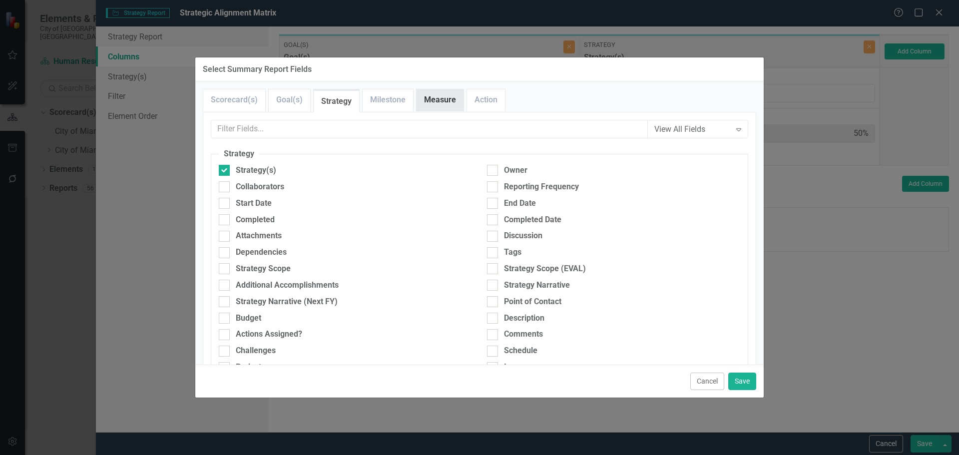
click at [442, 102] on link "Measure" at bounding box center [440, 99] width 47 height 21
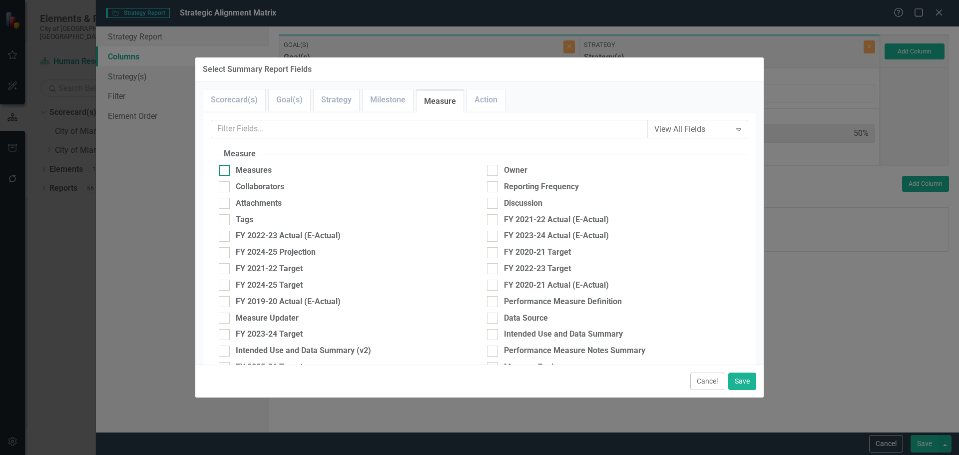
click at [243, 170] on div "Measures" at bounding box center [254, 170] width 36 height 11
click at [225, 170] on input "Measures" at bounding box center [222, 168] width 6 height 6
checkbox input "true"
click at [738, 385] on button "Save" at bounding box center [742, 381] width 28 height 17
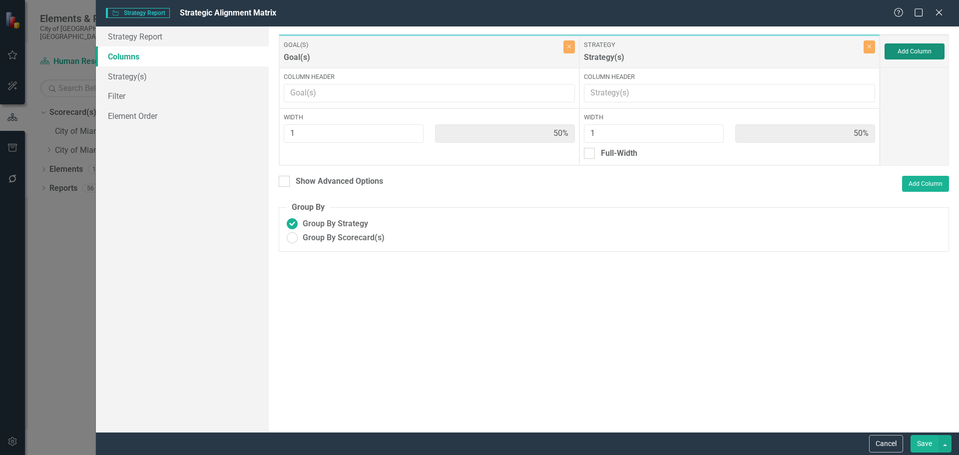
type input "33%"
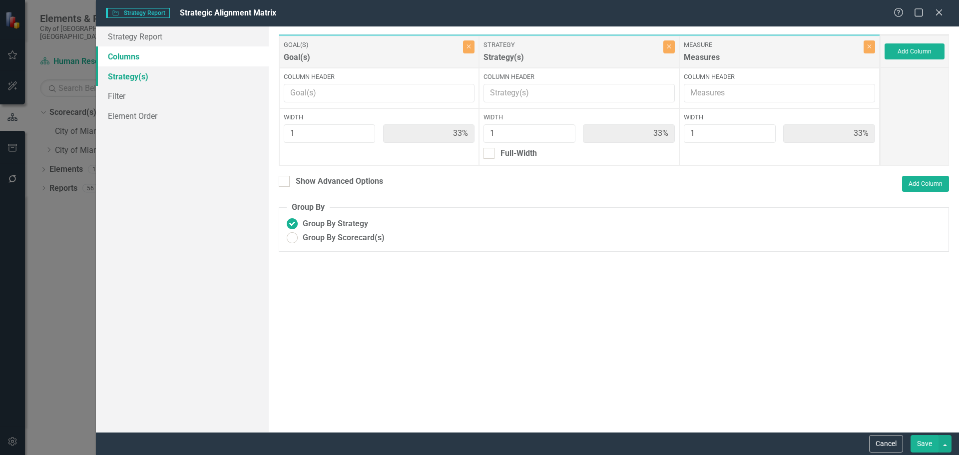
click at [151, 70] on link "Strategy(s)" at bounding box center [182, 76] width 173 height 20
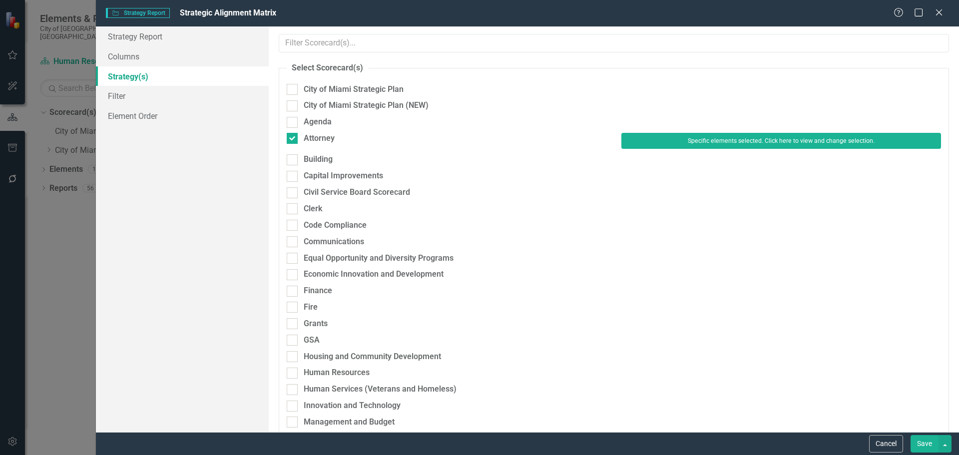
click at [149, 76] on link "Strategy(s)" at bounding box center [182, 76] width 173 height 20
click at [328, 136] on div "Attorney" at bounding box center [319, 138] width 31 height 11
click at [293, 136] on input "Attorney" at bounding box center [290, 136] width 6 height 6
checkbox input "false"
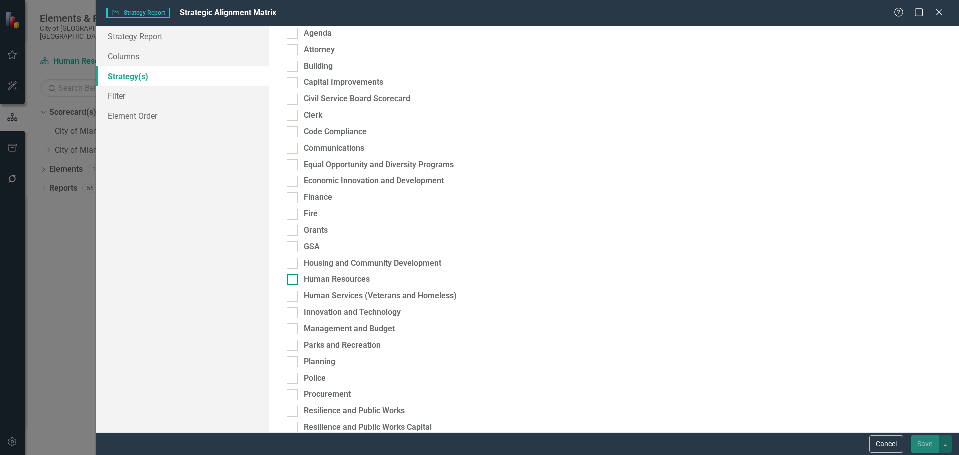
click at [332, 273] on div "Housing and Community Development" at bounding box center [446, 266] width 335 height 16
click at [332, 279] on div "Human Resources" at bounding box center [337, 279] width 66 height 11
click at [293, 279] on input "Human Resources" at bounding box center [290, 277] width 6 height 6
checkbox input "true"
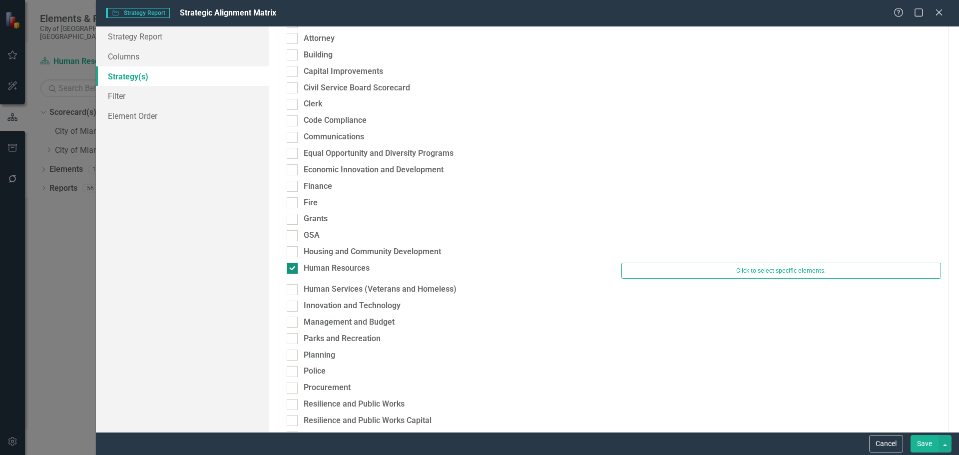
scroll to position [89, 0]
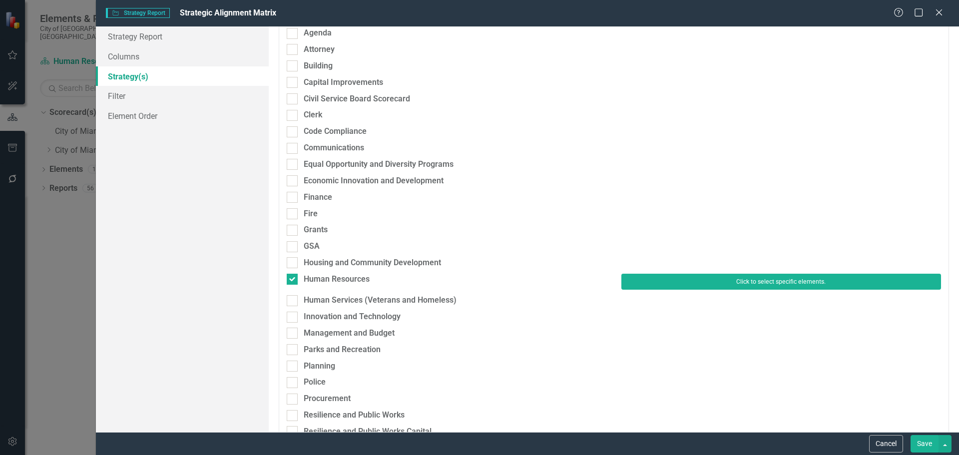
click at [650, 281] on button "Click to select specific elements." at bounding box center [781, 282] width 320 height 16
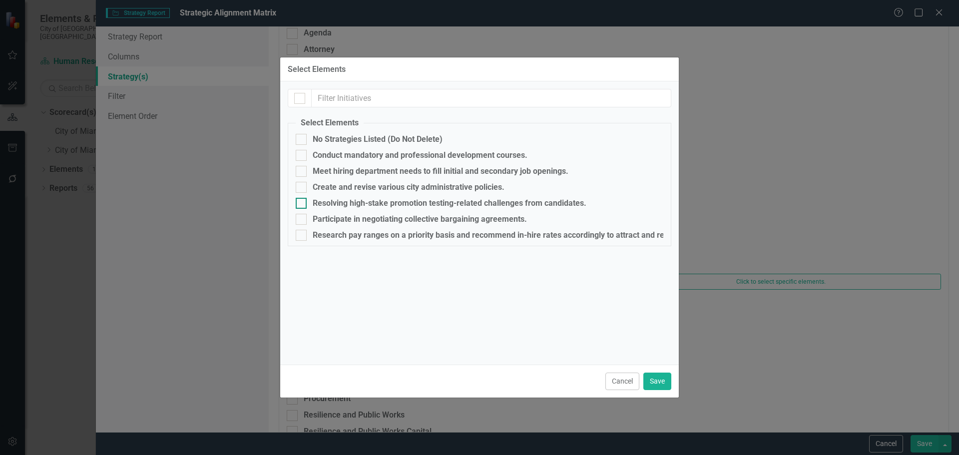
click at [324, 204] on div "Resolving high-stake promotion testing-related challenges from candidates." at bounding box center [450, 203] width 274 height 9
click at [302, 204] on input "Resolving high-stake promotion testing-related challenges from candidates." at bounding box center [299, 201] width 6 height 6
checkbox input "true"
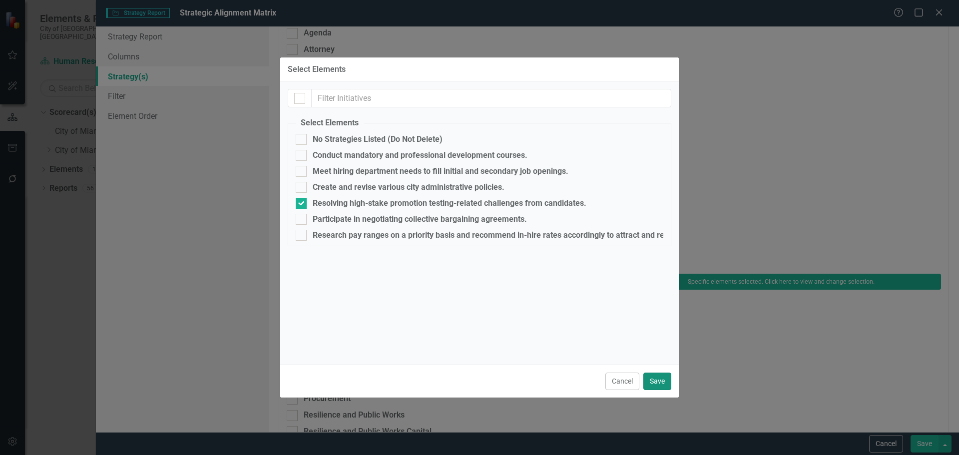
click at [657, 379] on button "Save" at bounding box center [657, 381] width 28 height 17
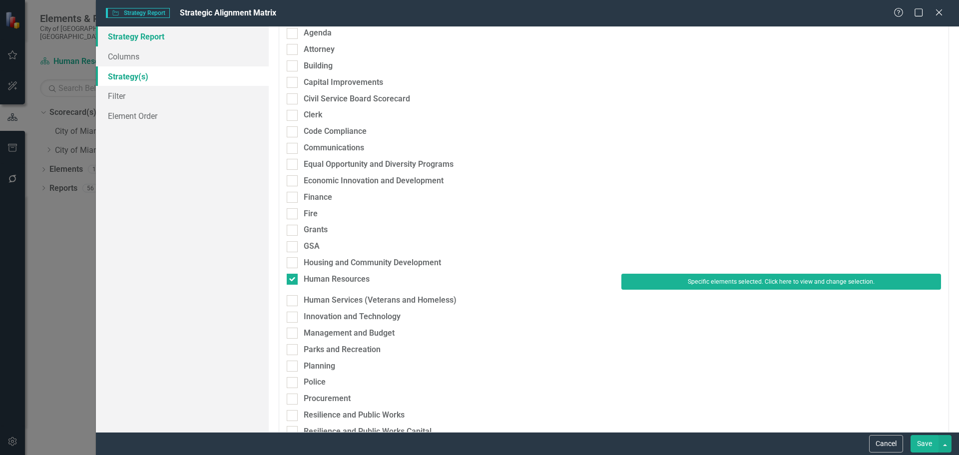
click at [165, 33] on link "Strategy Report" at bounding box center [182, 36] width 173 height 20
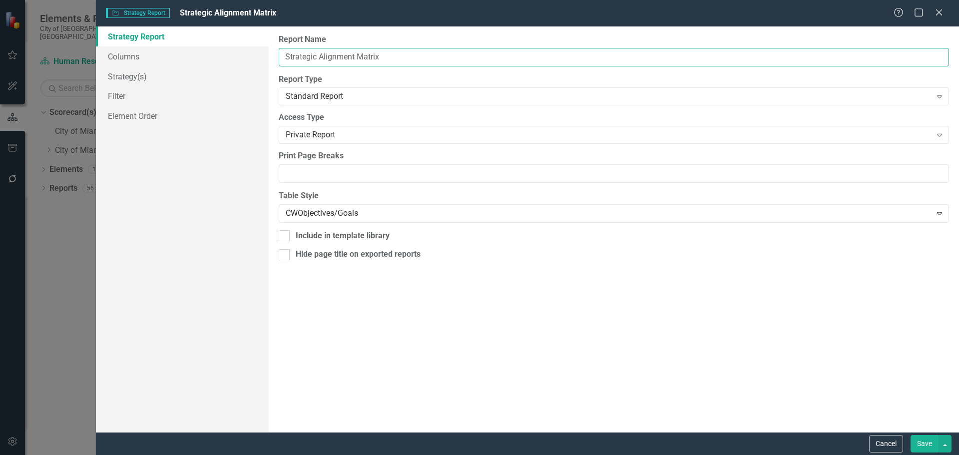
click at [283, 54] on input "Strategic Alignment Matrix" at bounding box center [614, 57] width 670 height 18
paste input "Resolving high-stake promotion testing-related challenges"
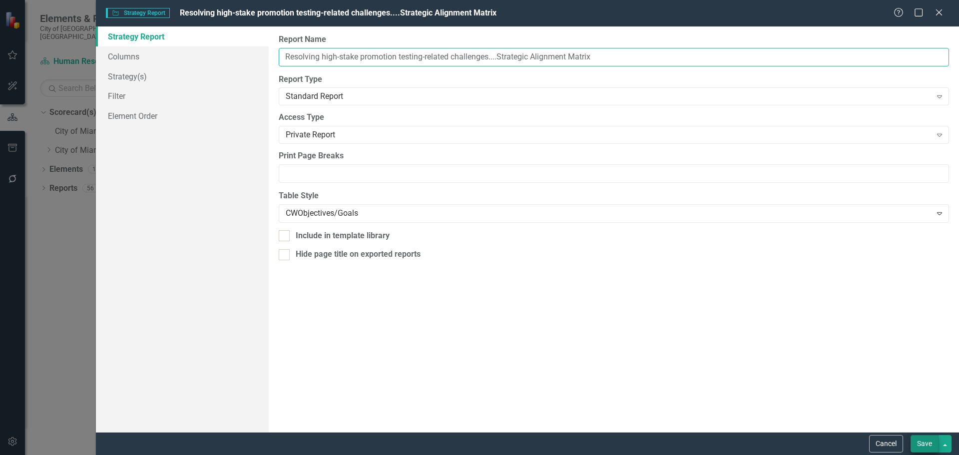
type input "Resolving high-stake promotion testing-related challenges....Strategic Alignmen…"
click at [923, 443] on button "Save" at bounding box center [925, 443] width 28 height 17
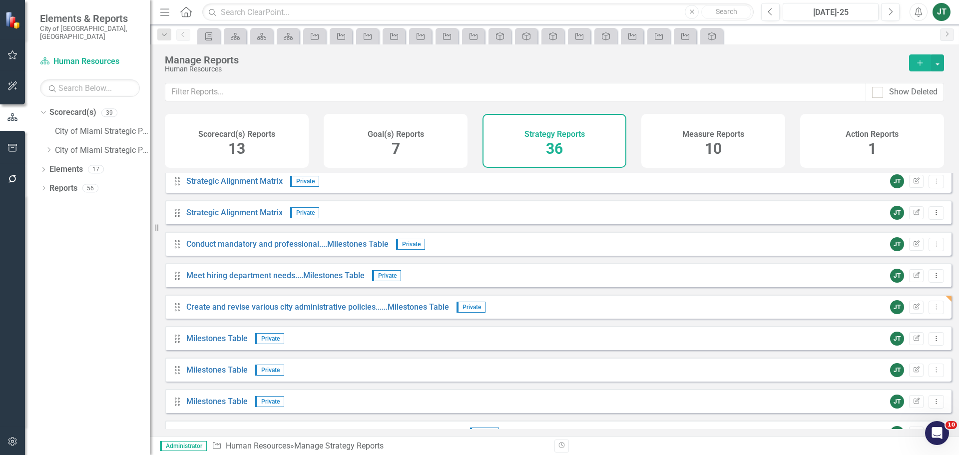
scroll to position [500, 0]
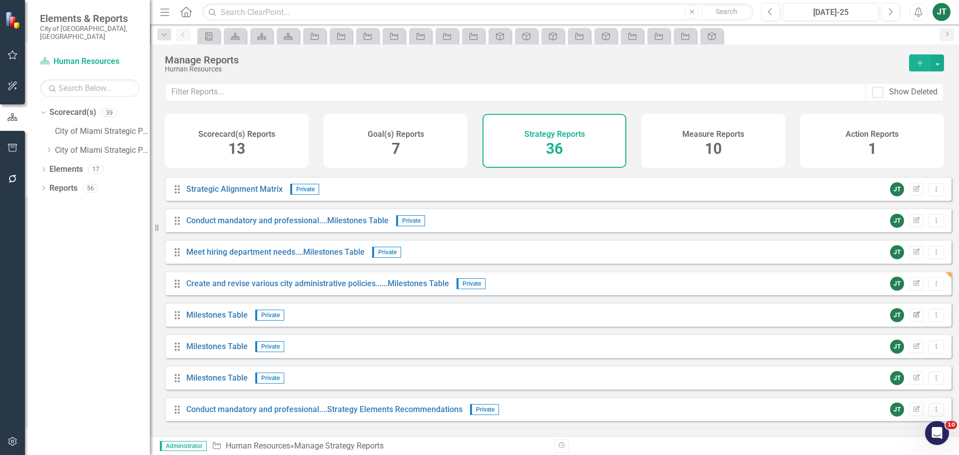
click at [914, 317] on icon "button" at bounding box center [917, 314] width 6 height 6
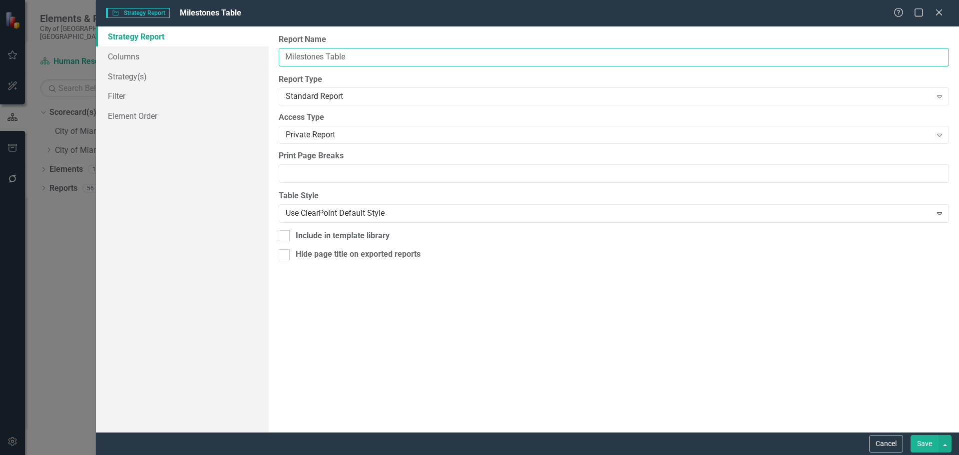
click at [286, 57] on input "Milestones Table" at bounding box center [614, 57] width 670 height 18
paste input "Resolving high-stake promotion testing-related challenges"
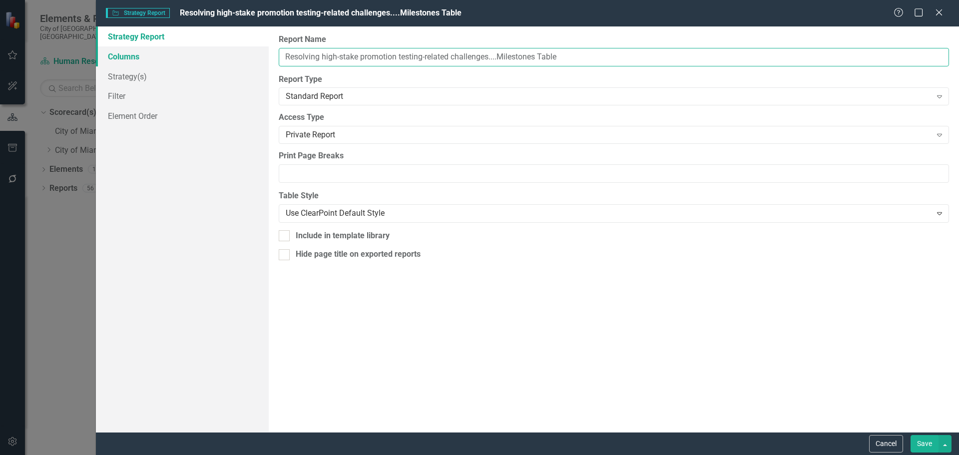
type input "Resolving high-stake promotion testing-related challenges....Milestones Table"
click at [155, 55] on link "Columns" at bounding box center [182, 56] width 173 height 20
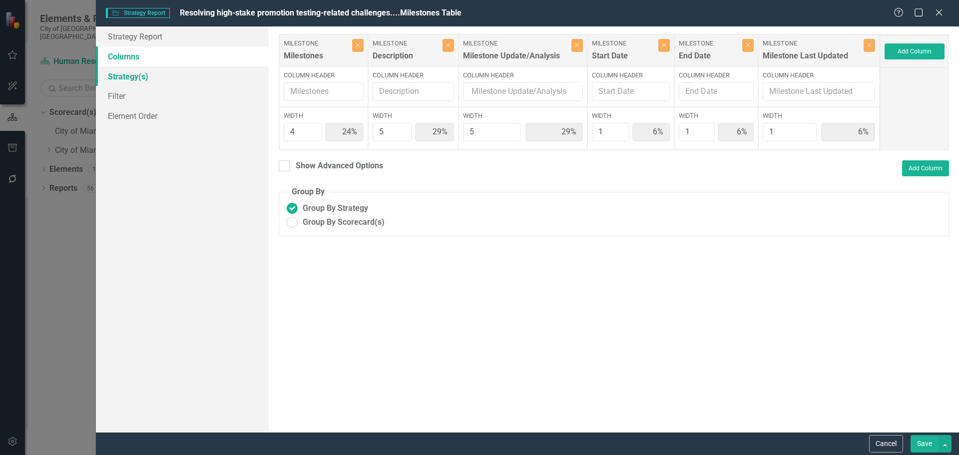
click at [129, 74] on link "Strategy(s)" at bounding box center [182, 76] width 173 height 20
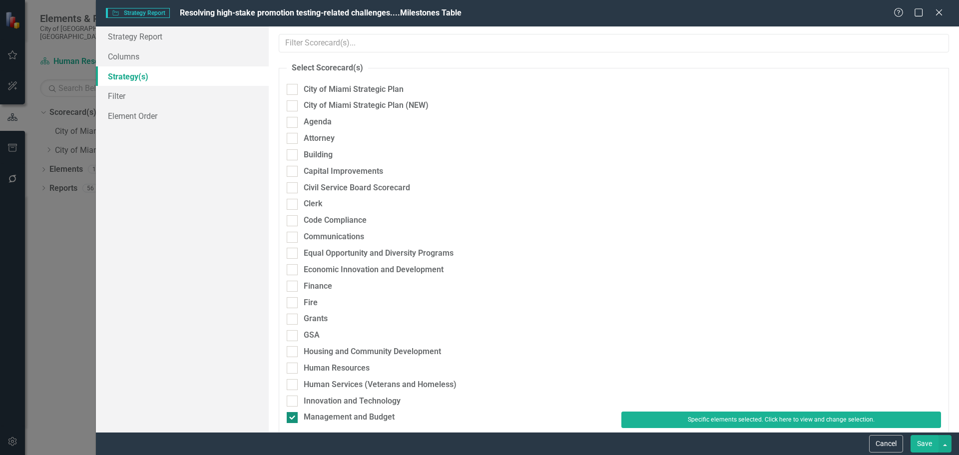
click at [333, 421] on div "Management and Budget" at bounding box center [349, 417] width 91 height 11
click at [293, 419] on input "Management and Budget" at bounding box center [290, 415] width 6 height 6
checkbox input "false"
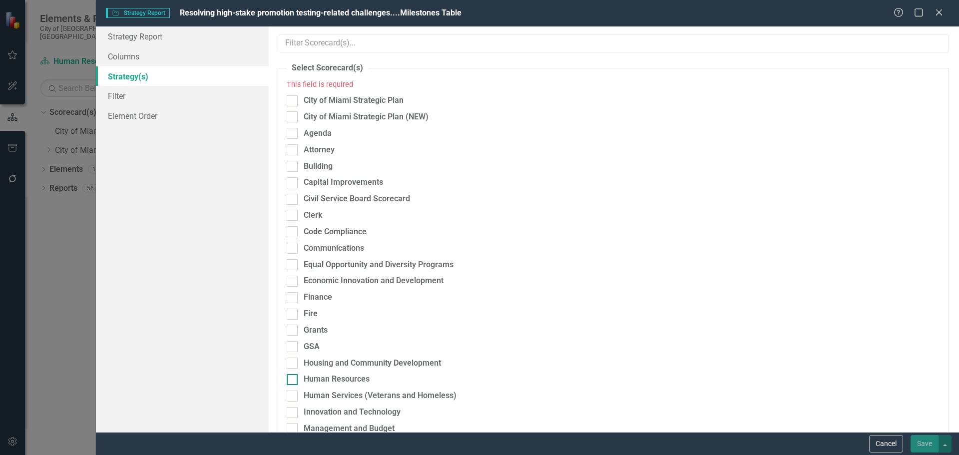
click at [329, 379] on div "Human Resources" at bounding box center [337, 379] width 66 height 11
click at [293, 379] on input "Human Resources" at bounding box center [290, 377] width 6 height 6
checkbox input "true"
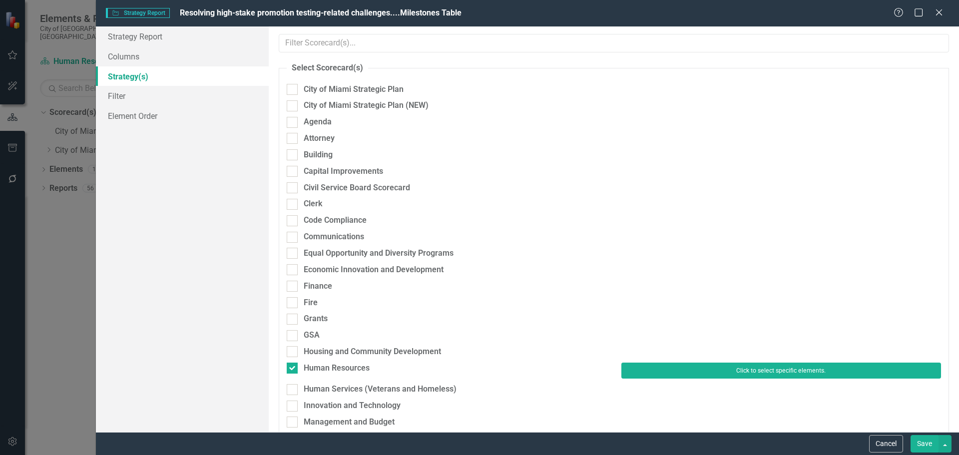
click at [665, 371] on button "Click to select specific elements." at bounding box center [781, 371] width 320 height 16
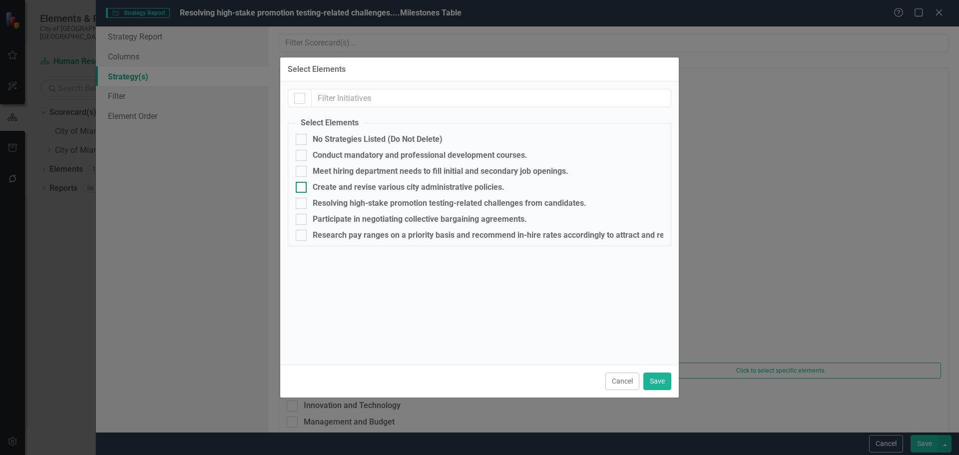
click at [329, 189] on div "Create and revise various city administrative policies." at bounding box center [409, 187] width 192 height 9
click at [302, 188] on input "Create and revise various city administrative policies." at bounding box center [299, 185] width 6 height 6
checkbox input "true"
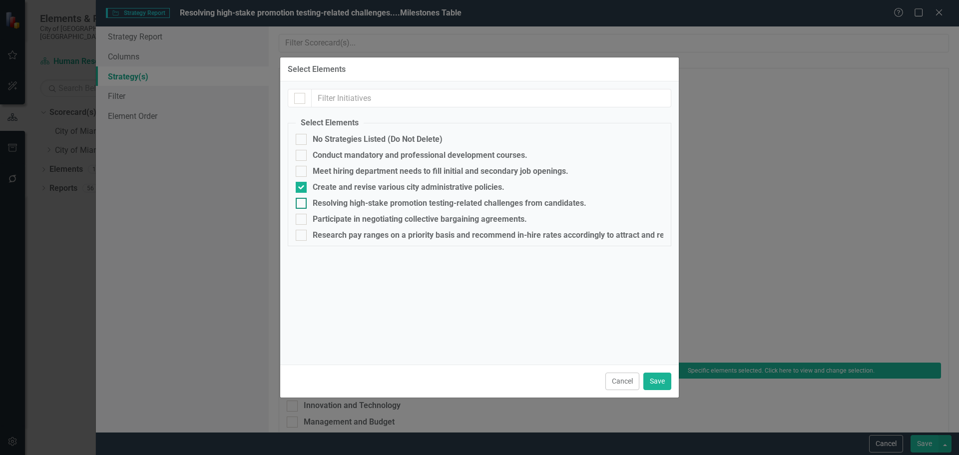
click at [372, 202] on div "Resolving high-stake promotion testing-related challenges from candidates." at bounding box center [450, 203] width 274 height 9
click at [302, 202] on input "Resolving high-stake promotion testing-related challenges from candidates." at bounding box center [299, 201] width 6 height 6
checkbox input "true"
click at [337, 187] on div "Create and revise various city administrative policies." at bounding box center [409, 187] width 192 height 9
click at [302, 187] on input "Create and revise various city administrative policies." at bounding box center [299, 185] width 6 height 6
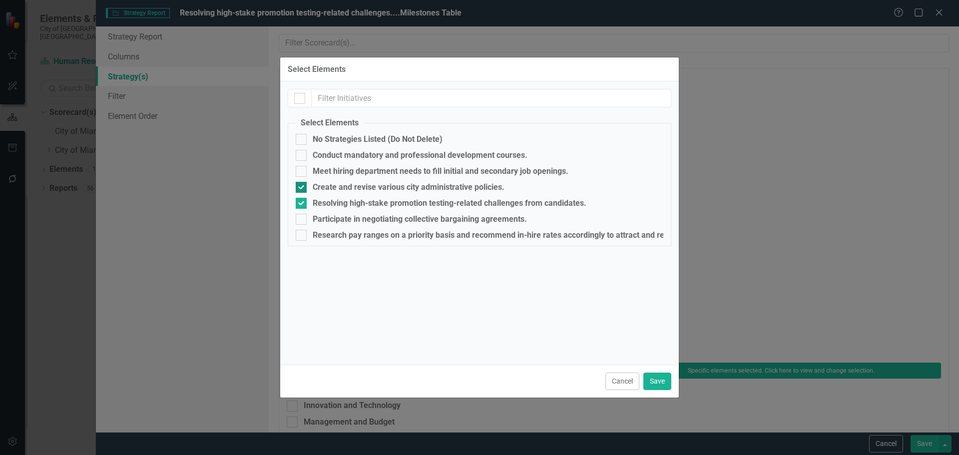
checkbox input "false"
click at [655, 376] on button "Save" at bounding box center [657, 381] width 28 height 17
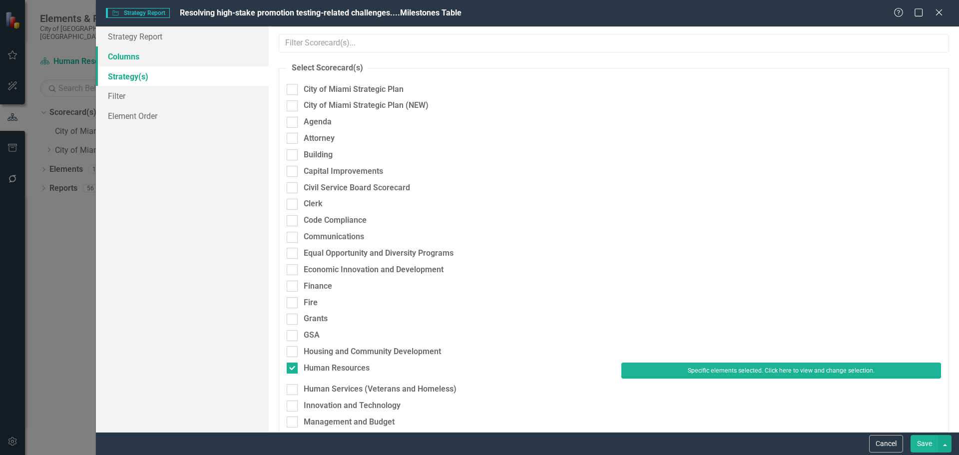
click at [162, 51] on link "Columns" at bounding box center [182, 56] width 173 height 20
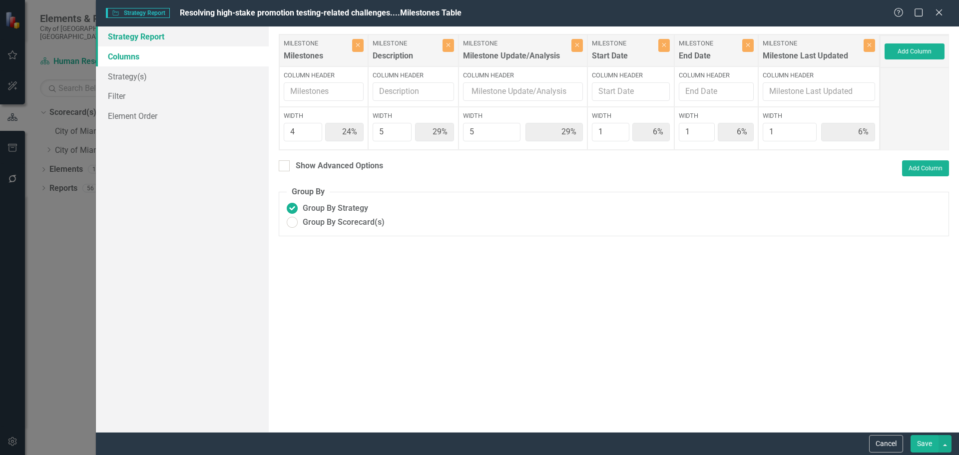
click at [158, 36] on link "Strategy Report" at bounding box center [182, 36] width 173 height 20
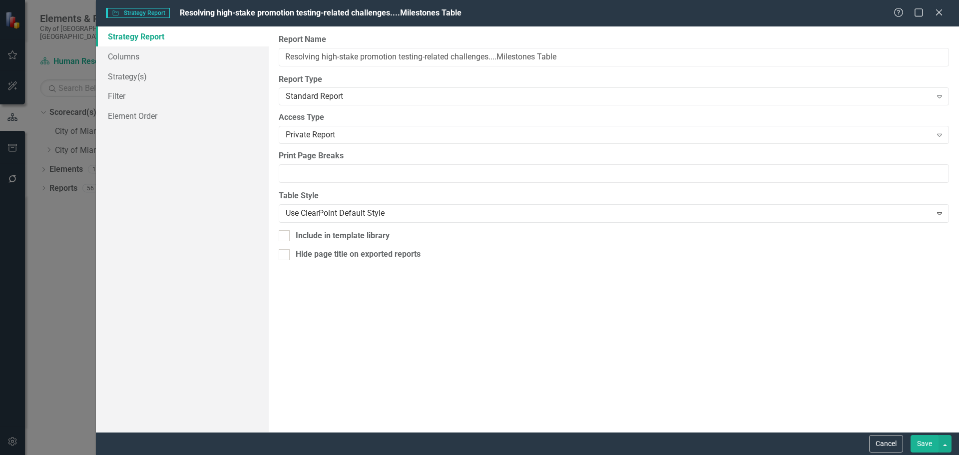
click at [925, 445] on button "Save" at bounding box center [925, 443] width 28 height 17
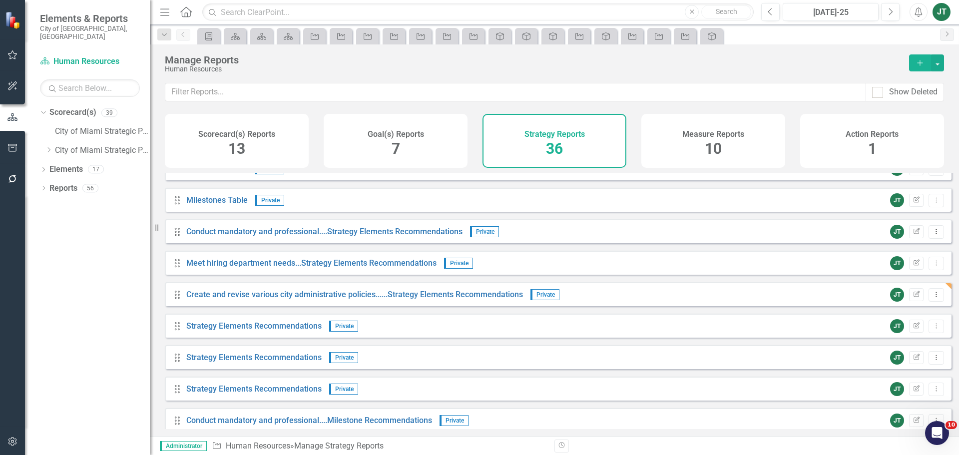
scroll to position [727, 0]
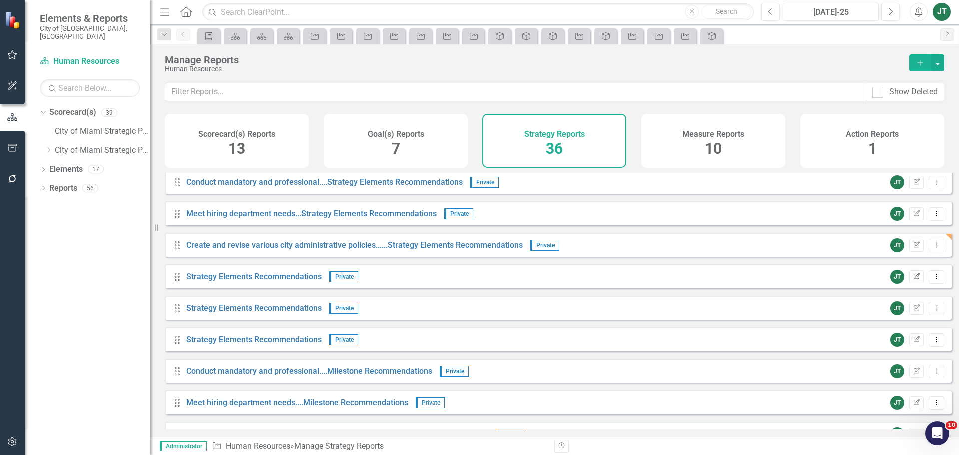
click at [913, 280] on icon "Edit Report" at bounding box center [916, 277] width 7 height 6
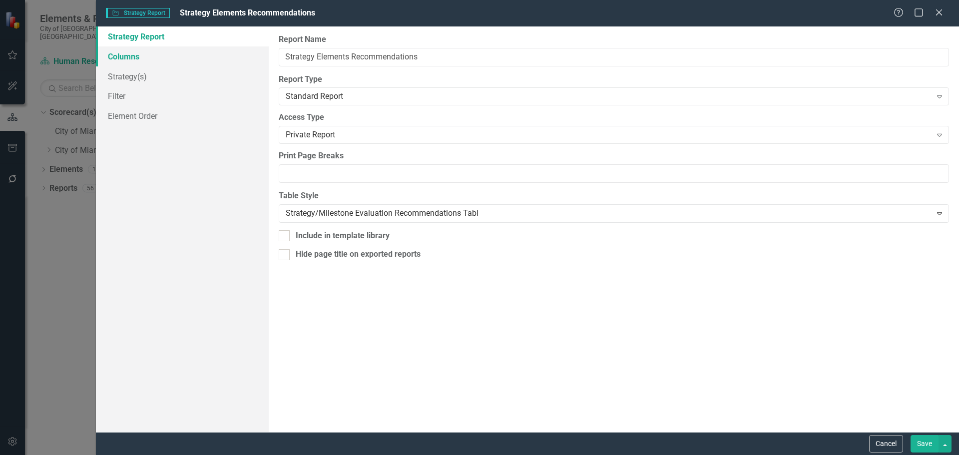
click at [125, 54] on link "Columns" at bounding box center [182, 56] width 173 height 20
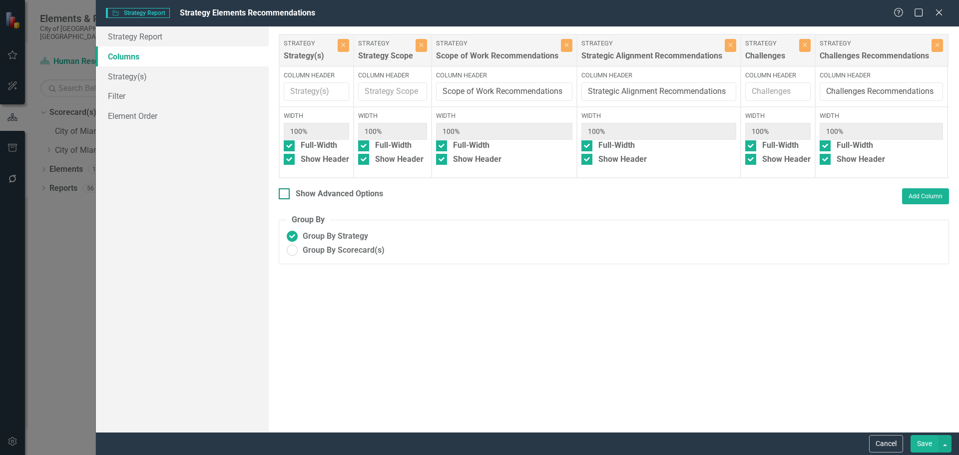
click at [352, 200] on div "Show Advanced Options" at bounding box center [339, 193] width 87 height 11
click at [285, 195] on input "Show Advanced Options" at bounding box center [282, 191] width 6 height 6
checkbox input "true"
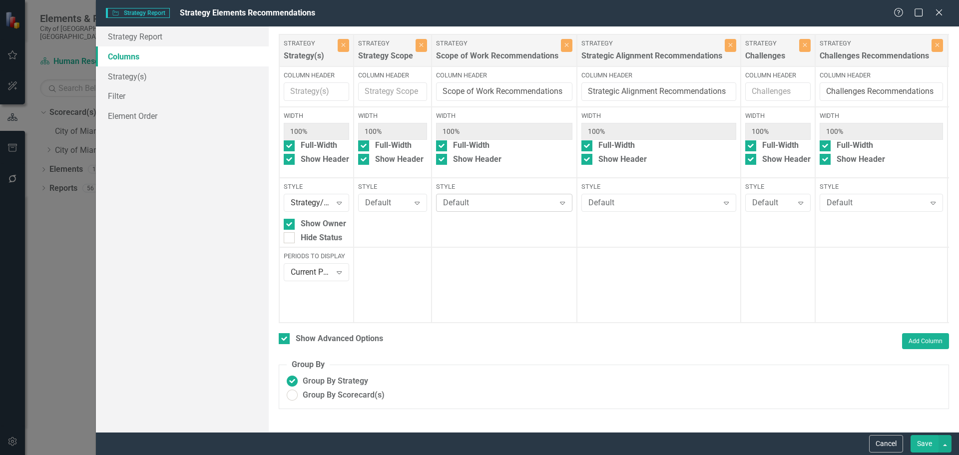
click at [475, 203] on div "Default" at bounding box center [499, 202] width 112 height 11
type input "gr"
click at [664, 211] on div "Default Expand" at bounding box center [658, 203] width 155 height 18
type input "gr"
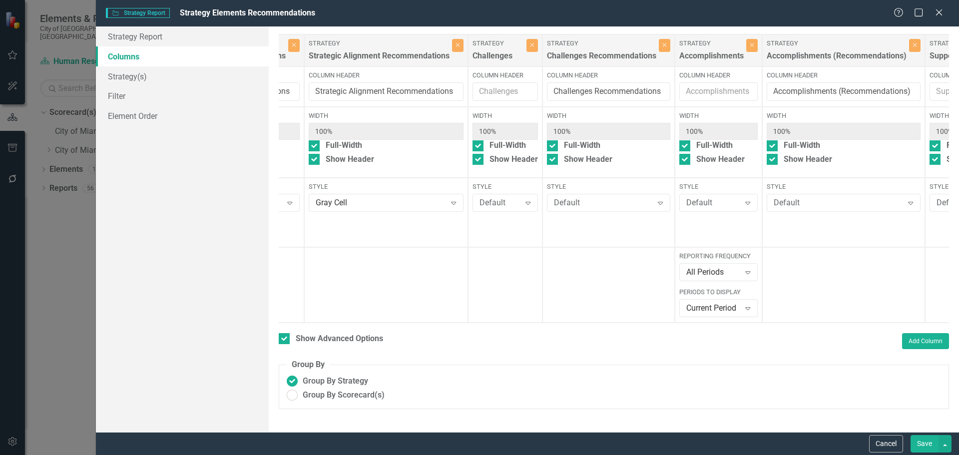
scroll to position [0, 287]
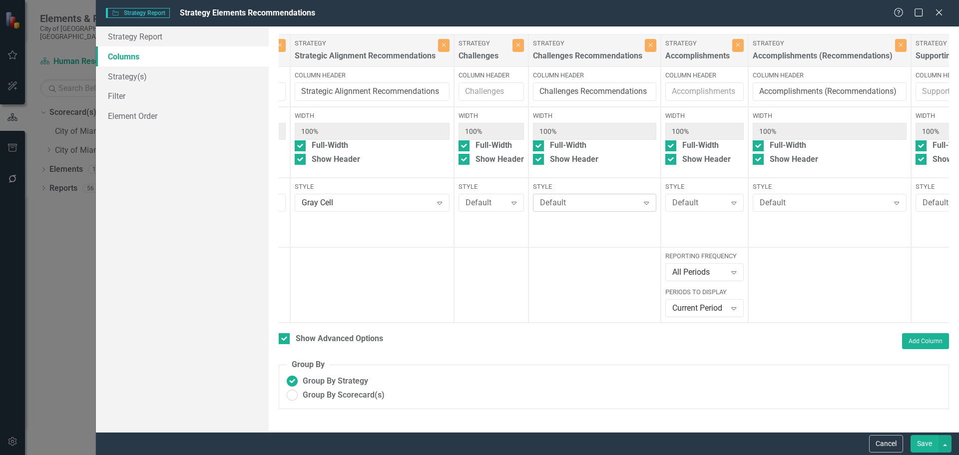
click at [618, 209] on div "Default" at bounding box center [589, 202] width 99 height 11
type input "gra"
click at [809, 204] on div "Default" at bounding box center [824, 202] width 129 height 11
type input "gra"
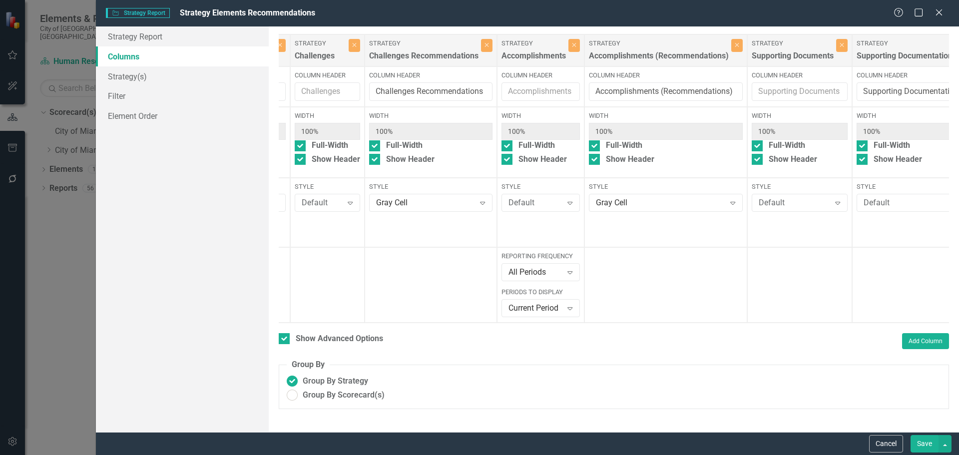
scroll to position [0, 541]
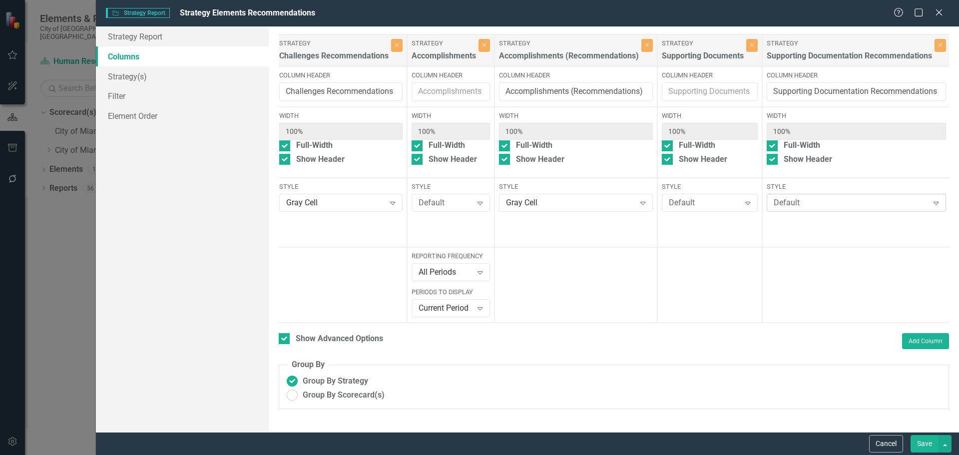
click at [802, 203] on div "Default" at bounding box center [851, 202] width 155 height 11
type input "gra"
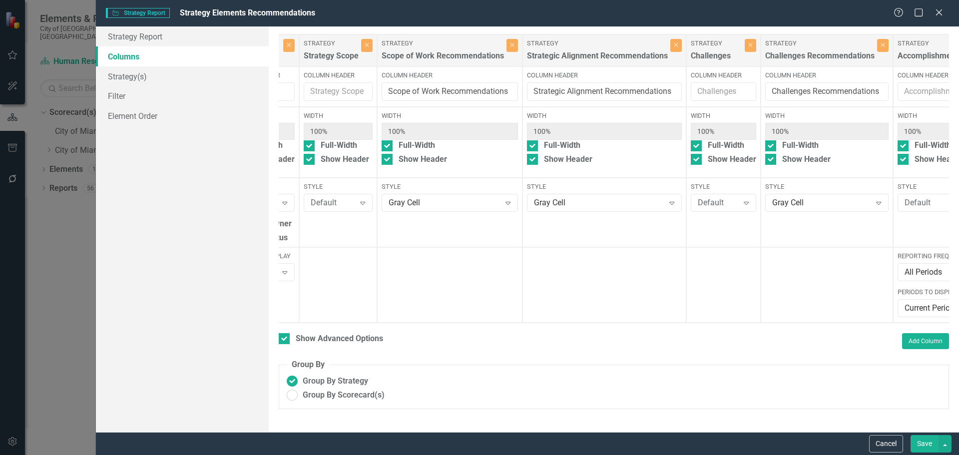
scroll to position [0, 0]
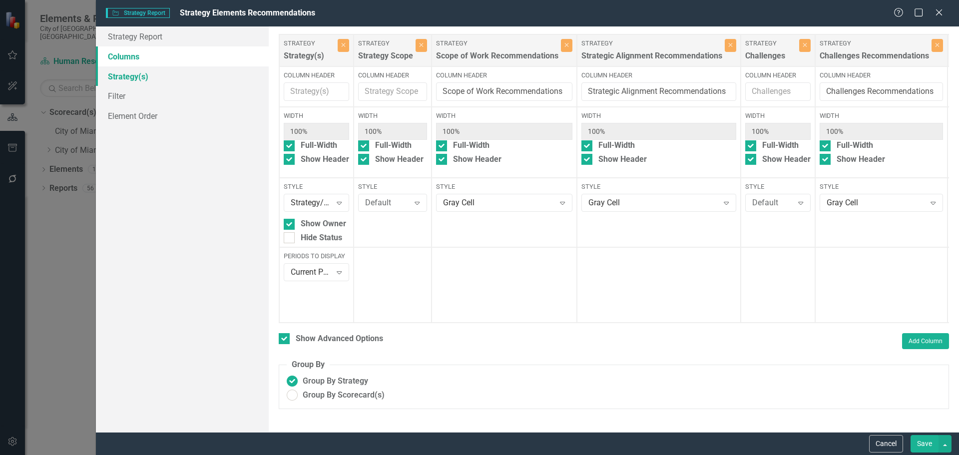
click at [156, 78] on link "Strategy(s)" at bounding box center [182, 76] width 173 height 20
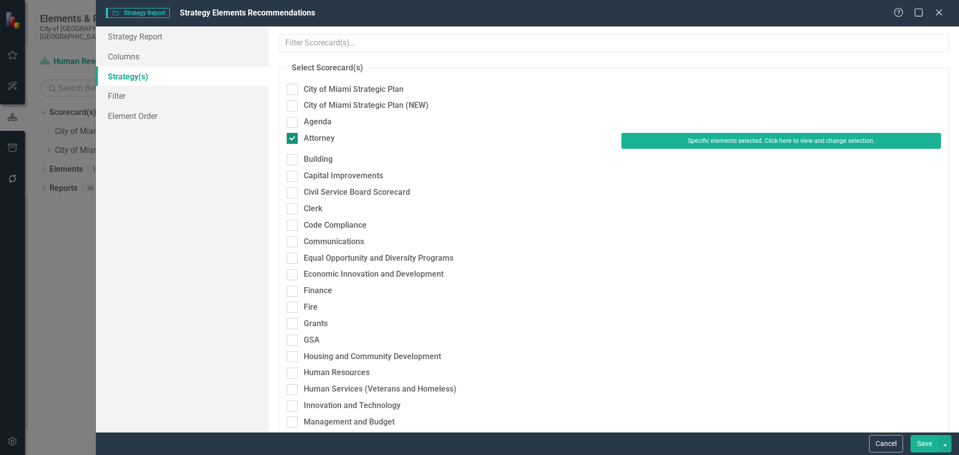
click at [321, 140] on div "Attorney" at bounding box center [319, 138] width 31 height 11
click at [293, 139] on input "Attorney" at bounding box center [290, 136] width 6 height 6
checkbox input "false"
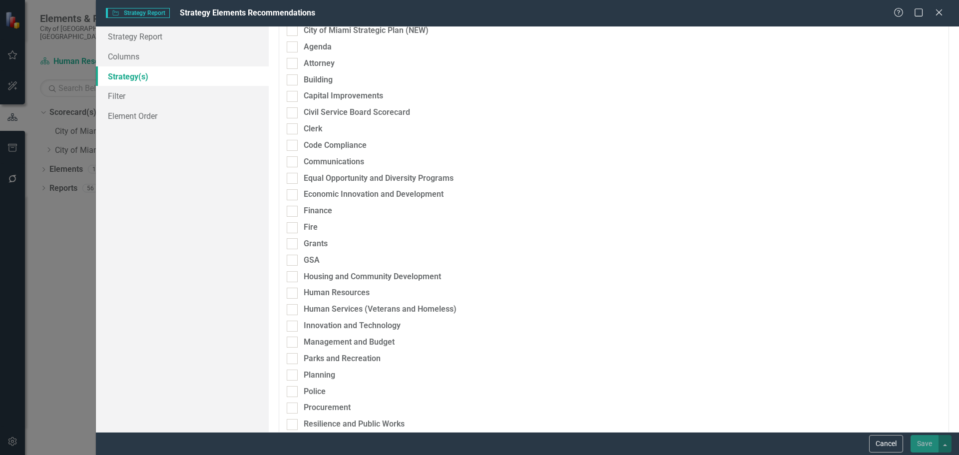
scroll to position [100, 0]
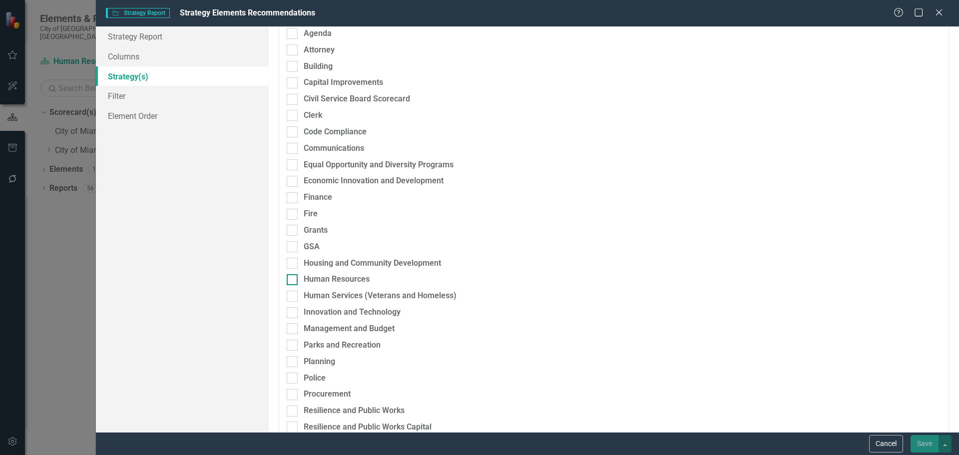
click at [331, 276] on div "Human Resources" at bounding box center [337, 279] width 66 height 11
click at [293, 276] on input "Human Resources" at bounding box center [290, 277] width 6 height 6
checkbox input "true"
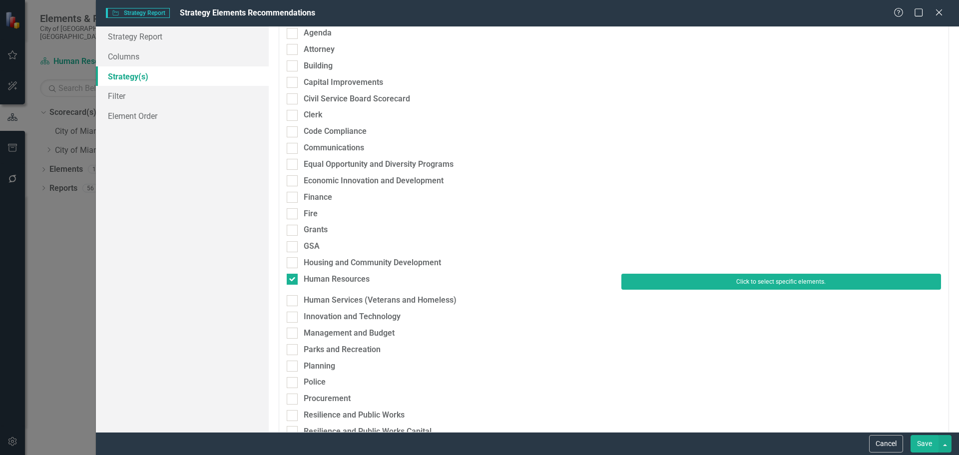
click at [662, 276] on button "Click to select specific elements." at bounding box center [781, 282] width 320 height 16
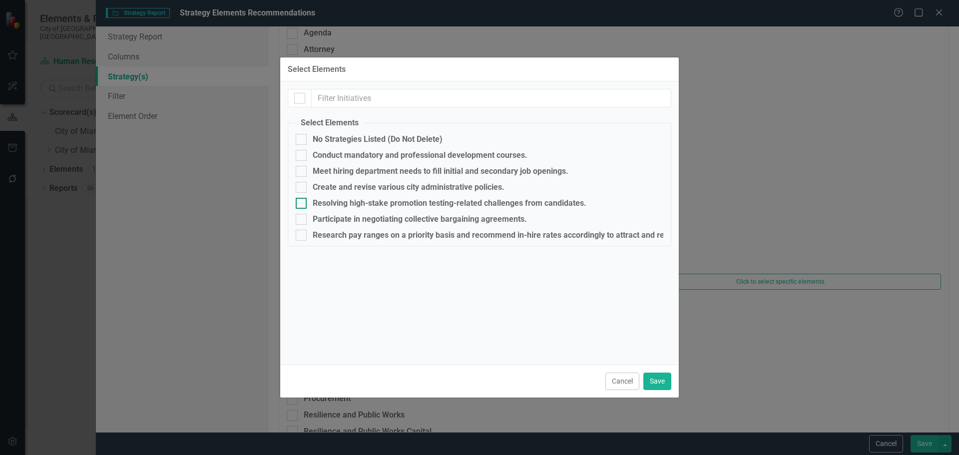
click at [332, 200] on div "Resolving high-stake promotion testing-related challenges from candidates." at bounding box center [450, 203] width 274 height 9
click at [302, 200] on input "Resolving high-stake promotion testing-related challenges from candidates." at bounding box center [299, 201] width 6 height 6
checkbox input "true"
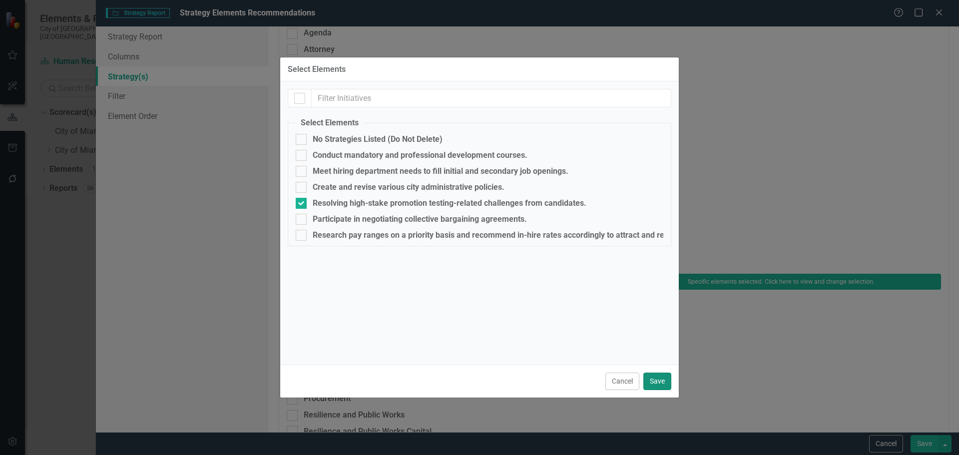
click at [664, 379] on button "Save" at bounding box center [657, 381] width 28 height 17
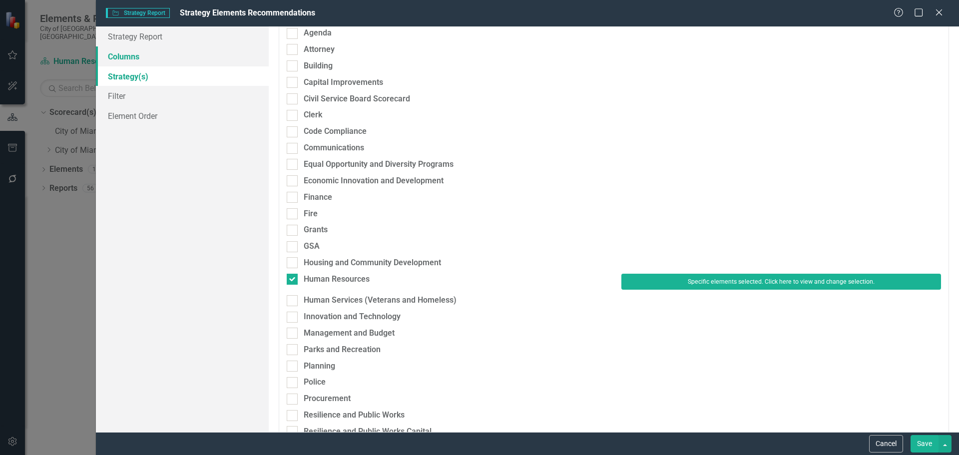
click at [131, 51] on link "Columns" at bounding box center [182, 56] width 173 height 20
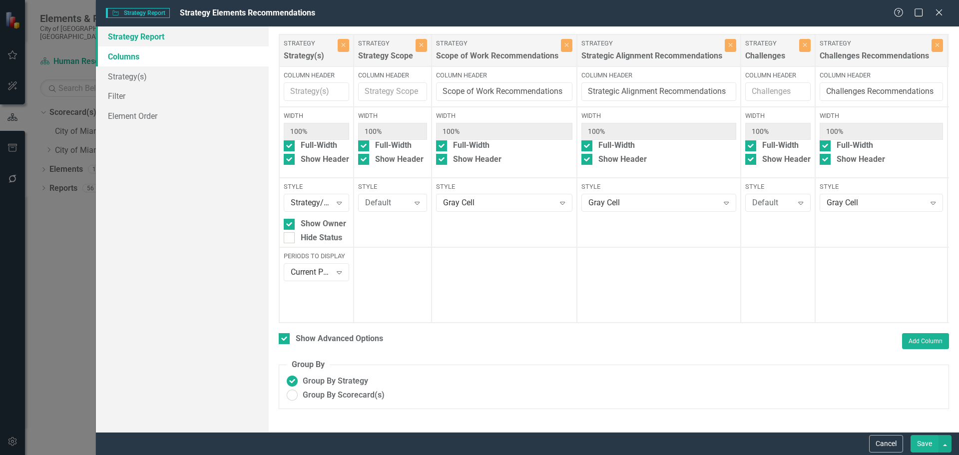
click at [138, 38] on link "Strategy Report" at bounding box center [182, 36] width 173 height 20
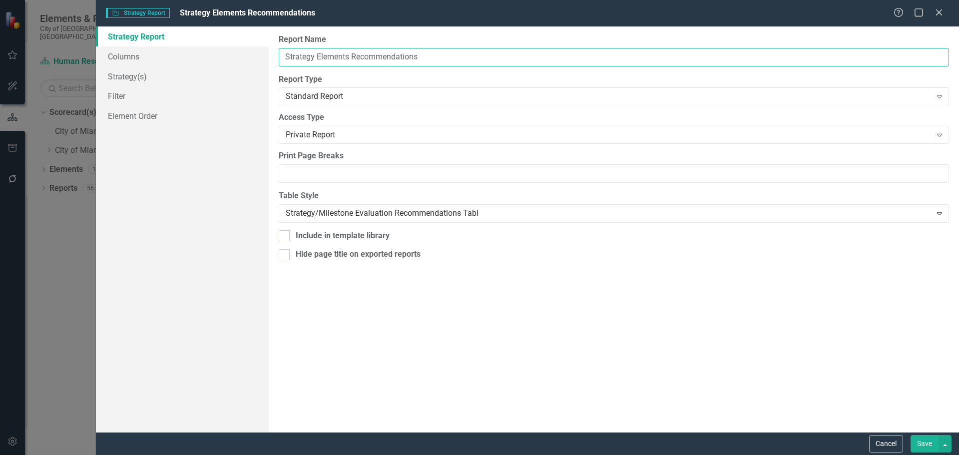
click at [279, 54] on input "Strategy Elements Recommendations" at bounding box center [614, 57] width 670 height 18
paste input "Resolving high-stake promotion testing-related challenges"
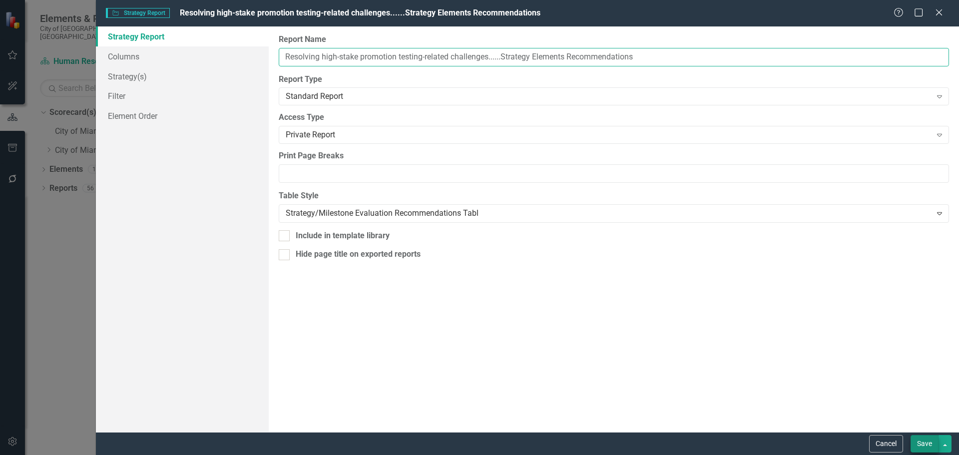
type input "Resolving high-stake promotion testing-related challenges......Strategy Element…"
click at [927, 441] on button "Save" at bounding box center [925, 443] width 28 height 17
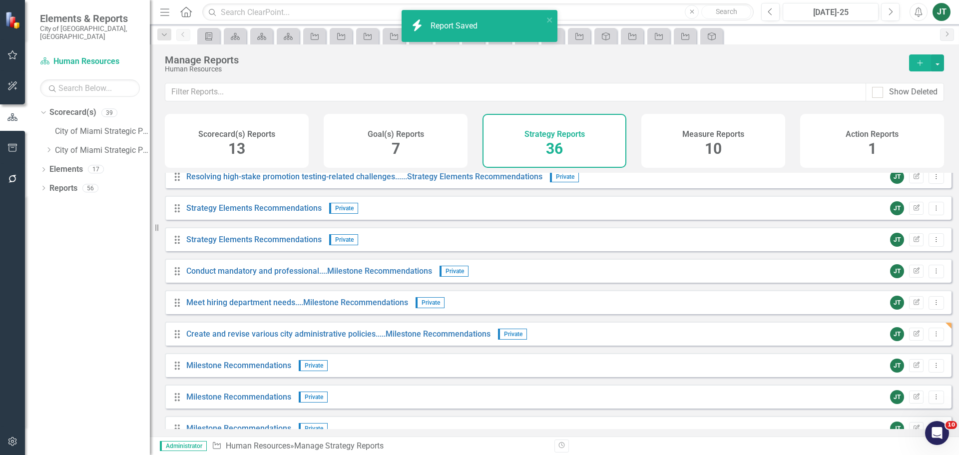
scroll to position [877, 0]
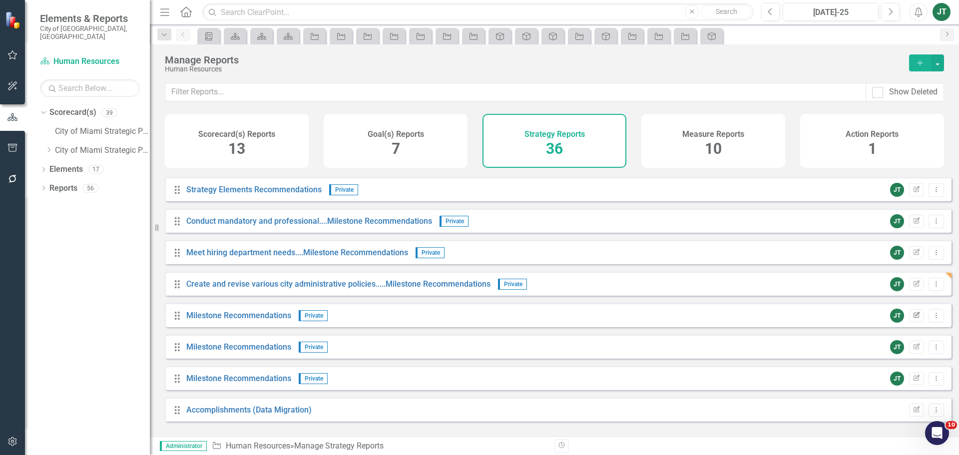
click at [912, 318] on button "Edit Report" at bounding box center [916, 315] width 14 height 13
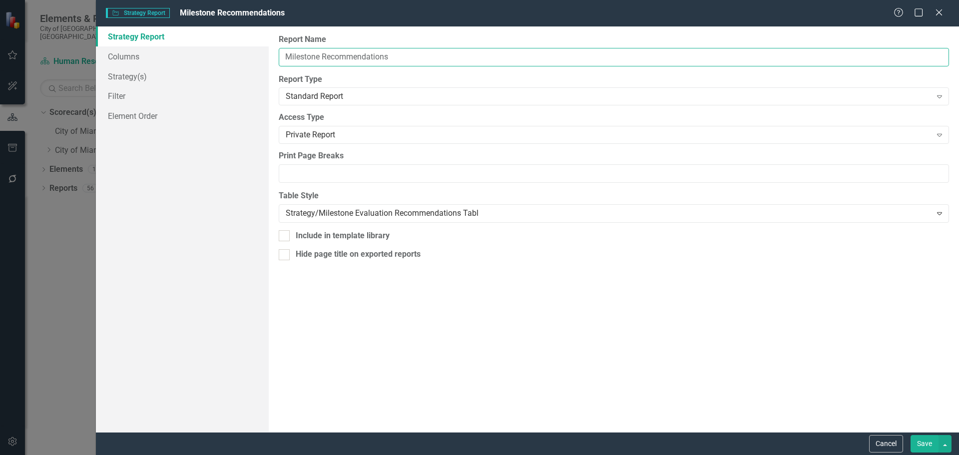
click at [281, 55] on input "Milestone Recommendations" at bounding box center [614, 57] width 670 height 18
paste input "Resolving high-stake promotion testing-related challenges"
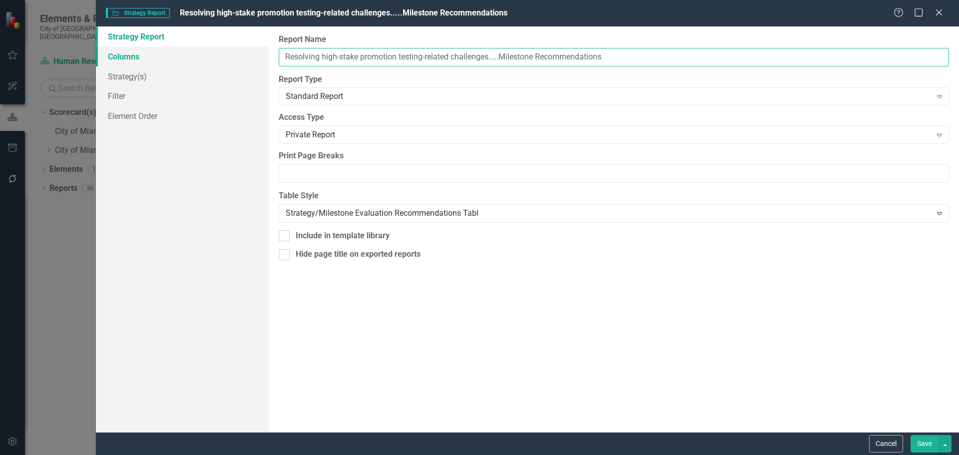
type input "Resolving high-stake promotion testing-related challenges.....Milestone Recomme…"
click at [136, 51] on link "Columns" at bounding box center [182, 56] width 173 height 20
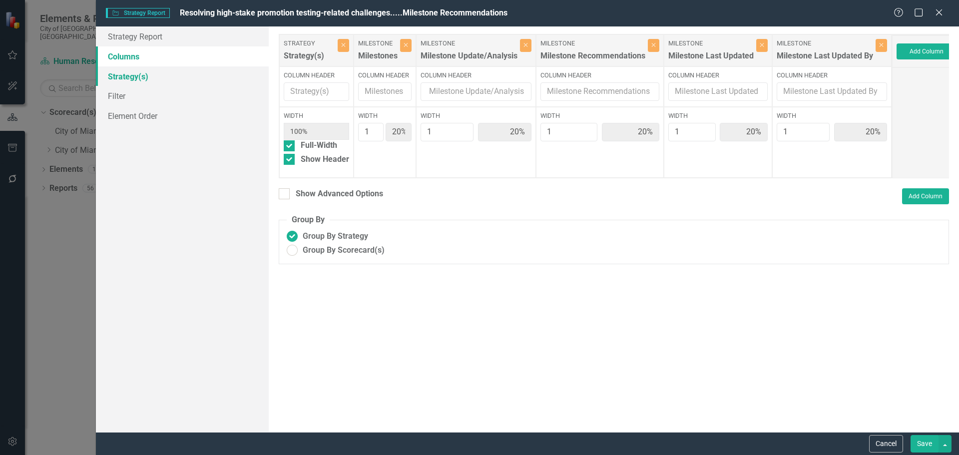
click at [151, 76] on link "Strategy(s)" at bounding box center [182, 76] width 173 height 20
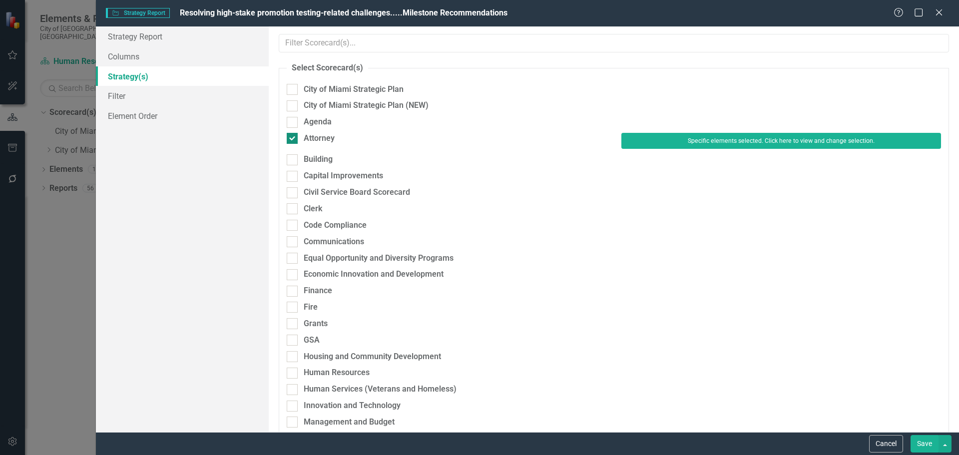
click at [310, 141] on div "Attorney" at bounding box center [319, 138] width 31 height 11
click at [293, 139] on input "Attorney" at bounding box center [290, 136] width 6 height 6
checkbox input "false"
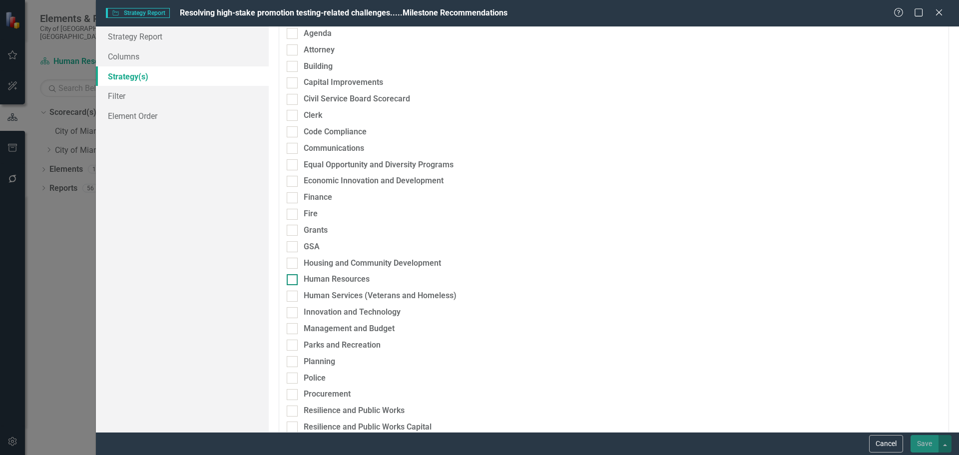
click at [347, 274] on div "Human Resources" at bounding box center [337, 279] width 66 height 11
click at [293, 274] on input "Human Resources" at bounding box center [290, 277] width 6 height 6
checkbox input "true"
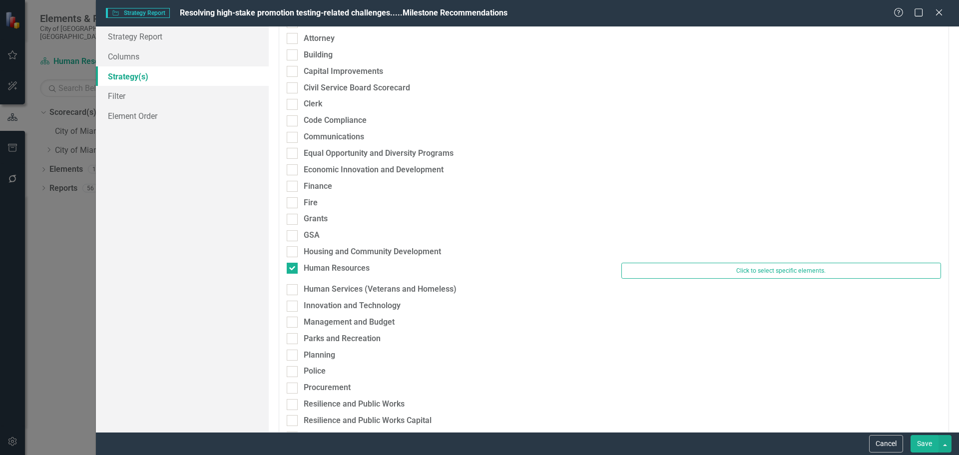
scroll to position [89, 0]
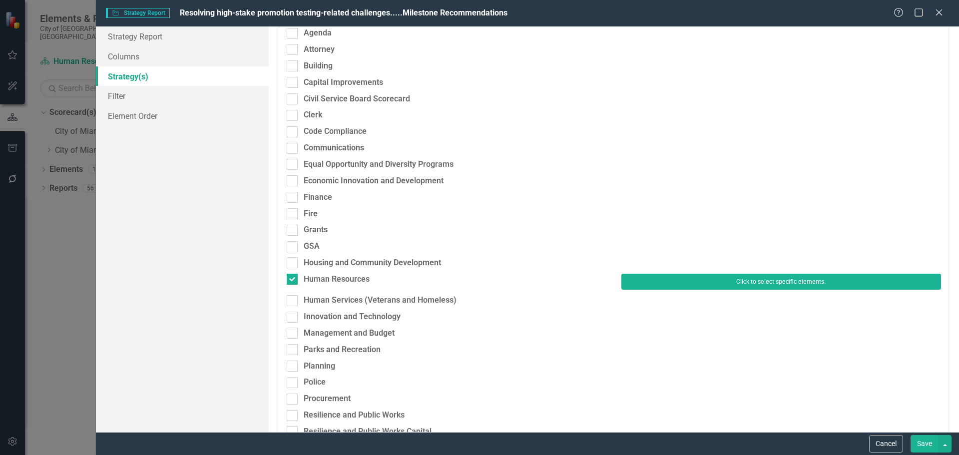
click at [695, 280] on button "Click to select specific elements." at bounding box center [781, 282] width 320 height 16
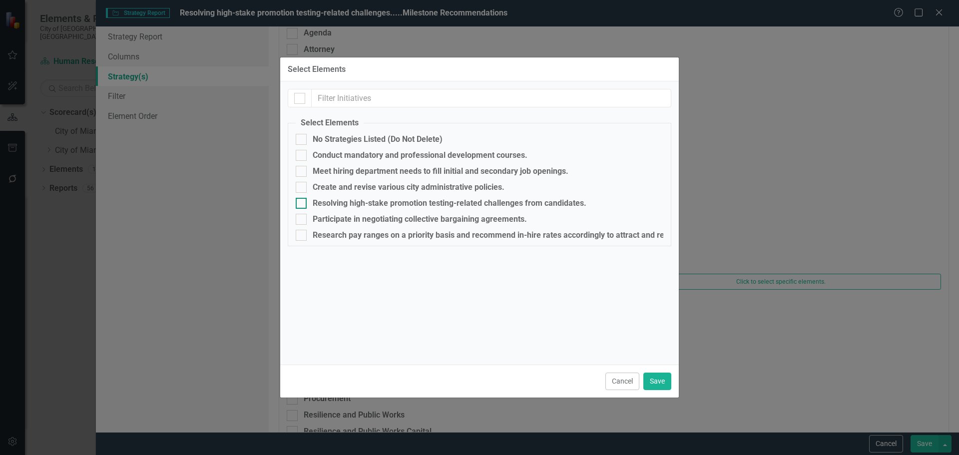
click at [337, 199] on div "Resolving high-stake promotion testing-related challenges from candidates." at bounding box center [450, 203] width 274 height 9
click at [302, 199] on input "Resolving high-stake promotion testing-related challenges from candidates." at bounding box center [299, 201] width 6 height 6
checkbox input "true"
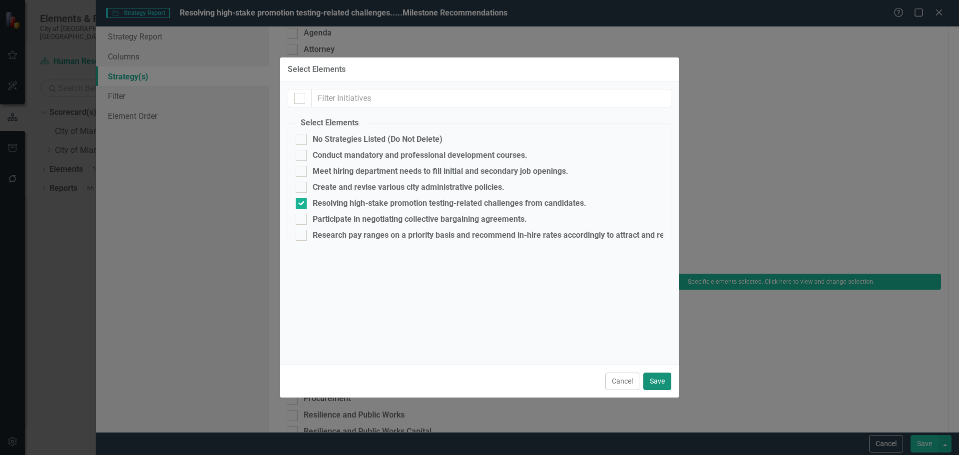
click at [655, 382] on button "Save" at bounding box center [657, 381] width 28 height 17
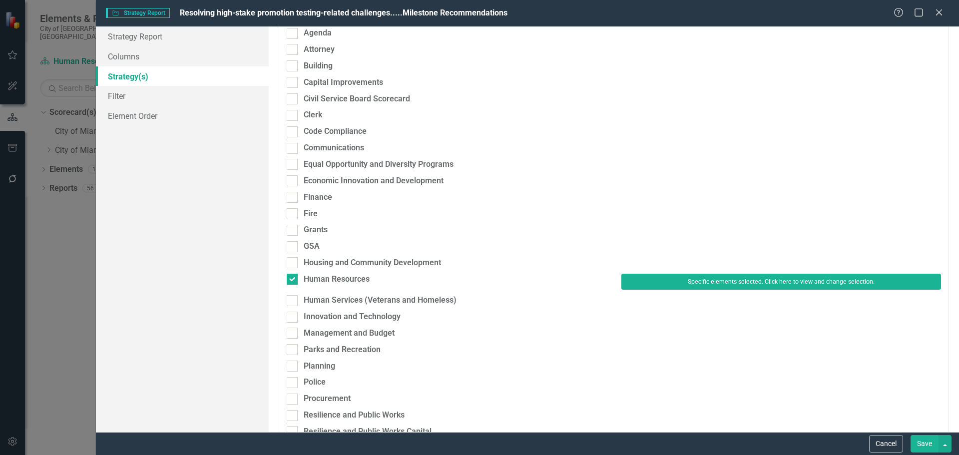
click at [922, 442] on button "Save" at bounding box center [925, 443] width 28 height 17
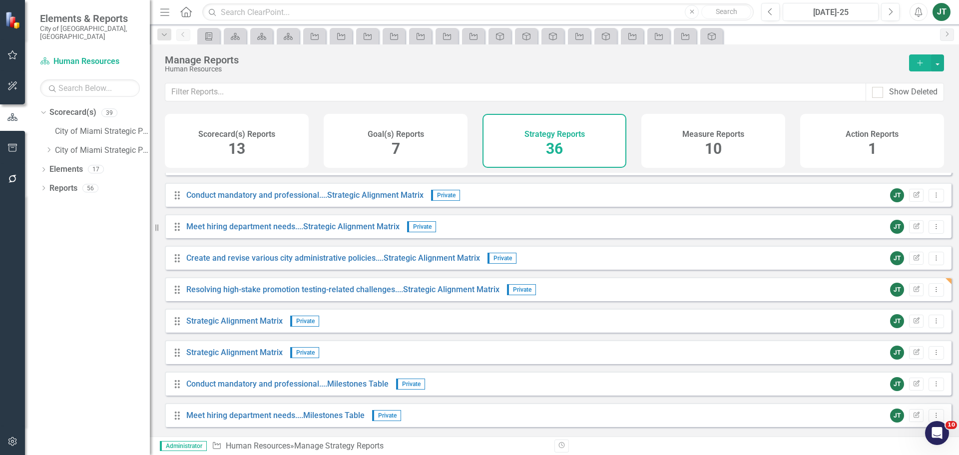
scroll to position [327, 0]
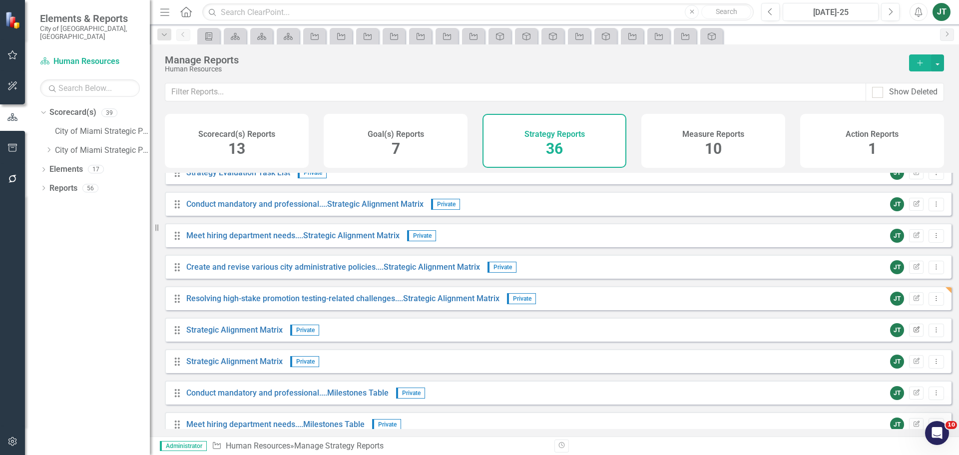
click at [913, 333] on icon "Edit Report" at bounding box center [916, 330] width 7 height 6
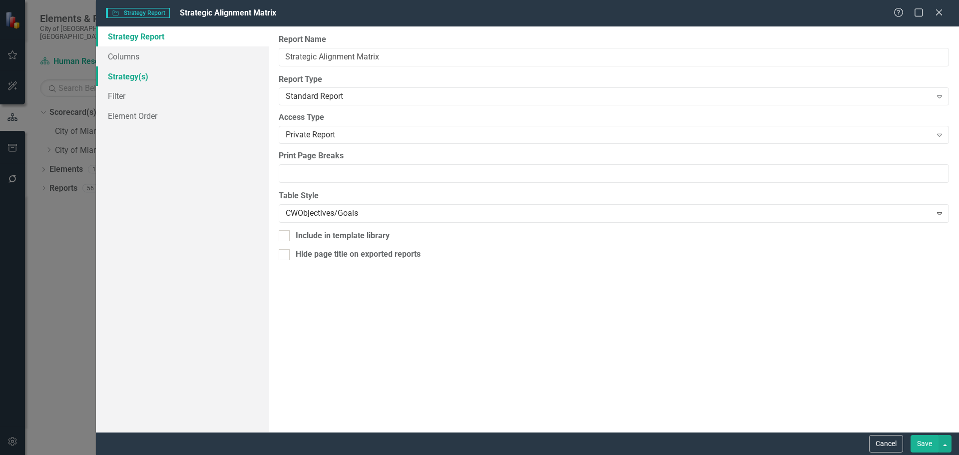
click at [118, 76] on link "Strategy(s)" at bounding box center [182, 76] width 173 height 20
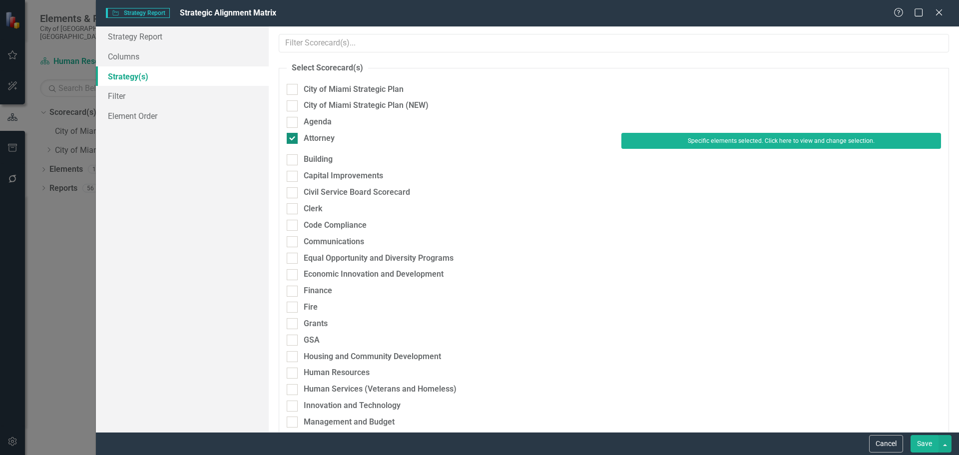
click at [318, 139] on div "Attorney" at bounding box center [319, 138] width 31 height 11
click at [293, 139] on input "Attorney" at bounding box center [290, 136] width 6 height 6
checkbox input "false"
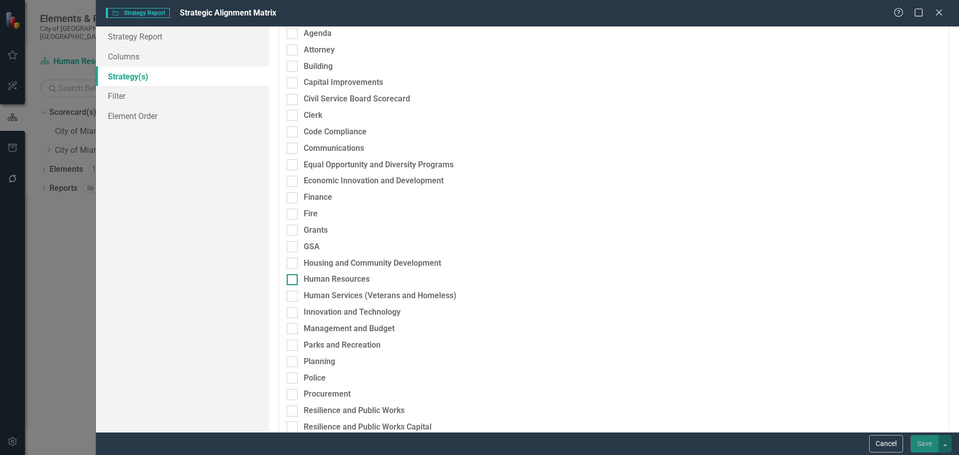
click at [330, 278] on div "Human Resources" at bounding box center [337, 279] width 66 height 11
click at [293, 278] on input "Human Resources" at bounding box center [290, 277] width 6 height 6
checkbox input "true"
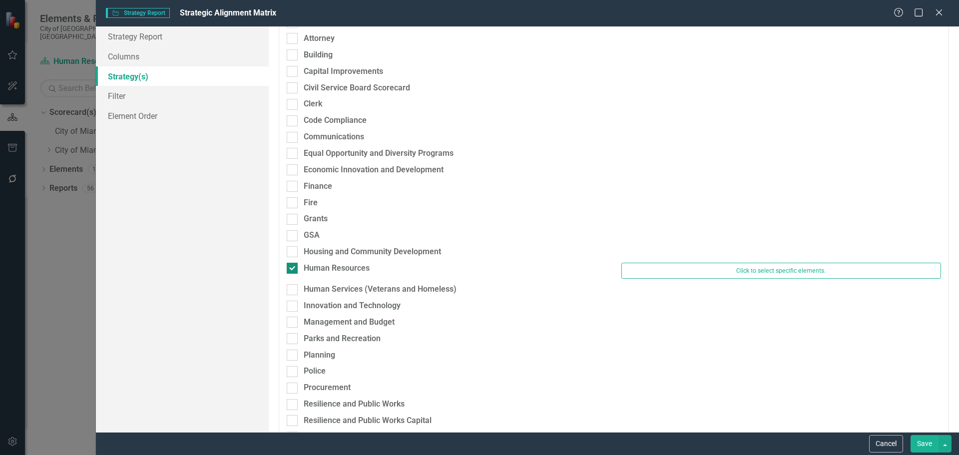
scroll to position [89, 0]
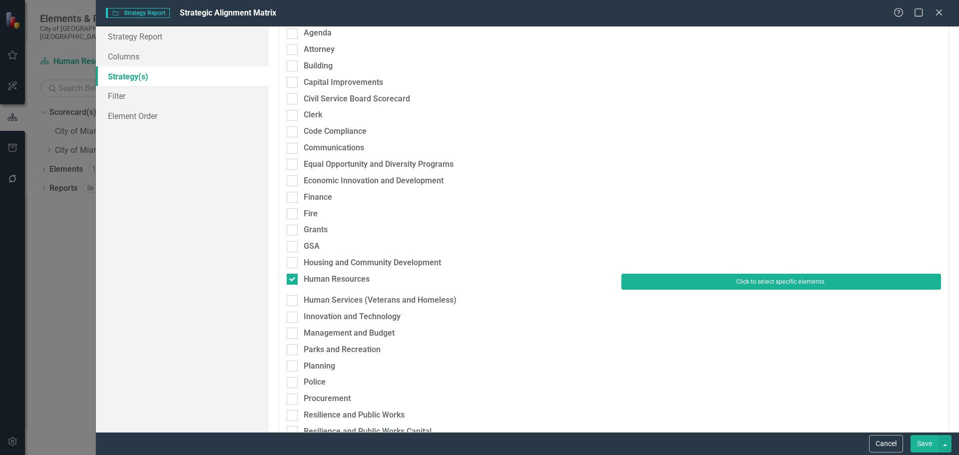
click at [669, 289] on button "Click to select specific elements." at bounding box center [781, 282] width 320 height 16
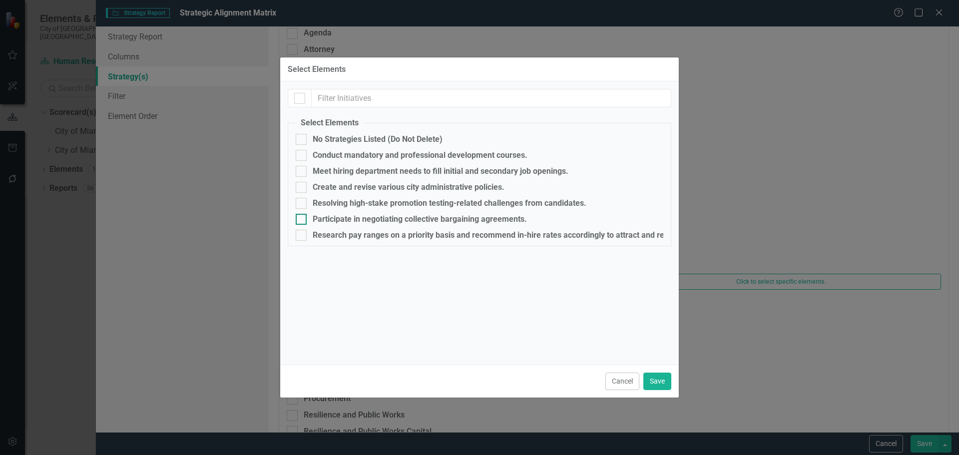
click at [332, 216] on div "Participate in negotiating collective bargaining agreements." at bounding box center [420, 219] width 214 height 9
click at [302, 216] on input "Participate in negotiating collective bargaining agreements." at bounding box center [299, 217] width 6 height 6
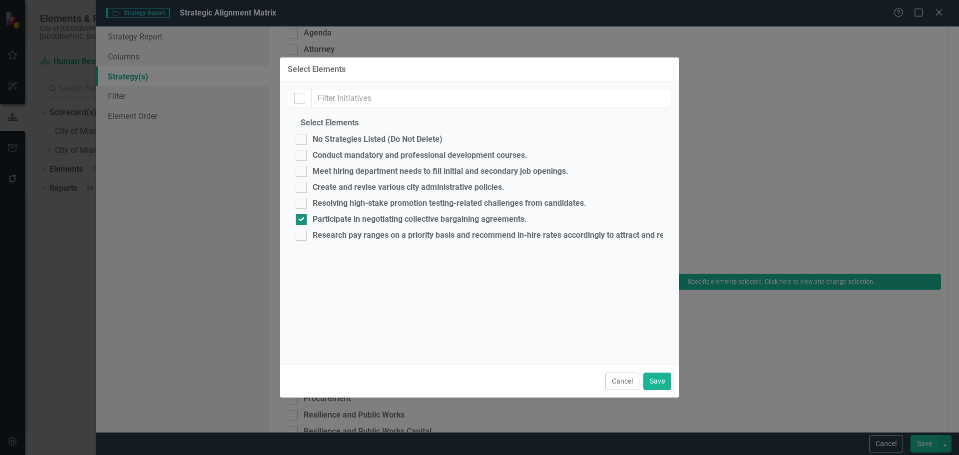
click at [330, 221] on div "Participate in negotiating collective bargaining agreements." at bounding box center [420, 219] width 214 height 9
click at [302, 220] on input "Participate in negotiating collective bargaining agreements." at bounding box center [299, 217] width 6 height 6
checkbox input "false"
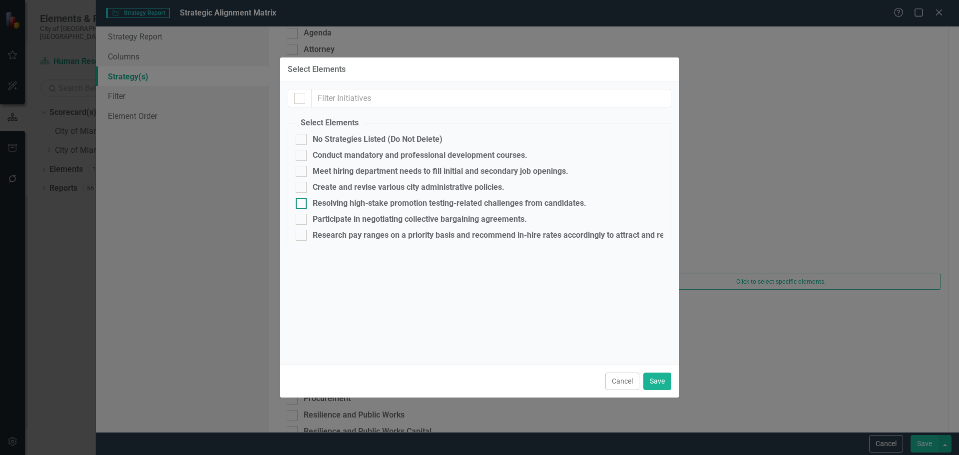
click at [334, 202] on div "Resolving high-stake promotion testing-related challenges from candidates." at bounding box center [450, 203] width 274 height 9
click at [302, 202] on input "Resolving high-stake promotion testing-related challenges from candidates." at bounding box center [299, 201] width 6 height 6
checkbox input "true"
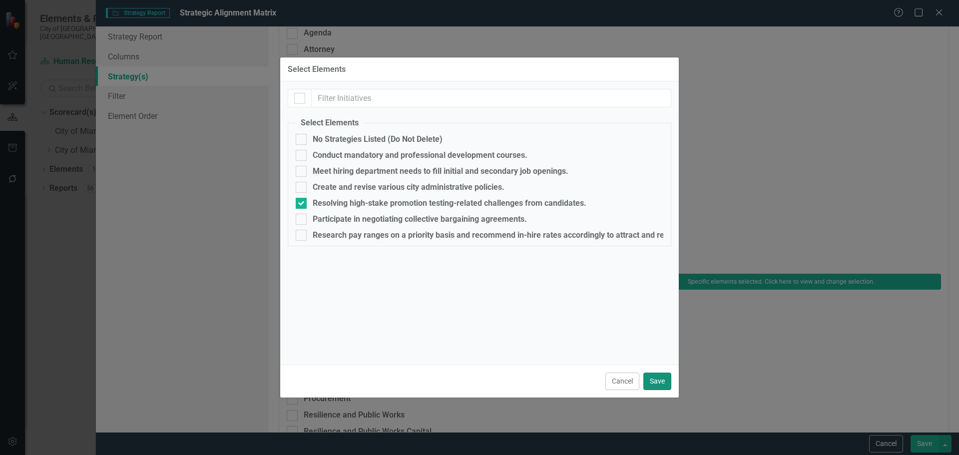
click at [656, 381] on button "Save" at bounding box center [657, 381] width 28 height 17
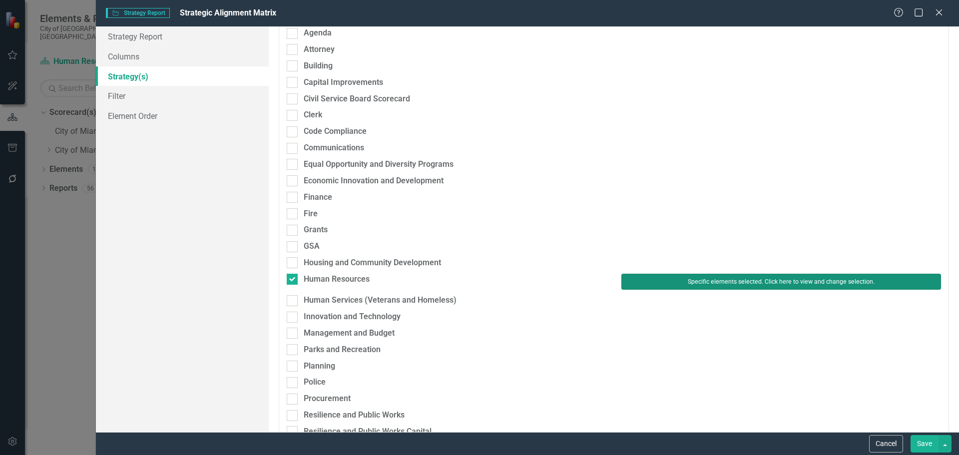
click at [696, 281] on button "Specific elements selected. Click here to view and change selection." at bounding box center [781, 282] width 320 height 16
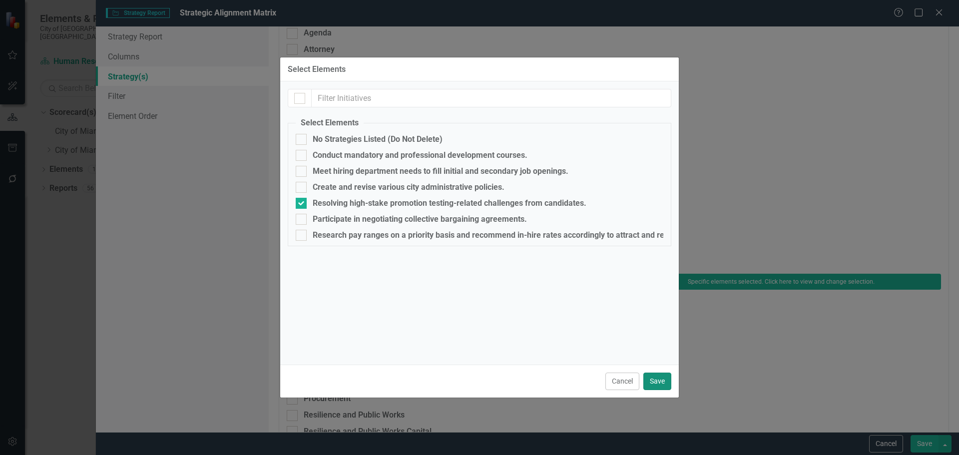
click at [653, 379] on button "Save" at bounding box center [657, 381] width 28 height 17
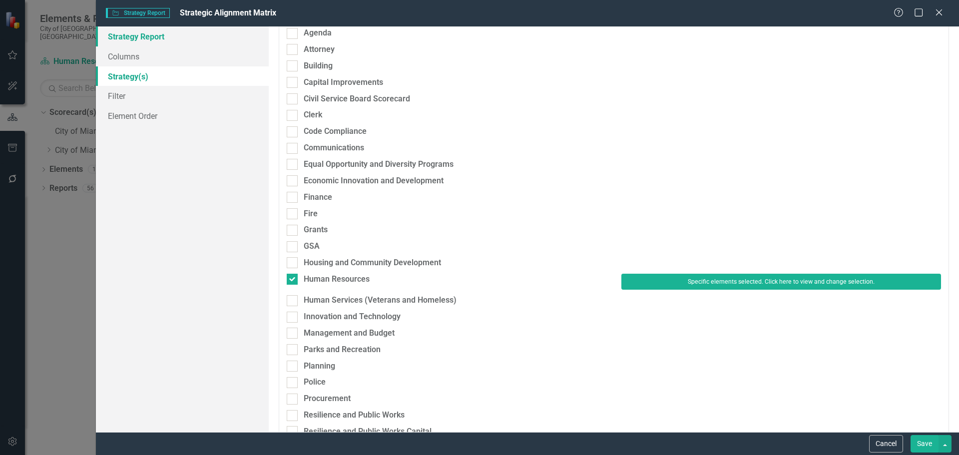
click at [157, 35] on link "Strategy Report" at bounding box center [182, 36] width 173 height 20
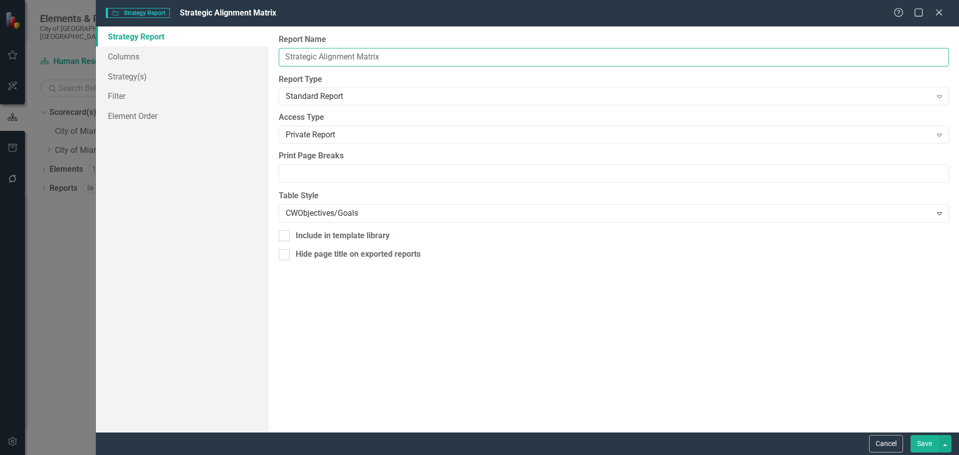
click at [284, 56] on input "Strategic Alignment Matrix" at bounding box center [614, 57] width 670 height 18
paste input "Participate in negotiating collective bargaining agreements."
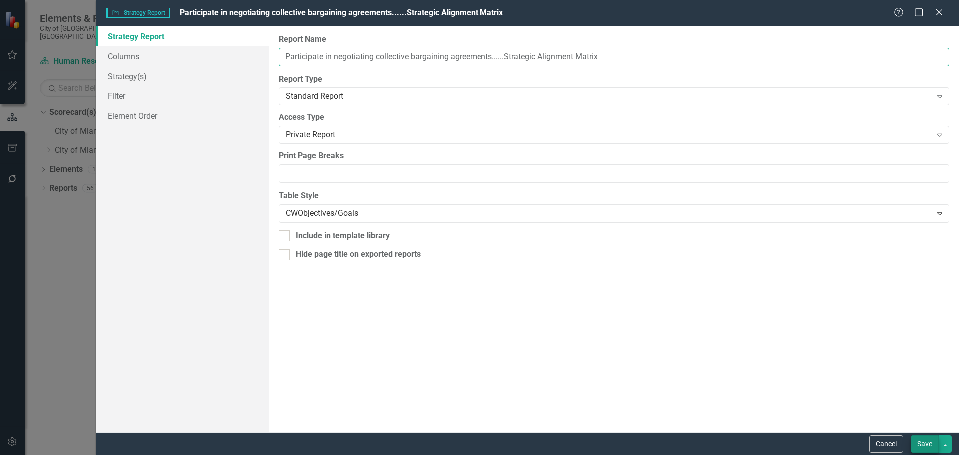
type input "Participate in negotiating collective bargaining agreements......Strategic Alig…"
click at [927, 446] on button "Save" at bounding box center [925, 443] width 28 height 17
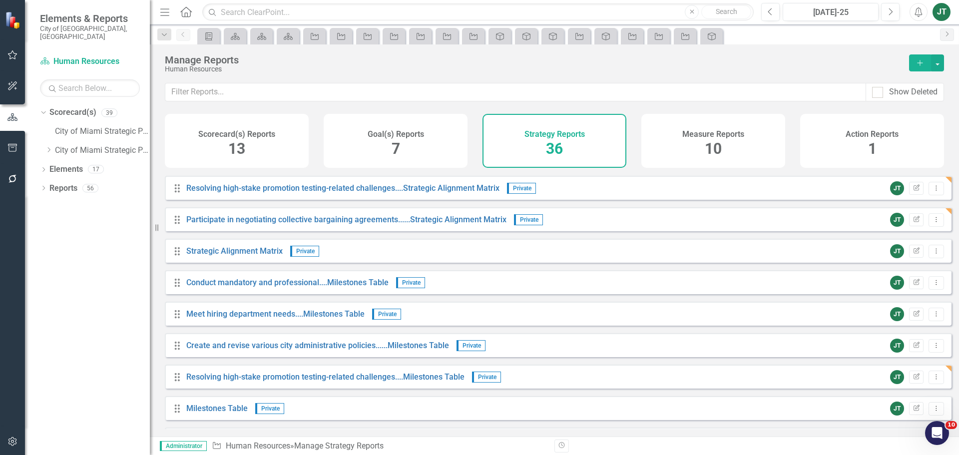
scroll to position [377, 0]
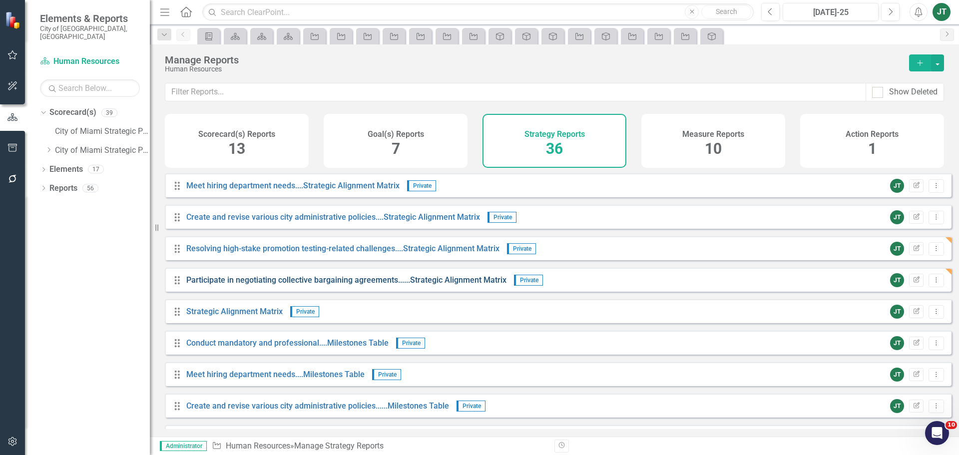
click at [393, 285] on link "Participate in negotiating collective bargaining agreements......Strategic Alig…" at bounding box center [346, 279] width 320 height 9
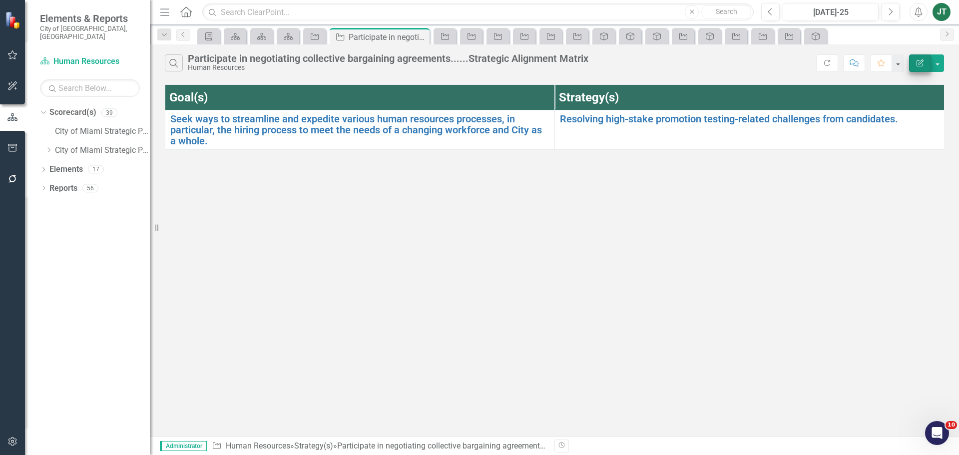
click at [918, 55] on div "Search Participate in negotiating collective bargaining agreements......Strateg…" at bounding box center [554, 60] width 809 height 32
click at [918, 57] on button "Edit Report" at bounding box center [920, 62] width 22 height 17
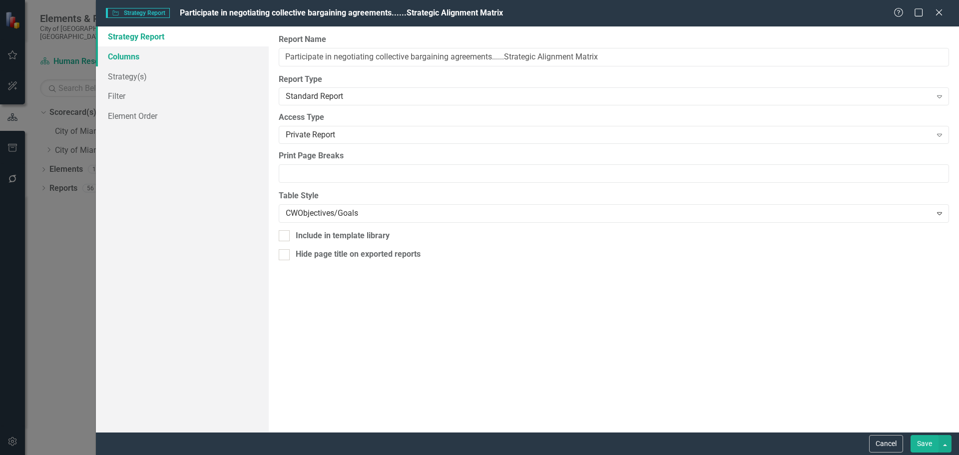
click at [149, 61] on link "Columns" at bounding box center [182, 56] width 173 height 20
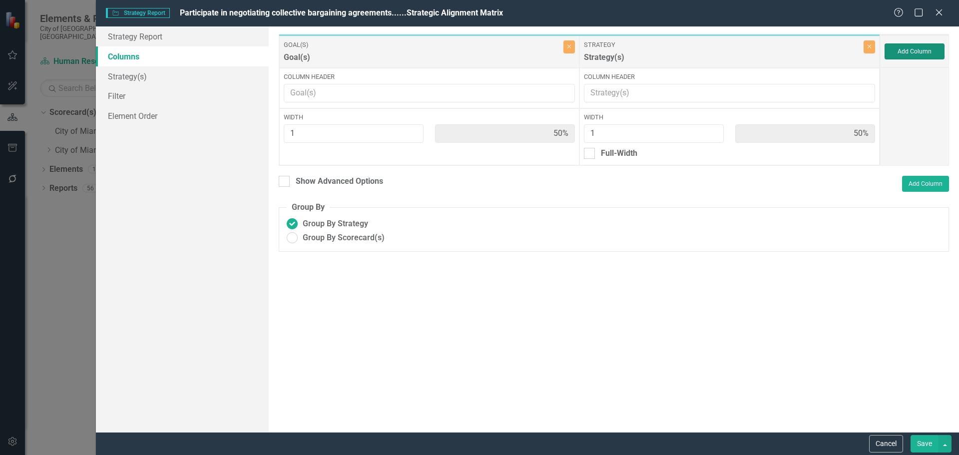
click at [914, 58] on button "Add Column" at bounding box center [915, 51] width 60 height 16
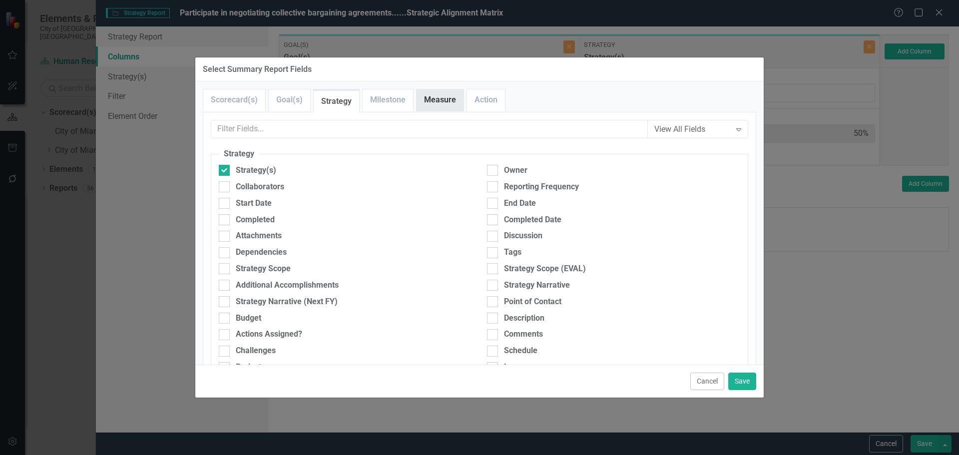
click at [434, 99] on link "Measure" at bounding box center [440, 99] width 47 height 21
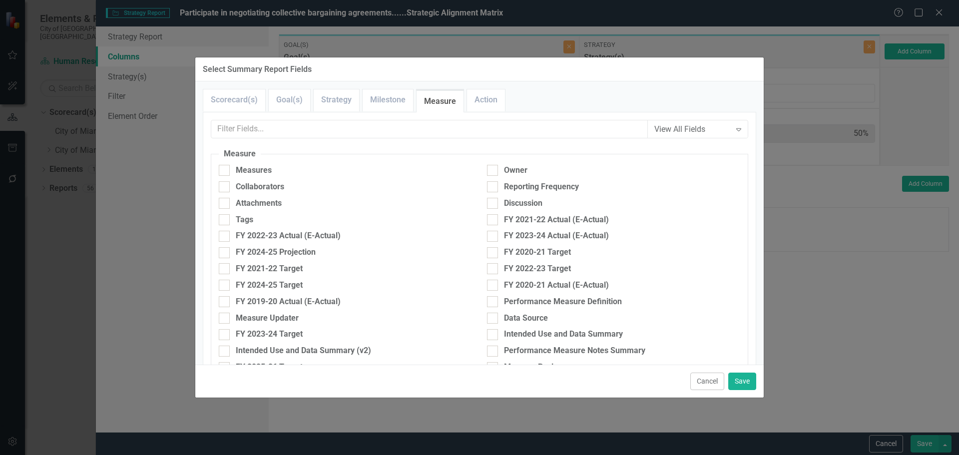
click at [263, 164] on fieldset "Measure Measures Owner Collaborators Reporting Frequency Attachments Discussion…" at bounding box center [480, 428] width 538 height 561
click at [265, 167] on div "Measures" at bounding box center [254, 170] width 36 height 11
click at [225, 167] on input "Measures" at bounding box center [222, 168] width 6 height 6
checkbox input "true"
click at [743, 381] on button "Save" at bounding box center [742, 381] width 28 height 17
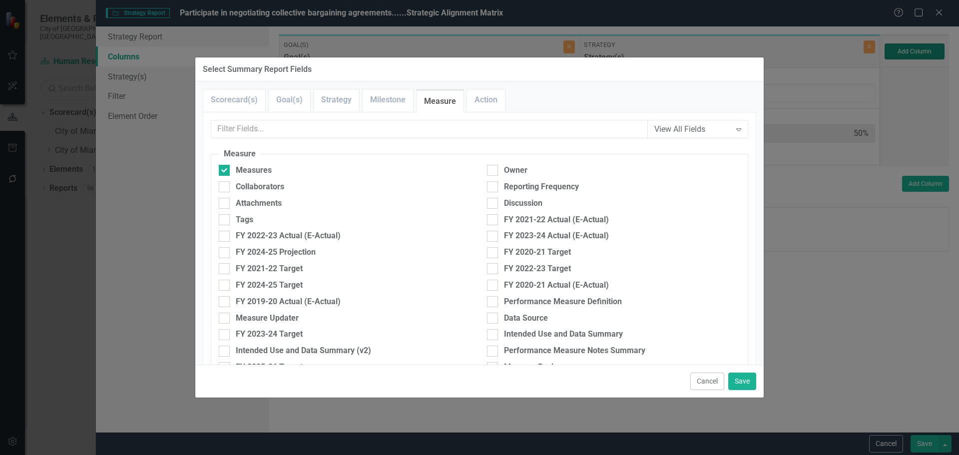
type input "33%"
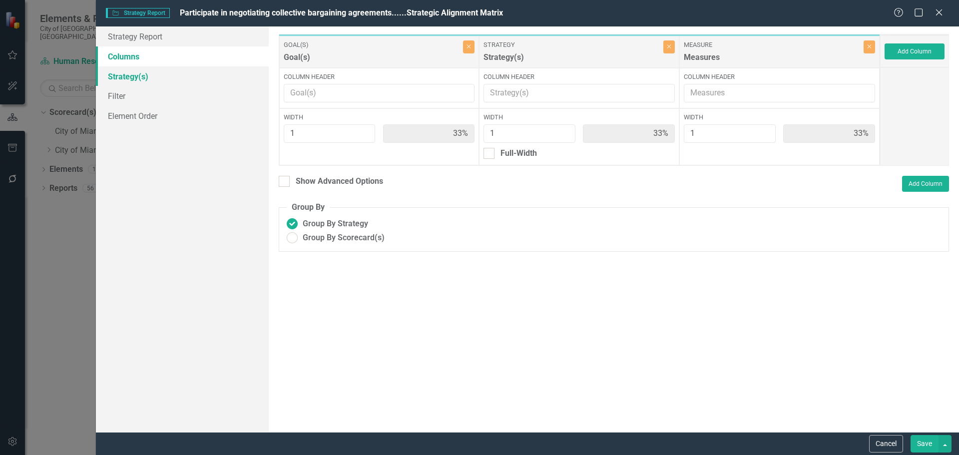
click at [126, 72] on link "Strategy(s)" at bounding box center [182, 76] width 173 height 20
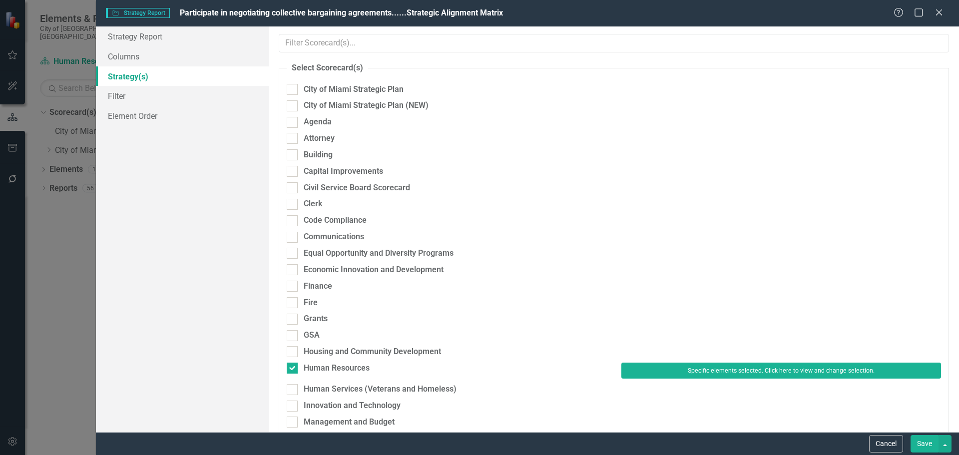
click at [934, 442] on button "Save" at bounding box center [925, 443] width 28 height 17
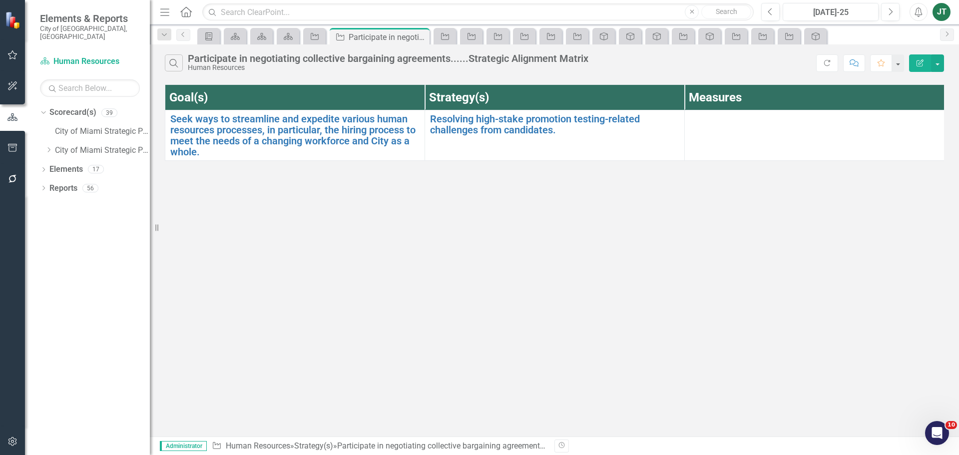
click at [327, 259] on div "Search Participate in negotiating collective bargaining agreements......Strateg…" at bounding box center [554, 240] width 809 height 392
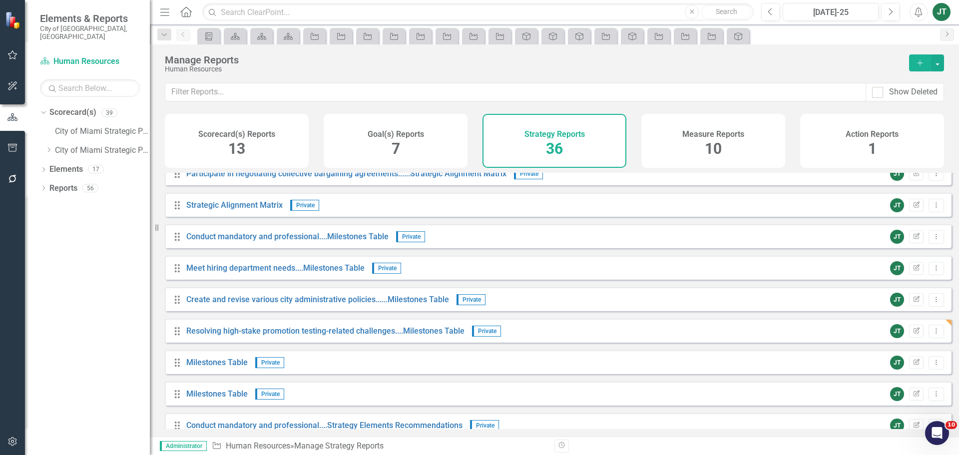
scroll to position [500, 0]
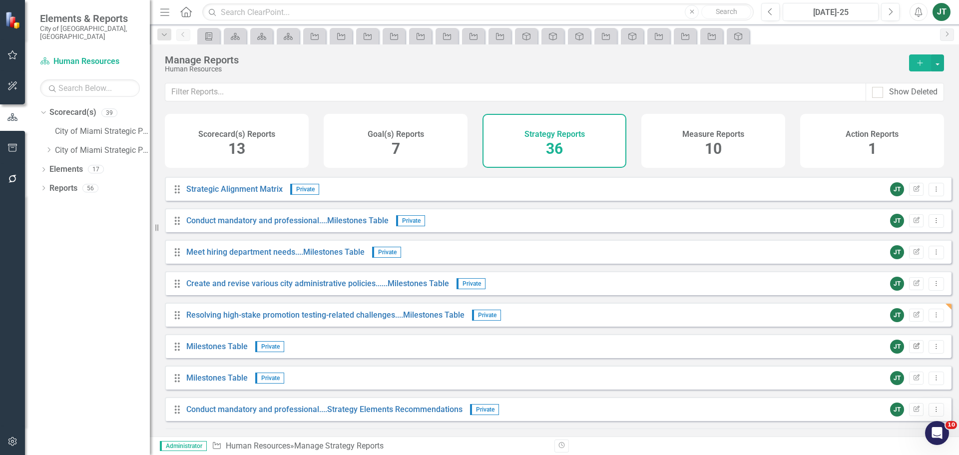
click at [914, 349] on icon "button" at bounding box center [917, 346] width 6 height 6
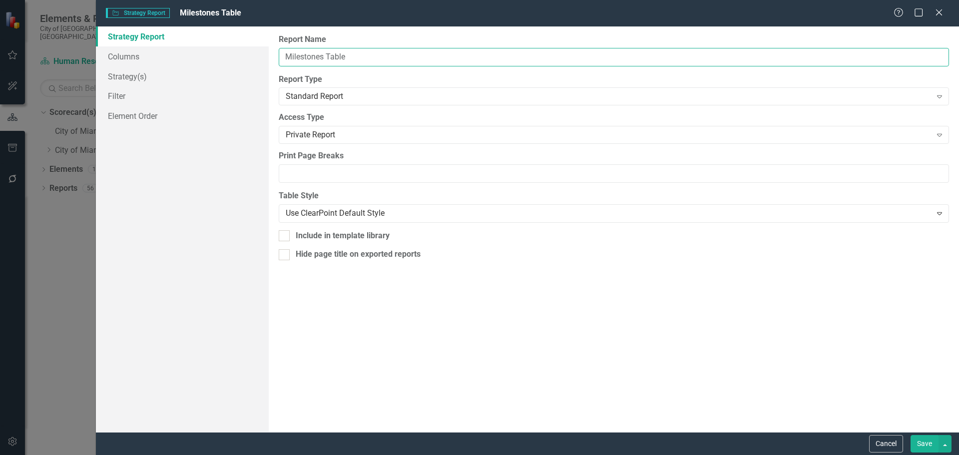
click at [283, 56] on input "Milestones Table" at bounding box center [614, 57] width 670 height 18
paste input "Participate in negotiating collective bargaining agreements."
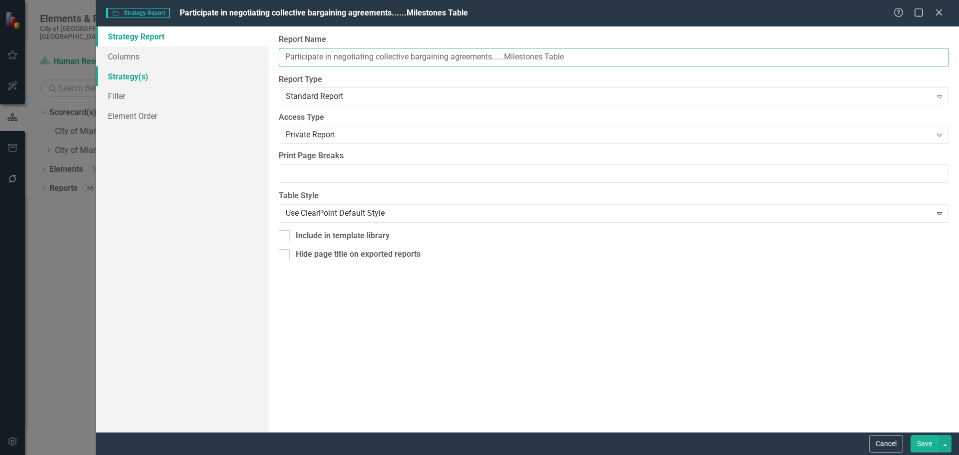
type input "Participate in negotiating collective bargaining agreements......Milestones Tab…"
click at [127, 76] on link "Strategy(s)" at bounding box center [182, 76] width 173 height 20
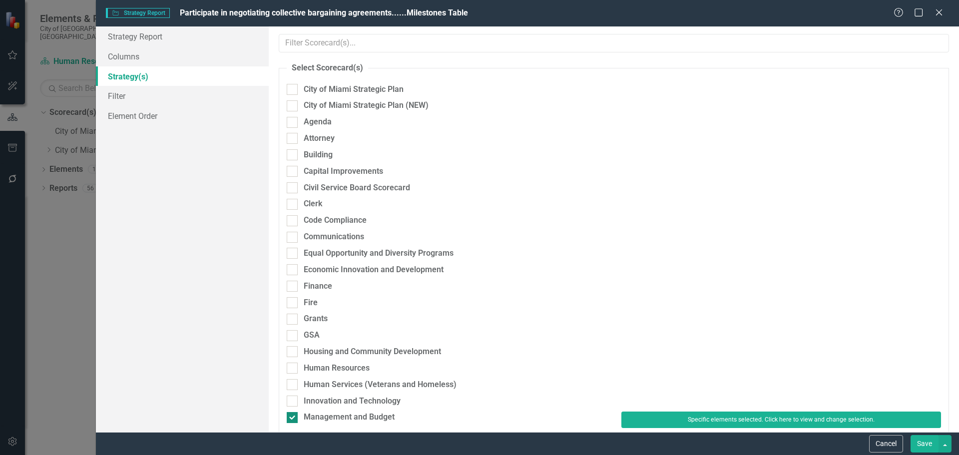
click at [359, 420] on div "Management and Budget" at bounding box center [349, 417] width 91 height 11
click at [293, 419] on input "Management and Budget" at bounding box center [290, 415] width 6 height 6
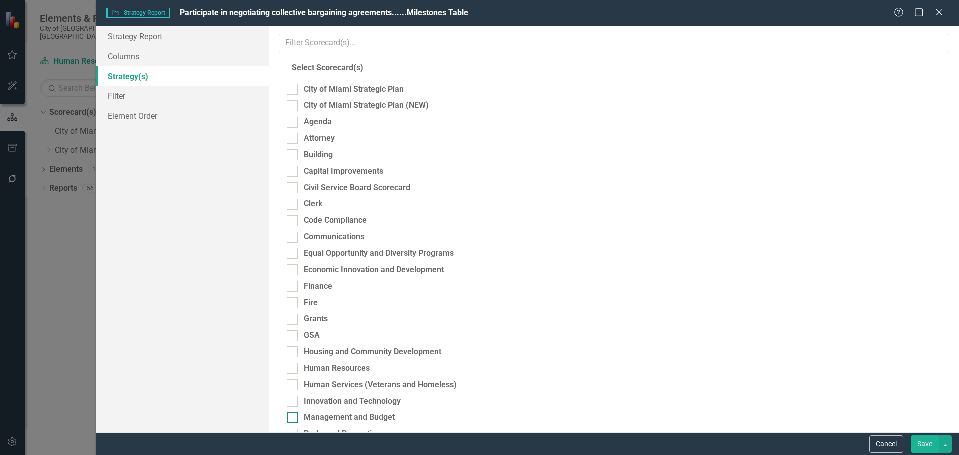
checkbox input "false"
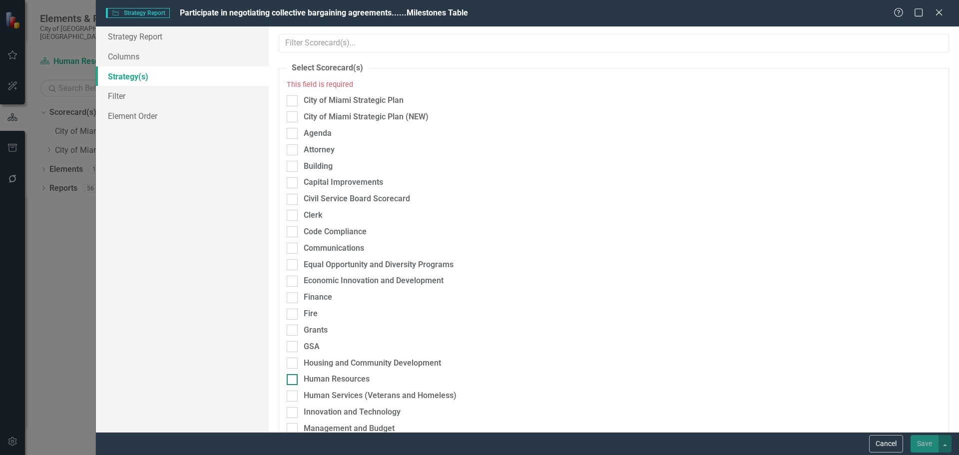
click at [333, 378] on div "Human Resources" at bounding box center [337, 379] width 66 height 11
click at [293, 378] on input "Human Resources" at bounding box center [290, 377] width 6 height 6
checkbox input "true"
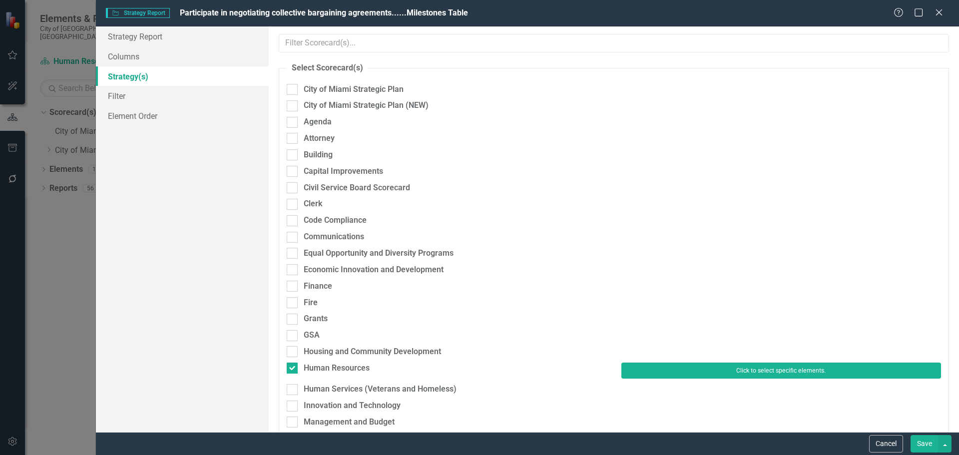
click at [670, 368] on button "Click to select specific elements." at bounding box center [781, 371] width 320 height 16
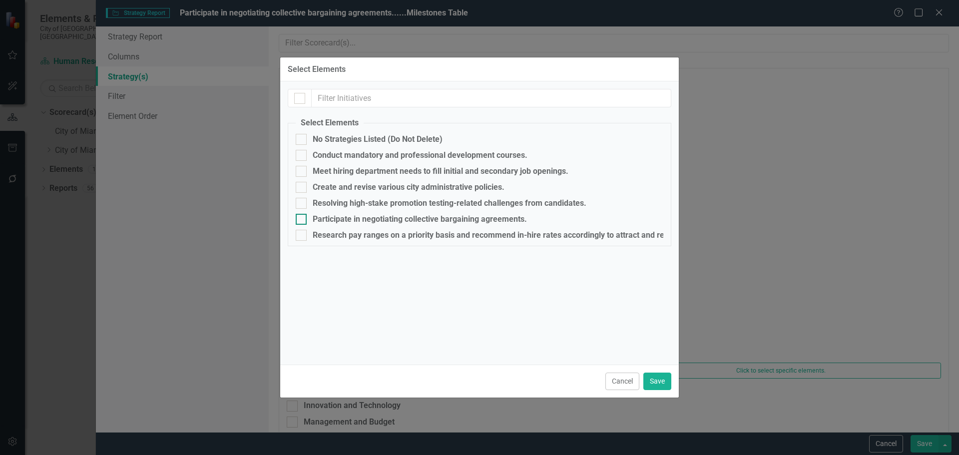
click at [325, 221] on div "Participate in negotiating collective bargaining agreements." at bounding box center [420, 219] width 214 height 9
click at [302, 220] on input "Participate in negotiating collective bargaining agreements." at bounding box center [299, 217] width 6 height 6
checkbox input "true"
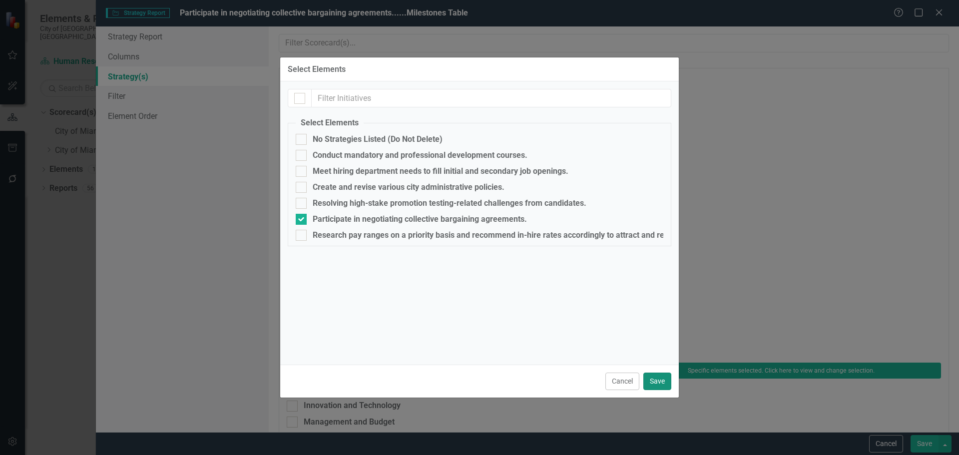
click at [654, 385] on button "Save" at bounding box center [657, 381] width 28 height 17
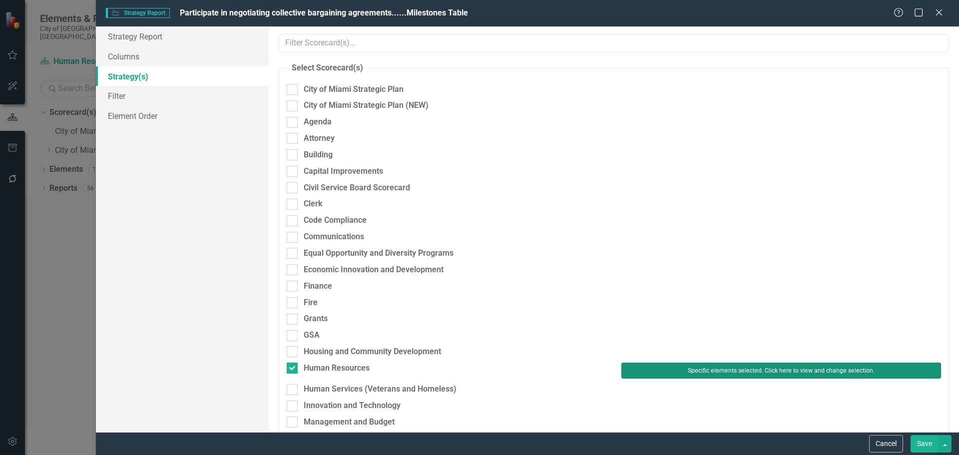
click at [672, 367] on button "Specific elements selected. Click here to view and change selection." at bounding box center [781, 371] width 320 height 16
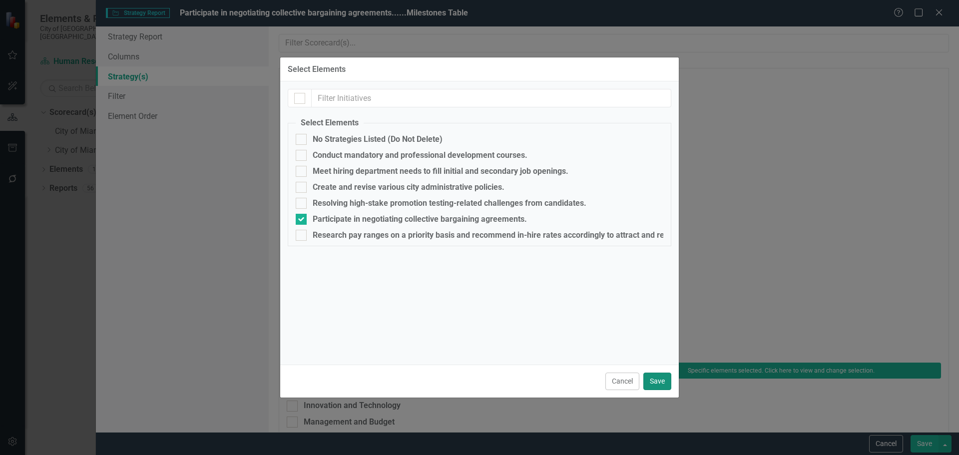
click at [650, 380] on button "Save" at bounding box center [657, 381] width 28 height 17
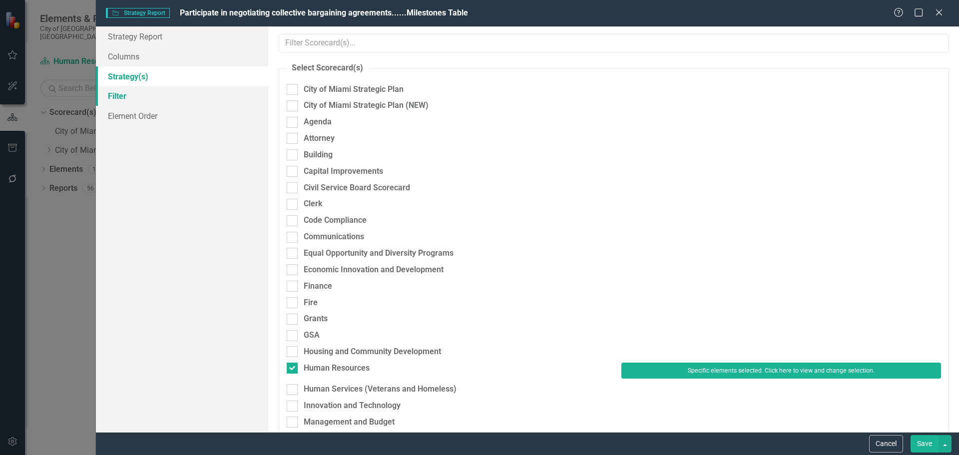
click at [120, 96] on link "Filter" at bounding box center [182, 96] width 173 height 20
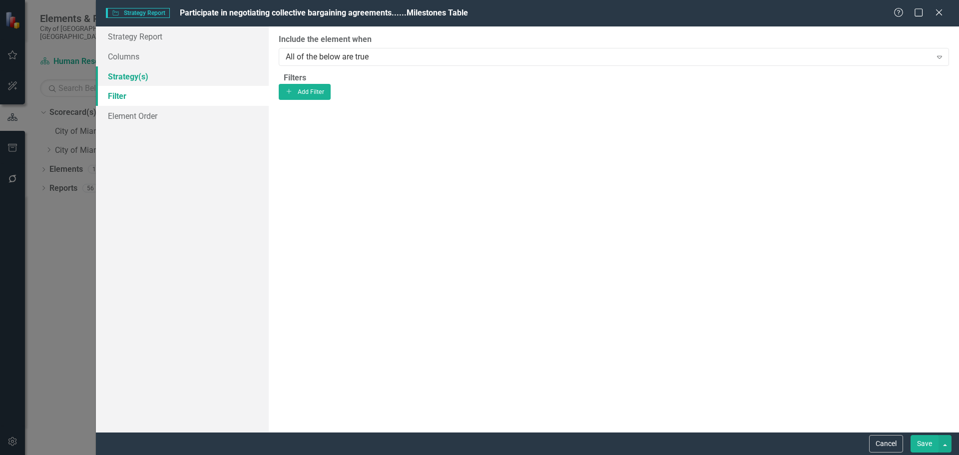
click at [117, 74] on link "Strategy(s)" at bounding box center [182, 76] width 173 height 20
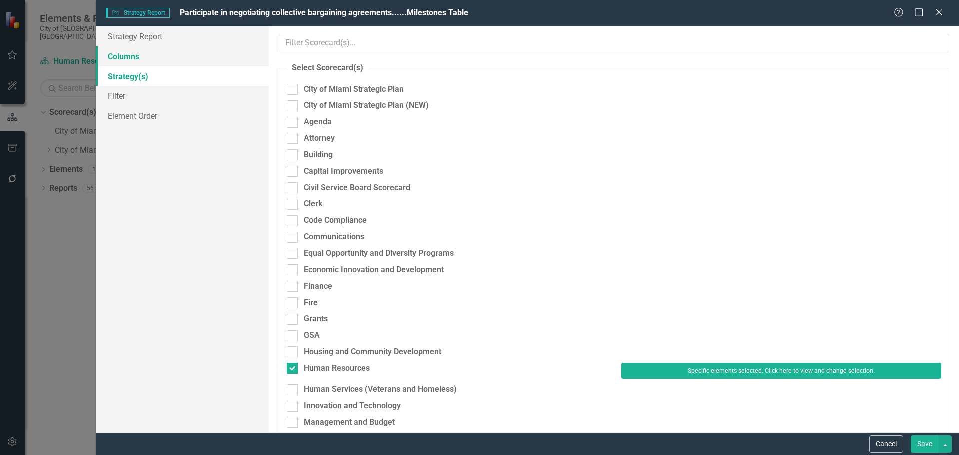
click at [121, 58] on link "Columns" at bounding box center [182, 56] width 173 height 20
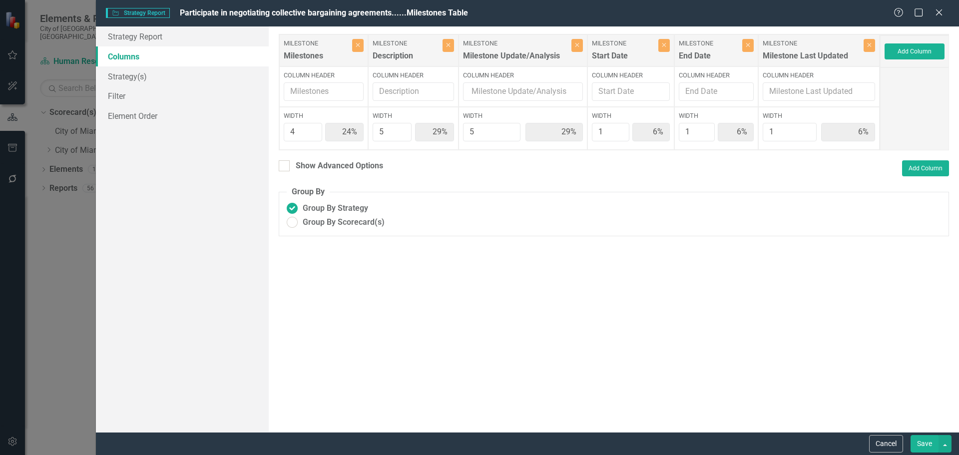
click at [928, 443] on button "Save" at bounding box center [925, 443] width 28 height 17
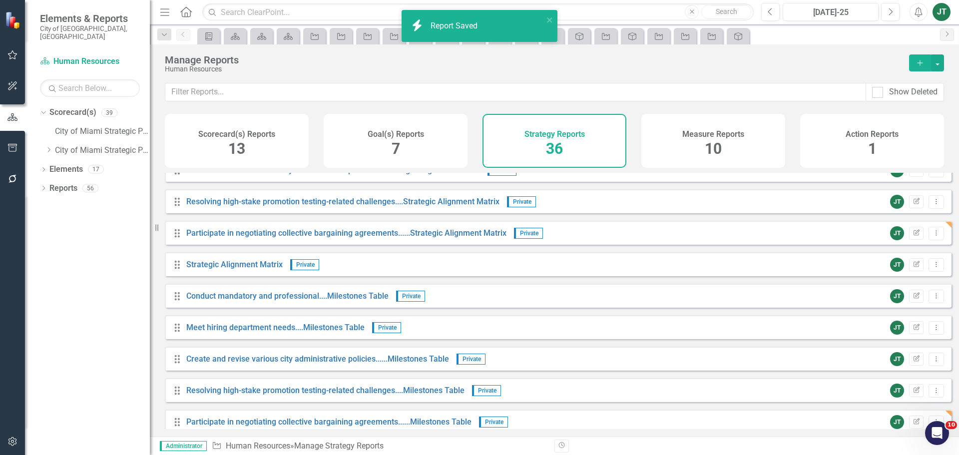
scroll to position [400, 0]
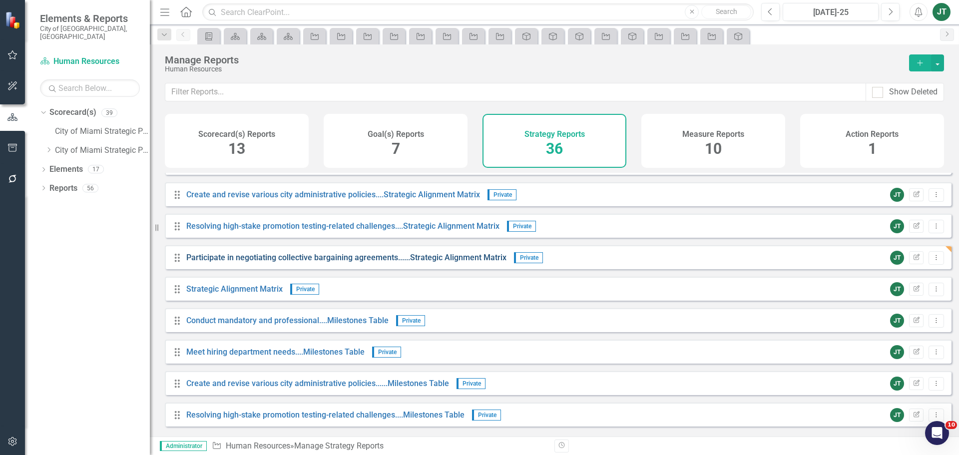
click at [316, 262] on link "Participate in negotiating collective bargaining agreements......Strategic Alig…" at bounding box center [346, 257] width 320 height 9
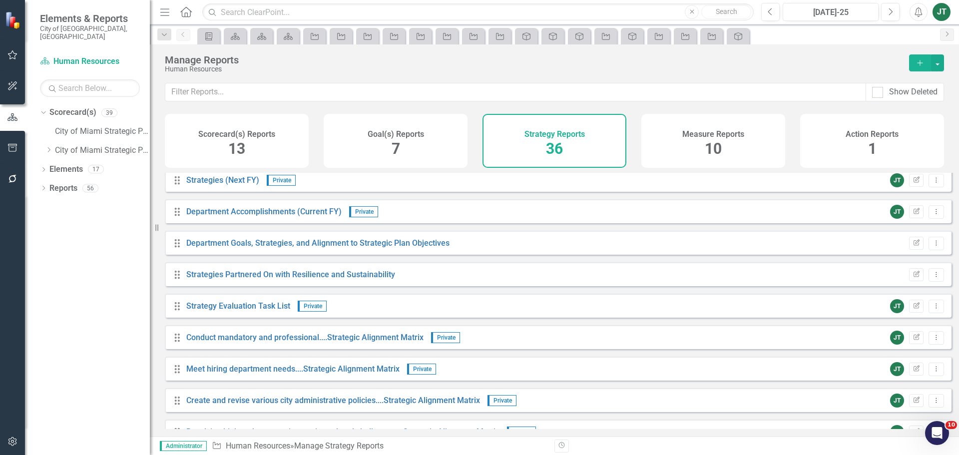
scroll to position [200, 0]
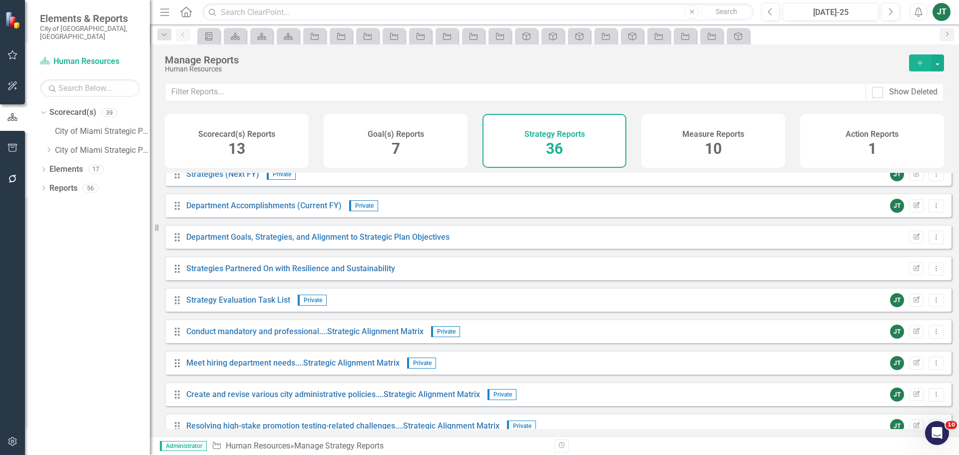
click at [364, 343] on div "Drag Conduct mandatory and professional....Strategic Alignment Matrix Private J…" at bounding box center [558, 331] width 787 height 24
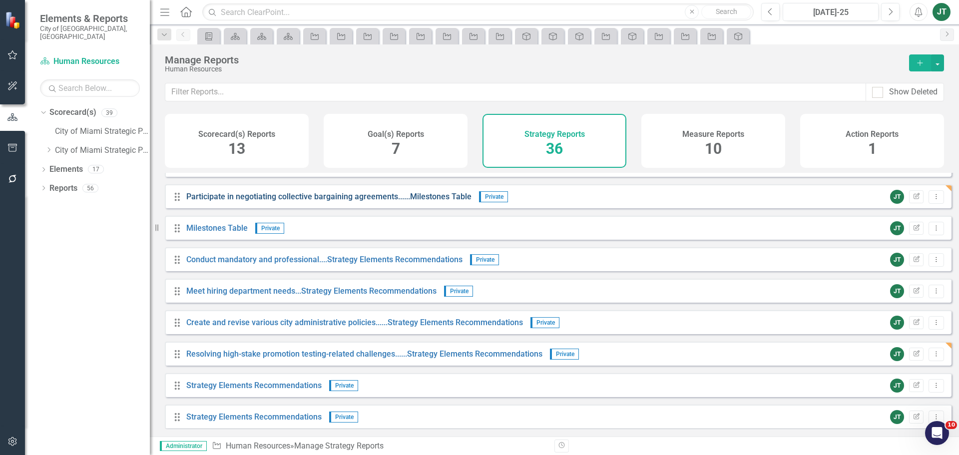
scroll to position [699, 0]
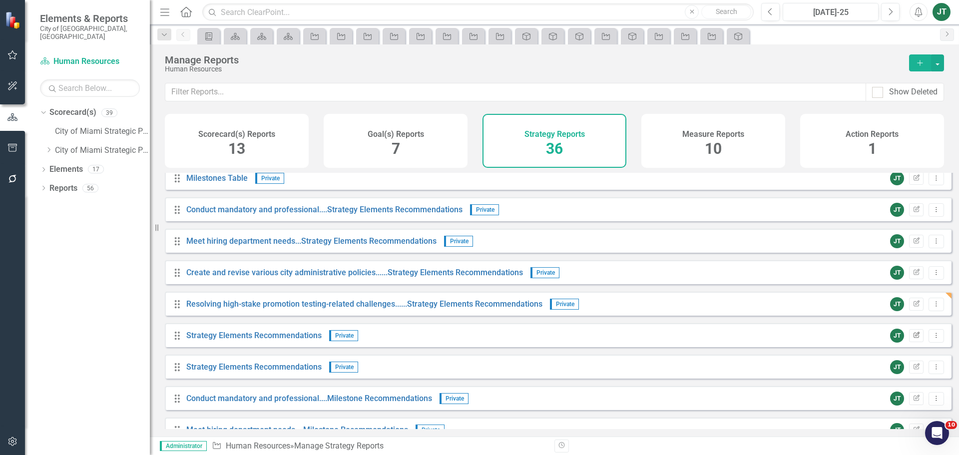
click at [913, 339] on icon "Edit Report" at bounding box center [916, 336] width 7 height 6
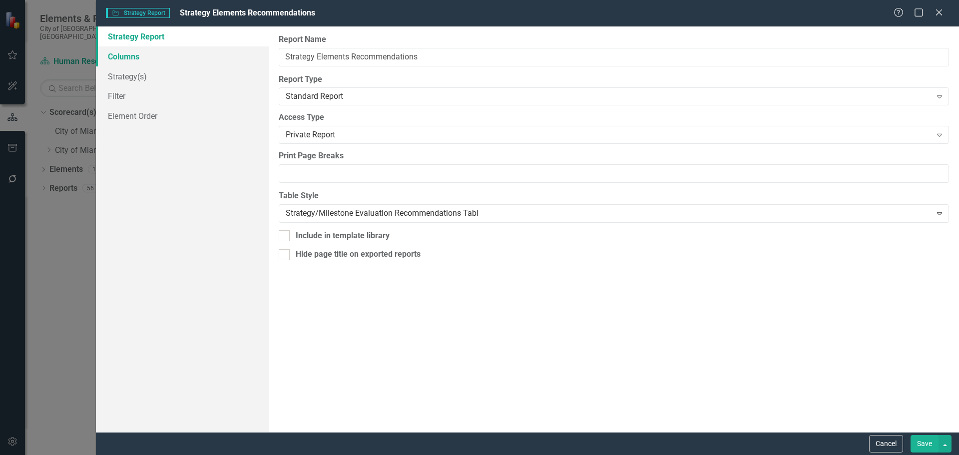
click at [122, 58] on link "Columns" at bounding box center [182, 56] width 173 height 20
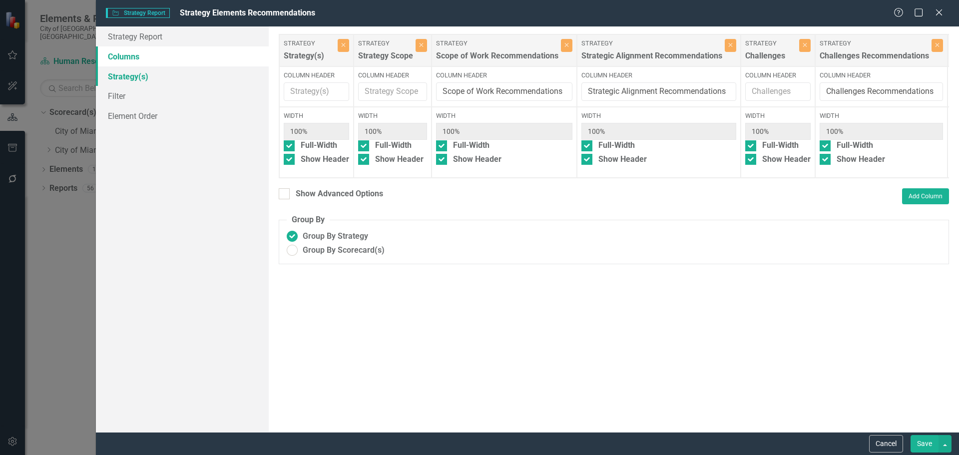
click at [126, 73] on link "Strategy(s)" at bounding box center [182, 76] width 173 height 20
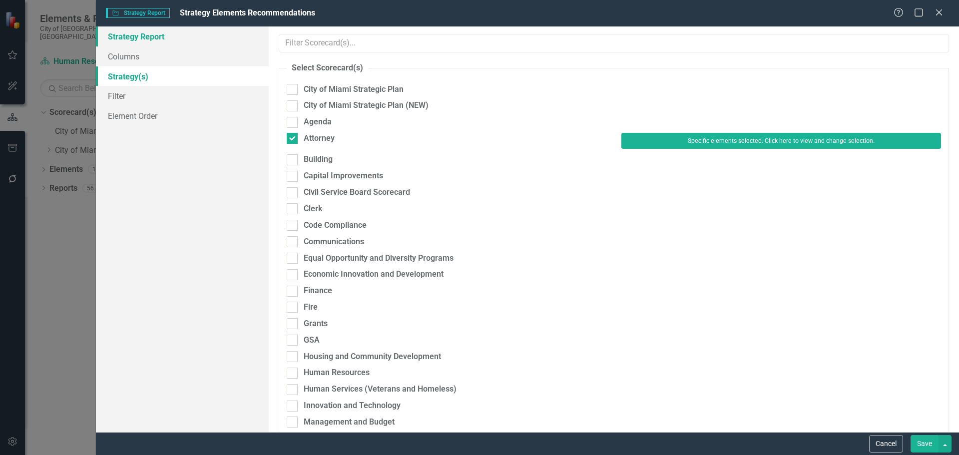
click at [142, 33] on link "Strategy Report" at bounding box center [182, 36] width 173 height 20
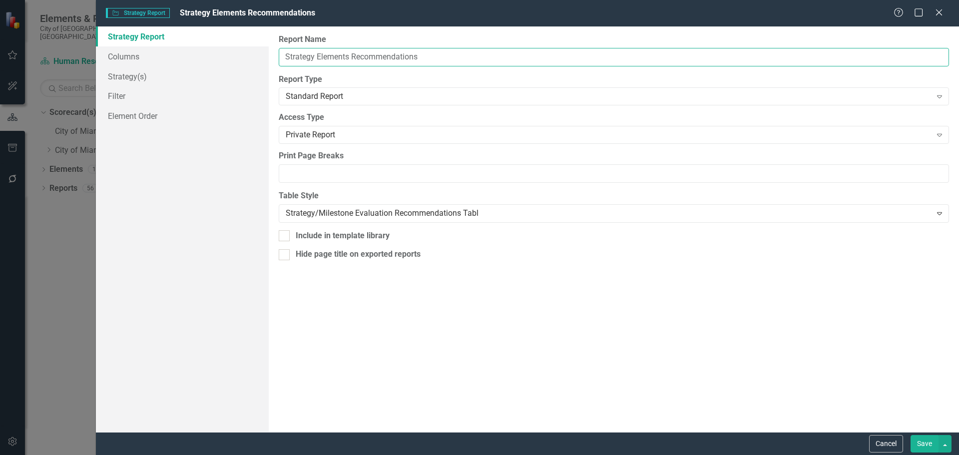
click at [283, 54] on input "Strategy Elements Recommendations" at bounding box center [614, 57] width 670 height 18
paste input "Participate in negotiating collective bargaining agreements."
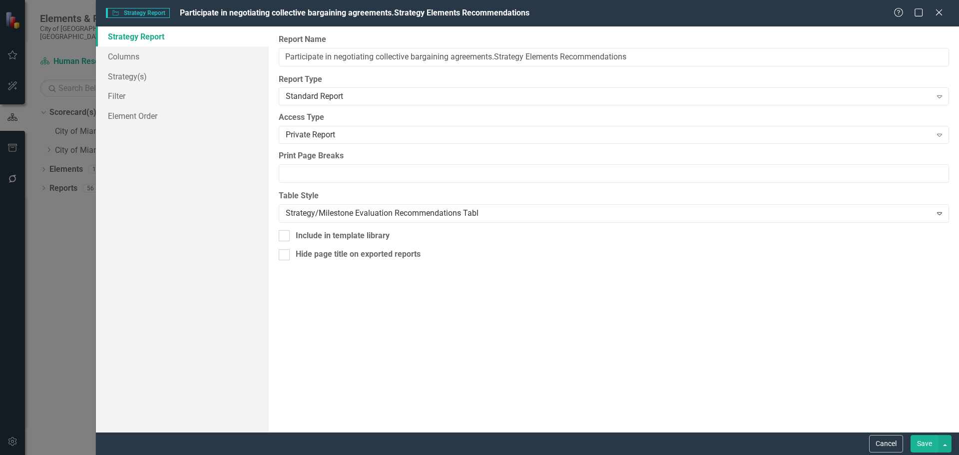
click at [303, 183] on div "Report Name Participate in negotiating collective bargaining agreements.Strateg…" at bounding box center [614, 229] width 690 height 406
click at [496, 54] on input "Participate in negotiating collective bargaining agreements.Strategy Elements R…" at bounding box center [614, 57] width 670 height 18
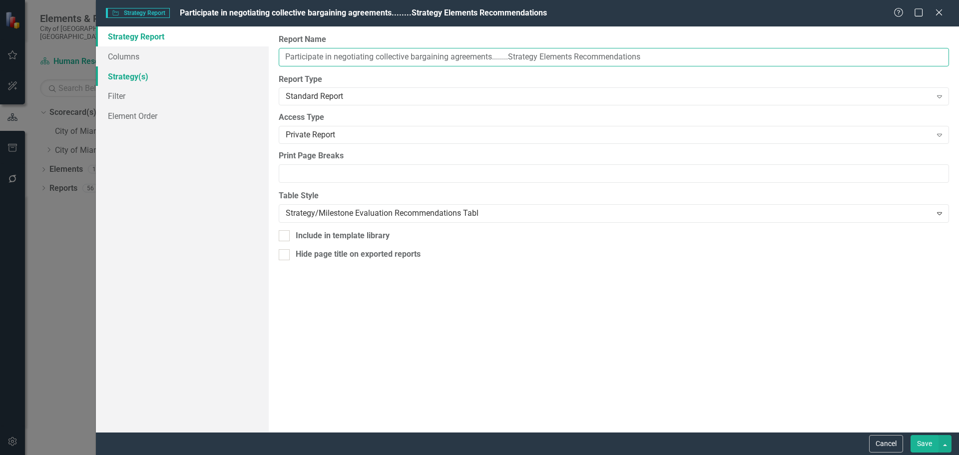
type input "Participate in negotiating collective bargaining agreements........Strategy Ele…"
click at [134, 72] on link "Strategy(s)" at bounding box center [182, 76] width 173 height 20
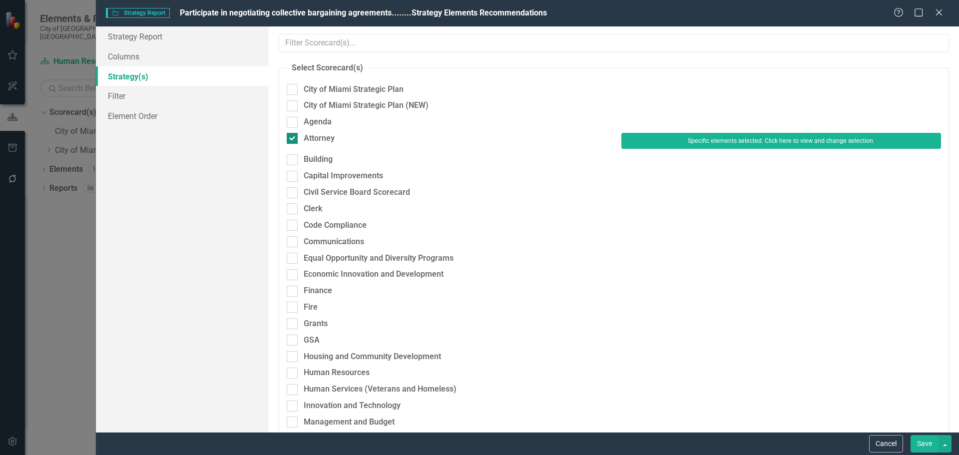
click at [309, 133] on div "Attorney" at bounding box center [319, 138] width 31 height 11
click at [293, 133] on input "Attorney" at bounding box center [290, 136] width 6 height 6
checkbox input "false"
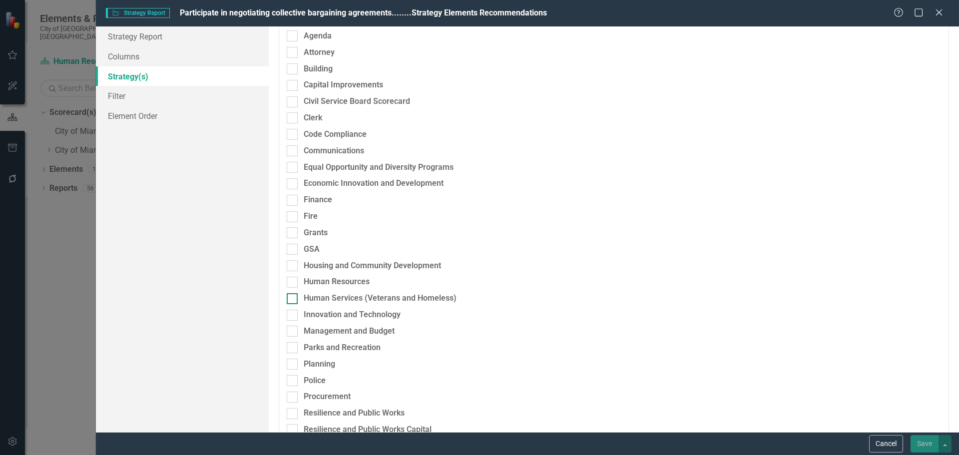
scroll to position [100, 0]
click at [328, 279] on div "Human Resources" at bounding box center [337, 279] width 66 height 11
click at [293, 279] on input "Human Resources" at bounding box center [290, 277] width 6 height 6
checkbox input "true"
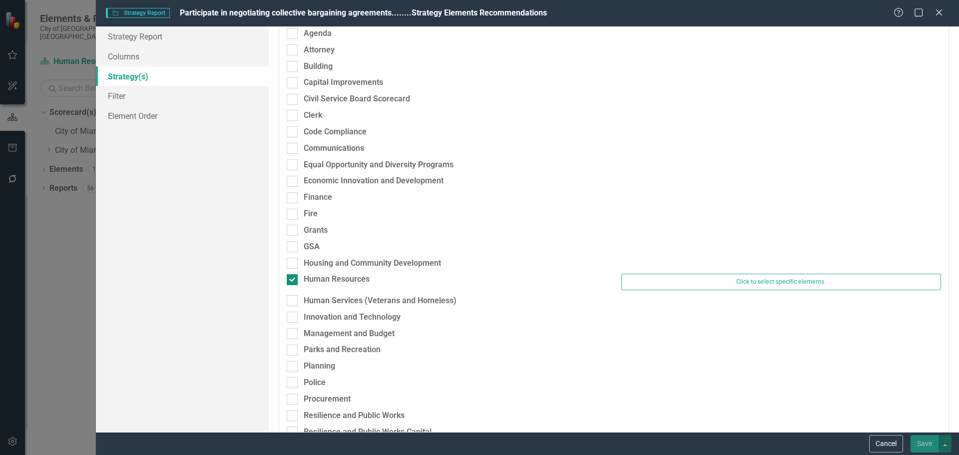
scroll to position [89, 0]
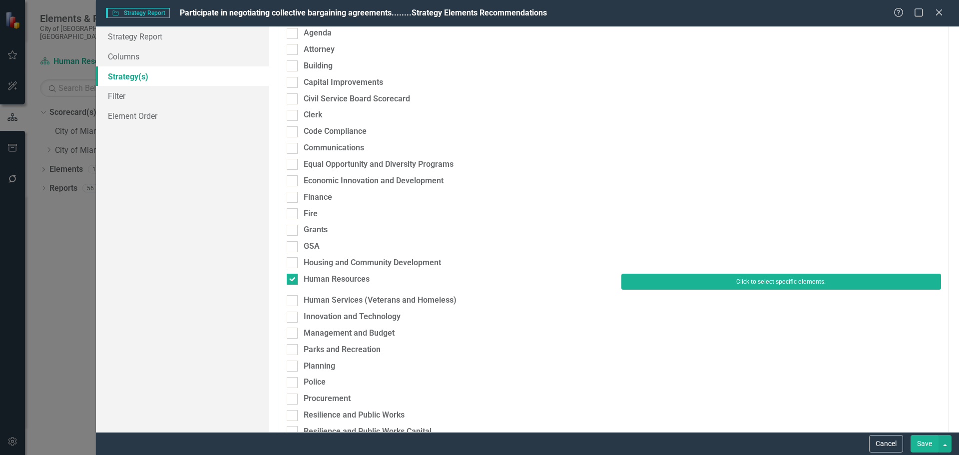
click at [649, 279] on button "Click to select specific elements." at bounding box center [781, 282] width 320 height 16
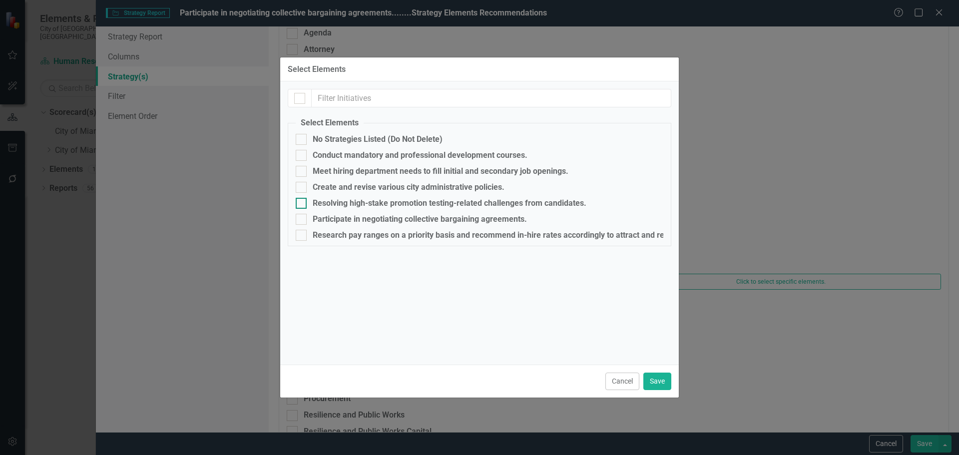
click at [324, 202] on div "Resolving high-stake promotion testing-related challenges from candidates." at bounding box center [450, 203] width 274 height 9
click at [302, 202] on input "Resolving high-stake promotion testing-related challenges from candidates." at bounding box center [299, 201] width 6 height 6
checkbox input "true"
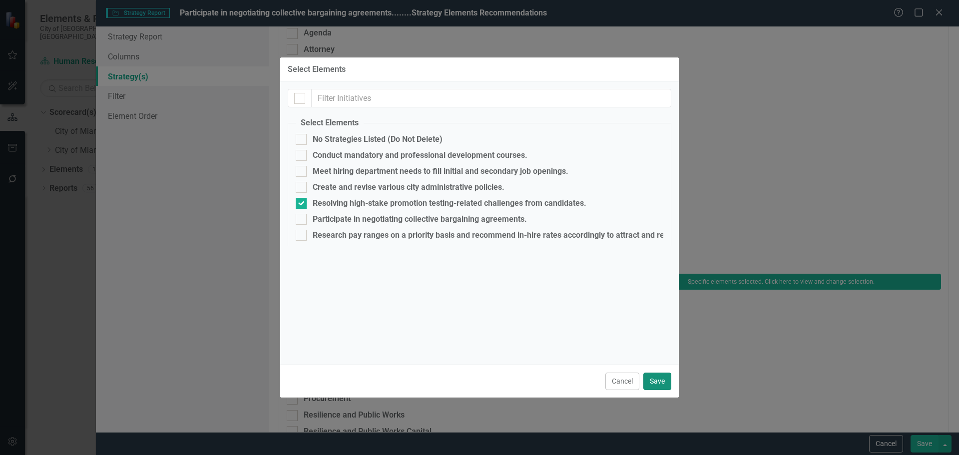
click at [657, 382] on button "Save" at bounding box center [657, 381] width 28 height 17
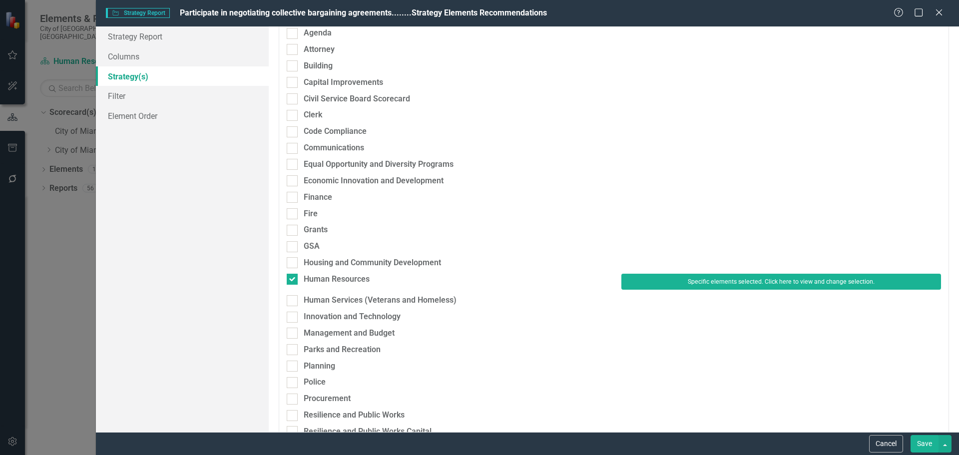
click at [926, 449] on button "Save" at bounding box center [925, 443] width 28 height 17
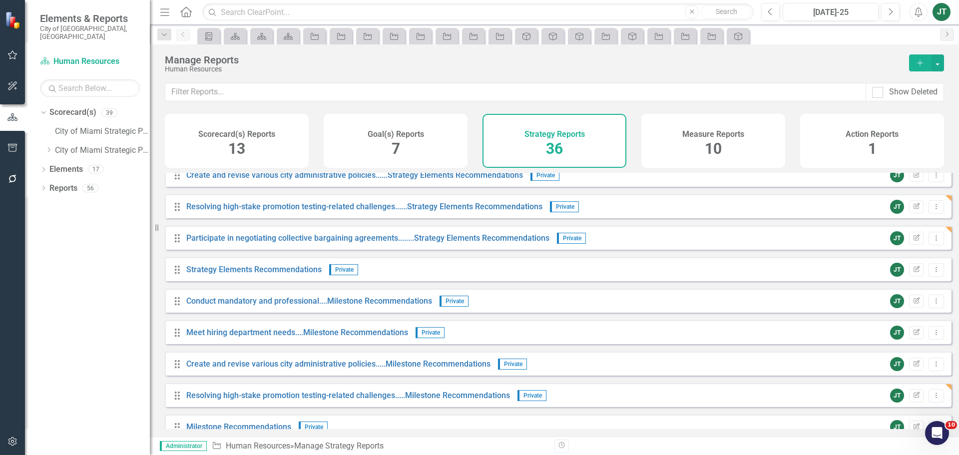
scroll to position [777, 0]
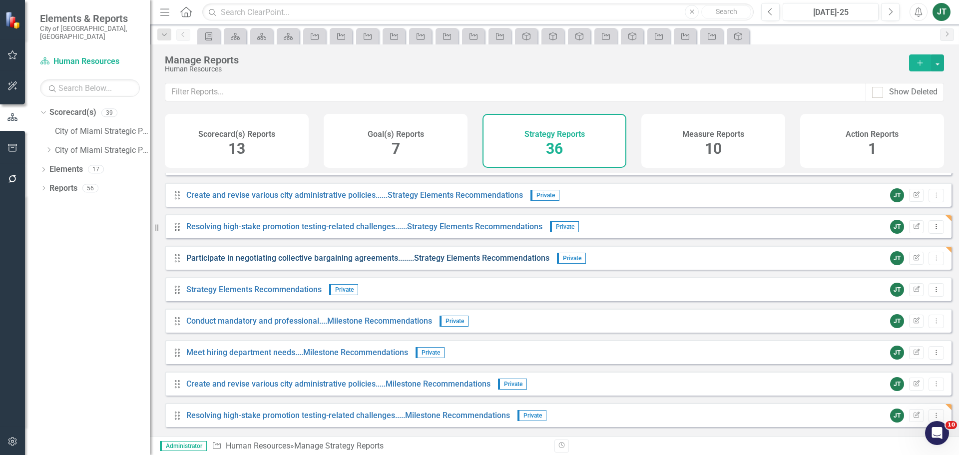
click at [466, 263] on link "Participate in negotiating collective bargaining agreements........Strategy Ele…" at bounding box center [367, 257] width 363 height 9
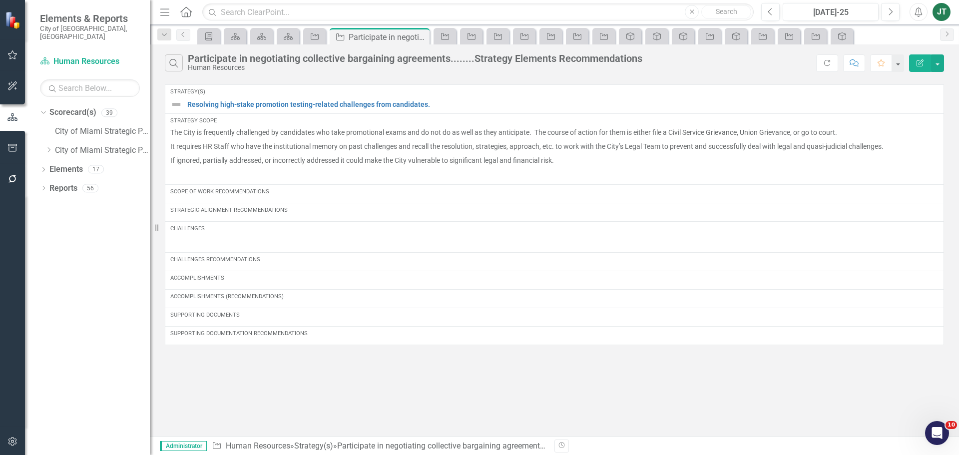
click at [920, 62] on icon "button" at bounding box center [920, 62] width 7 height 7
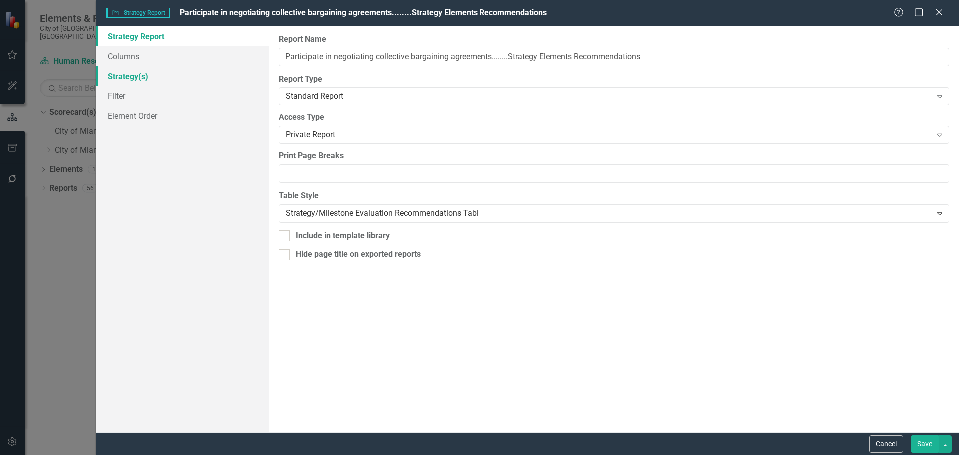
click at [133, 76] on link "Strategy(s)" at bounding box center [182, 76] width 173 height 20
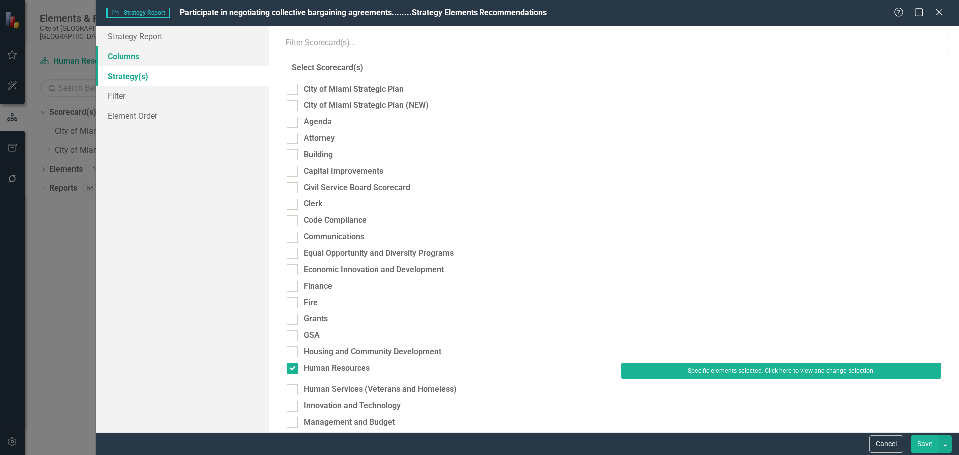
click at [134, 55] on link "Columns" at bounding box center [182, 56] width 173 height 20
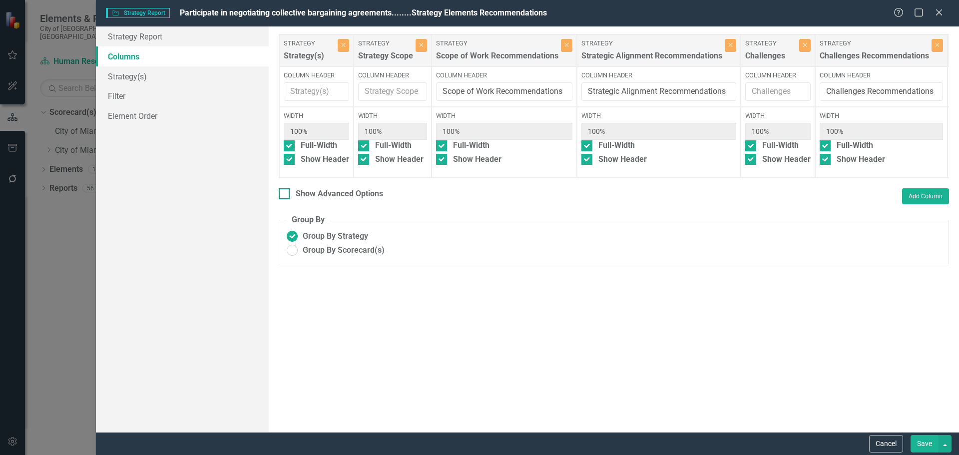
click at [343, 197] on div "Show Advanced Options" at bounding box center [339, 193] width 87 height 11
click at [285, 195] on input "Show Advanced Options" at bounding box center [282, 191] width 6 height 6
checkbox input "true"
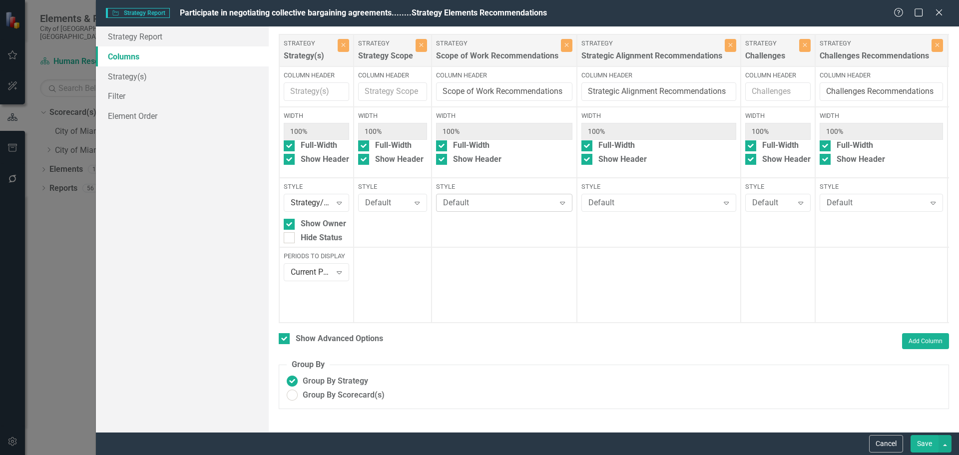
click at [453, 202] on div "Default" at bounding box center [499, 202] width 112 height 11
type input "gra"
click at [605, 197] on div "Default Expand" at bounding box center [658, 203] width 155 height 18
type input "gray"
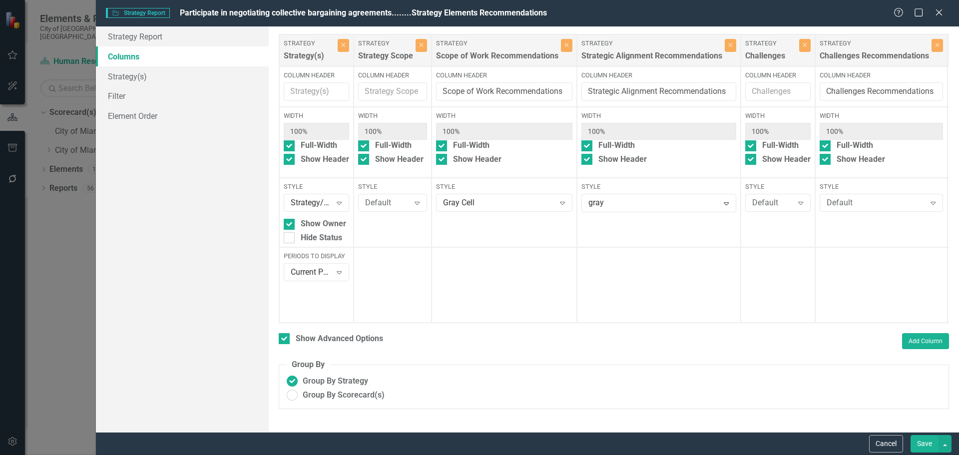
click at [622, 455] on div "Gray Cell" at bounding box center [479, 463] width 959 height 16
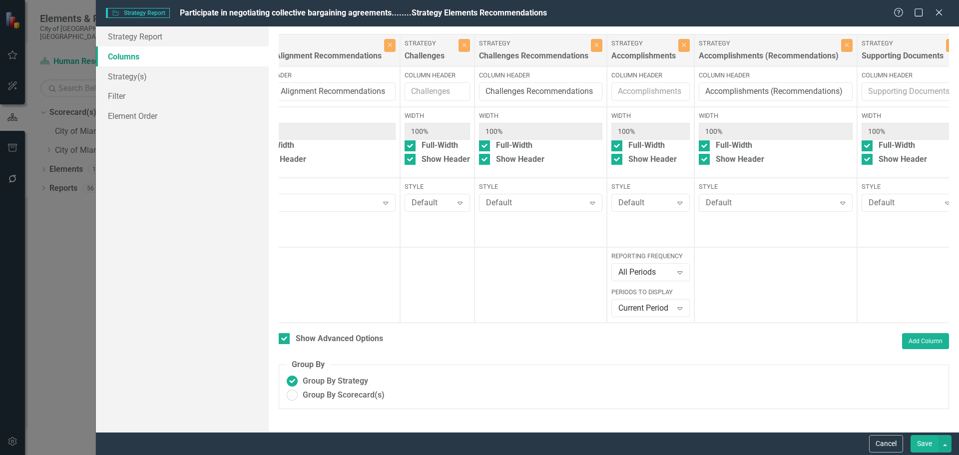
scroll to position [0, 371]
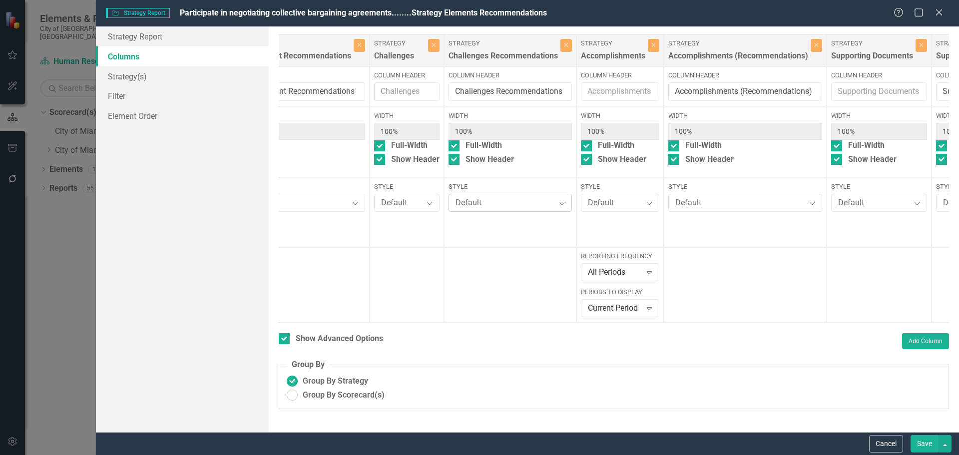
click at [507, 207] on div "Default" at bounding box center [505, 202] width 99 height 11
type input "gra"
click at [714, 205] on div "Default" at bounding box center [739, 202] width 129 height 11
type input "gra"
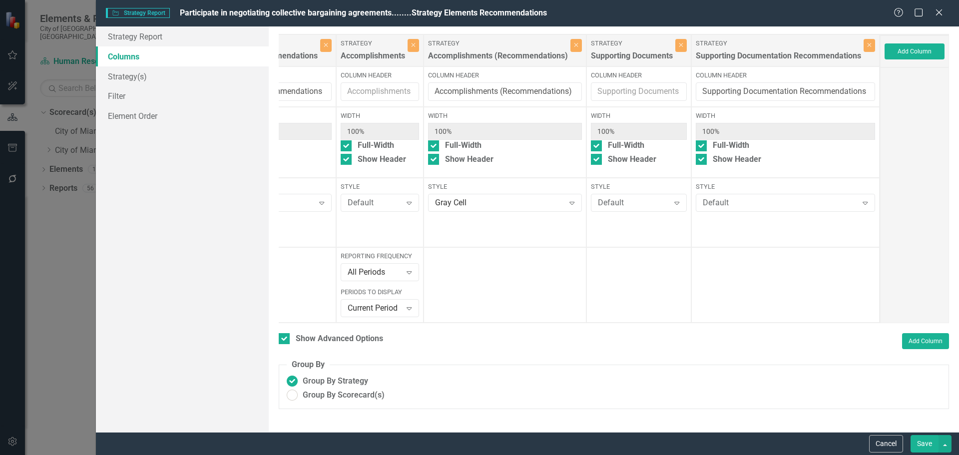
scroll to position [0, 614]
click at [742, 201] on div "Default" at bounding box center [780, 202] width 155 height 11
type input "gray"
click at [40, 455] on span "Gray Cell" at bounding box center [25, 462] width 30 height 9
click at [927, 442] on button "Save" at bounding box center [925, 443] width 28 height 17
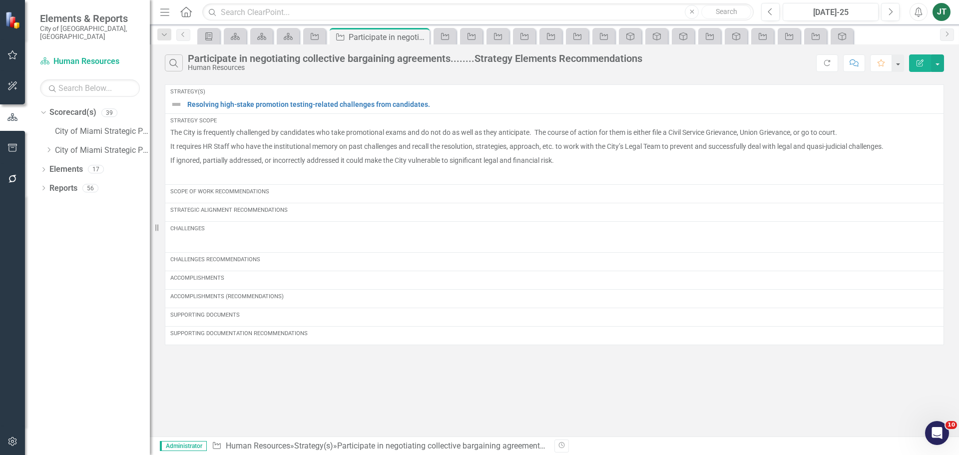
click at [283, 363] on div "Search Participate in negotiating collective bargaining agreements........Strat…" at bounding box center [554, 240] width 809 height 392
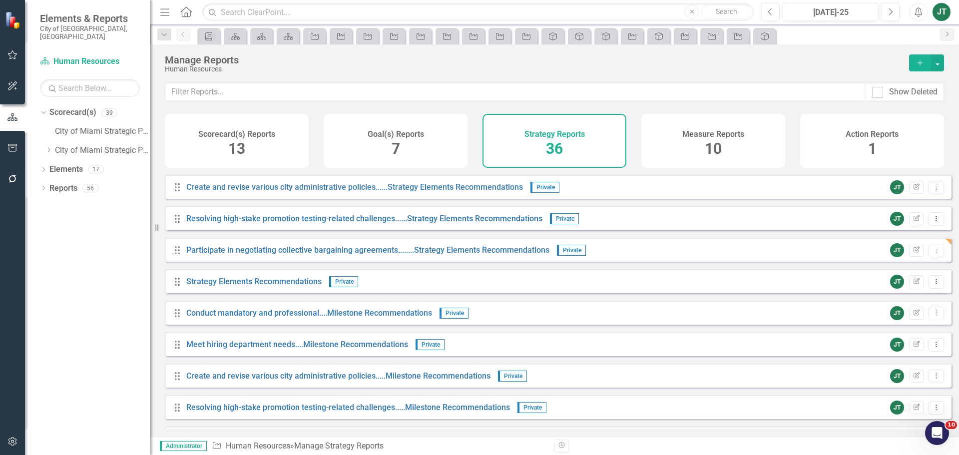
scroll to position [877, 0]
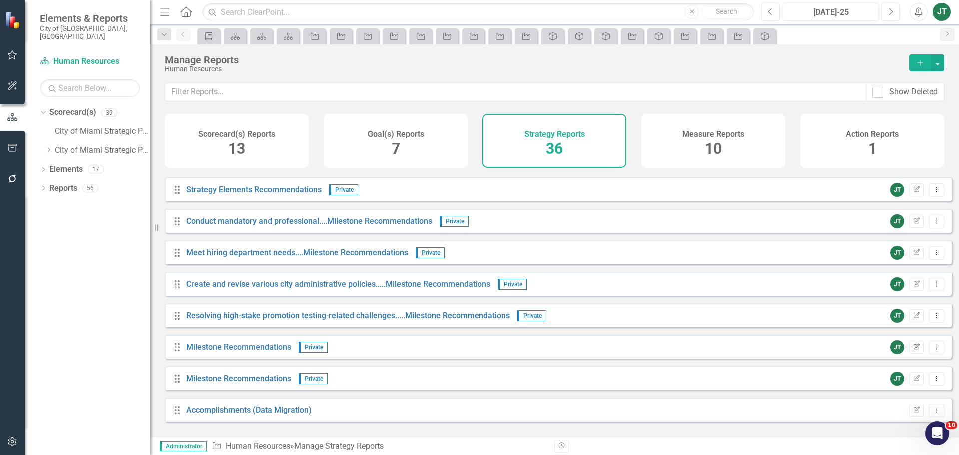
click at [913, 350] on icon "Edit Report" at bounding box center [916, 347] width 7 height 6
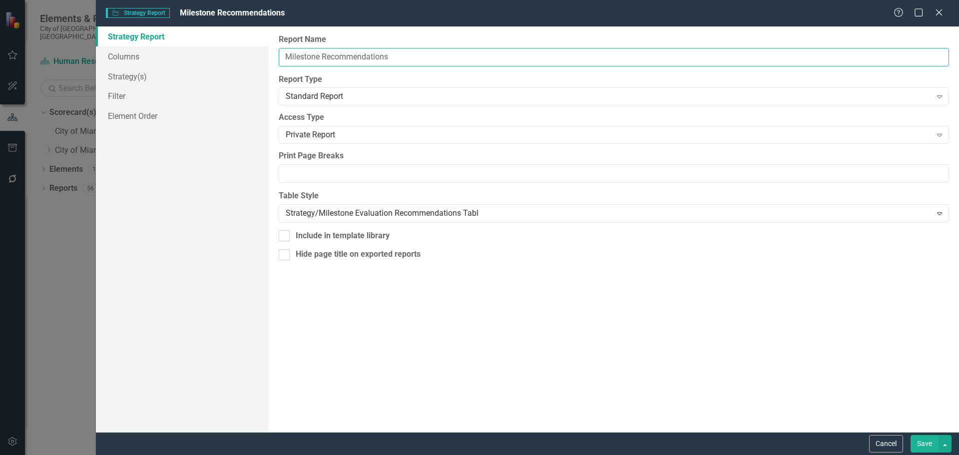
click at [283, 56] on input "Milestone Recommendations" at bounding box center [614, 57] width 670 height 18
paste input "Participate in negotiating collective bargaining agreements."
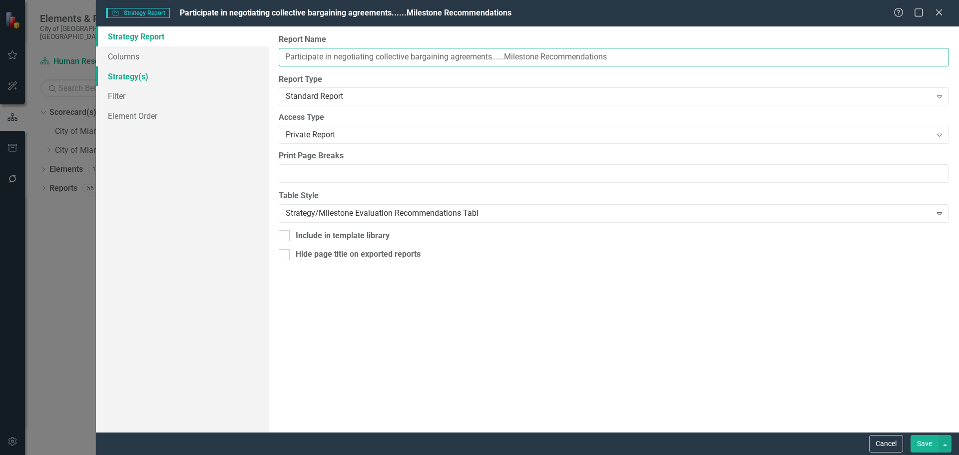
type input "Participate in negotiating collective bargaining agreements......Milestone Reco…"
click at [145, 80] on link "Strategy(s)" at bounding box center [182, 76] width 173 height 20
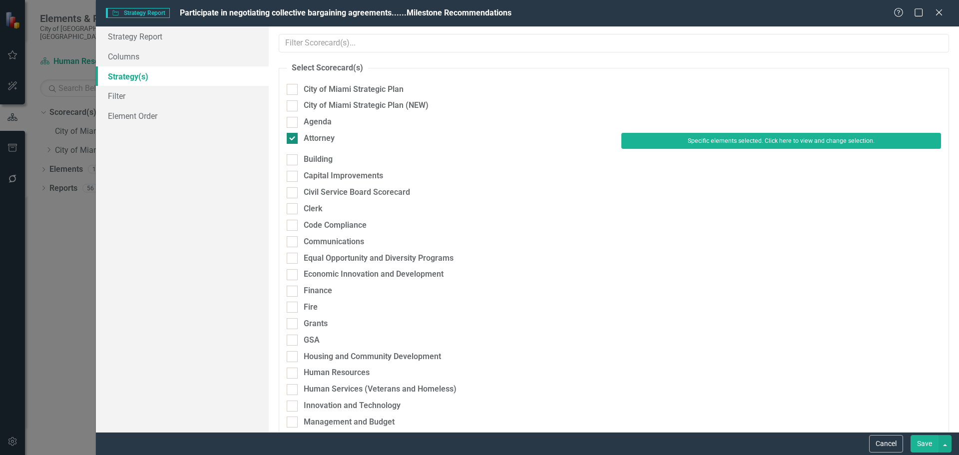
click at [307, 136] on div "Attorney" at bounding box center [319, 138] width 31 height 11
click at [293, 136] on input "Attorney" at bounding box center [290, 136] width 6 height 6
checkbox input "false"
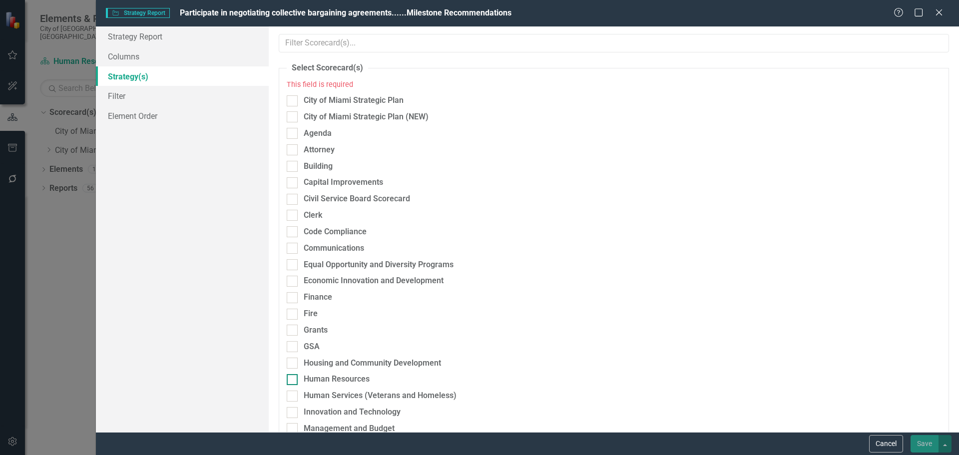
click at [327, 377] on div "Human Resources" at bounding box center [337, 379] width 66 height 11
click at [293, 377] on input "Human Resources" at bounding box center [290, 377] width 6 height 6
checkbox input "true"
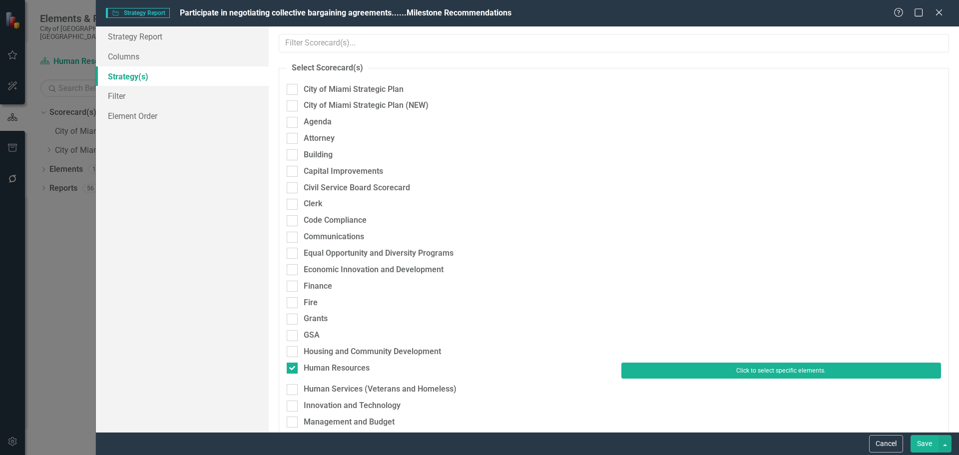
click at [724, 371] on button "Click to select specific elements." at bounding box center [781, 371] width 320 height 16
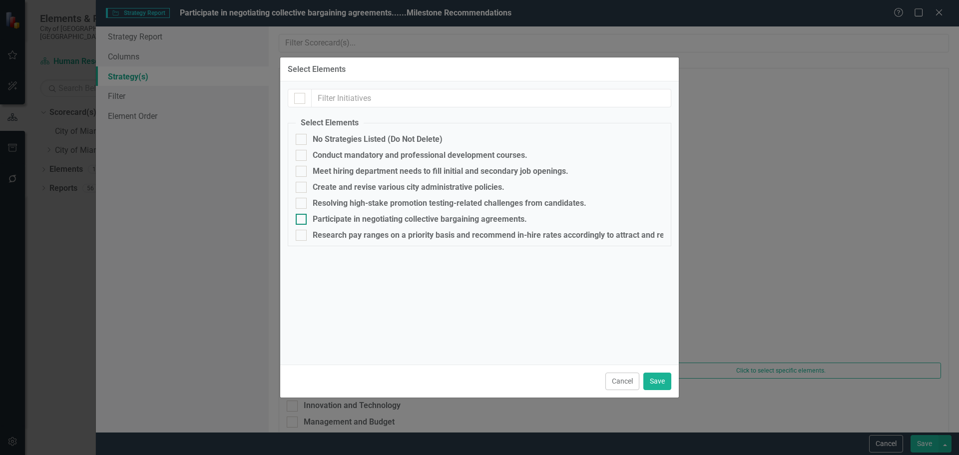
click at [357, 220] on div "Participate in negotiating collective bargaining agreements." at bounding box center [420, 219] width 214 height 9
click at [302, 220] on input "Participate in negotiating collective bargaining agreements." at bounding box center [299, 217] width 6 height 6
checkbox input "true"
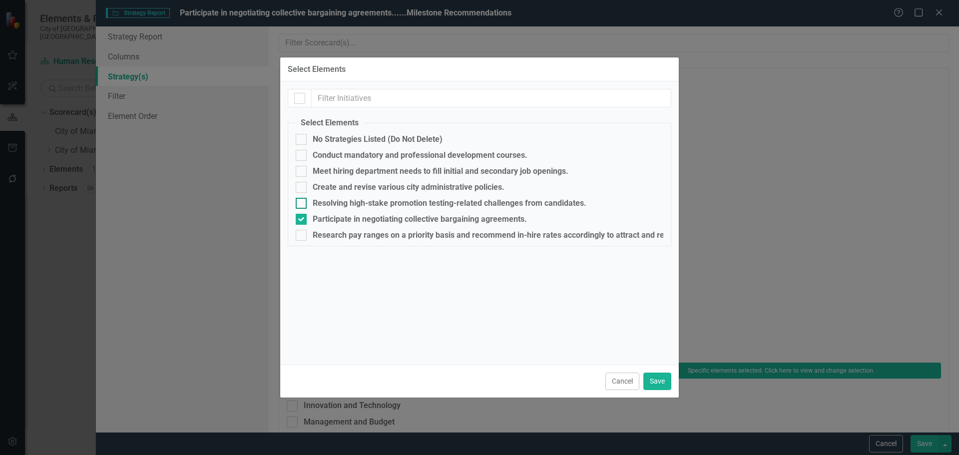
click at [377, 199] on div "Resolving high-stake promotion testing-related challenges from candidates." at bounding box center [450, 203] width 274 height 9
click at [302, 199] on input "Resolving high-stake promotion testing-related challenges from candidates." at bounding box center [299, 201] width 6 height 6
checkbox input "true"
click at [366, 217] on div "Participate in negotiating collective bargaining agreements." at bounding box center [420, 219] width 214 height 9
click at [302, 217] on input "Participate in negotiating collective bargaining agreements." at bounding box center [299, 217] width 6 height 6
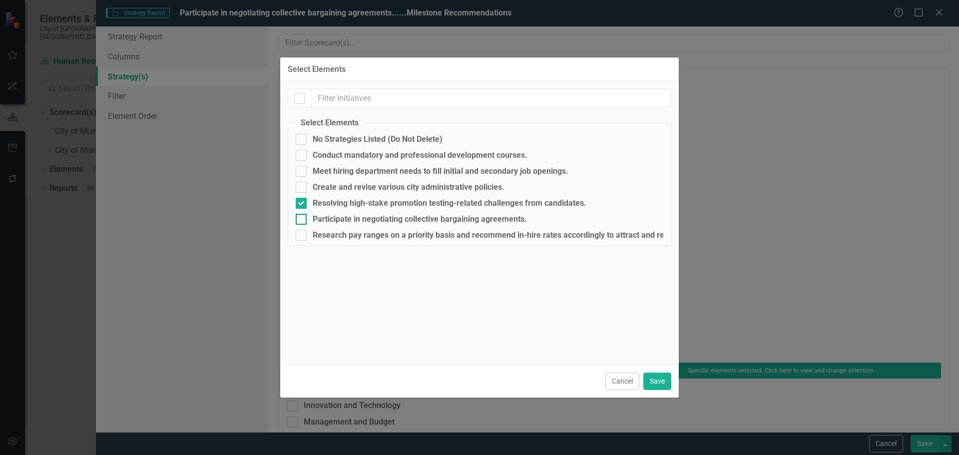
click at [366, 216] on div "Participate in negotiating collective bargaining agreements." at bounding box center [420, 219] width 214 height 9
click at [302, 216] on input "Participate in negotiating collective bargaining agreements." at bounding box center [299, 217] width 6 height 6
checkbox input "true"
click at [356, 199] on div "Resolving high-stake promotion testing-related challenges from candidates." at bounding box center [450, 203] width 274 height 9
click at [302, 199] on input "Resolving high-stake promotion testing-related challenges from candidates." at bounding box center [299, 201] width 6 height 6
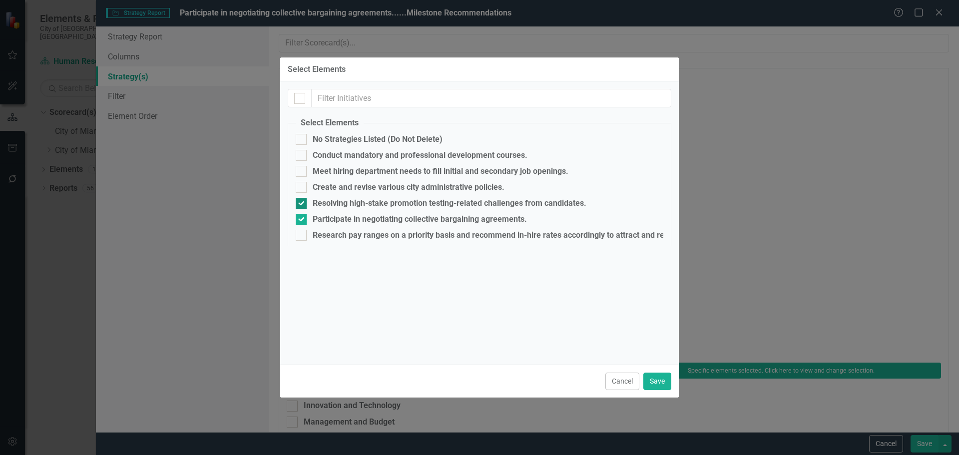
checkbox input "false"
click at [655, 382] on button "Save" at bounding box center [657, 381] width 28 height 17
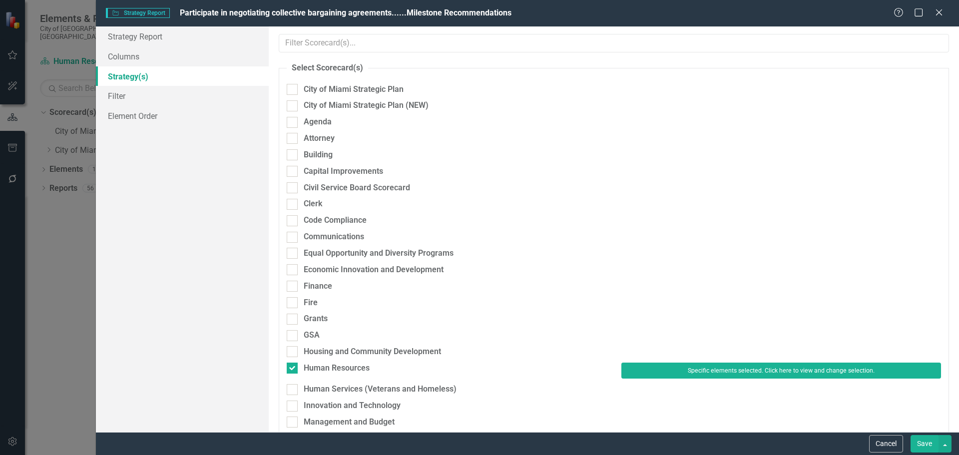
click at [915, 441] on button "Save" at bounding box center [925, 443] width 28 height 17
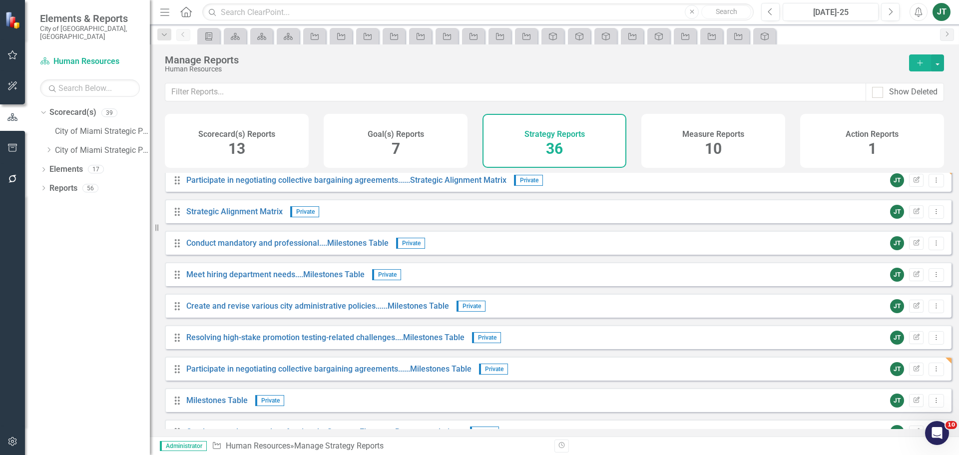
scroll to position [327, 0]
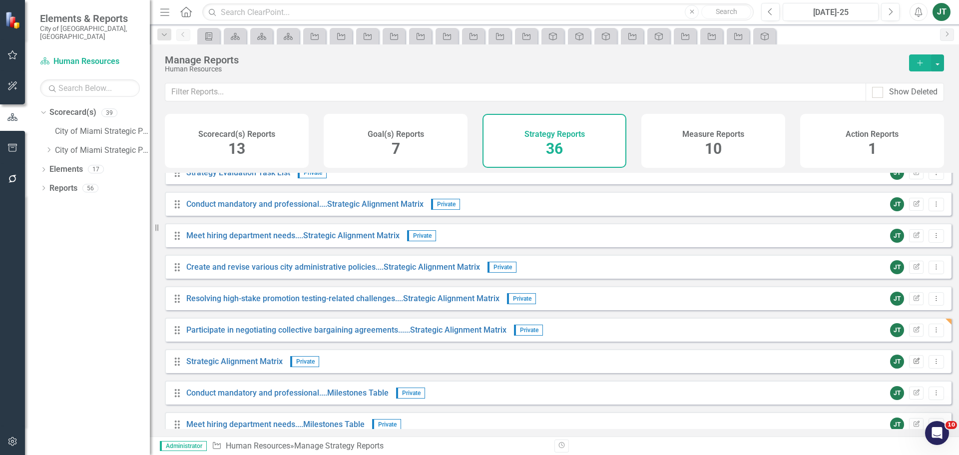
click at [913, 365] on icon "Edit Report" at bounding box center [916, 362] width 7 height 6
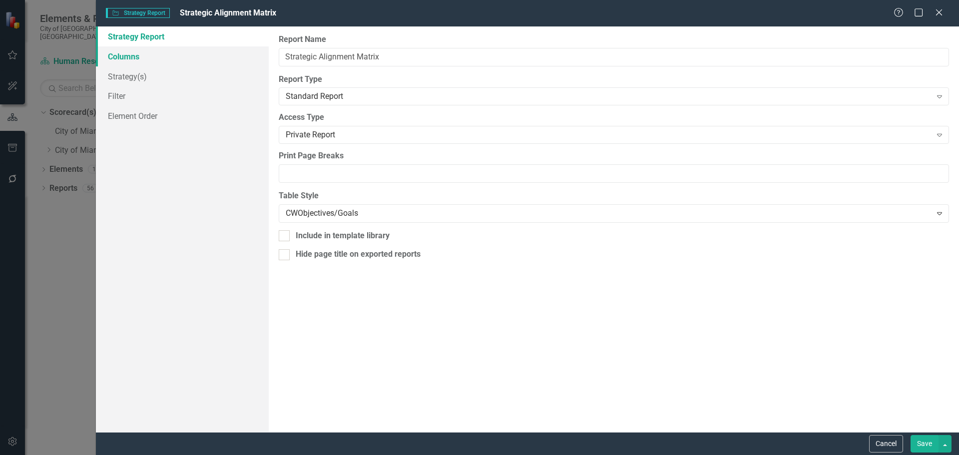
click at [134, 54] on link "Columns" at bounding box center [182, 56] width 173 height 20
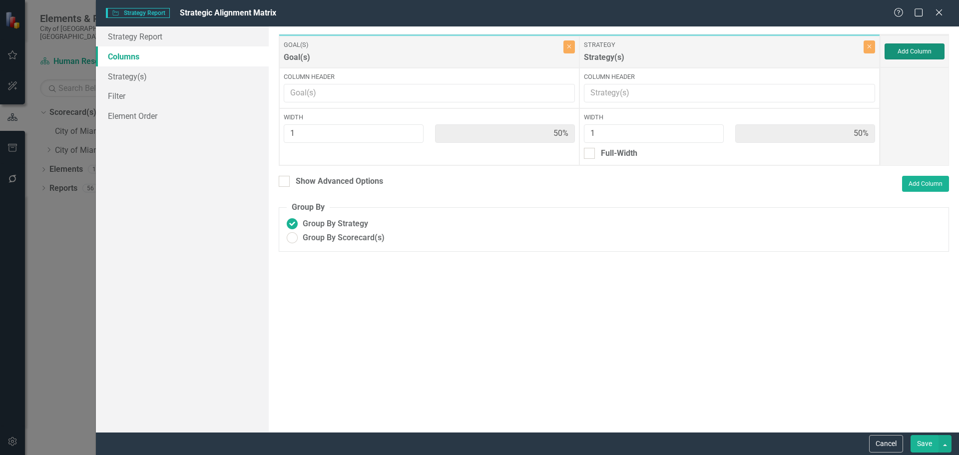
click at [910, 46] on button "Add Column" at bounding box center [915, 51] width 60 height 16
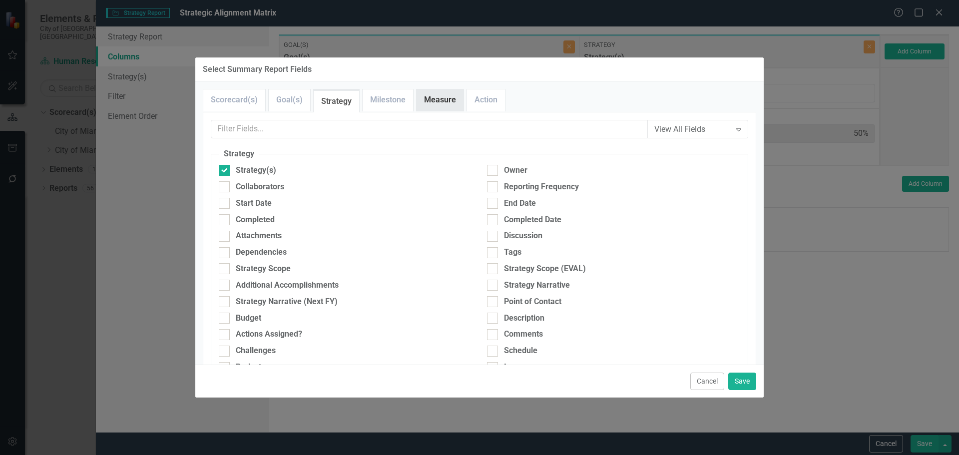
click at [433, 100] on link "Measure" at bounding box center [440, 99] width 47 height 21
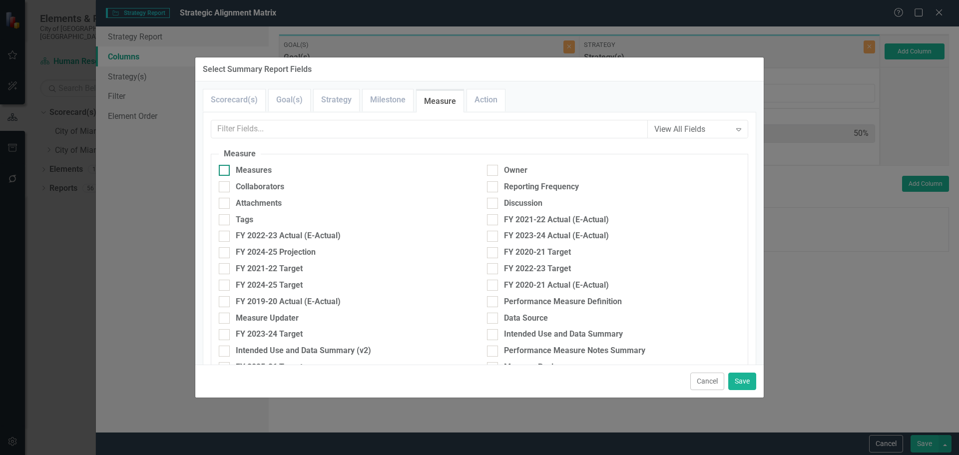
click at [263, 166] on div "Measures" at bounding box center [254, 170] width 36 height 11
click at [225, 166] on input "Measures" at bounding box center [222, 168] width 6 height 6
checkbox input "true"
click at [736, 382] on button "Save" at bounding box center [742, 381] width 28 height 17
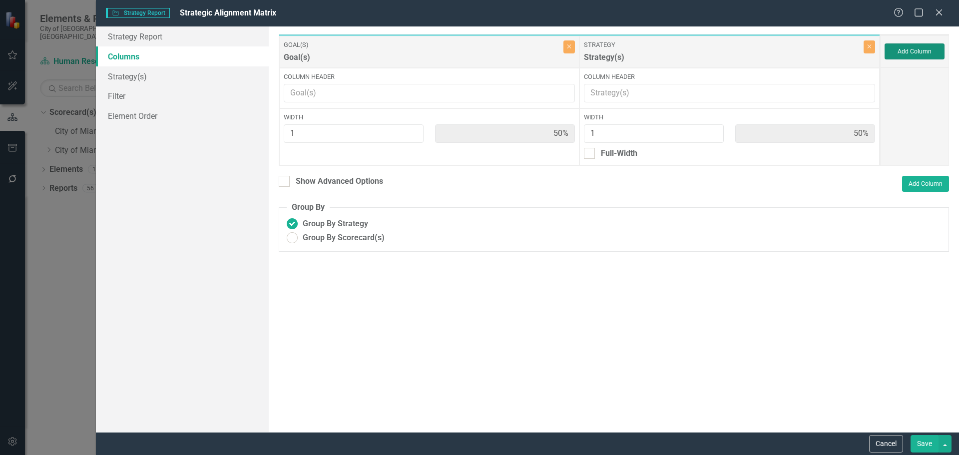
type input "33%"
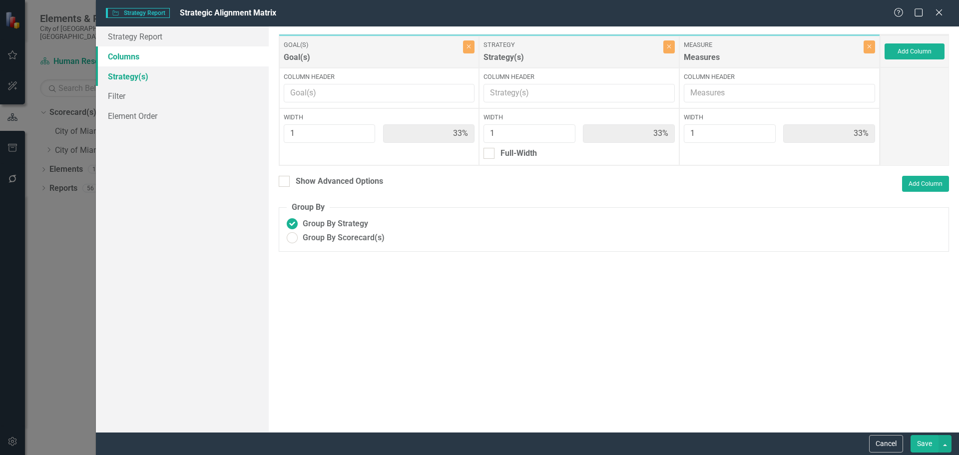
click at [120, 72] on link "Strategy(s)" at bounding box center [182, 76] width 173 height 20
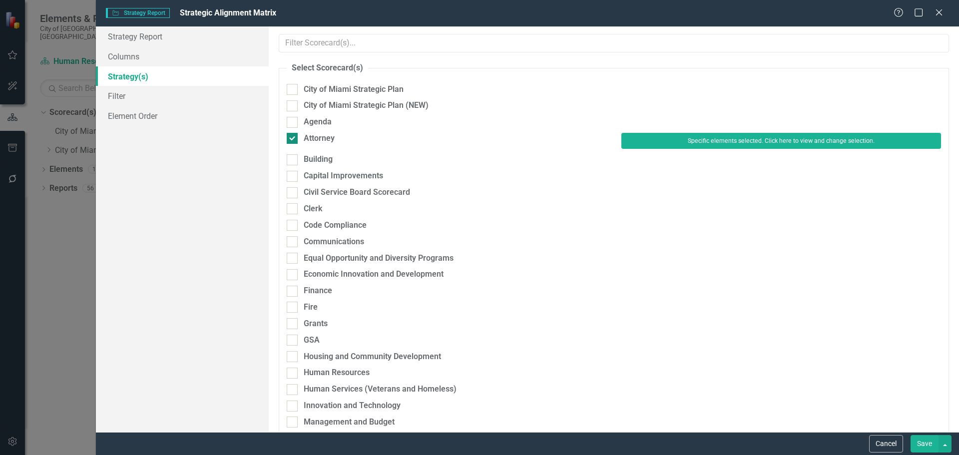
click at [321, 139] on div "Attorney" at bounding box center [319, 138] width 31 height 11
click at [293, 139] on input "Attorney" at bounding box center [290, 136] width 6 height 6
checkbox input "false"
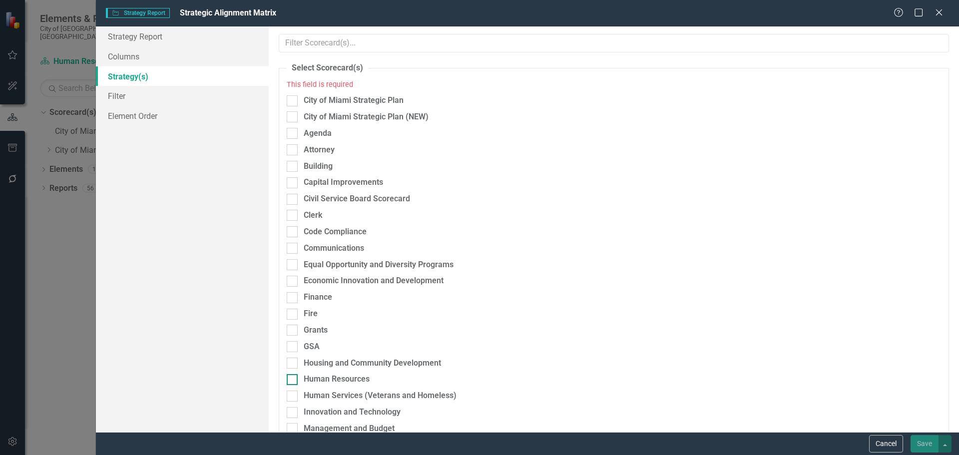
click at [318, 377] on div "Human Resources" at bounding box center [337, 379] width 66 height 11
click at [293, 377] on input "Human Resources" at bounding box center [290, 377] width 6 height 6
checkbox input "true"
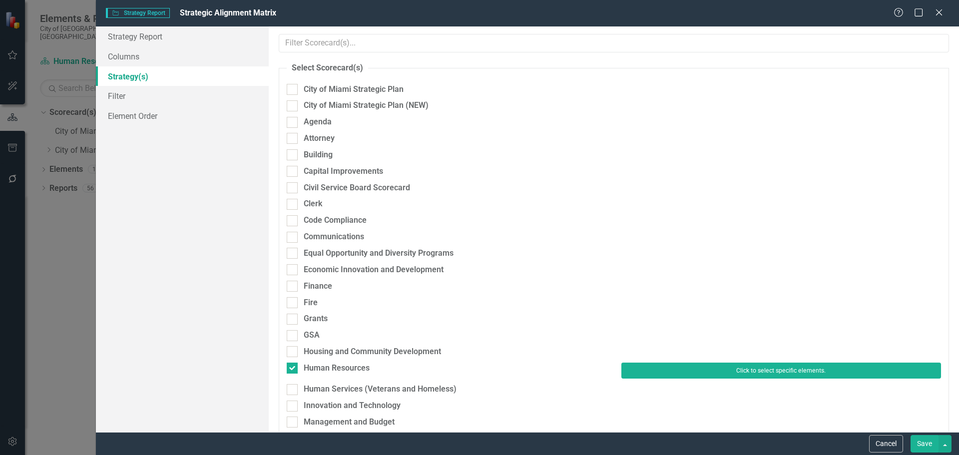
click at [654, 372] on button "Click to select specific elements." at bounding box center [781, 371] width 320 height 16
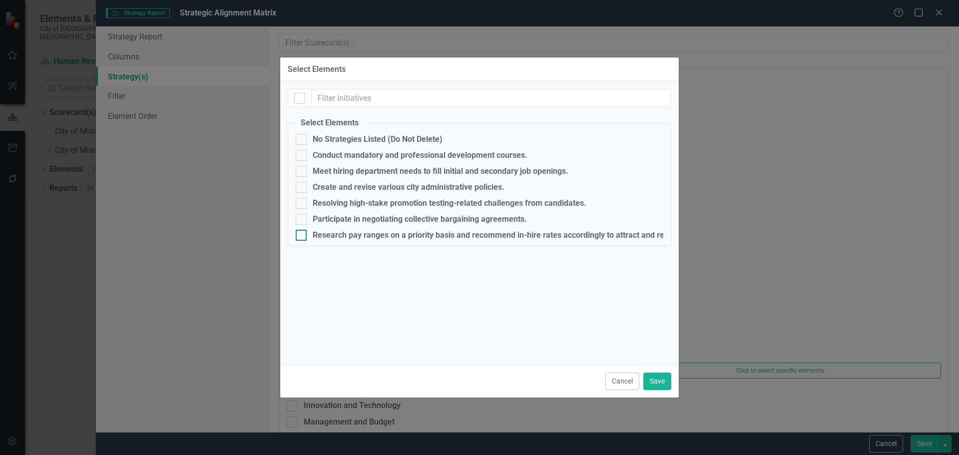
click at [328, 233] on div "Research pay ranges on a priority basis and recommend in-hire rates accordingly…" at bounding box center [508, 235] width 390 height 9
click at [302, 233] on input "Research pay ranges on a priority basis and recommend in-hire rates accordingly…" at bounding box center [299, 233] width 6 height 6
checkbox input "true"
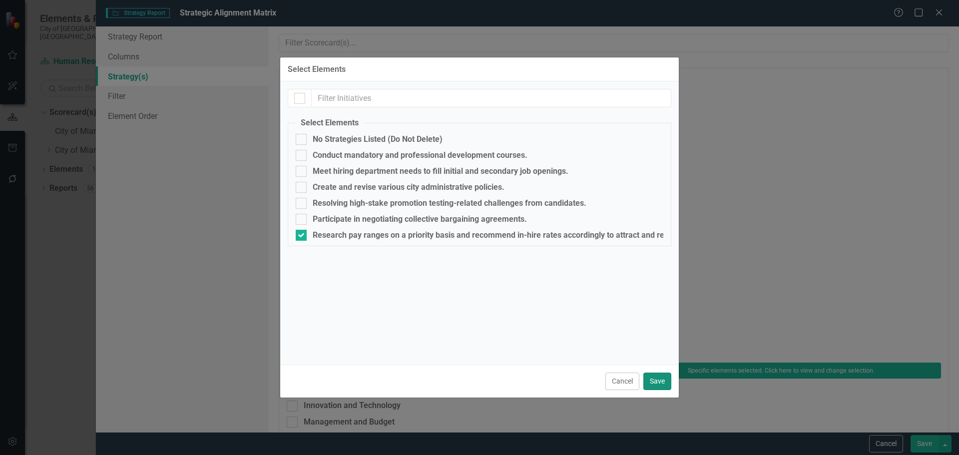
click at [661, 380] on button "Save" at bounding box center [657, 381] width 28 height 17
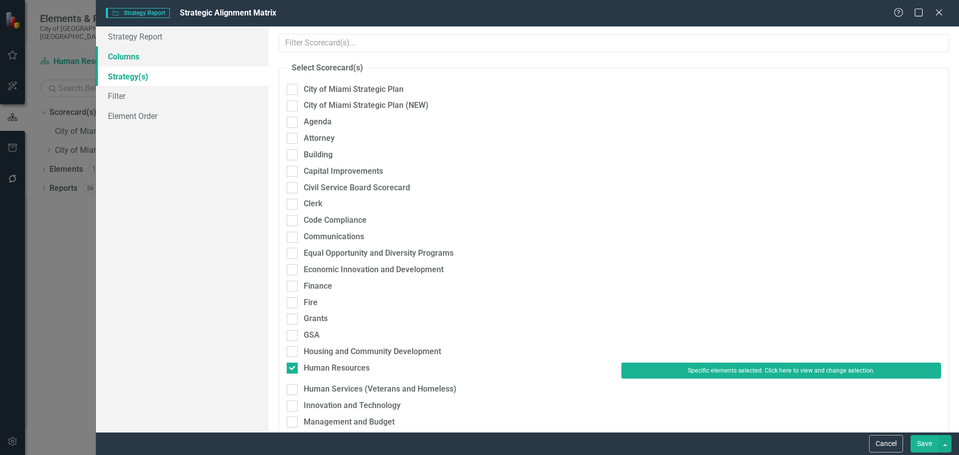
click at [148, 54] on link "Columns" at bounding box center [182, 56] width 173 height 20
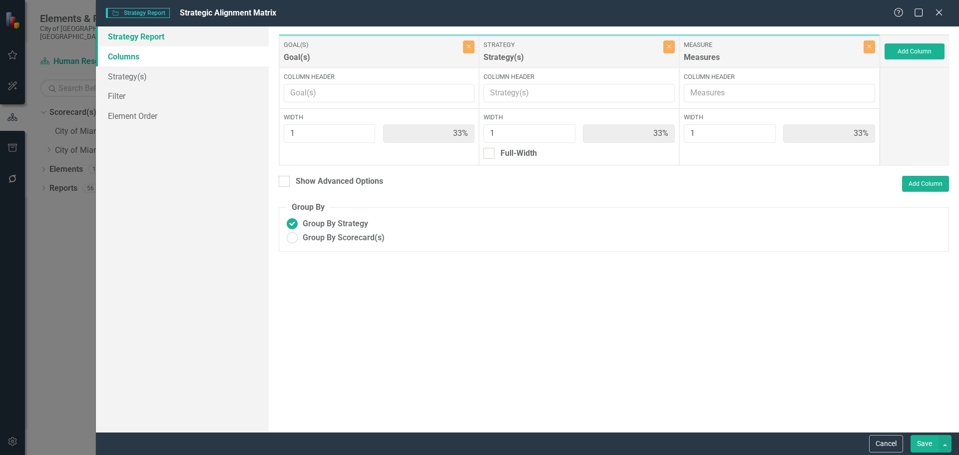
click at [154, 42] on link "Strategy Report" at bounding box center [182, 36] width 173 height 20
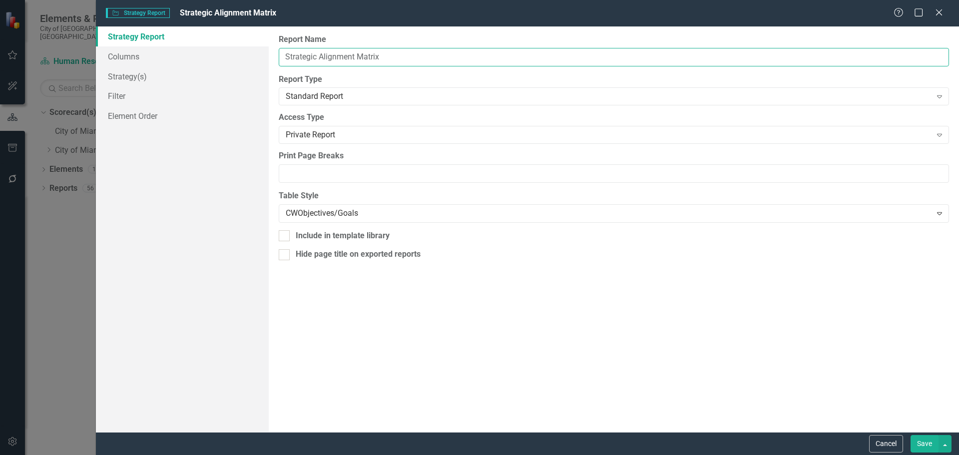
click at [285, 54] on input "Strategic Alignment Matrix" at bounding box center [614, 57] width 670 height 18
paste input "Research pay ranges on a priority basis"
click at [424, 58] on input "Research pay ranges on a priority basis .....Strategic Alignment Matrix" at bounding box center [614, 57] width 670 height 18
click at [428, 55] on input "Research pay ranges on a priority basis .....Strategic Alignment Matrix" at bounding box center [614, 57] width 670 height 18
type input "Research pay ranges on a priority basis......Strategic Alignment Matrix"
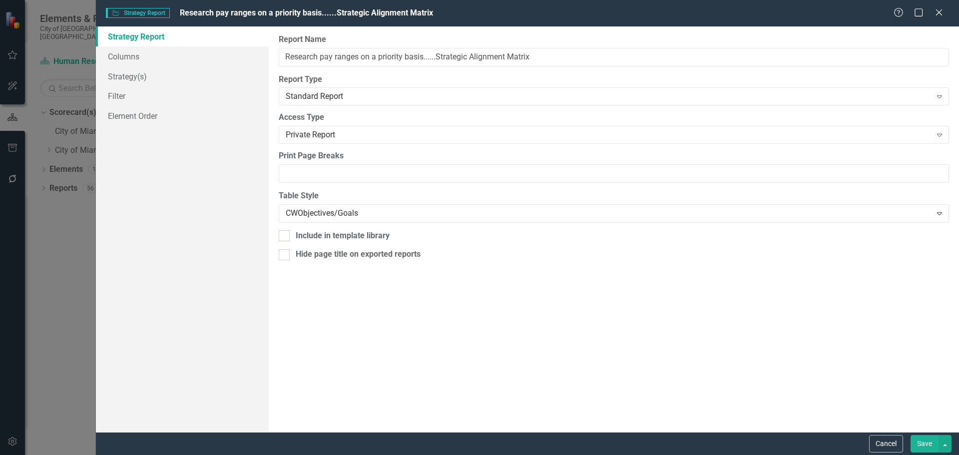
click at [921, 443] on button "Save" at bounding box center [925, 443] width 28 height 17
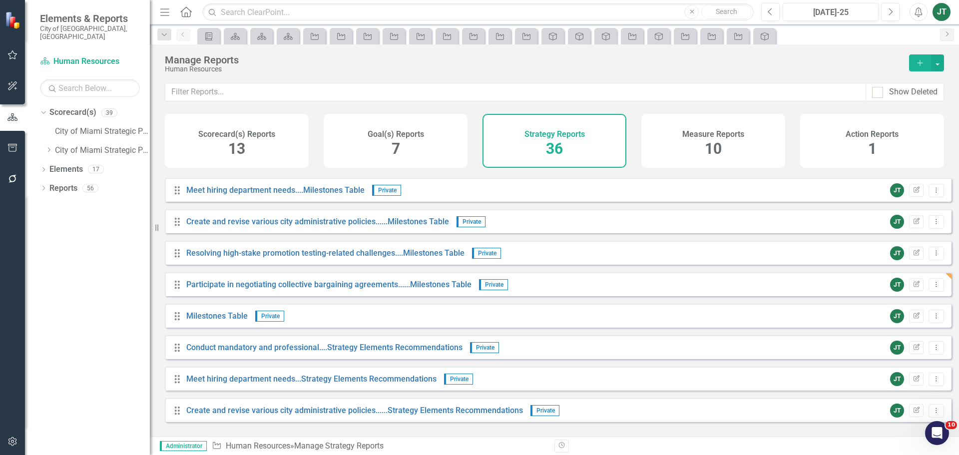
scroll to position [577, 0]
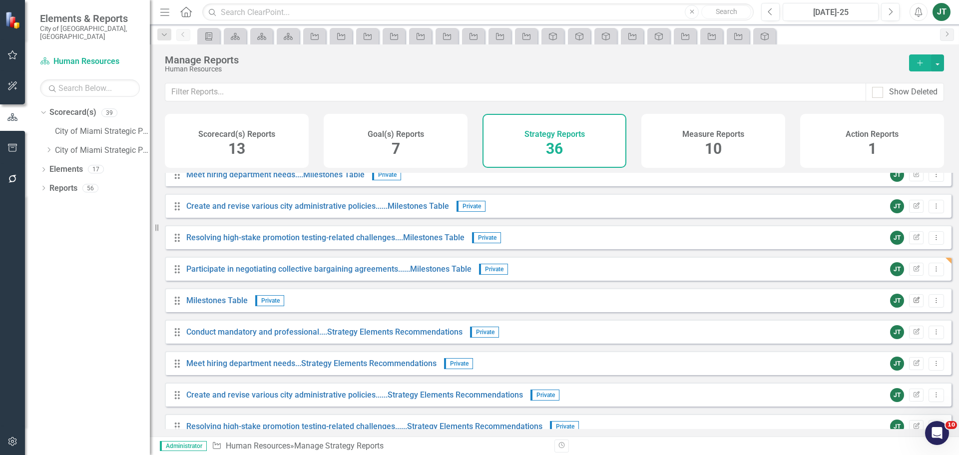
click at [914, 307] on button "Edit Report" at bounding box center [916, 300] width 14 height 13
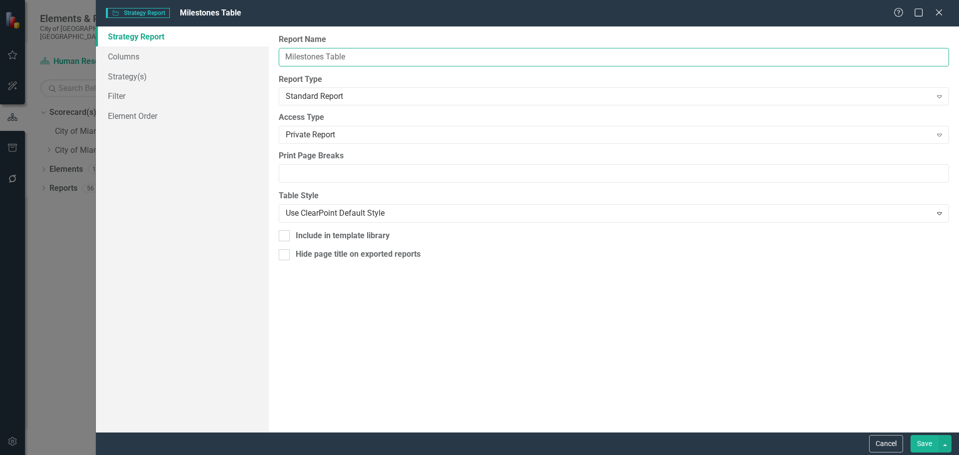
click at [286, 53] on input "Milestones Table" at bounding box center [614, 57] width 670 height 18
paste input "Research pay ranges on a priority basis"
type input "Research pay ranges on a priority basis.....Milestones Table"
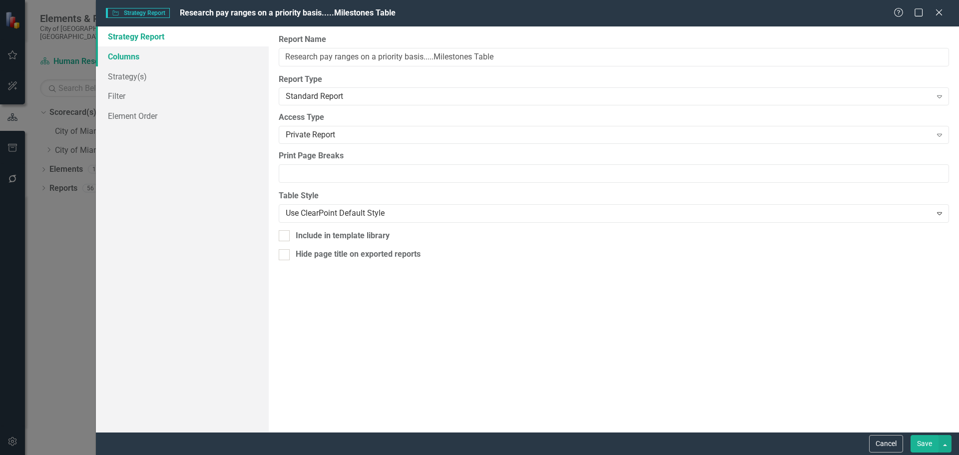
click at [136, 60] on link "Columns" at bounding box center [182, 56] width 173 height 20
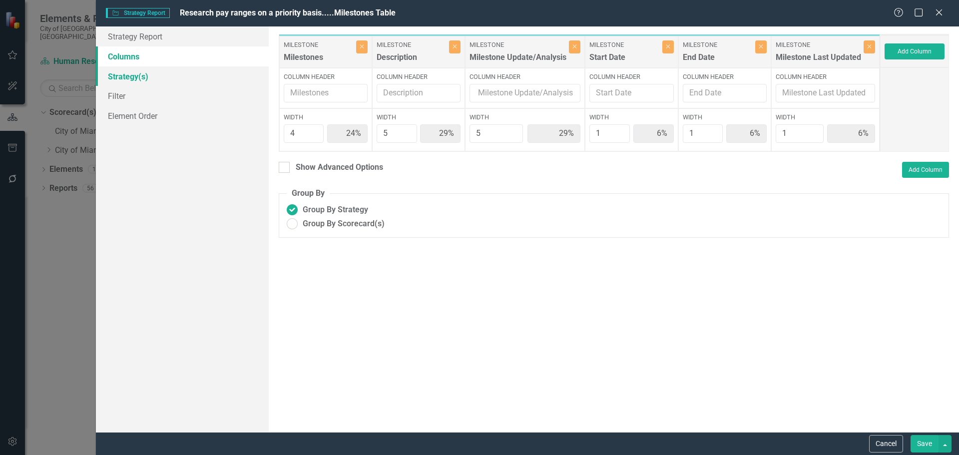
click at [136, 77] on link "Strategy(s)" at bounding box center [182, 76] width 173 height 20
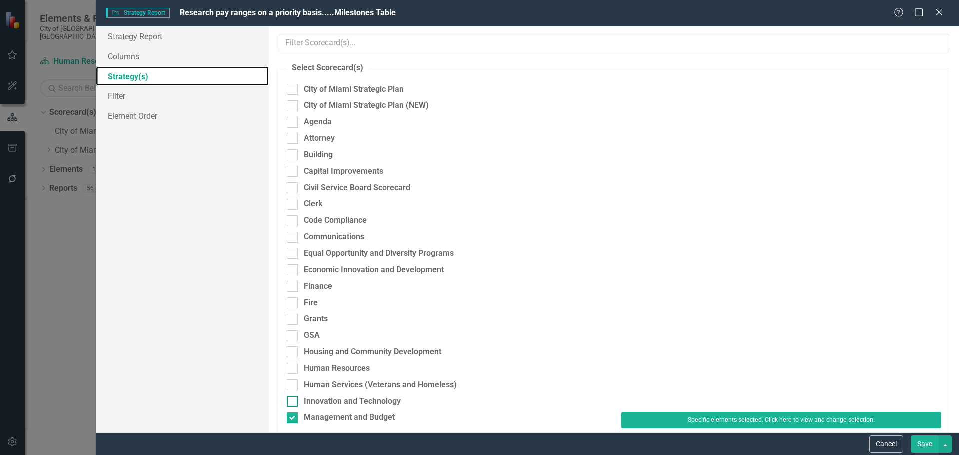
scroll to position [50, 0]
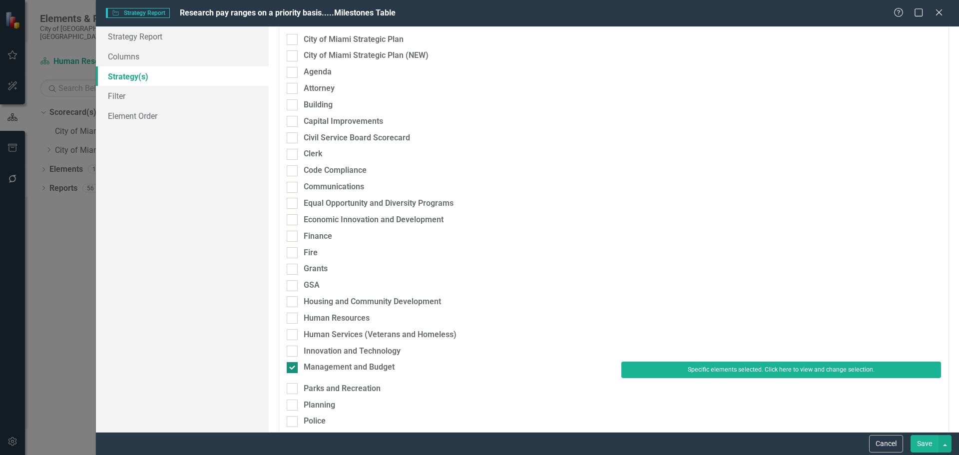
click at [329, 364] on div "Management and Budget" at bounding box center [349, 367] width 91 height 11
click at [293, 364] on input "Management and Budget" at bounding box center [290, 365] width 6 height 6
checkbox input "false"
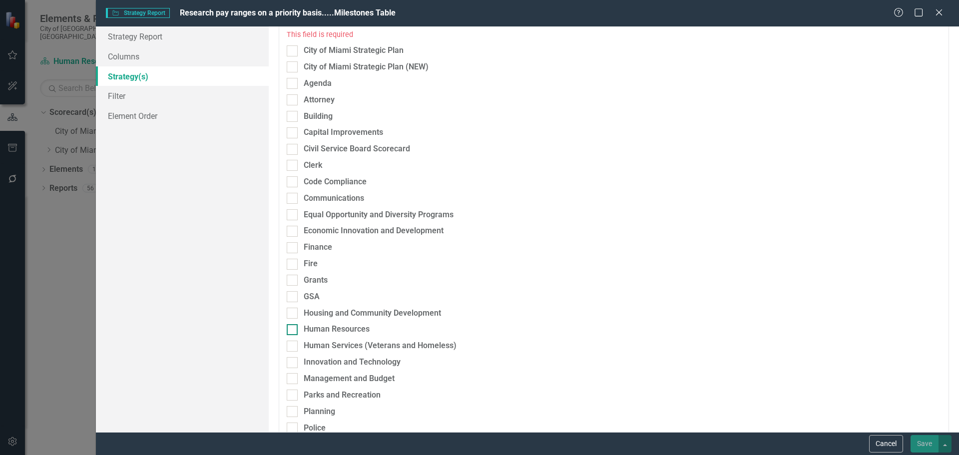
click at [317, 326] on div "Human Resources" at bounding box center [337, 329] width 66 height 11
click at [293, 326] on input "Human Resources" at bounding box center [290, 327] width 6 height 6
checkbox input "true"
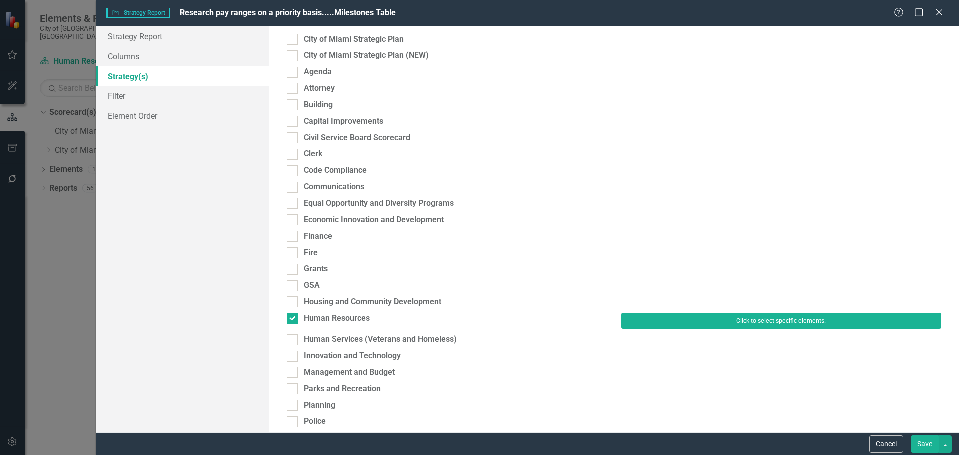
click at [676, 324] on button "Click to select specific elements." at bounding box center [781, 321] width 320 height 16
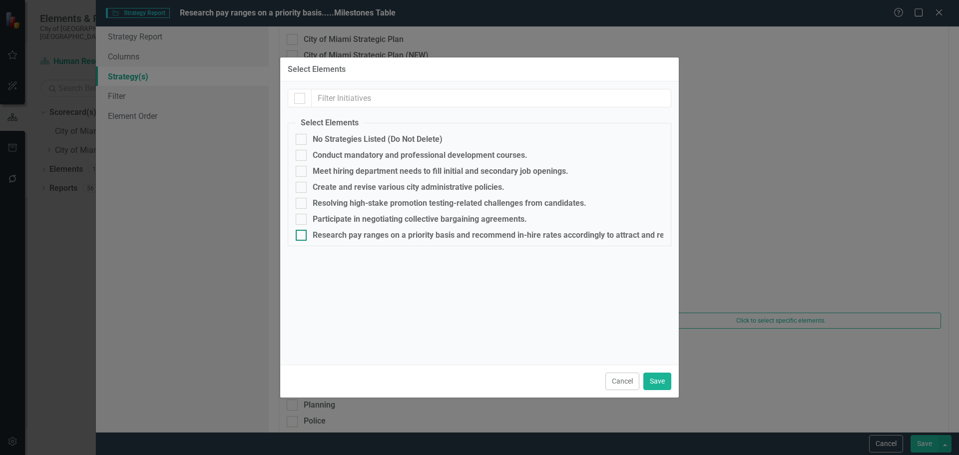
click at [316, 236] on div "Research pay ranges on a priority basis and recommend in-hire rates accordingly…" at bounding box center [508, 235] width 390 height 9
click at [302, 236] on input "Research pay ranges on a priority basis and recommend in-hire rates accordingly…" at bounding box center [299, 233] width 6 height 6
checkbox input "true"
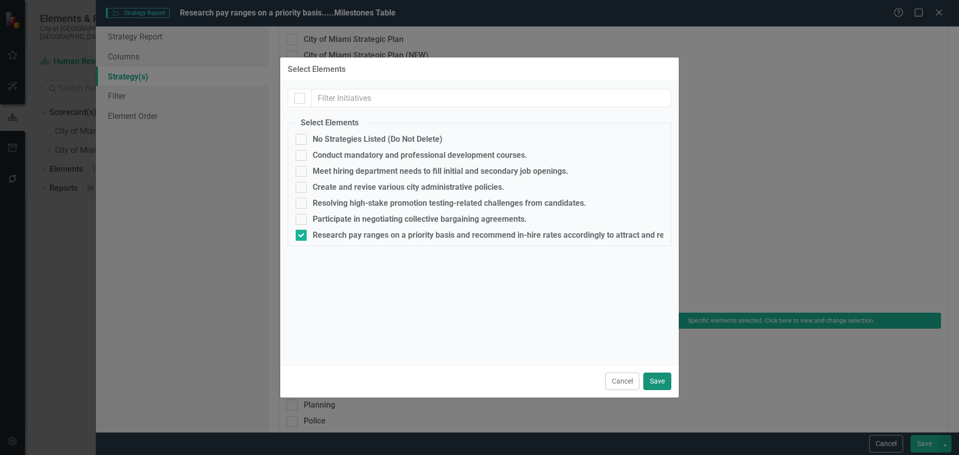
click at [654, 380] on button "Save" at bounding box center [657, 381] width 28 height 17
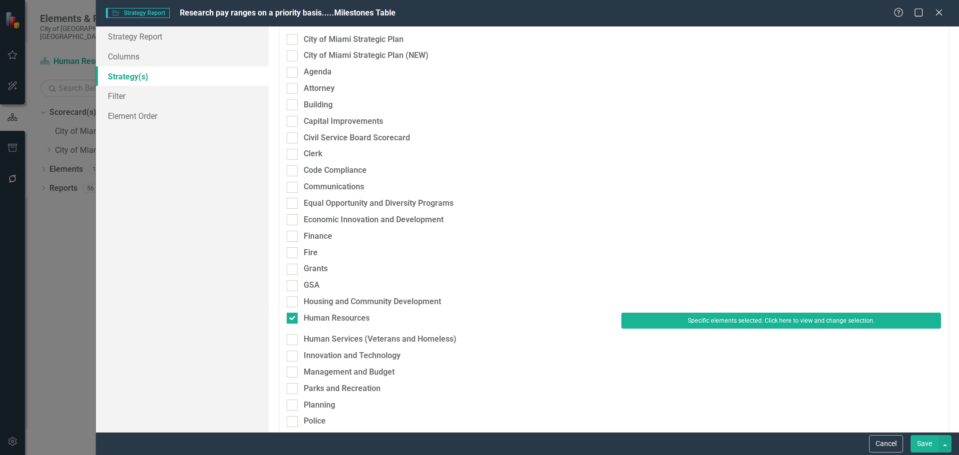
click at [919, 439] on button "Save" at bounding box center [925, 443] width 28 height 17
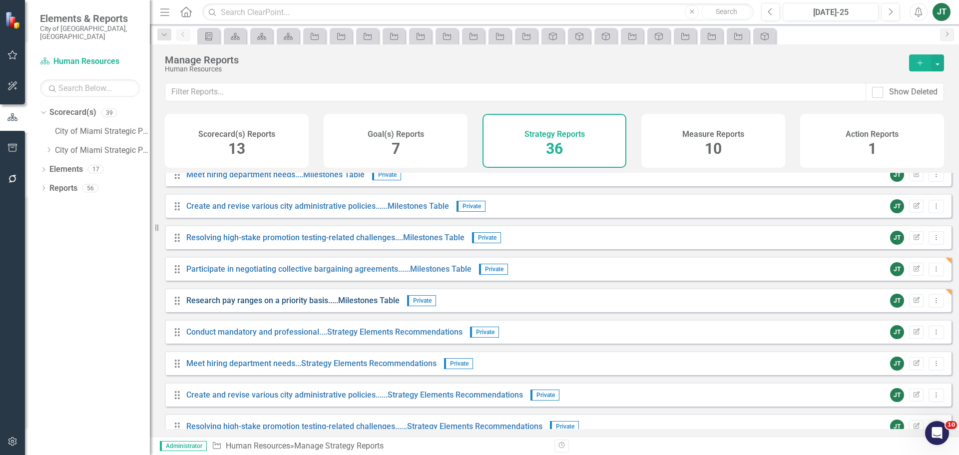
click at [240, 305] on link "Research pay ranges on a priority basis.....Milestones Table" at bounding box center [292, 300] width 213 height 9
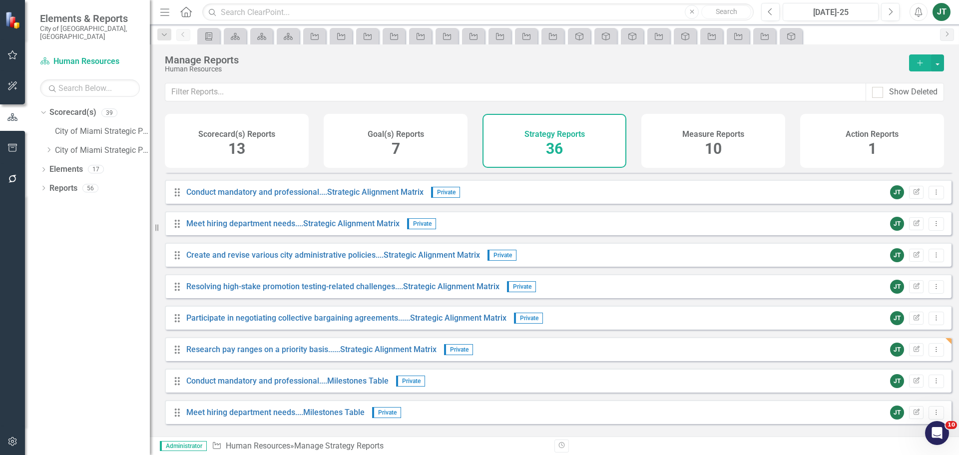
scroll to position [400, 0]
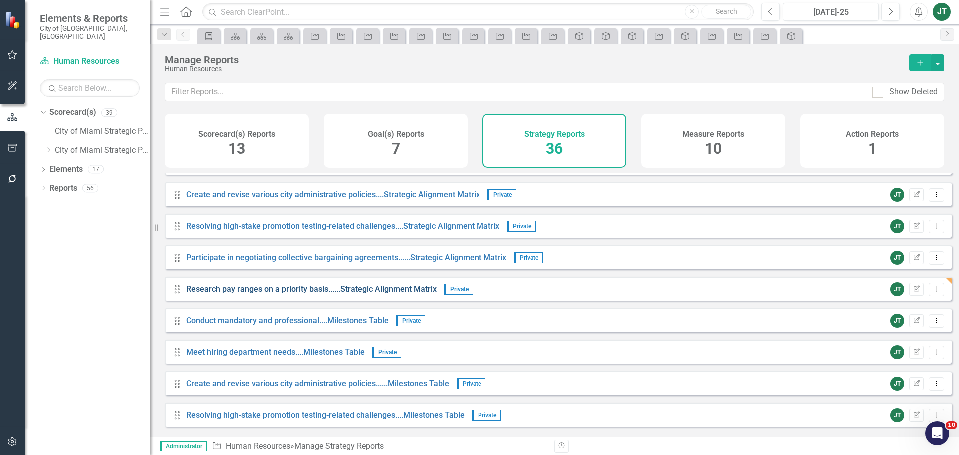
click at [271, 293] on link "Research pay ranges on a priority basis......Strategic Alignment Matrix" at bounding box center [311, 288] width 250 height 9
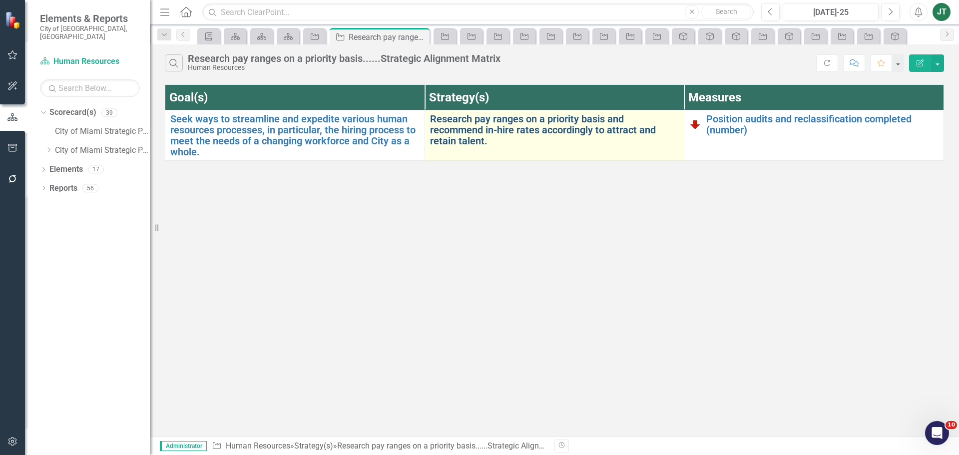
click at [505, 124] on link "Research pay ranges on a priority basis and recommend in-hire rates accordingly…" at bounding box center [554, 129] width 249 height 33
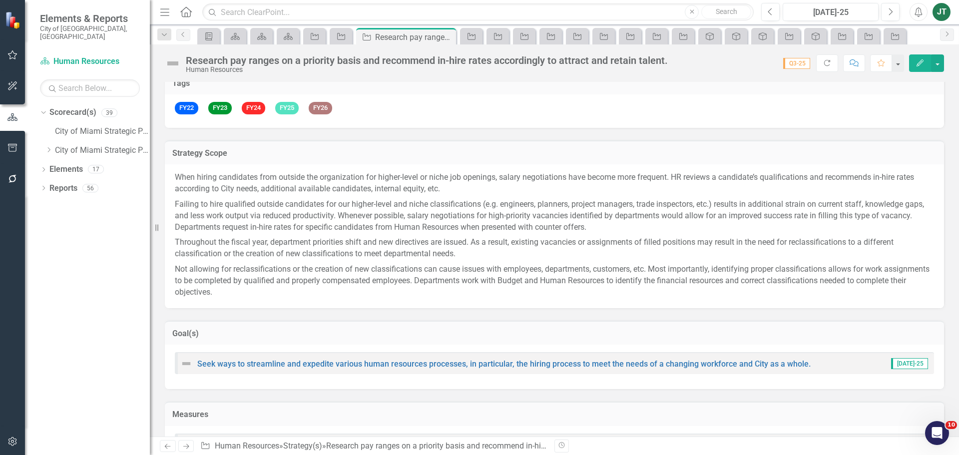
scroll to position [50, 0]
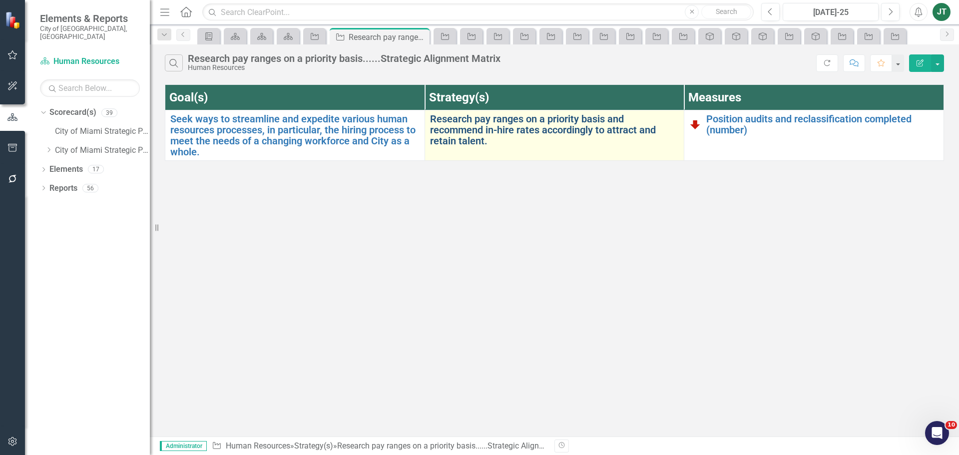
click at [476, 131] on link "Research pay ranges on a priority basis and recommend in-hire rates accordingly…" at bounding box center [554, 129] width 249 height 33
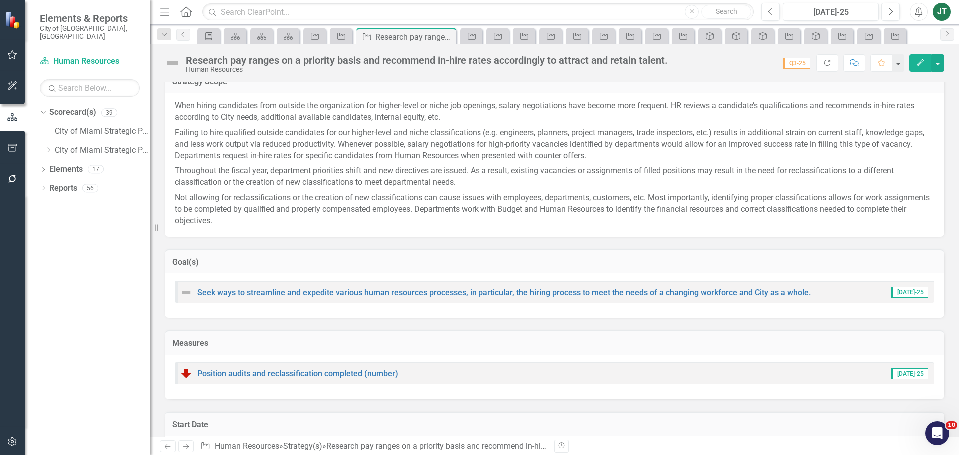
scroll to position [150, 0]
click at [478, 263] on h3 "Goal(s)" at bounding box center [554, 261] width 764 height 9
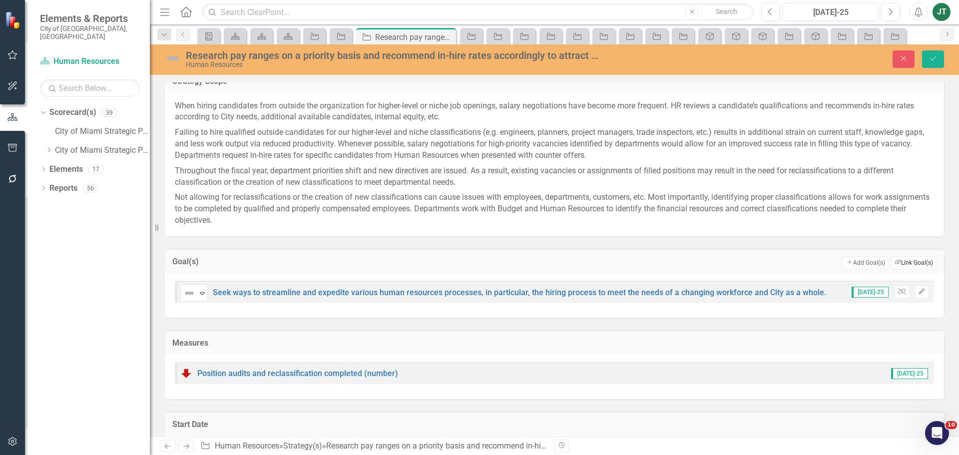
click at [895, 264] on icon "Link Tag" at bounding box center [898, 262] width 6 height 5
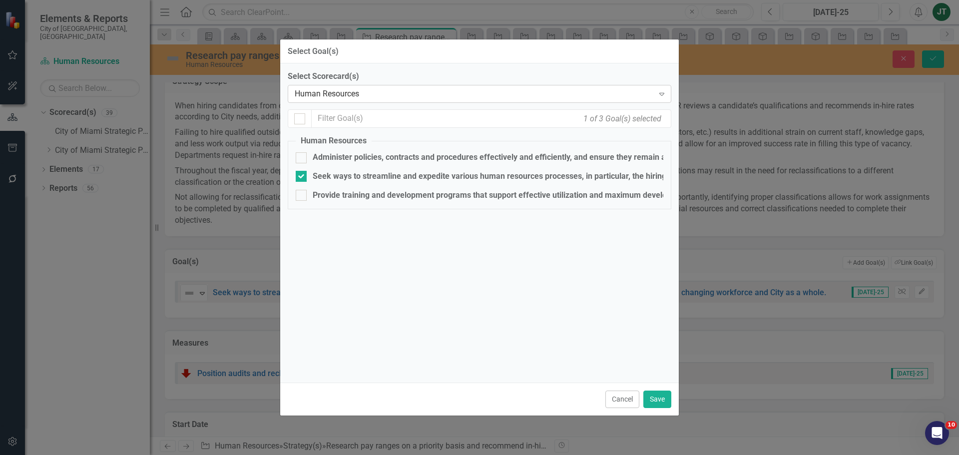
click at [321, 92] on div "Human Resources" at bounding box center [474, 93] width 359 height 11
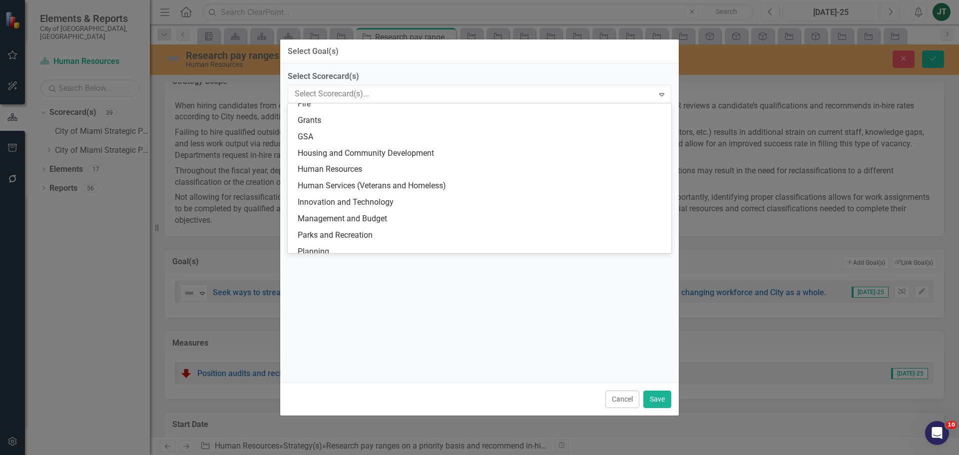
scroll to position [229, 0]
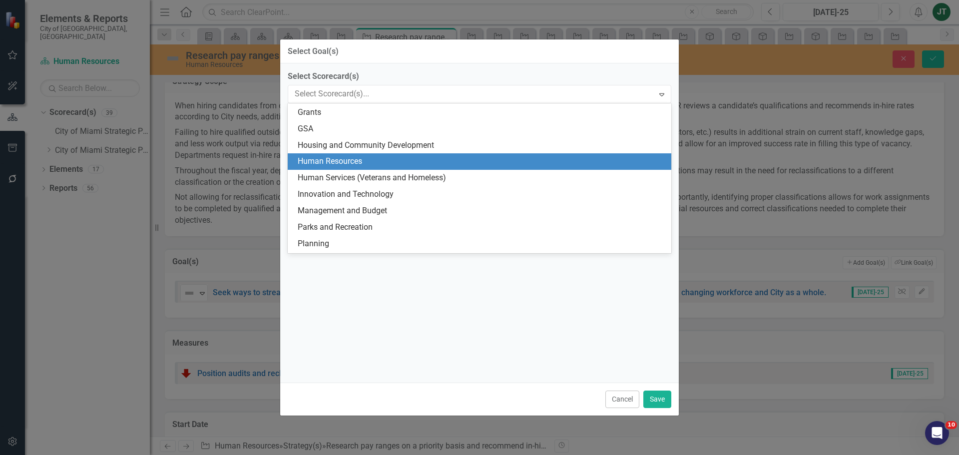
click at [313, 163] on div "Human Resources" at bounding box center [482, 161] width 368 height 11
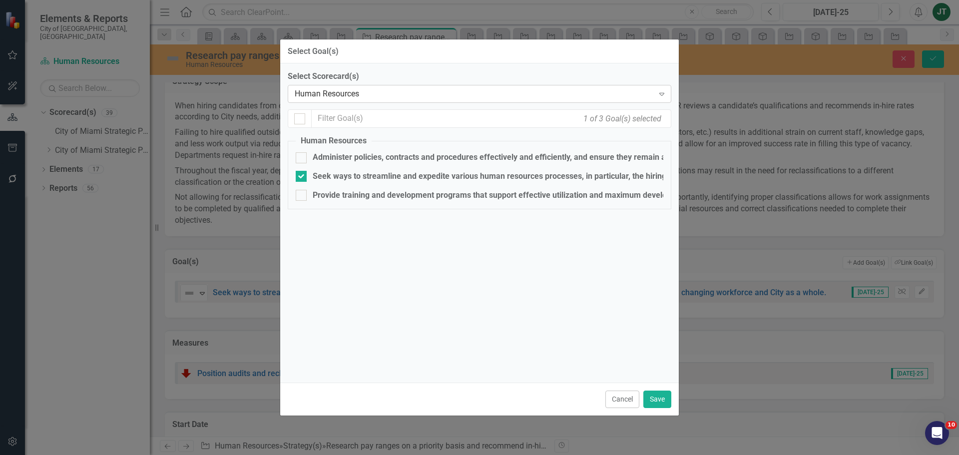
click at [365, 91] on div "Human Resources" at bounding box center [474, 93] width 359 height 11
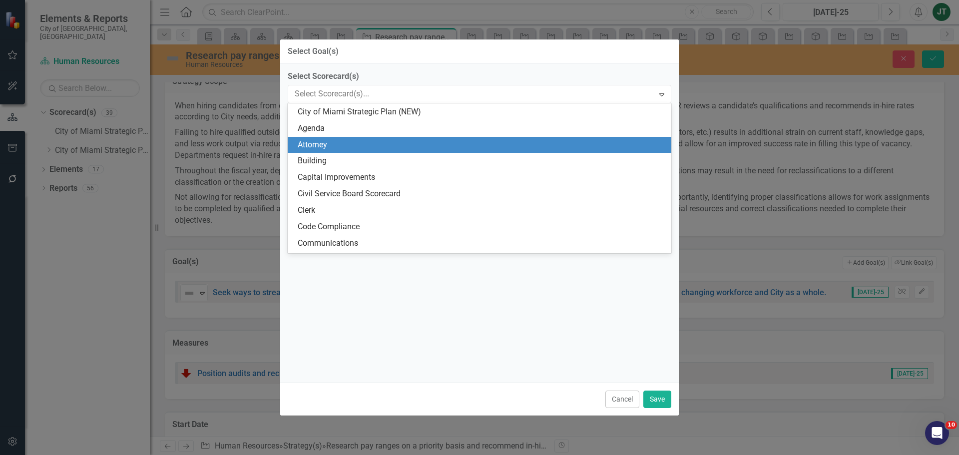
scroll to position [0, 0]
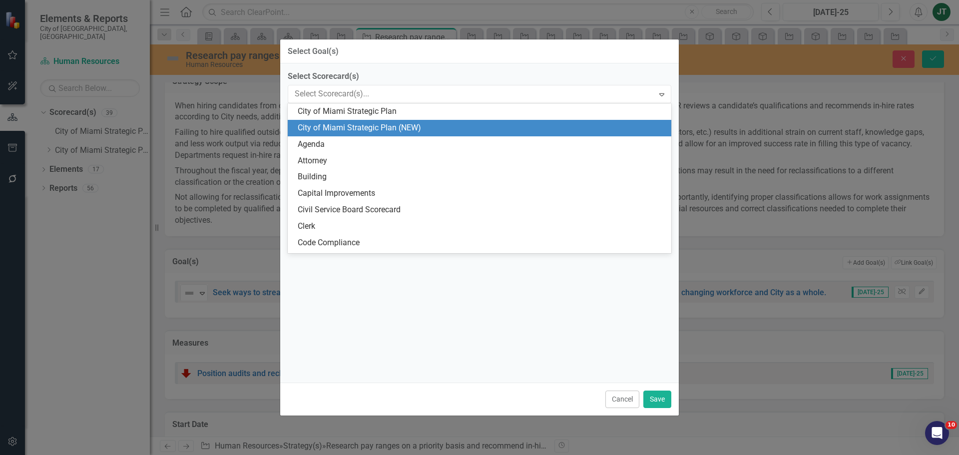
click at [399, 131] on div "City of Miami Strategic Plan (NEW)" at bounding box center [482, 127] width 368 height 11
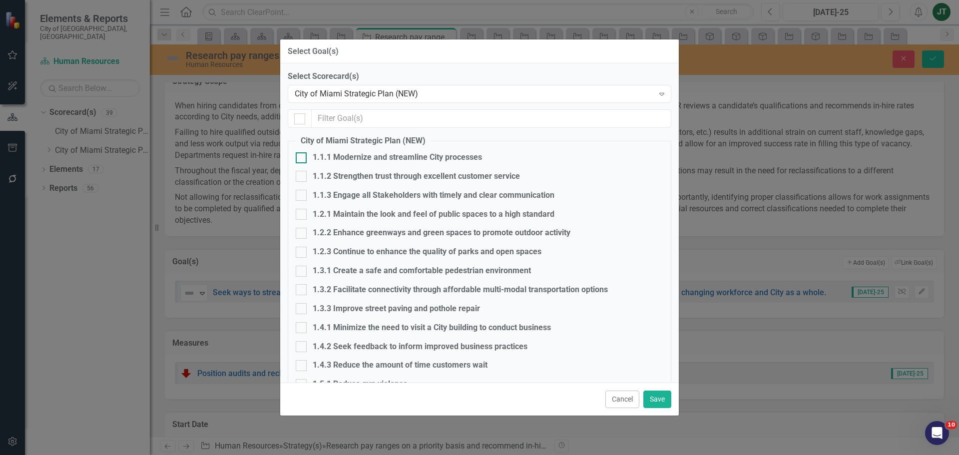
click at [336, 158] on div "1.1.1 Modernize and streamline City processes" at bounding box center [397, 157] width 169 height 11
click at [302, 158] on input "1.1.1 Modernize and streamline City processes" at bounding box center [299, 155] width 6 height 6
checkbox input "true"
click at [339, 179] on div "1.1.2 Strengthen trust through excellent customer service" at bounding box center [416, 176] width 207 height 11
click at [302, 177] on input "1.1.2 Strengthen trust through excellent customer service" at bounding box center [299, 174] width 6 height 6
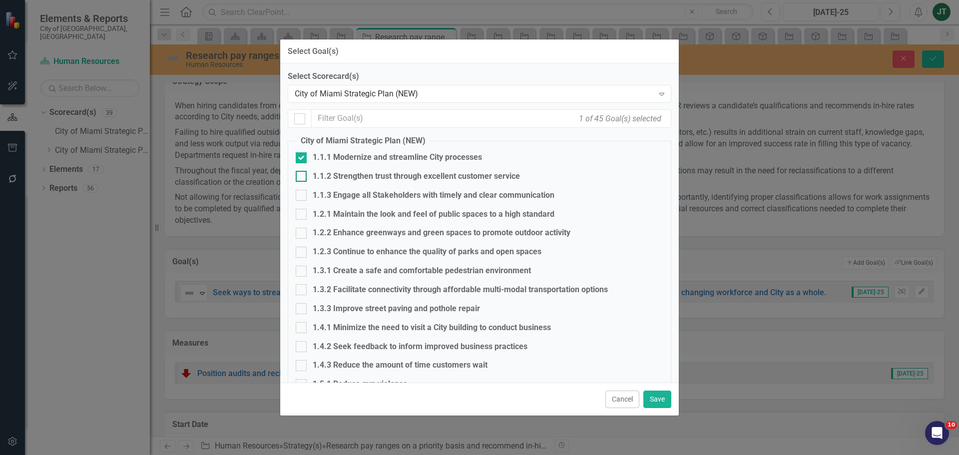
checkbox input "true"
click at [664, 403] on button "Save" at bounding box center [657, 399] width 28 height 17
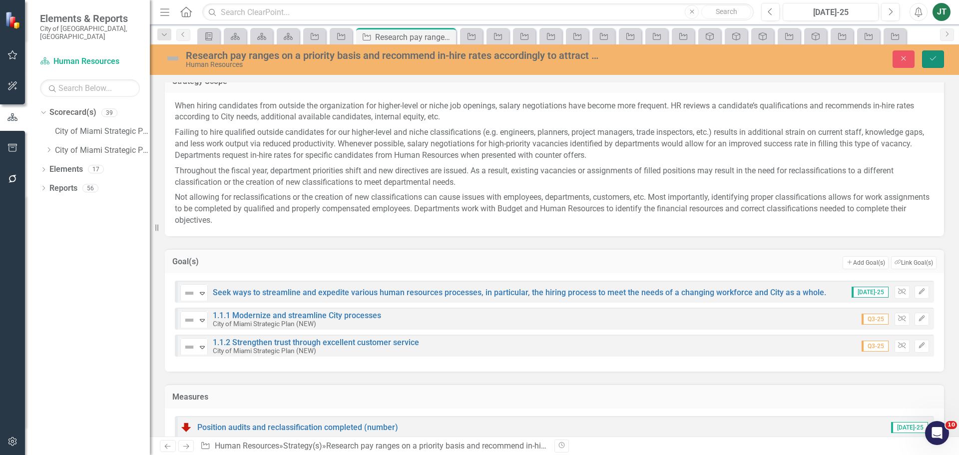
click at [937, 61] on icon "Save" at bounding box center [933, 58] width 9 height 7
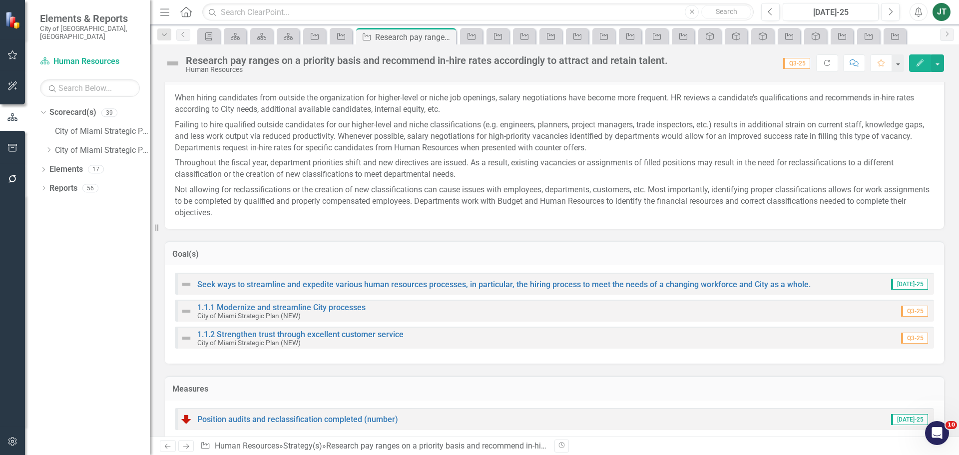
scroll to position [200, 0]
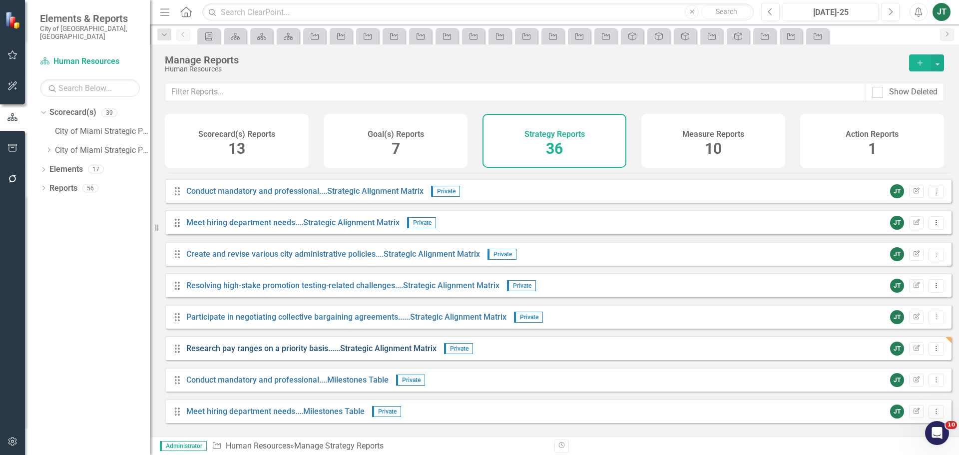
scroll to position [350, 0]
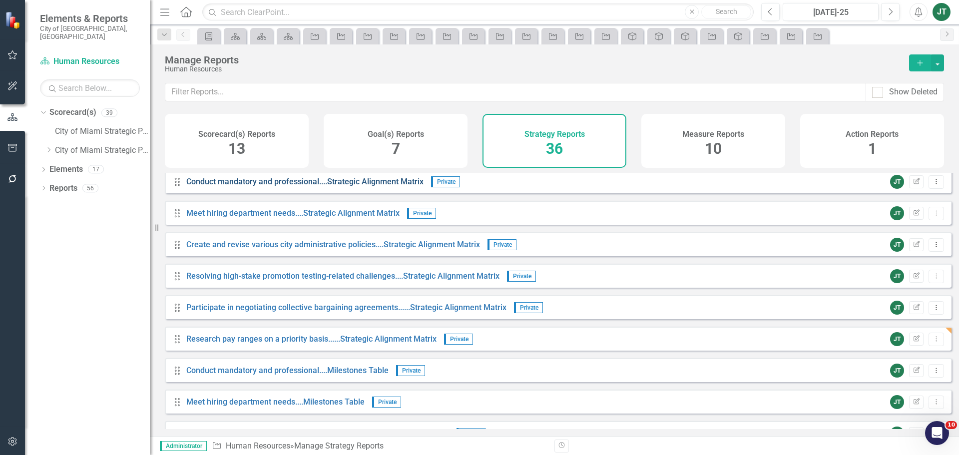
click at [370, 186] on link "Conduct mandatory and professional....Strategic Alignment Matrix" at bounding box center [304, 181] width 237 height 9
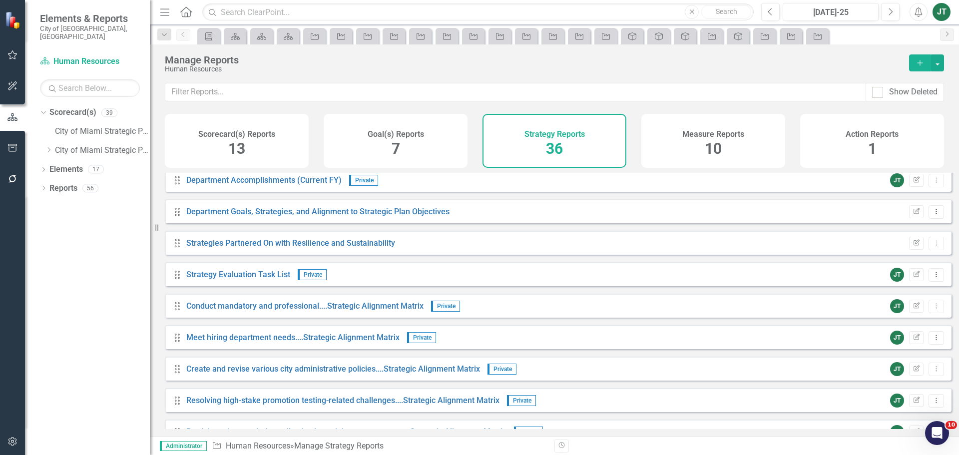
scroll to position [250, 0]
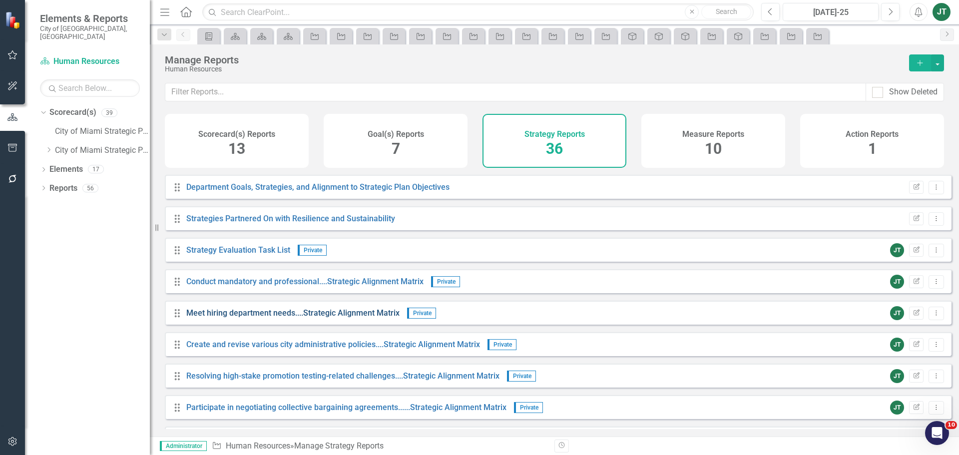
click at [282, 318] on link "Meet hiring department needs....Strategic Alignment Matrix" at bounding box center [292, 312] width 213 height 9
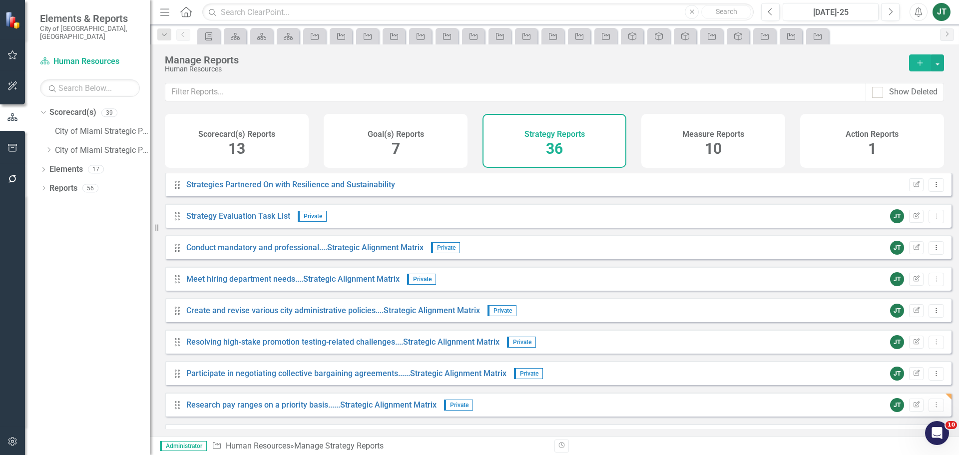
scroll to position [300, 0]
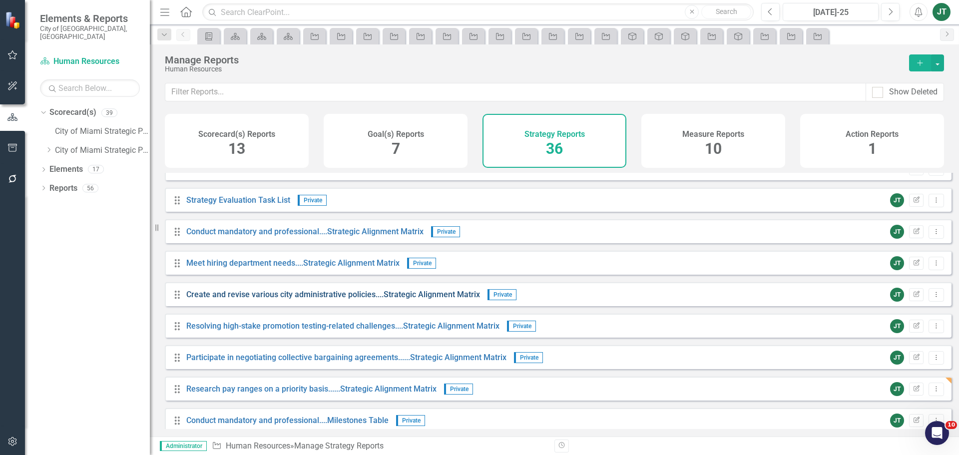
click at [263, 299] on link "Create and revise various city administrative policies....Strategic Alignment M…" at bounding box center [333, 294] width 294 height 9
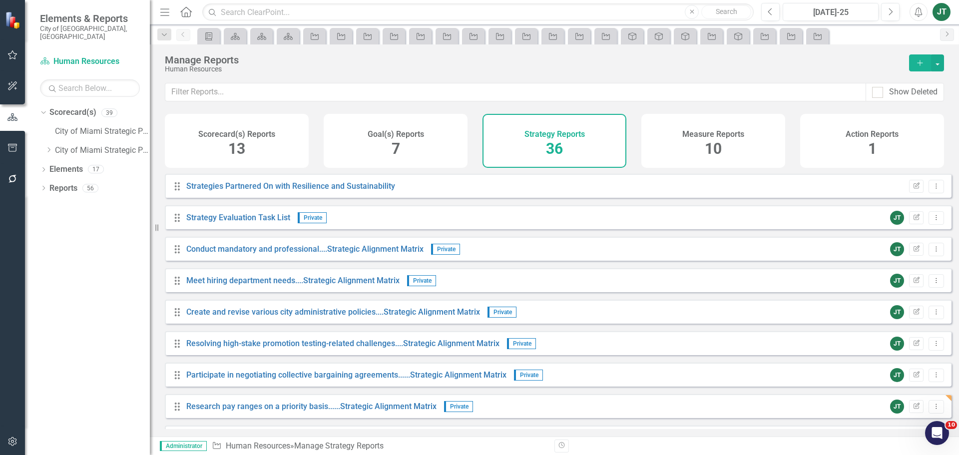
scroll to position [300, 0]
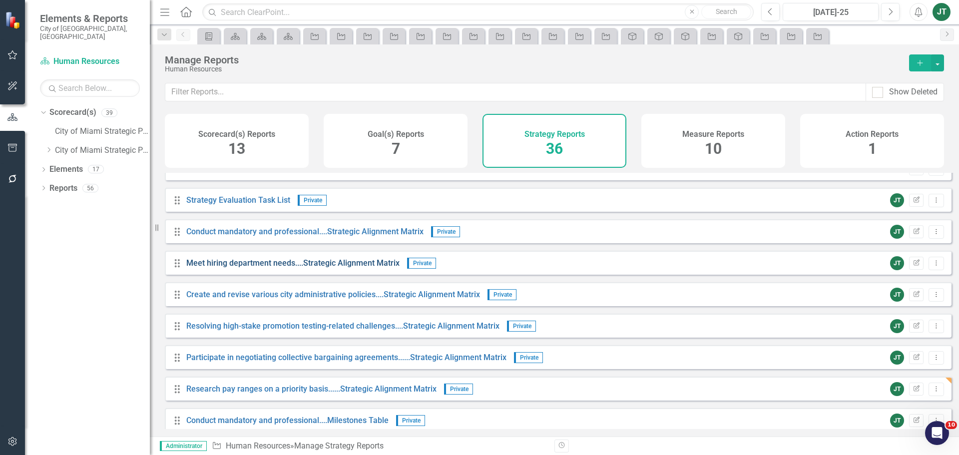
click at [284, 268] on link "Meet hiring department needs....Strategic Alignment Matrix" at bounding box center [292, 262] width 213 height 9
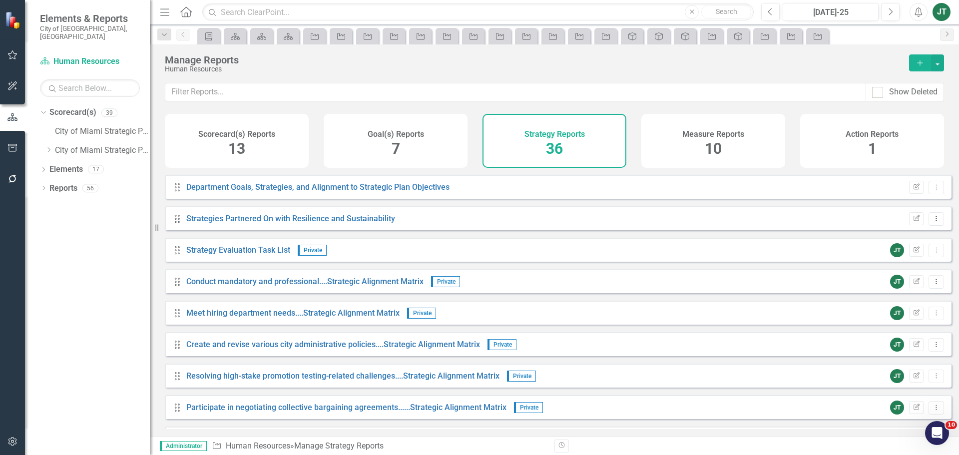
scroll to position [300, 0]
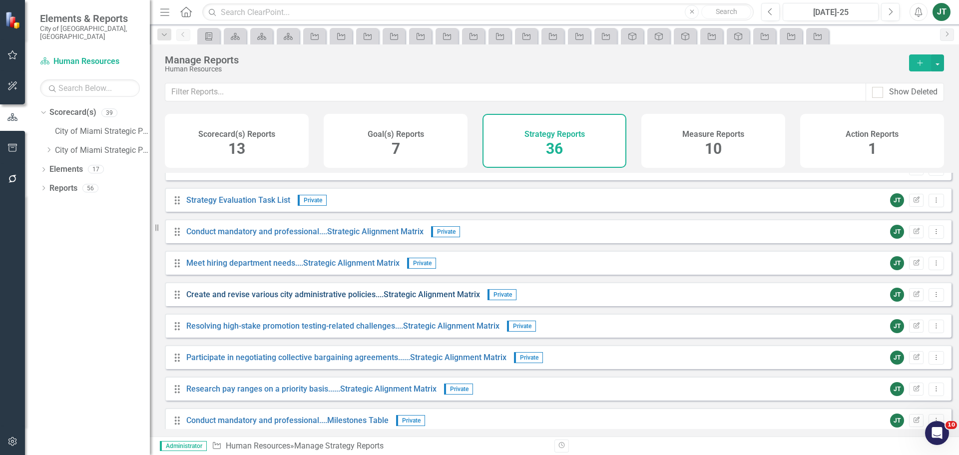
click at [245, 299] on link "Create and revise various city administrative policies....Strategic Alignment M…" at bounding box center [333, 294] width 294 height 9
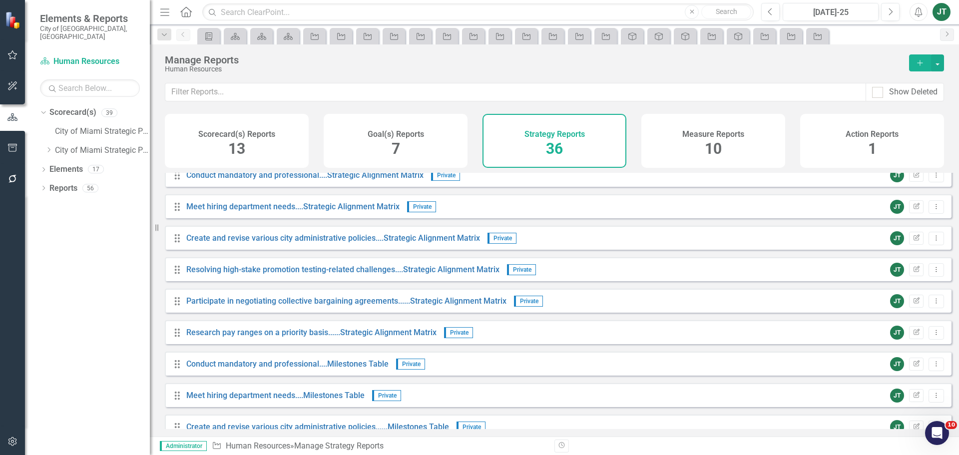
scroll to position [400, 0]
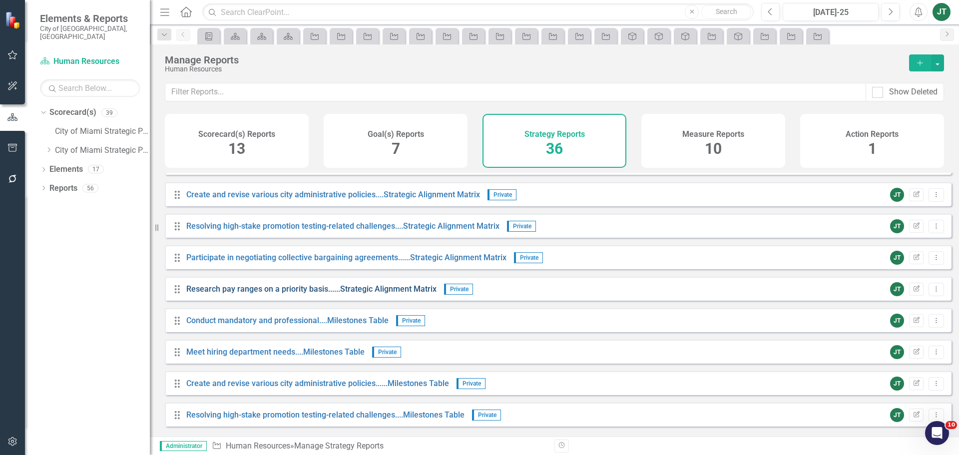
click at [210, 294] on link "Research pay ranges on a priority basis......Strategic Alignment Matrix" at bounding box center [311, 288] width 250 height 9
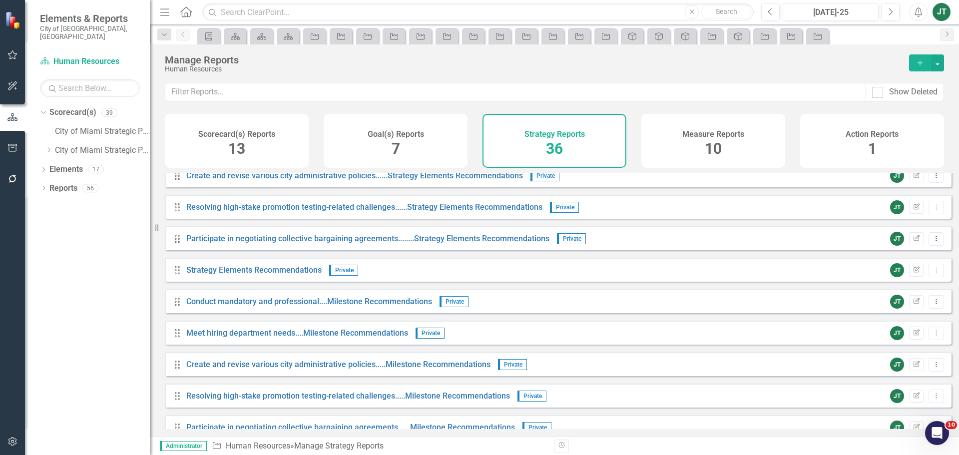
scroll to position [799, 0]
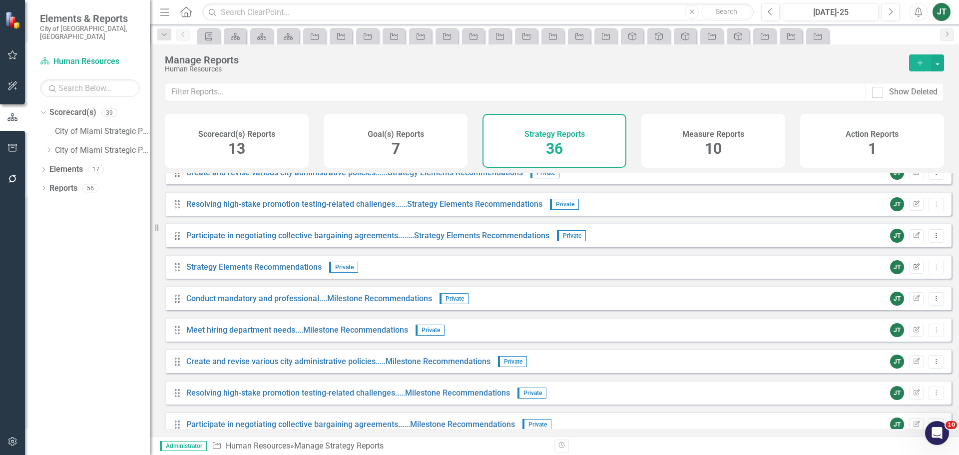
click at [913, 270] on icon "Edit Report" at bounding box center [916, 267] width 7 height 6
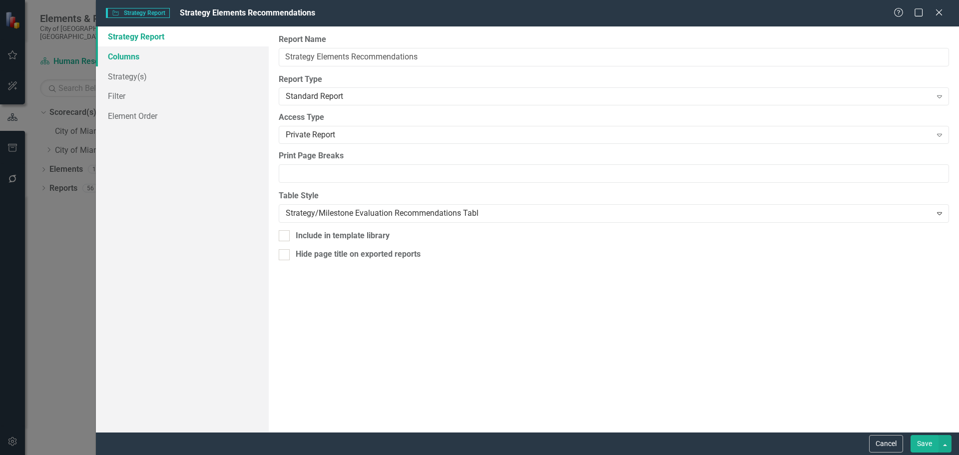
click at [147, 57] on link "Columns" at bounding box center [182, 56] width 173 height 20
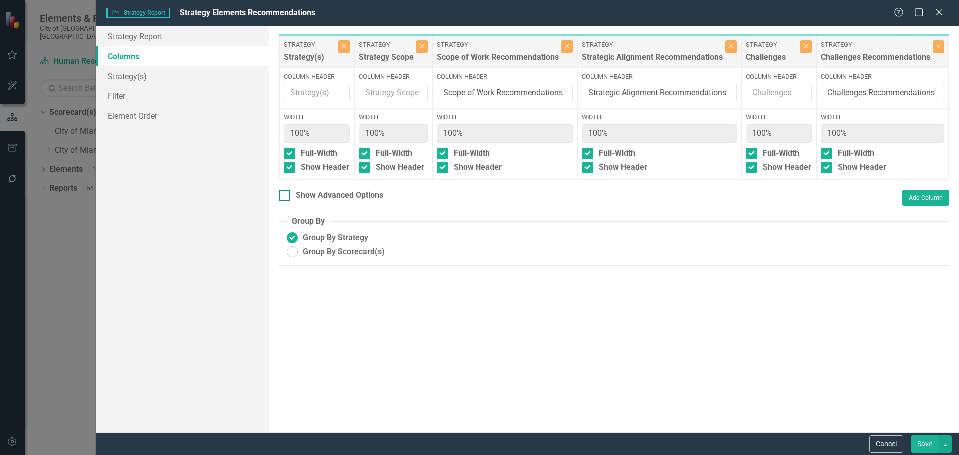
click at [346, 200] on div "Show Advanced Options" at bounding box center [339, 195] width 87 height 11
click at [285, 196] on input "Show Advanced Options" at bounding box center [282, 193] width 6 height 6
checkbox input "true"
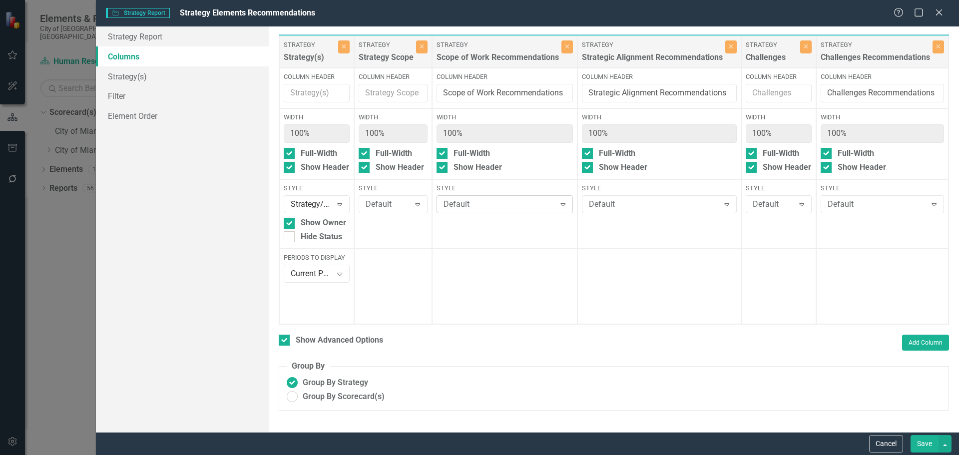
click at [461, 204] on div "Default" at bounding box center [500, 204] width 112 height 11
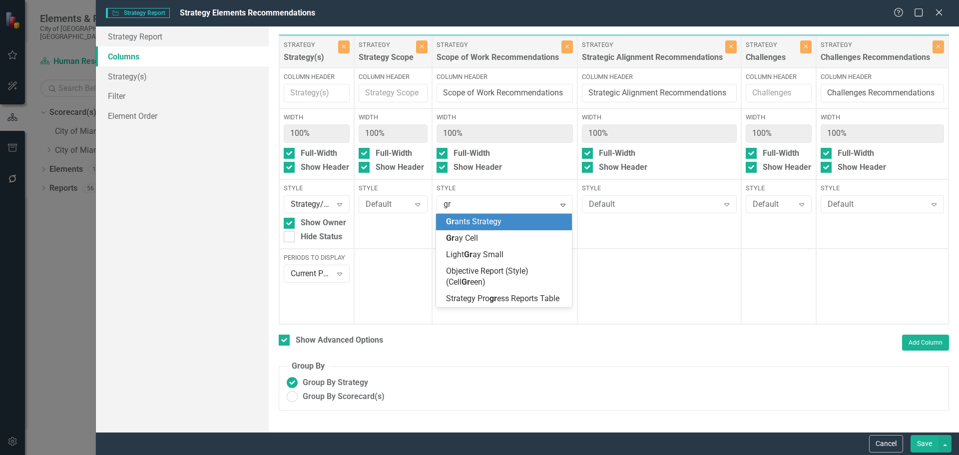
type input "gra"
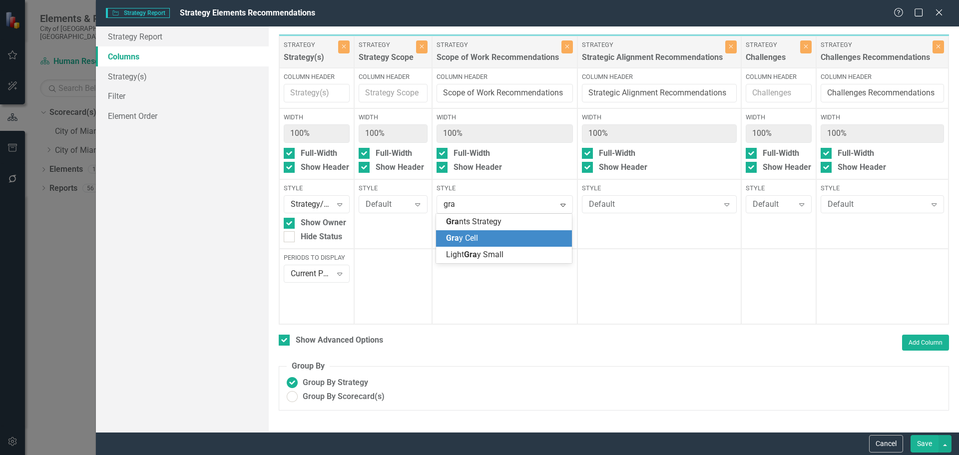
click at [460, 239] on span "Gra y Cell" at bounding box center [462, 237] width 32 height 9
click at [612, 201] on div "Default" at bounding box center [654, 204] width 130 height 11
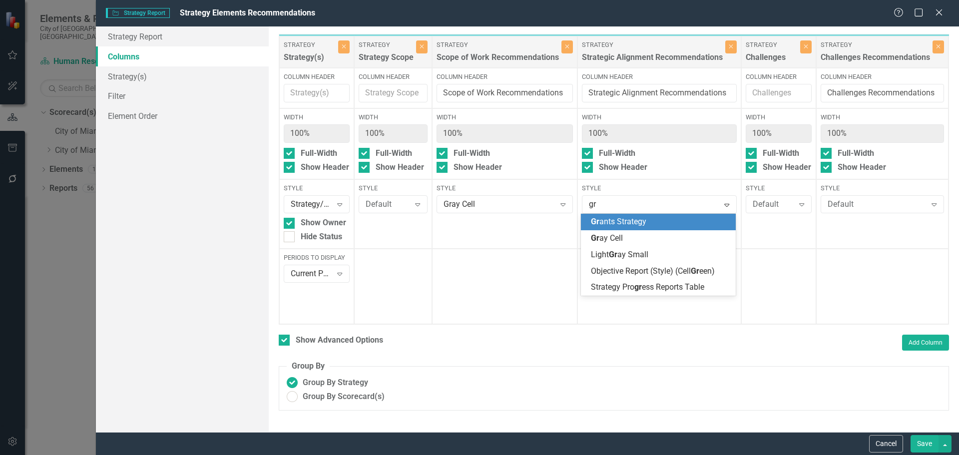
type input "gra"
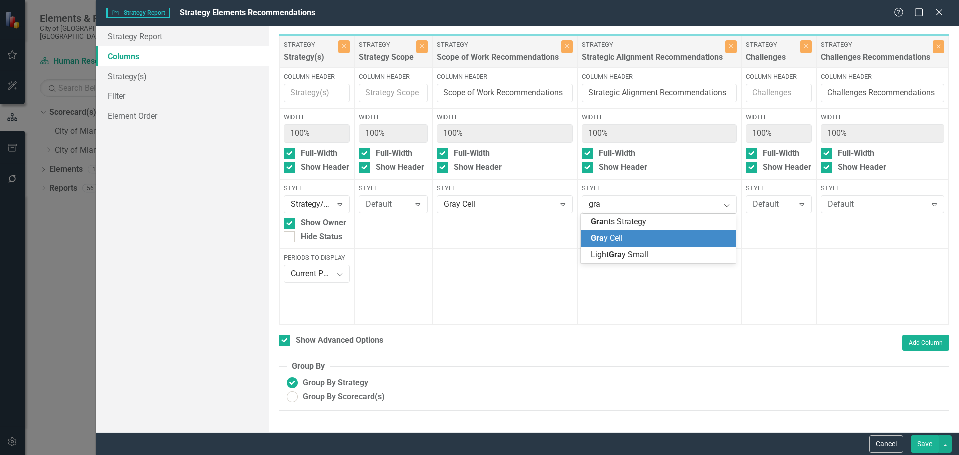
click at [609, 242] on span "Gra y Cell" at bounding box center [607, 237] width 32 height 9
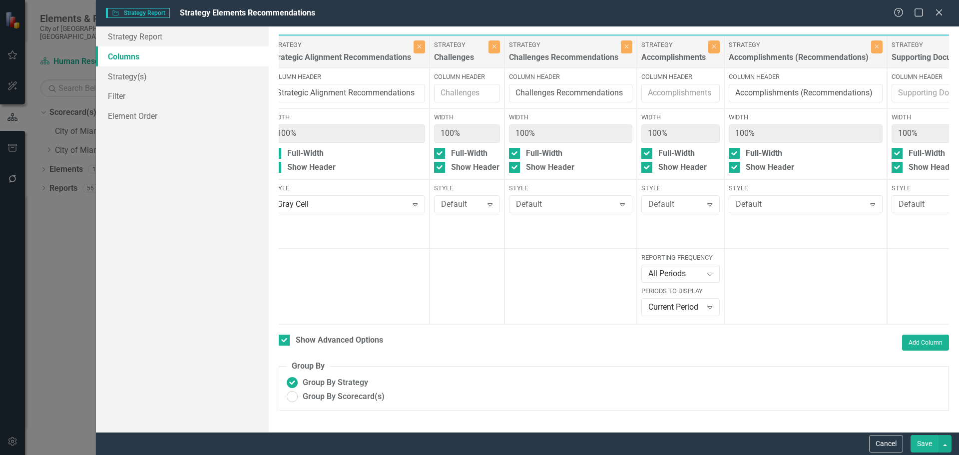
scroll to position [0, 312]
click at [566, 207] on div "Default" at bounding box center [565, 204] width 99 height 11
type input "gra"
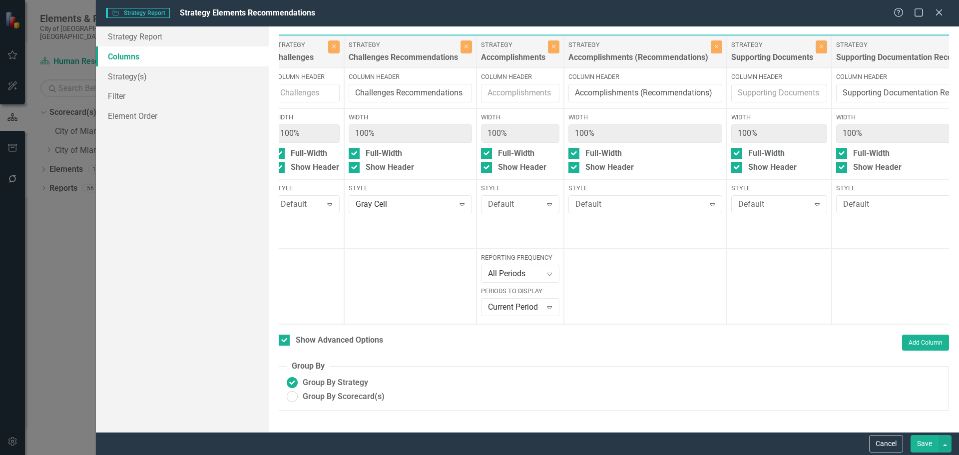
scroll to position [0, 533]
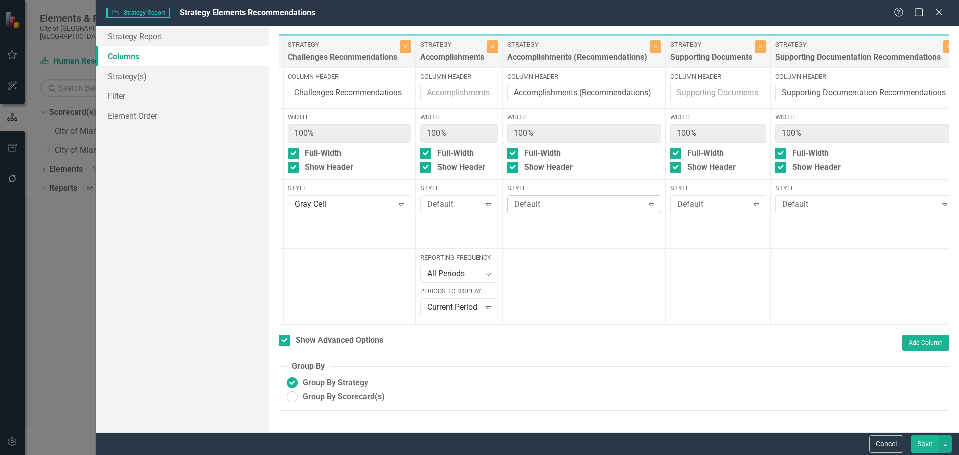
click at [589, 203] on div "Default" at bounding box center [579, 204] width 129 height 11
type input "gra"
click at [869, 196] on div "Default Expand" at bounding box center [864, 204] width 179 height 18
type input "gray"
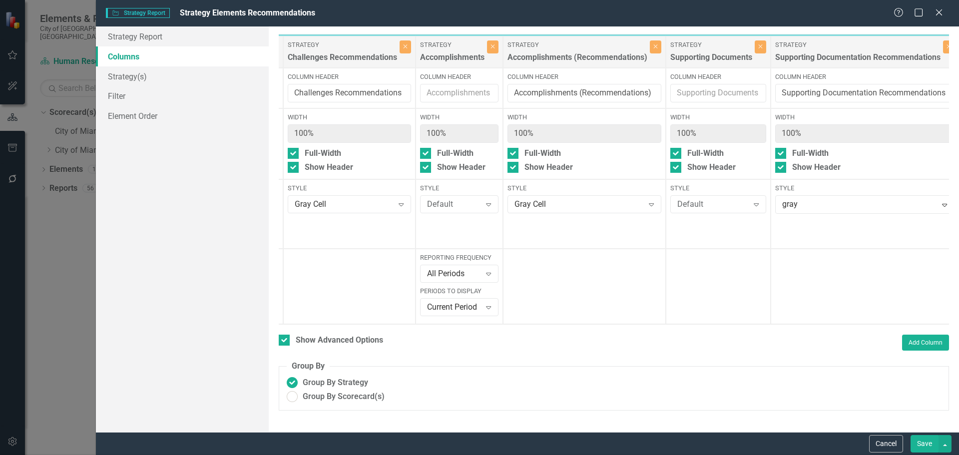
click at [837, 455] on div "Gray Cell" at bounding box center [481, 463] width 943 height 11
drag, startPoint x: 920, startPoint y: 443, endPoint x: 789, endPoint y: 354, distance: 157.5
click at [788, 366] on form "Strategy Strategy Report Strategy Elements Recommendations Help Maximize Close …" at bounding box center [527, 227] width 863 height 455
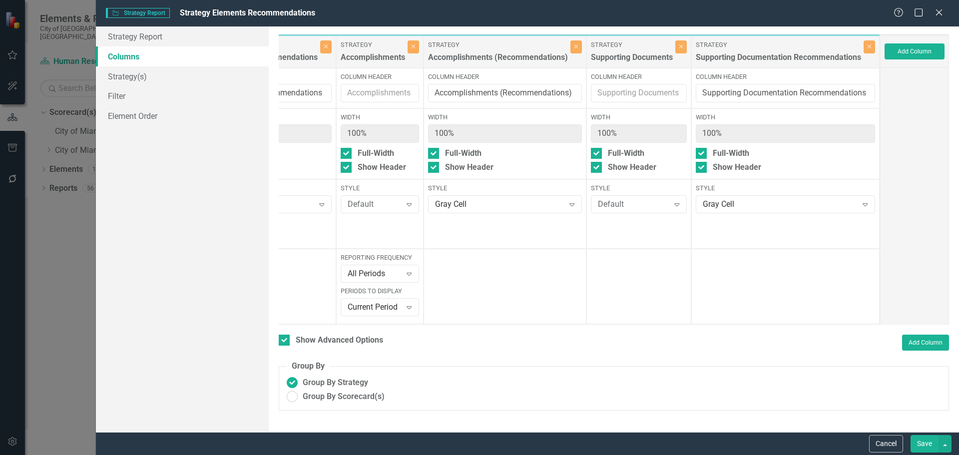
click at [926, 438] on button "Save" at bounding box center [925, 443] width 28 height 17
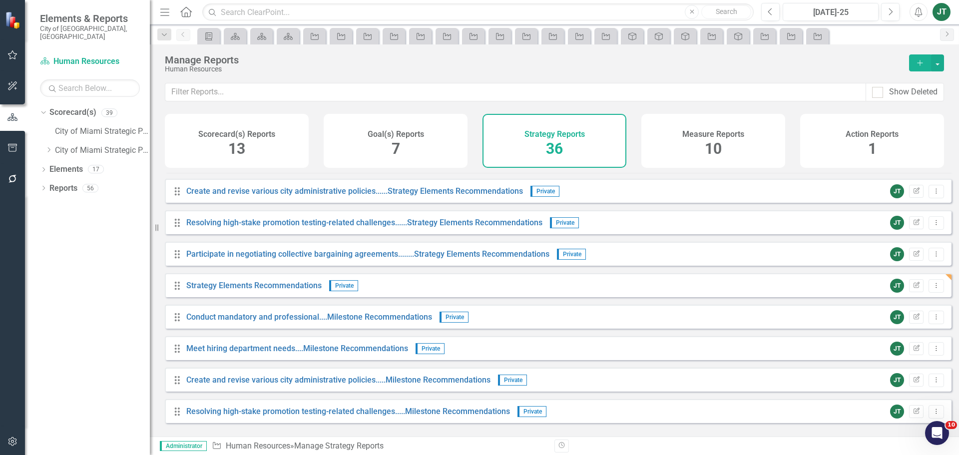
scroll to position [777, 0]
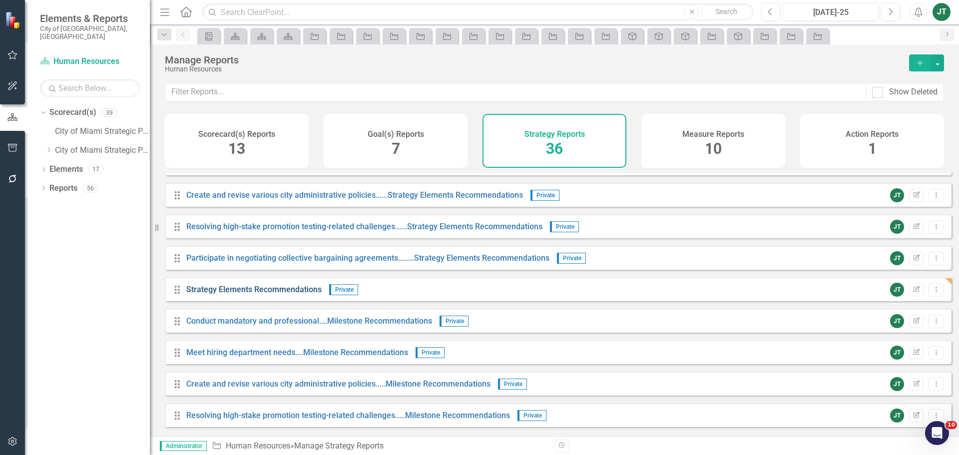
click at [277, 294] on link "Strategy Elements Recommendations" at bounding box center [253, 289] width 135 height 9
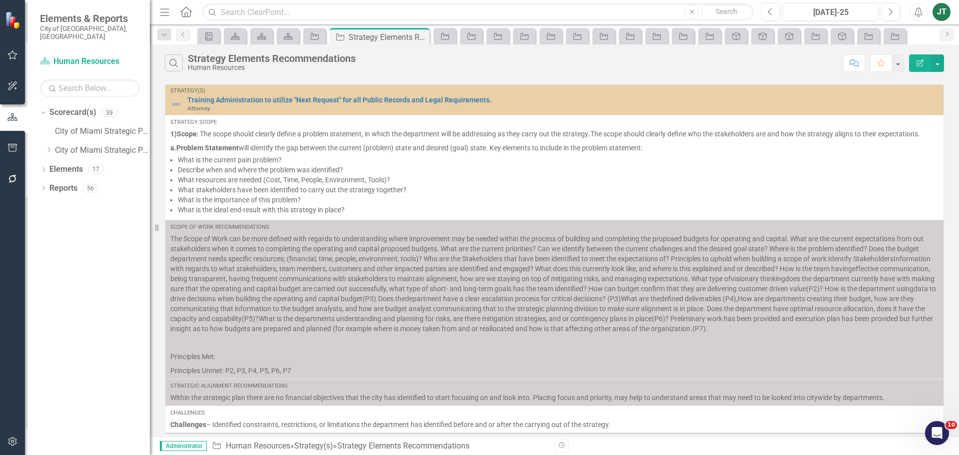
click at [915, 55] on button "Edit Report" at bounding box center [920, 62] width 22 height 17
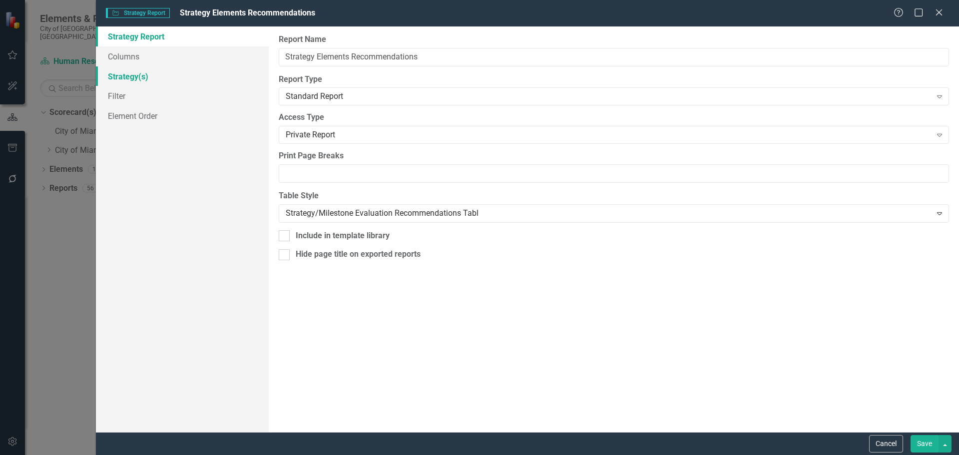
click at [143, 78] on link "Strategy(s)" at bounding box center [182, 76] width 173 height 20
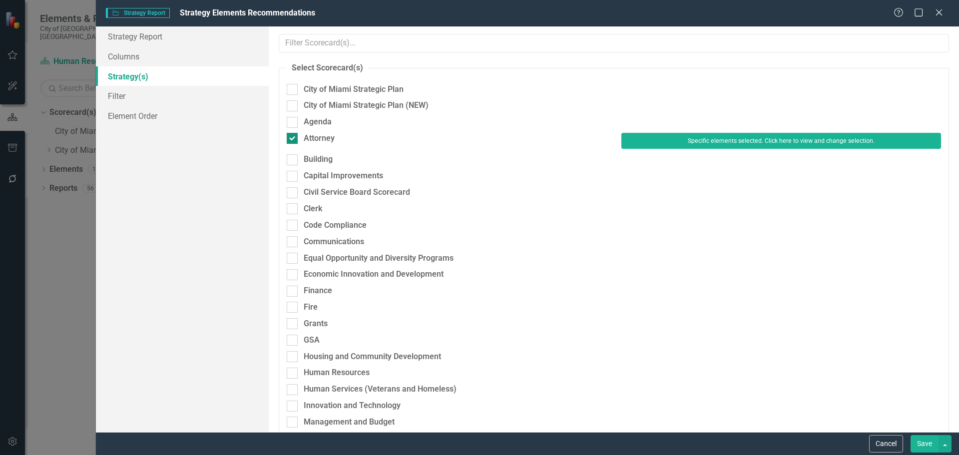
click at [294, 136] on div at bounding box center [292, 138] width 11 height 11
click at [293, 136] on input "Attorney" at bounding box center [290, 136] width 6 height 6
checkbox input "false"
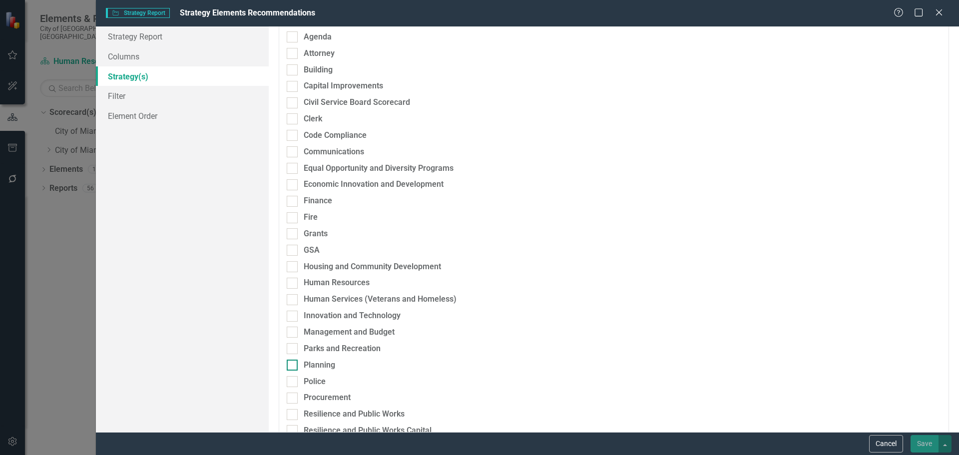
scroll to position [100, 0]
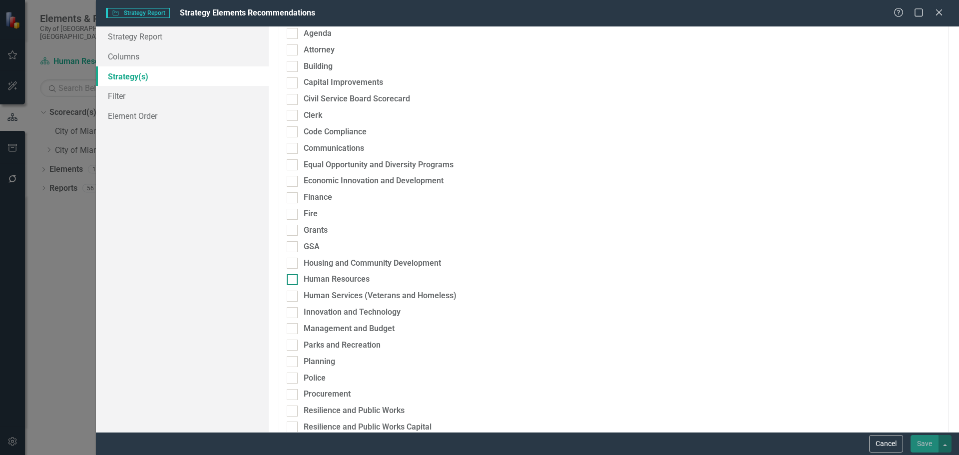
click at [318, 280] on div "Human Resources" at bounding box center [337, 279] width 66 height 11
click at [293, 280] on input "Human Resources" at bounding box center [290, 277] width 6 height 6
checkbox input "true"
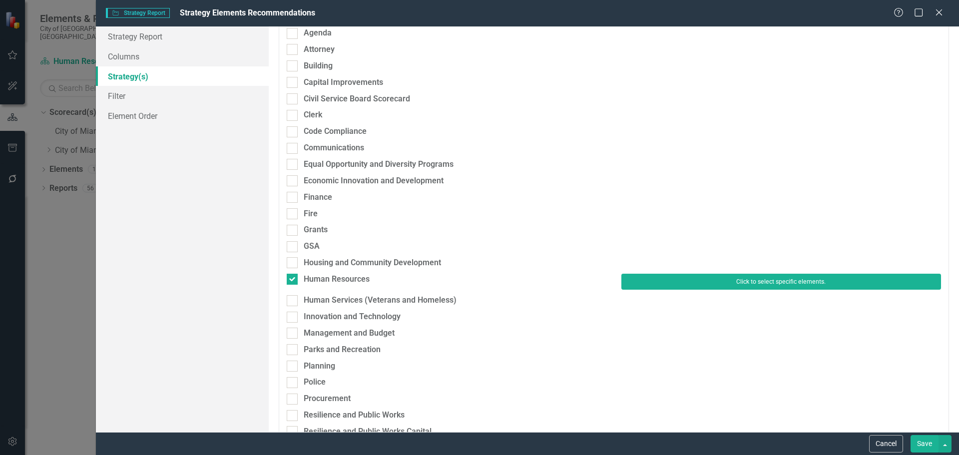
click at [671, 276] on button "Click to select specific elements." at bounding box center [781, 282] width 320 height 16
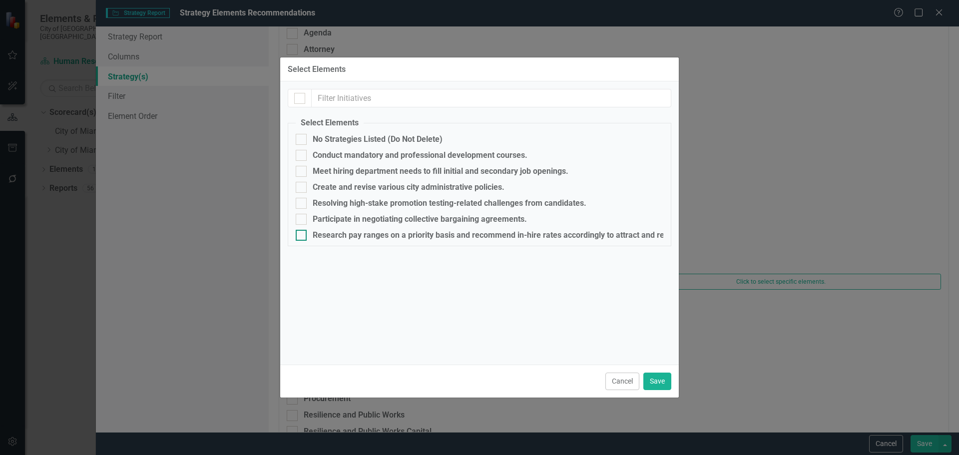
click at [332, 231] on div "Research pay ranges on a priority basis and recommend in-hire rates accordingly…" at bounding box center [508, 235] width 390 height 9
click at [302, 231] on input "Research pay ranges on a priority basis and recommend in-hire rates accordingly…" at bounding box center [299, 233] width 6 height 6
checkbox input "true"
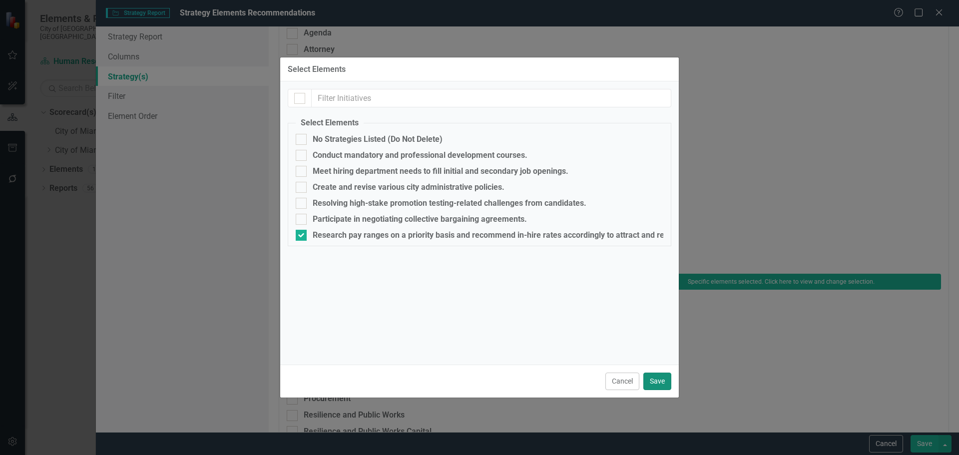
click at [650, 379] on button "Save" at bounding box center [657, 381] width 28 height 17
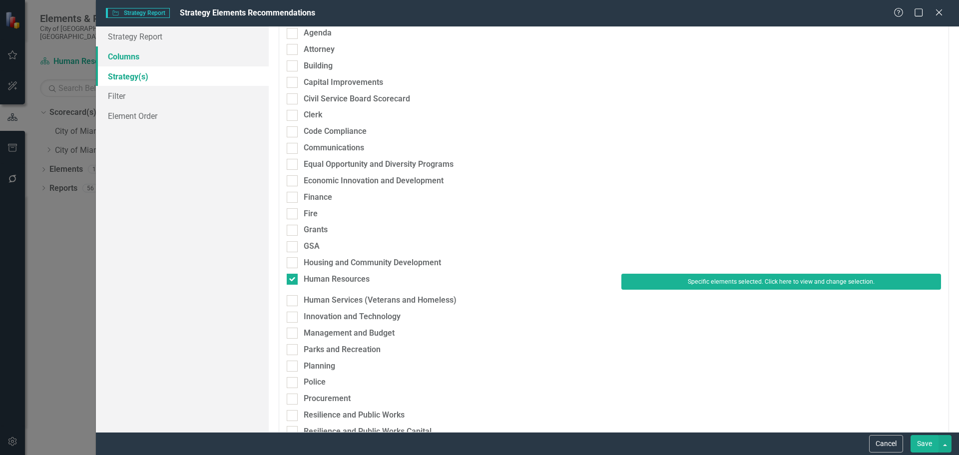
click at [138, 58] on link "Columns" at bounding box center [182, 56] width 173 height 20
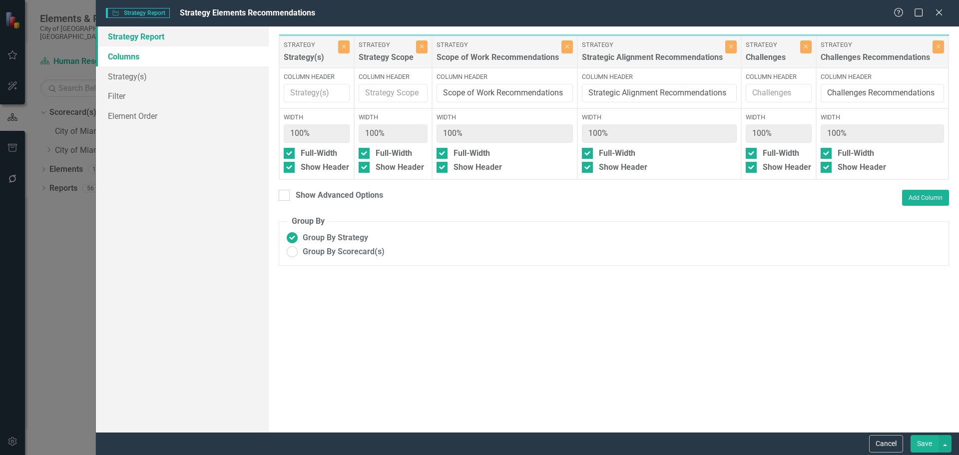
click at [154, 30] on link "Strategy Report" at bounding box center [182, 36] width 173 height 20
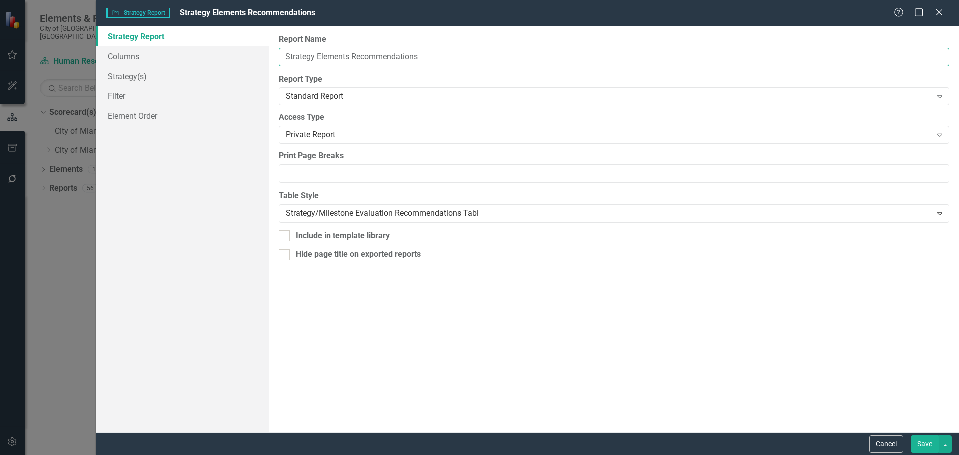
click at [282, 56] on input "Strategy Elements Recommendations" at bounding box center [614, 57] width 670 height 18
paste input "Research pay ranges on a priority basis"
type input "Research pay ranges on a priority basis.....Strategy Elements Recommendations"
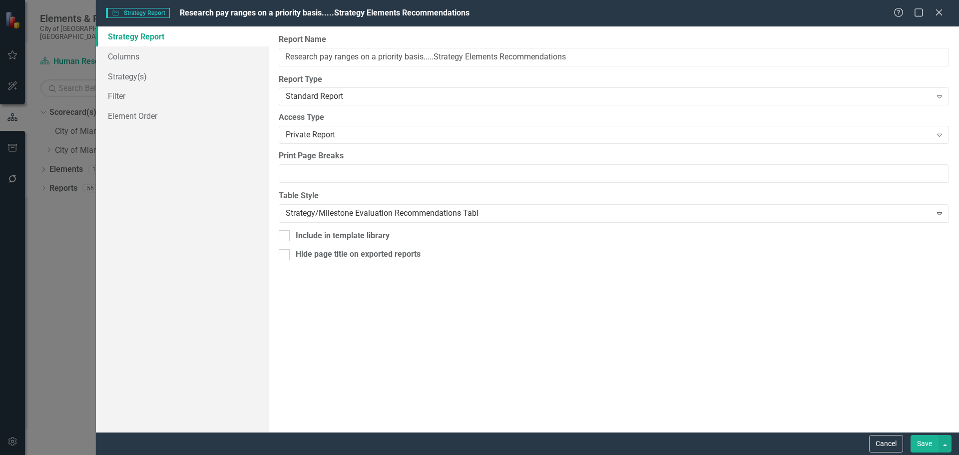
click at [921, 440] on button "Save" at bounding box center [925, 443] width 28 height 17
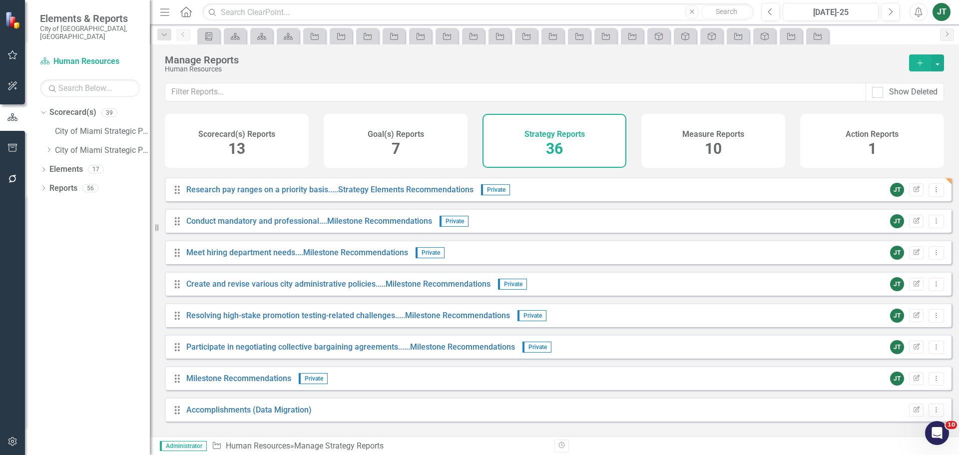
scroll to position [827, 0]
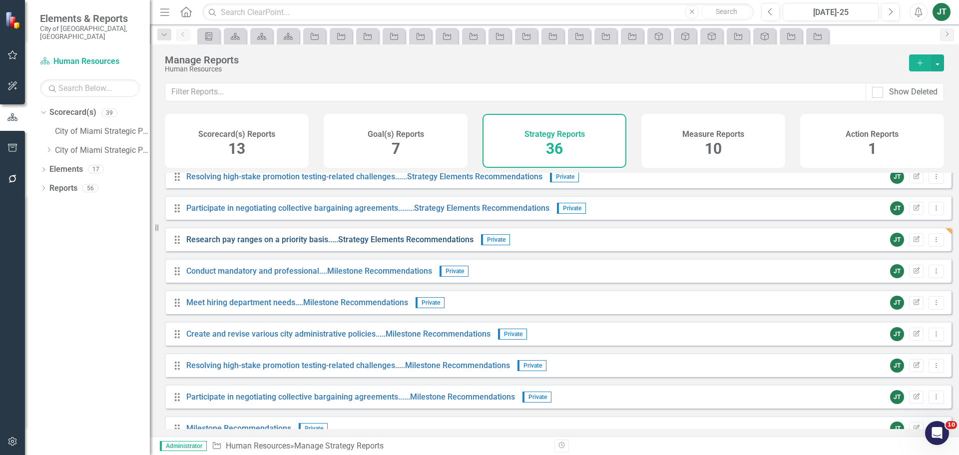
click at [373, 244] on link "Research pay ranges on a priority basis.....Strategy Elements Recommendations" at bounding box center [329, 239] width 287 height 9
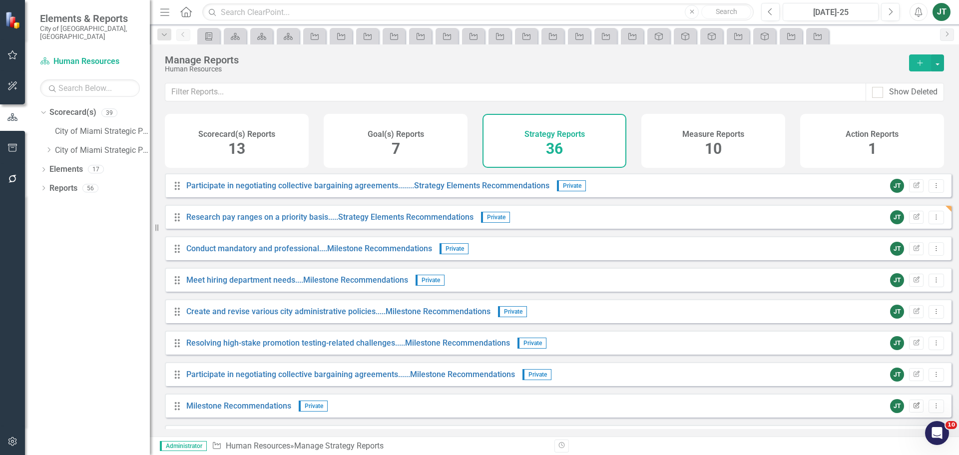
click at [913, 409] on icon "Edit Report" at bounding box center [916, 406] width 7 height 6
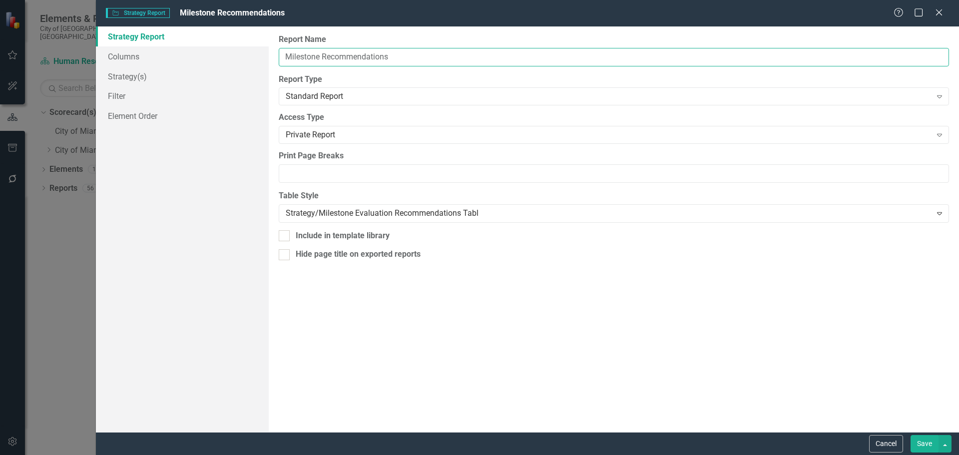
click at [285, 55] on input "Milestone Recommendations" at bounding box center [614, 57] width 670 height 18
paste input "Research pay ranges on a priority basis"
type input "Research pay ranges on a priority basis ....Milestone Recommendations"
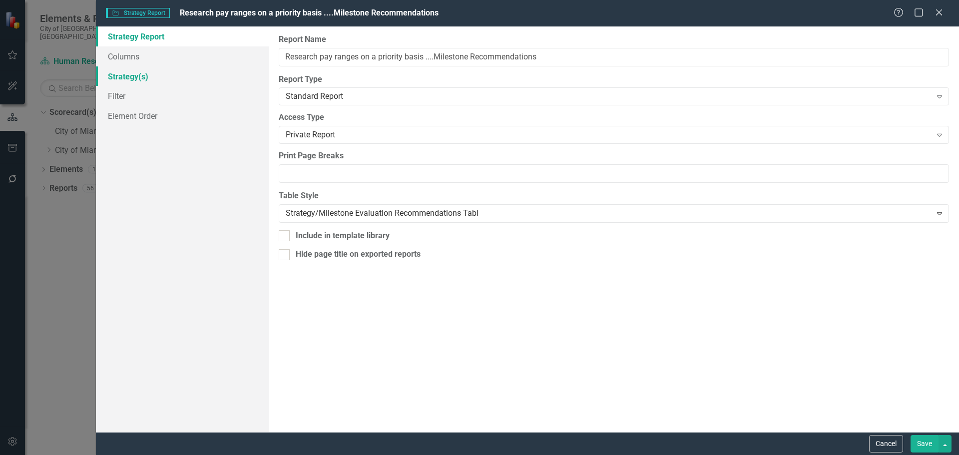
click at [123, 78] on link "Strategy(s)" at bounding box center [182, 76] width 173 height 20
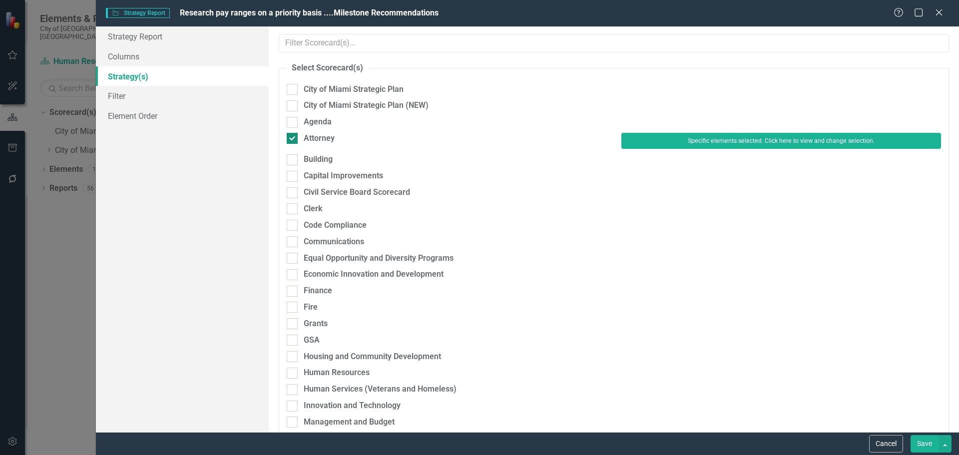
click at [324, 136] on div "Attorney" at bounding box center [319, 138] width 31 height 11
click at [293, 136] on input "Attorney" at bounding box center [290, 136] width 6 height 6
checkbox input "false"
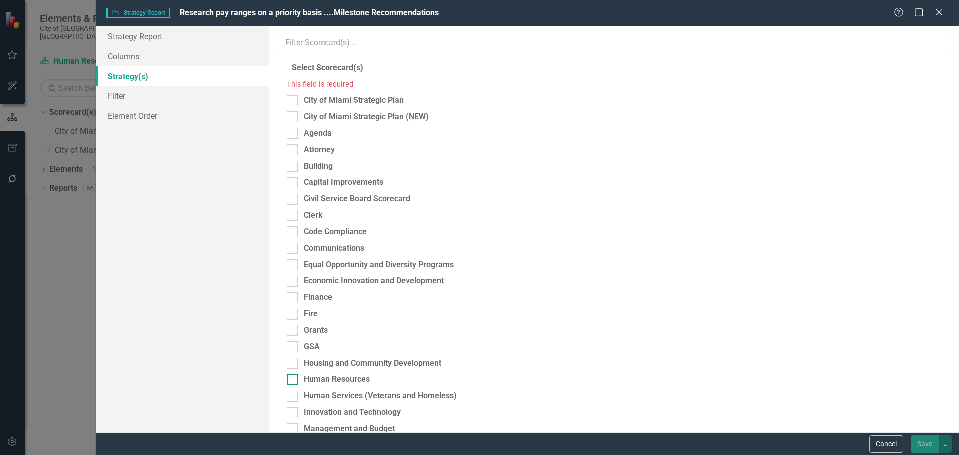
click at [324, 380] on div "Human Resources" at bounding box center [337, 379] width 66 height 11
click at [293, 380] on input "Human Resources" at bounding box center [290, 377] width 6 height 6
checkbox input "true"
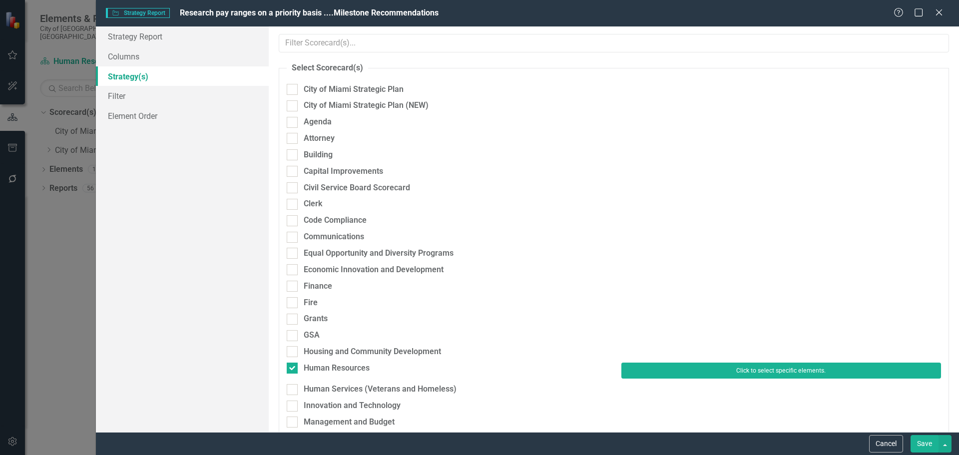
click at [688, 375] on button "Click to select specific elements." at bounding box center [781, 371] width 320 height 16
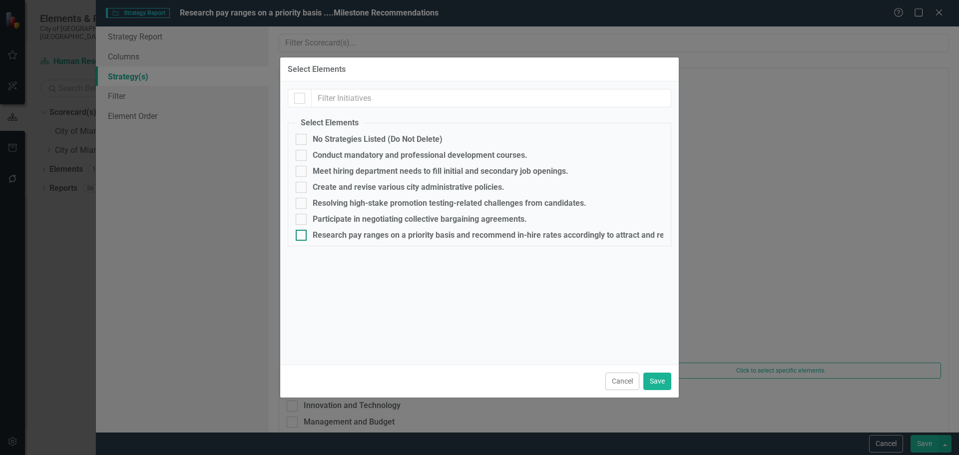
click at [328, 234] on div "Research pay ranges on a priority basis and recommend in-hire rates accordingly…" at bounding box center [508, 235] width 390 height 9
click at [302, 234] on input "Research pay ranges on a priority basis and recommend in-hire rates accordingly…" at bounding box center [299, 233] width 6 height 6
checkbox input "true"
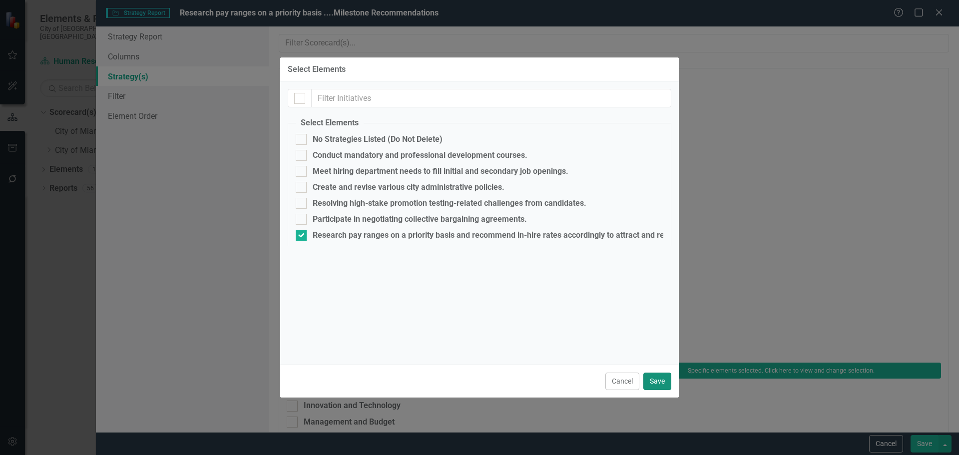
click at [654, 382] on button "Save" at bounding box center [657, 381] width 28 height 17
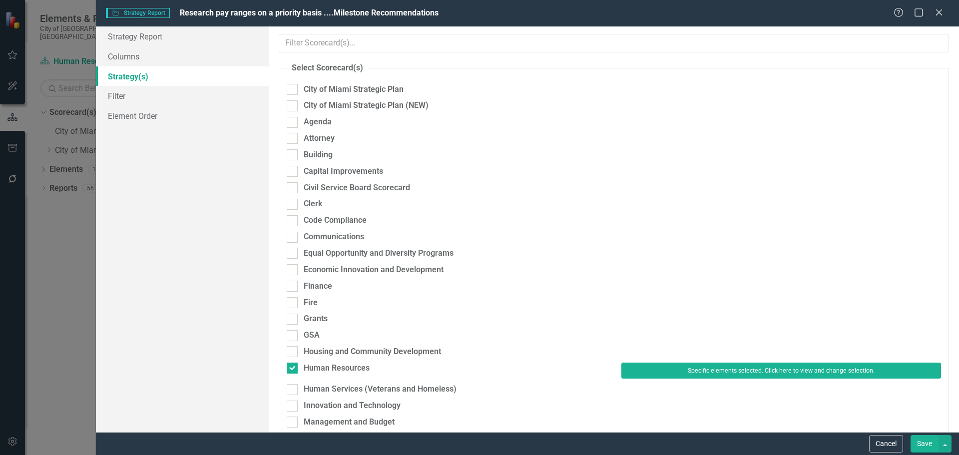
click at [927, 443] on button "Save" at bounding box center [925, 443] width 28 height 17
